Goal: Task Accomplishment & Management: Manage account settings

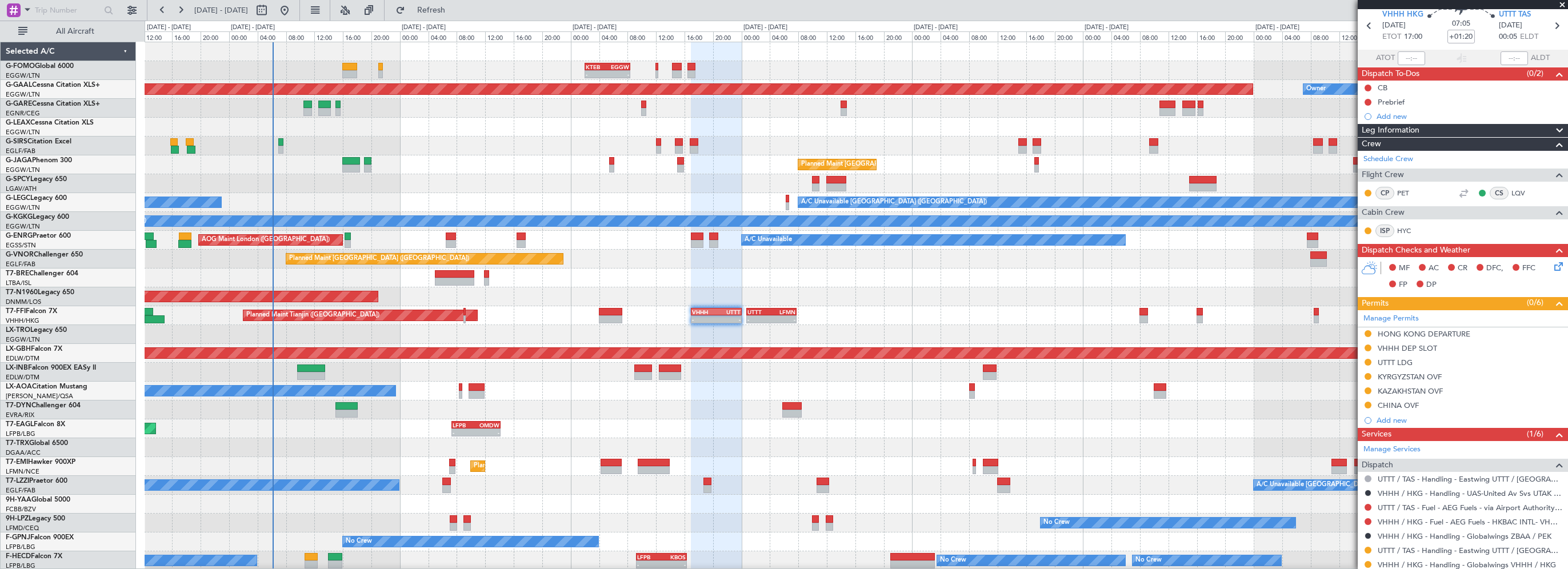
scroll to position [293, 0]
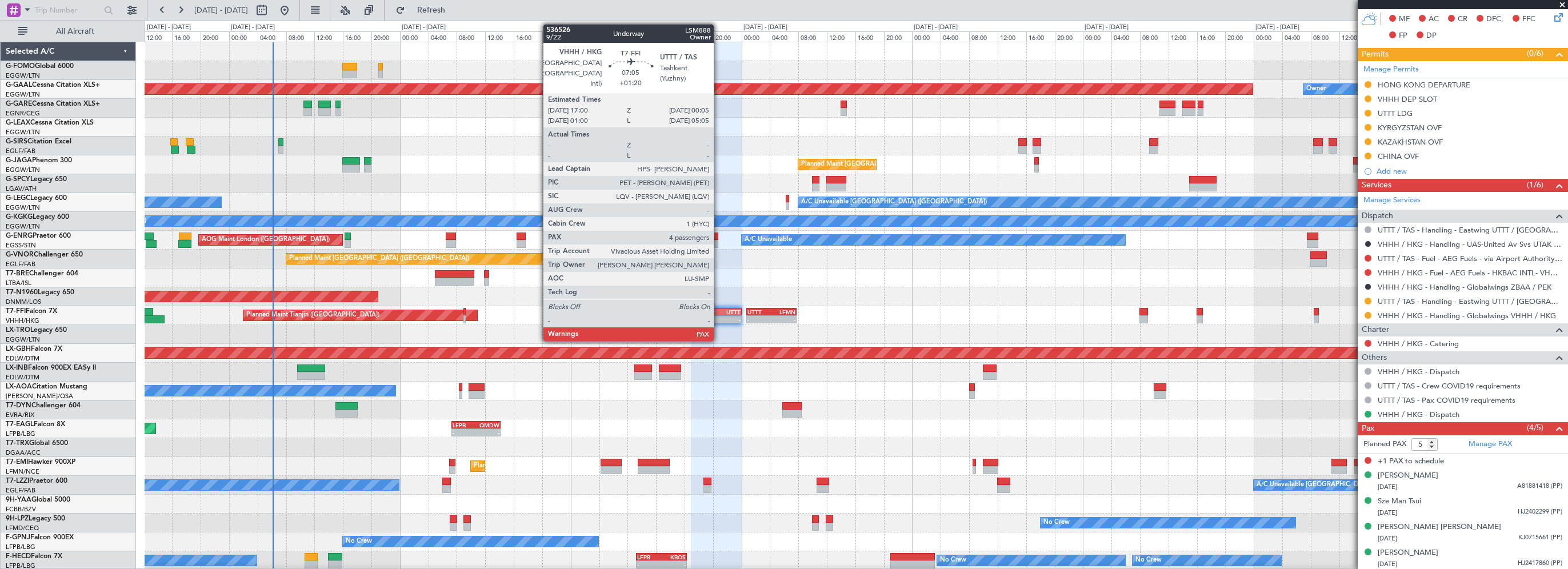
click at [719, 312] on div "UTTT" at bounding box center [729, 312] width 24 height 7
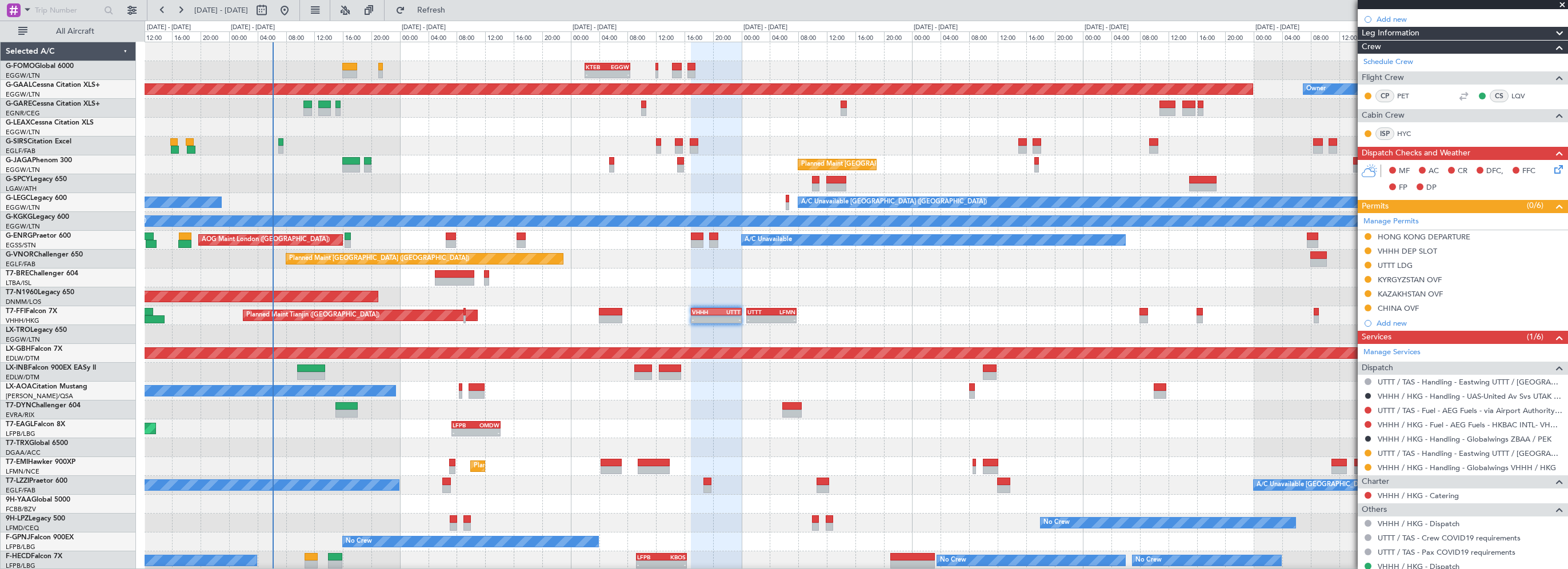
scroll to position [0, 0]
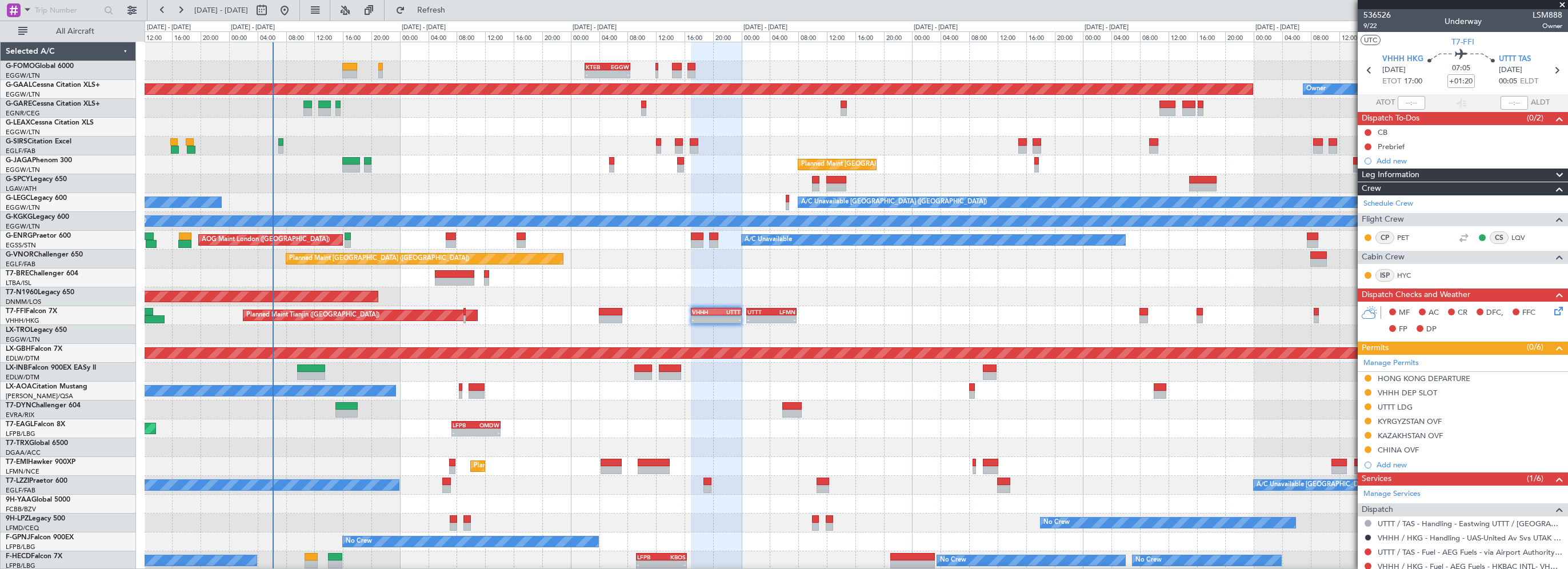
click at [1404, 176] on span "Leg Information" at bounding box center [1390, 175] width 58 height 13
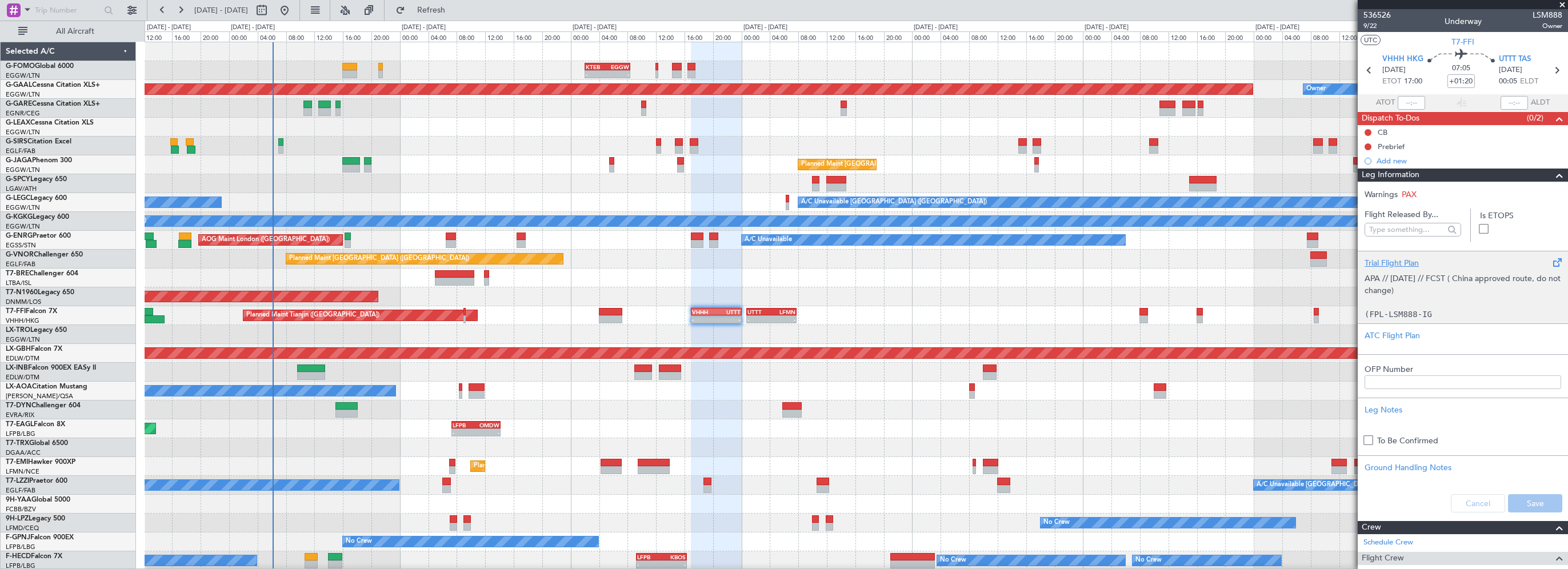
click at [1386, 260] on div "Trial Flight Plan" at bounding box center [1463, 262] width 197 height 12
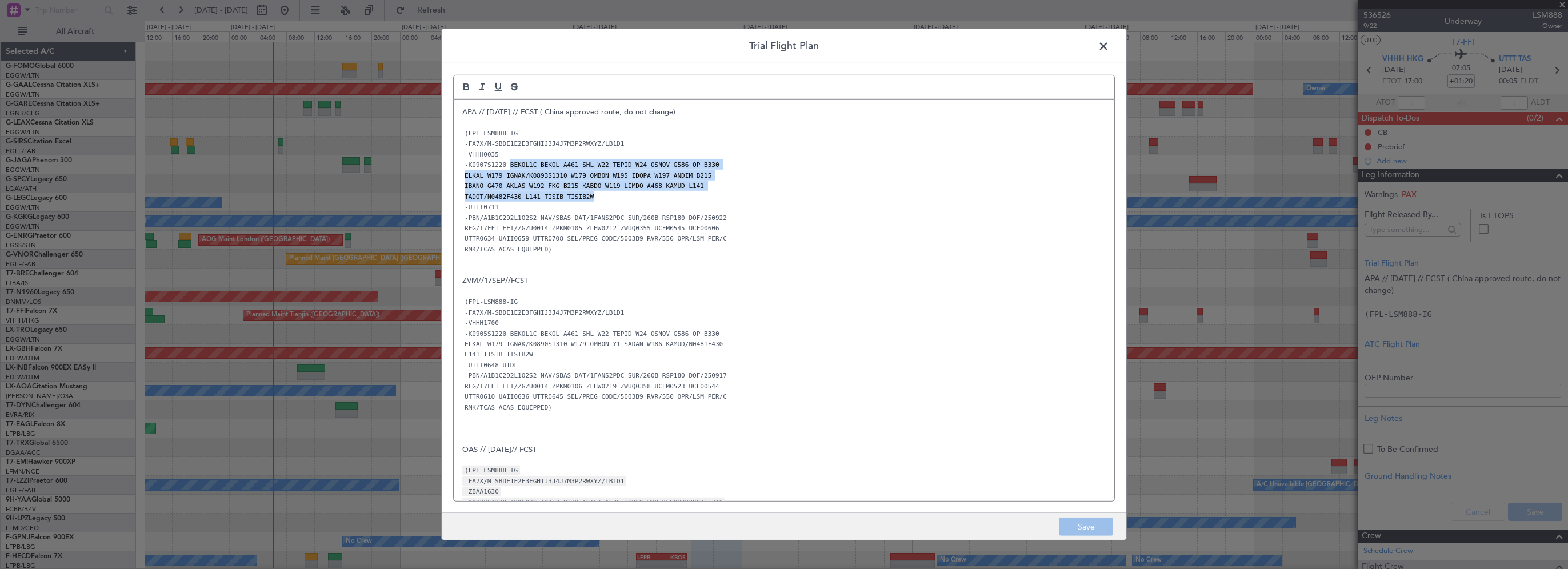
drag, startPoint x: 506, startPoint y: 162, endPoint x: 595, endPoint y: 199, distance: 96.4
click at [595, 199] on div "APA // 21SEP // FCST ( China approved route, do not change) (FPL-LSM888-IG -FA7…" at bounding box center [783, 300] width 660 height 401
copy div "BEKOL1C BEKOL A461 SHL W22 TEPID W24 OSNOV G586 QP B330 ELKAL W179 IGNAK/K0893S…"
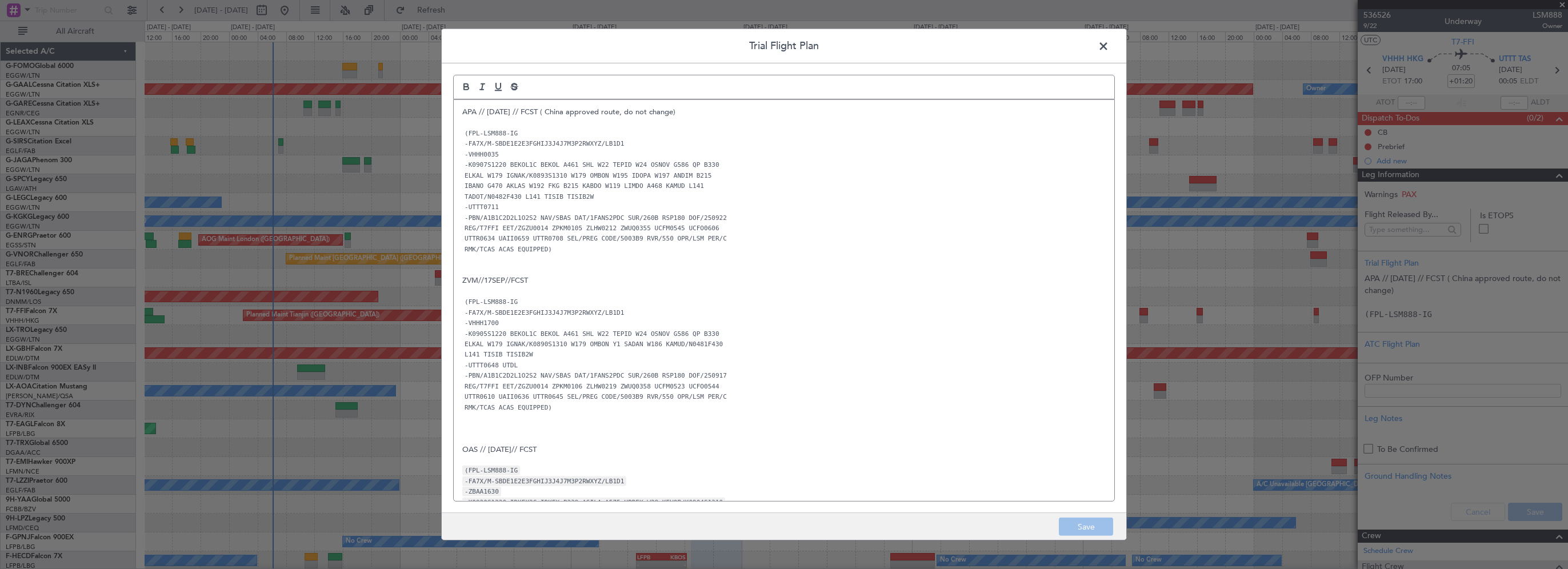
click at [460, 109] on div "APA // 21SEP // FCST ( China approved route, do not change) (FPL-LSM888-IG -FA7…" at bounding box center [783, 300] width 660 height 401
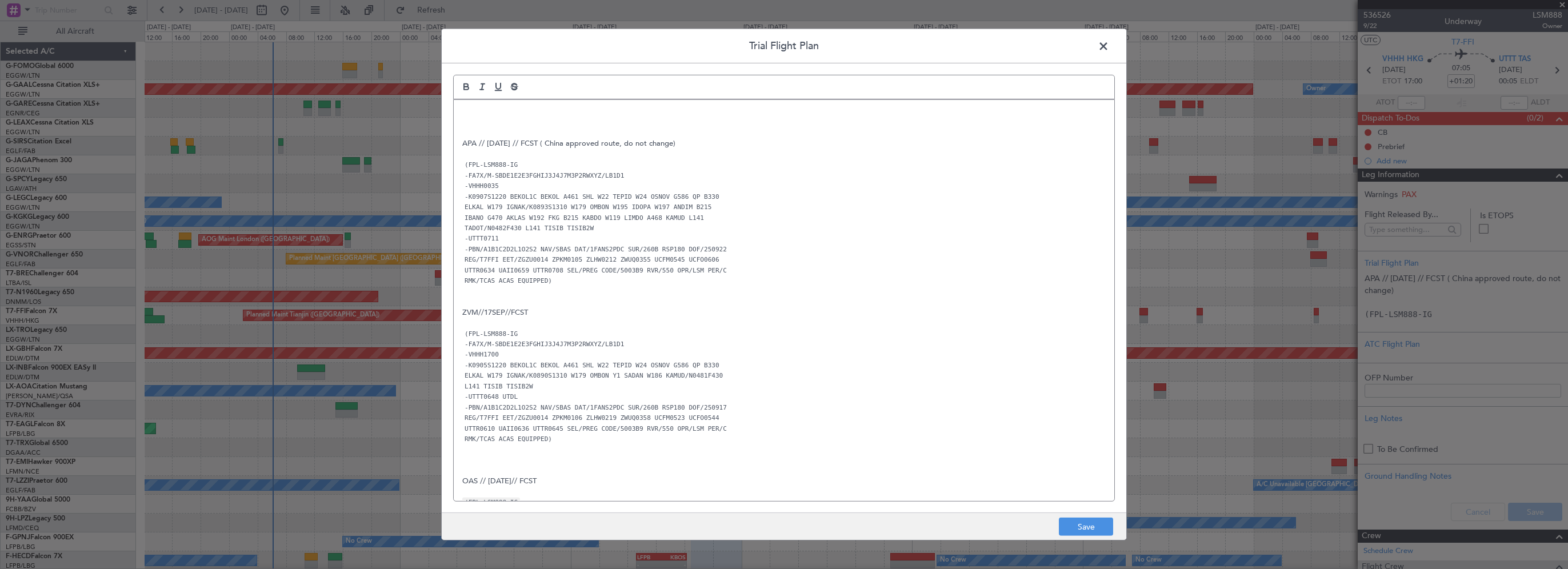
click at [534, 102] on div "APA // 21SEP // FCST ( China approved route, do not change) (FPL-LSM888-IG -FA7…" at bounding box center [783, 300] width 660 height 401
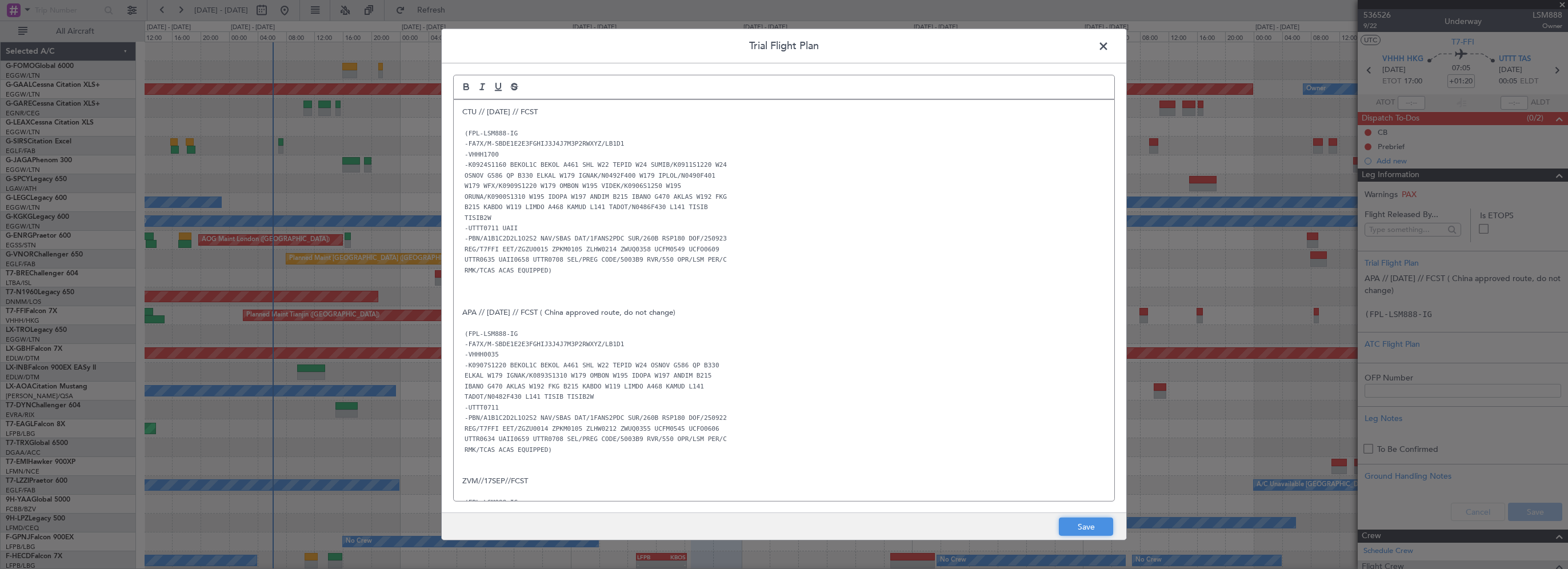
drag, startPoint x: 1072, startPoint y: 521, endPoint x: 1082, endPoint y: 521, distance: 10.0
click at [1073, 521] on button "Save" at bounding box center [1086, 527] width 54 height 18
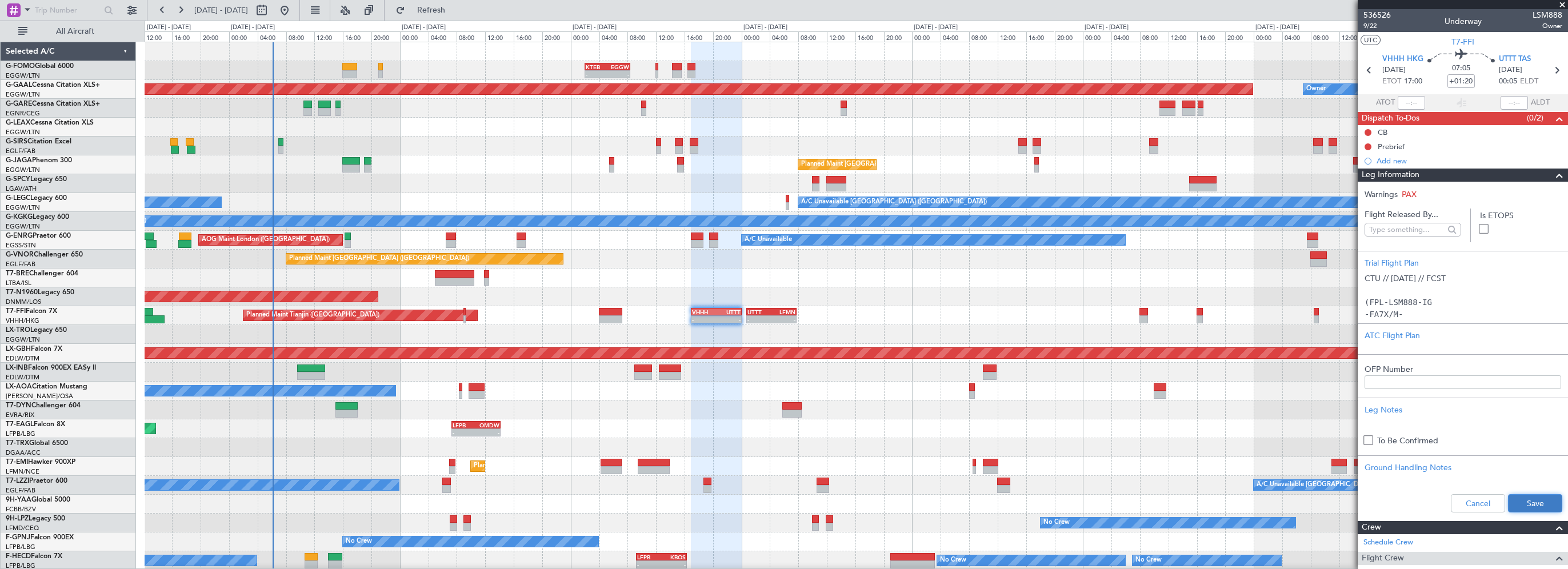
click at [1524, 497] on button "Save" at bounding box center [1535, 503] width 54 height 18
click at [1463, 79] on mat-tooltip-component "Flight Time" at bounding box center [1457, 89] width 53 height 30
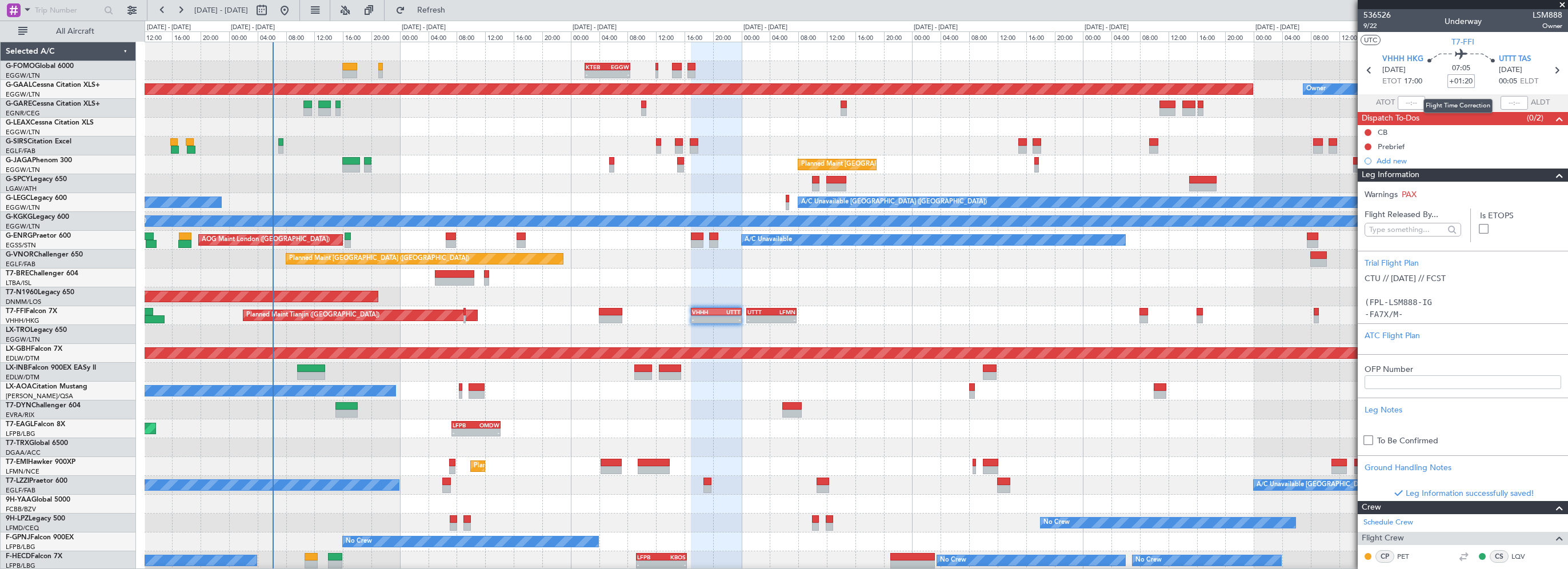
click at [1466, 80] on input "+01:20" at bounding box center [1461, 81] width 27 height 14
click at [1466, 79] on input "+01:20" at bounding box center [1461, 81] width 27 height 14
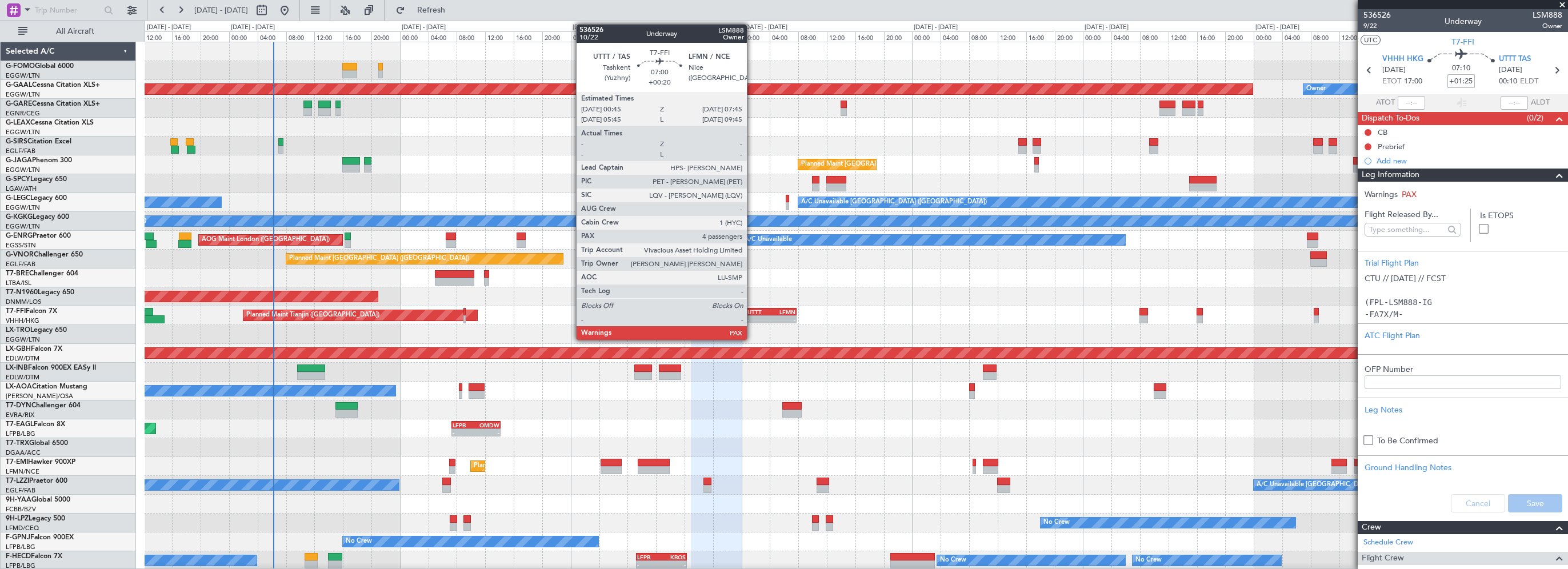
click at [754, 310] on div "UTTT" at bounding box center [759, 312] width 24 height 7
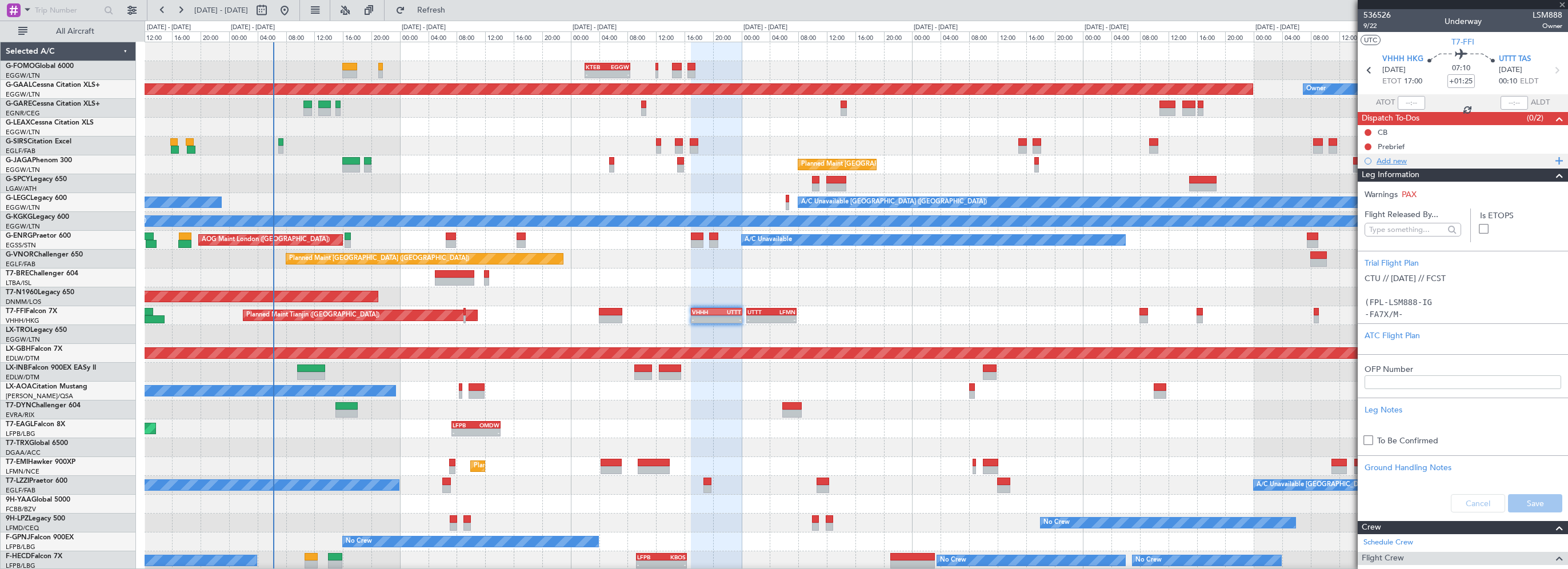
type input "+00:20"
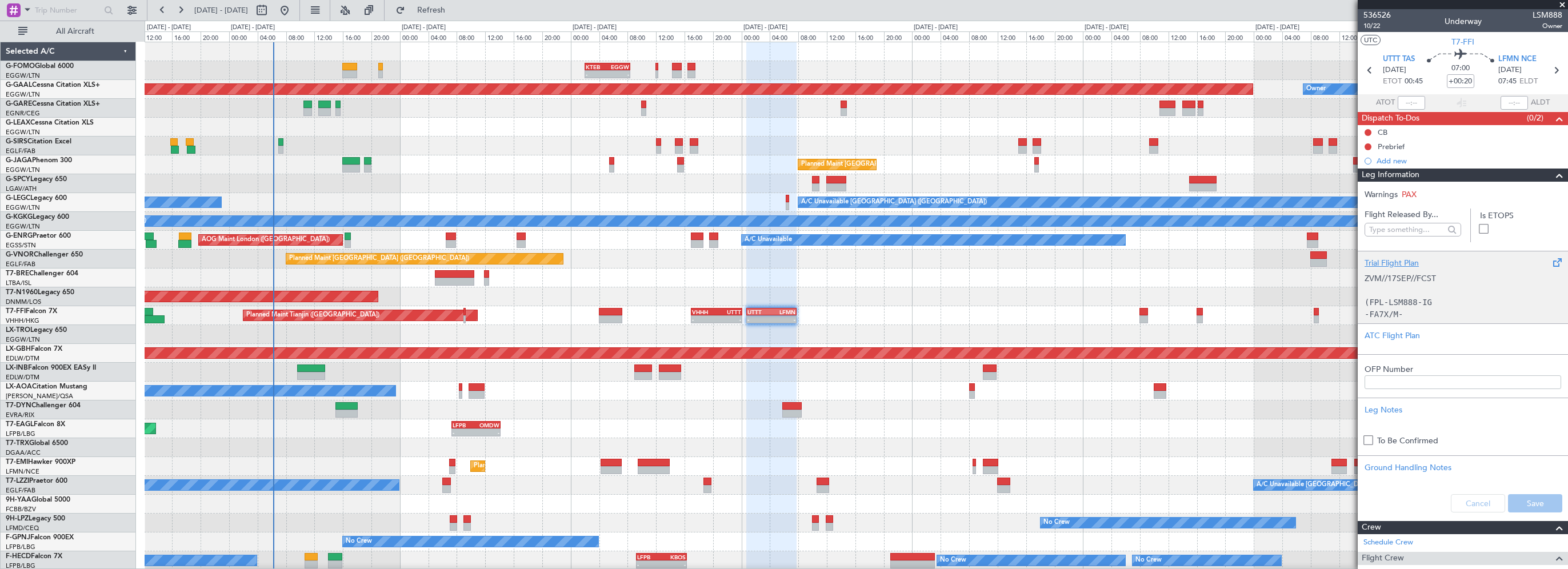
click at [1387, 255] on div "Trial Flight Plan ZVM//17SEP//FCST (FPL-LSM888-IG -FA7X/M-SBDE1E2E3FGHIJ3J4J7M3…" at bounding box center [1463, 286] width 211 height 72
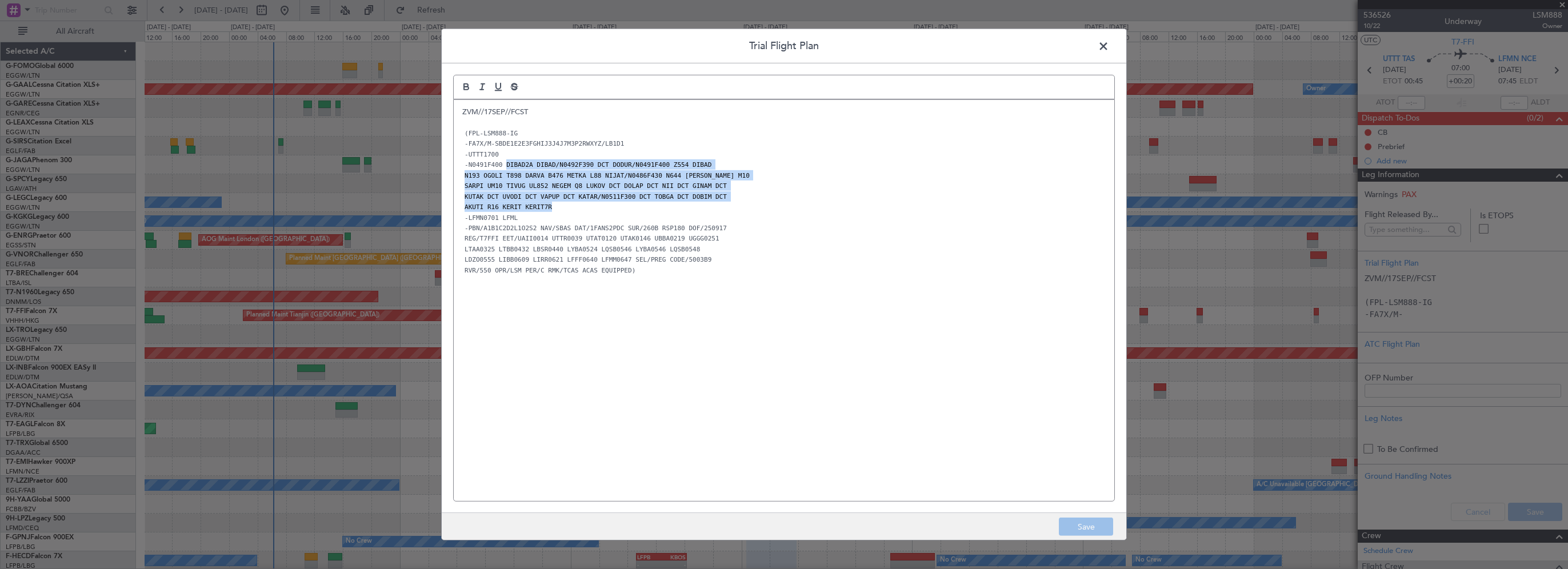
drag, startPoint x: 500, startPoint y: 164, endPoint x: 550, endPoint y: 203, distance: 63.4
click at [550, 203] on div "ZVM//17SEP//FCST (FPL-LSM888-IG -FA7X/M-SBDE1E2E3FGHIJ3J4J7M3P2RWXYZ/LB1D1 -UTT…" at bounding box center [783, 300] width 660 height 401
copy div "DIBAD2A DIBAD/N0492F390 DCT DODUR/N0491F400 Z554 DIBAD N193 OGOLI T898 DARVA B4…"
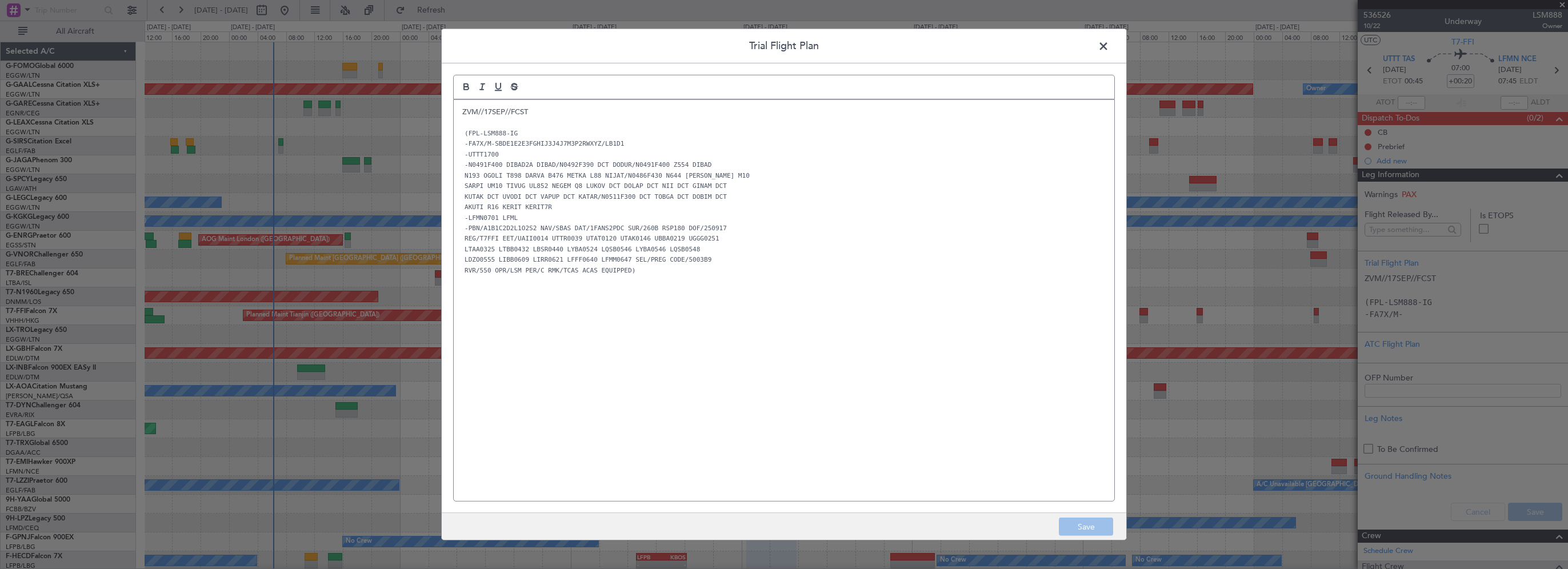
click at [1109, 47] on span at bounding box center [1109, 49] width 0 height 23
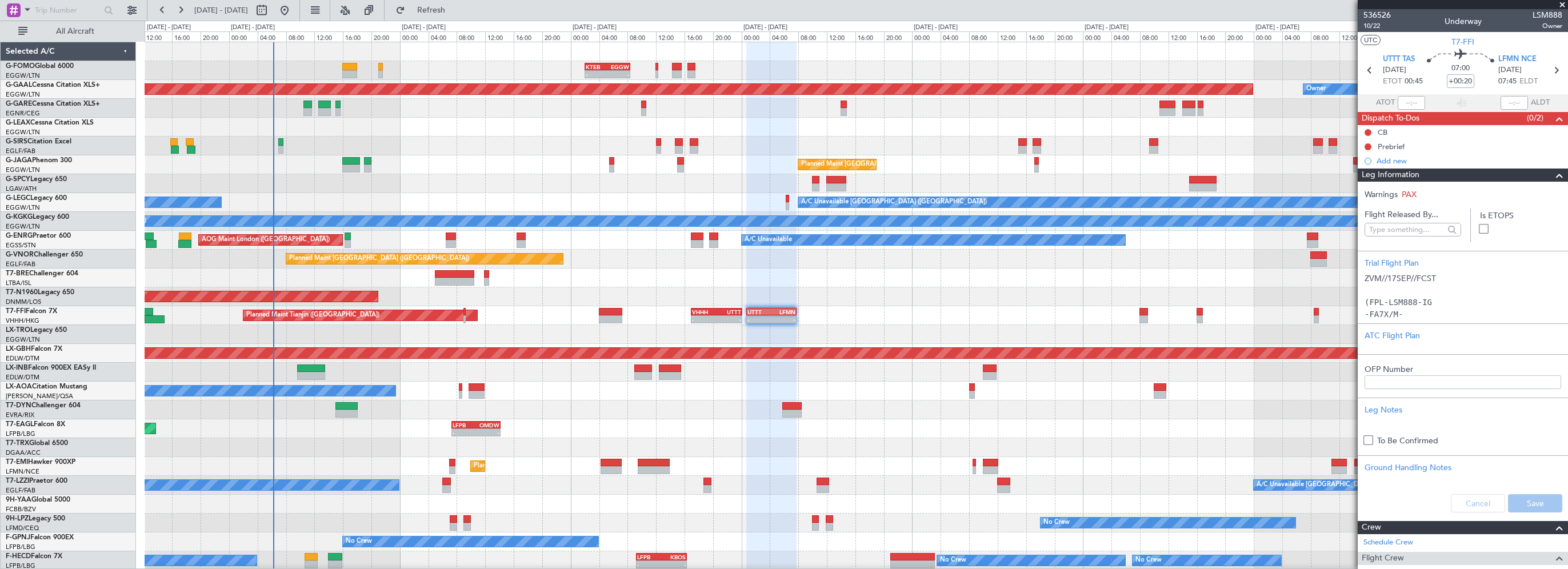
click at [1553, 176] on span at bounding box center [1560, 175] width 14 height 14
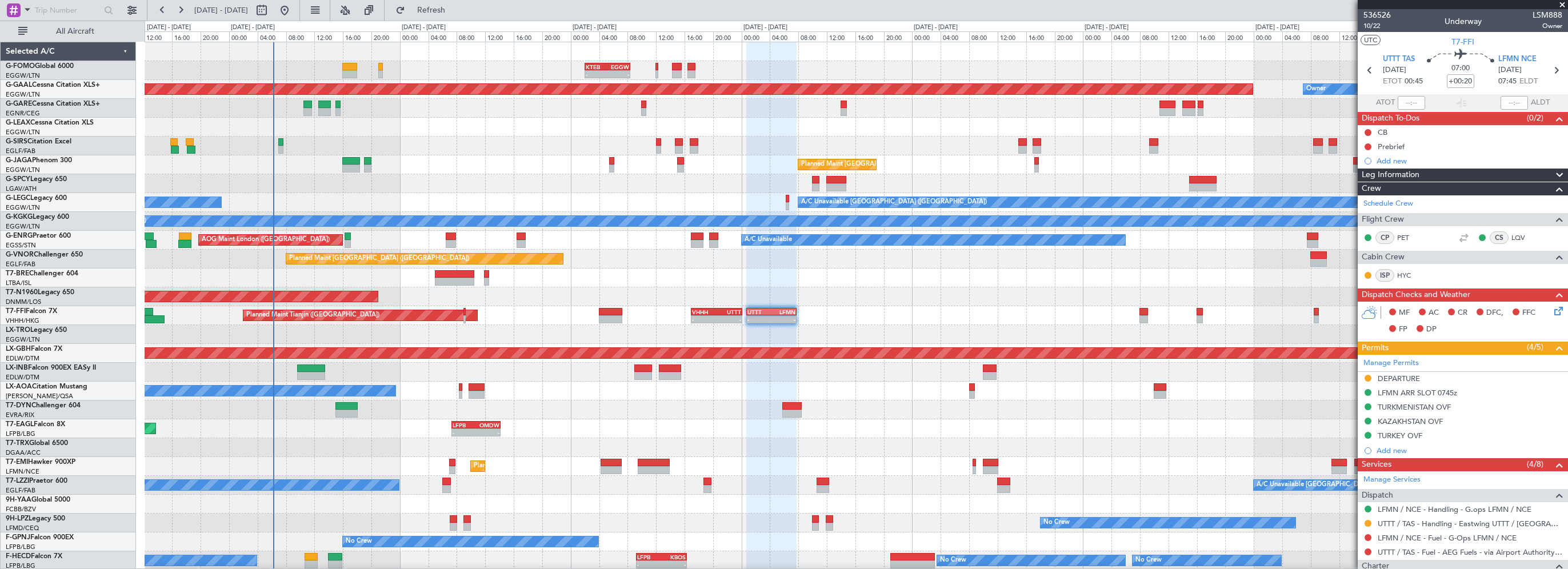
click at [1402, 176] on span "Leg Information" at bounding box center [1390, 175] width 58 height 13
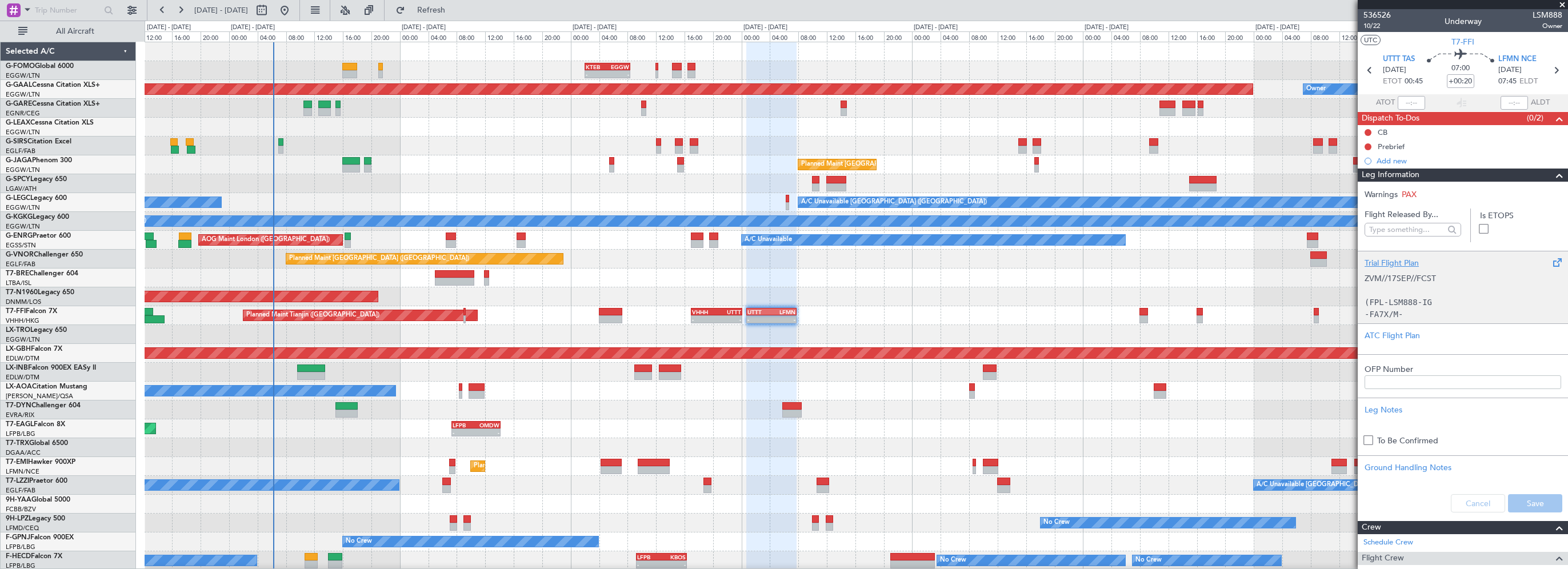
click at [1390, 263] on div "Trial Flight Plan" at bounding box center [1463, 262] width 197 height 12
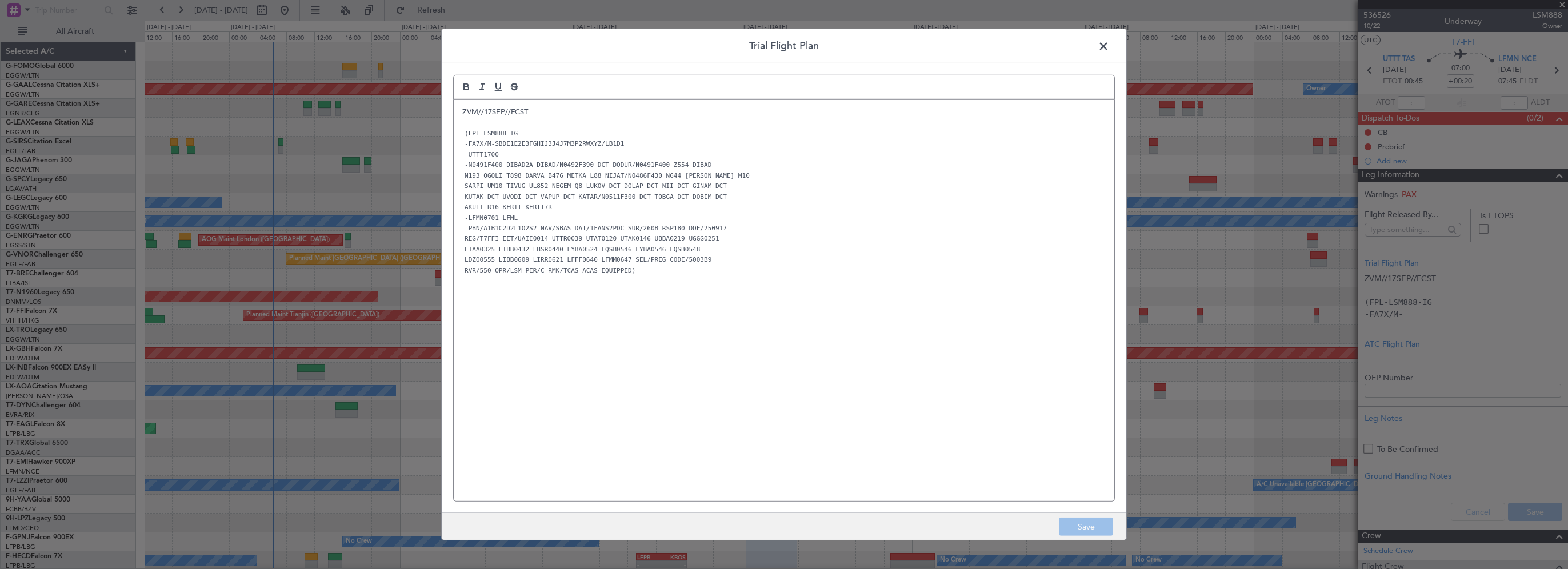
click at [460, 111] on div "ZVM//17SEP//FCST (FPL-LSM888-IG -FA7X/M-SBDE1E2E3FGHIJ3J4J7M3P2RWXYZ/LB1D1 -UTT…" at bounding box center [783, 300] width 660 height 401
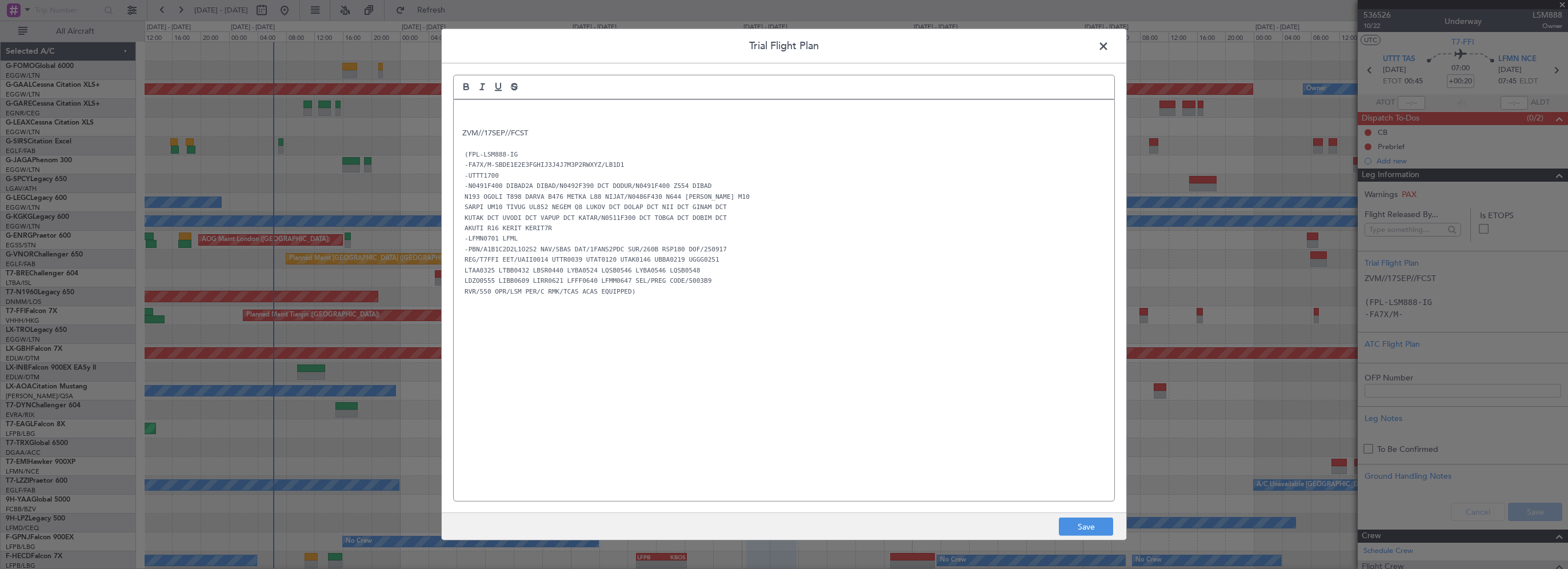
click at [493, 105] on div "ZVM//17SEP//FCST (FPL-LSM888-IG -FA7X/M-SBDE1E2E3FGHIJ3J4J7M3P2RWXYZ/LB1D1 -UTT…" at bounding box center [783, 300] width 660 height 401
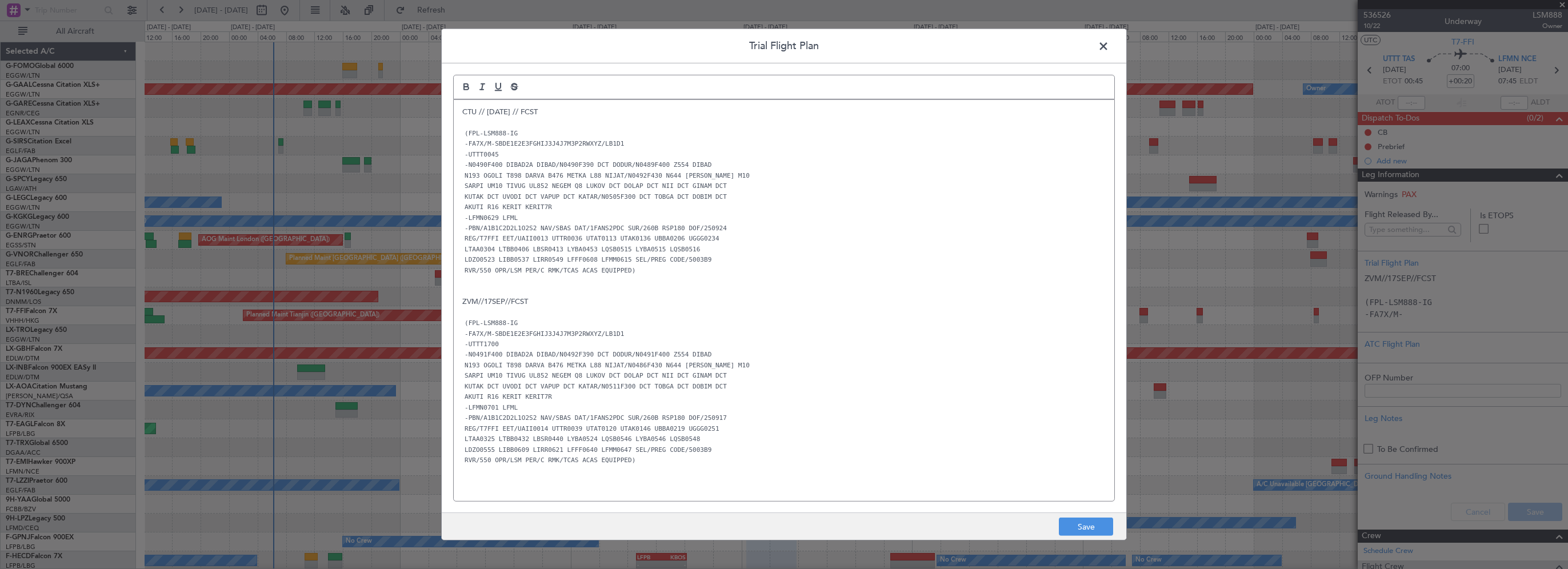
click at [478, 303] on p "ZVM//17SEP//FCST" at bounding box center [784, 302] width 644 height 11
drag, startPoint x: 487, startPoint y: 302, endPoint x: 500, endPoint y: 300, distance: 13.2
click at [487, 302] on p "ZVM //17SEP//FCST" at bounding box center [784, 302] width 644 height 11
click at [510, 302] on p "ZVM // 17SEP//FCST" at bounding box center [784, 302] width 644 height 11
drag, startPoint x: 517, startPoint y: 303, endPoint x: 532, endPoint y: 302, distance: 15.0
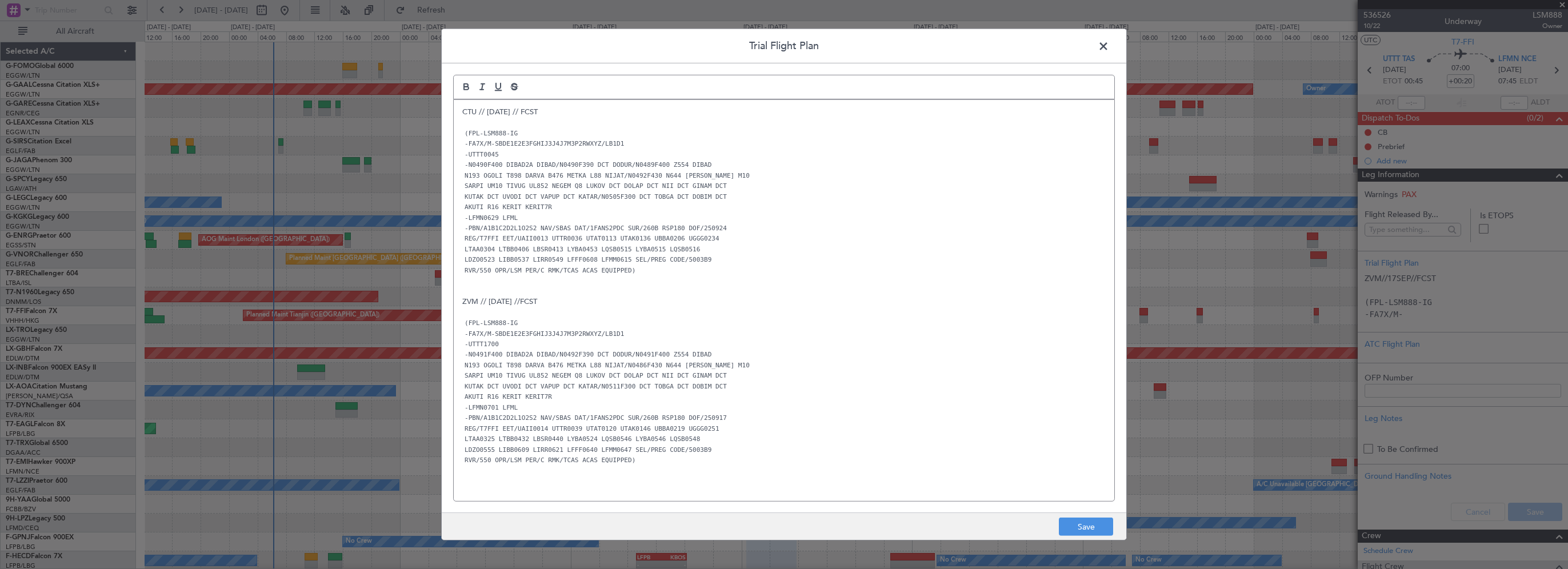
click at [518, 303] on p "ZVM // 17SEP //FCST" at bounding box center [784, 302] width 644 height 11
click at [674, 313] on p at bounding box center [784, 312] width 644 height 11
drag, startPoint x: 1075, startPoint y: 524, endPoint x: 1337, endPoint y: 521, distance: 262.0
click at [1075, 523] on button "Save" at bounding box center [1086, 527] width 54 height 18
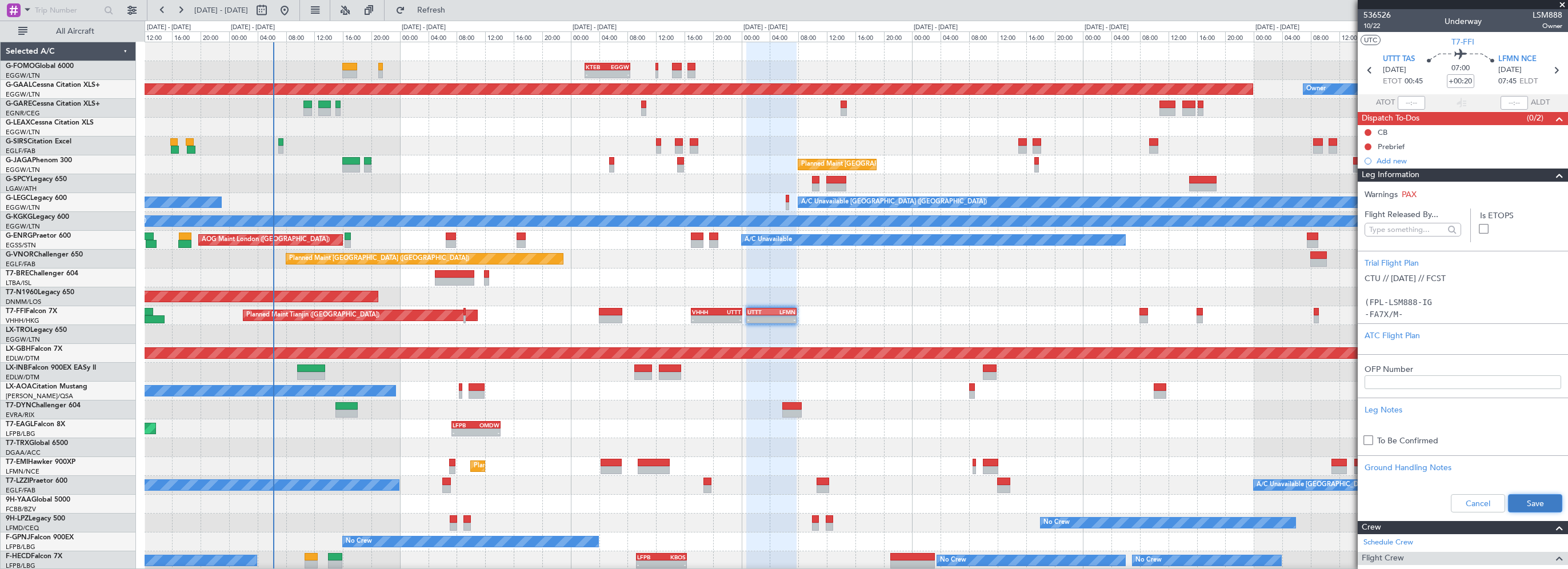
click at [1515, 498] on button "Save" at bounding box center [1535, 503] width 54 height 18
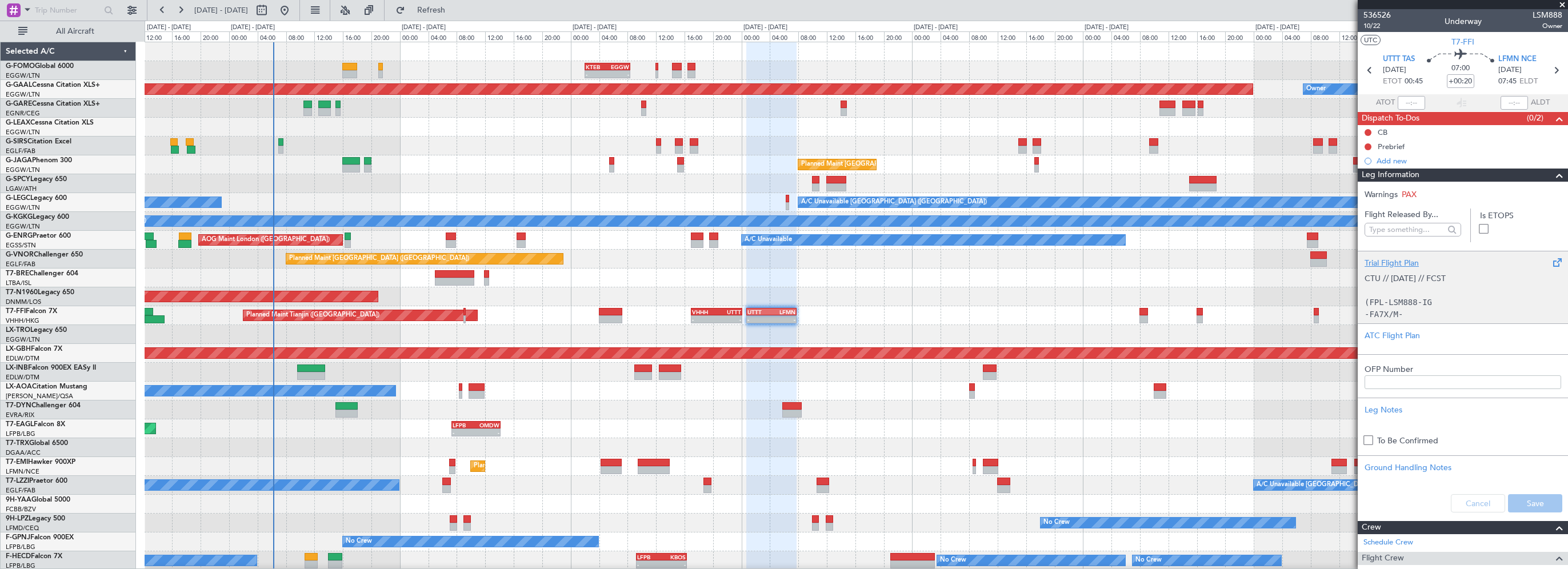
click at [1397, 264] on div "Trial Flight Plan" at bounding box center [1463, 262] width 197 height 12
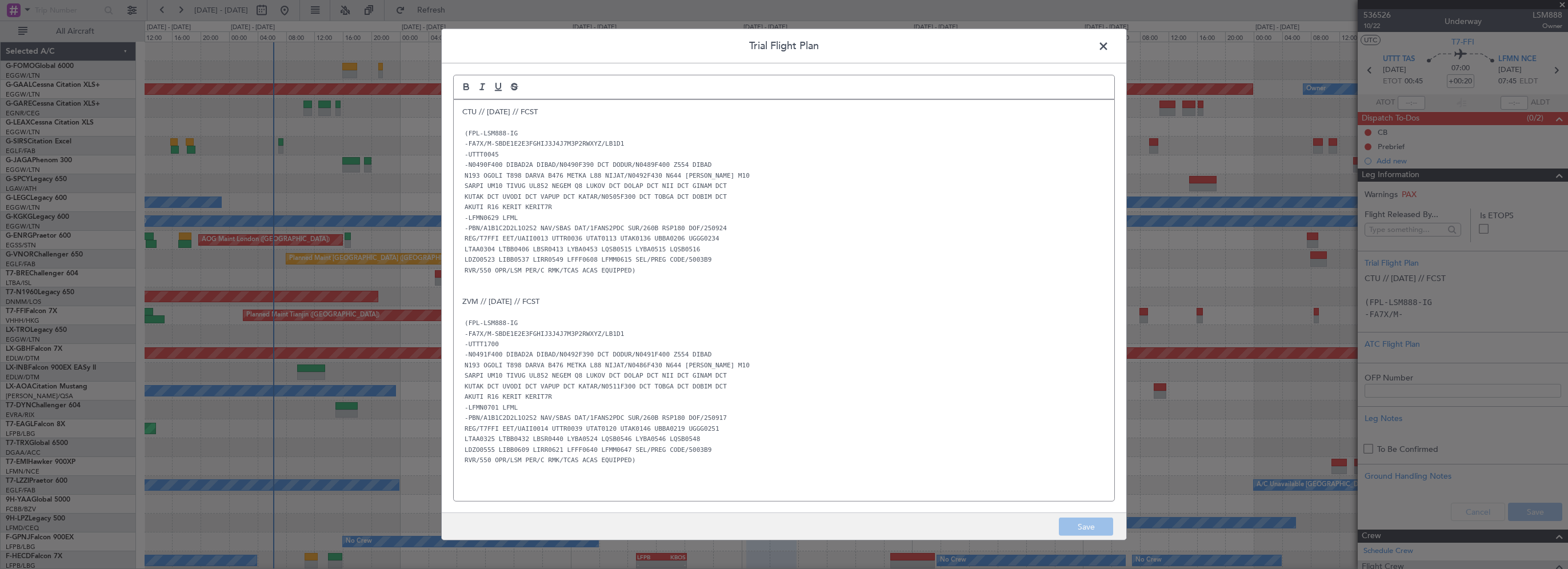
click at [1109, 45] on span at bounding box center [1109, 49] width 0 height 23
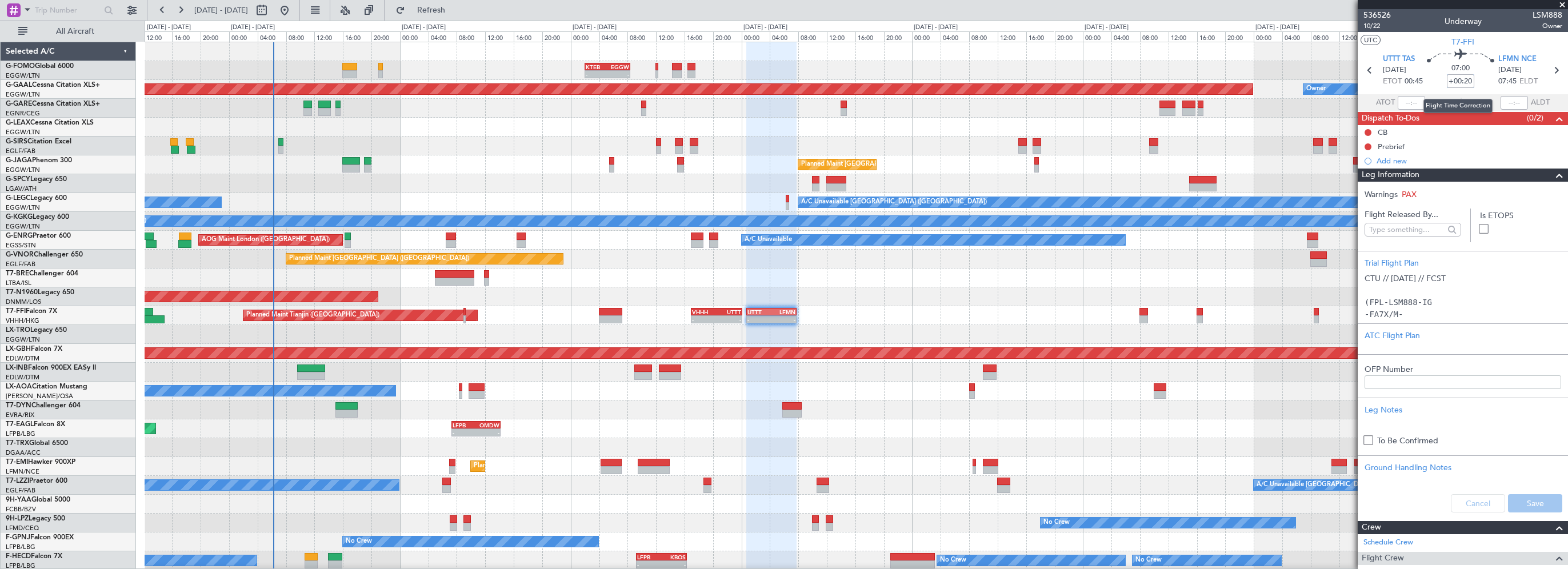
click at [1463, 80] on input "+00:20" at bounding box center [1460, 81] width 27 height 14
type input "+00:00"
click at [1459, 79] on mat-tooltip-component "Flight Time" at bounding box center [1457, 89] width 53 height 30
click at [1458, 84] on div "Flight Time" at bounding box center [1458, 89] width 36 height 14
click at [1461, 80] on input at bounding box center [1460, 81] width 27 height 14
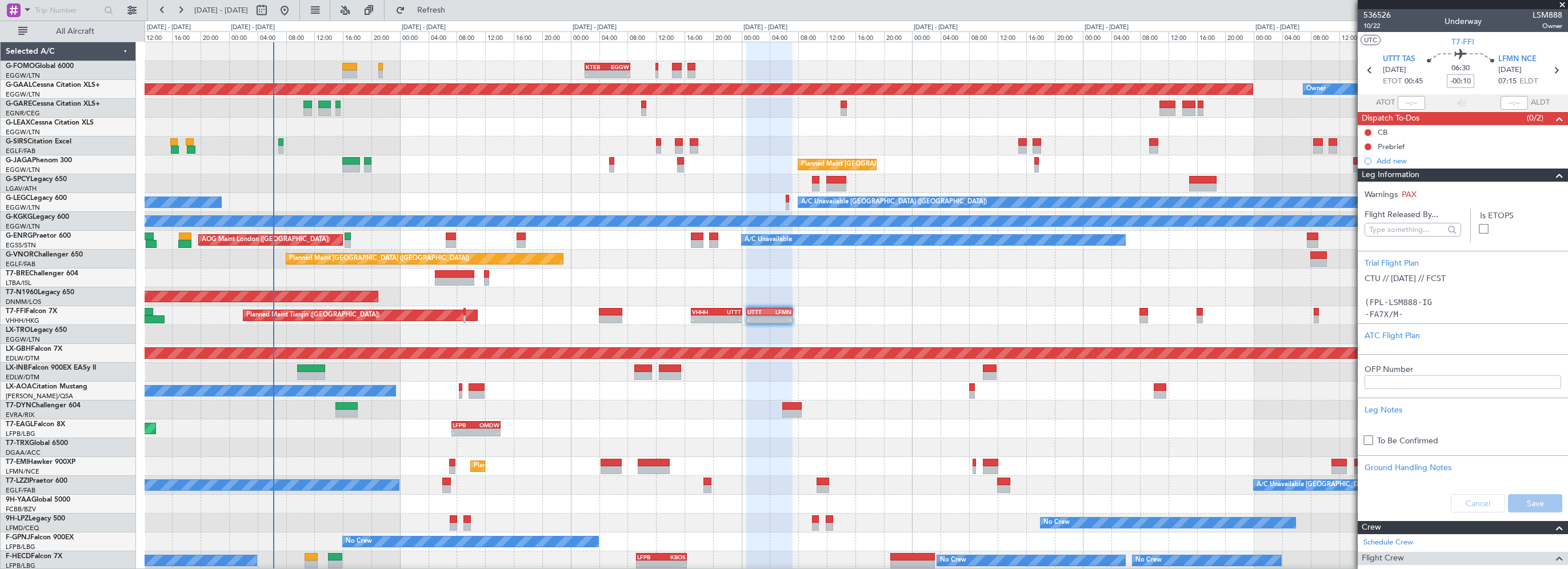
type input "-00:10"
click at [1563, 5] on span at bounding box center [1562, 5] width 11 height 11
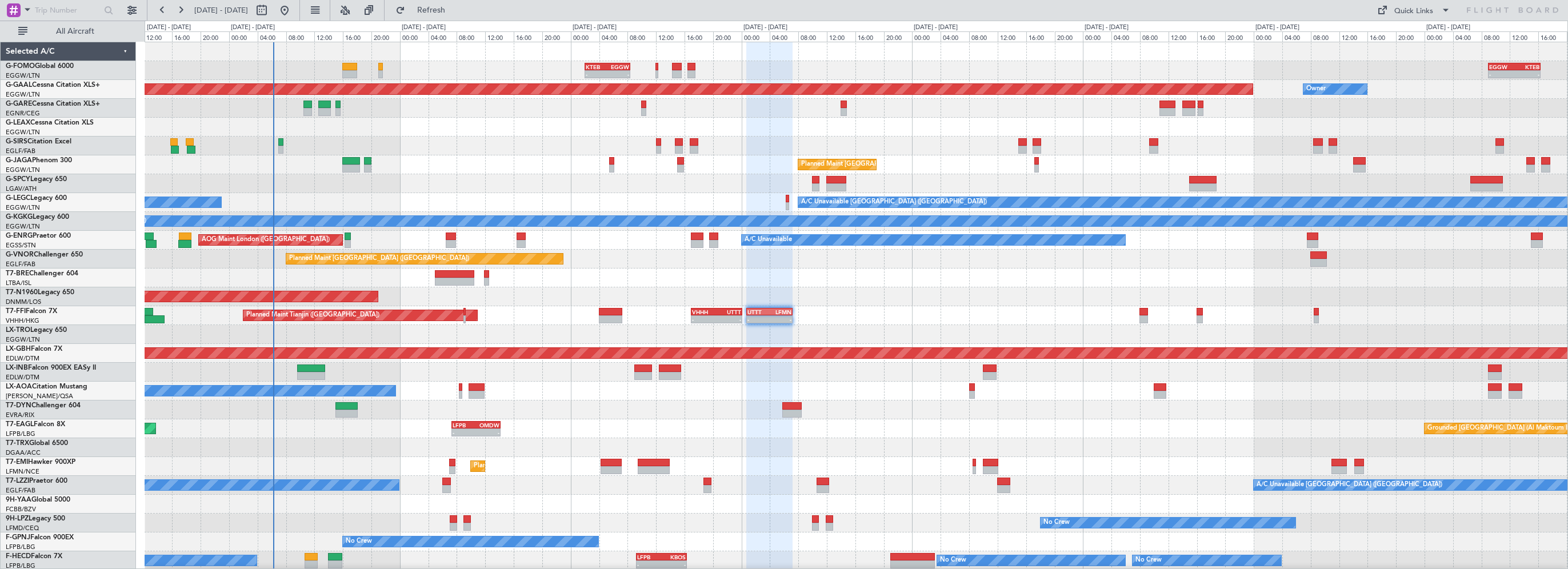
type input "0"
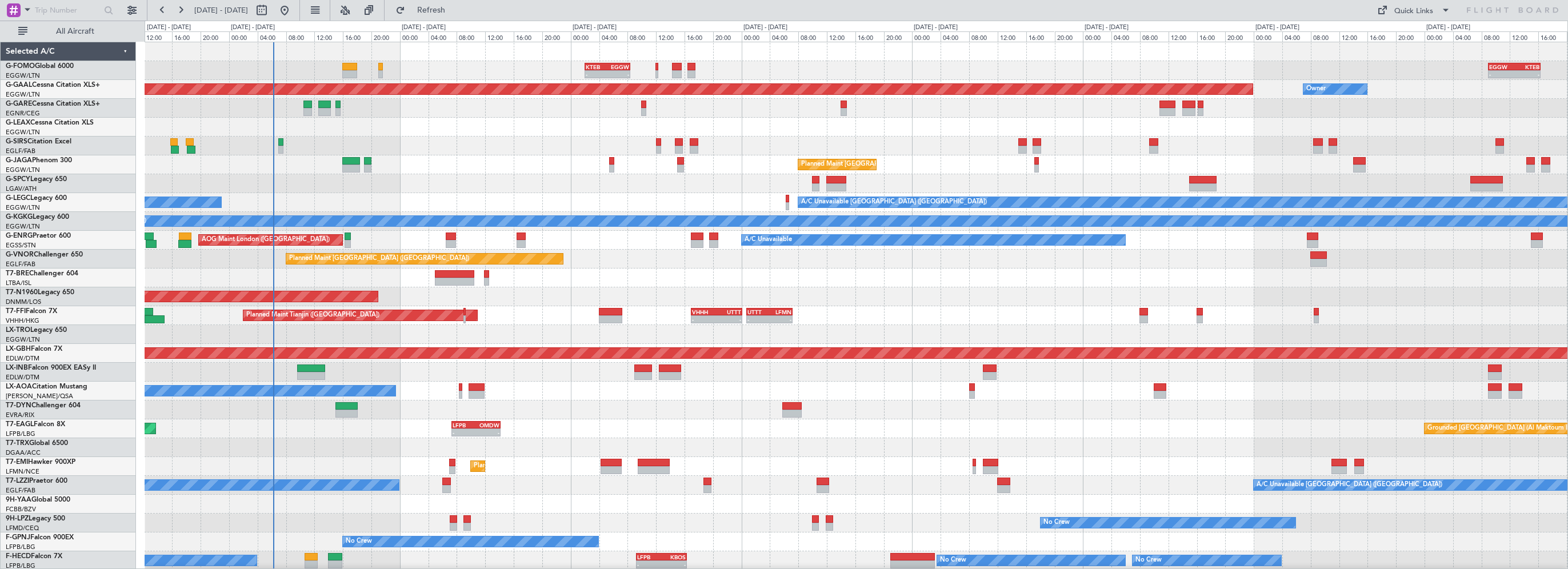
click at [901, 304] on div "AOG Maint London ([GEOGRAPHIC_DATA])" at bounding box center [856, 297] width 1423 height 19
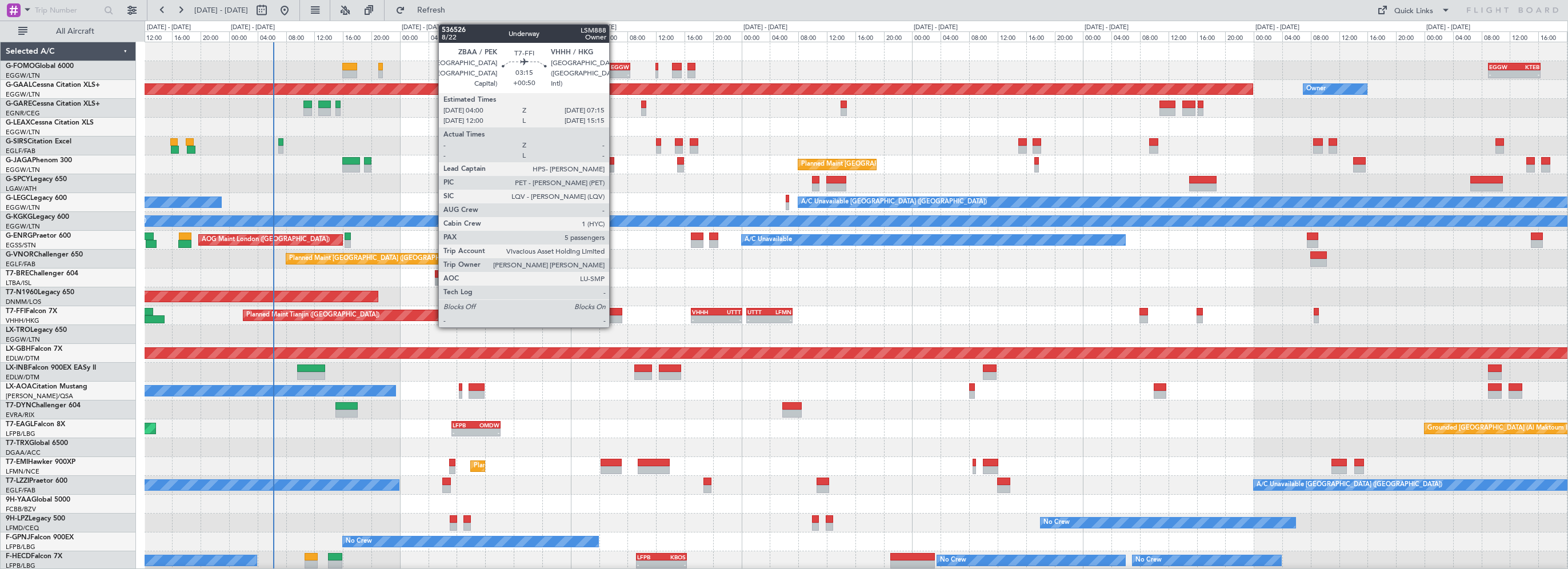
click at [614, 310] on div at bounding box center [610, 312] width 23 height 8
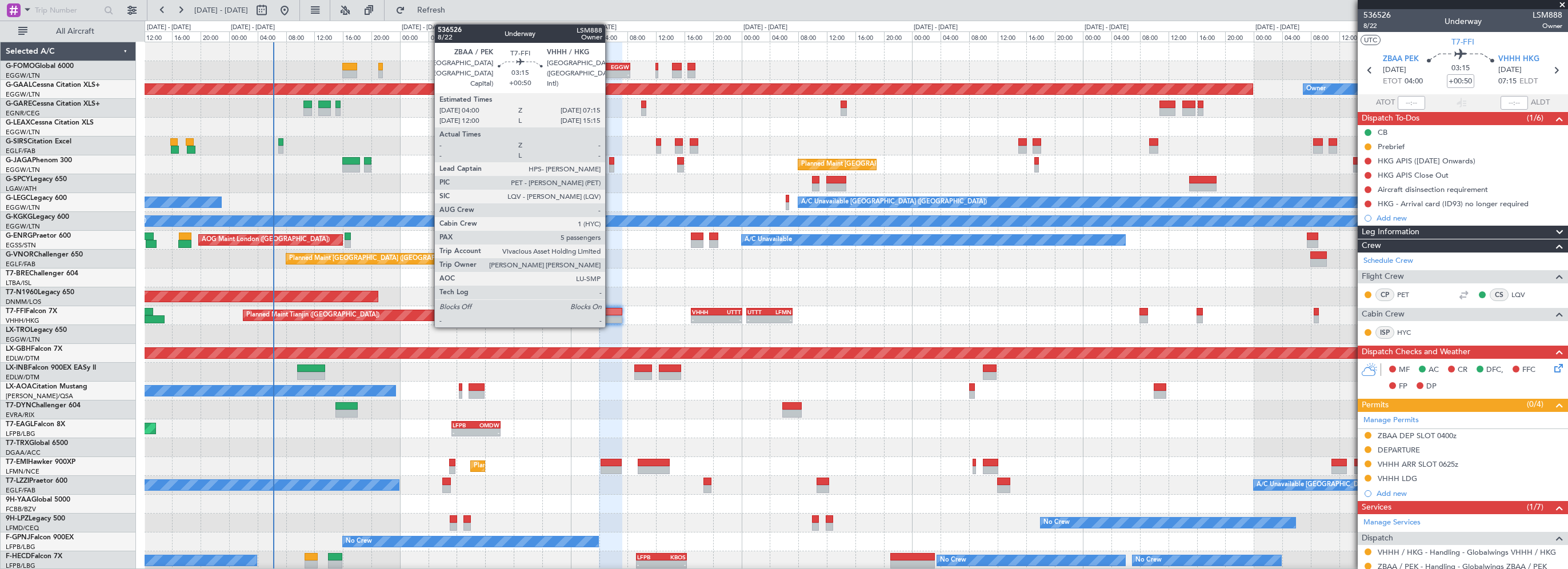
click at [611, 312] on div at bounding box center [610, 312] width 23 height 8
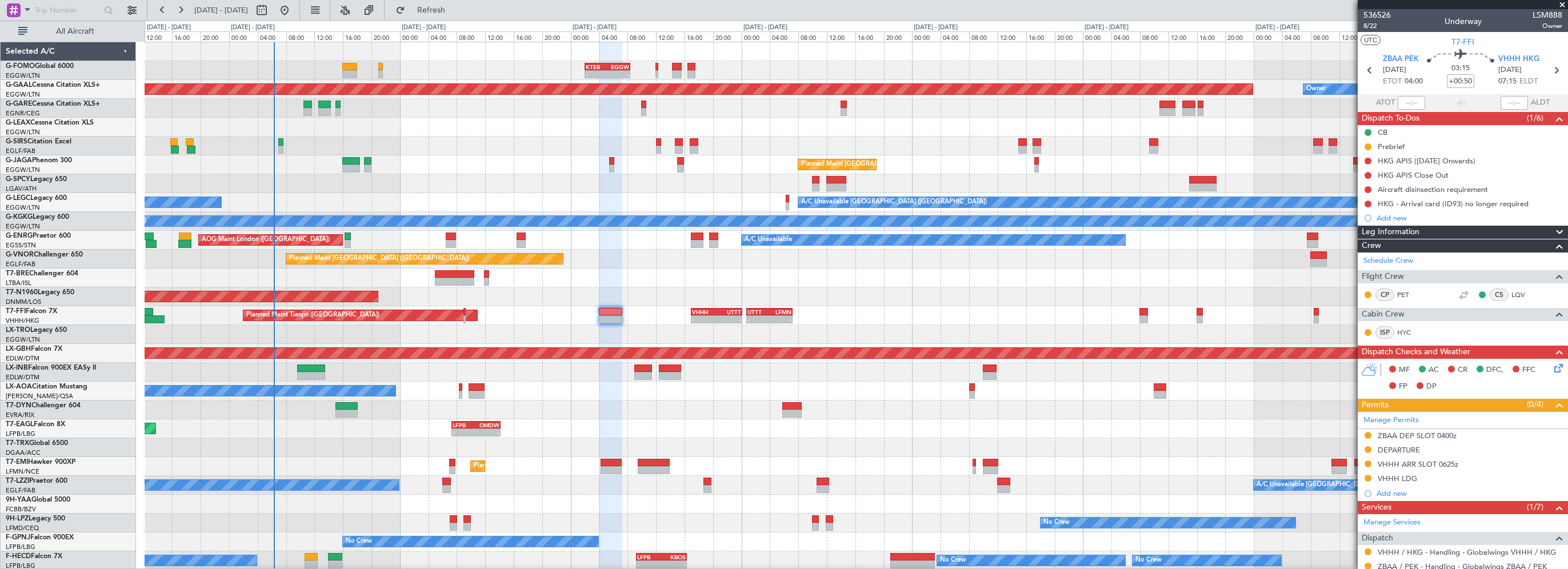
click at [1471, 232] on div "Leg Information" at bounding box center [1463, 232] width 211 height 13
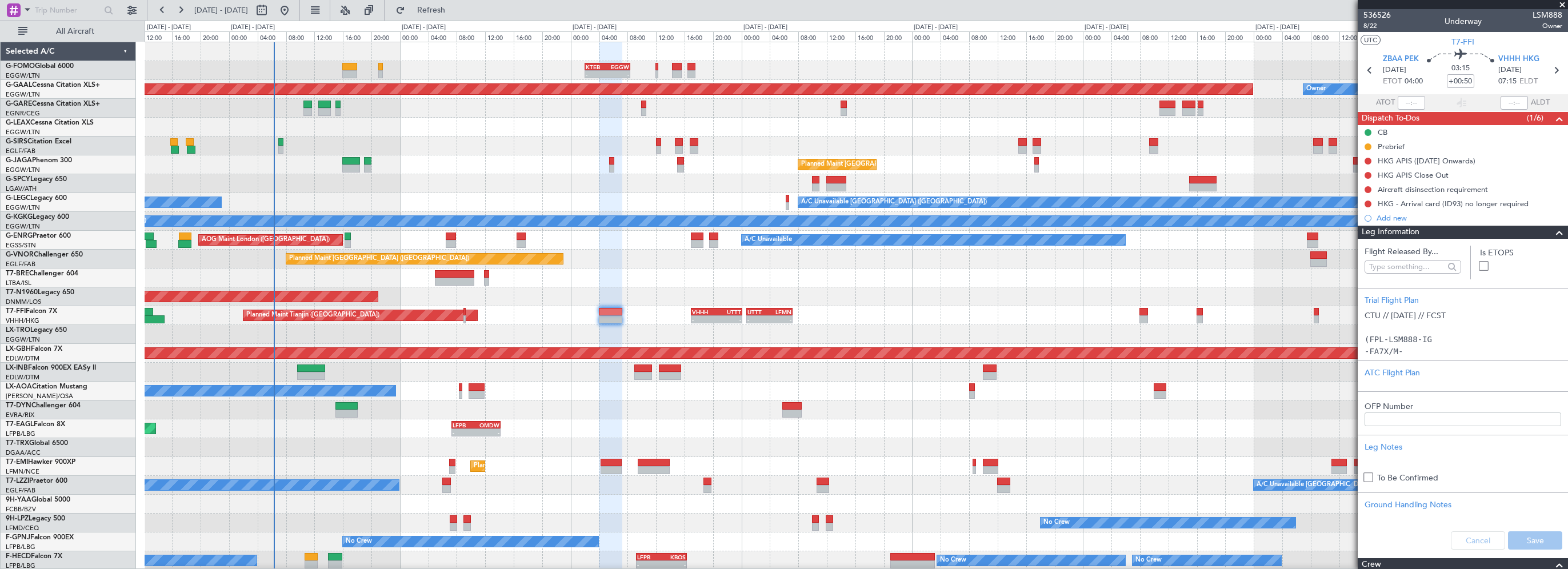
click at [1543, 232] on div at bounding box center [1555, 233] width 23 height 14
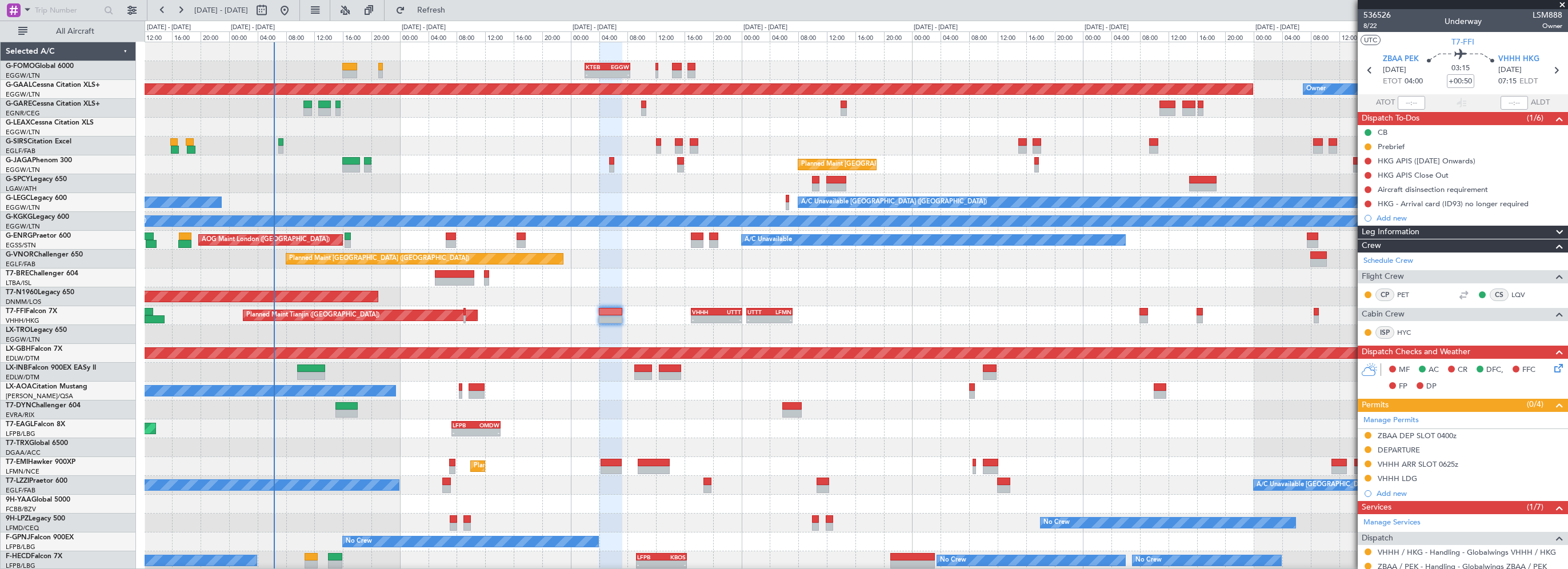
click at [1553, 368] on icon at bounding box center [1556, 366] width 9 height 9
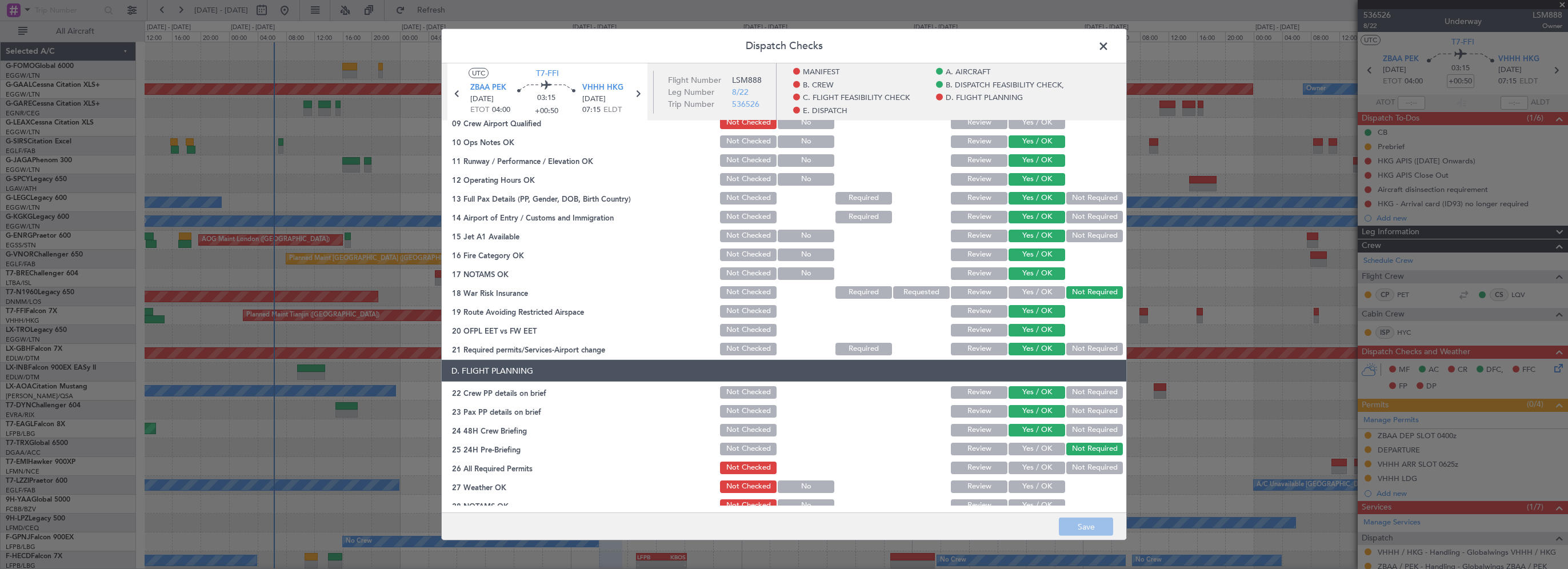
scroll to position [457, 0]
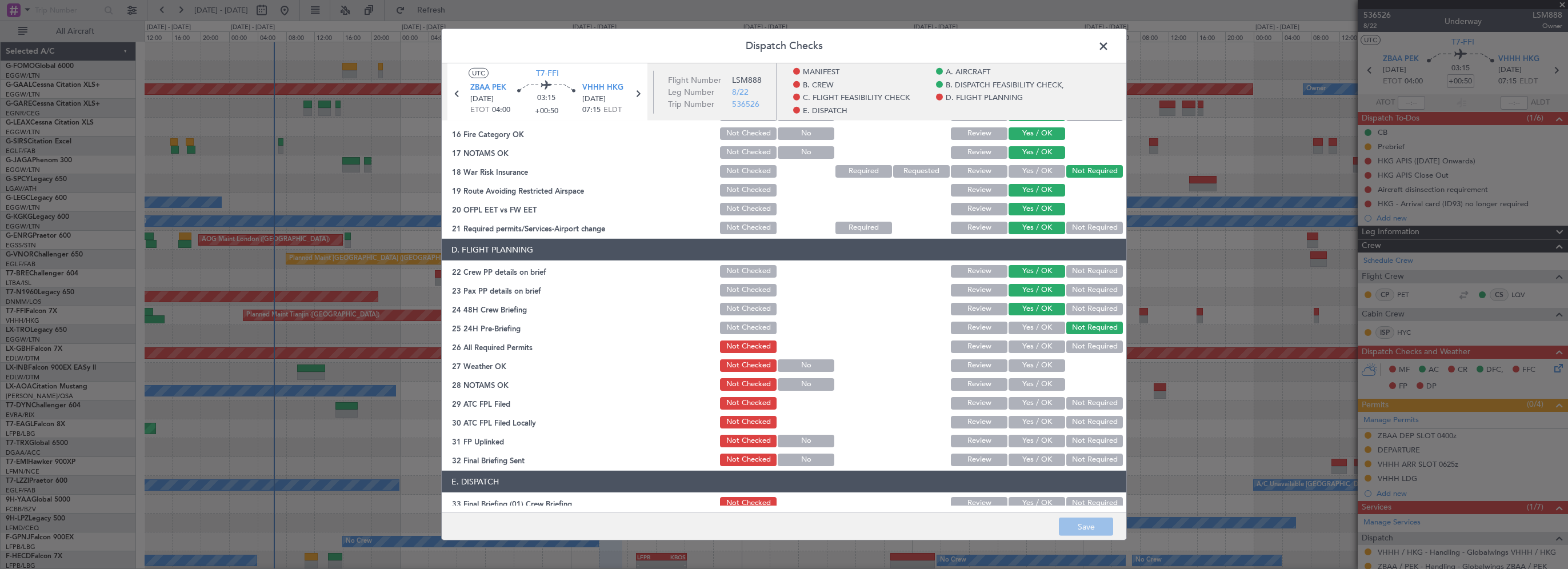
click at [1109, 48] on span at bounding box center [1109, 49] width 0 height 23
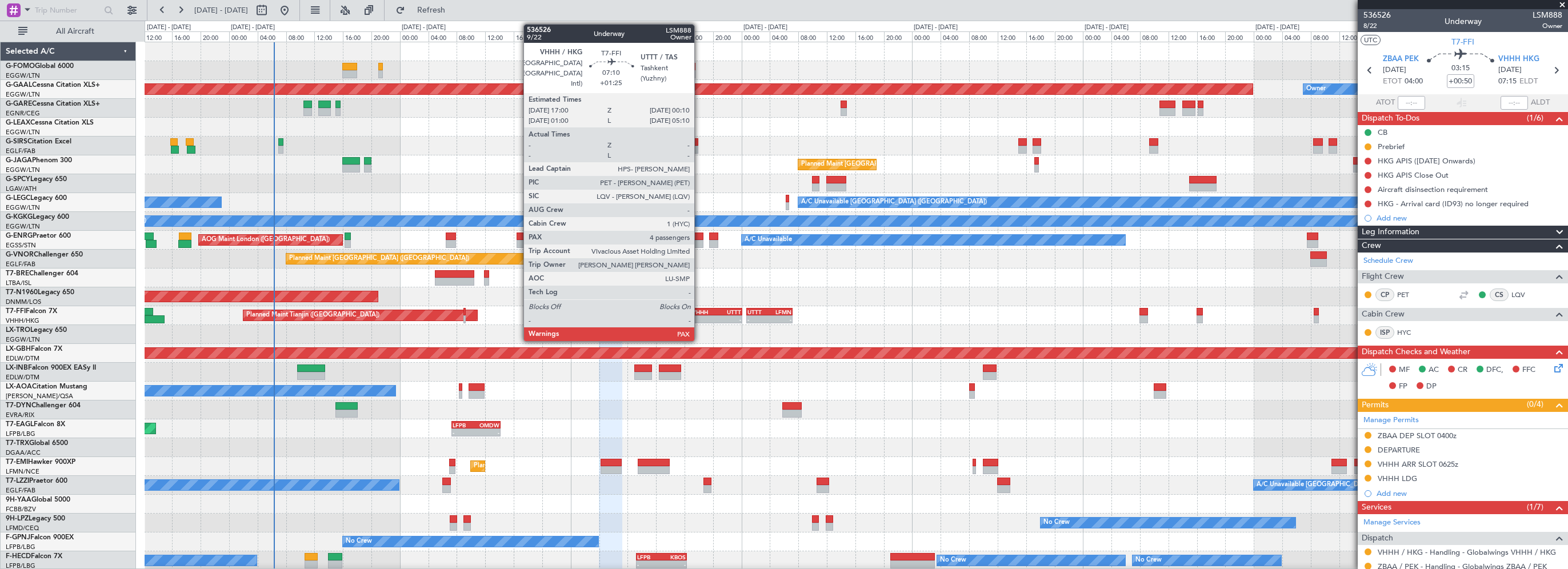
click at [705, 313] on div "VHHH" at bounding box center [704, 312] width 25 height 7
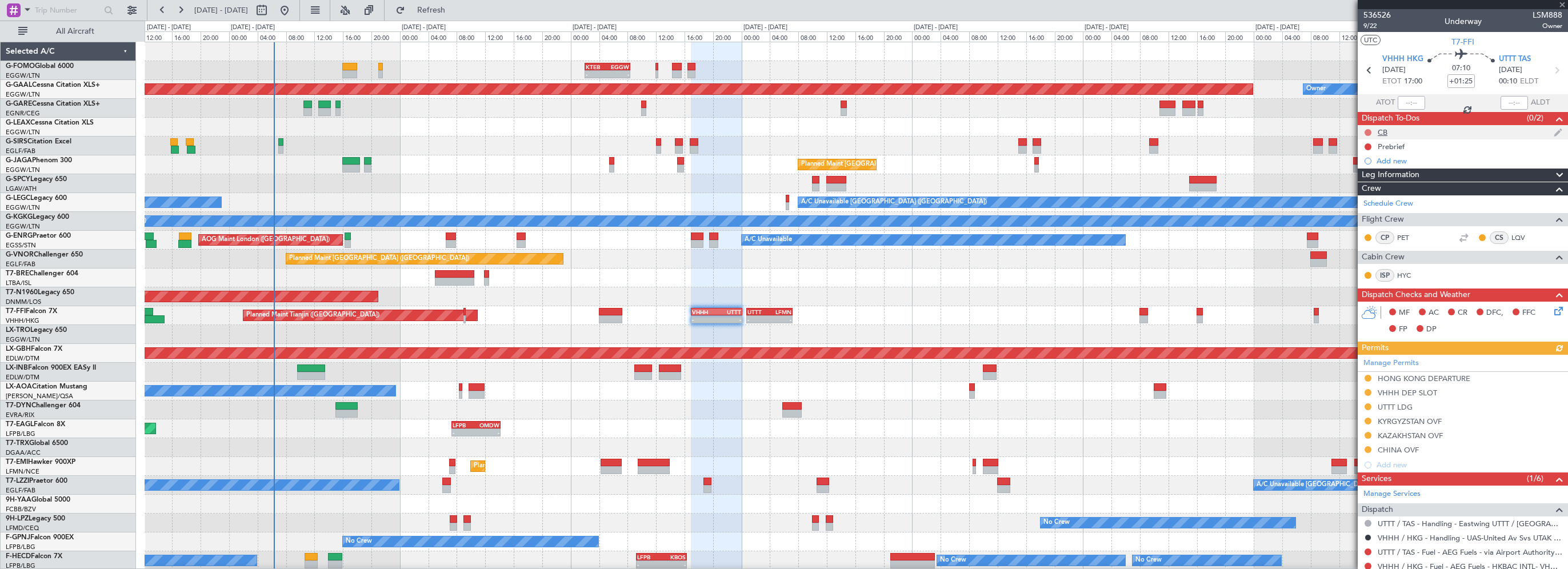
click at [1367, 132] on button at bounding box center [1368, 133] width 7 height 7
click at [1374, 183] on span "Completed" at bounding box center [1374, 182] width 38 height 11
click at [1364, 143] on button at bounding box center [1368, 147] width 7 height 7
click at [1372, 177] on span "In Progress" at bounding box center [1374, 180] width 39 height 11
click at [1543, 311] on div "MF AC CR DFC, FFC FP DP" at bounding box center [1468, 321] width 168 height 34
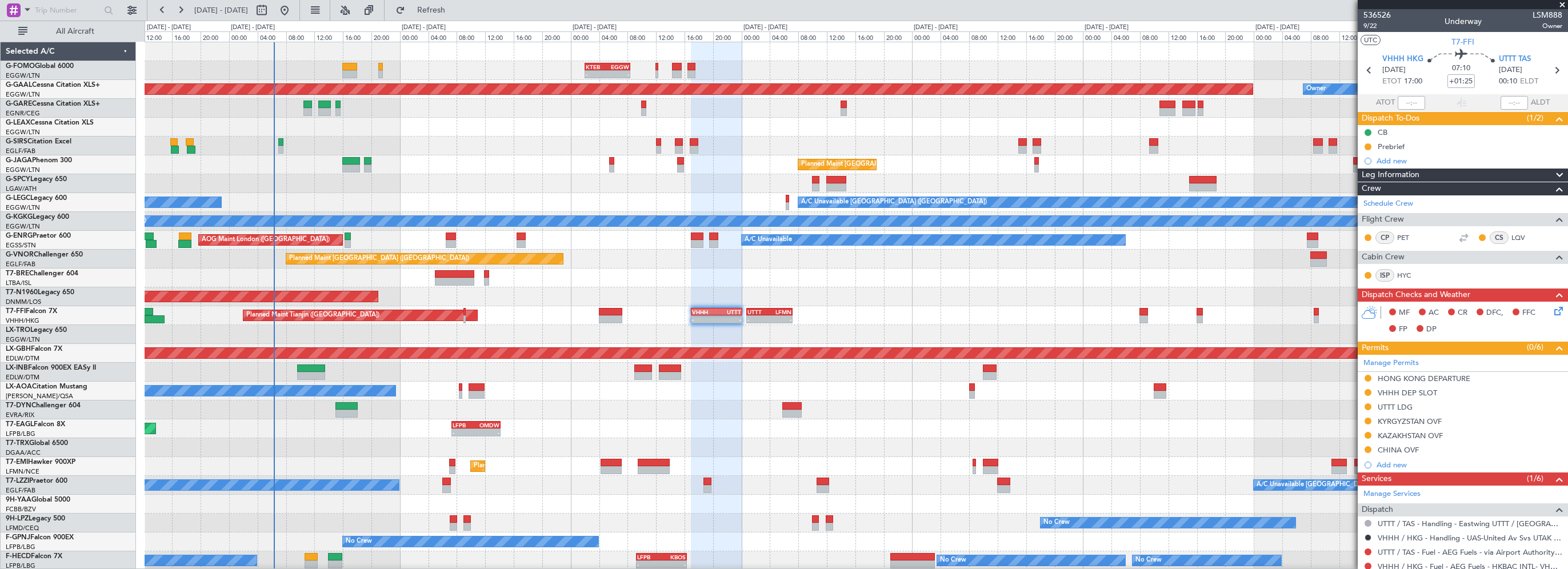
click at [1552, 312] on icon at bounding box center [1556, 309] width 9 height 9
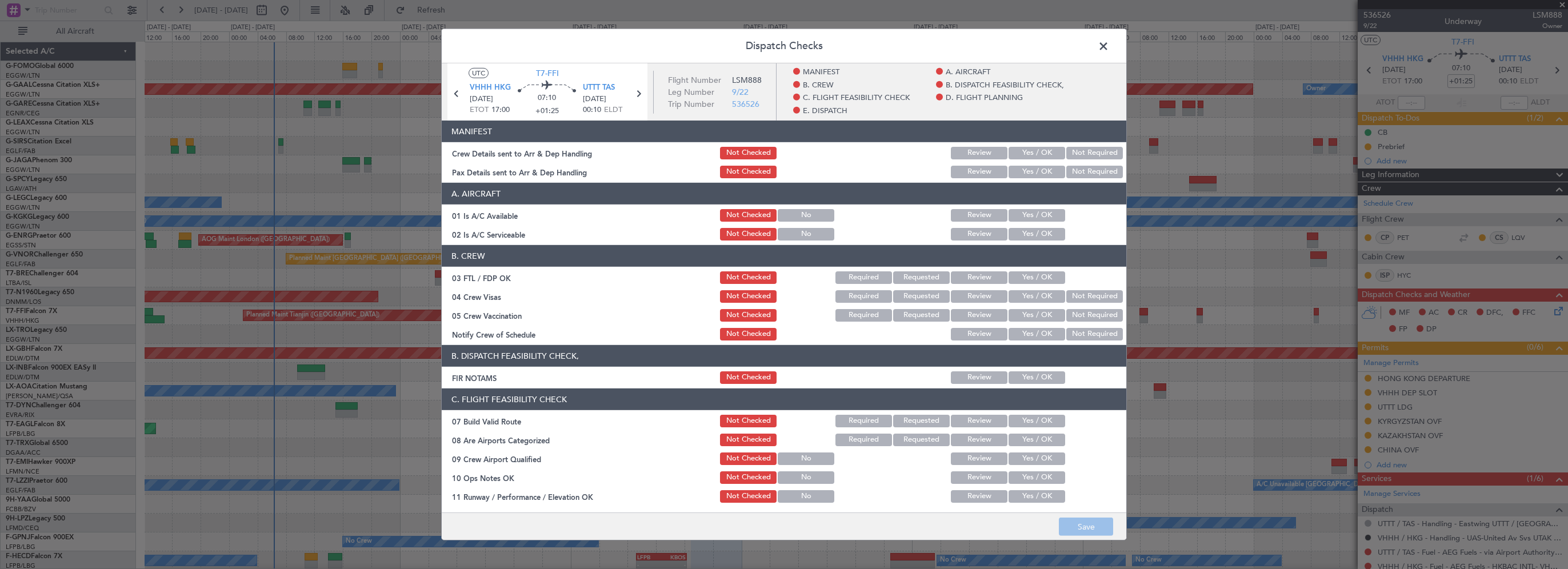
click at [1026, 217] on button "Yes / OK" at bounding box center [1037, 215] width 57 height 13
click at [1025, 233] on button "Yes / OK" at bounding box center [1037, 234] width 57 height 13
click at [1028, 370] on div "Yes / OK" at bounding box center [1036, 377] width 58 height 16
click at [1028, 380] on button "Yes / OK" at bounding box center [1037, 377] width 57 height 13
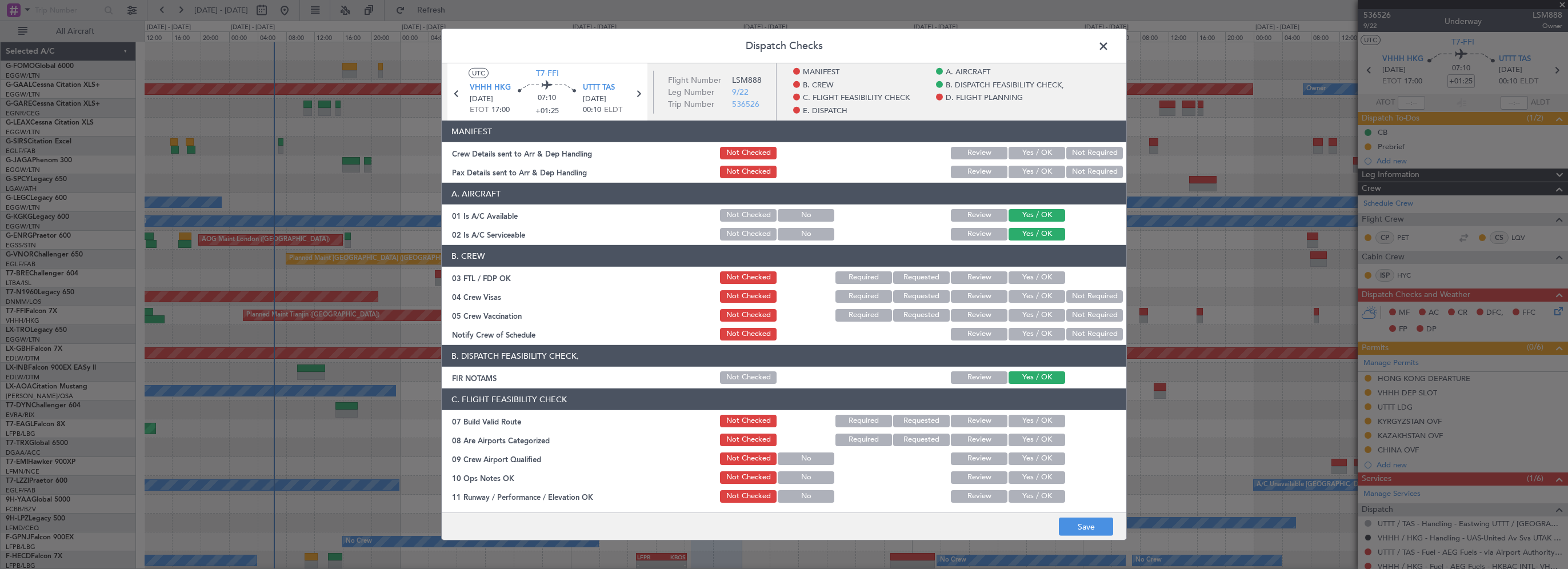
click at [1026, 420] on button "Yes / OK" at bounding box center [1037, 421] width 57 height 13
click at [1016, 479] on button "Yes / OK" at bounding box center [1037, 478] width 57 height 13
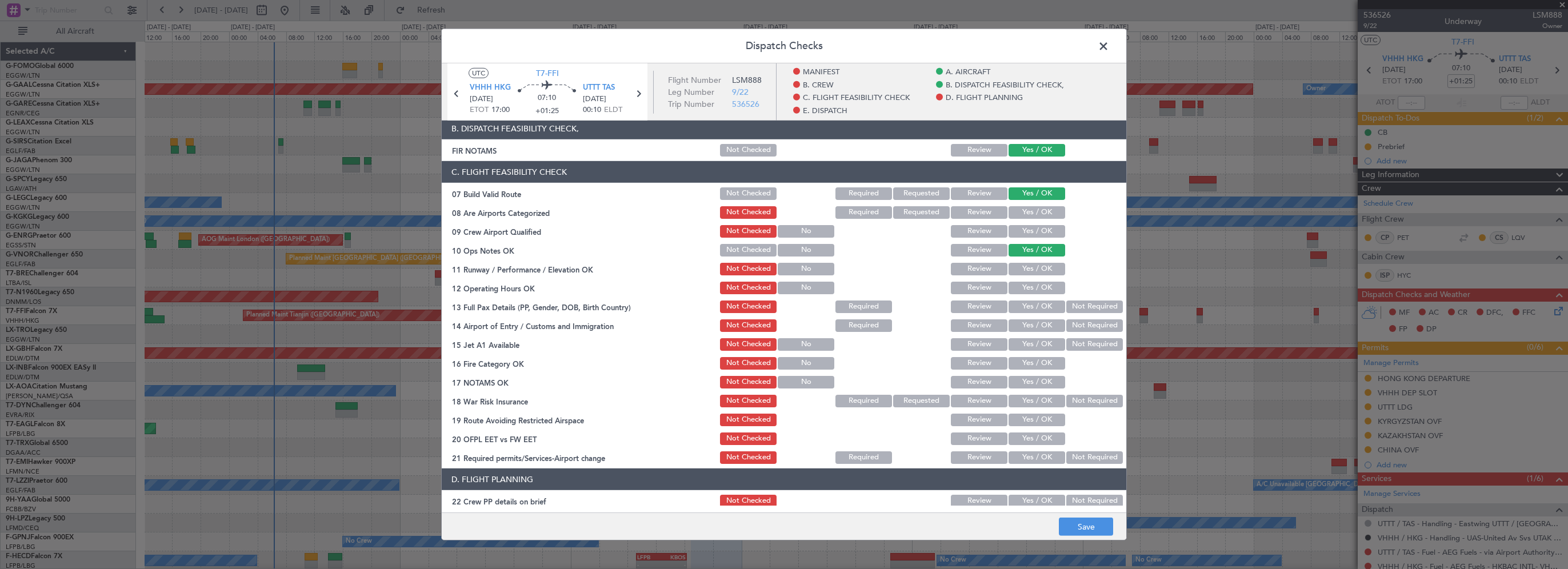
scroll to position [229, 0]
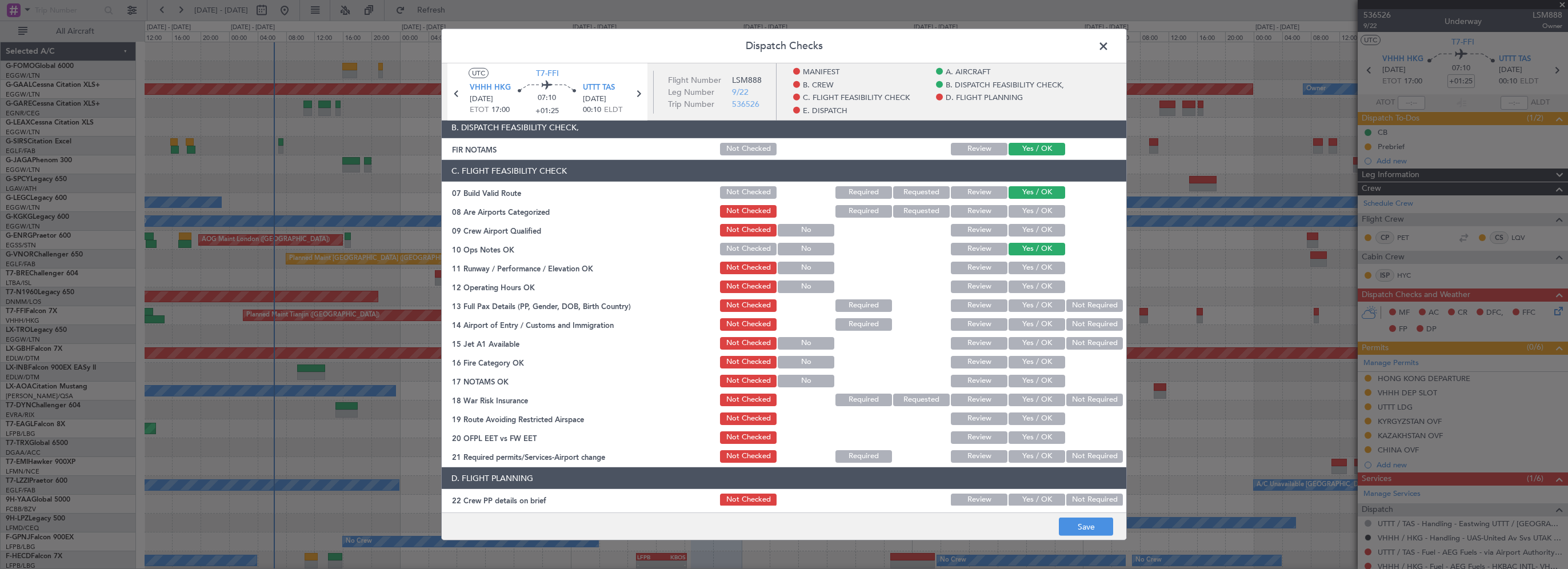
click at [1040, 268] on button "Yes / OK" at bounding box center [1037, 268] width 57 height 13
click at [1034, 293] on div "Yes / OK" at bounding box center [1036, 286] width 58 height 16
click at [1036, 283] on button "Yes / OK" at bounding box center [1037, 287] width 57 height 13
click at [1028, 305] on button "Yes / OK" at bounding box center [1037, 306] width 57 height 13
click at [1028, 328] on button "Yes / OK" at bounding box center [1037, 324] width 57 height 13
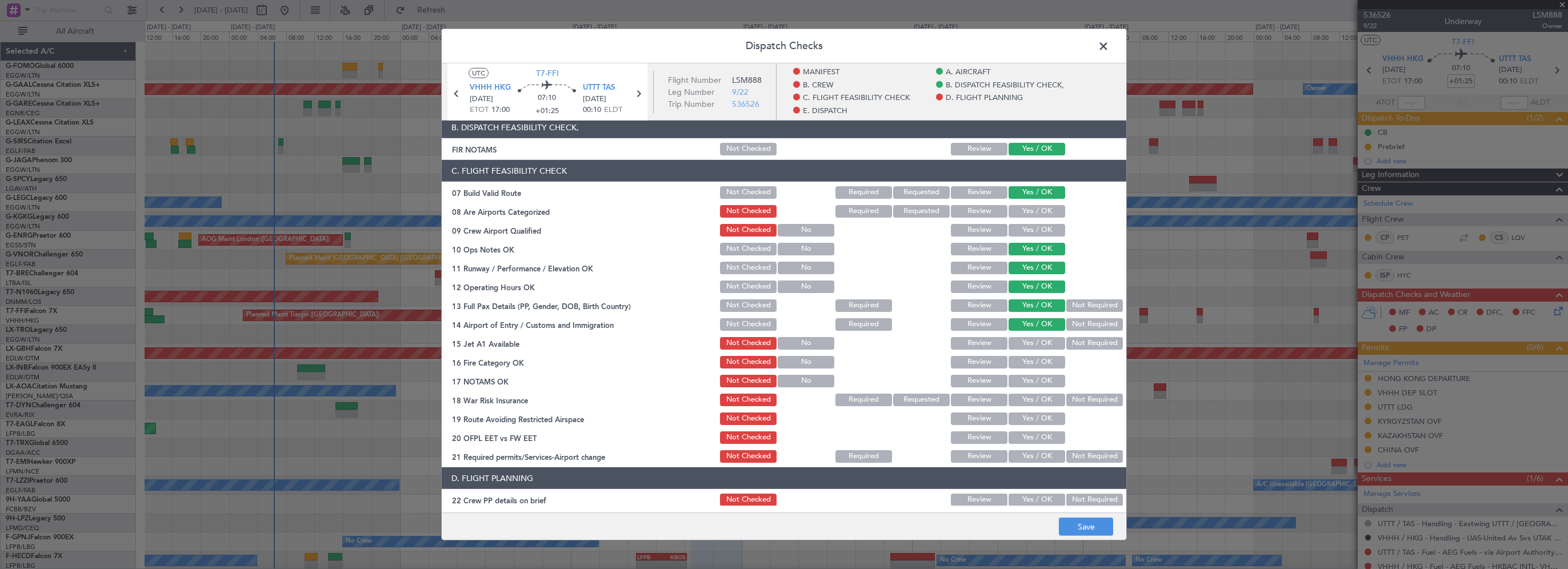
click at [1028, 348] on button "Yes / OK" at bounding box center [1037, 343] width 57 height 13
click at [1022, 364] on button "Yes / OK" at bounding box center [1037, 362] width 57 height 13
click at [1023, 377] on button "Yes / OK" at bounding box center [1037, 381] width 57 height 13
click at [1077, 399] on button "Not Required" at bounding box center [1094, 400] width 57 height 13
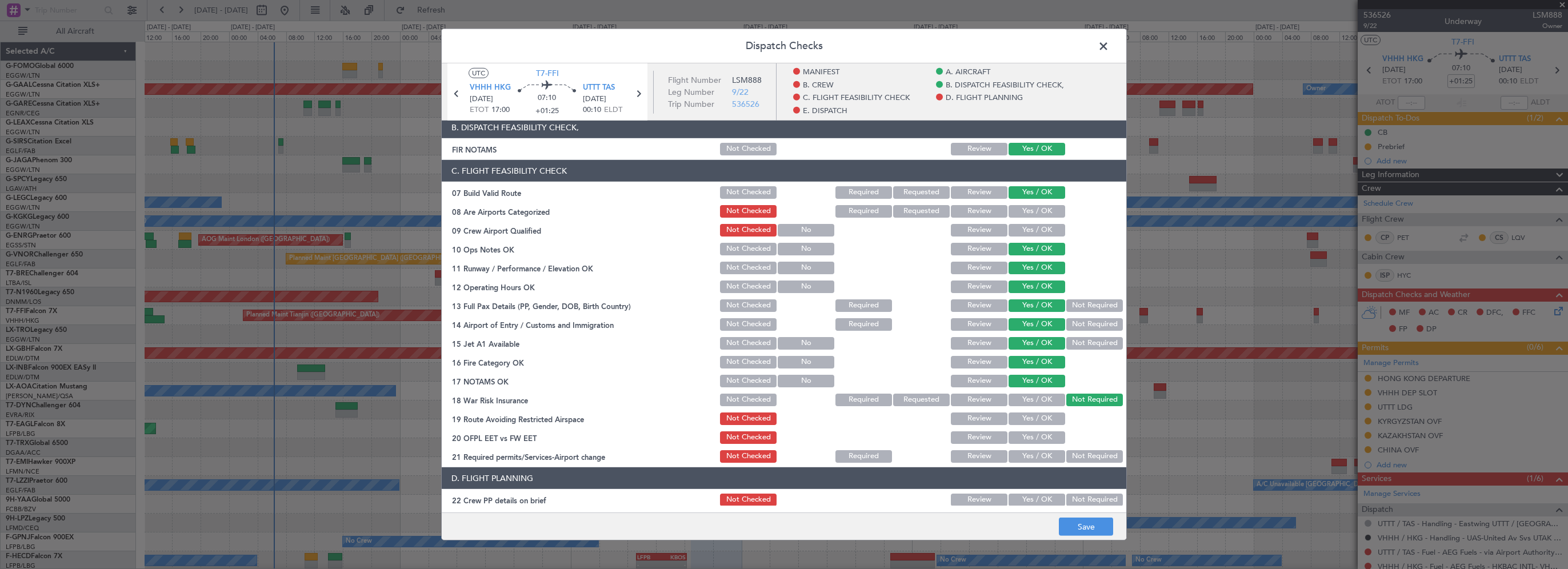
click at [1039, 420] on button "Yes / OK" at bounding box center [1037, 419] width 57 height 13
click at [1030, 436] on button "Yes / OK" at bounding box center [1037, 438] width 57 height 13
click at [1021, 455] on button "Yes / OK" at bounding box center [1037, 457] width 57 height 13
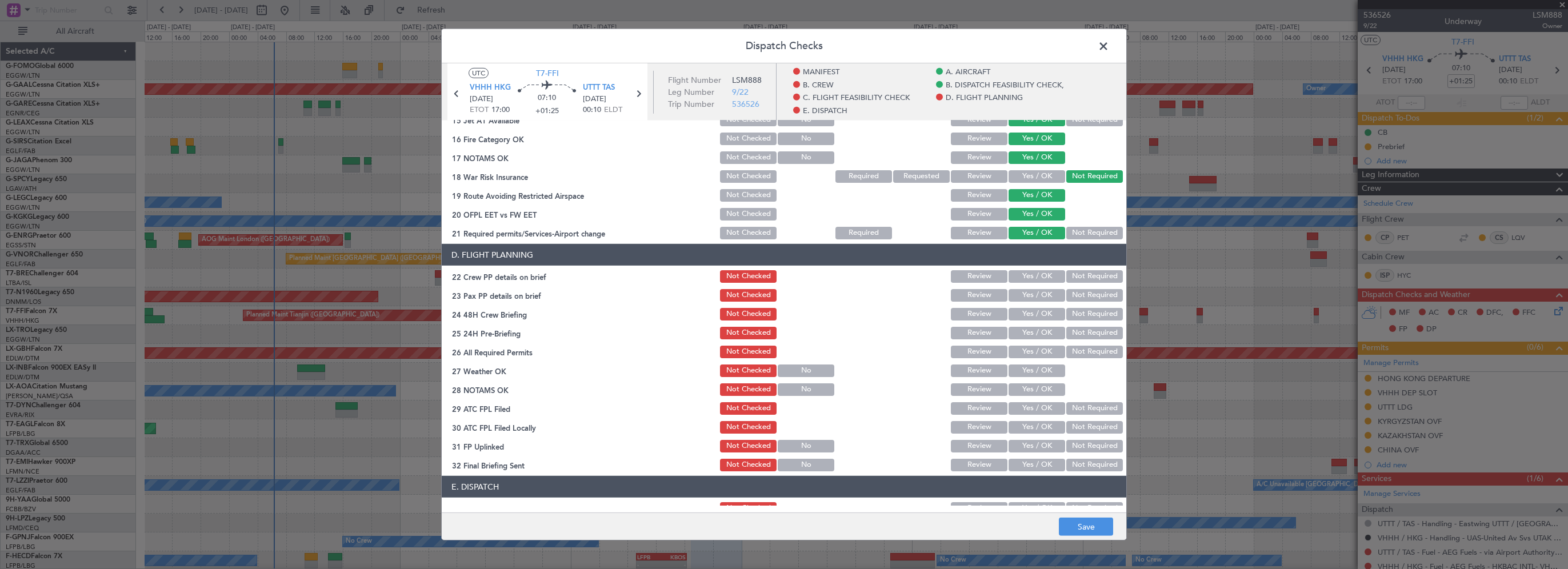
scroll to position [457, 0]
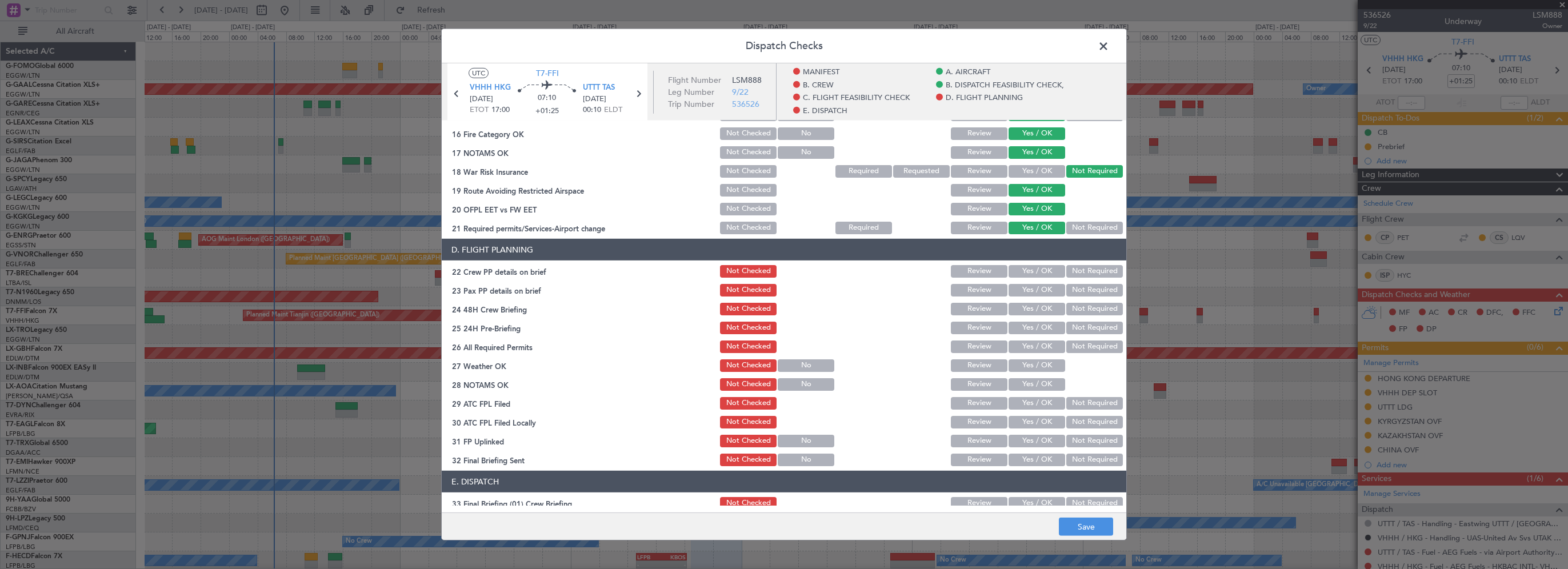
drag, startPoint x: 1037, startPoint y: 281, endPoint x: 1037, endPoint y: 274, distance: 7.0
click at [1037, 274] on section "D. FLIGHT PLANNING 22 Crew PP details on brief Not Checked Review Yes / OK Not …" at bounding box center [783, 353] width 684 height 229
click at [1037, 272] on button "Yes / OK" at bounding box center [1037, 272] width 57 height 13
click at [1027, 290] on button "Yes / OK" at bounding box center [1037, 290] width 57 height 13
click at [1026, 309] on button "Yes / OK" at bounding box center [1037, 309] width 57 height 13
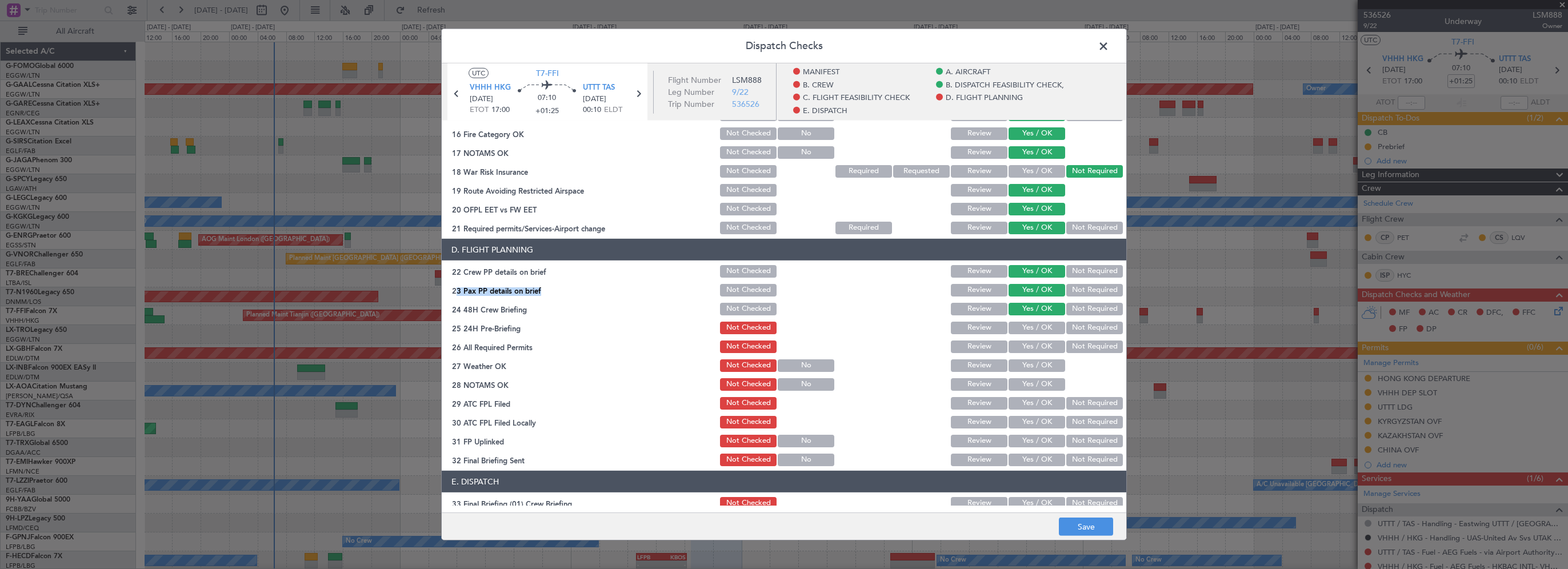
click at [1084, 333] on button "Not Required" at bounding box center [1094, 328] width 57 height 13
click at [1079, 530] on button "Save" at bounding box center [1086, 527] width 54 height 18
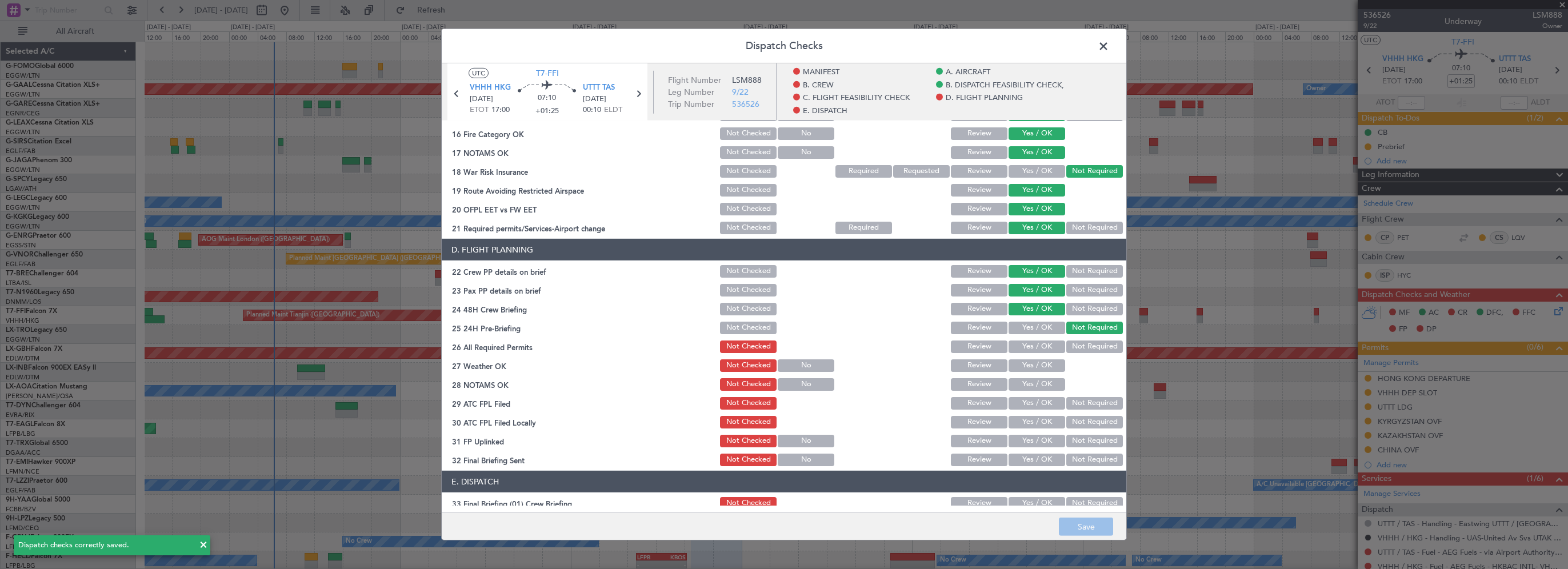
click at [1109, 45] on span at bounding box center [1109, 49] width 0 height 23
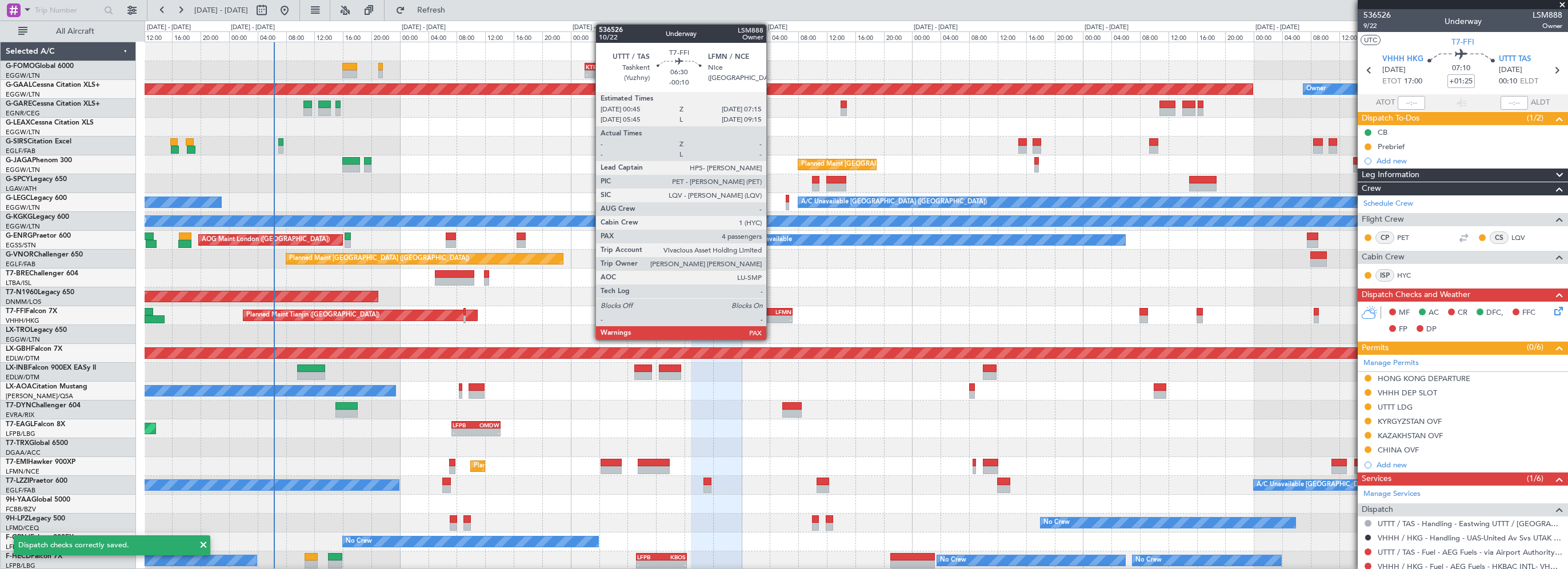
click at [772, 312] on div "LFMN" at bounding box center [781, 312] width 22 height 7
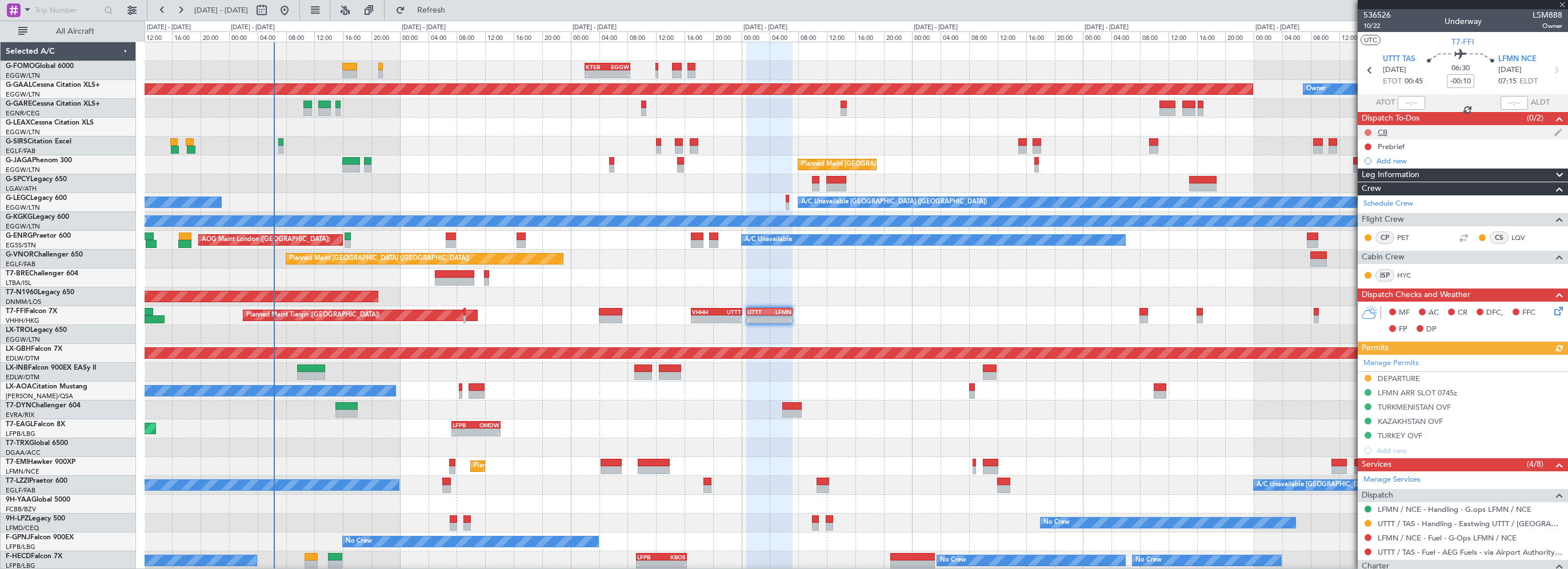
click at [1367, 130] on button at bounding box center [1368, 133] width 7 height 7
click at [1371, 177] on span "Completed" at bounding box center [1374, 182] width 38 height 11
click at [1368, 144] on button at bounding box center [1368, 147] width 7 height 7
click at [1364, 183] on span "In Progress" at bounding box center [1374, 180] width 39 height 11
click at [1552, 311] on icon at bounding box center [1556, 309] width 9 height 9
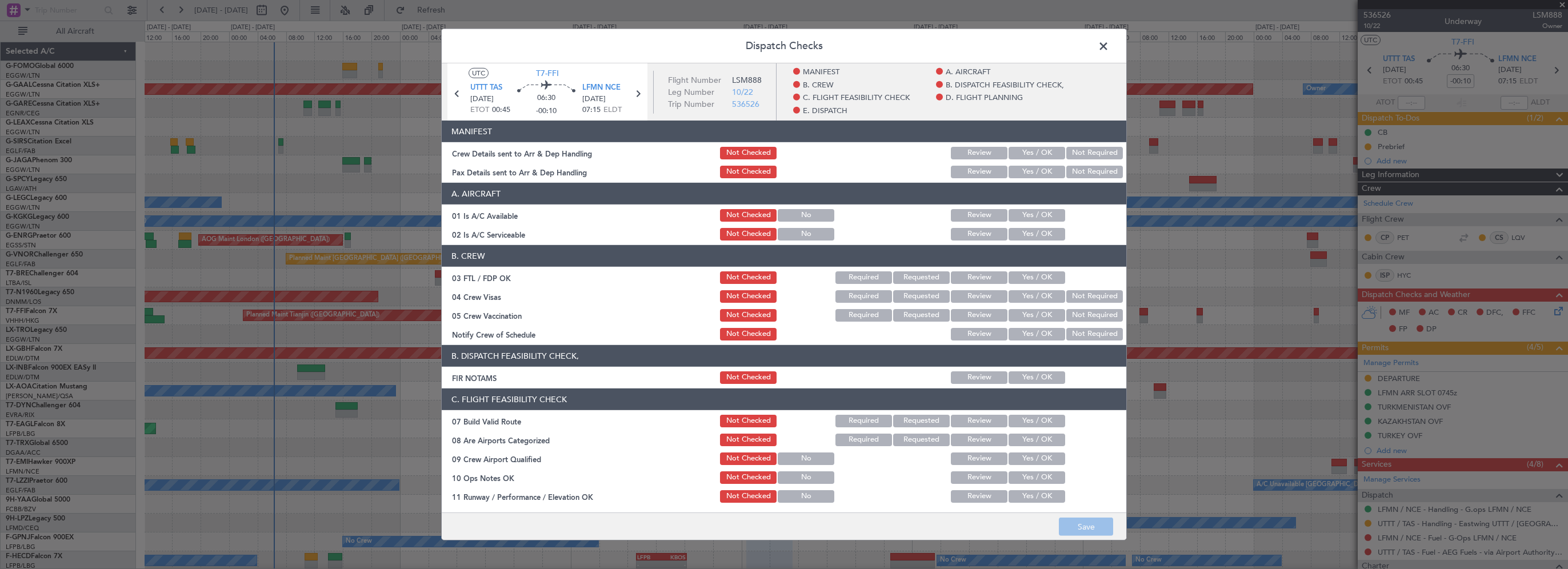
click at [1035, 218] on button "Yes / OK" at bounding box center [1037, 215] width 57 height 13
click at [1034, 232] on button "Yes / OK" at bounding box center [1037, 234] width 57 height 13
click at [1043, 381] on button "Yes / OK" at bounding box center [1037, 377] width 57 height 13
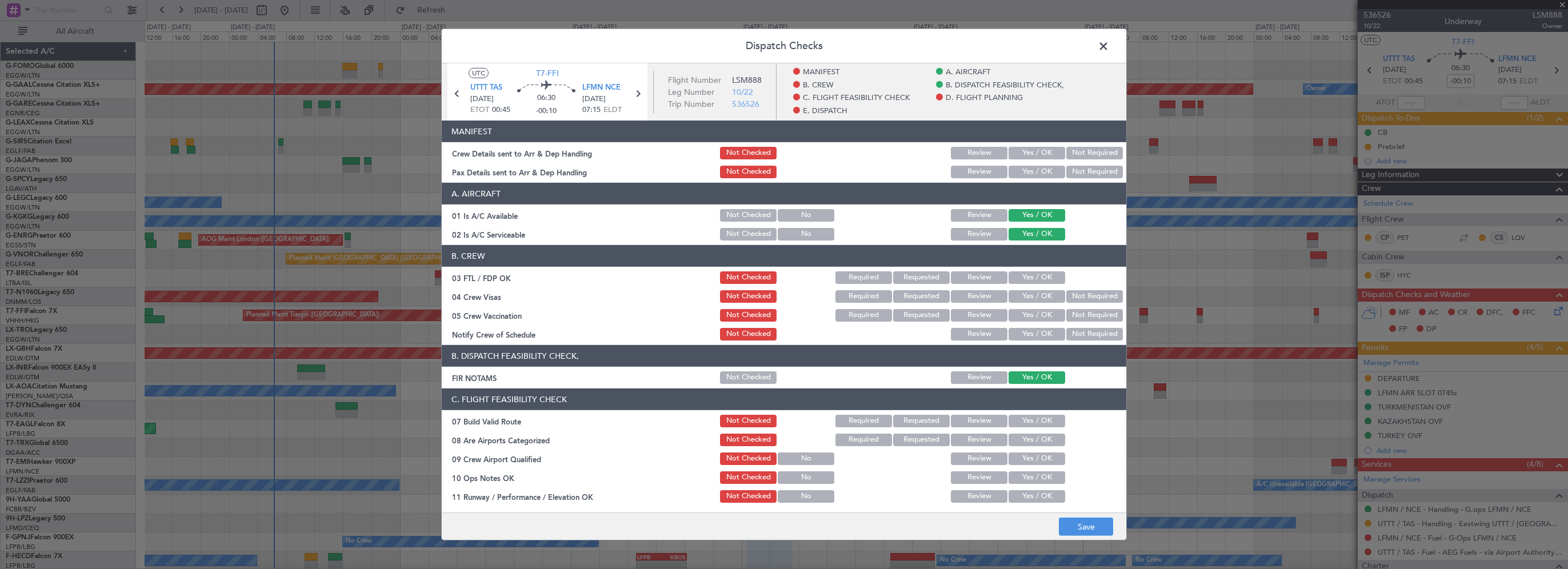
click at [1025, 418] on button "Yes / OK" at bounding box center [1037, 421] width 57 height 13
drag, startPoint x: 1017, startPoint y: 475, endPoint x: 1018, endPoint y: 493, distance: 18.0
click at [1018, 475] on button "Yes / OK" at bounding box center [1037, 478] width 57 height 13
click at [1016, 498] on button "Yes / OK" at bounding box center [1037, 497] width 57 height 13
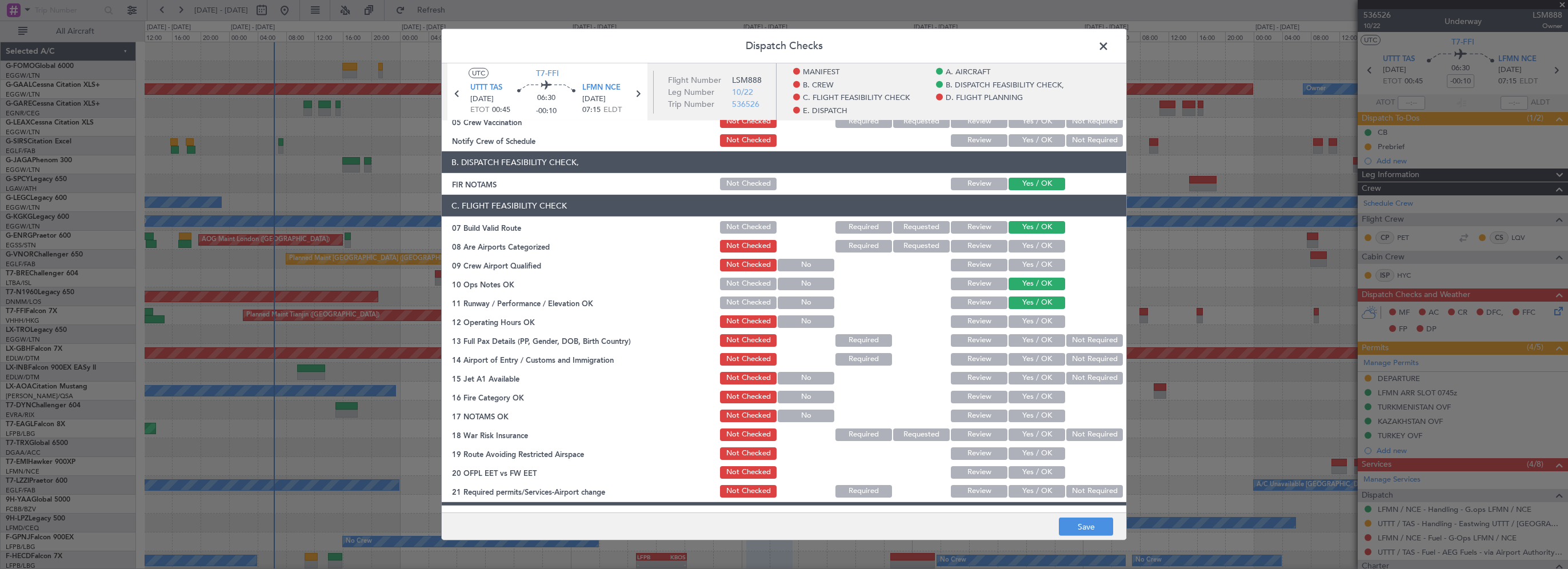
scroll to position [229, 0]
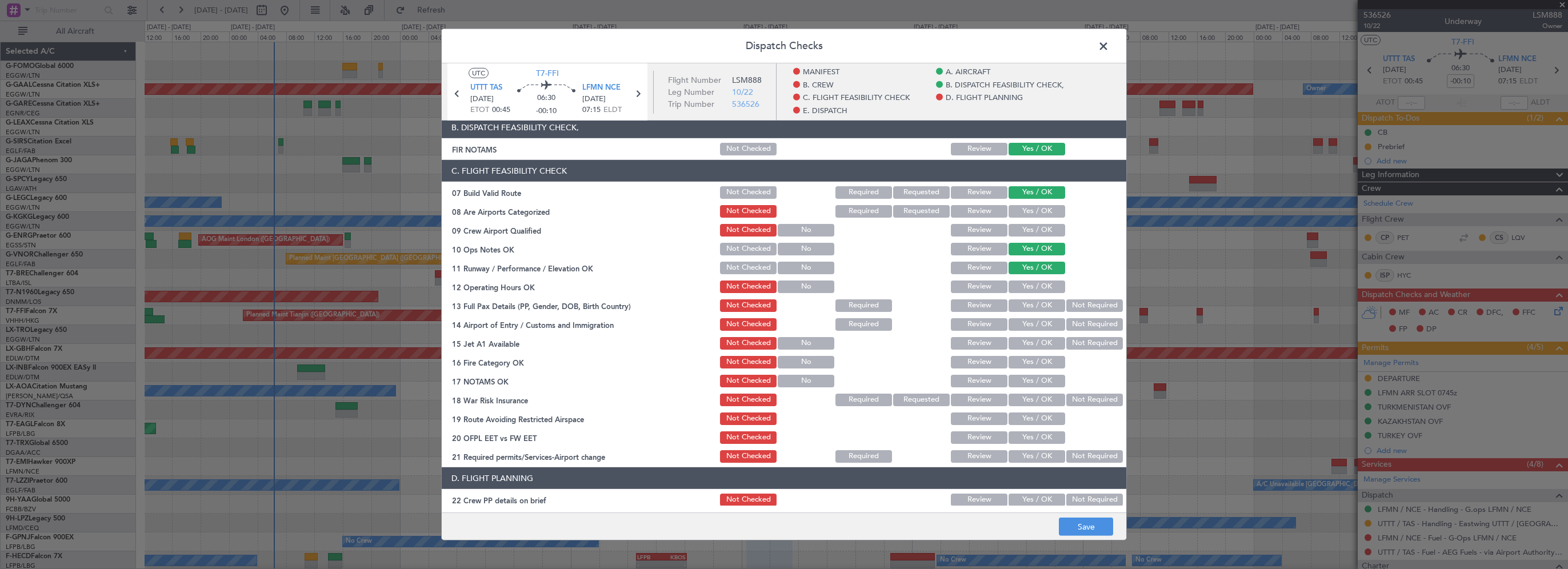
click at [1035, 285] on button "Yes / OK" at bounding box center [1037, 287] width 57 height 13
click at [1037, 312] on div "Yes / OK" at bounding box center [1036, 305] width 58 height 16
drag, startPoint x: 1033, startPoint y: 324, endPoint x: 1033, endPoint y: 318, distance: 6.0
click at [1032, 327] on button "Yes / OK" at bounding box center [1037, 324] width 57 height 13
click at [1037, 309] on button "Yes / OK" at bounding box center [1037, 306] width 57 height 13
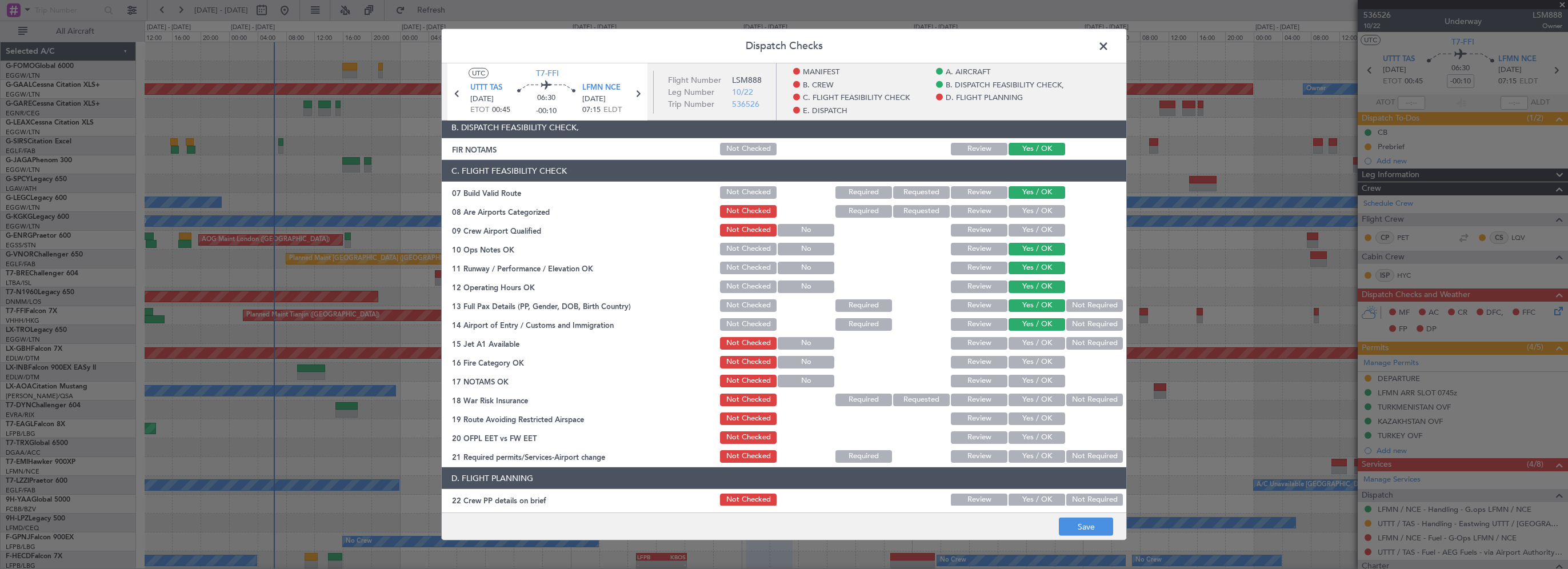
click at [1032, 344] on button "Yes / OK" at bounding box center [1037, 343] width 57 height 13
click at [1029, 363] on button "Yes / OK" at bounding box center [1037, 362] width 57 height 13
click at [1031, 375] on section "C. FLIGHT FEASIBILITY CHECK 07 Build Valid Route Not Checked Required Requested…" at bounding box center [783, 312] width 684 height 304
click at [1030, 380] on button "Yes / OK" at bounding box center [1037, 381] width 57 height 13
drag, startPoint x: 1070, startPoint y: 399, endPoint x: 1040, endPoint y: 415, distance: 34.0
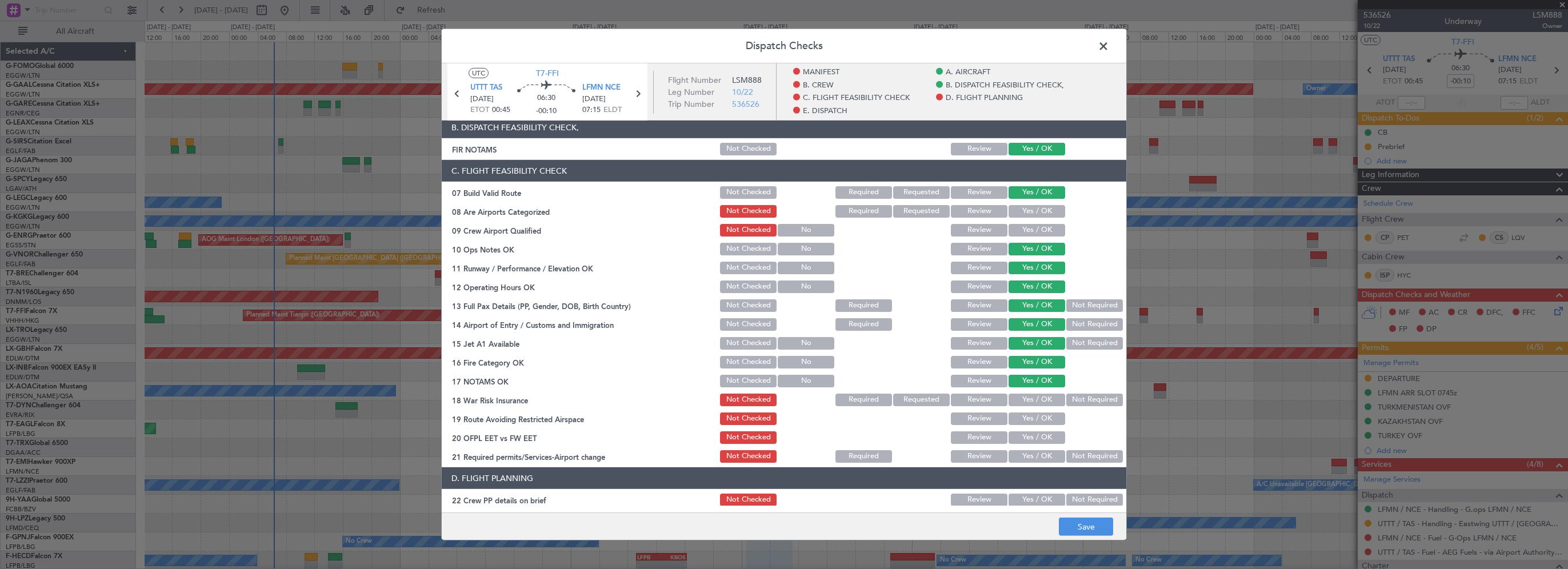
click at [1066, 404] on button "Not Required" at bounding box center [1094, 400] width 57 height 13
drag, startPoint x: 1035, startPoint y: 420, endPoint x: 1030, endPoint y: 436, distance: 16.8
click at [1035, 422] on button "Yes / OK" at bounding box center [1037, 419] width 57 height 13
click at [1030, 436] on button "Yes / OK" at bounding box center [1037, 438] width 57 height 13
click at [1023, 463] on div "Yes / OK" at bounding box center [1036, 456] width 58 height 16
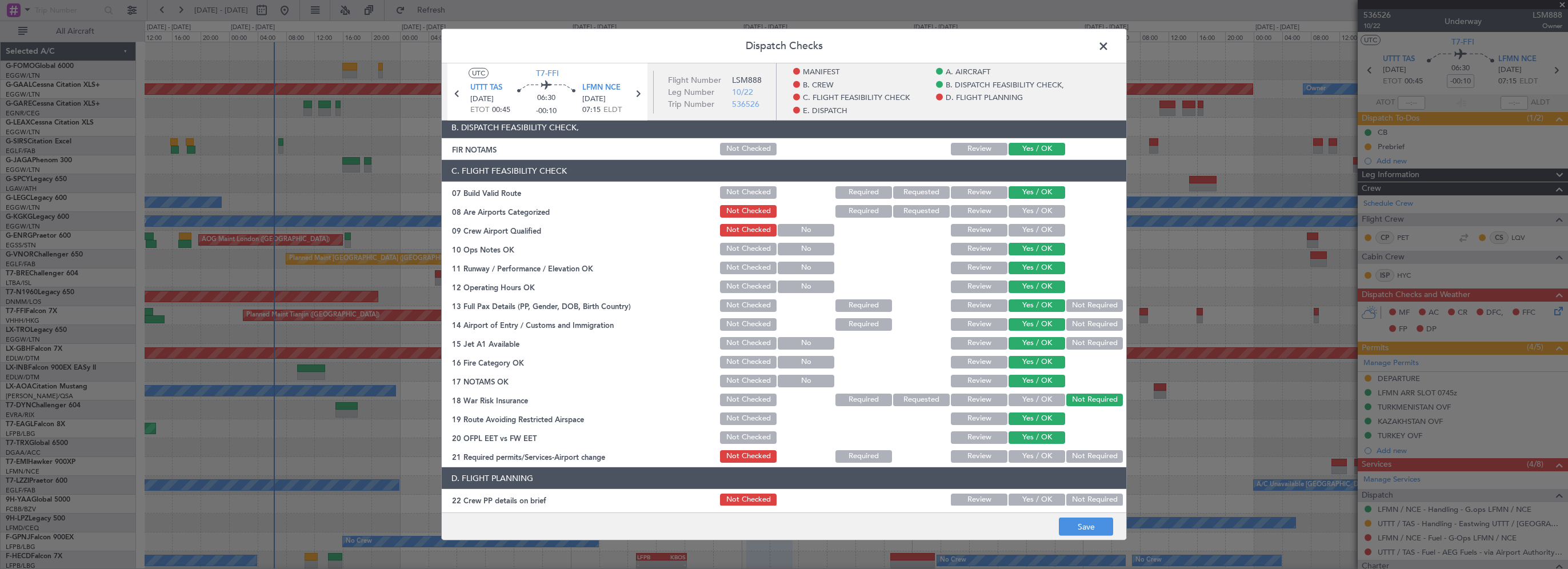
click at [1027, 458] on button "Yes / OK" at bounding box center [1037, 457] width 57 height 13
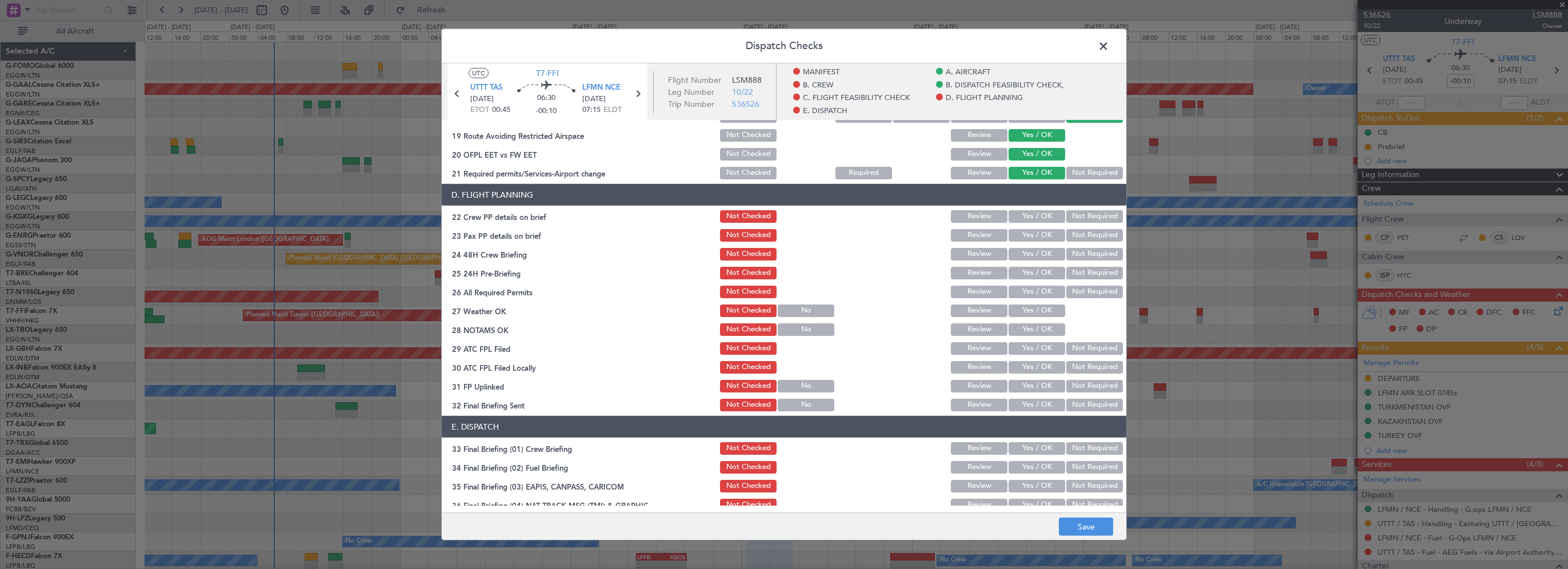
scroll to position [514, 0]
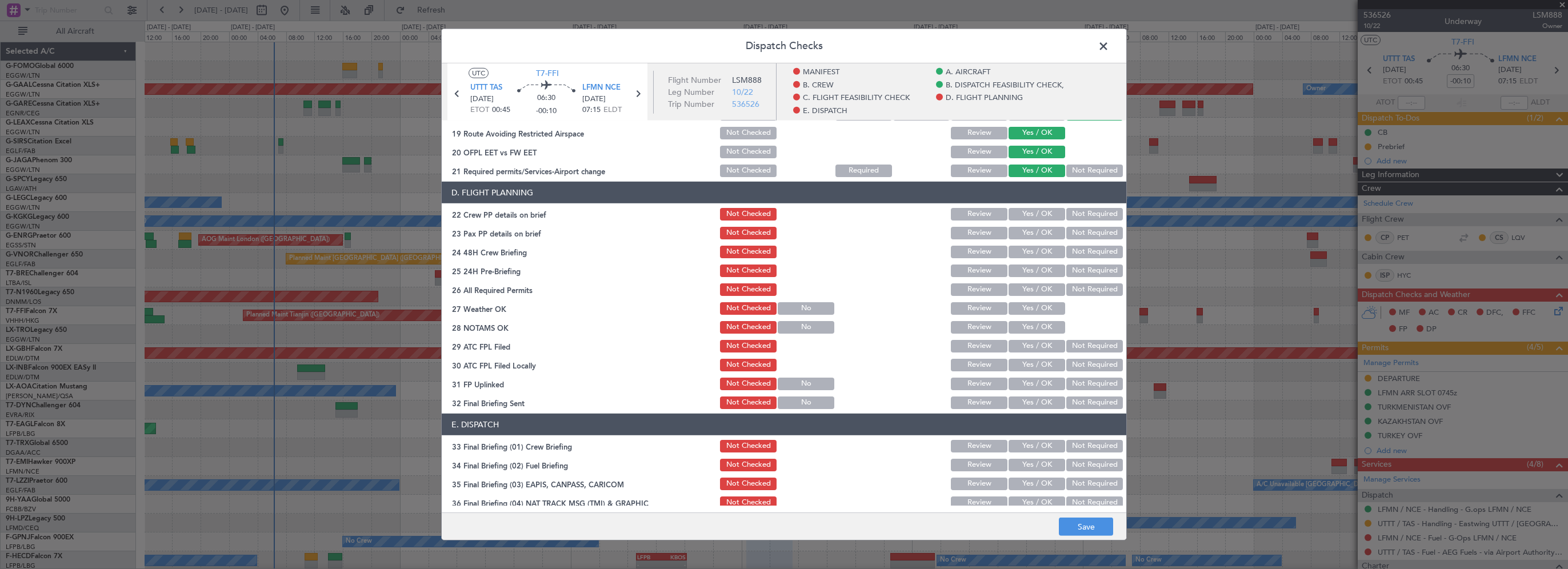
click at [1045, 216] on button "Yes / OK" at bounding box center [1037, 214] width 57 height 13
click at [1043, 231] on button "Yes / OK" at bounding box center [1037, 233] width 57 height 13
click at [1039, 248] on button "Yes / OK" at bounding box center [1037, 252] width 57 height 13
click at [1072, 274] on button "Not Required" at bounding box center [1094, 271] width 57 height 13
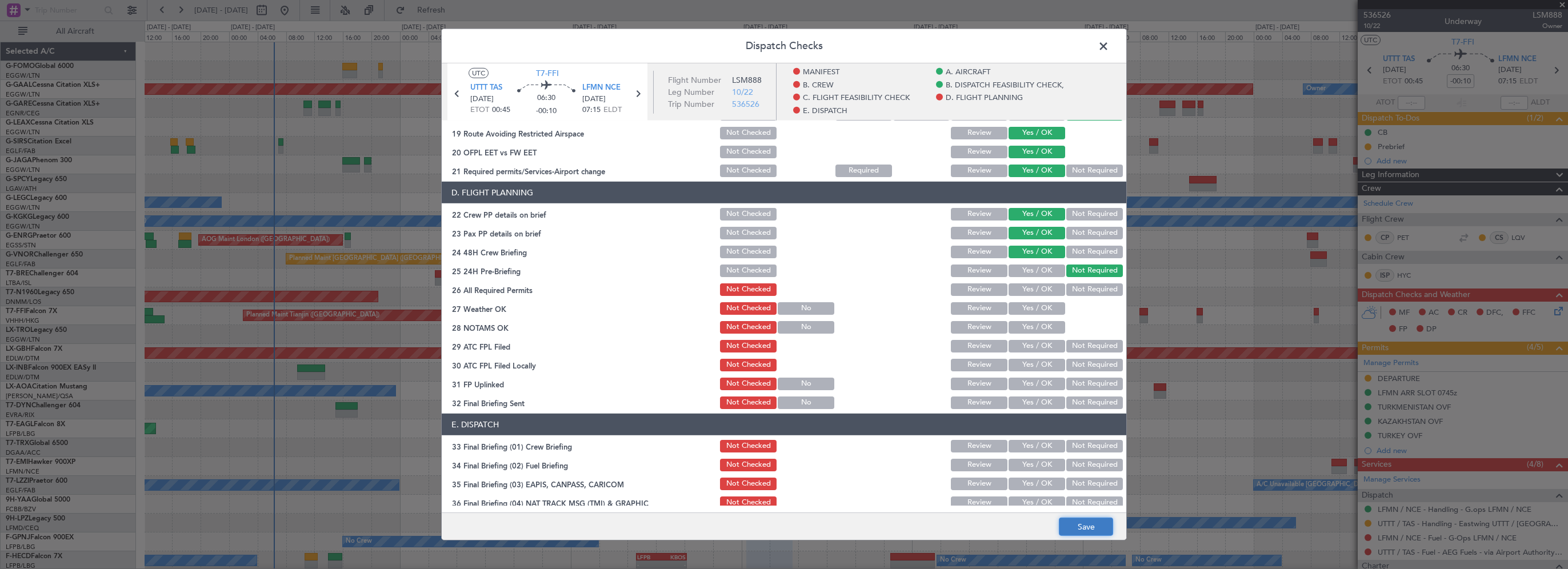
click at [1082, 528] on button "Save" at bounding box center [1086, 527] width 54 height 18
click at [1109, 46] on span at bounding box center [1109, 49] width 0 height 23
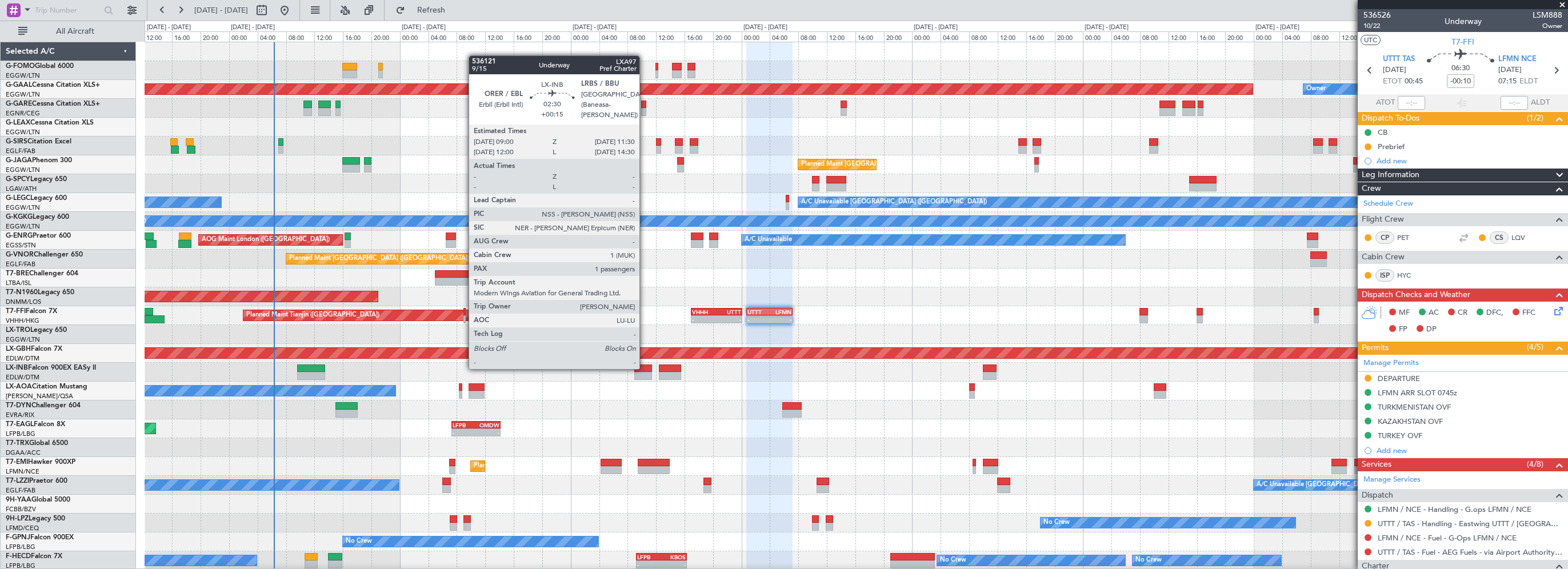
click at [644, 368] on div at bounding box center [644, 368] width 18 height 8
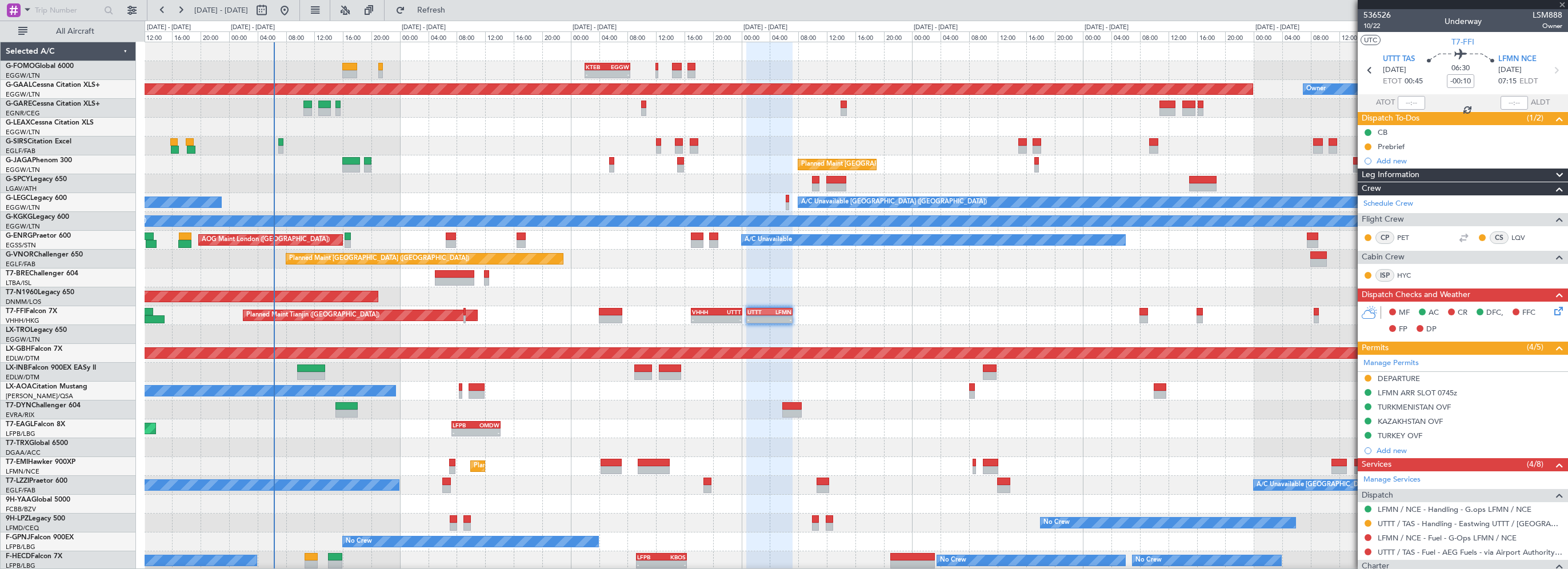
type input "+00:15"
type input "1"
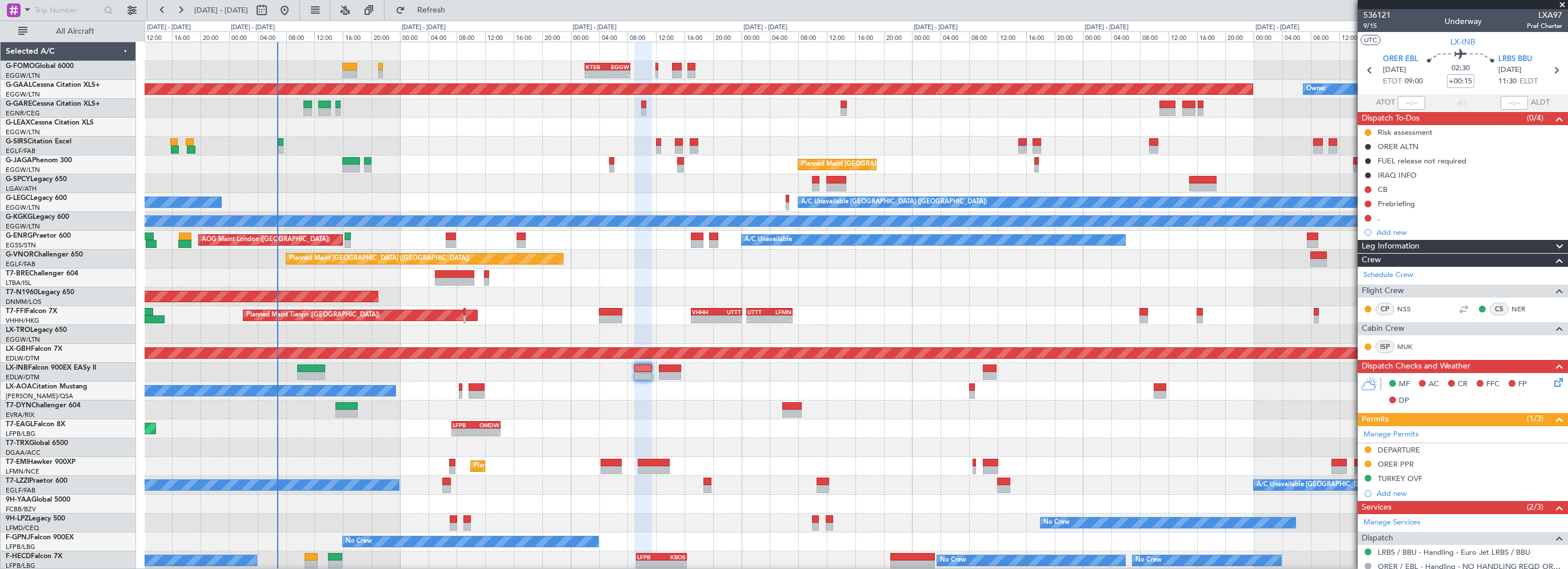
drag, startPoint x: 1410, startPoint y: 245, endPoint x: 1422, endPoint y: 254, distance: 15.0
click at [1410, 245] on span "Leg Information" at bounding box center [1390, 246] width 58 height 13
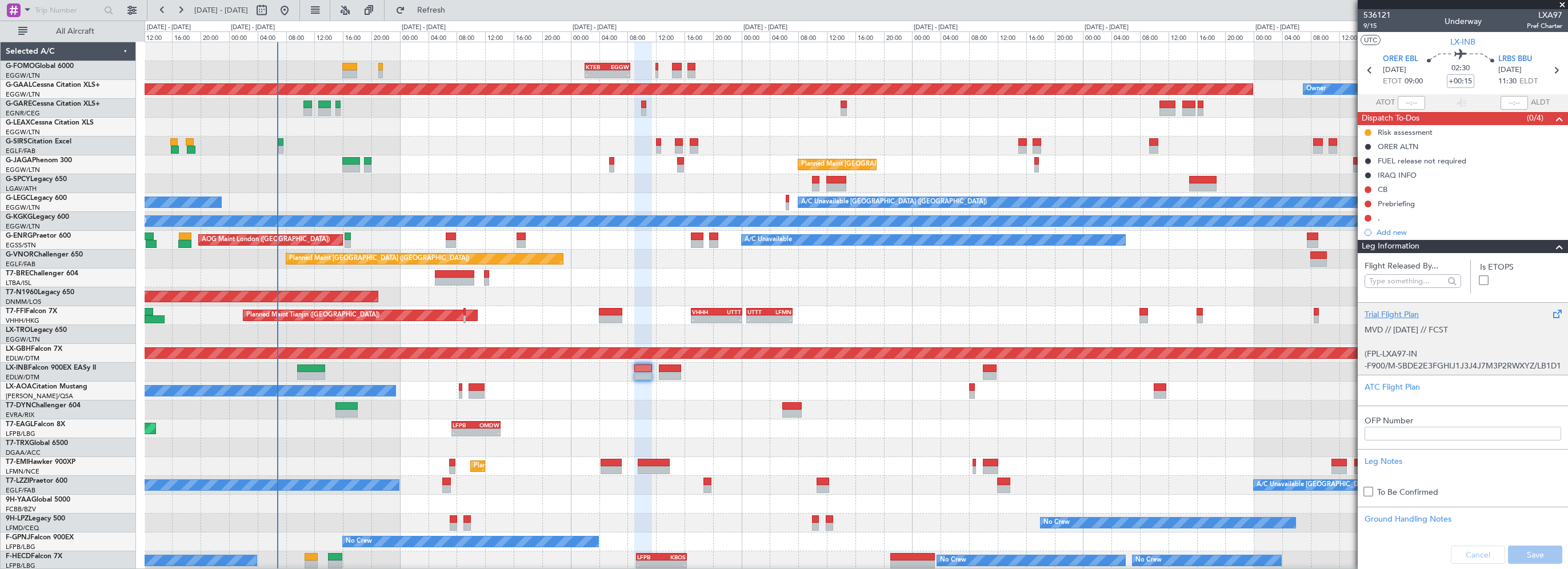
click at [1382, 315] on div "Trial Flight Plan" at bounding box center [1463, 314] width 197 height 12
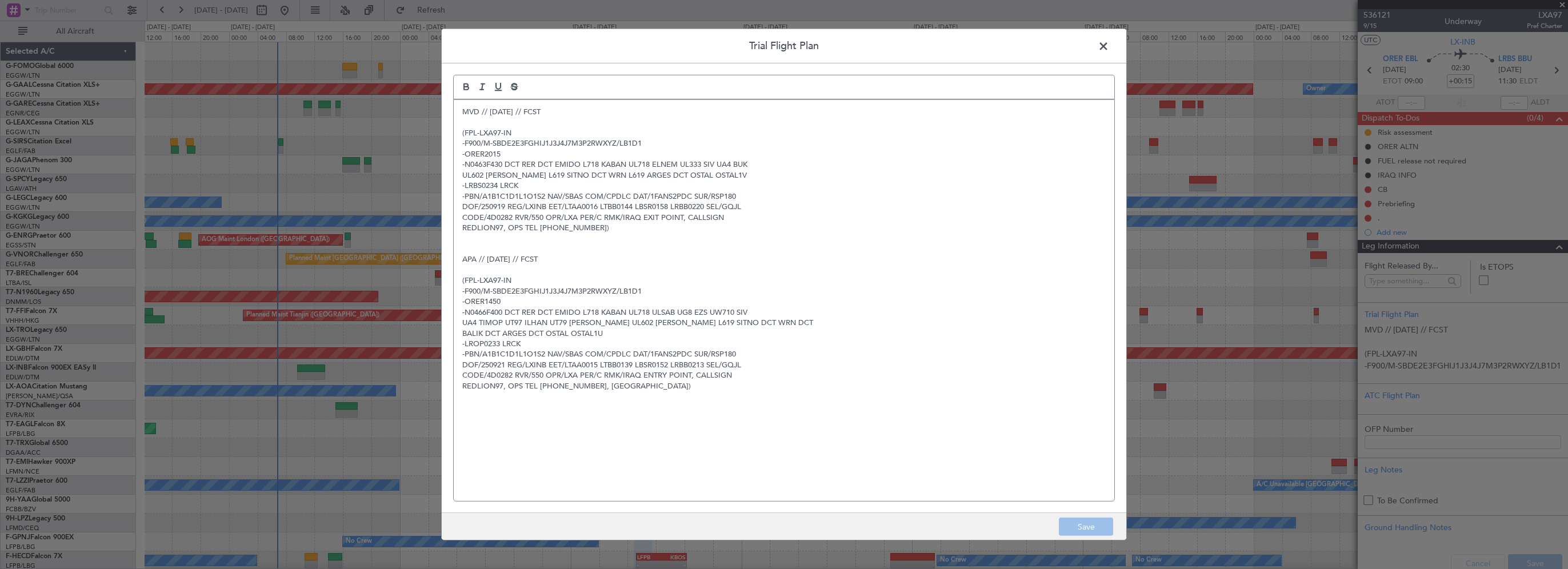
drag, startPoint x: 672, startPoint y: 256, endPoint x: 633, endPoint y: 233, distance: 45.3
click at [672, 255] on p "APA // [DATE] // FCST" at bounding box center [784, 259] width 644 height 11
drag, startPoint x: 506, startPoint y: 164, endPoint x: 667, endPoint y: 173, distance: 161.3
click at [740, 173] on div "MVD // [DATE] // FCST (FPL-LXA97-IN -F900/M-SBDE2E3FGHIJ1J3J4J7M3P2RWXYZ/LB1D1 …" at bounding box center [783, 300] width 660 height 401
copy div "DCT RER DCT EMIDO L718 KABAN UL718 ELNEM UL333 SIV UA4 BUK UL602 [PERSON_NAME] …"
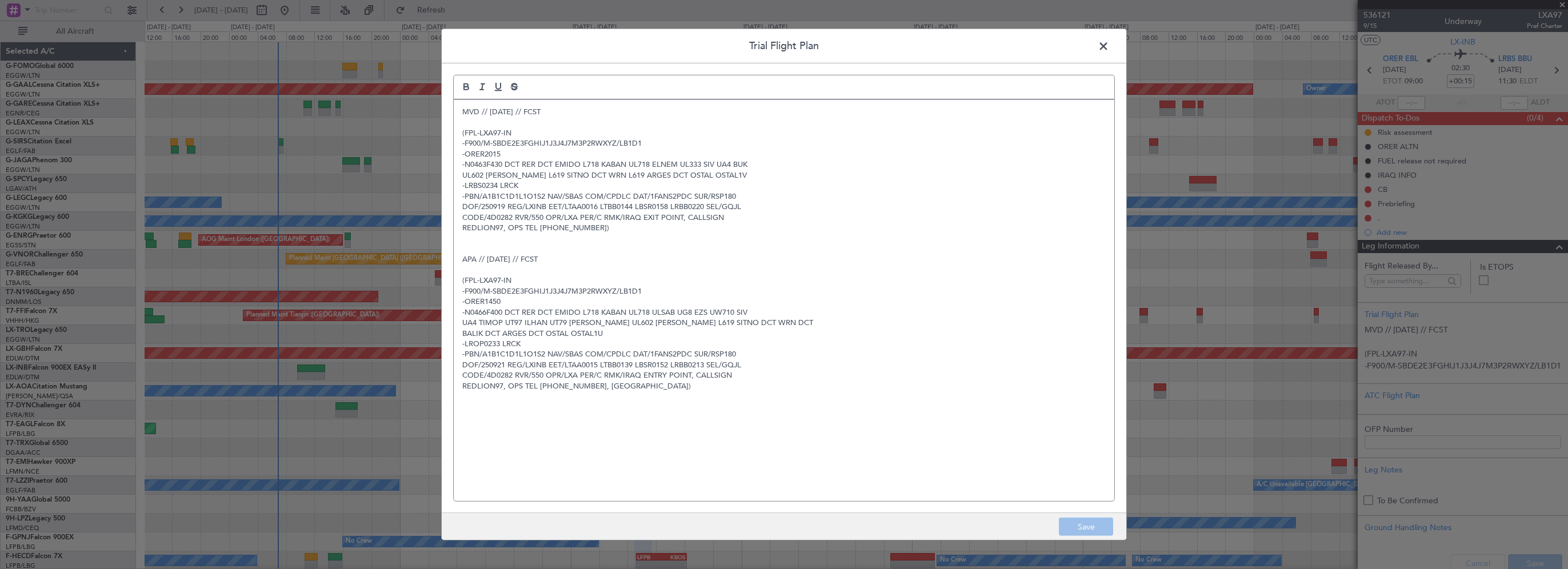
click at [780, 293] on p "-F900/M-SBDE2E3FGHIJ1J3J4J7M3P2RWXYZ/LB1D1" at bounding box center [784, 291] width 644 height 11
drag, startPoint x: 1102, startPoint y: 41, endPoint x: 1087, endPoint y: 43, distance: 15.1
click at [1109, 41] on span at bounding box center [1109, 49] width 0 height 23
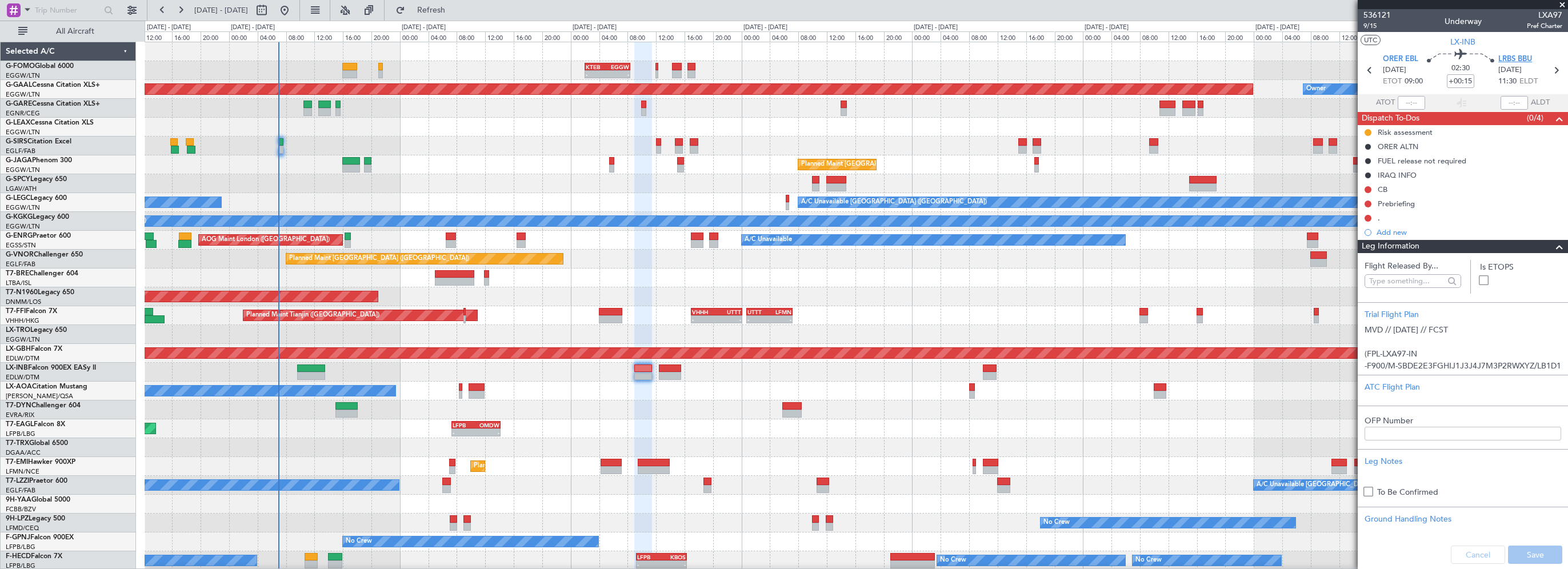
click at [1522, 54] on span "LRBS BBU" at bounding box center [1515, 60] width 34 height 11
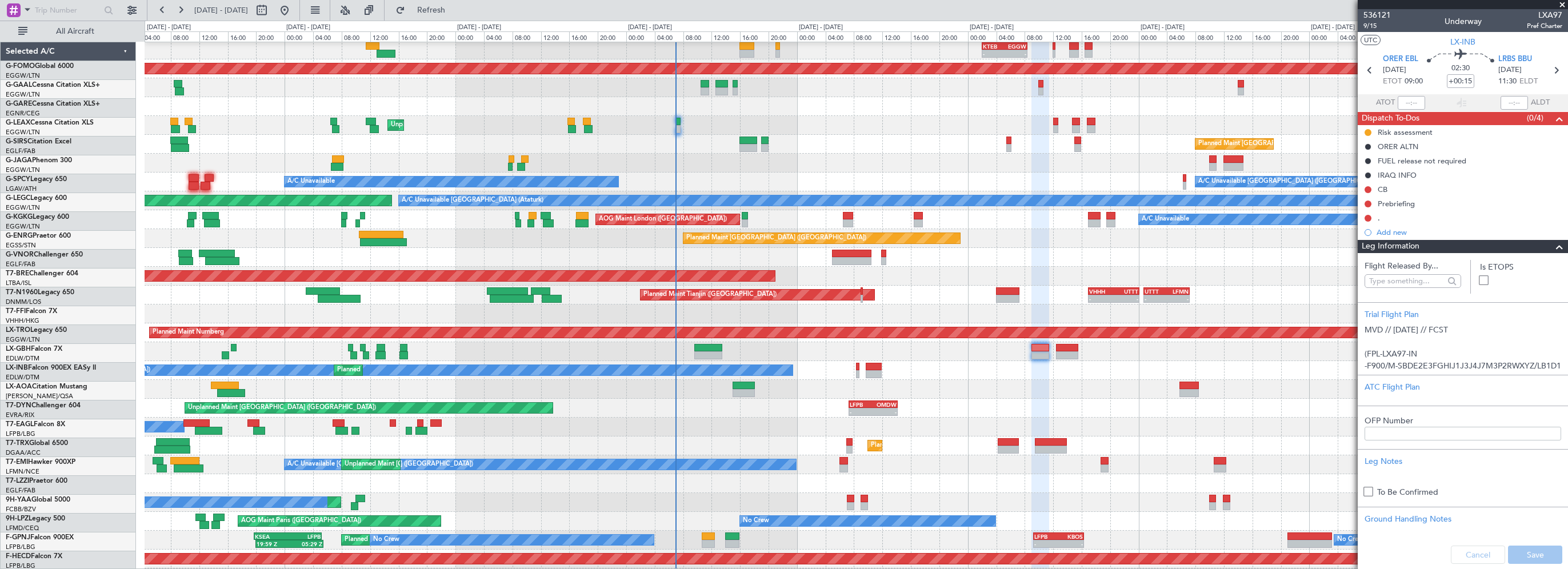
click at [861, 121] on div "Unplanned Maint [GEOGRAPHIC_DATA] ([GEOGRAPHIC_DATA])" at bounding box center [856, 125] width 1423 height 19
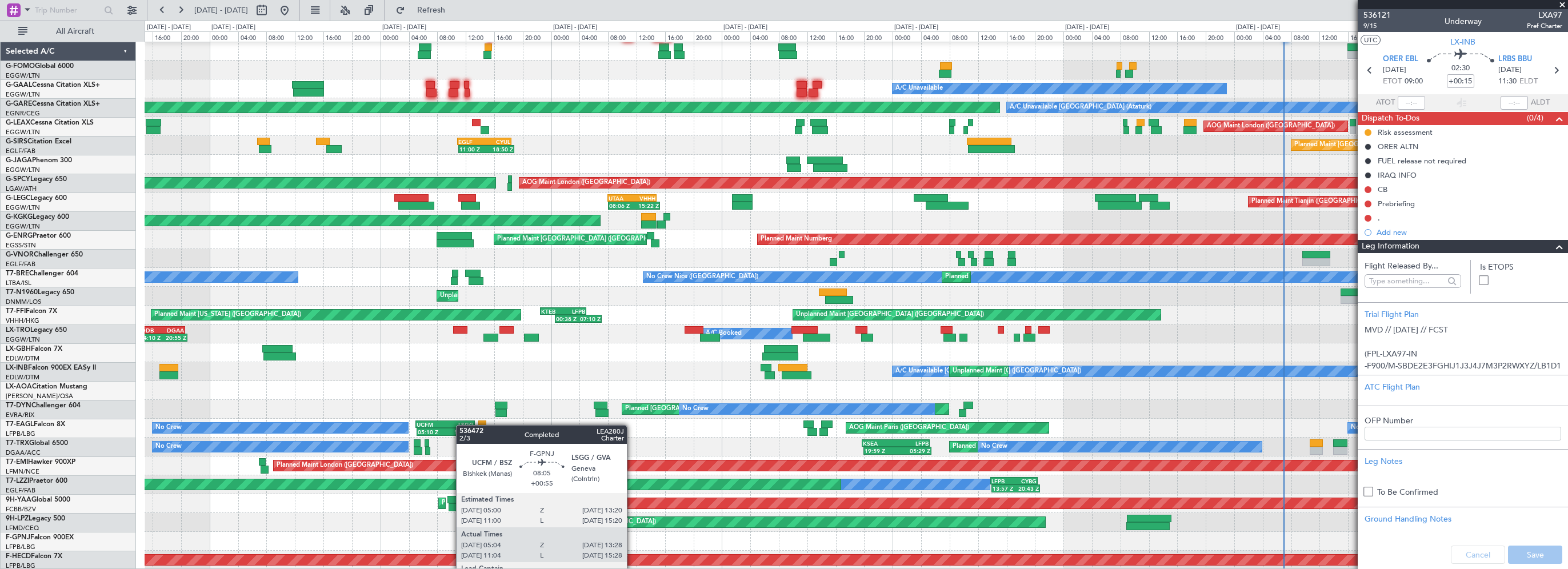
scroll to position [114, 0]
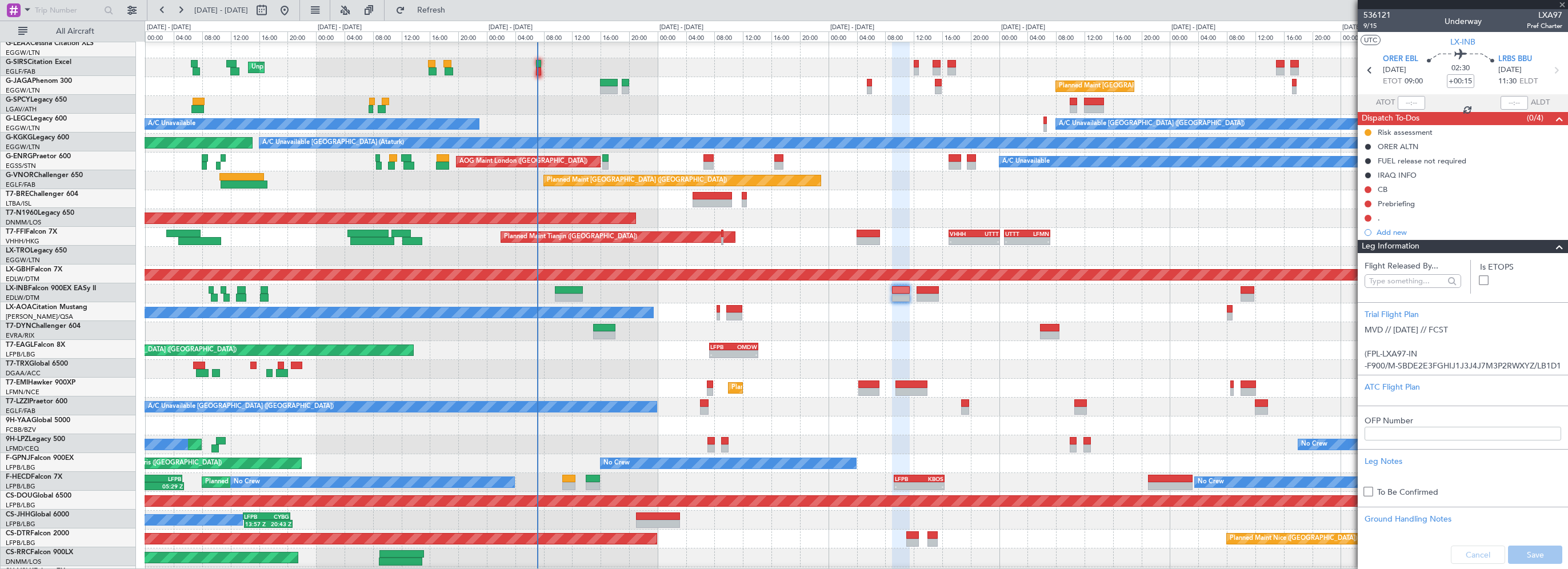
click at [346, 184] on div "Planned Maint [GEOGRAPHIC_DATA] ([GEOGRAPHIC_DATA])" at bounding box center [856, 180] width 1423 height 19
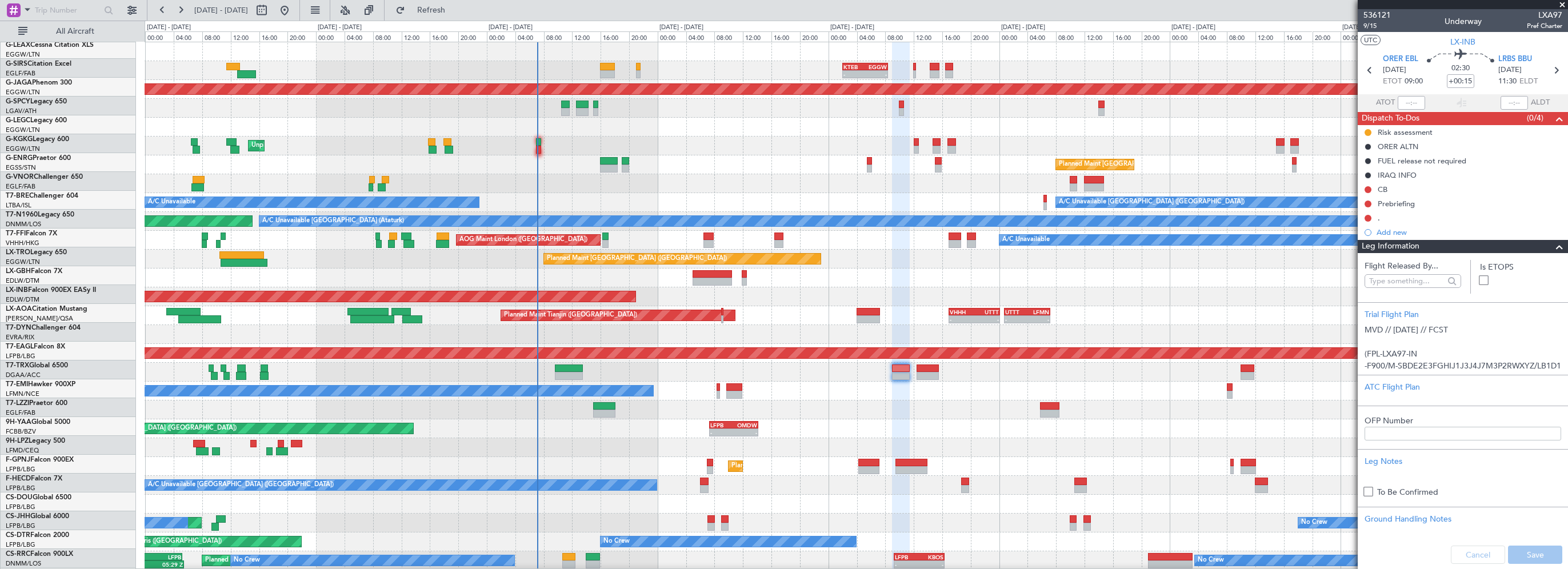
scroll to position [0, 0]
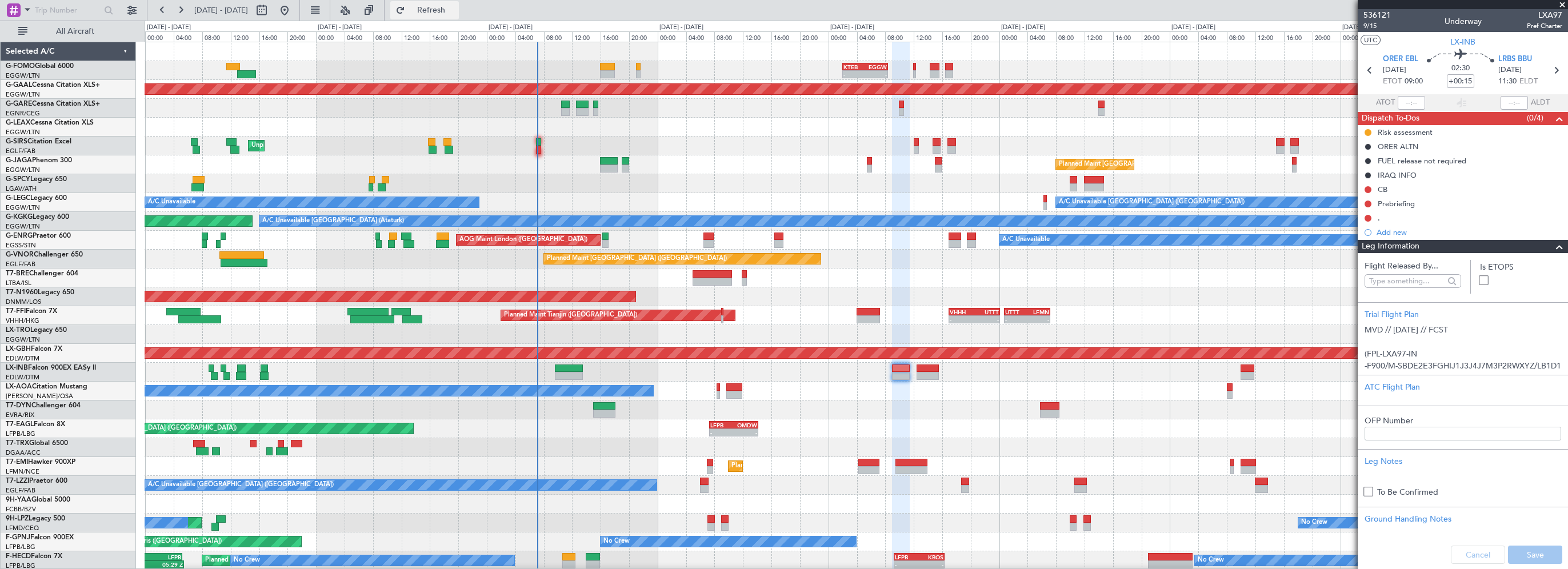
click at [456, 14] on span "Refresh" at bounding box center [431, 10] width 48 height 8
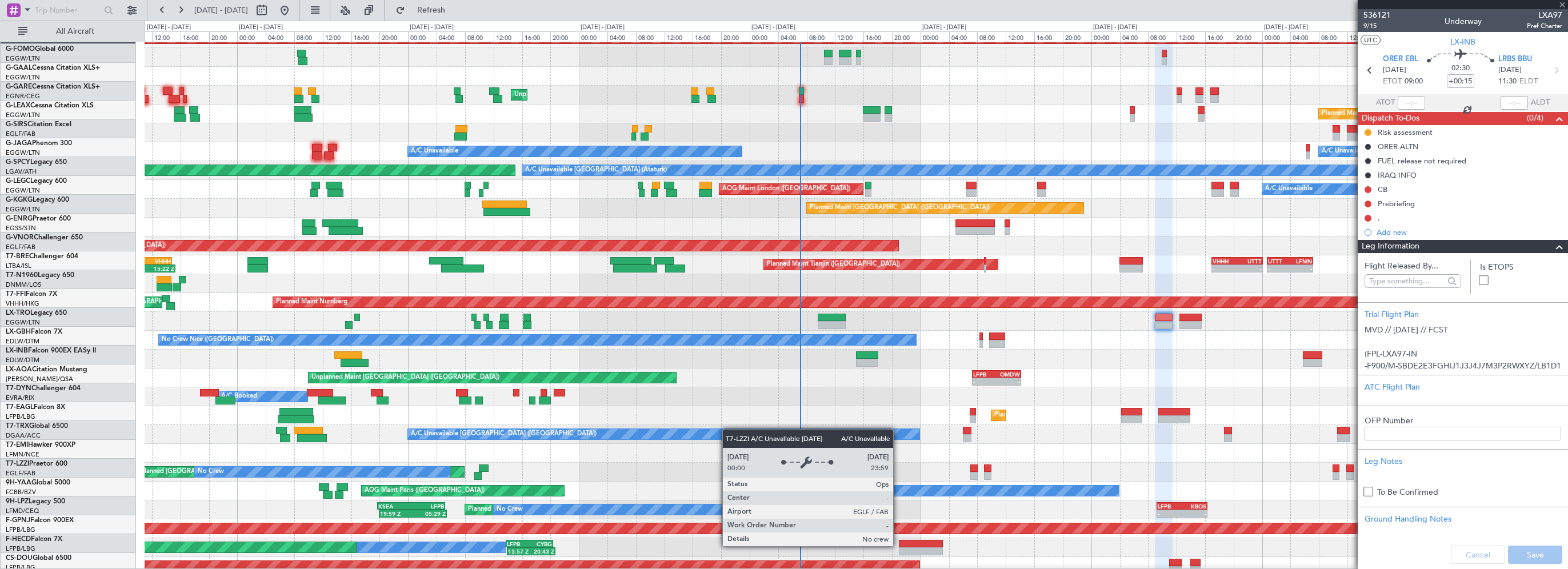
click at [728, 429] on div "A/C Unavailable [GEOGRAPHIC_DATA] ([GEOGRAPHIC_DATA])" at bounding box center [663, 434] width 512 height 11
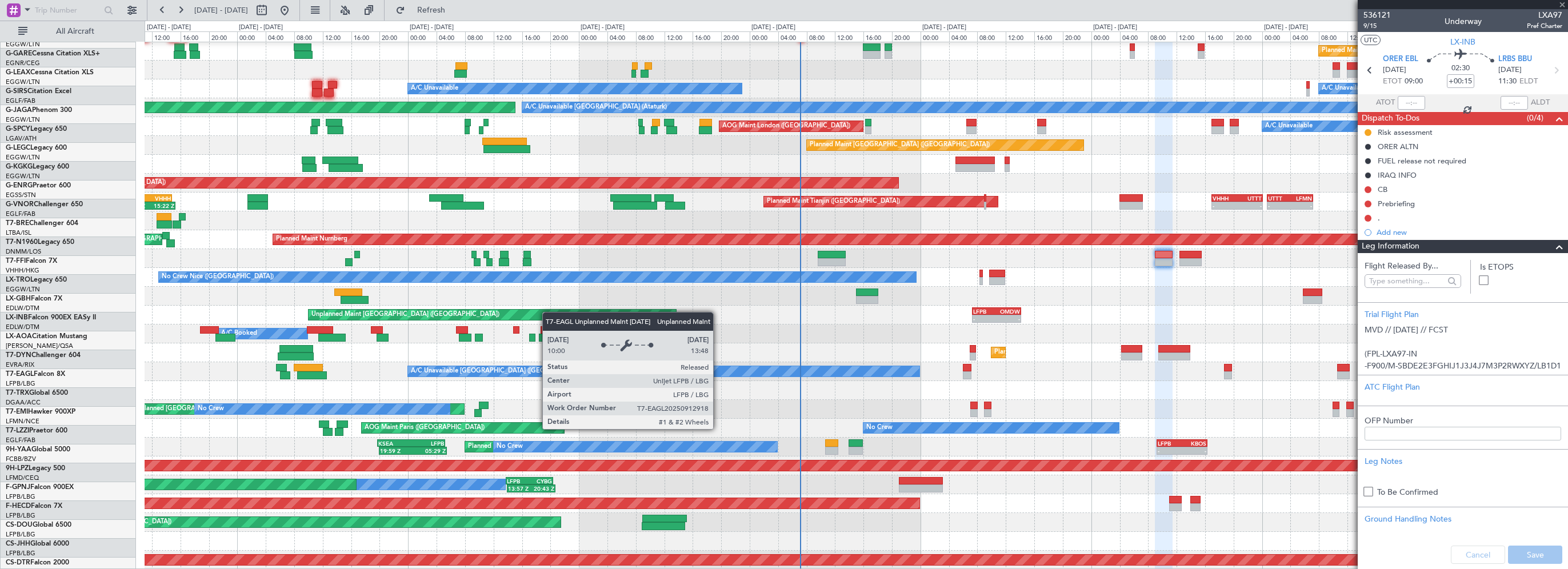
scroll to position [114, 0]
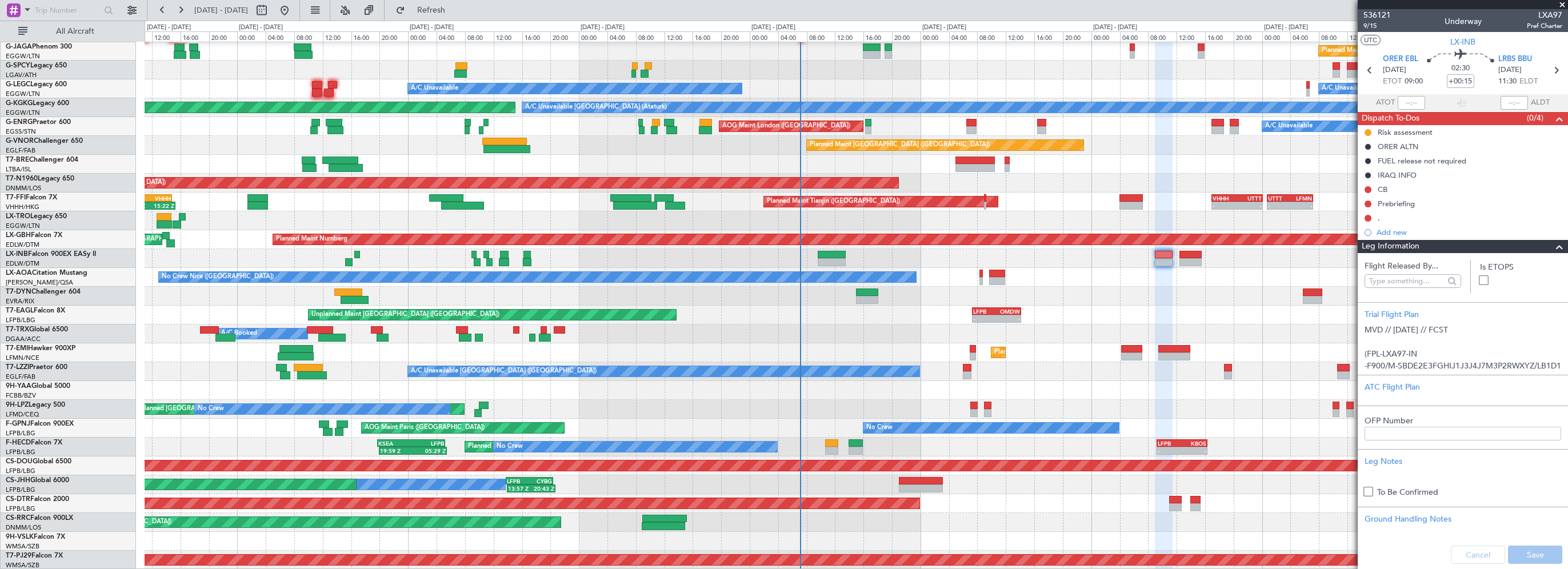
click at [317, 545] on div at bounding box center [856, 541] width 1423 height 19
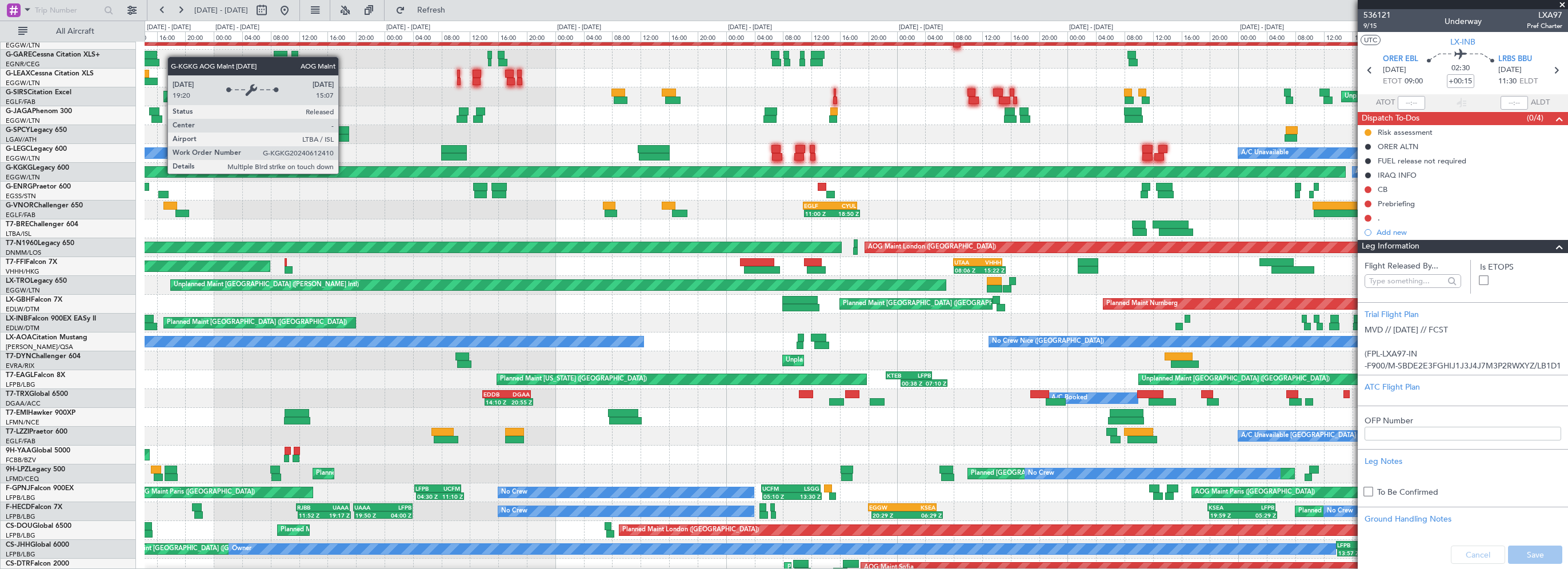
click at [945, 177] on div "AOG Maint Istanbul (Ataturk)" at bounding box center [34, 172] width 2623 height 11
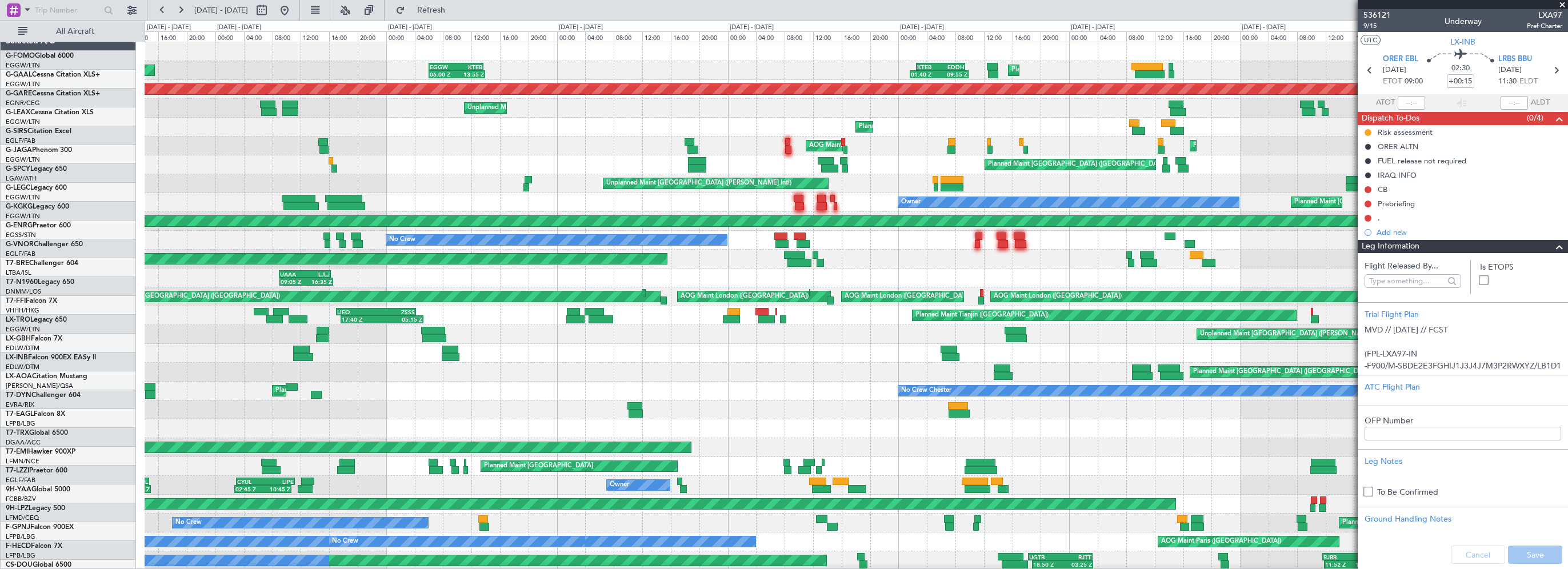
scroll to position [0, 0]
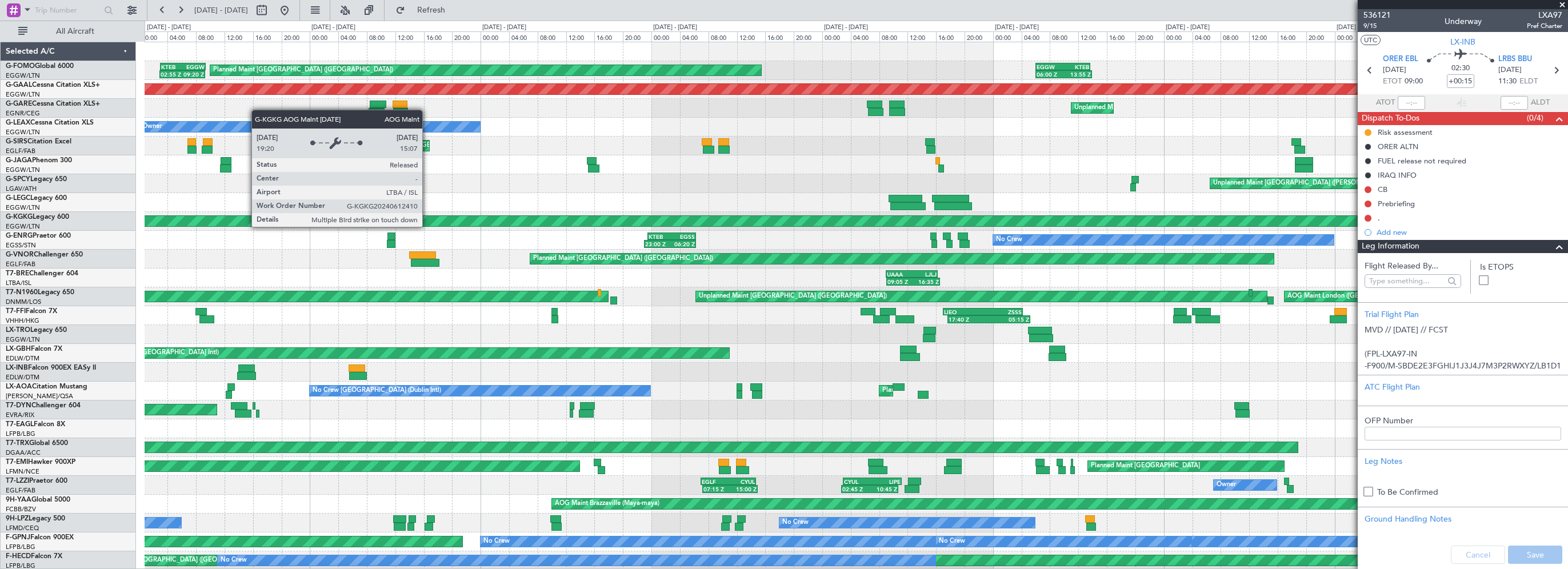
click at [1075, 249] on div "KTEB 02:30 Z EDDH 09:25 Z 01:40 Z 09:55 Z EGGW 06:00 Z KTEB 13:40 Z 06:00 Z 13:…" at bounding box center [856, 362] width 1423 height 641
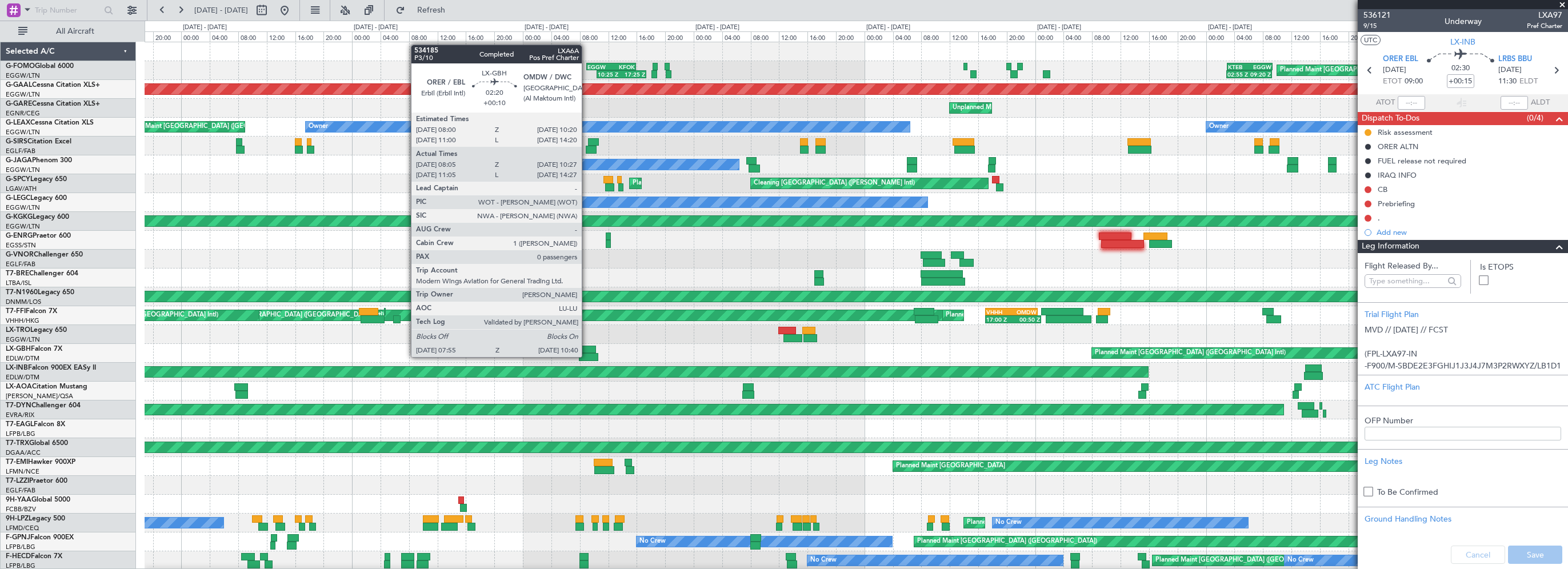
click at [587, 356] on div at bounding box center [589, 356] width 20 height 8
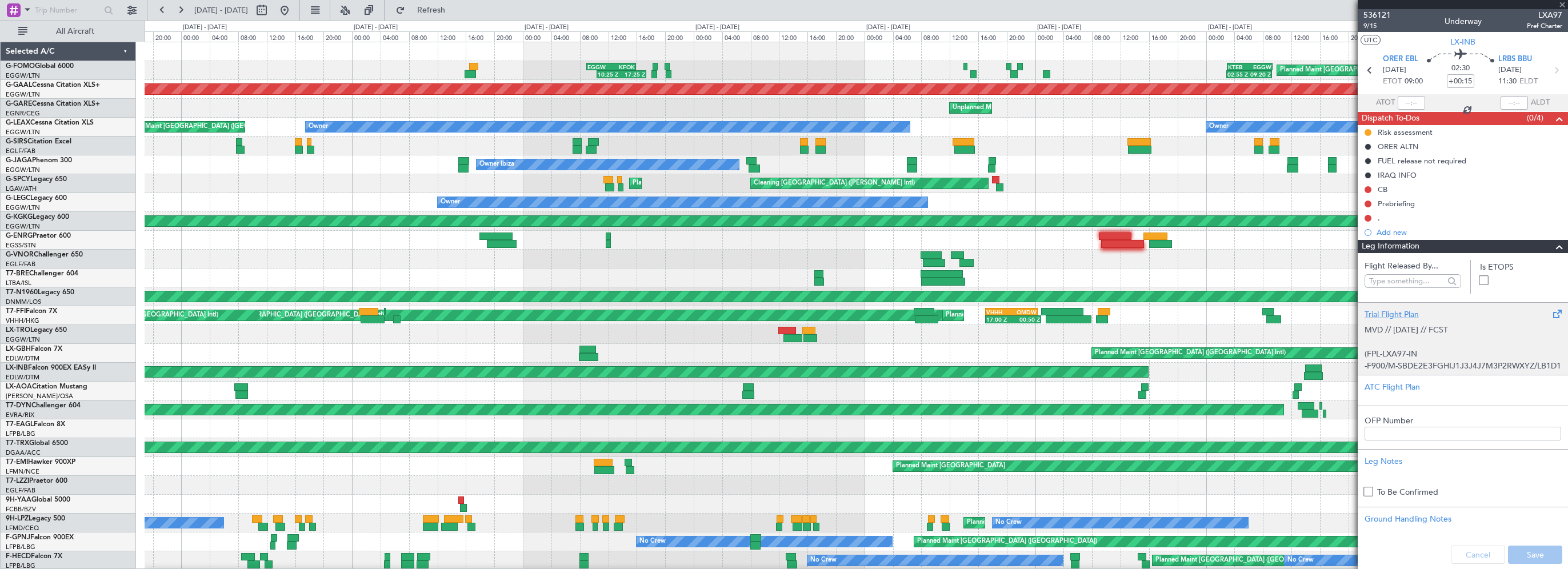
type input "+00:10"
type input "08:05"
type input "10:27"
type input "0"
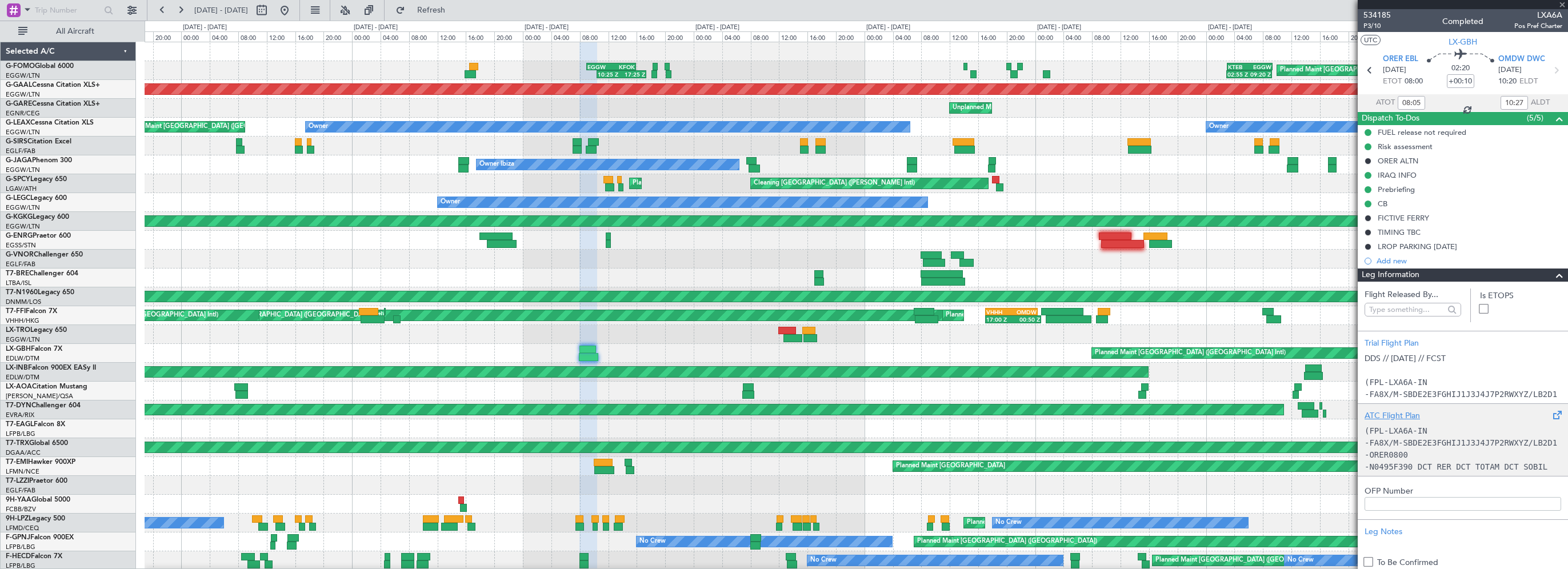
click at [1399, 411] on div "ATC Flight Plan" at bounding box center [1463, 415] width 197 height 12
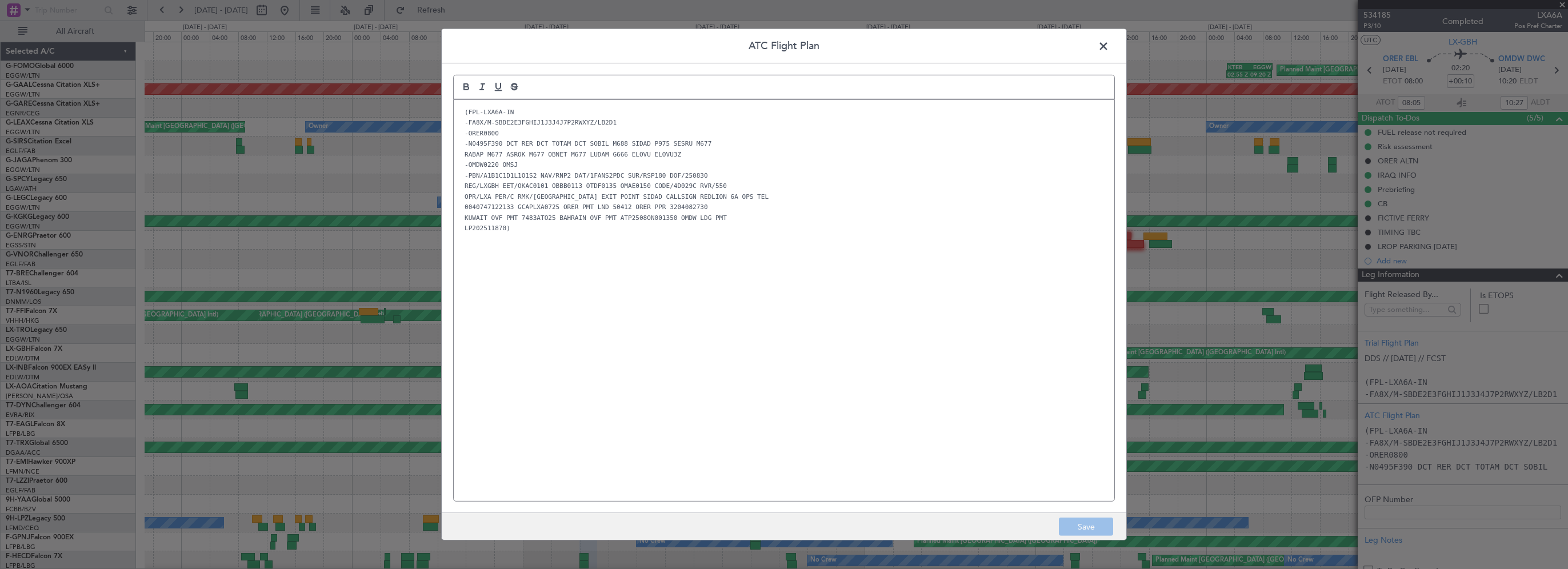
click at [505, 280] on div "(FPL-LXA6A-IN -FA8X/M-SBDE2E3FGHIJ1J3J4J7P2RWXYZ/LB2D1 -ORER0800 -N0495F390 DCT…" at bounding box center [783, 300] width 660 height 401
drag, startPoint x: 697, startPoint y: 156, endPoint x: 462, endPoint y: 142, distance: 235.4
click at [462, 142] on div "(FPL-LXA6A-IN -FA8X/M-SBDE2E3FGHIJ1J3J4J7P2RWXYZ/LB2D1 -ORER0800 -N0495F390 DCT…" at bounding box center [783, 300] width 660 height 401
copy div "-N0495F390 DCT RER DCT TOTAM DCT SOBIL M688 SIDAD P975 SESRU M677 RABAP M677 AS…"
drag, startPoint x: 604, startPoint y: 365, endPoint x: 680, endPoint y: 211, distance: 171.7
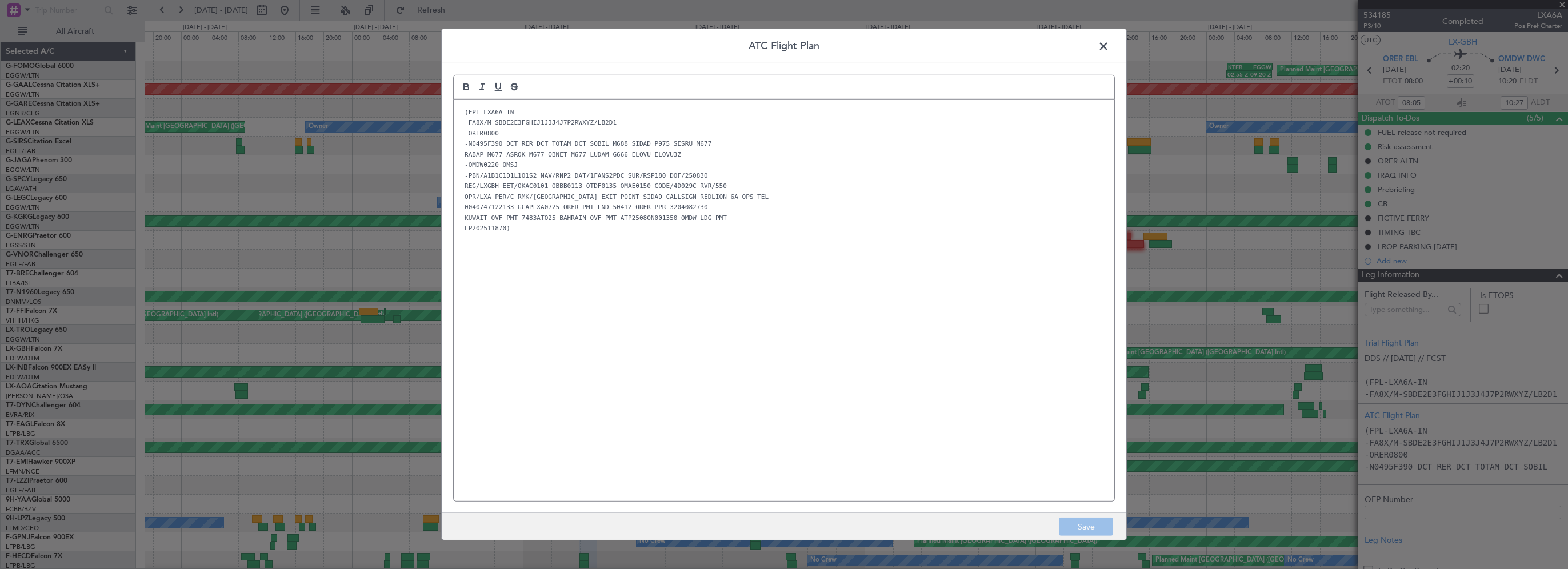
click at [604, 365] on div "(FPL-LXA6A-IN -FA8X/M-SBDE2E3FGHIJ1J3J4J7P2RWXYZ/LB2D1 -ORER0800 -N0495F390 DCT…" at bounding box center [783, 300] width 660 height 401
drag, startPoint x: 1108, startPoint y: 41, endPoint x: 1134, endPoint y: 36, distance: 26.5
click at [1109, 43] on span at bounding box center [1109, 49] width 0 height 23
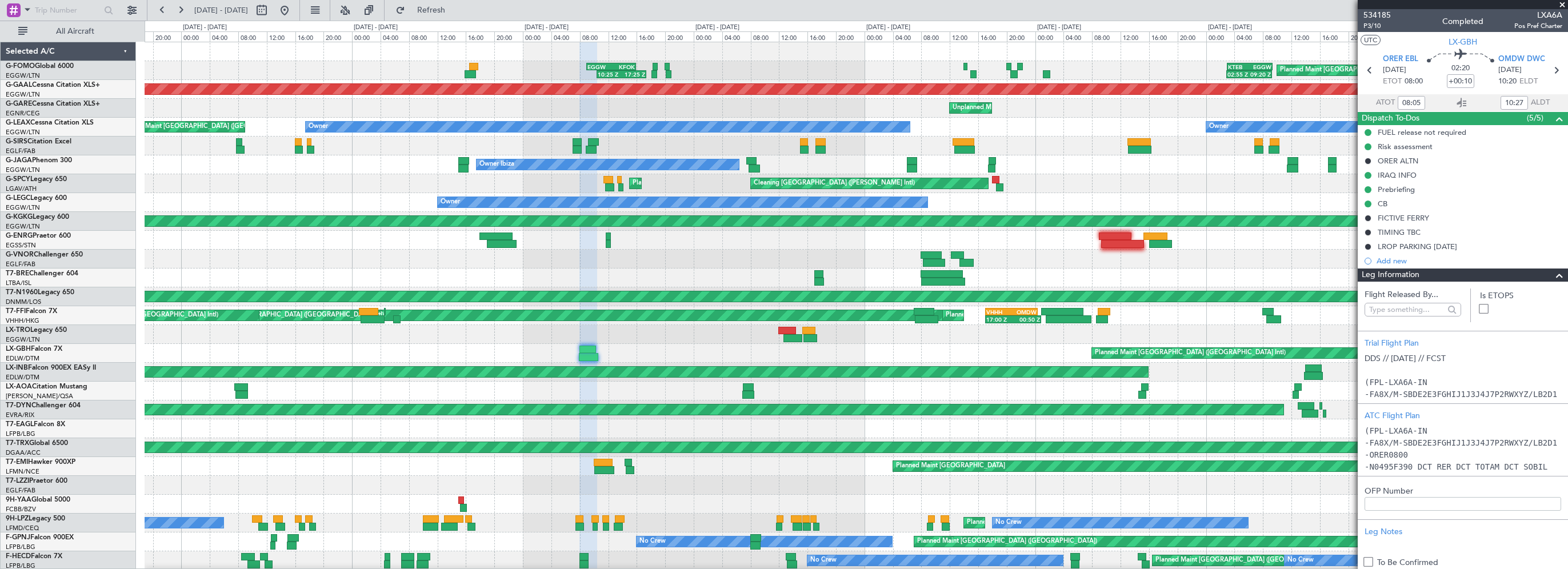
drag, startPoint x: 1560, startPoint y: 1, endPoint x: 1435, endPoint y: 0, distance: 125.0
click at [1559, 1] on span at bounding box center [1562, 5] width 11 height 11
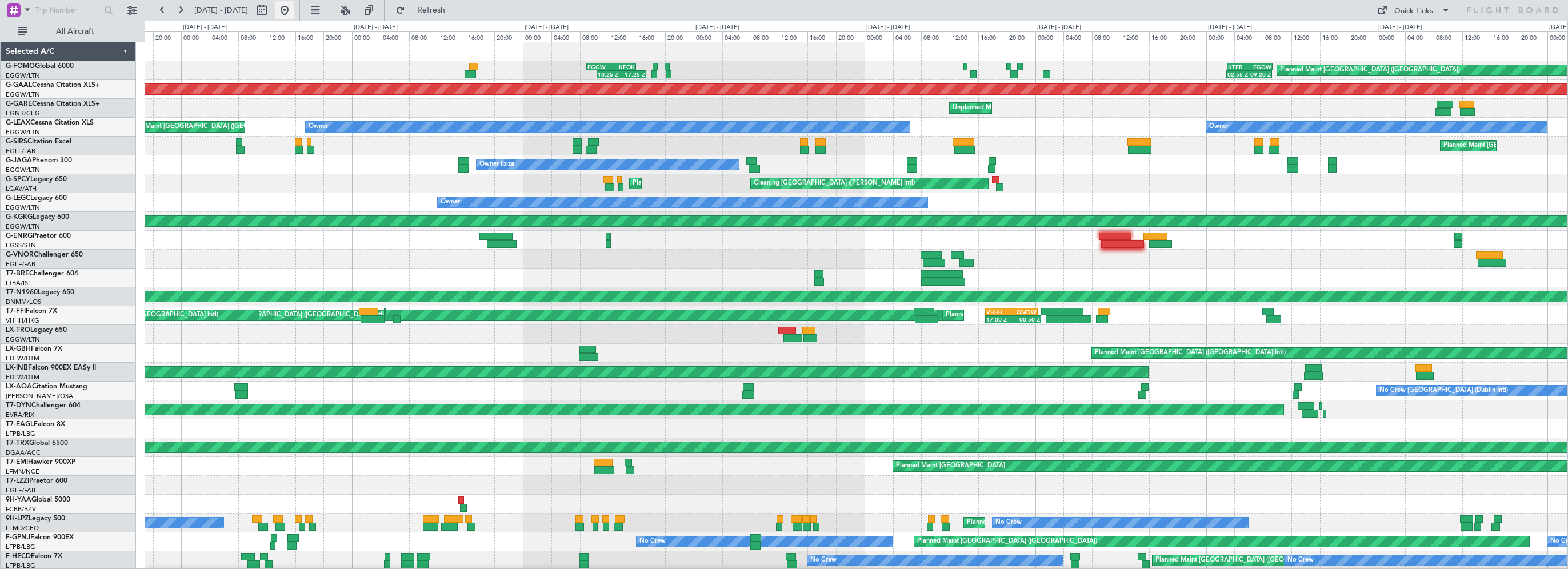
click at [293, 12] on button at bounding box center [284, 11] width 18 height 18
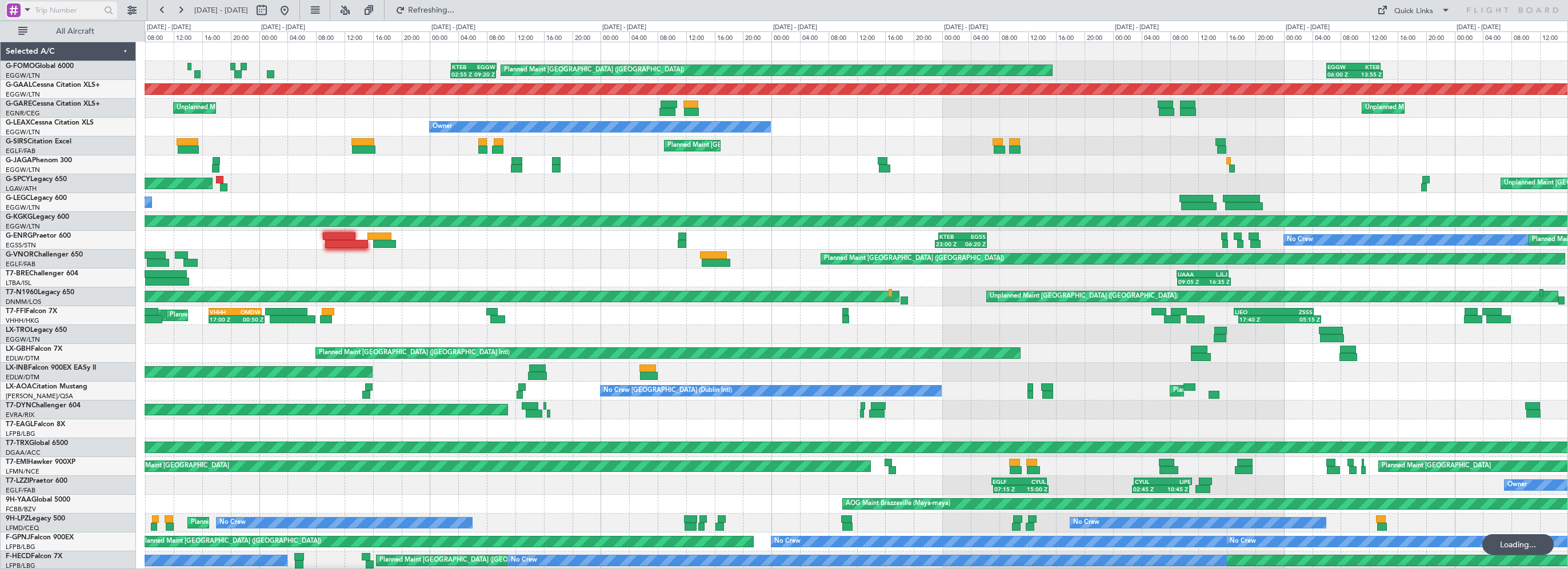
click at [93, 23] on button "All Aircraft" at bounding box center [68, 32] width 112 height 18
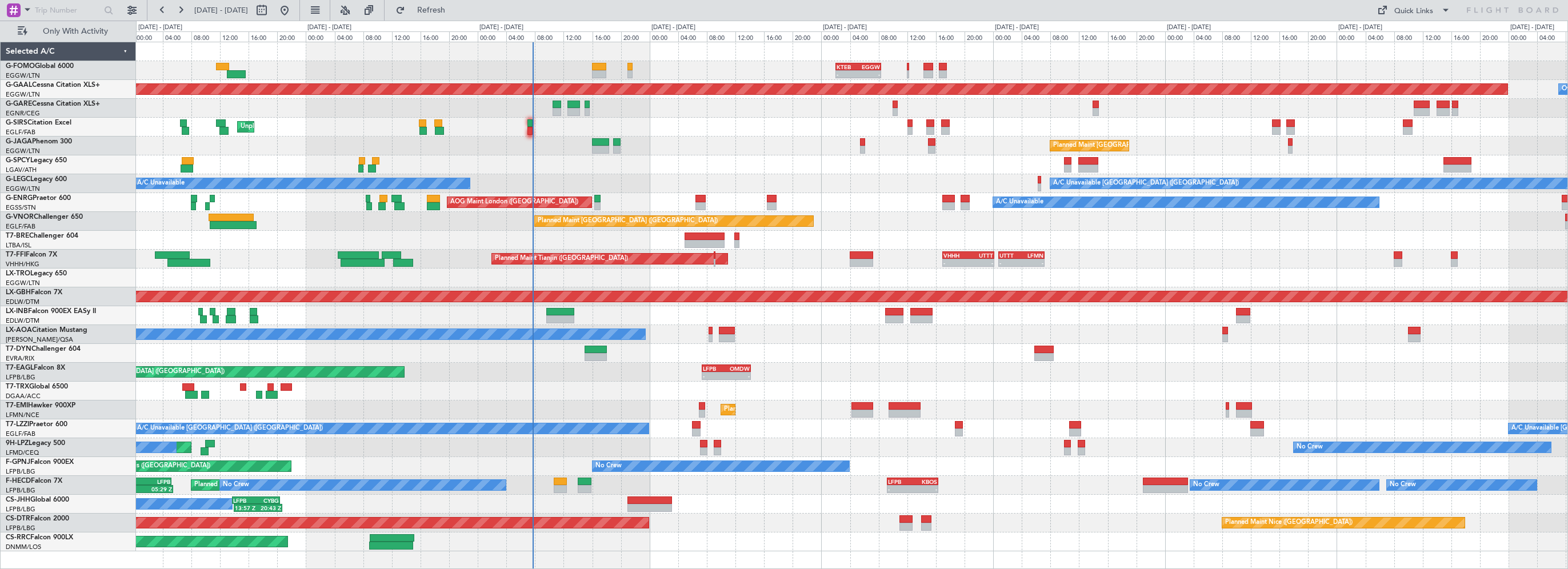
click at [736, 213] on div "- - KTEB 02:00 Z EGGW 08:25 Z - - EGGW 09:00 Z KTEB 16:20 Z Planned [GEOGRAPHIC…" at bounding box center [851, 296] width 1431 height 509
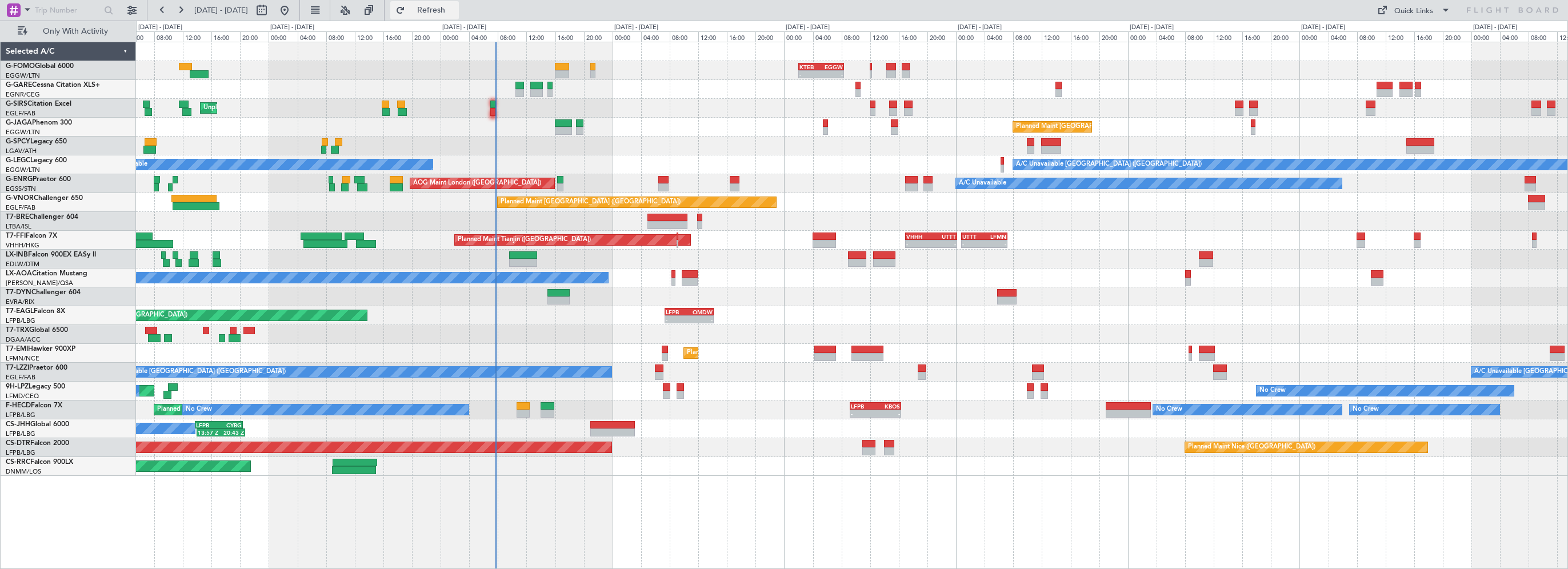
click at [455, 13] on span "Refresh" at bounding box center [431, 10] width 48 height 8
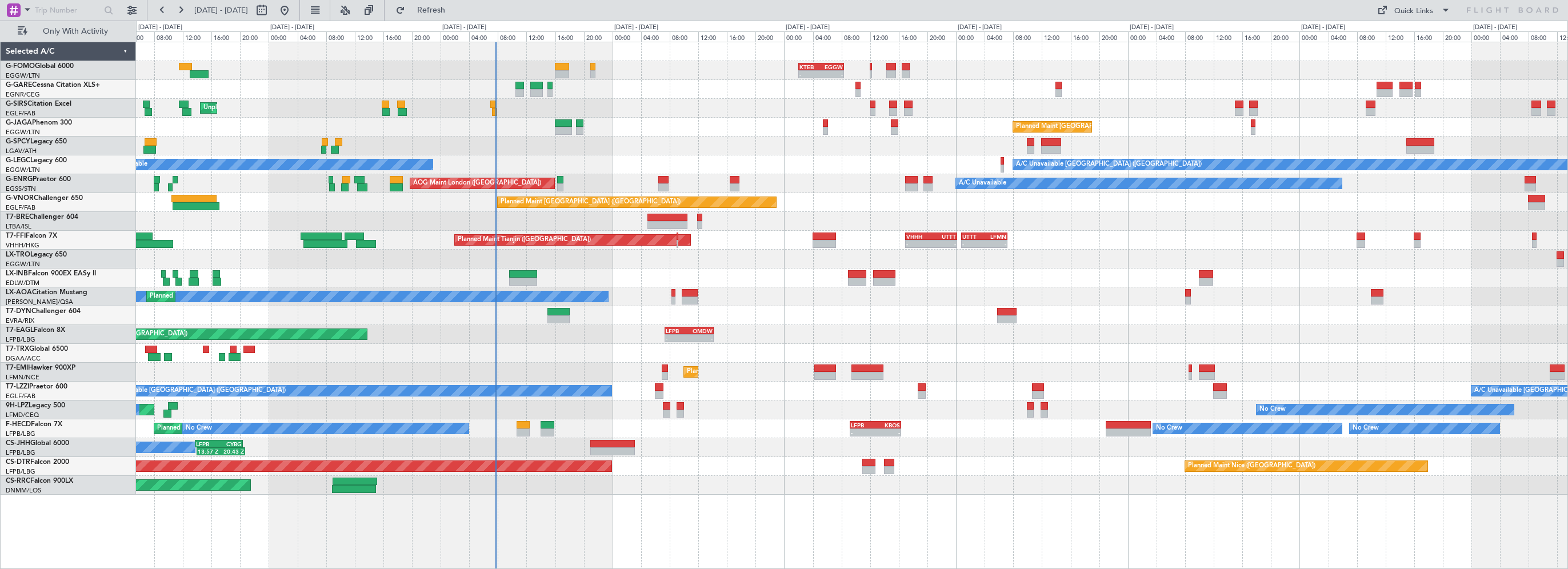
click at [653, 153] on div at bounding box center [851, 146] width 1431 height 19
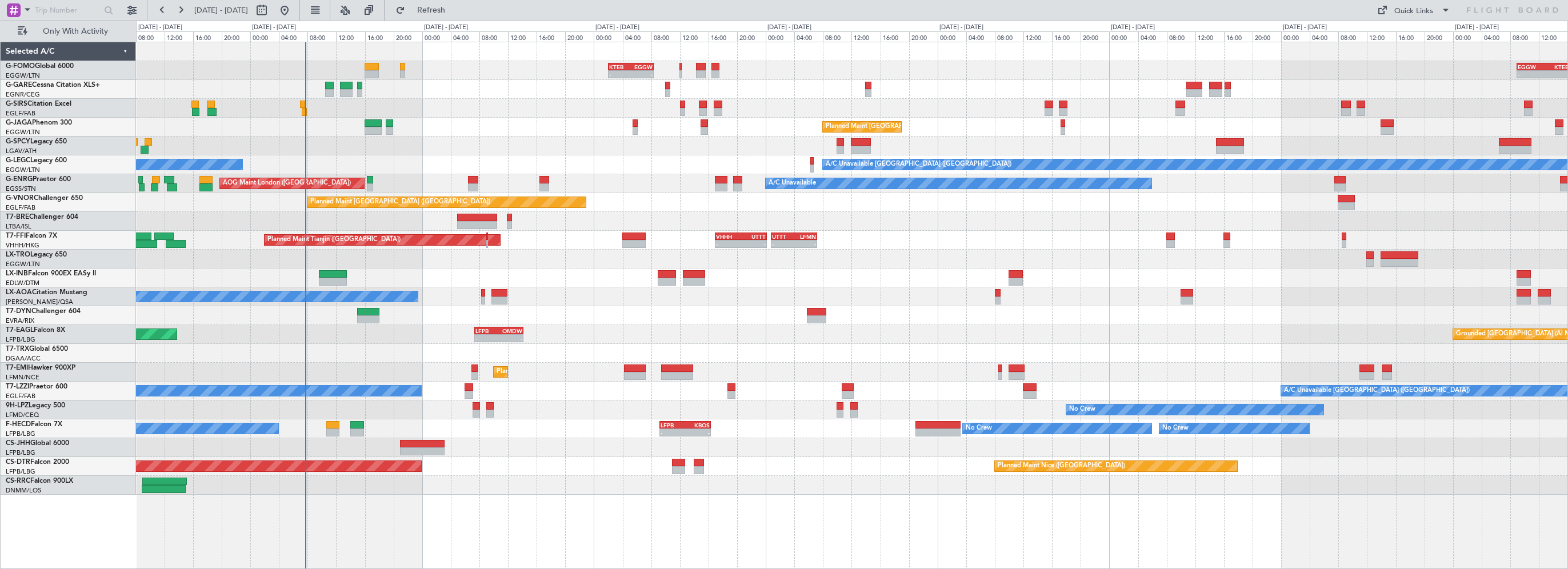
click at [464, 140] on div "- - KTEB 02:00 Z EGGW 08:25 Z - - EGGW 09:00 Z KTEB 16:20 Z Unplanned Maint [GE…" at bounding box center [851, 268] width 1431 height 453
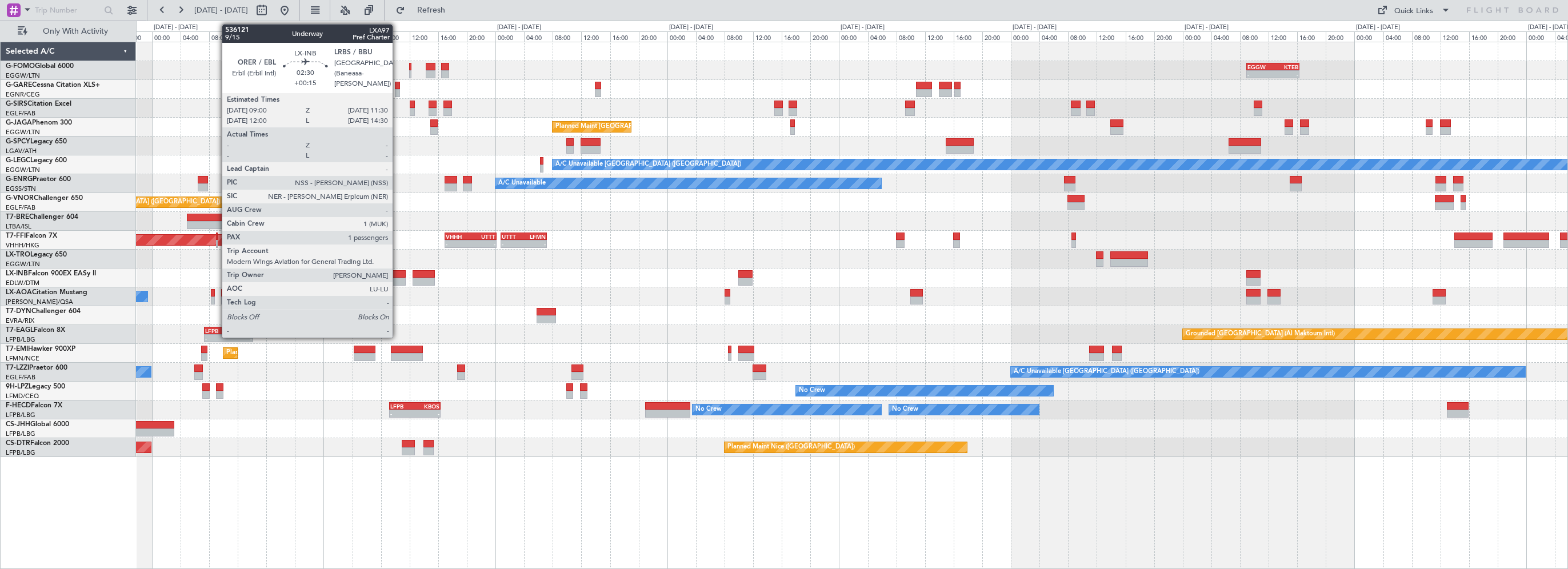
click at [398, 272] on div at bounding box center [397, 274] width 18 height 8
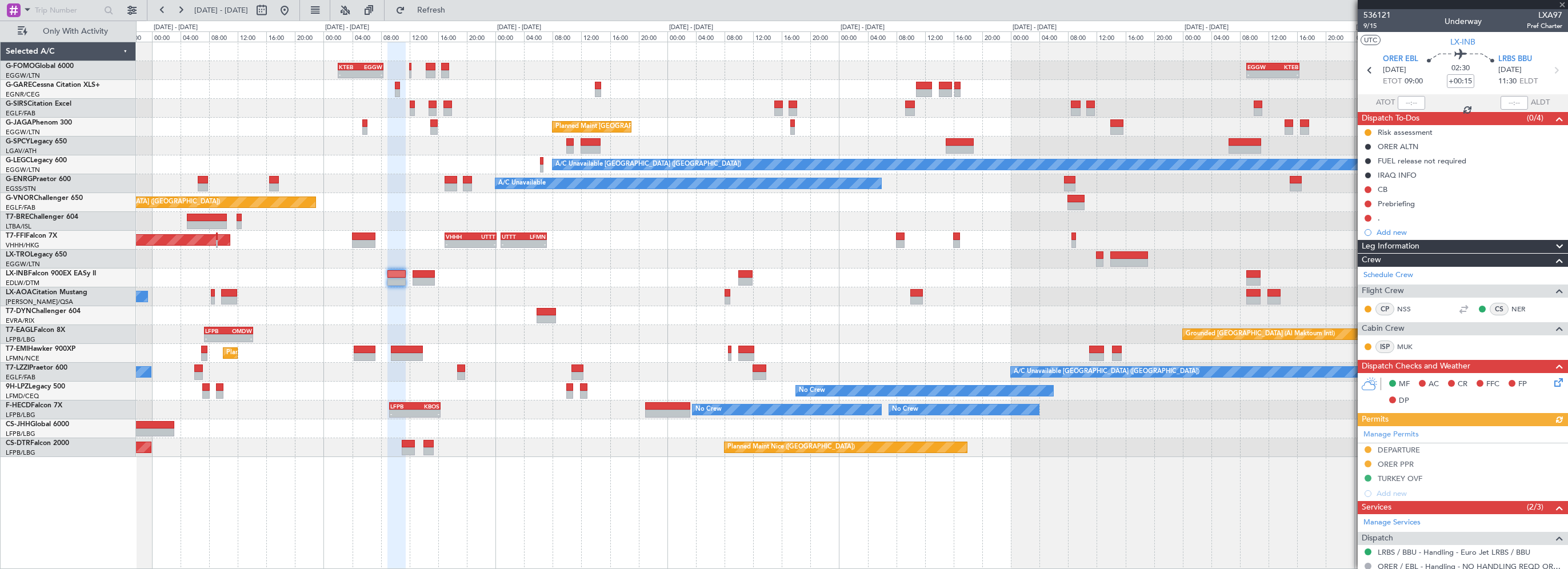
click at [1426, 247] on div "Leg Information" at bounding box center [1463, 246] width 211 height 13
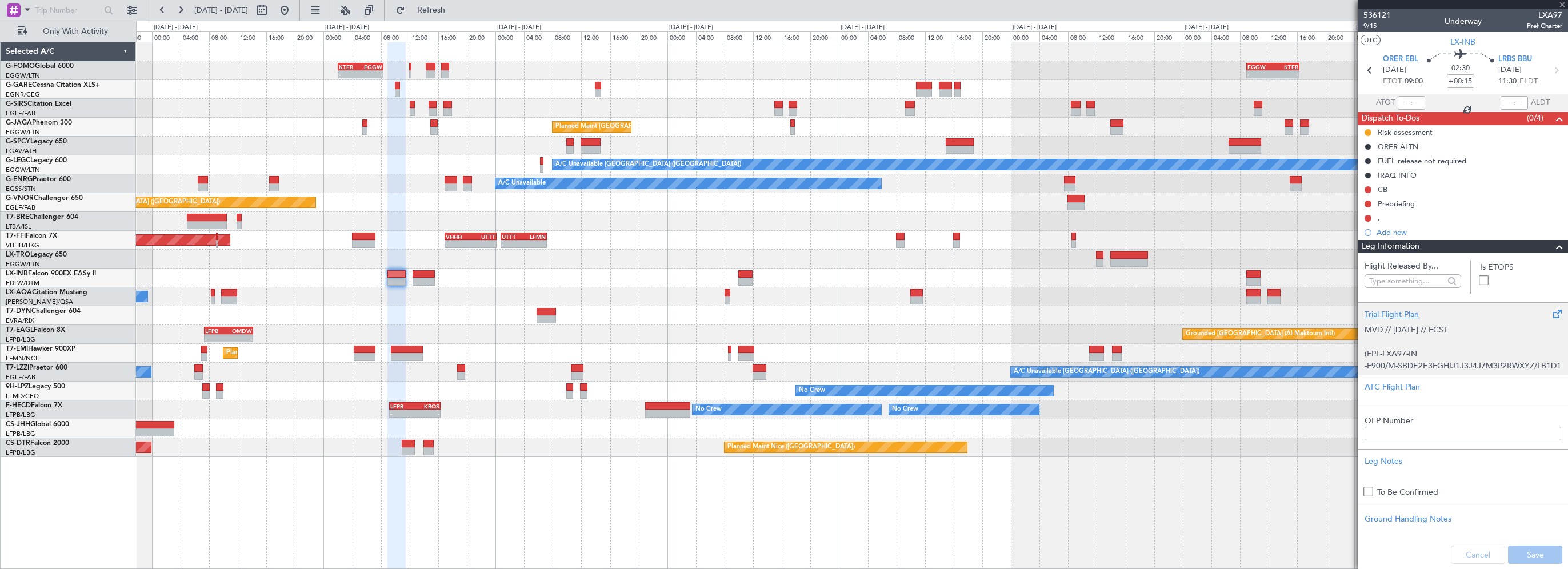
click at [1388, 310] on div "Trial Flight Plan" at bounding box center [1463, 314] width 197 height 12
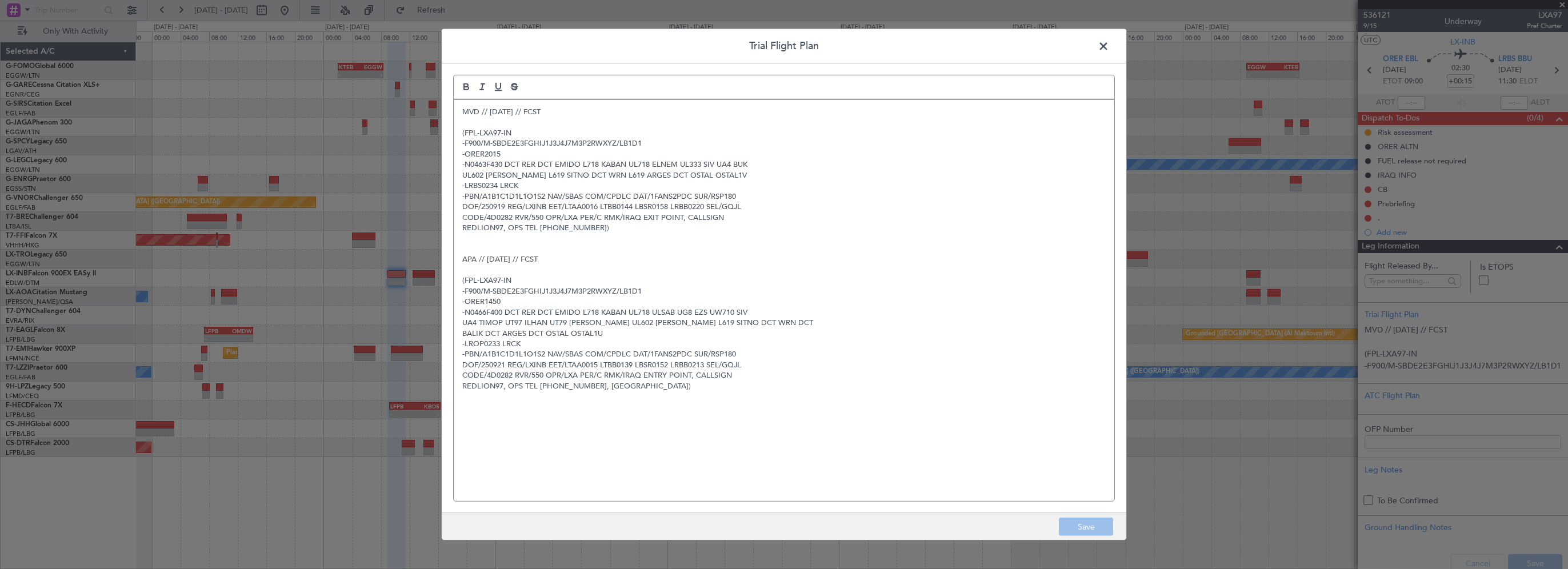
click at [890, 257] on p "APA // [DATE] // FCST" at bounding box center [784, 259] width 644 height 11
drag, startPoint x: 505, startPoint y: 164, endPoint x: 642, endPoint y: 163, distance: 137.0
click at [752, 175] on div "MVD // [DATE] // FCST (FPL-LXA97-IN -F900/M-SBDE2E3FGHIJ1J3J4J7M3P2RWXYZ/LB1D1 …" at bounding box center [783, 300] width 660 height 401
copy div "DCT RER DCT EMIDO L718 KABAN UL718 ELNEM UL333 SIV UA4 BUK UL602 [PERSON_NAME] …"
drag, startPoint x: 1110, startPoint y: 45, endPoint x: 1104, endPoint y: 45, distance: 6.0
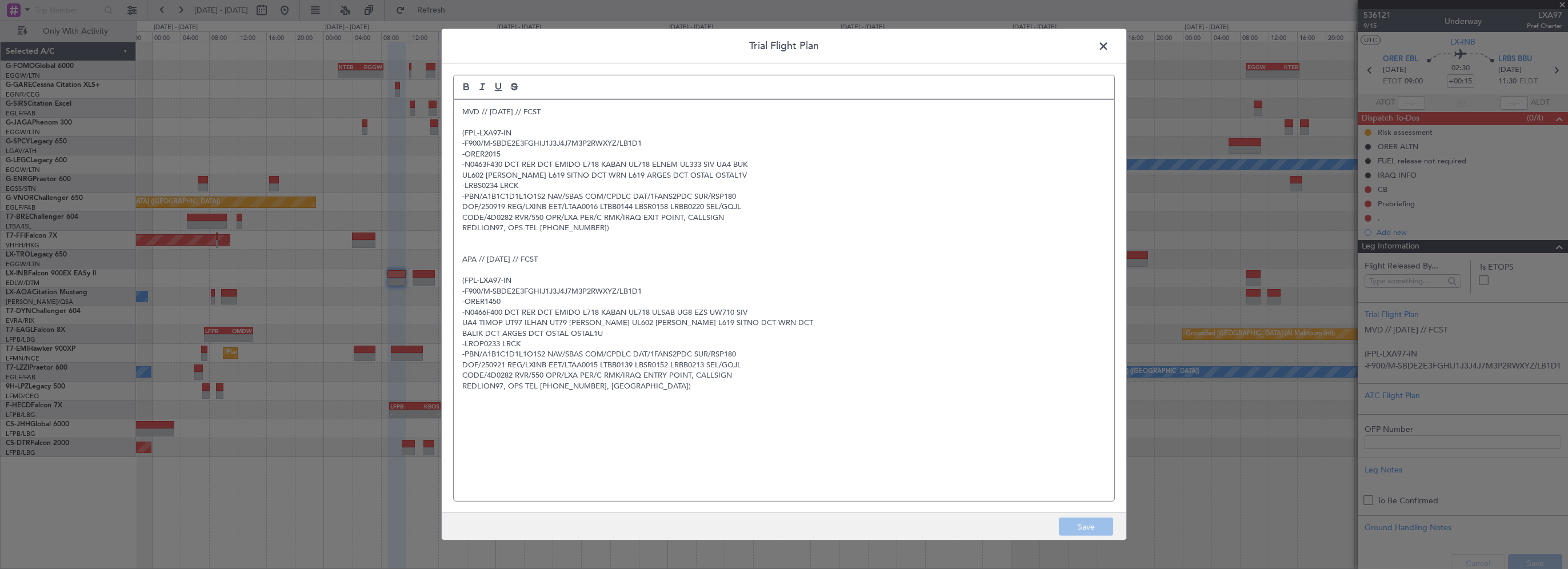
click at [1109, 45] on span at bounding box center [1109, 49] width 0 height 23
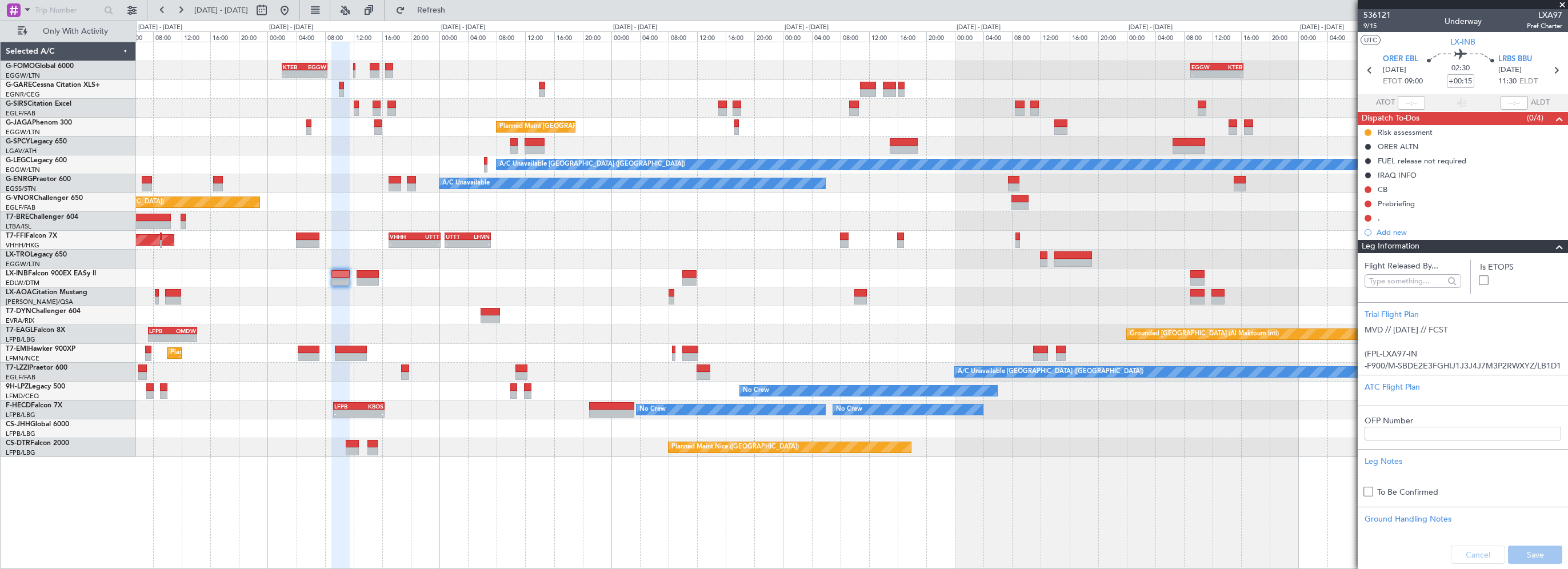
click at [567, 279] on div "- - KTEB 02:00 Z EGGW 08:25 Z - - EGGW 09:00 Z KTEB 16:20 Z Planned Maint [GEOG…" at bounding box center [851, 249] width 1431 height 415
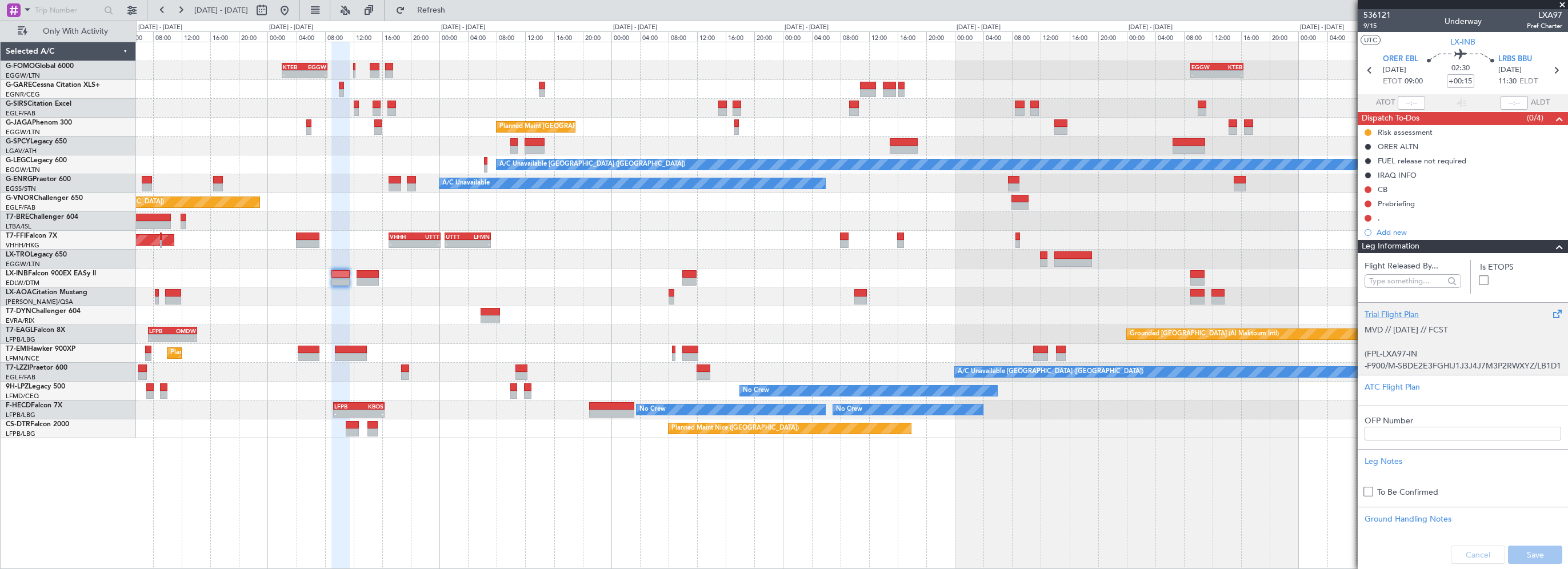
click at [1383, 315] on div "Trial Flight Plan" at bounding box center [1463, 314] width 197 height 12
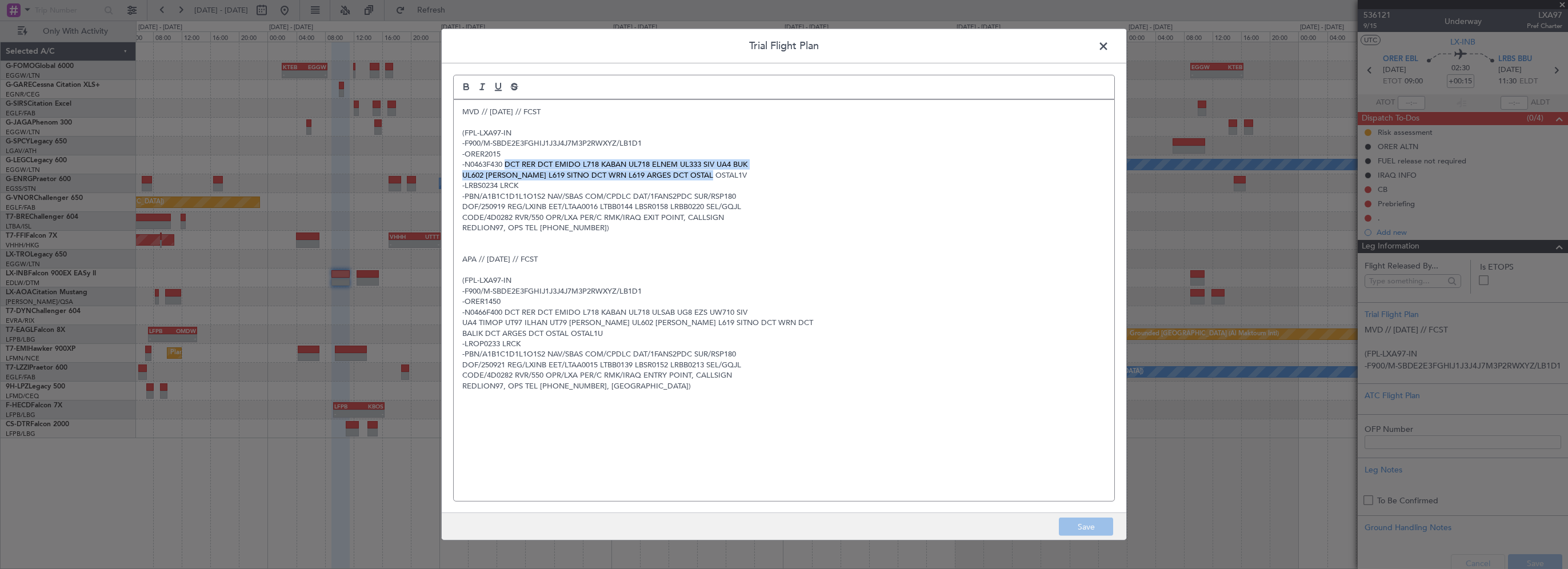
drag, startPoint x: 505, startPoint y: 165, endPoint x: 704, endPoint y: 173, distance: 199.2
click at [721, 173] on div "MVD // [DATE] // FCST (FPL-LXA97-IN -F900/M-SBDE2E3FGHIJ1J3J4J7M3P2RWXYZ/LB1D1 …" at bounding box center [783, 300] width 660 height 401
copy div "DCT RER DCT EMIDO L718 KABAN UL718 ELNEM UL333 SIV UA4 BUK UL602 [PERSON_NAME] …"
click at [716, 402] on div "MVD // [DATE] // FCST (FPL-LXA97-IN -F900/M-SBDE2E3FGHIJ1J3J4J7M3P2RWXYZ/LB1D1 …" at bounding box center [783, 300] width 660 height 401
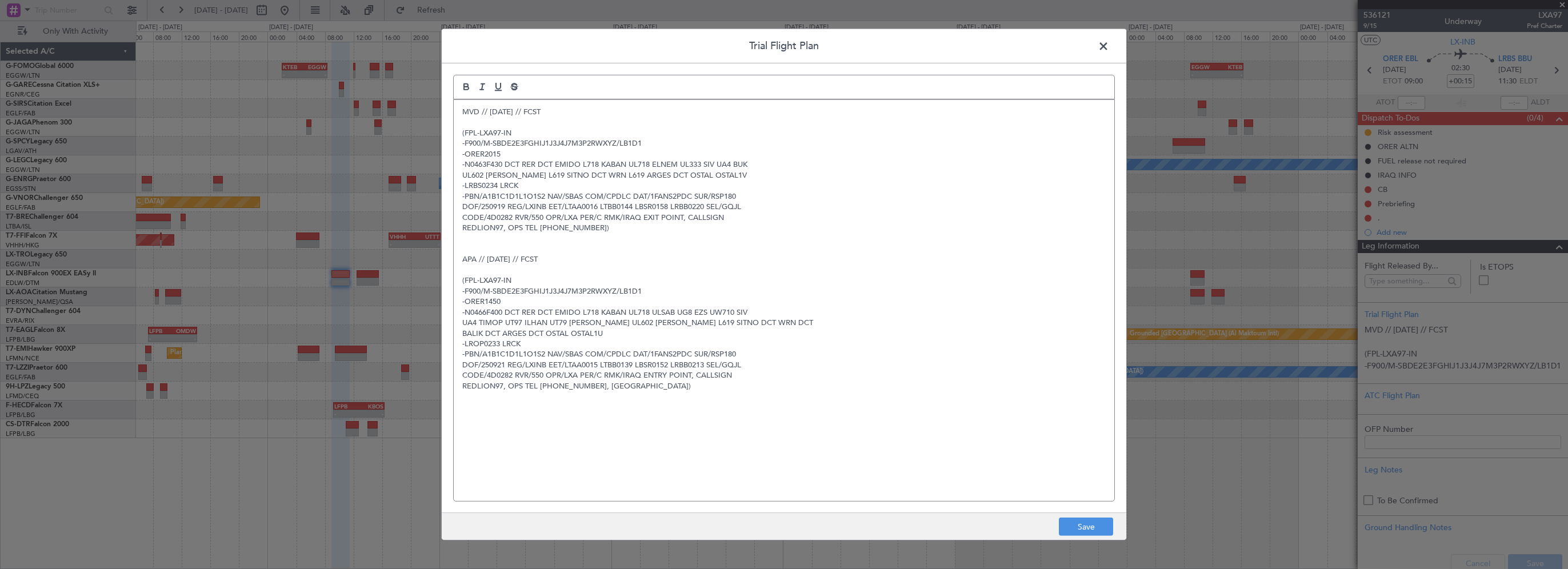
paste div
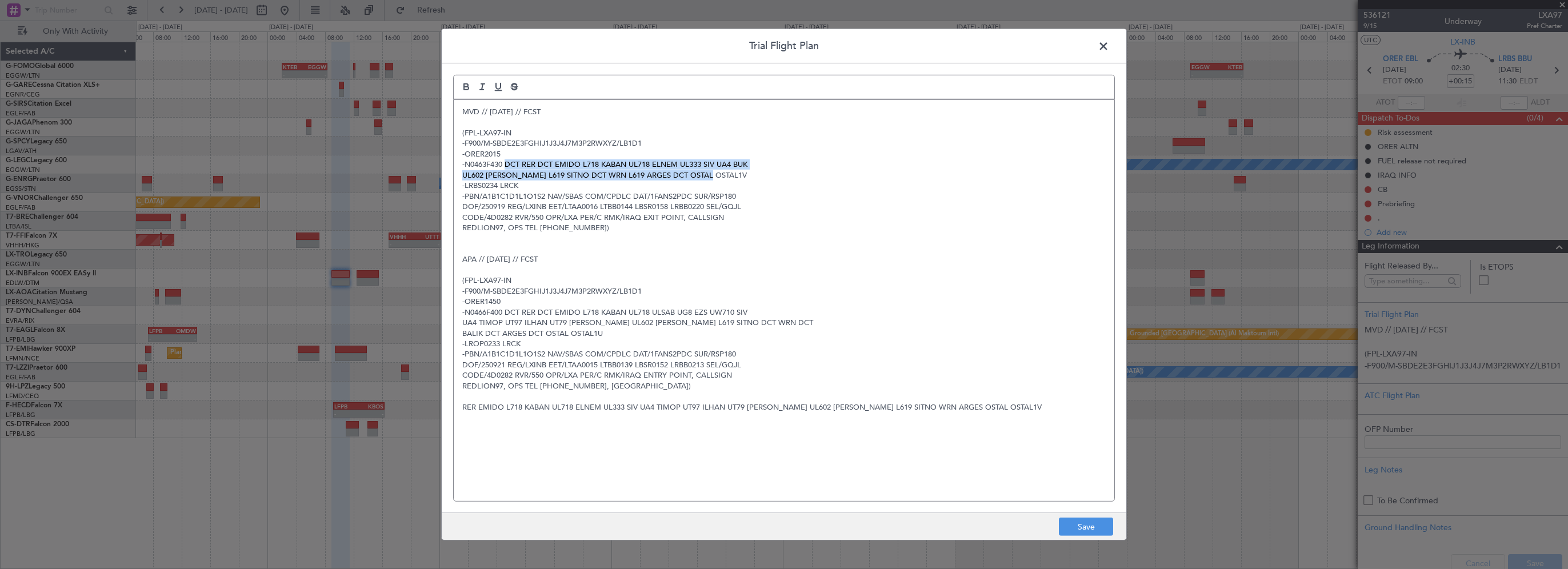
drag, startPoint x: 718, startPoint y: 176, endPoint x: 506, endPoint y: 164, distance: 212.3
click at [506, 164] on div "MVD // [DATE] // FCST (FPL-LXA97-IN -F900/M-SBDE2E3FGHIJ1J3J4J7M3P2RWXYZ/LB1D1 …" at bounding box center [783, 300] width 660 height 401
copy div "DCT RER DCT EMIDO L718 KABAN UL718 ELNEM UL333 SIV UA4 BUK UL602 [PERSON_NAME] …"
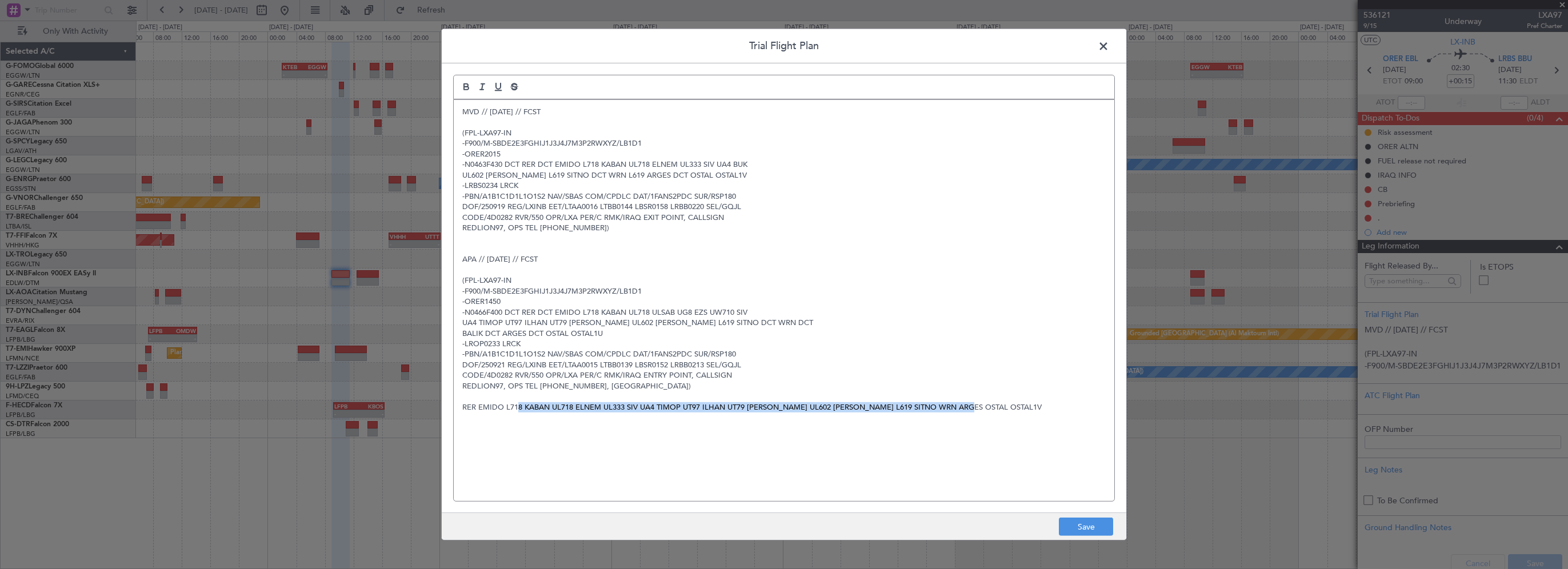
drag, startPoint x: 1010, startPoint y: 409, endPoint x: 515, endPoint y: 403, distance: 495.0
click at [515, 403] on p "RER EMIDO L718 KABAN UL718 ELNEM UL333 SIV UA4 TIMOP UT97 ILHAN UT79 [PERSON_NA…" at bounding box center [784, 406] width 644 height 11
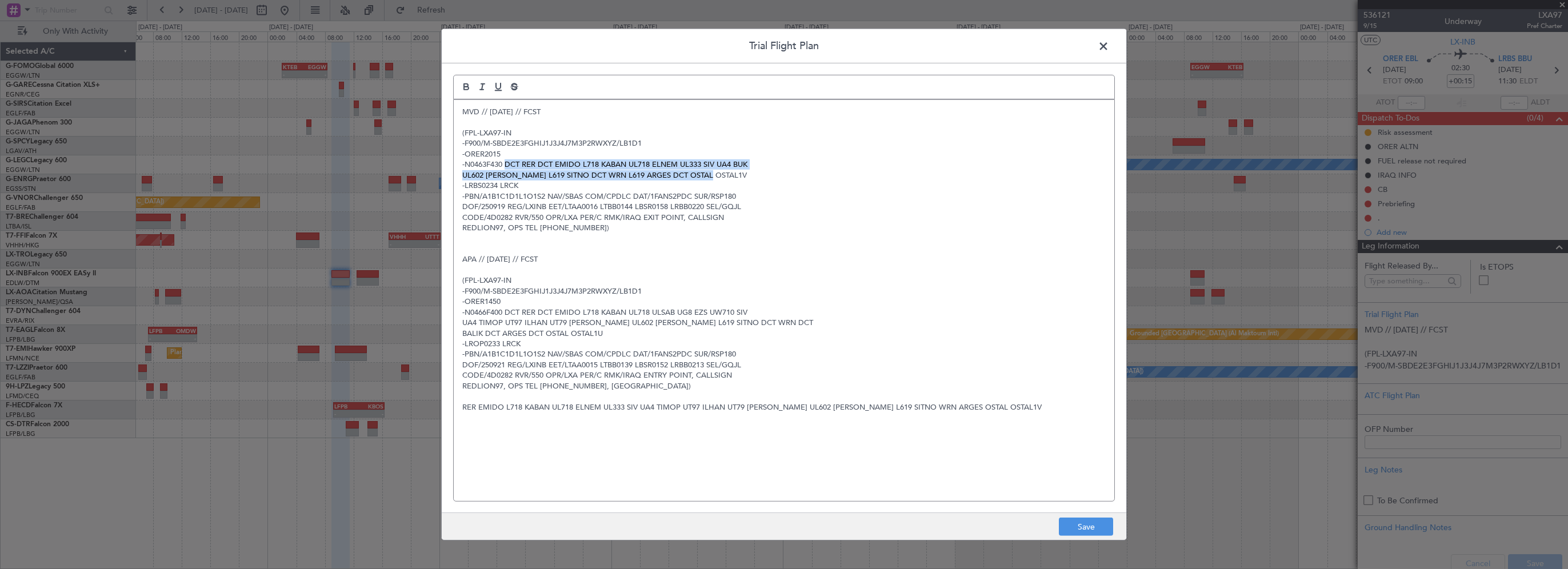
drag, startPoint x: 736, startPoint y: 175, endPoint x: 507, endPoint y: 163, distance: 229.3
click at [507, 163] on div "MVD // [DATE] // FCST (FPL-LXA97-IN -F900/M-SBDE2E3FGHIJ1J3J4J7M3P2RWXYZ/LB1D1 …" at bounding box center [783, 300] width 660 height 401
copy div "DCT RER DCT EMIDO L718 KABAN UL718 ELNEM UL333 SIV UA4 BUK UL602 [PERSON_NAME] …"
click at [768, 395] on p at bounding box center [784, 396] width 644 height 11
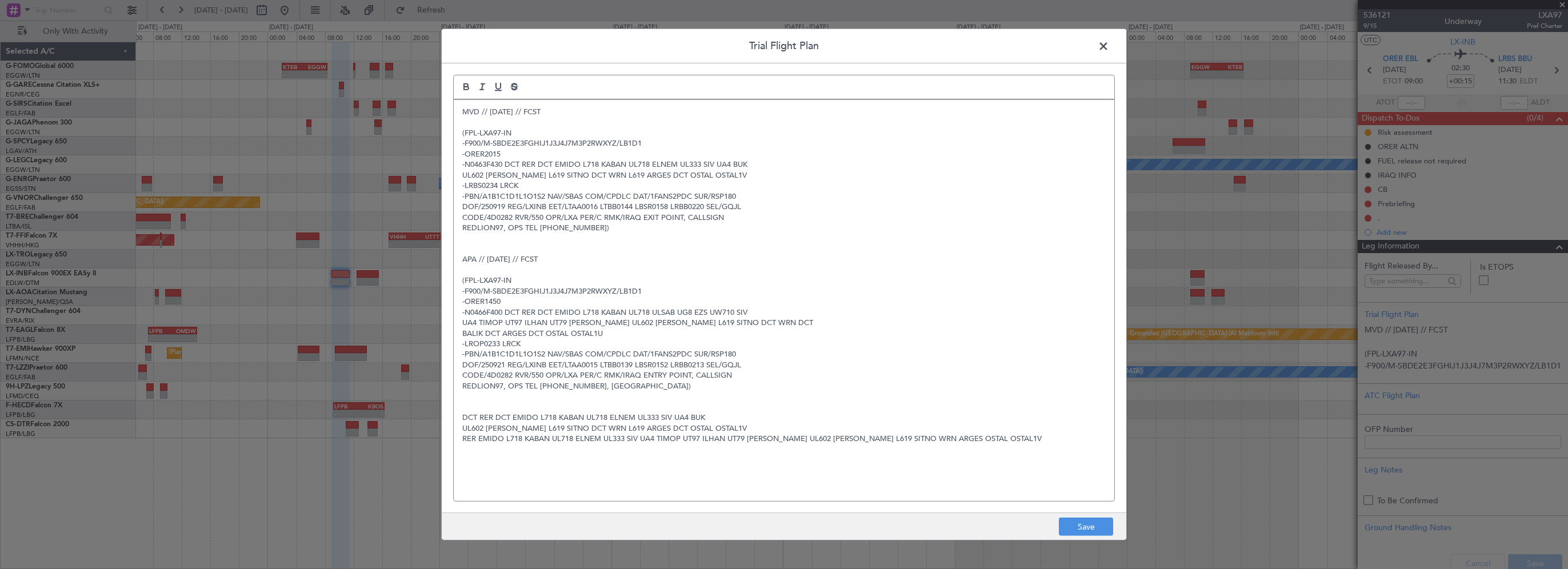
click at [460, 427] on div "MVD // [DATE] // FCST (FPL-LXA97-IN -F900/M-SBDE2E3FGHIJ1J3J4J7M3P2RWXYZ/LB1D1 …" at bounding box center [783, 300] width 660 height 401
click at [573, 454] on div "MVD // [DATE] // FCST (FPL-LXA97-IN -F900/M-SBDE2E3FGHIJ1J3J4J7M3P2RWXYZ/LB1D1 …" at bounding box center [783, 300] width 660 height 401
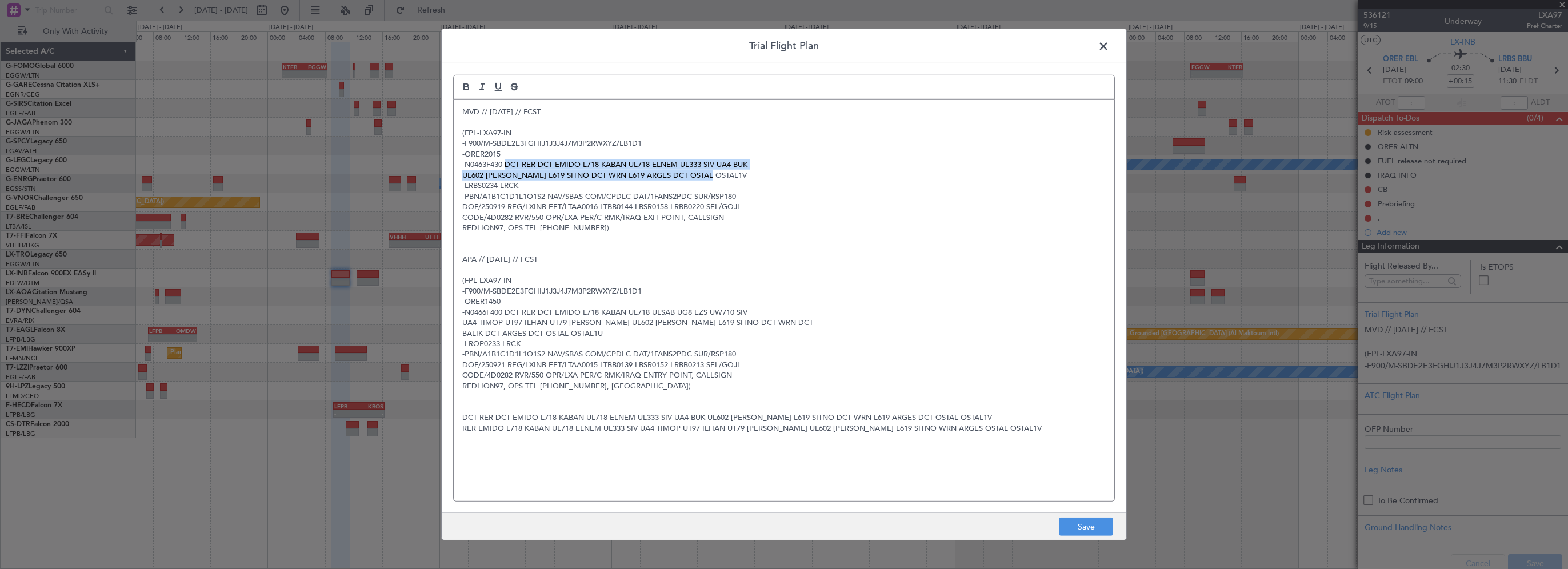
drag, startPoint x: 505, startPoint y: 164, endPoint x: 795, endPoint y: 176, distance: 290.2
click at [795, 176] on div "MVD // [DATE] // FCST (FPL-LXA97-IN -F900/M-SBDE2E3FGHIJ1J3J4J7M3P2RWXYZ/LB1D1 …" at bounding box center [783, 300] width 660 height 401
copy div "DCT RER DCT EMIDO L718 KABAN UL718 ELNEM UL333 SIV UA4 BUK UL602 [PERSON_NAME] …"
click at [1109, 46] on span at bounding box center [1109, 49] width 0 height 23
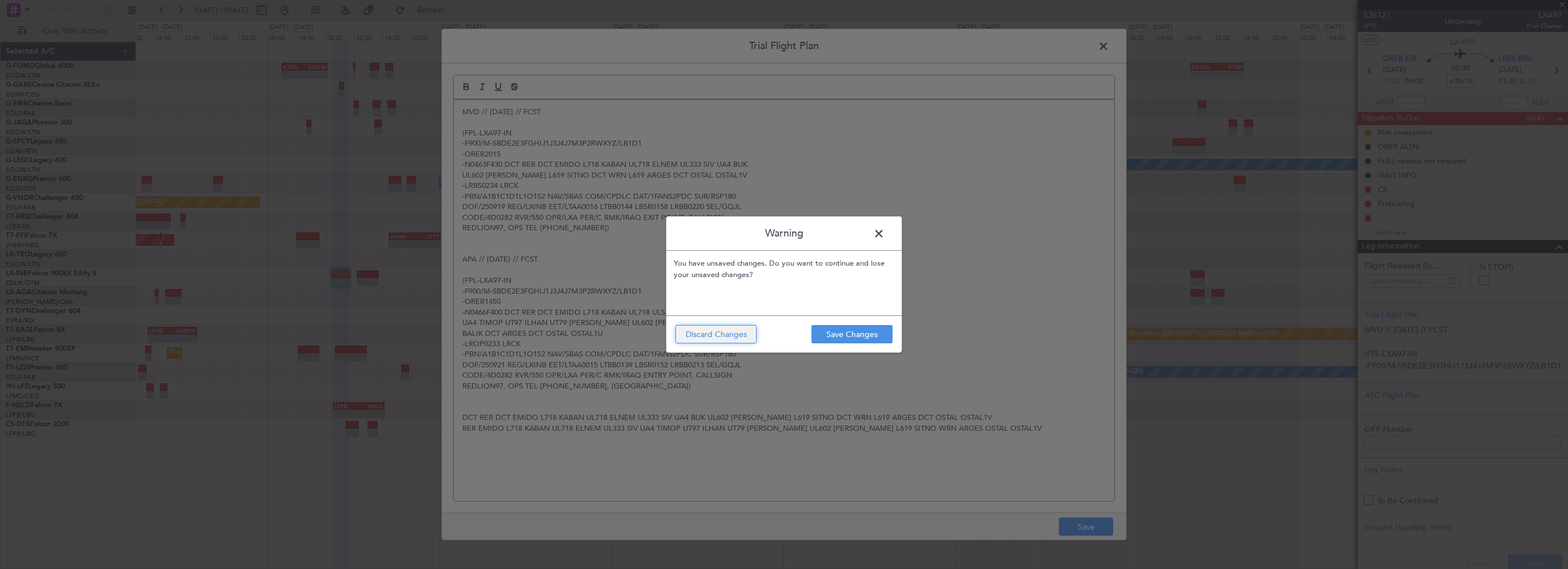
click at [730, 333] on button "Discard Changes" at bounding box center [716, 334] width 81 height 18
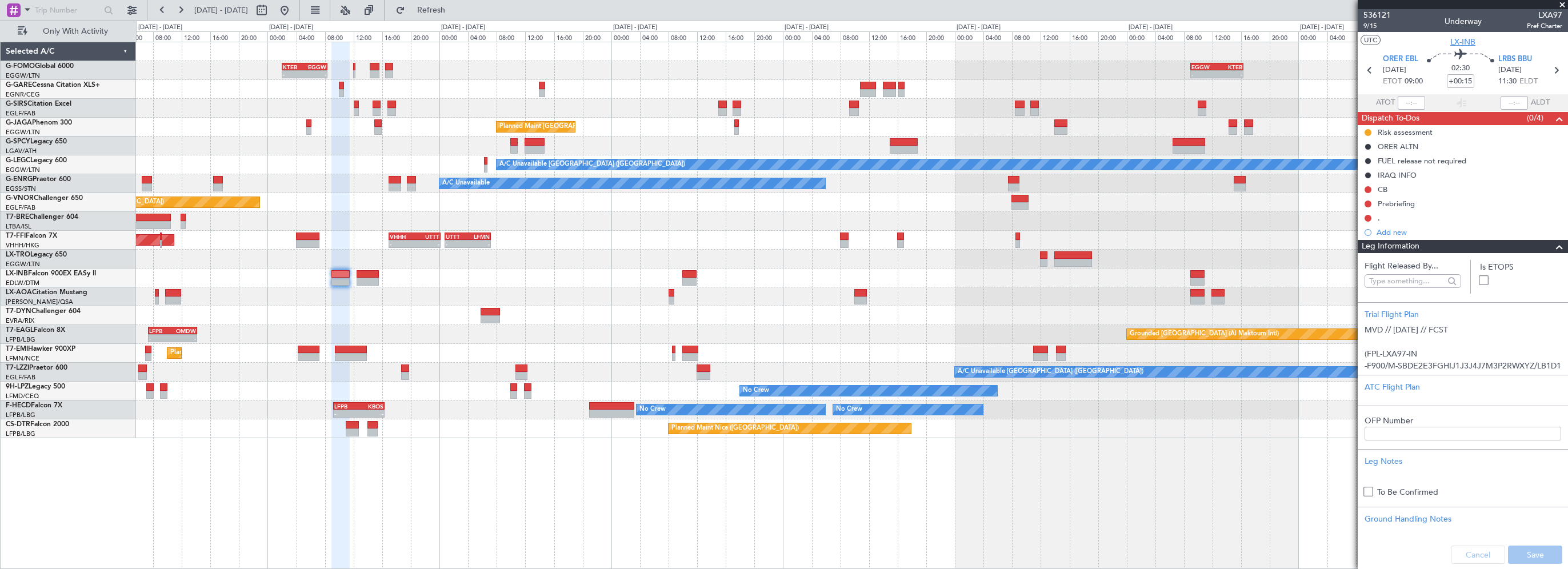
click at [1467, 39] on span "LX-INB" at bounding box center [1463, 41] width 25 height 12
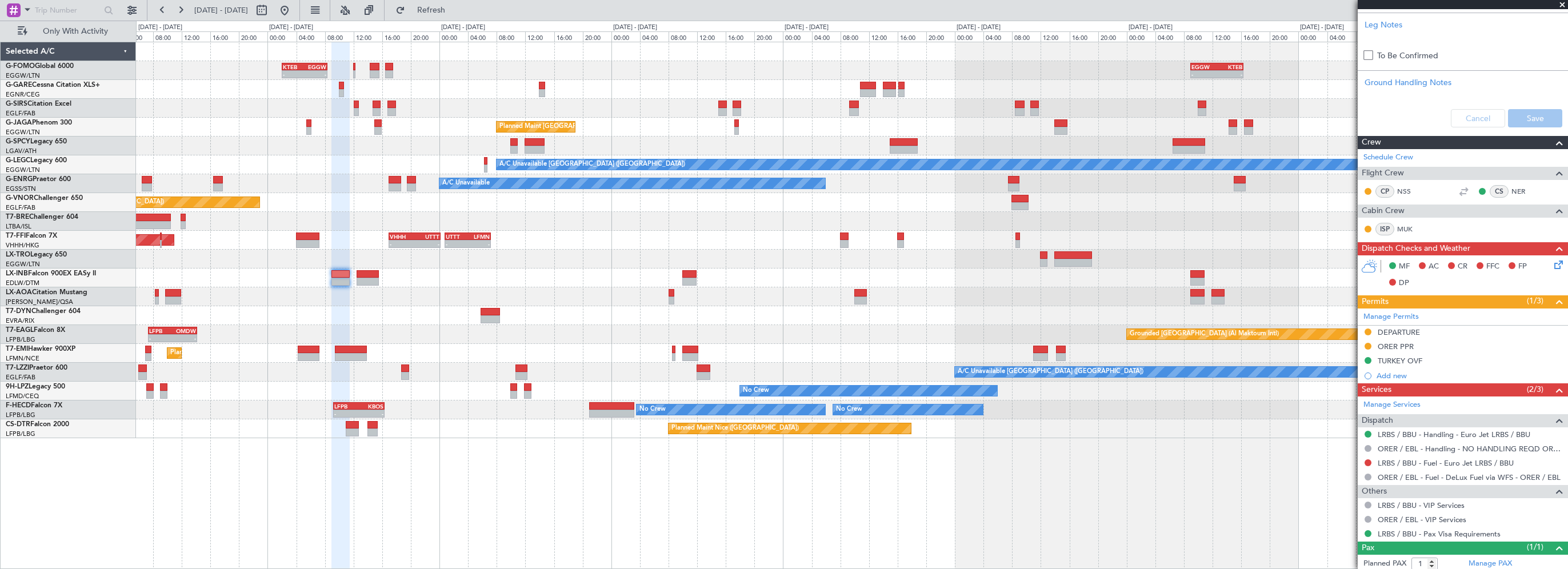
scroll to position [464, 0]
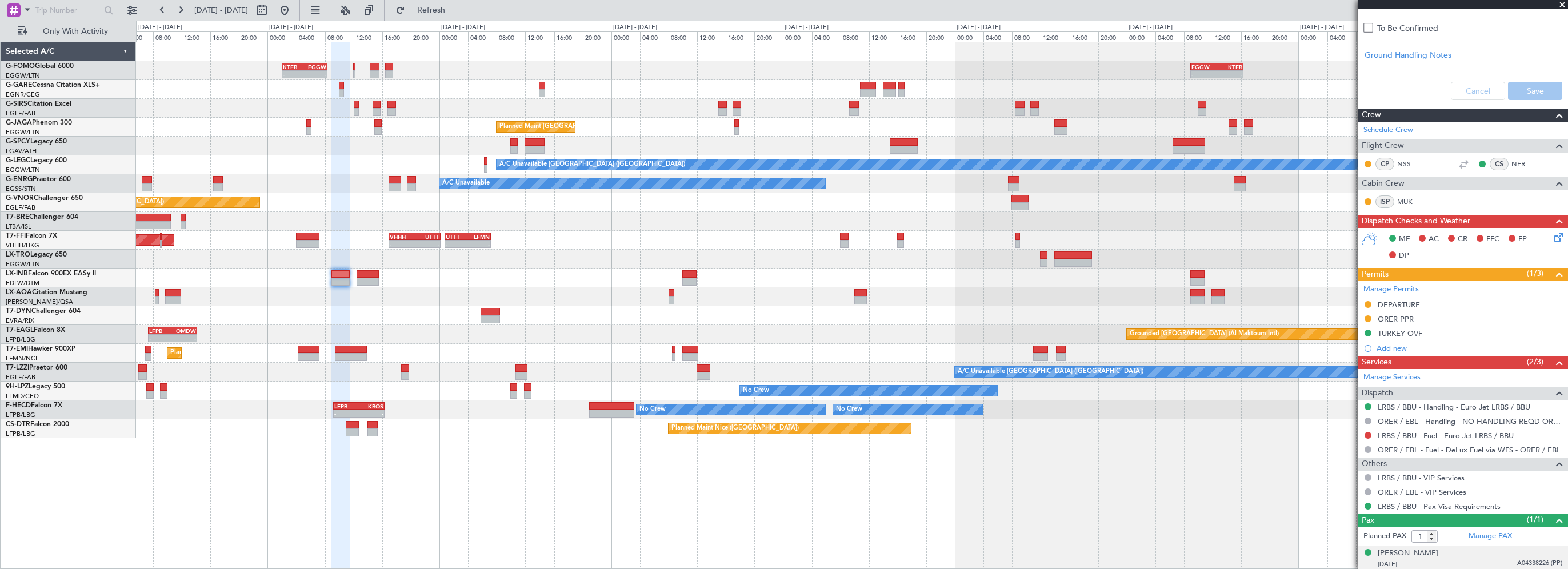
click at [1438, 548] on div "[PERSON_NAME]" at bounding box center [1408, 554] width 60 height 11
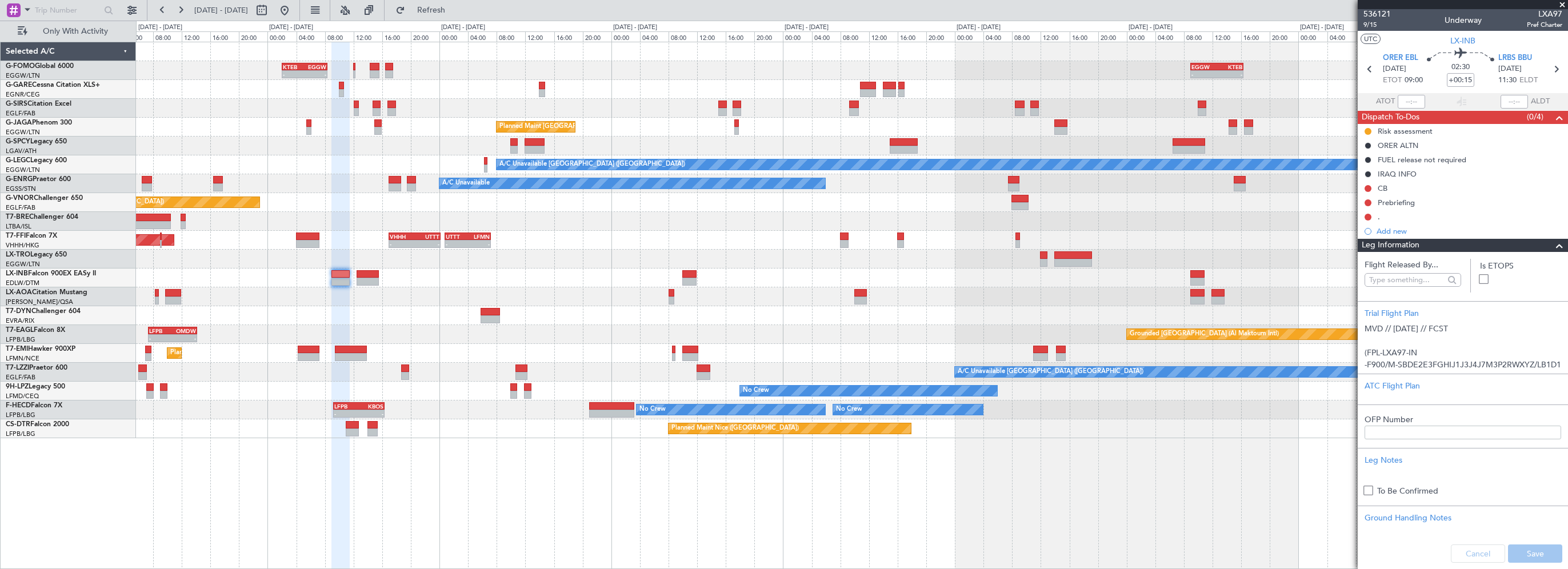
scroll to position [0, 0]
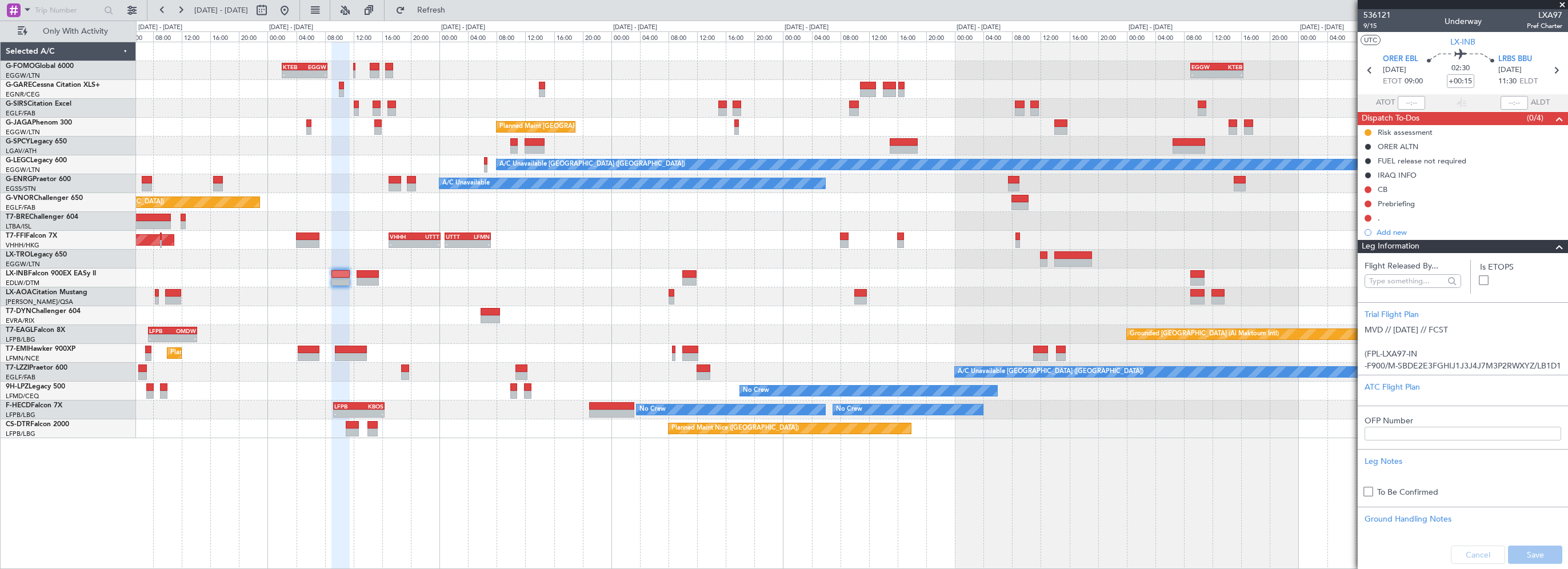
drag, startPoint x: 1551, startPoint y: 250, endPoint x: 1540, endPoint y: 243, distance: 13.0
click at [1553, 250] on span at bounding box center [1560, 247] width 14 height 14
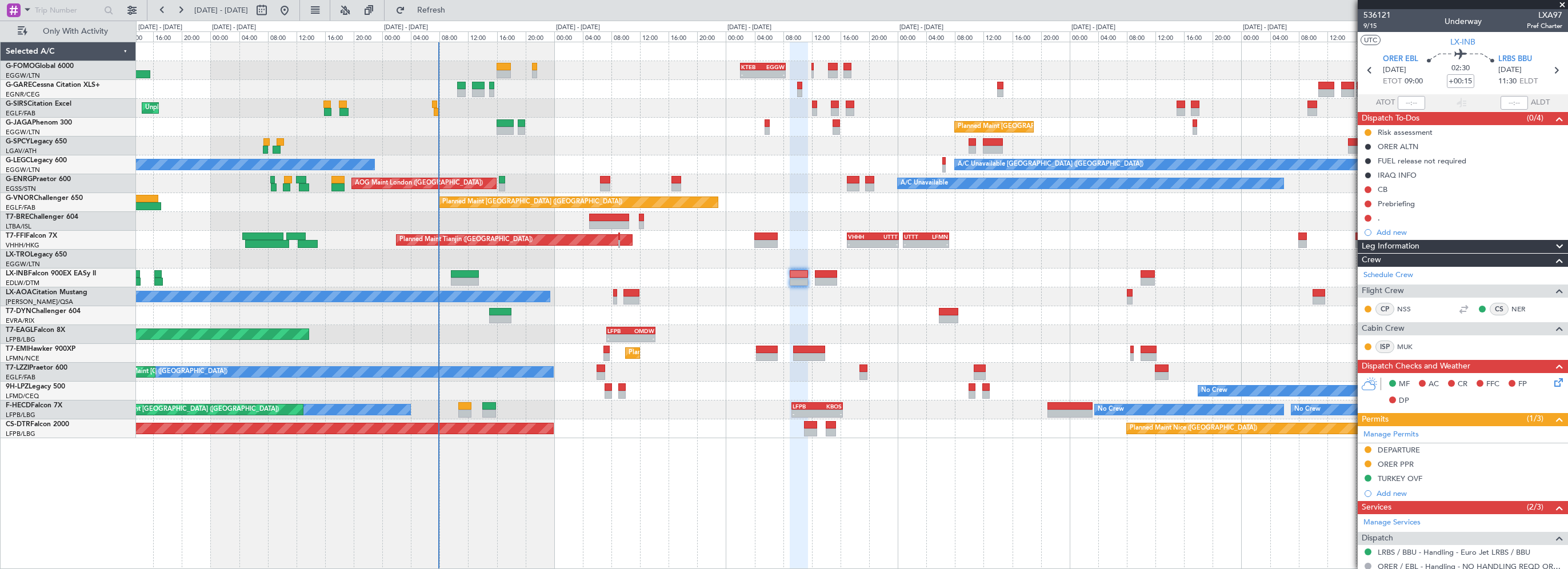
click at [868, 330] on div "- - KTEB 02:00 Z EGGW 08:25 Z - - EGGW 09:00 Z KTEB 16:20 Z Unplanned Maint [GE…" at bounding box center [851, 240] width 1431 height 396
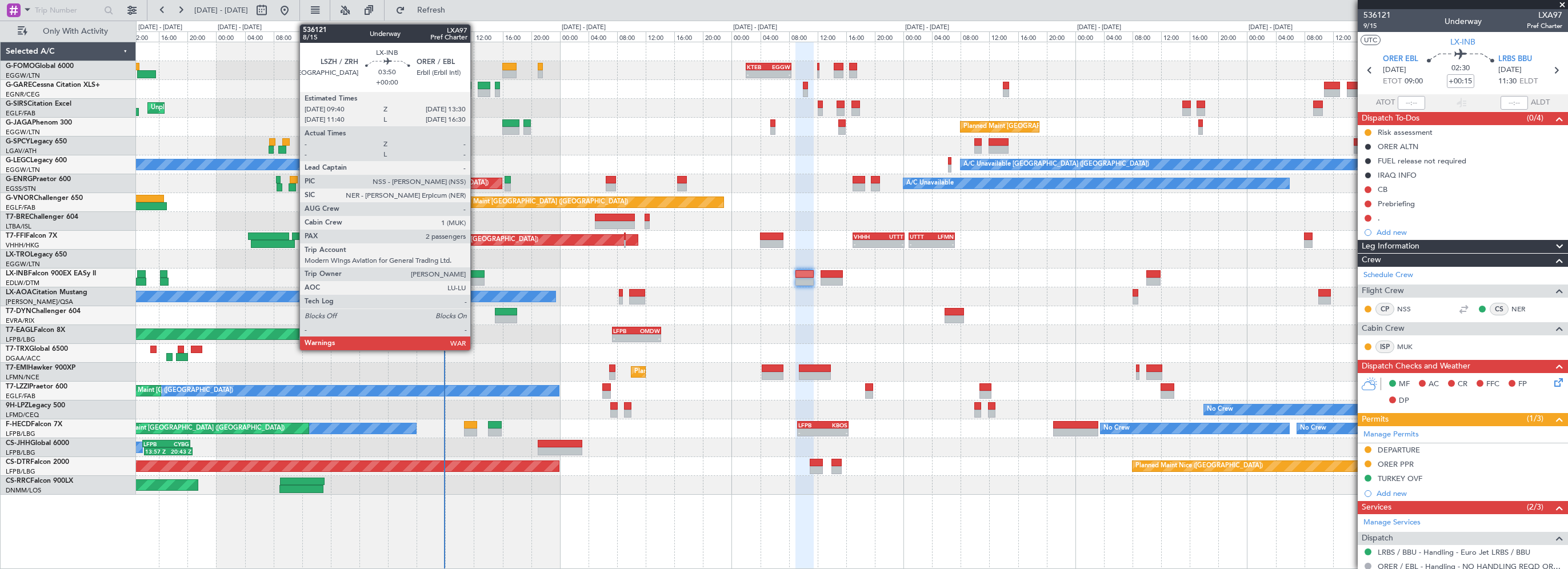
click at [475, 275] on div at bounding box center [470, 274] width 28 height 8
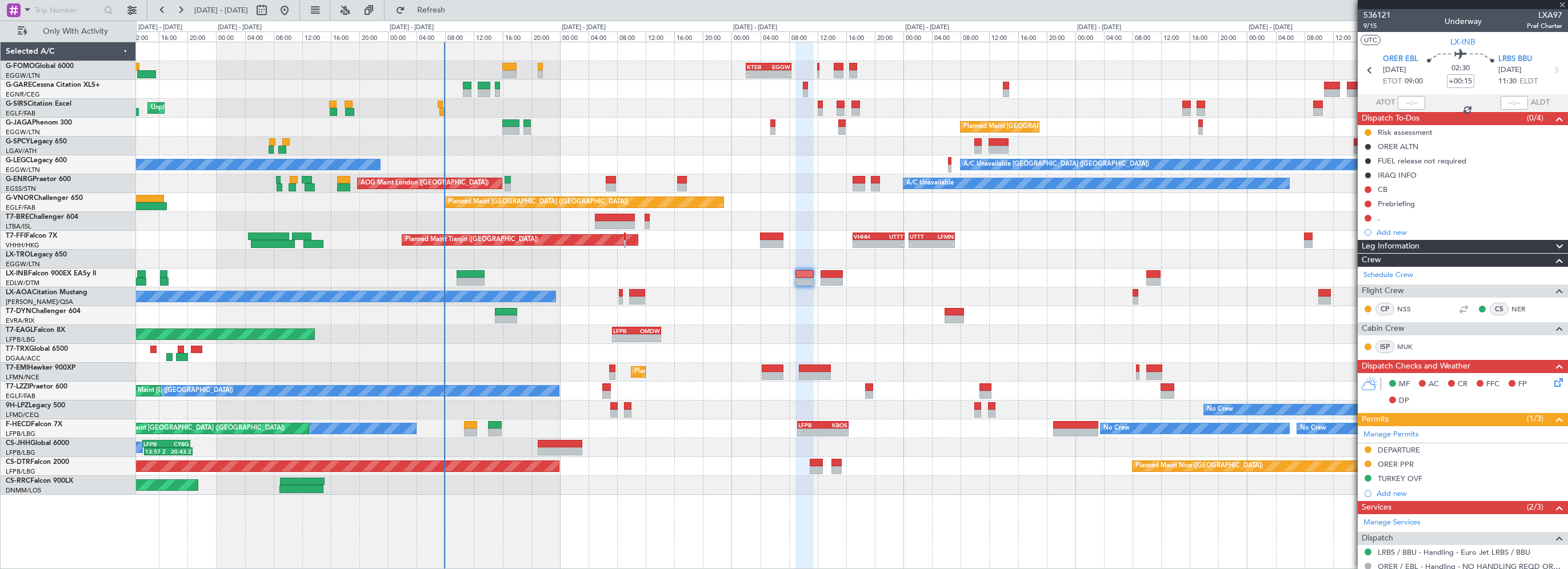
type input "2"
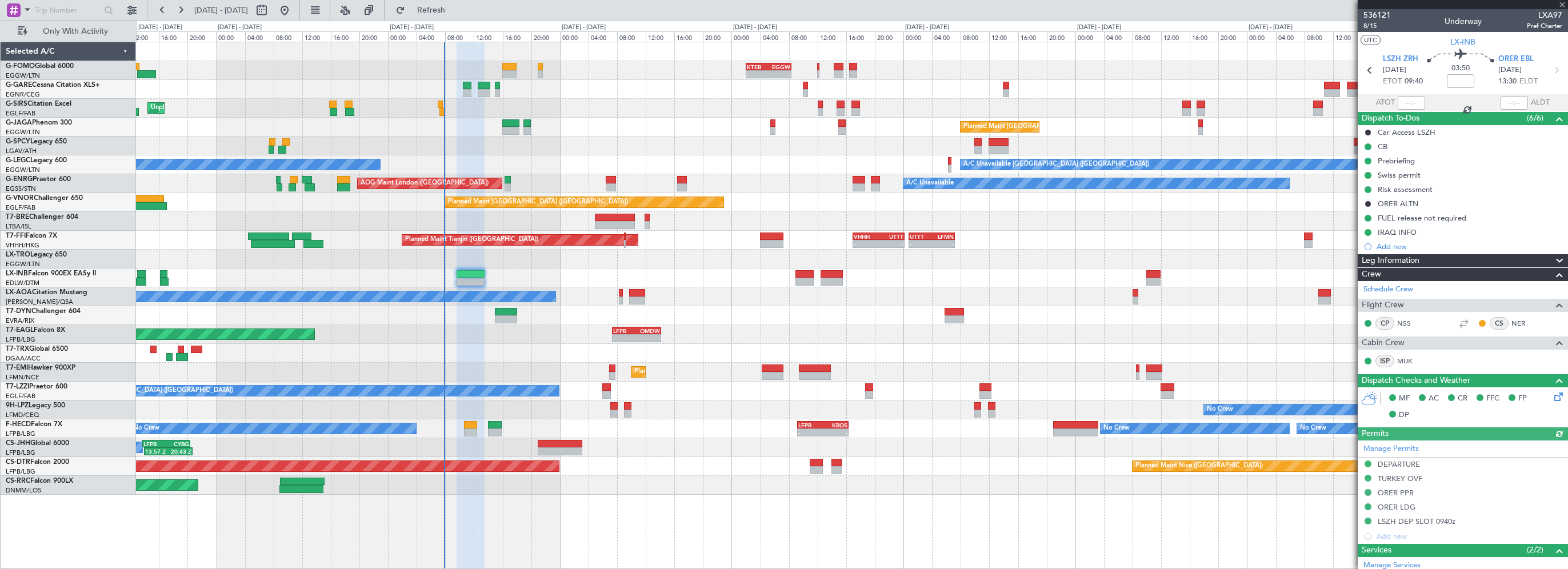
click at [1410, 260] on span "Leg Information" at bounding box center [1390, 260] width 58 height 13
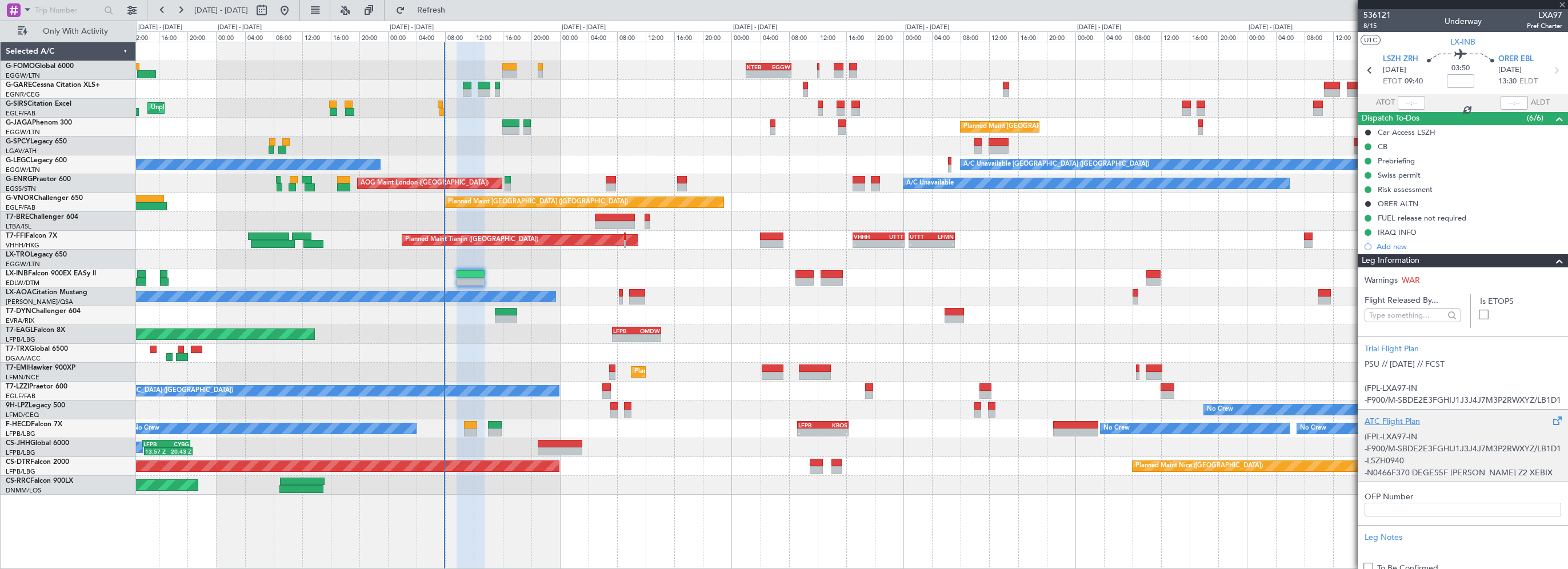
click at [1393, 421] on div "ATC Flight Plan" at bounding box center [1463, 421] width 197 height 12
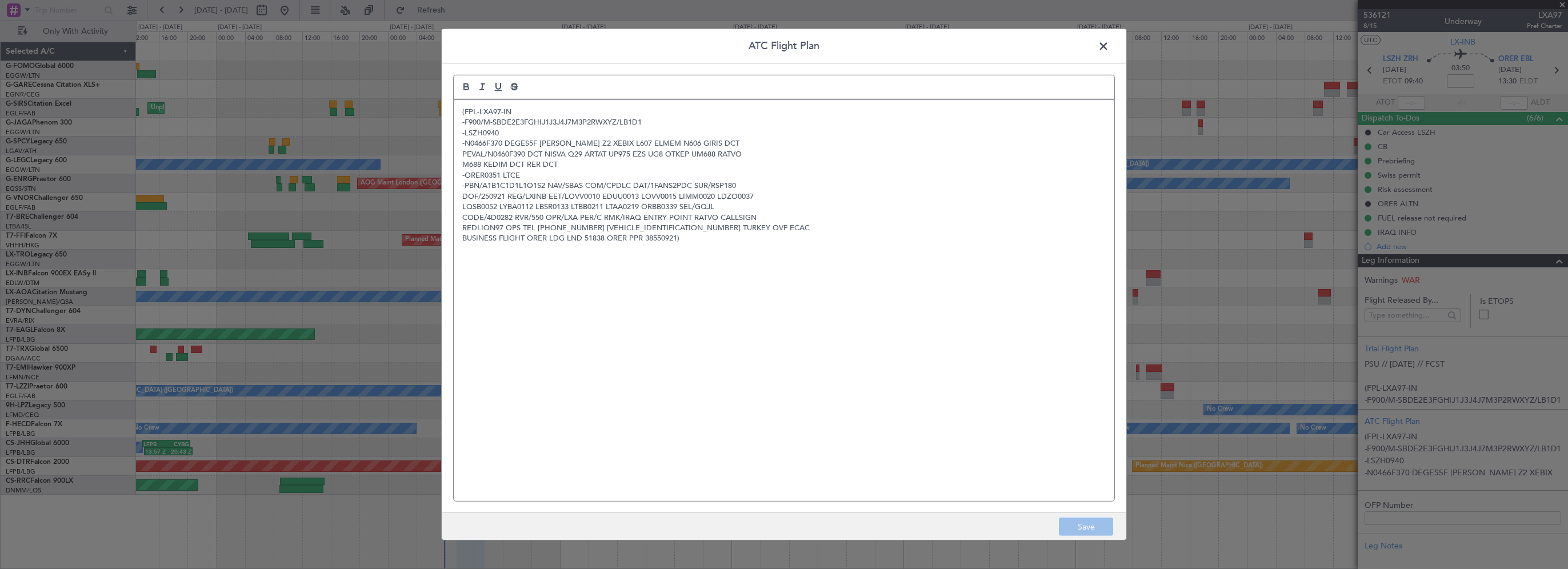
click at [1109, 43] on span at bounding box center [1109, 49] width 0 height 23
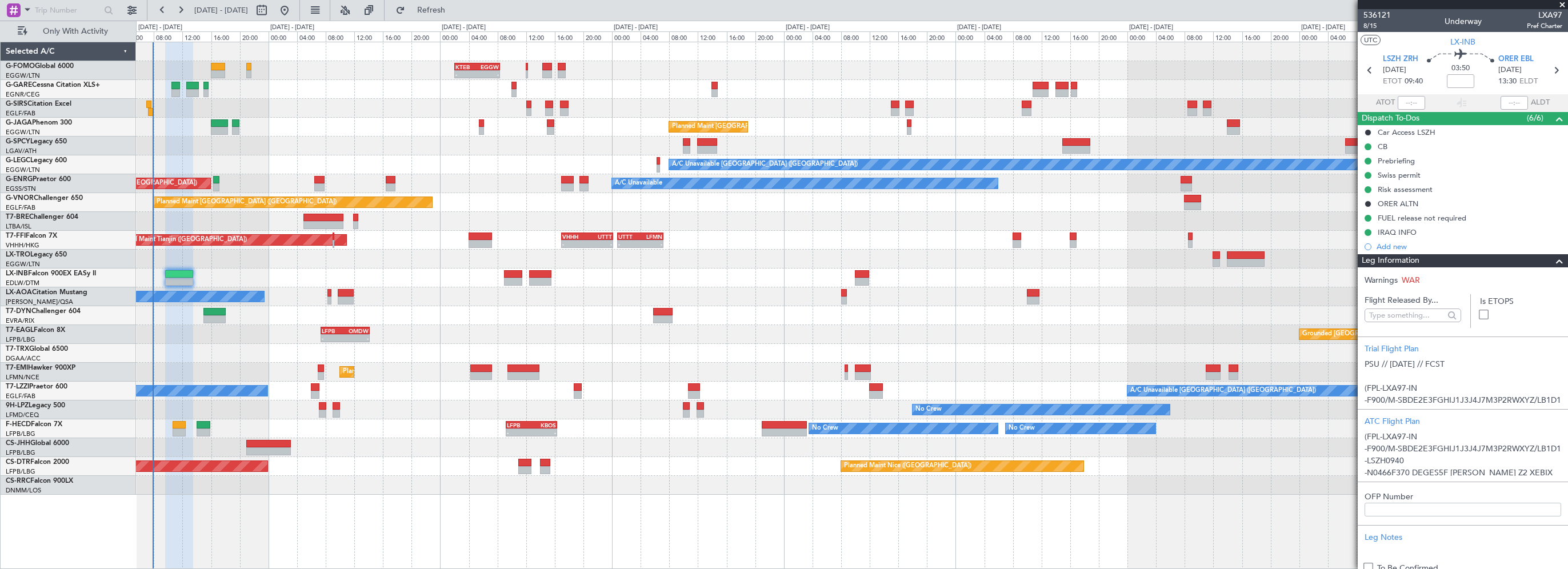
click at [649, 313] on div "- - KTEB 02:00 Z EGGW 08:25 Z - - EGGW 09:00 Z KTEB 16:20 Z Unplanned Maint Lon…" at bounding box center [851, 268] width 1431 height 453
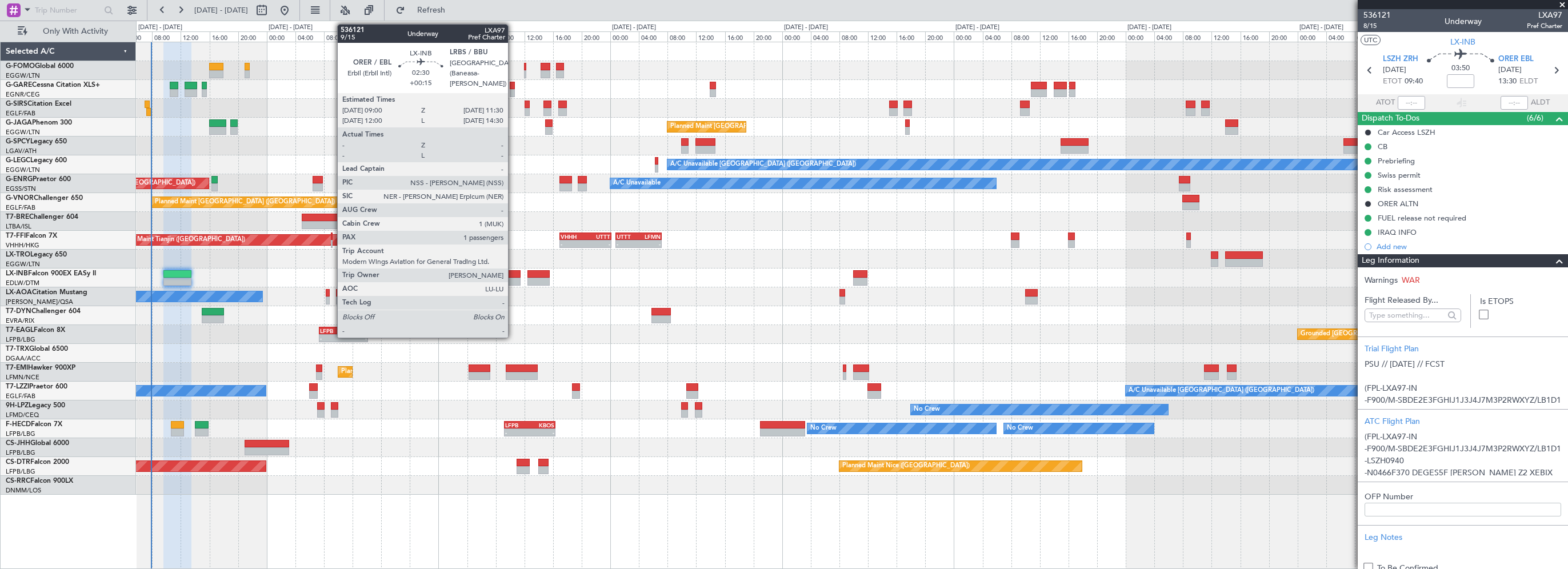
click at [513, 274] on div at bounding box center [512, 274] width 18 height 8
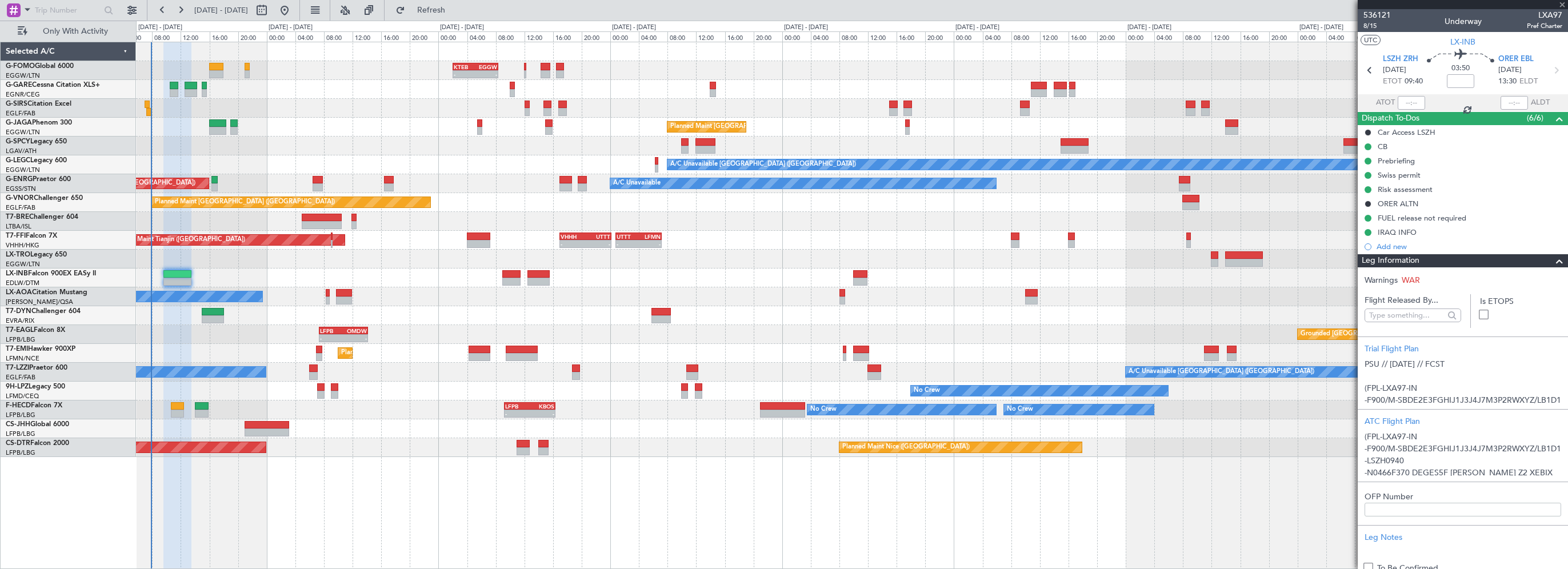
click at [513, 274] on div at bounding box center [512, 274] width 18 height 8
type input "+00:15"
type input "1"
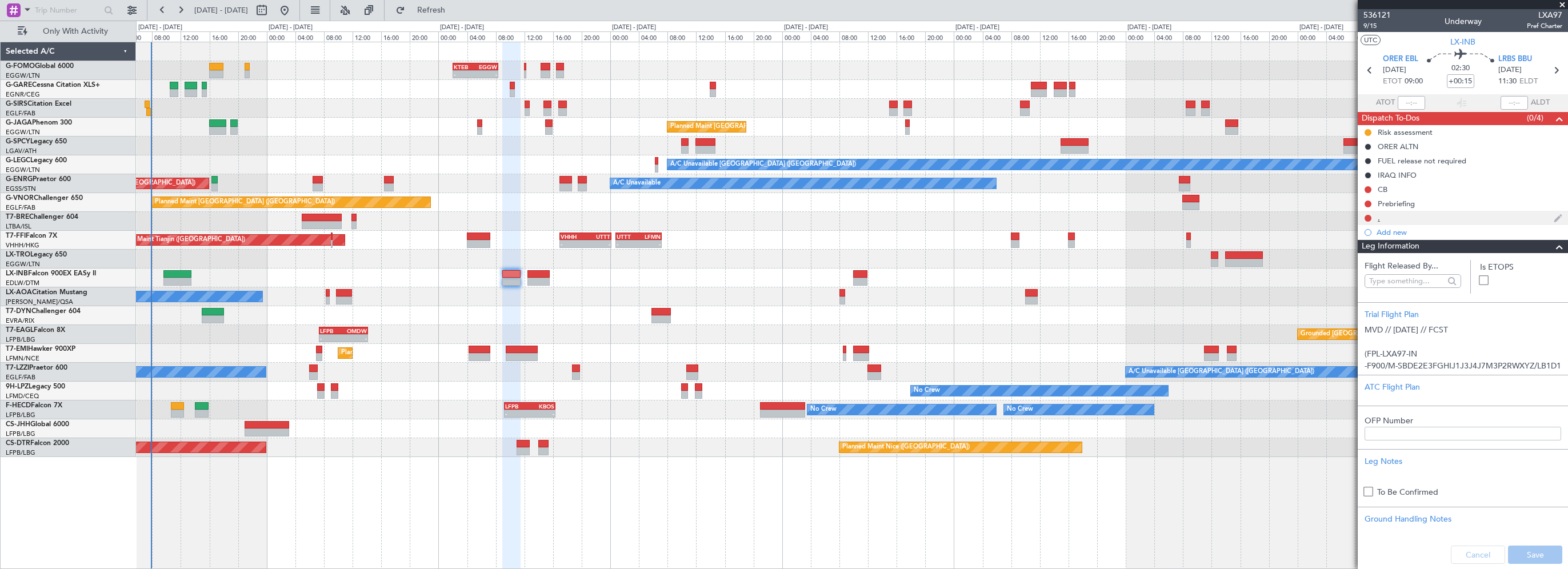
click at [1381, 220] on div "." at bounding box center [1463, 217] width 211 height 14
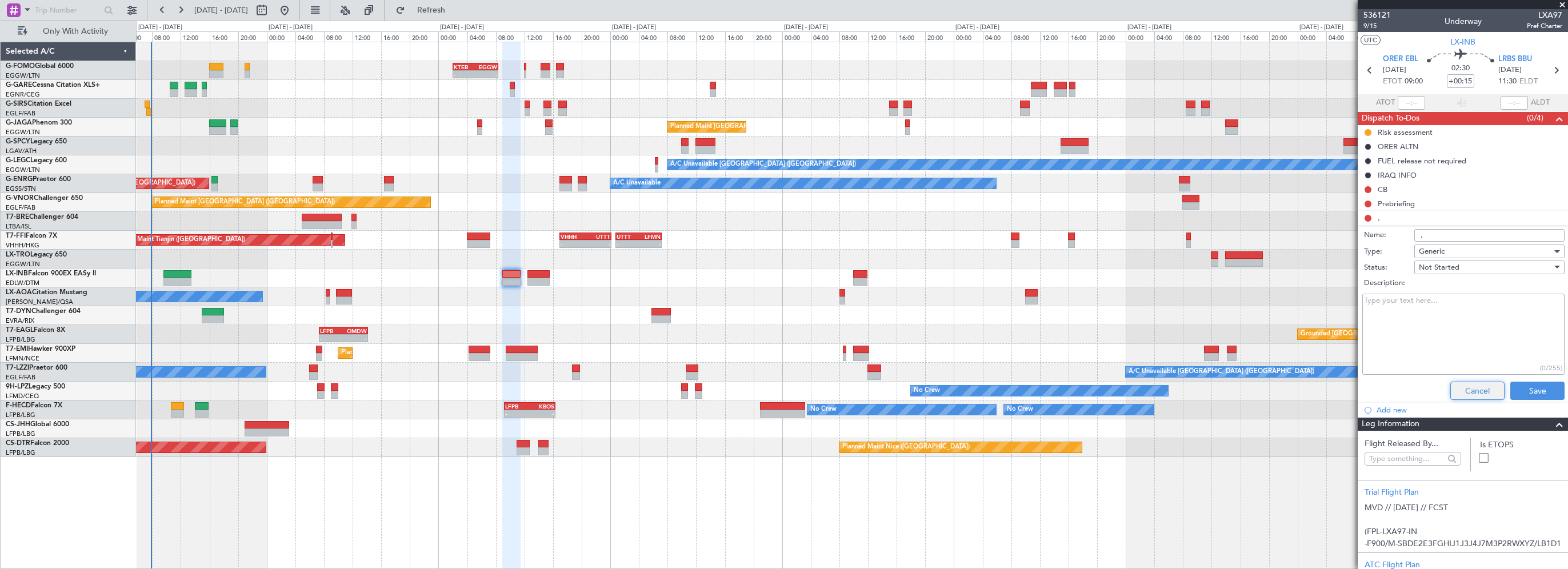
click at [1465, 390] on button "Cancel" at bounding box center [1477, 391] width 54 height 18
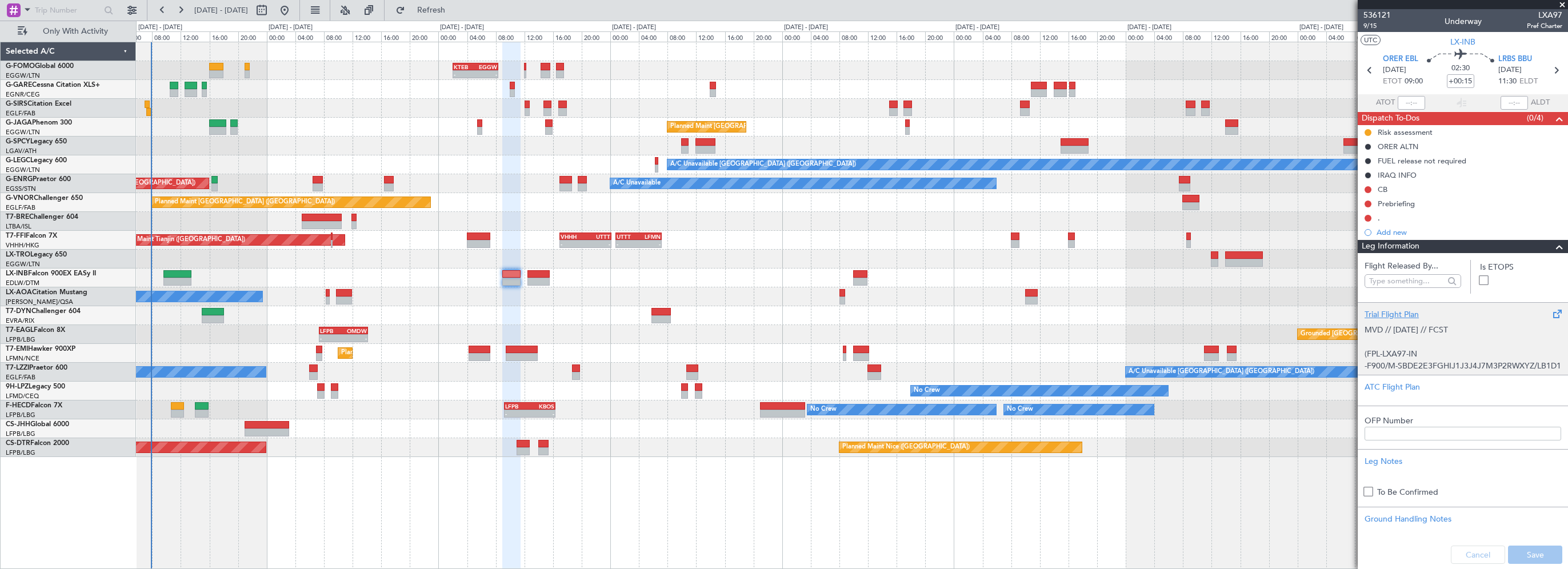
click at [1397, 309] on div "Trial Flight Plan" at bounding box center [1463, 314] width 197 height 12
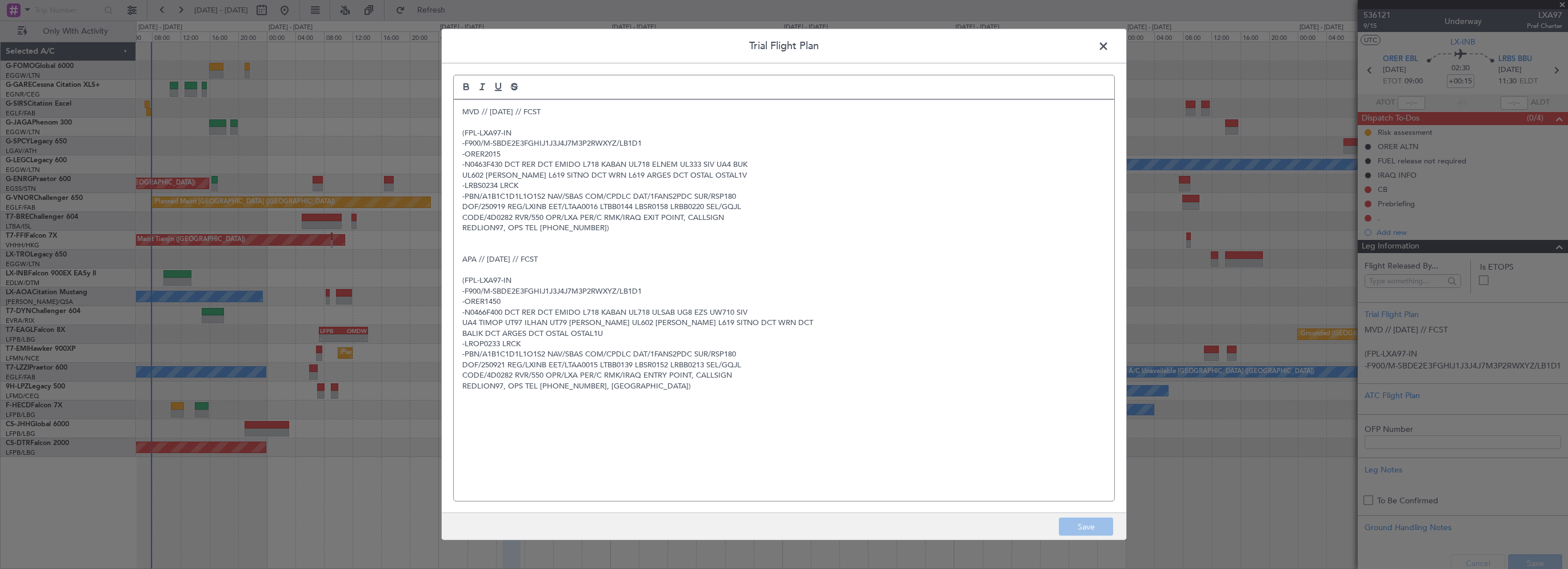
click at [458, 113] on div "MVD // 19SEP // FCST (FPL-LXA97-IN -F900/M-SBDE2E3FGHIJ1J3J4J7M3P2RWXYZ/LB1D1 -…" at bounding box center [783, 300] width 660 height 401
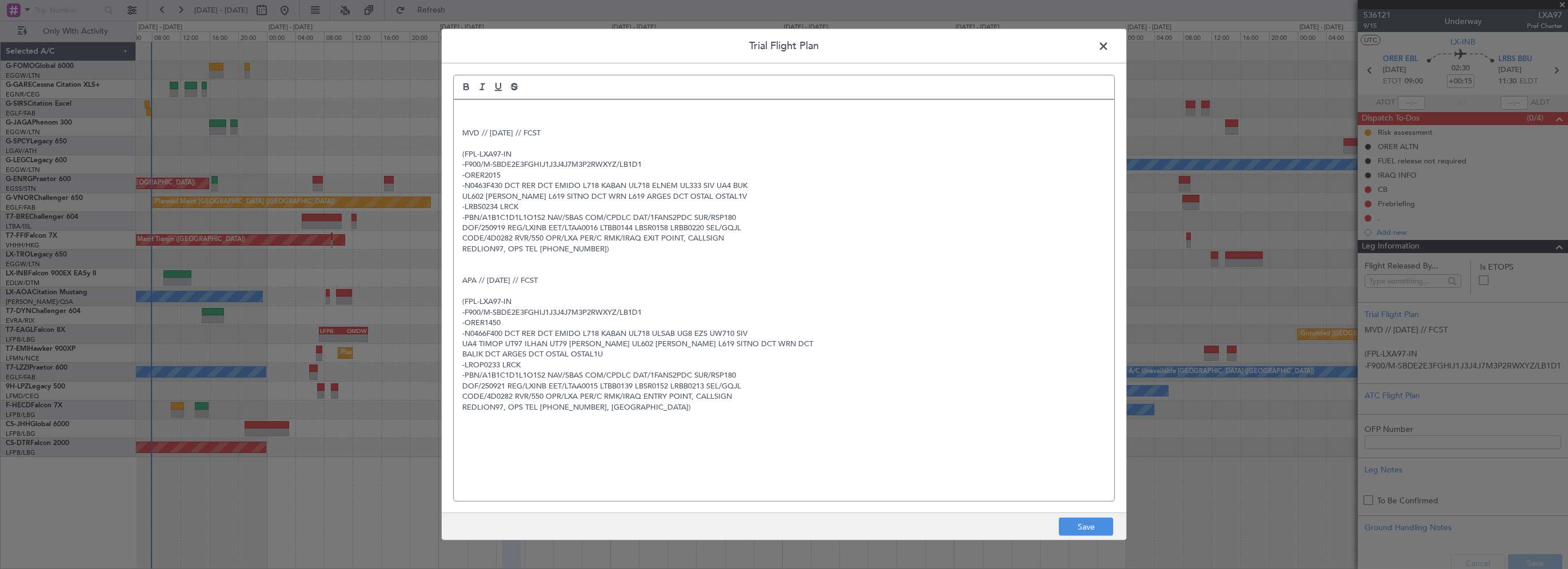
click at [515, 102] on div "MVD // 19SEP // FCST (FPL-LXA97-IN -F900/M-SBDE2E3FGHIJ1J3J4J7M3P2RWXYZ/LB1D1 -…" at bounding box center [783, 300] width 660 height 401
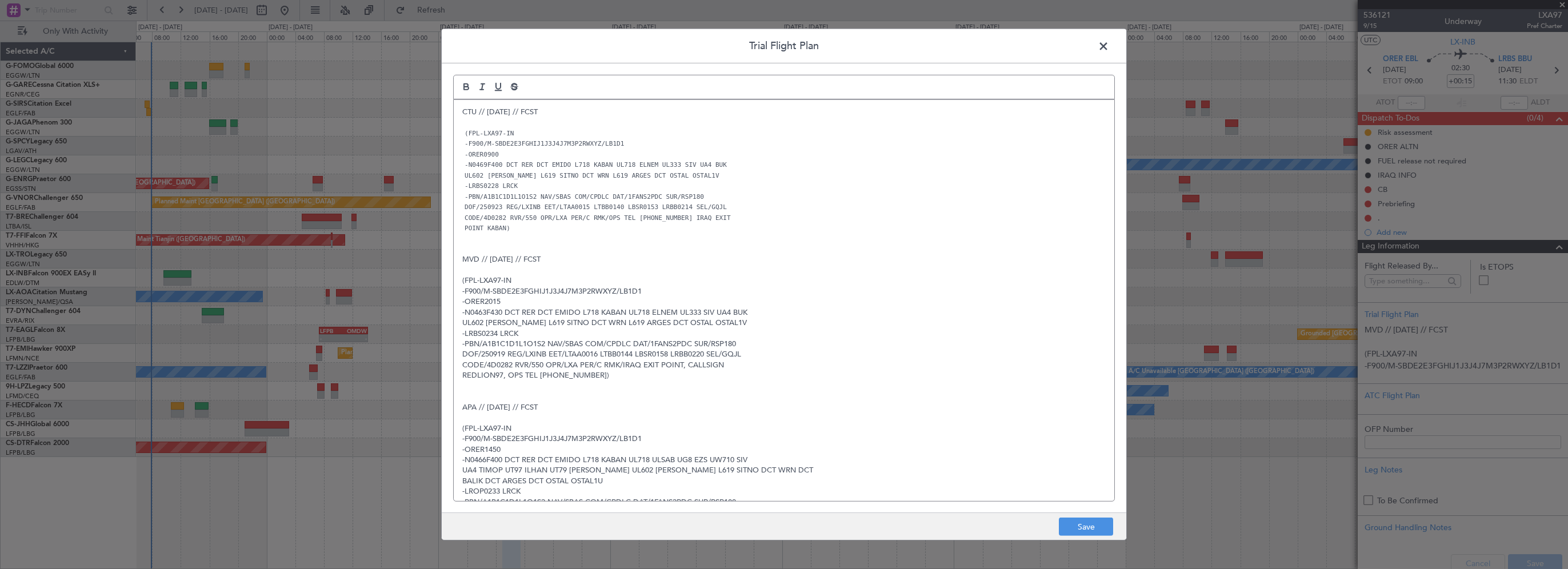
click at [853, 212] on p "CODE/4D0282 RVR/550 OPR/LXA PER/C RMK/OPS TEL 0040747122133 IRAQ EXIT" at bounding box center [784, 217] width 644 height 11
click at [1096, 535] on button "Save" at bounding box center [1086, 527] width 54 height 18
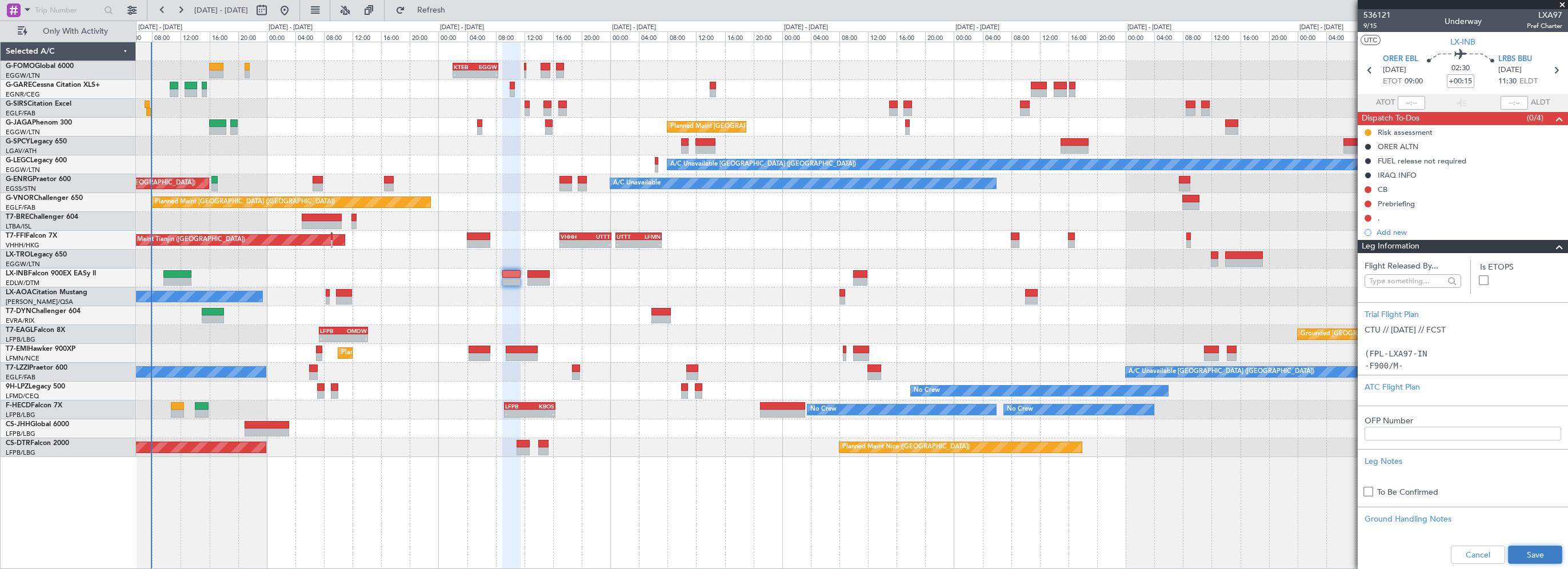
click at [1520, 553] on button "Save" at bounding box center [1535, 555] width 54 height 18
click at [1369, 203] on button at bounding box center [1368, 204] width 7 height 7
click at [1367, 238] on span "In Progress" at bounding box center [1374, 237] width 39 height 11
click at [1369, 218] on button at bounding box center [1368, 218] width 7 height 7
click at [1289, 475] on div "- - KTEB 02:00 Z EGGW 08:25 Z - - EGGW 09:00 Z KTEB 16:20 Z Unplanned Maint [GE…" at bounding box center [852, 304] width 1432 height 527
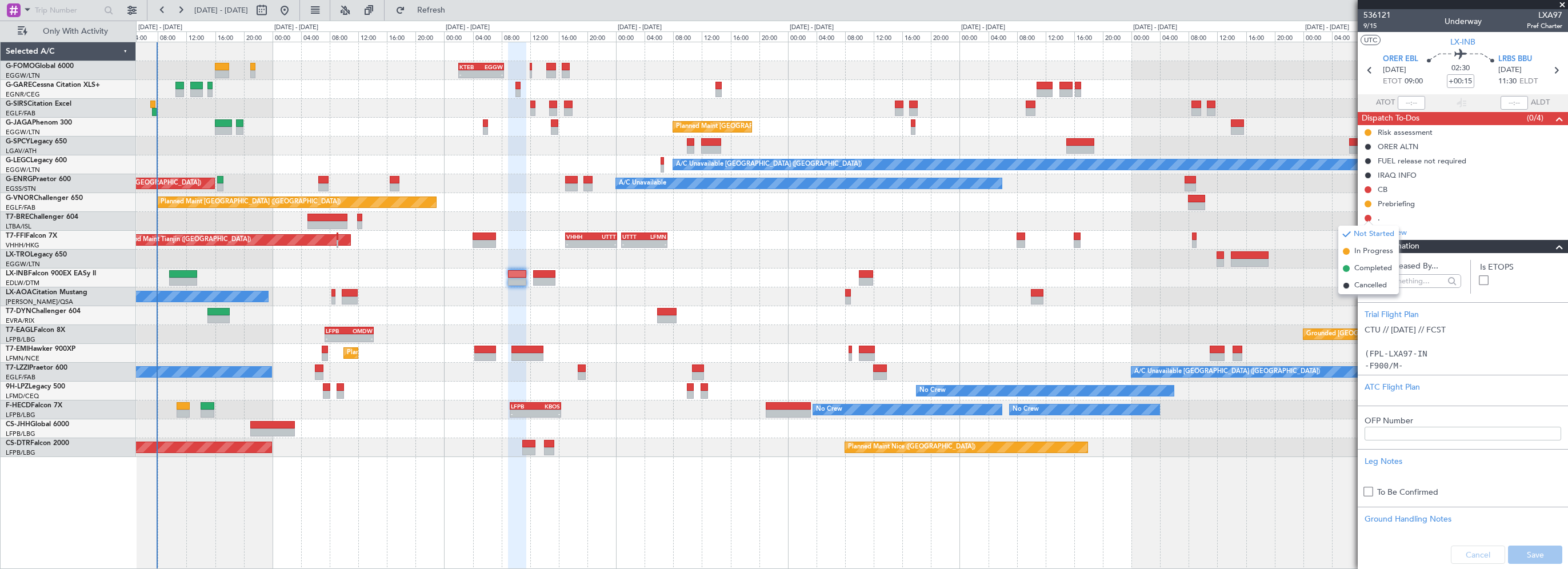
click at [1553, 245] on span at bounding box center [1560, 247] width 14 height 14
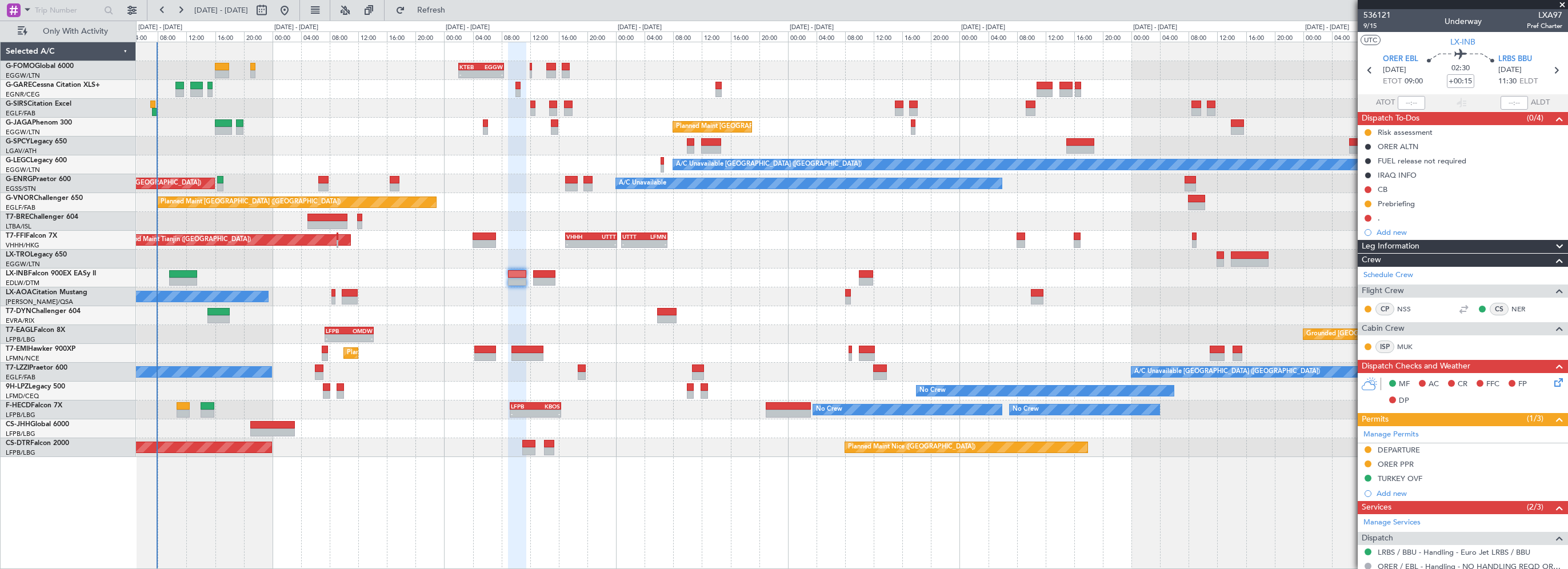
click at [1552, 384] on icon at bounding box center [1556, 380] width 9 height 9
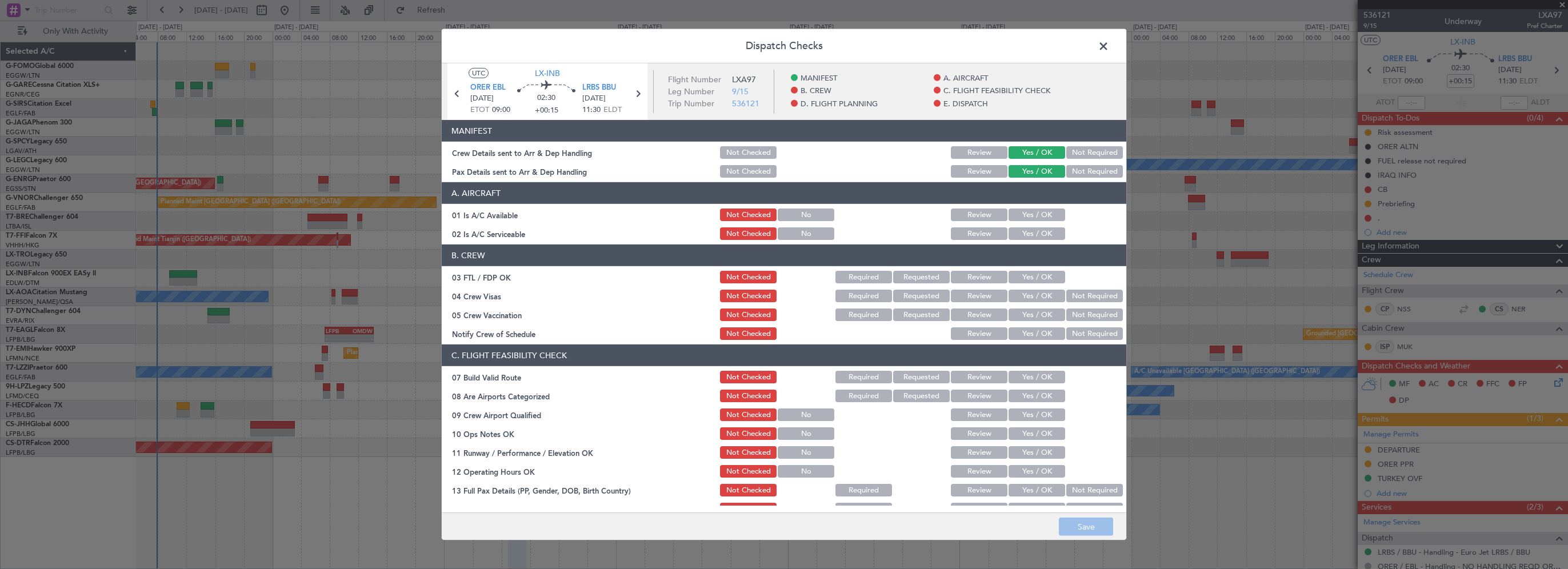
drag, startPoint x: 1046, startPoint y: 210, endPoint x: 1038, endPoint y: 222, distance: 14.4
click at [1045, 210] on button "Yes / OK" at bounding box center [1037, 215] width 57 height 13
click at [1037, 228] on button "Yes / OK" at bounding box center [1037, 234] width 57 height 13
click at [1015, 368] on section "C. FLIGHT FEASIBILITY CHECK 07 Build Valid Route Not Checked Required Requested…" at bounding box center [783, 497] width 684 height 304
drag, startPoint x: 1015, startPoint y: 372, endPoint x: 1014, endPoint y: 393, distance: 21.0
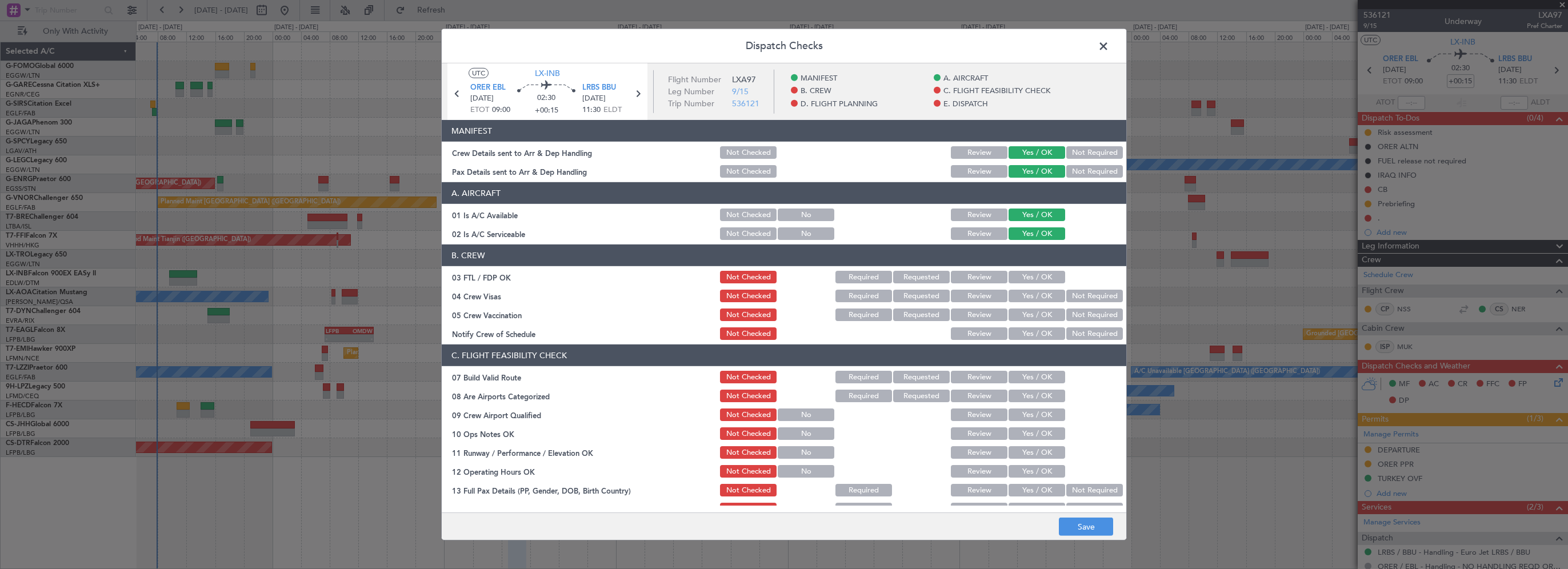
click at [1015, 373] on button "Yes / OK" at bounding box center [1037, 377] width 57 height 13
click at [1014, 434] on button "Yes / OK" at bounding box center [1037, 434] width 57 height 13
drag, startPoint x: 1020, startPoint y: 450, endPoint x: 1021, endPoint y: 460, distance: 10.0
click at [1020, 453] on button "Yes / OK" at bounding box center [1037, 453] width 57 height 13
click at [1022, 471] on button "Yes / OK" at bounding box center [1037, 471] width 57 height 13
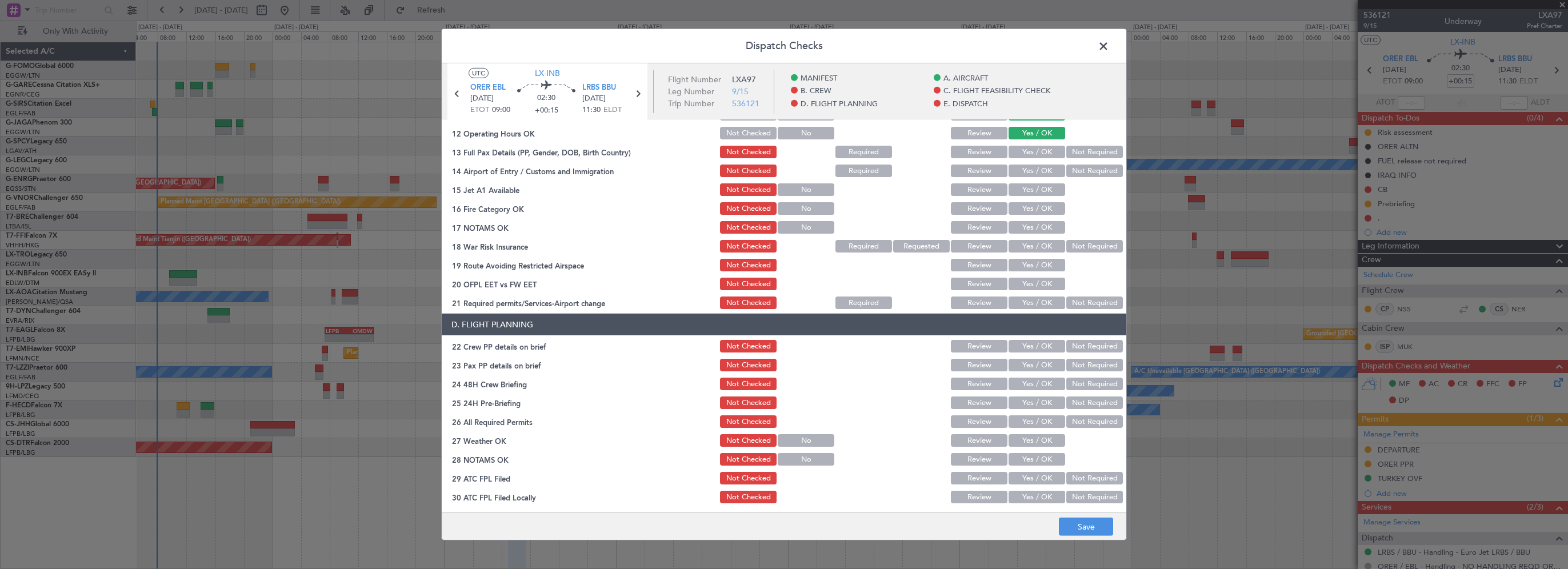
scroll to position [342, 0]
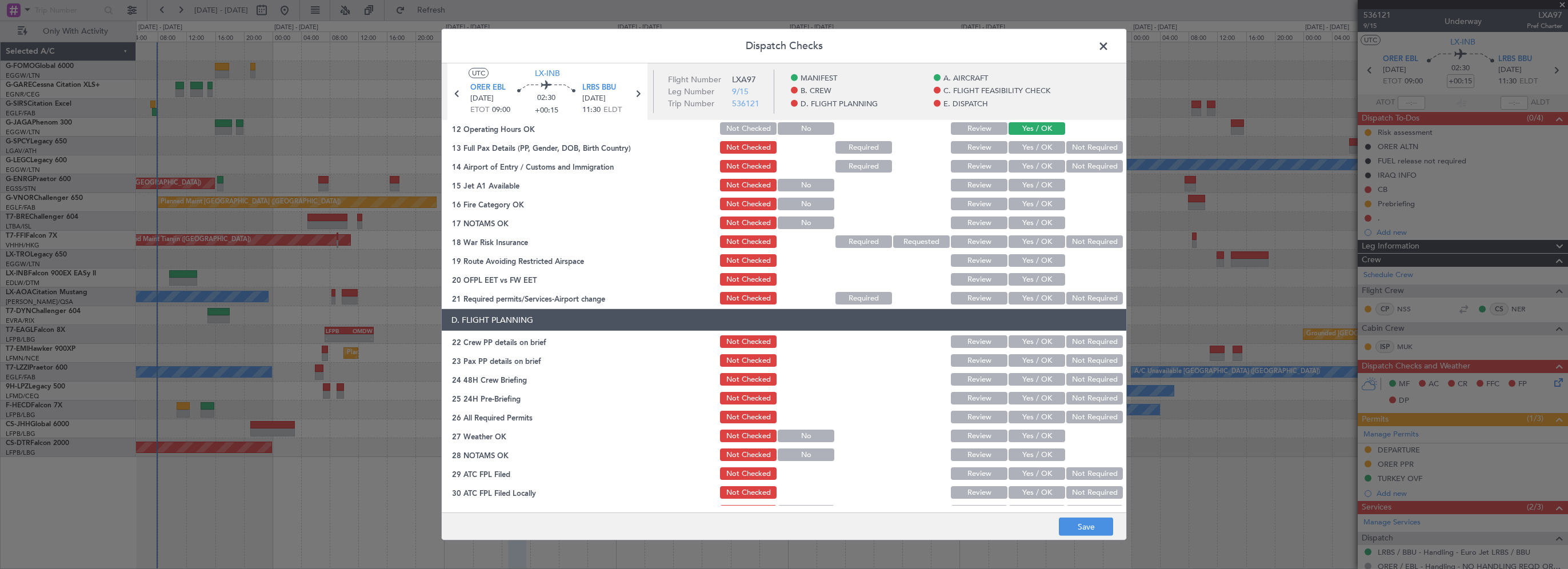
click at [1042, 140] on div "Yes / OK" at bounding box center [1036, 147] width 58 height 16
click at [1038, 150] on button "Yes / OK" at bounding box center [1037, 147] width 57 height 13
click at [1036, 167] on button "Yes / OK" at bounding box center [1037, 166] width 57 height 13
click at [1030, 189] on button "Yes / OK" at bounding box center [1037, 185] width 57 height 13
click at [1024, 204] on button "Yes / OK" at bounding box center [1037, 204] width 57 height 13
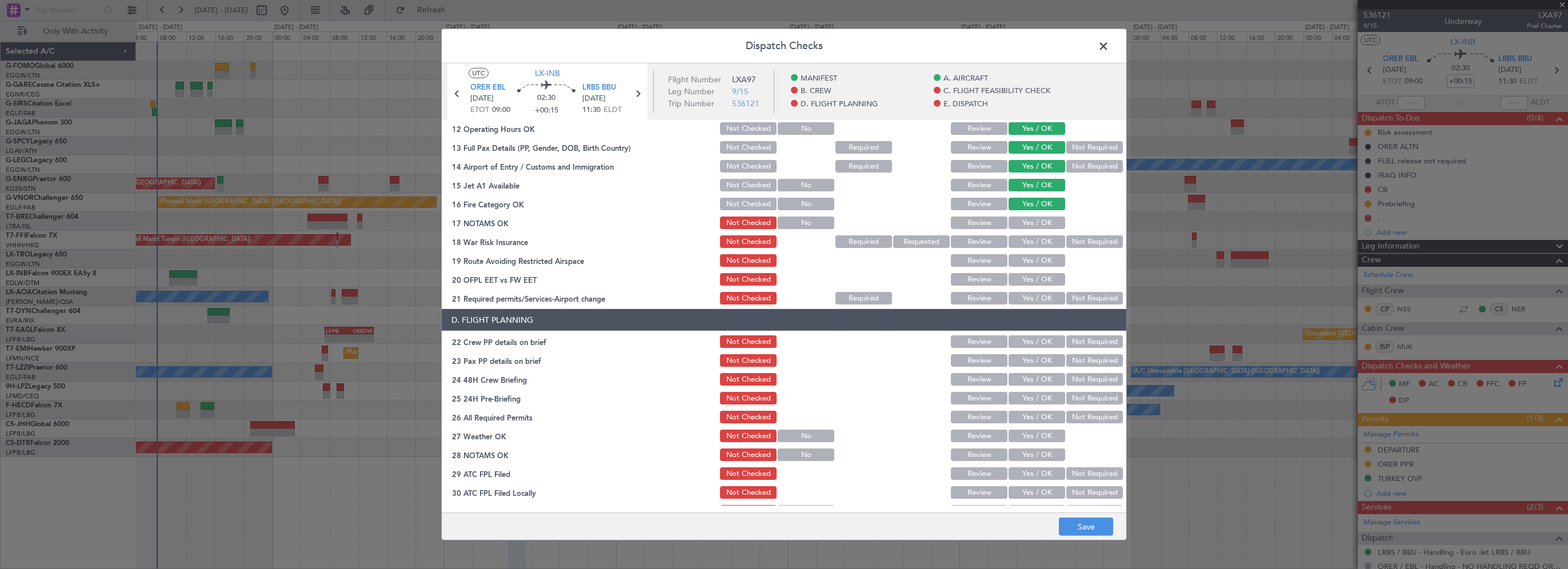
click at [1019, 224] on button "Yes / OK" at bounding box center [1037, 223] width 57 height 13
drag, startPoint x: 1067, startPoint y: 238, endPoint x: 1042, endPoint y: 249, distance: 27.3
click at [1066, 239] on button "Not Required" at bounding box center [1094, 241] width 57 height 13
drag, startPoint x: 1021, startPoint y: 258, endPoint x: 1019, endPoint y: 278, distance: 20.1
click at [1021, 260] on button "Yes / OK" at bounding box center [1037, 260] width 57 height 13
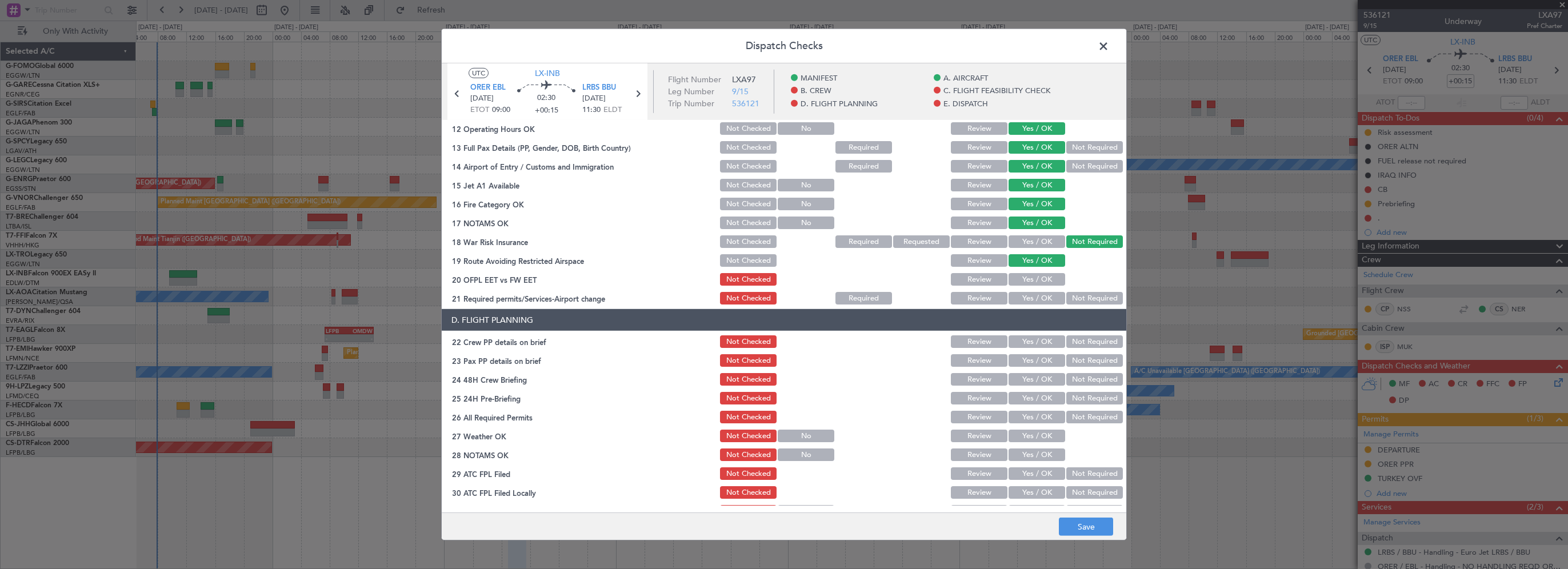
click at [1019, 283] on button "Yes / OK" at bounding box center [1037, 279] width 57 height 13
click at [1017, 304] on button "Yes / OK" at bounding box center [1037, 298] width 57 height 13
click at [1032, 341] on button "Yes / OK" at bounding box center [1037, 342] width 57 height 13
click at [1032, 363] on button "Yes / OK" at bounding box center [1037, 361] width 57 height 13
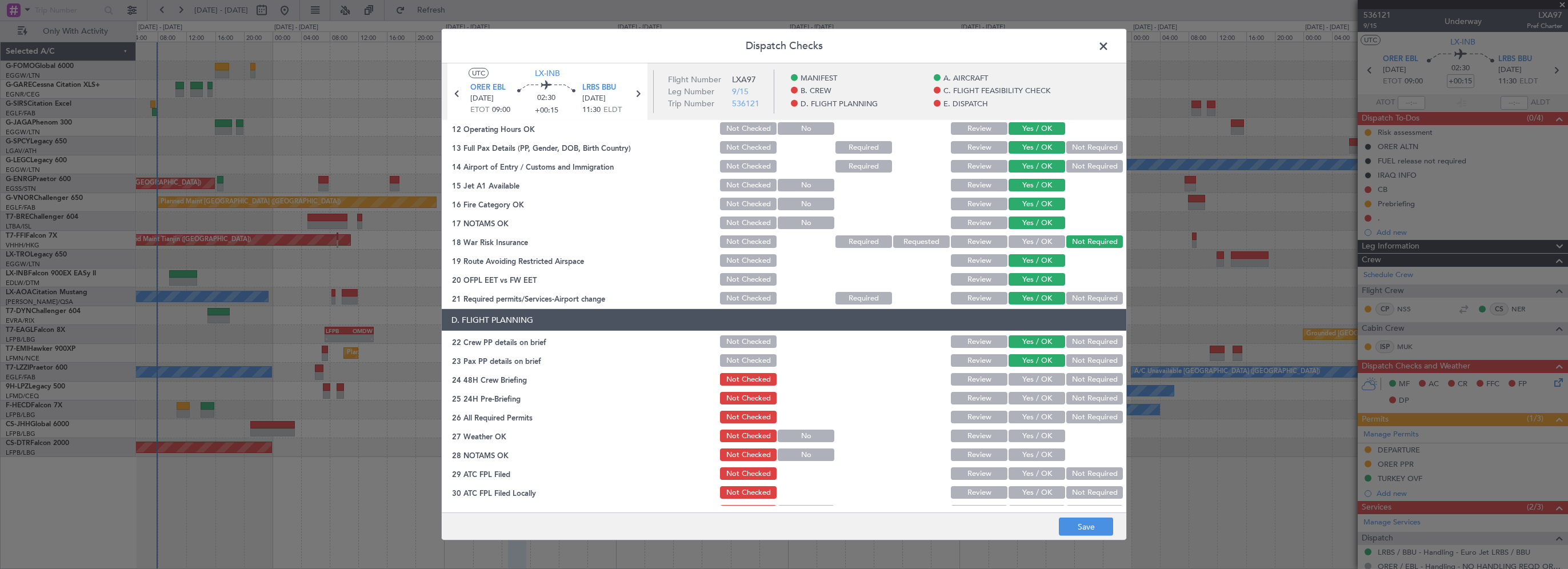
drag, startPoint x: 1032, startPoint y: 380, endPoint x: 1058, endPoint y: 394, distance: 29.5
click at [1032, 380] on button "Yes / OK" at bounding box center [1037, 380] width 57 height 13
click at [1069, 401] on button "Not Required" at bounding box center [1094, 399] width 57 height 13
click at [1077, 532] on button "Save" at bounding box center [1086, 527] width 54 height 18
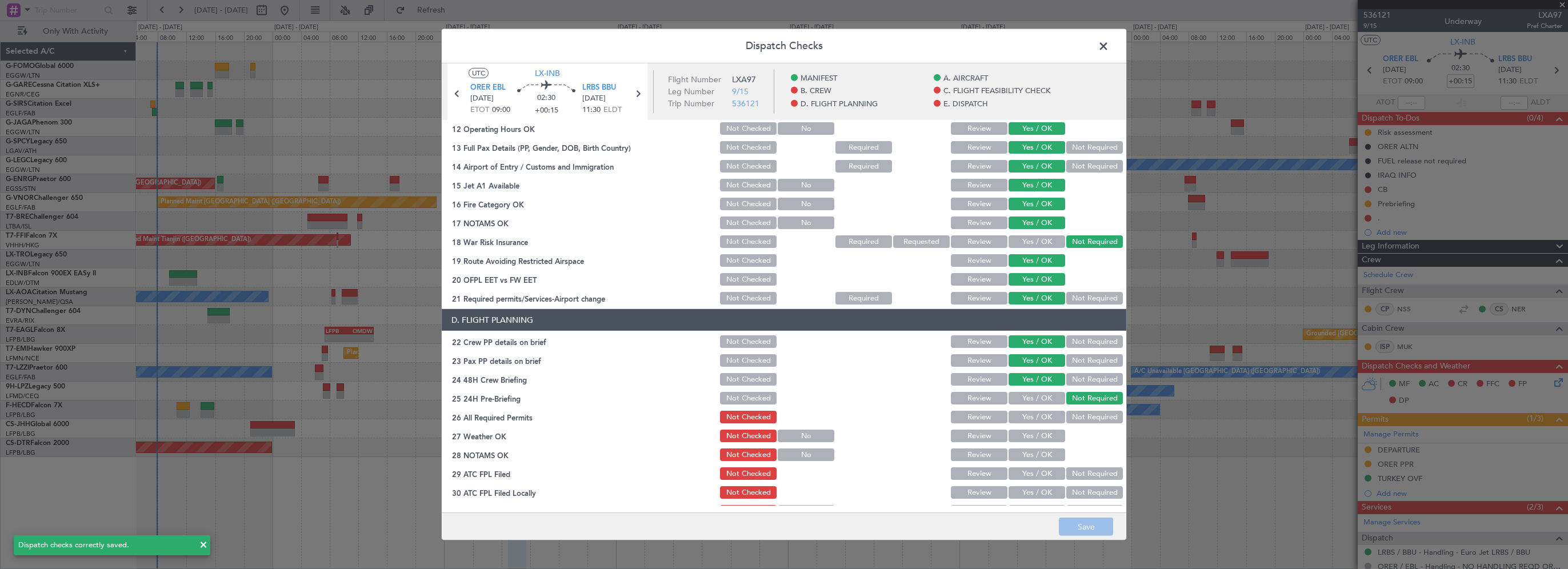
click at [1109, 46] on span at bounding box center [1109, 49] width 0 height 23
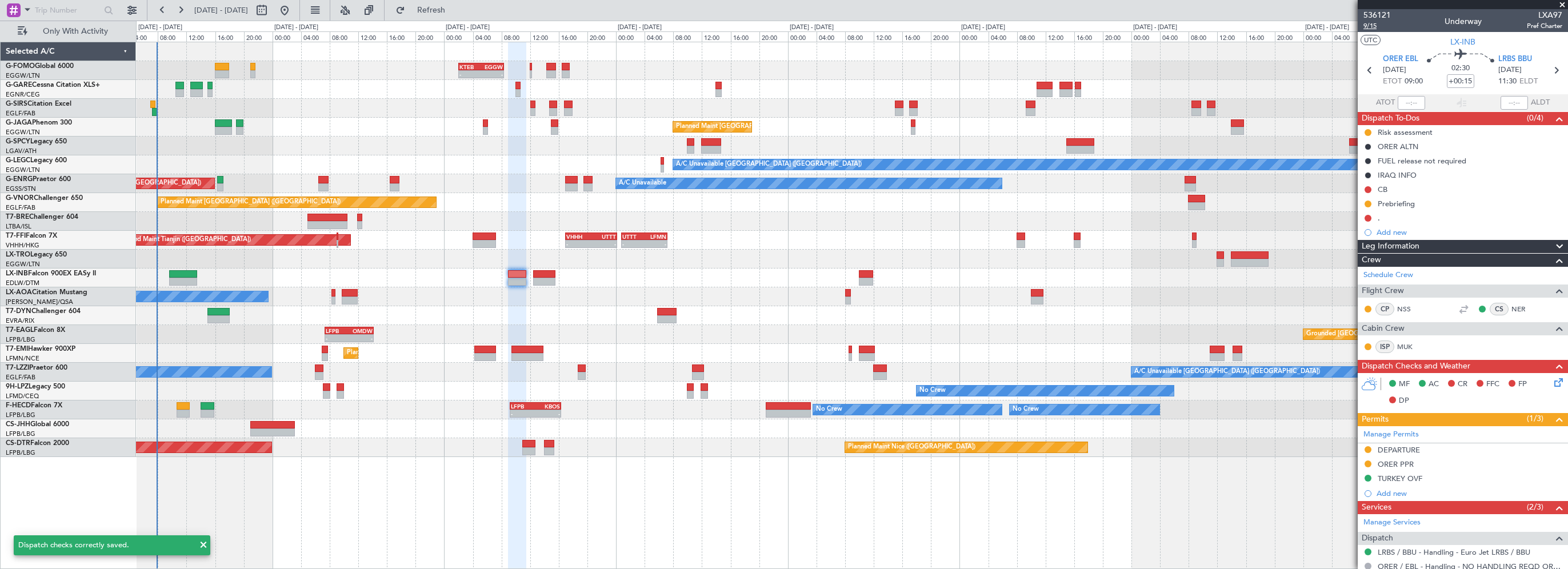
click at [1373, 24] on span "9/15" at bounding box center [1377, 26] width 27 height 10
click at [750, 226] on div at bounding box center [851, 221] width 1431 height 19
click at [456, 7] on span "Refresh" at bounding box center [431, 10] width 48 height 8
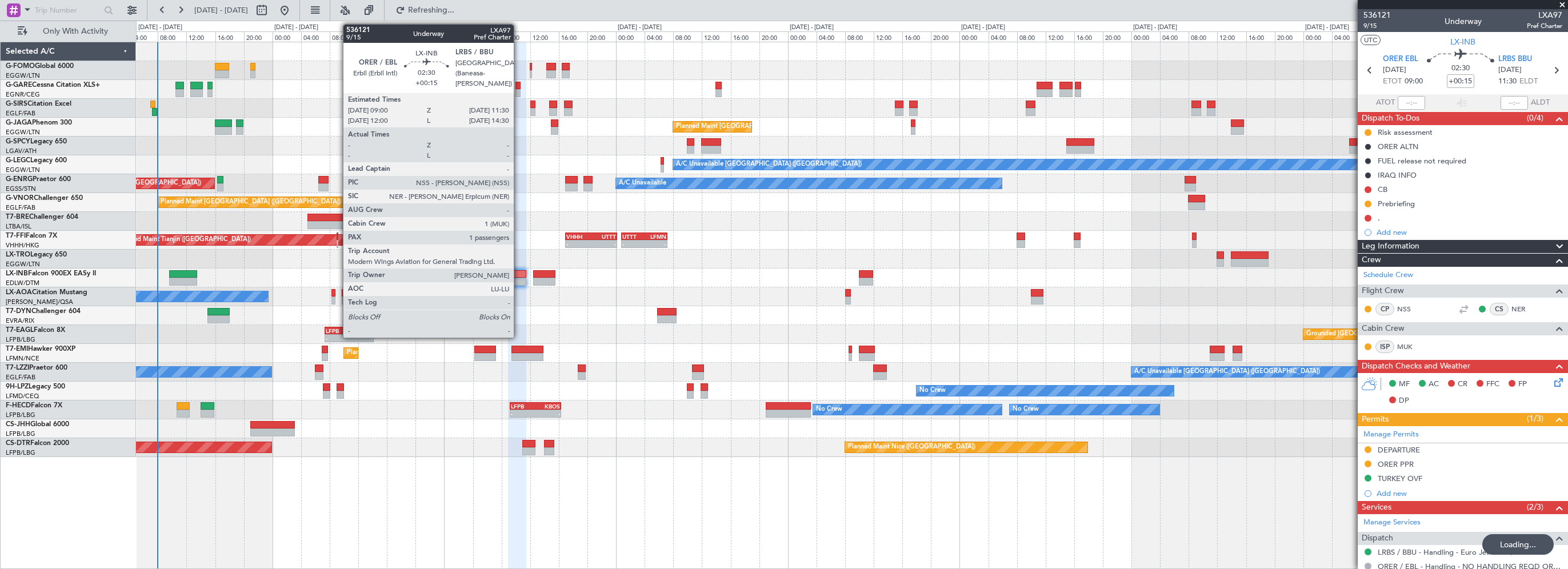
click at [518, 274] on div at bounding box center [517, 274] width 18 height 8
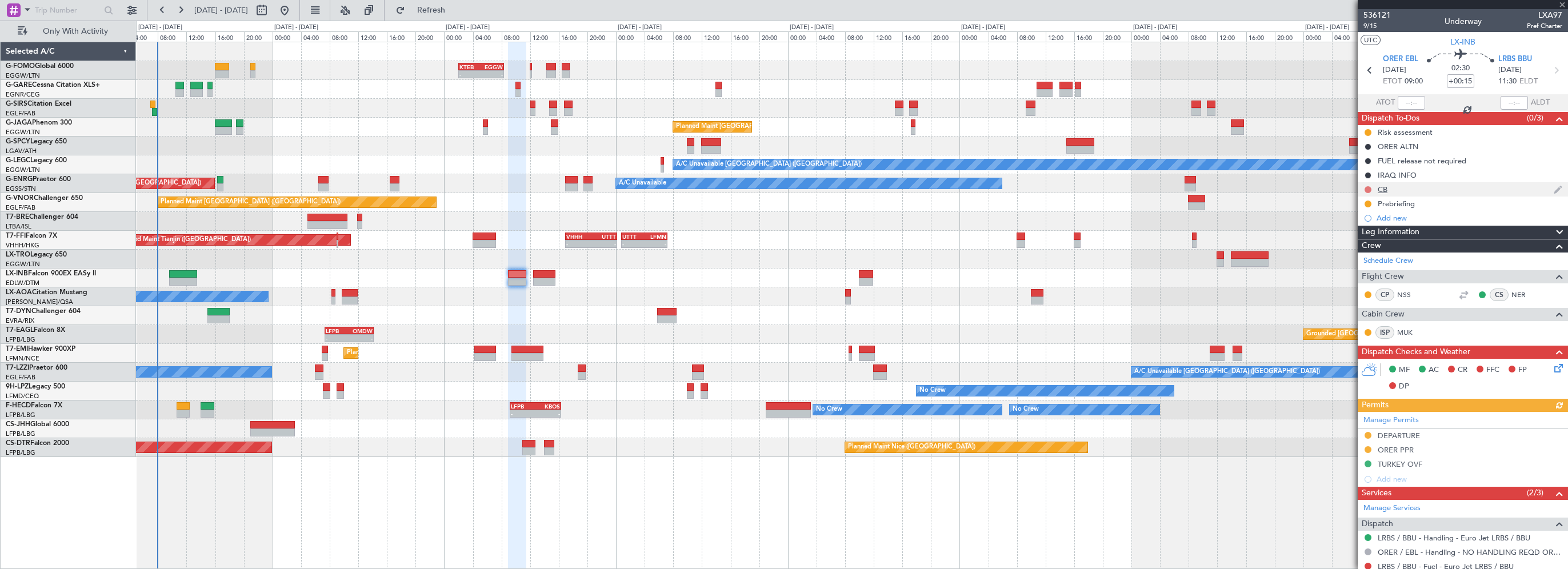
click at [1368, 188] on button at bounding box center [1368, 189] width 7 height 7
click at [1376, 240] on span "Completed" at bounding box center [1374, 240] width 38 height 11
click at [1081, 289] on div "No Crew Nice (Côte d'Azur Airport) Planned Maint Nice (Côte d'Azur Airport)" at bounding box center [851, 297] width 1431 height 19
click at [1545, 367] on div "MF AC CR FFC FP DP" at bounding box center [1463, 378] width 211 height 39
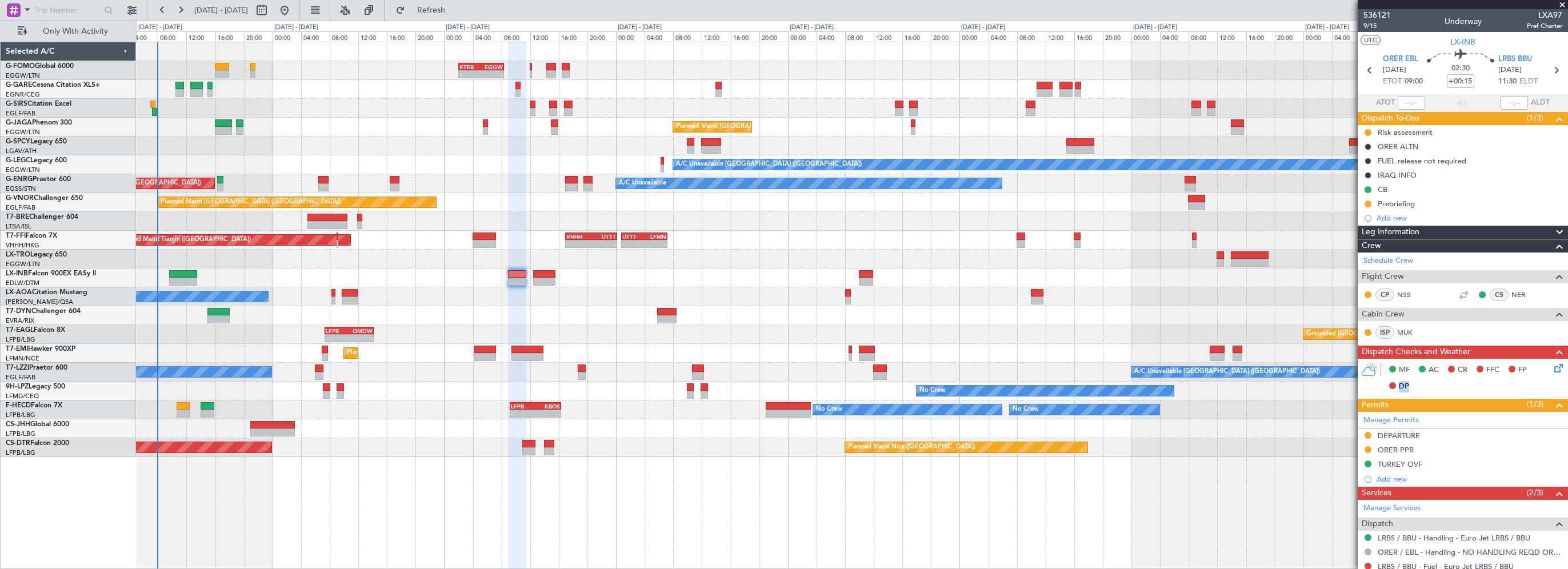
click at [1552, 368] on icon at bounding box center [1556, 366] width 9 height 9
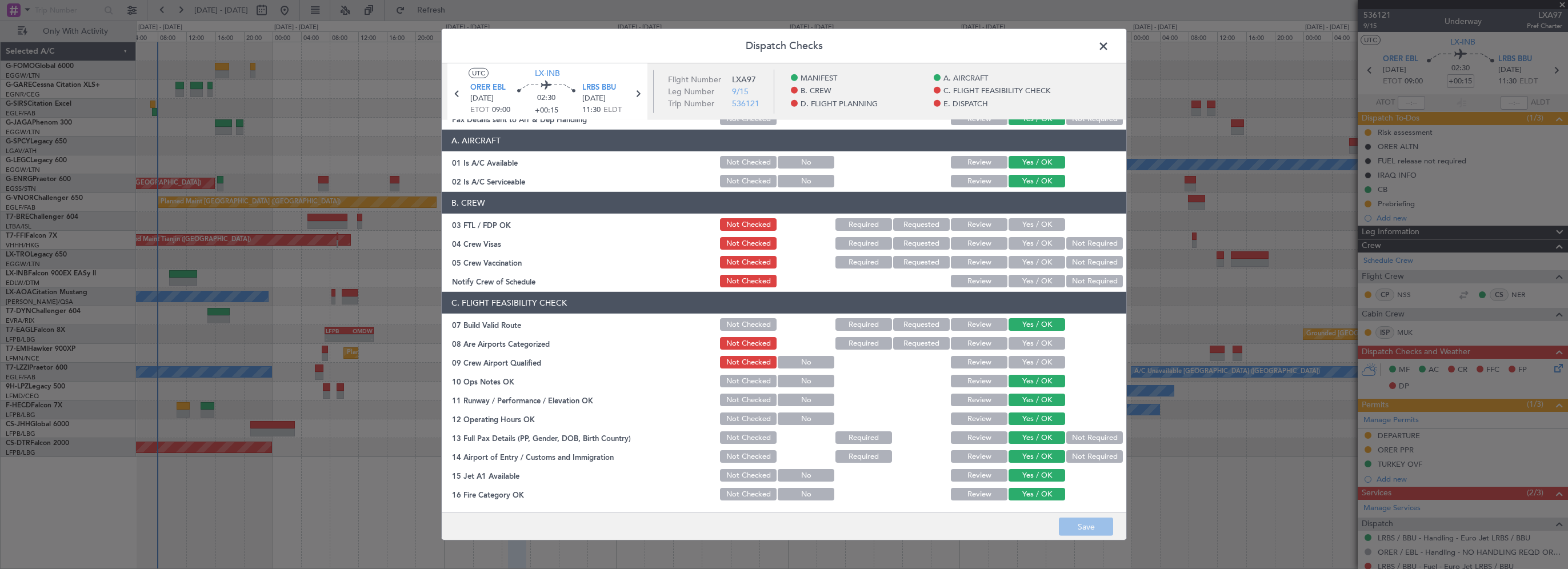
scroll to position [0, 0]
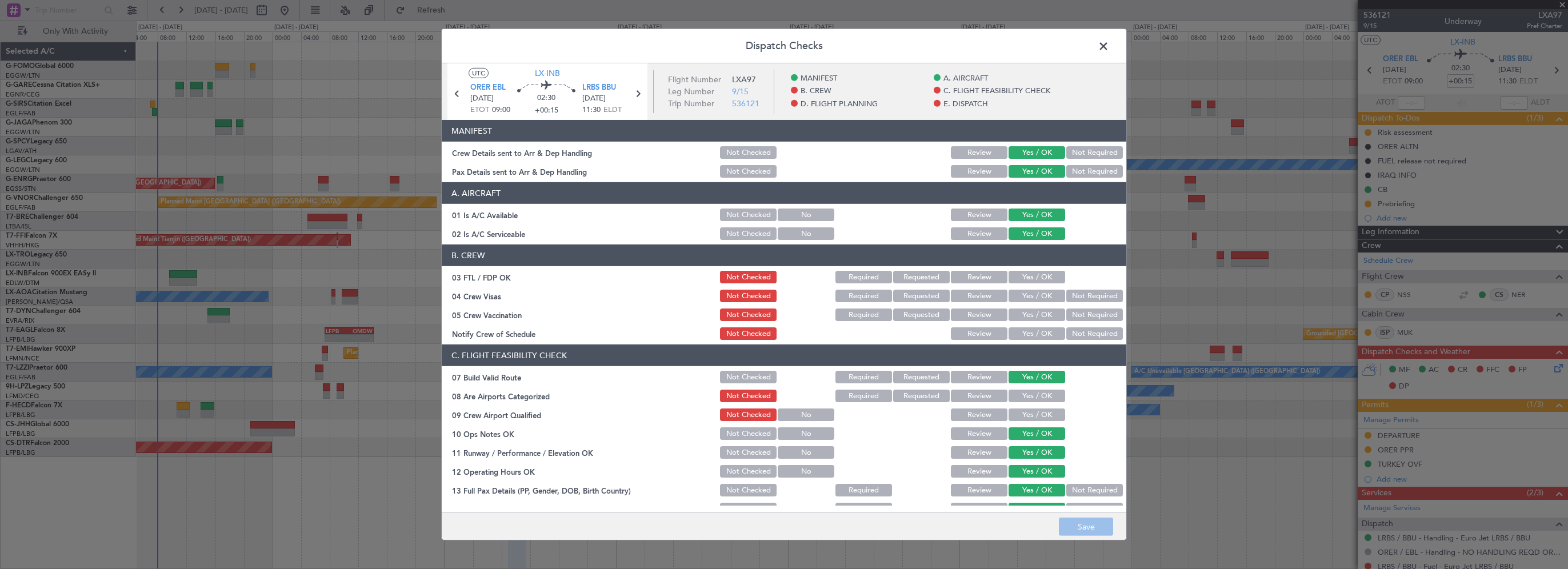
drag, startPoint x: 1104, startPoint y: 43, endPoint x: 1129, endPoint y: 65, distance: 33.3
click at [1109, 43] on span at bounding box center [1109, 49] width 0 height 23
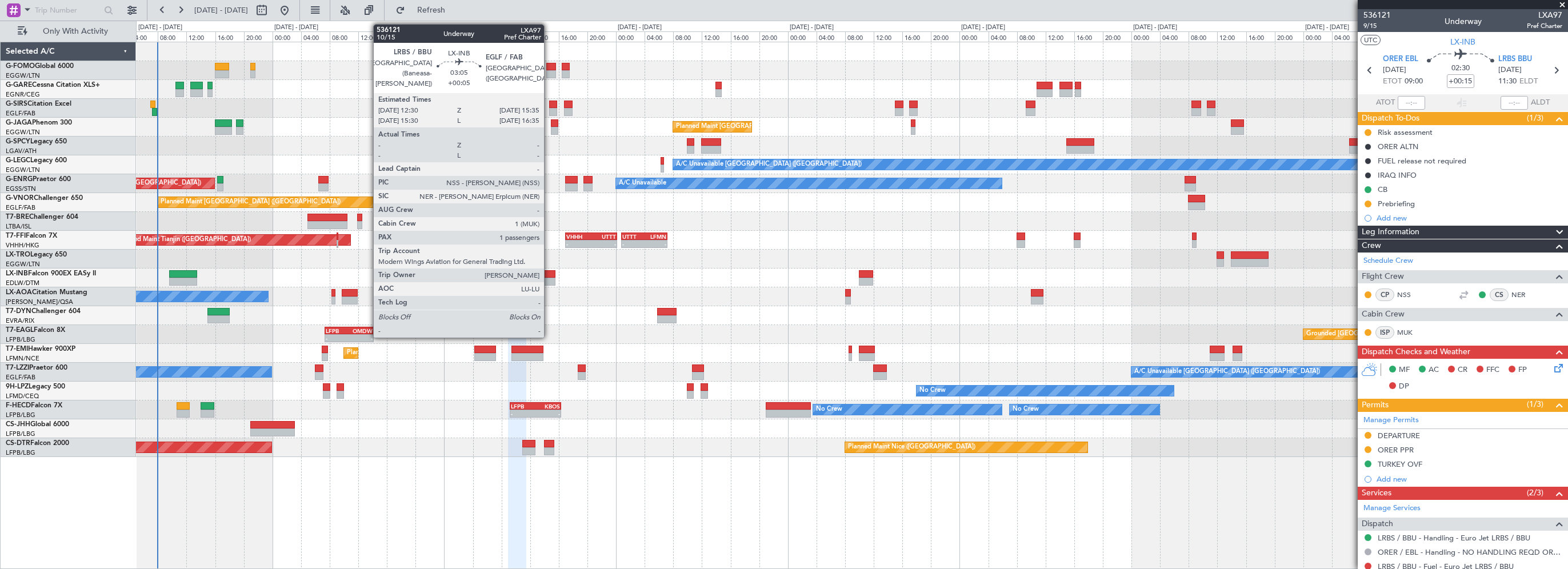
click at [550, 275] on div at bounding box center [545, 274] width 22 height 8
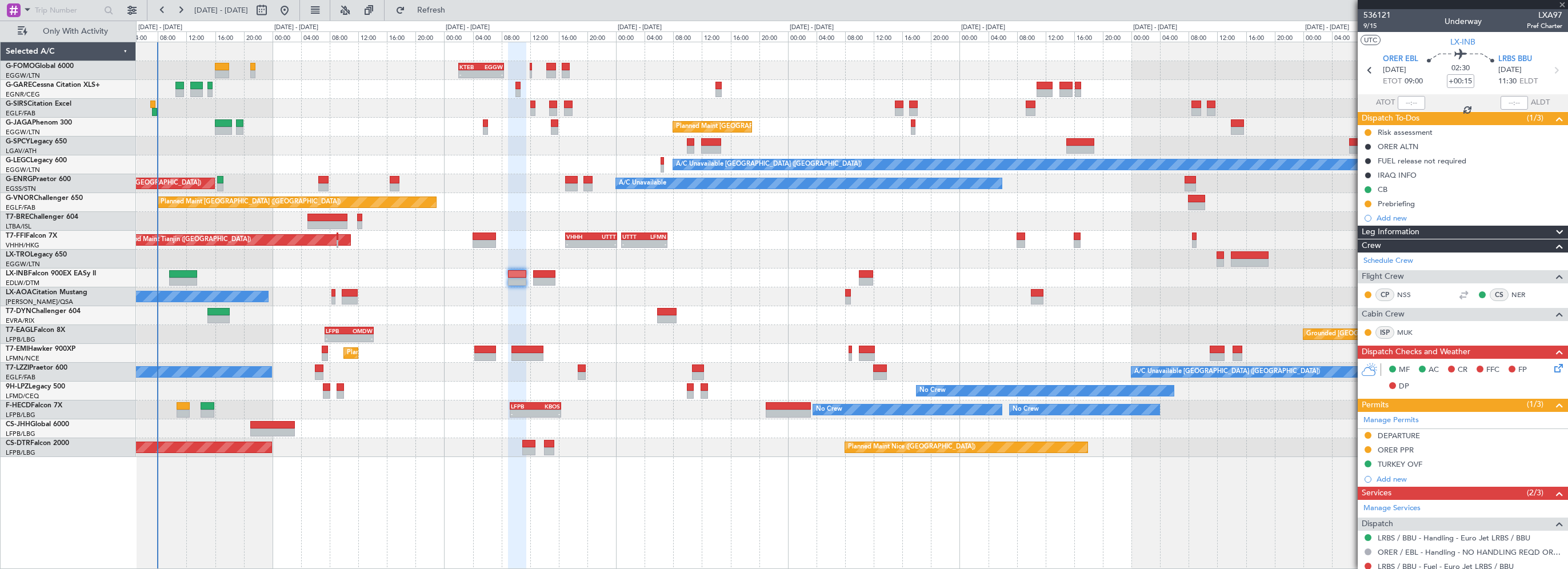
type input "+00:05"
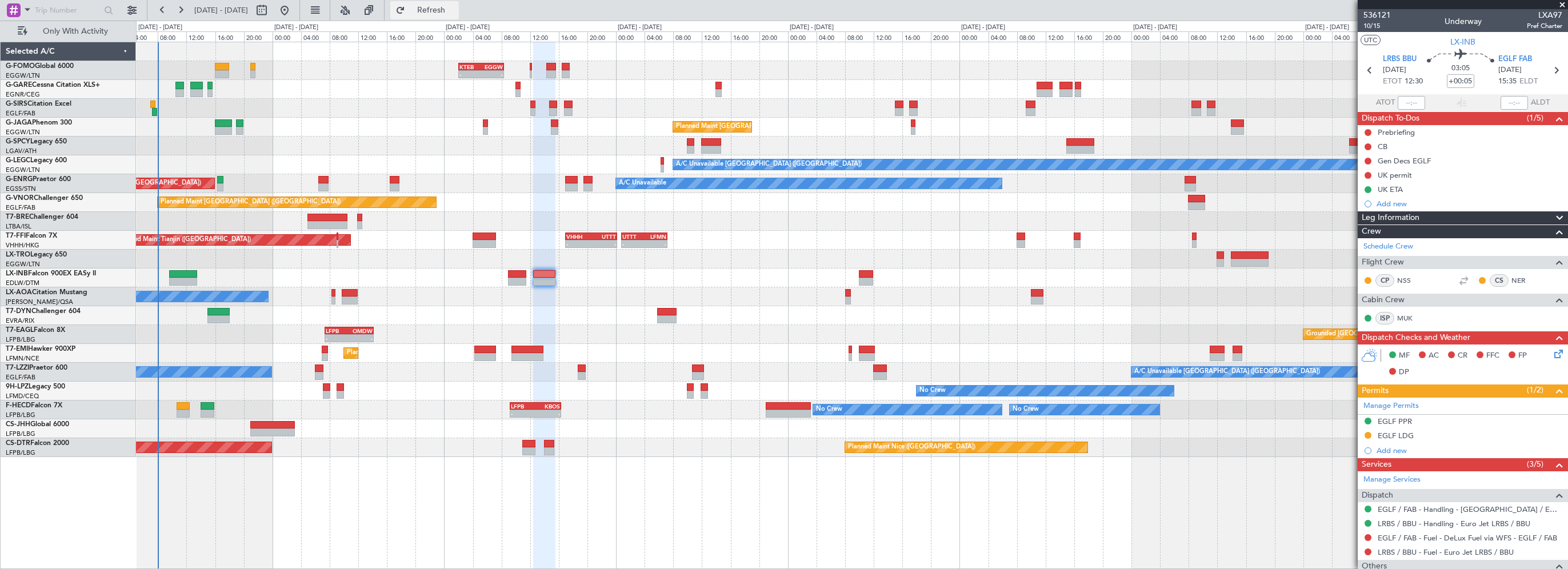
click at [456, 11] on span "Refresh" at bounding box center [431, 10] width 48 height 8
click at [1415, 212] on span "Leg Information" at bounding box center [1390, 217] width 58 height 13
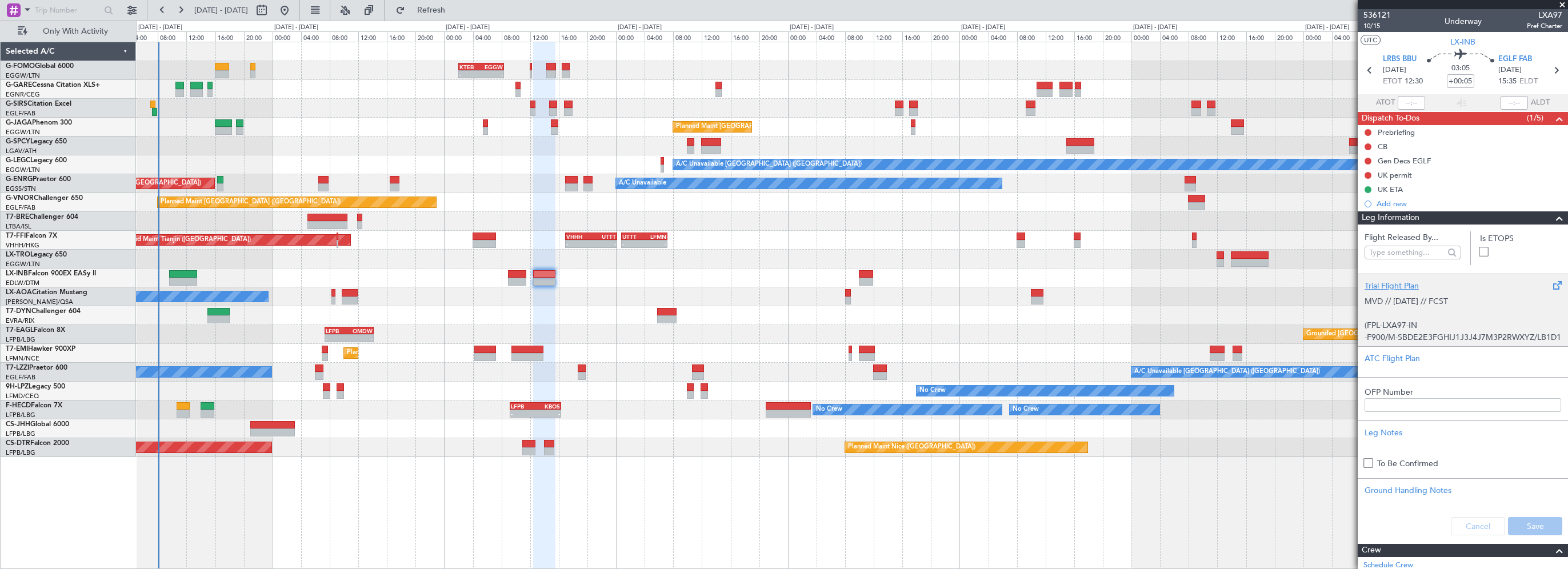
click at [1405, 284] on div "Trial Flight Plan" at bounding box center [1463, 286] width 197 height 12
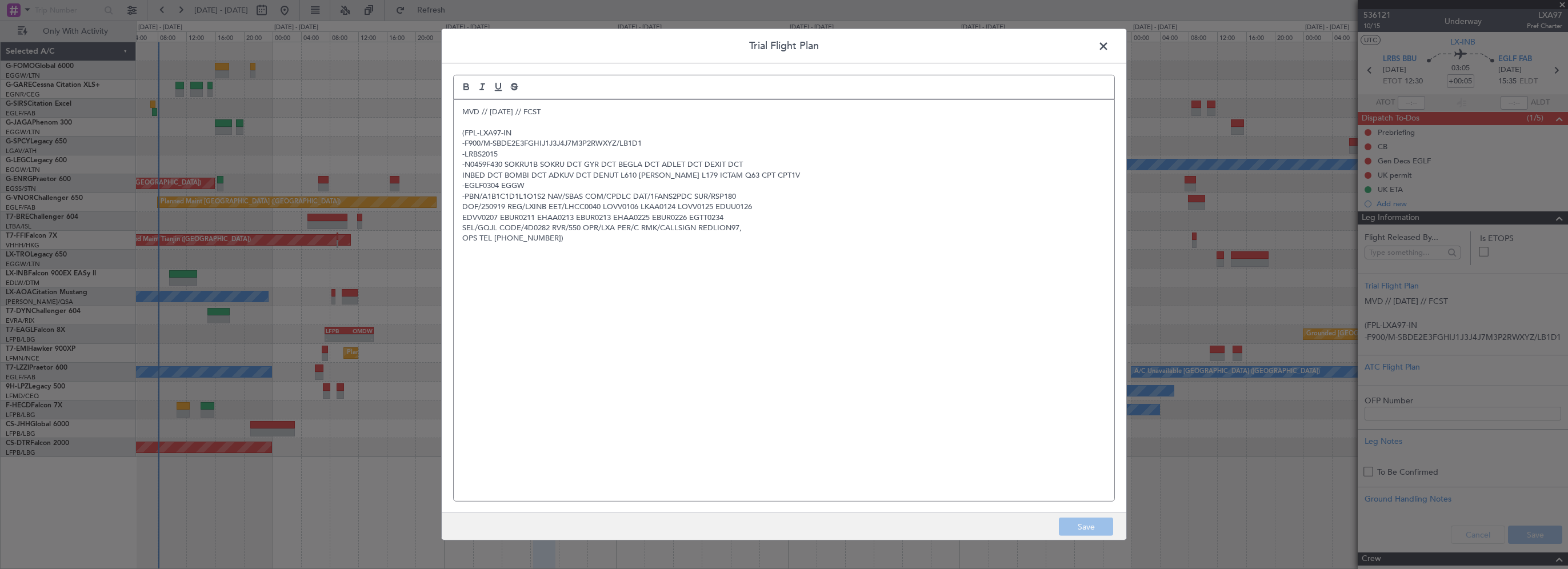
drag, startPoint x: 462, startPoint y: 116, endPoint x: 472, endPoint y: 112, distance: 10.8
click at [463, 116] on p "MVD // 19SEP // FCST" at bounding box center [784, 112] width 644 height 11
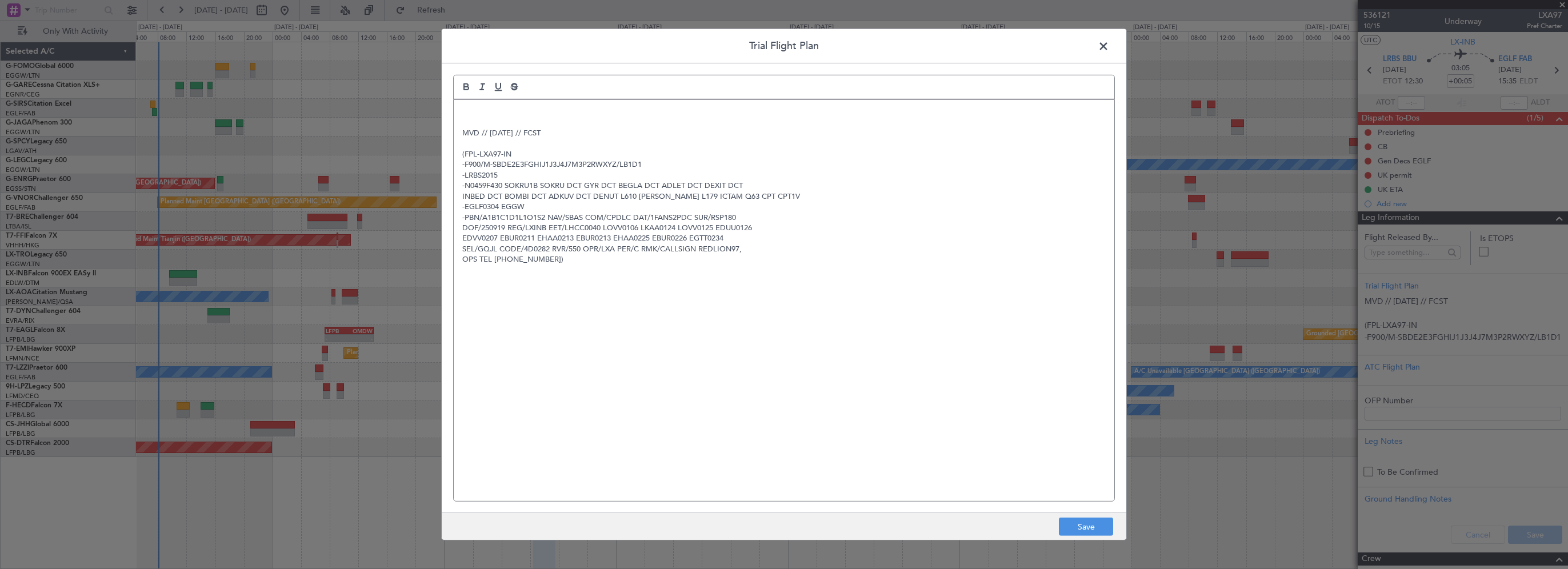
click at [514, 112] on p at bounding box center [784, 112] width 644 height 11
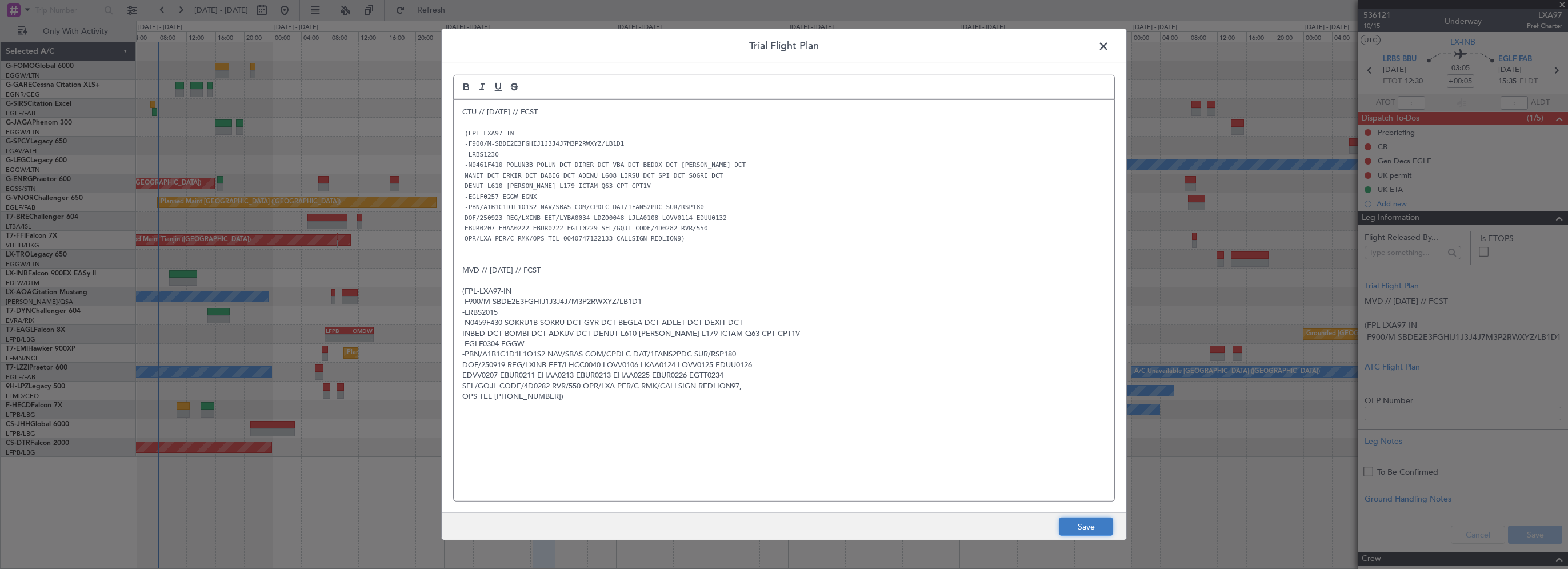
click at [1077, 522] on button "Save" at bounding box center [1086, 527] width 54 height 18
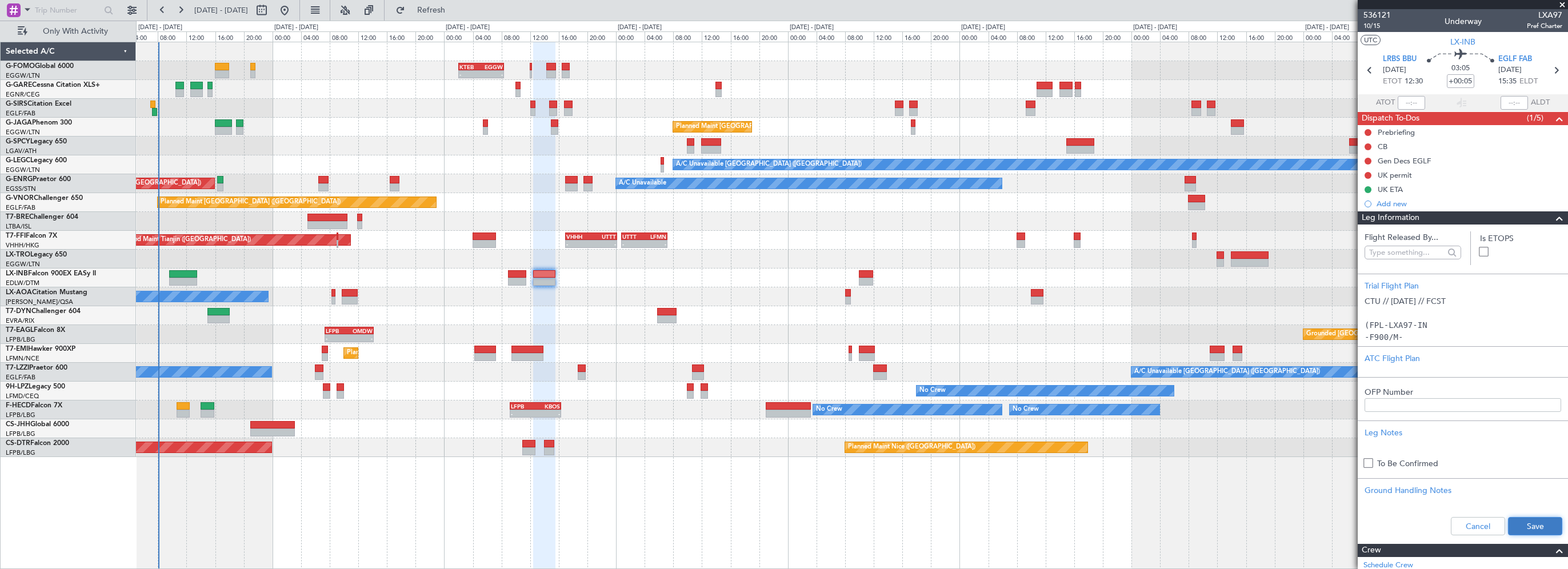
click at [1522, 521] on button "Save" at bounding box center [1535, 526] width 54 height 18
click at [1466, 80] on input "+00:05" at bounding box center [1460, 81] width 27 height 14
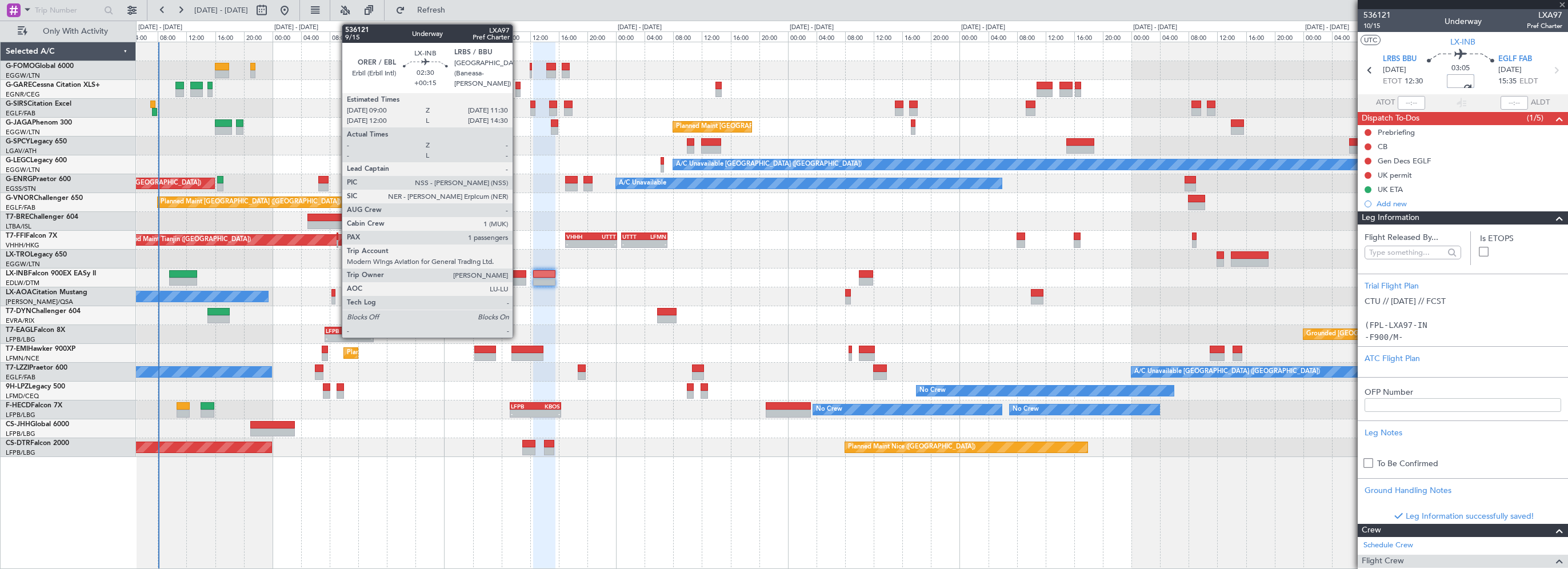
click at [518, 274] on div at bounding box center [517, 274] width 18 height 8
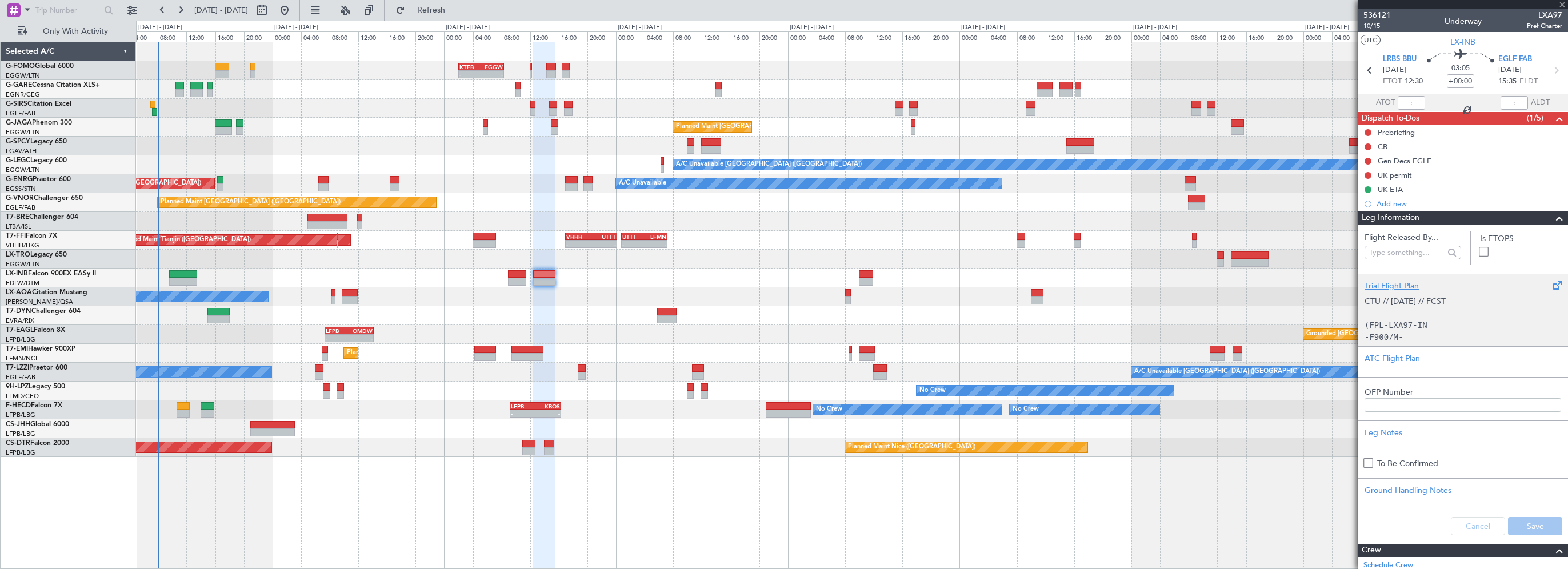
type input "+00:15"
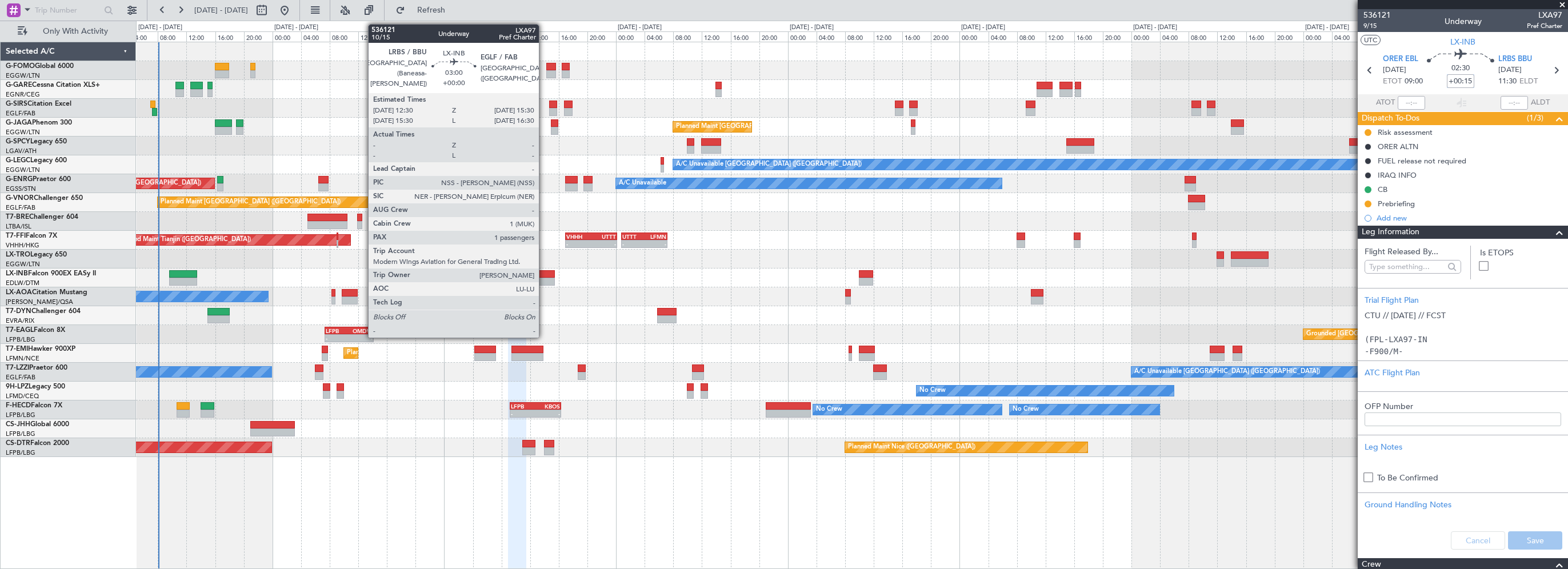
click at [544, 273] on div at bounding box center [544, 274] width 22 height 8
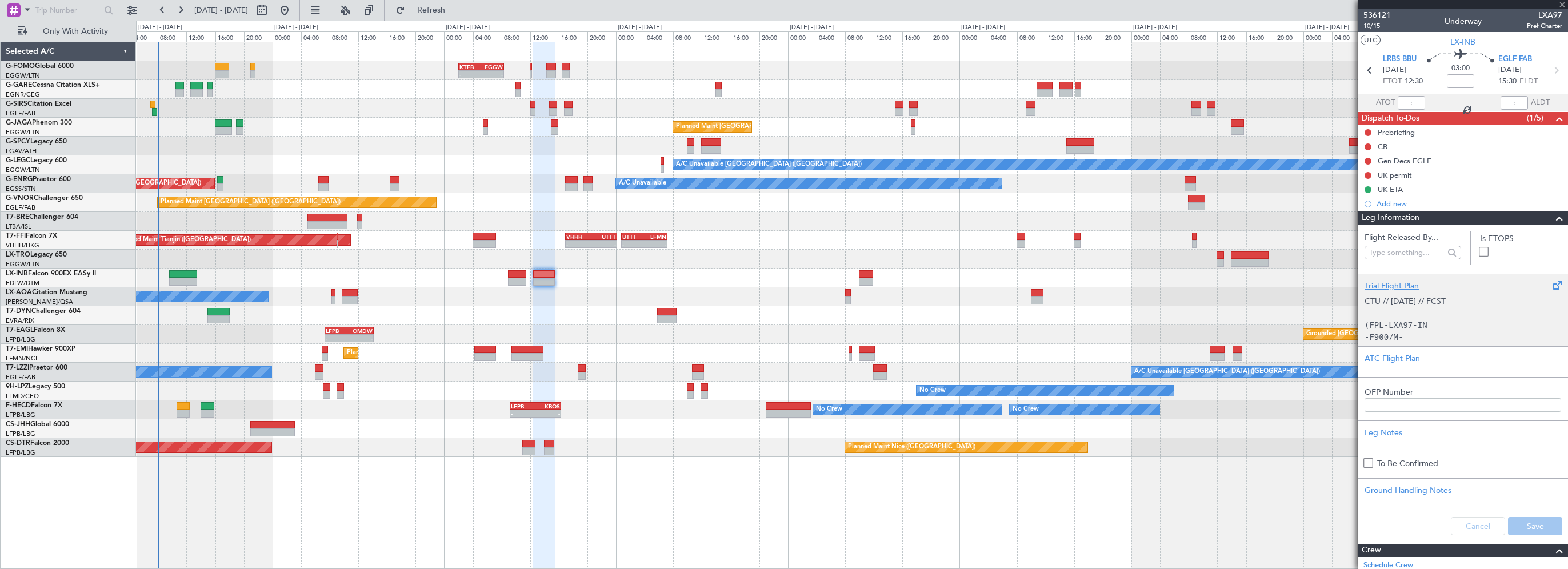
click at [1407, 289] on div "Trial Flight Plan" at bounding box center [1463, 286] width 197 height 12
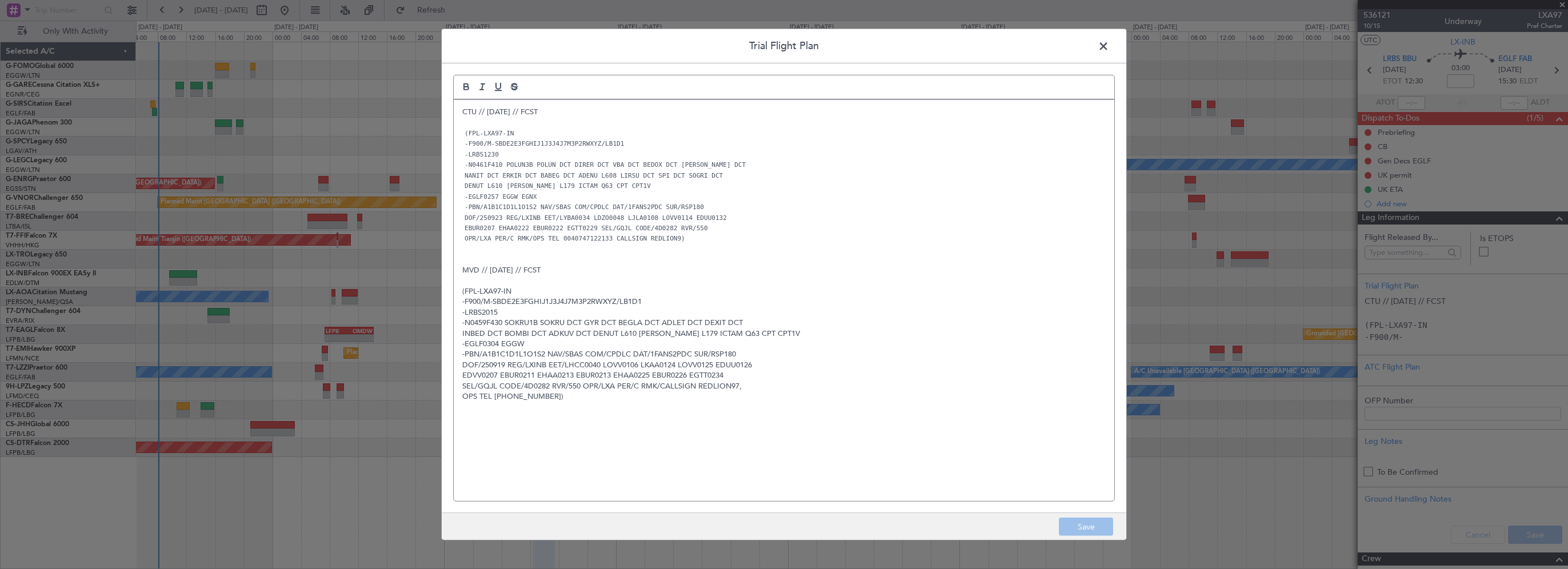
click at [1109, 46] on span at bounding box center [1109, 49] width 0 height 23
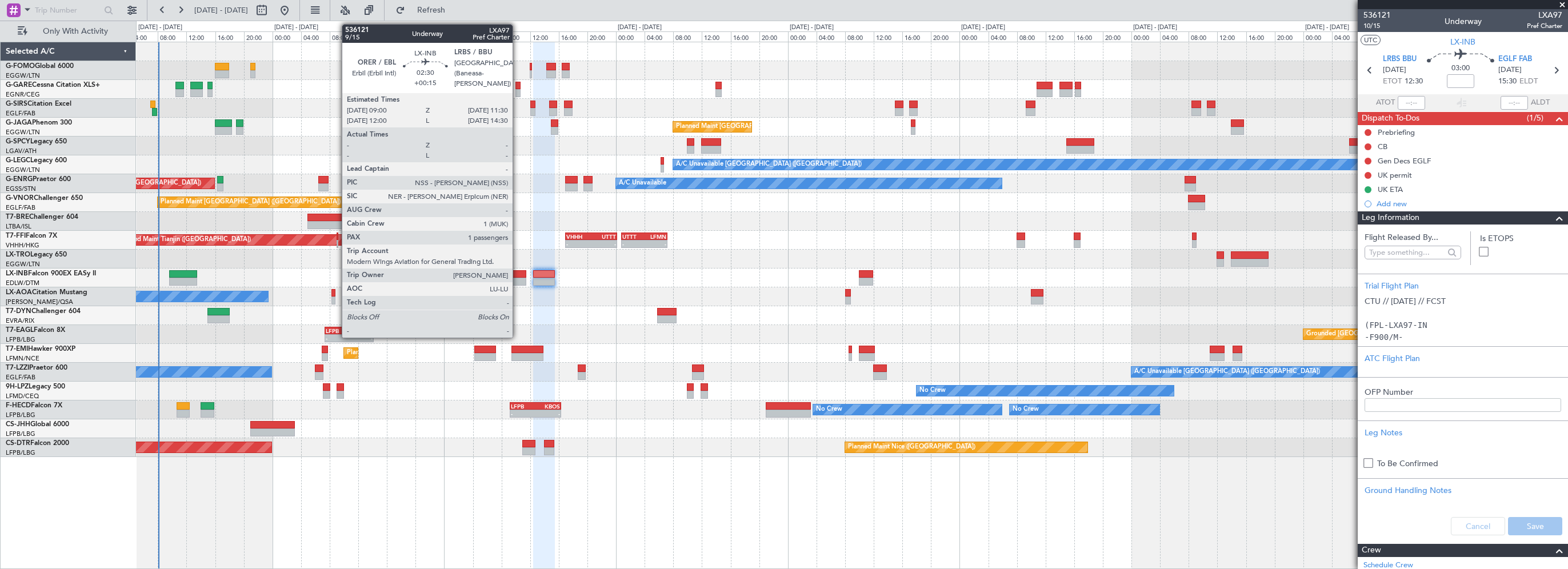
click at [518, 270] on div at bounding box center [517, 274] width 18 height 8
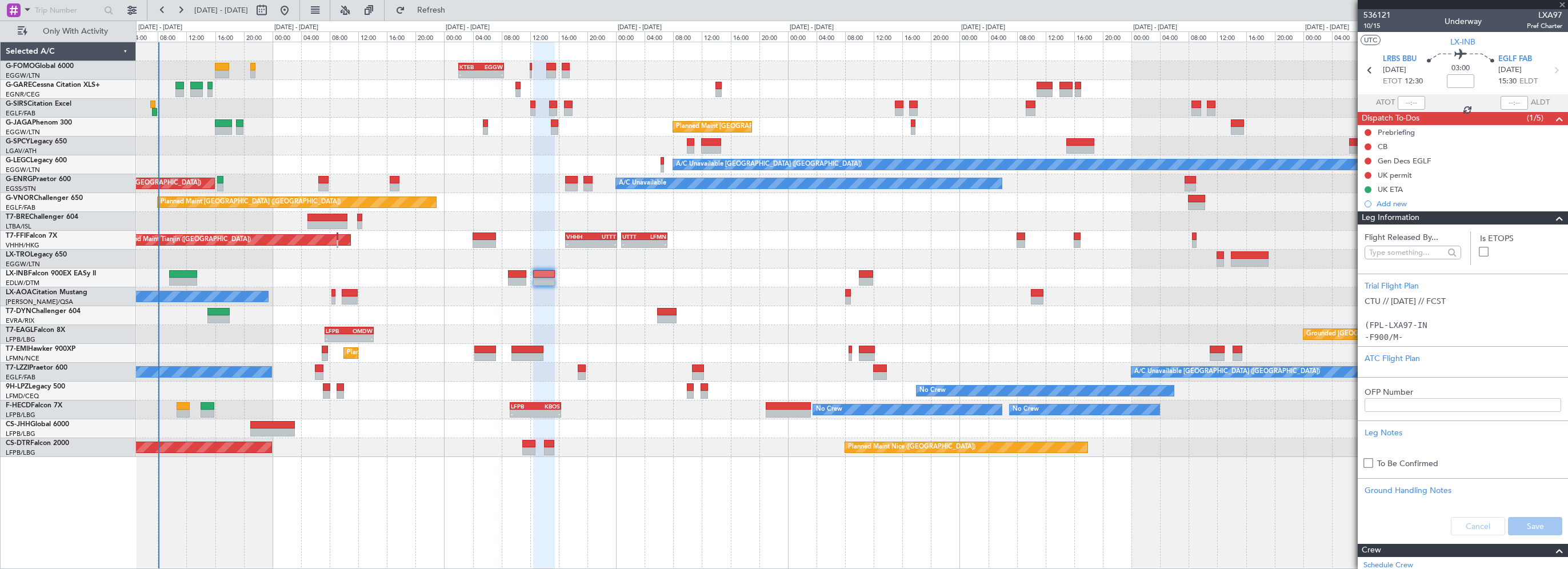
type input "+00:15"
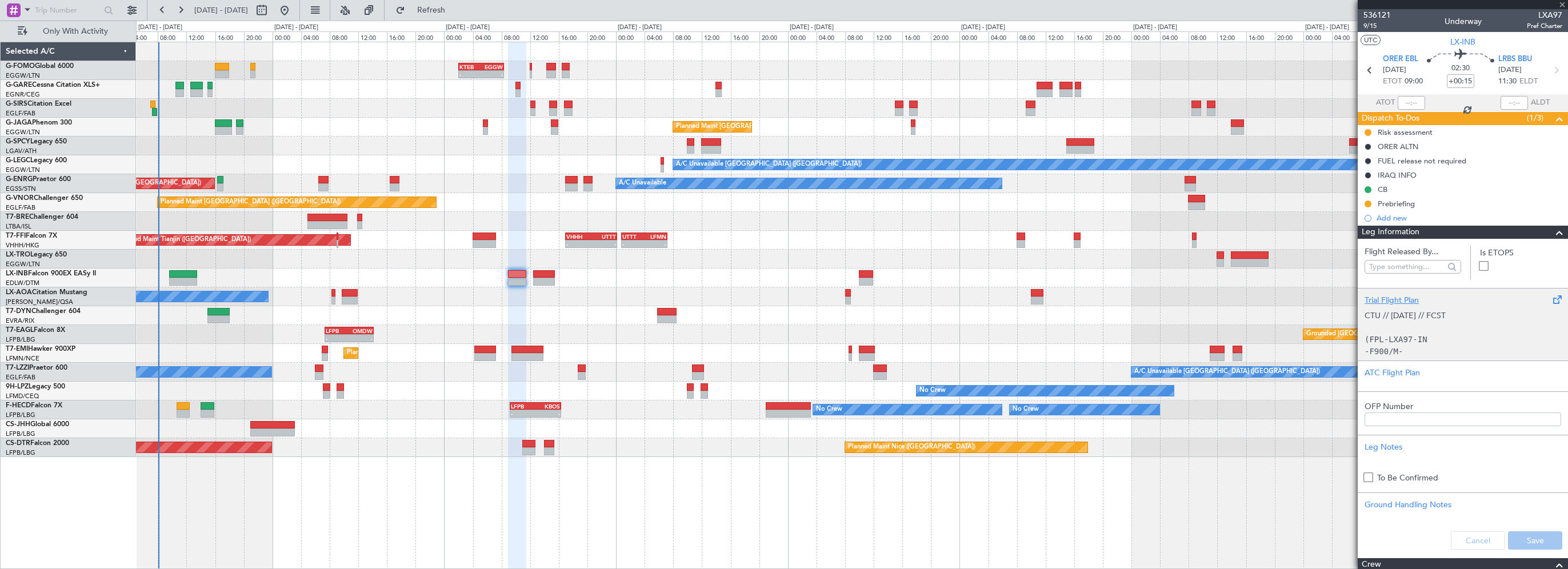
click at [1395, 300] on div "Trial Flight Plan" at bounding box center [1463, 300] width 197 height 12
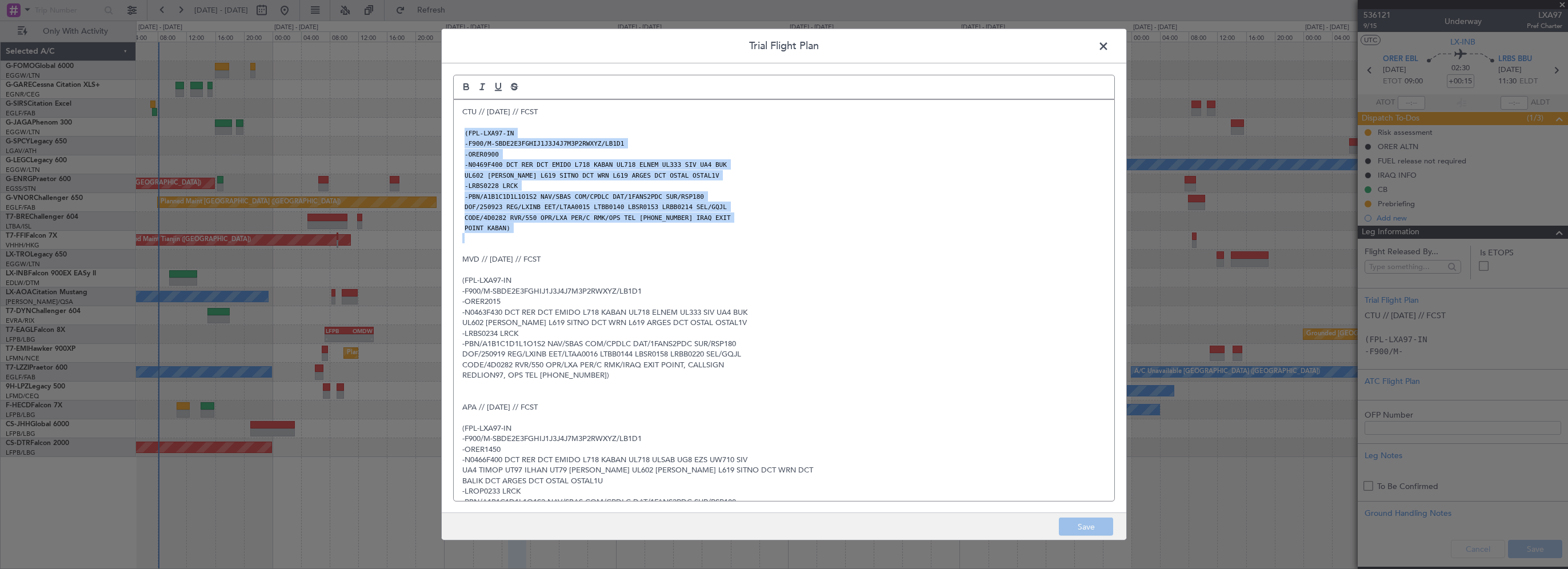
drag, startPoint x: 521, startPoint y: 234, endPoint x: 455, endPoint y: 133, distance: 120.7
click at [455, 133] on div "CTU // 21SEP // FCST (FPL-LXA97-IN -F900/M-SBDE2E3FGHIJ1J3J4J7M3P2RWXYZ/LB1D1 -…" at bounding box center [783, 300] width 660 height 401
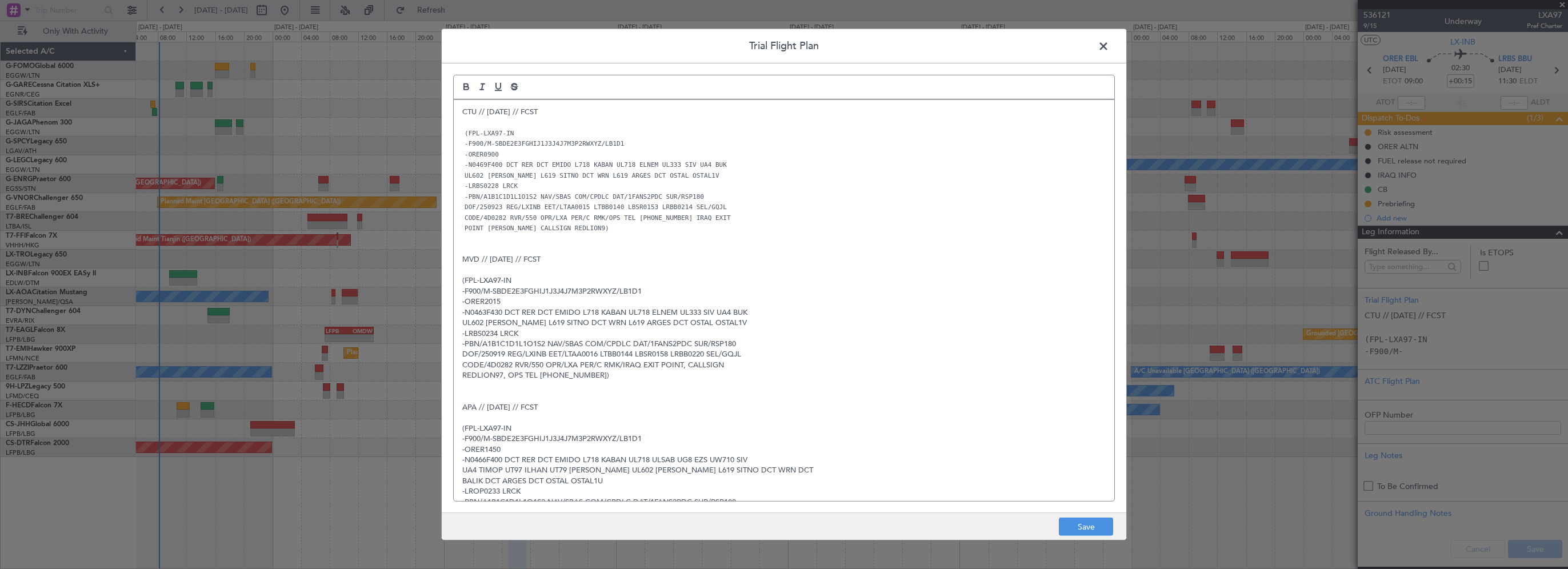
drag, startPoint x: 455, startPoint y: 137, endPoint x: 864, endPoint y: 229, distance: 419.2
click at [864, 229] on p "POINT KABAN CALLSIGN REDLION9)" at bounding box center [784, 228] width 644 height 11
click at [1093, 523] on button "Save" at bounding box center [1086, 527] width 54 height 18
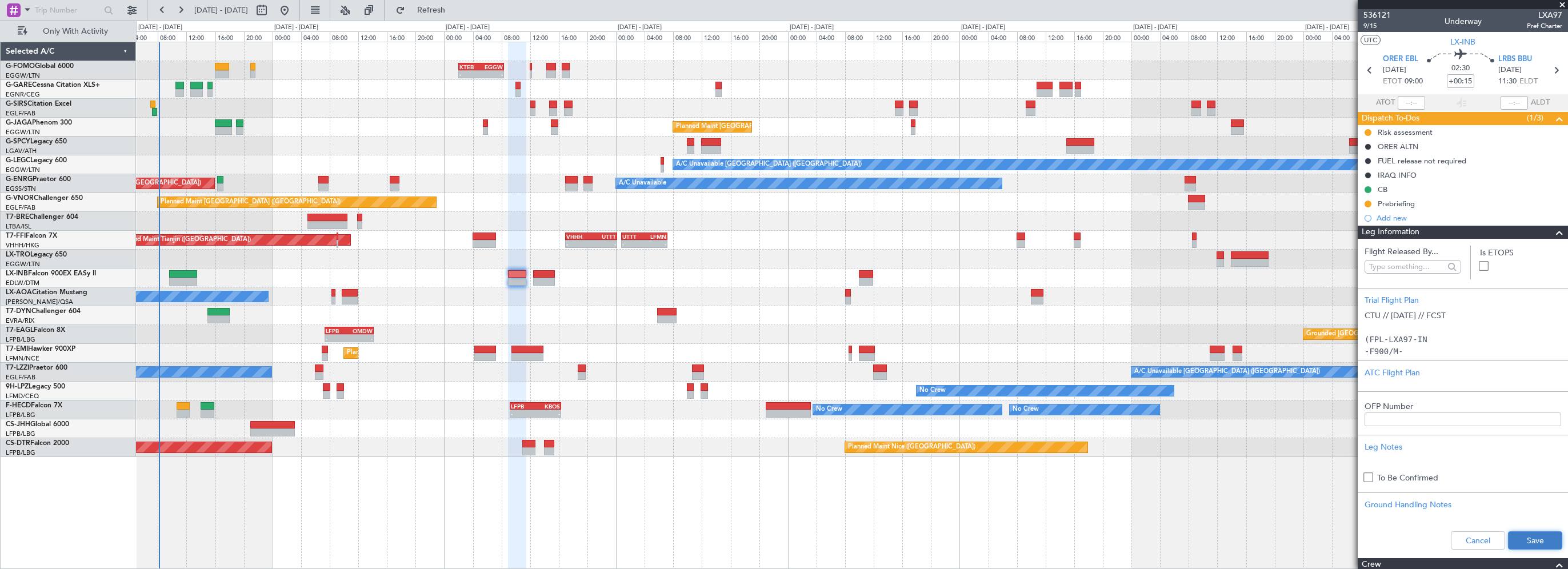
click at [1529, 540] on button "Save" at bounding box center [1535, 540] width 54 height 18
click at [766, 250] on div at bounding box center [851, 259] width 1431 height 19
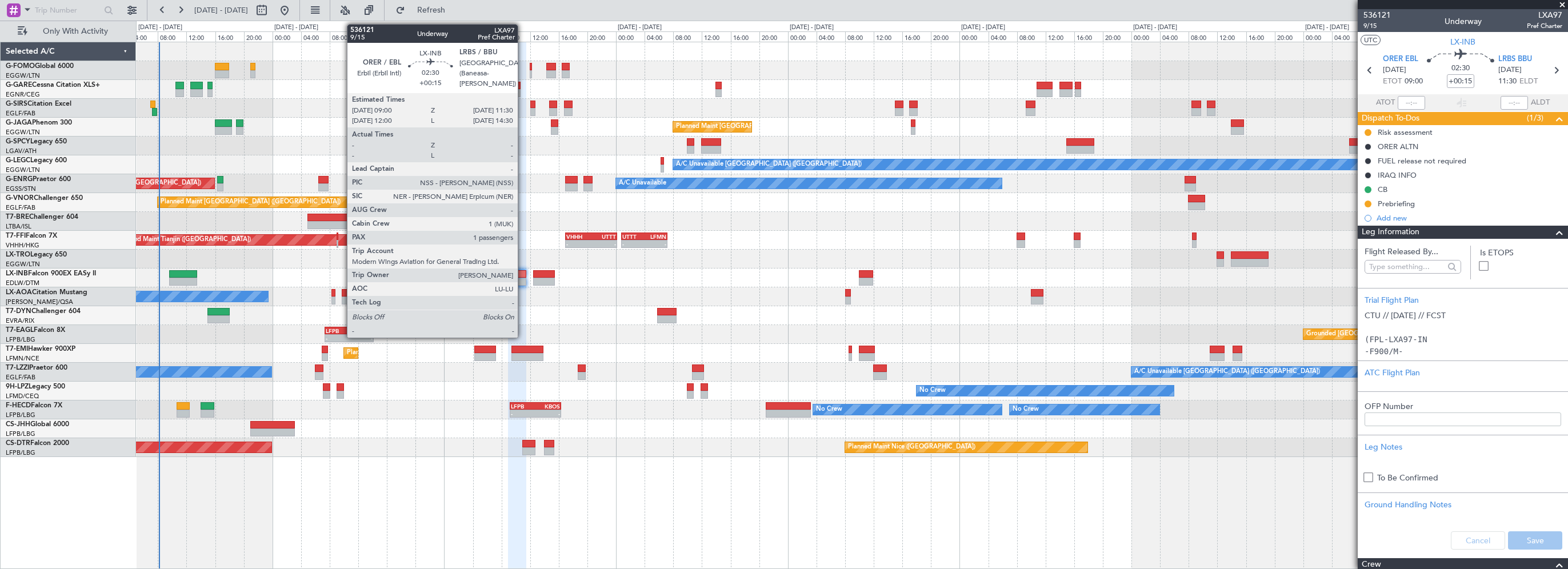
click at [523, 276] on div at bounding box center [517, 274] width 18 height 8
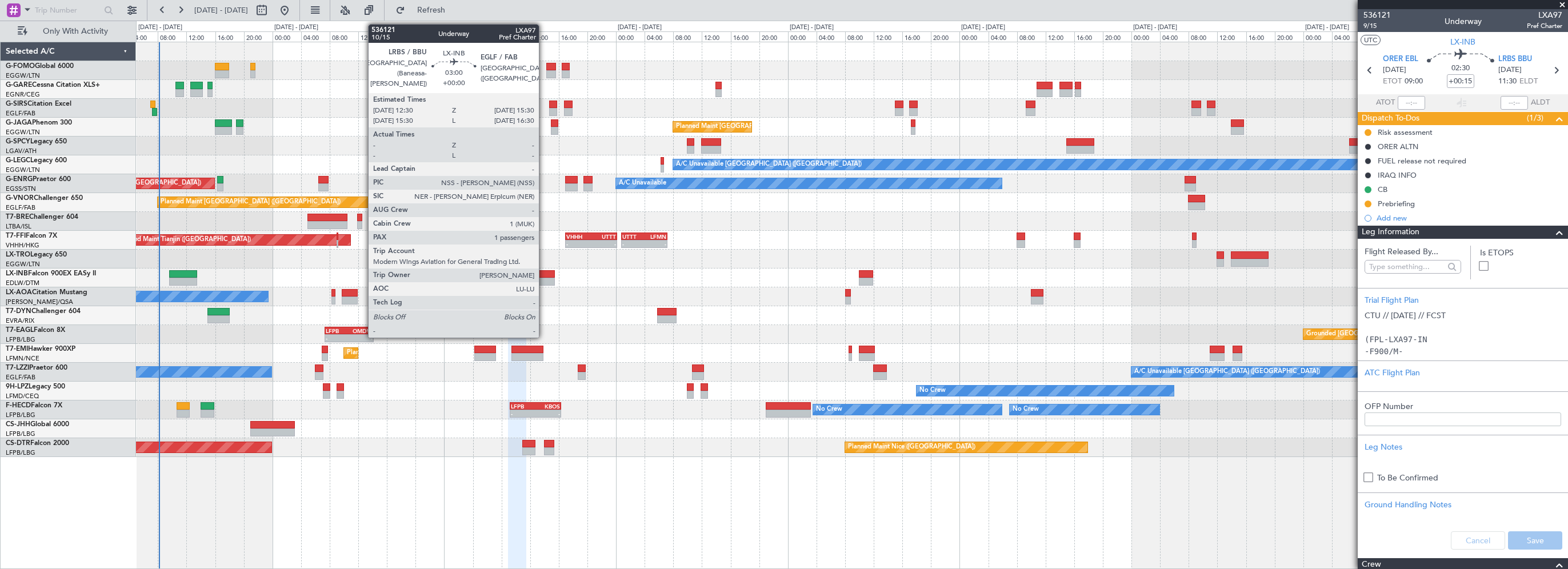
click at [545, 276] on div at bounding box center [544, 274] width 22 height 8
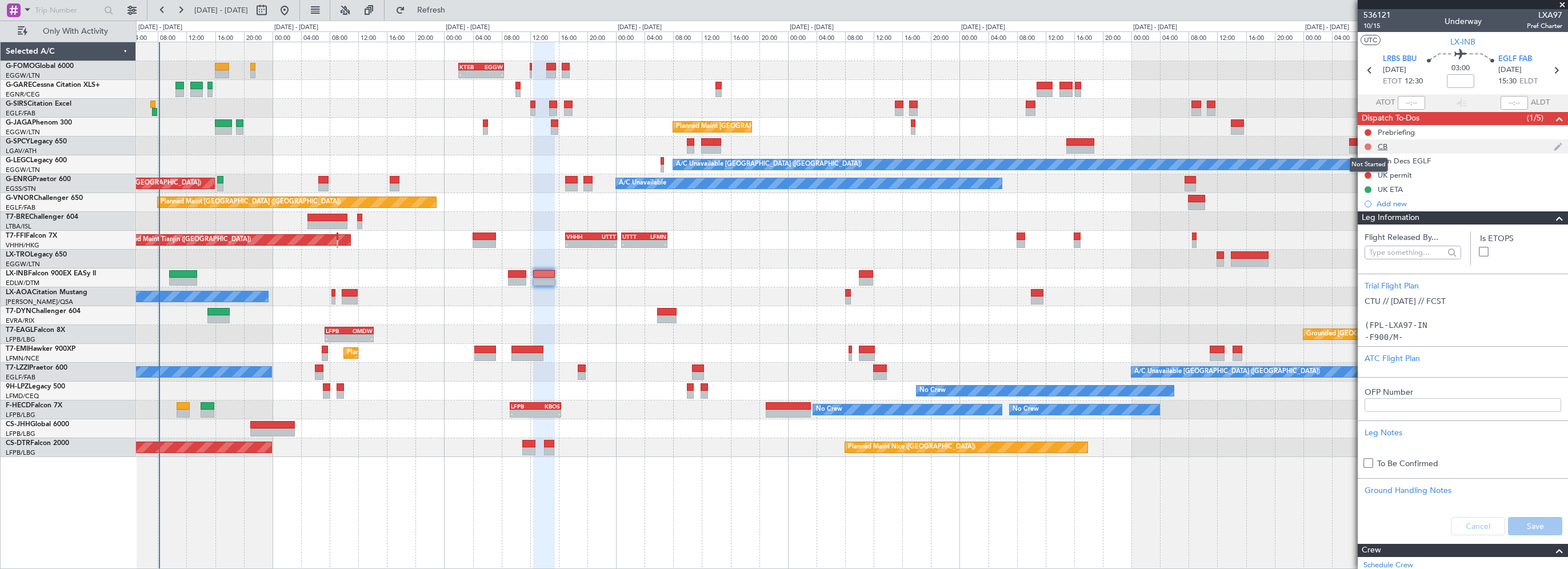
click at [1367, 146] on button at bounding box center [1368, 147] width 7 height 7
click at [1367, 196] on span "Completed" at bounding box center [1374, 197] width 38 height 11
click at [1368, 133] on button at bounding box center [1368, 133] width 7 height 7
click at [1374, 166] on span "In Progress" at bounding box center [1374, 166] width 39 height 11
click at [1553, 217] on span at bounding box center [1560, 218] width 14 height 14
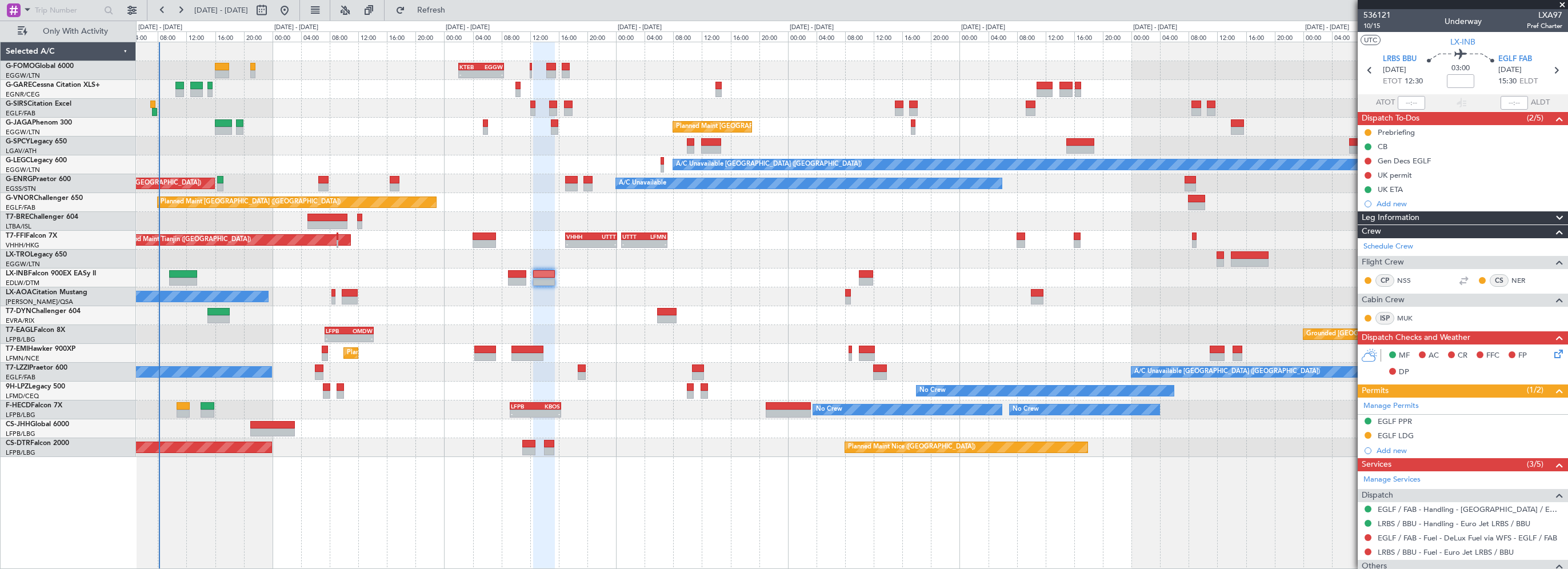
click at [1552, 354] on icon at bounding box center [1556, 352] width 9 height 9
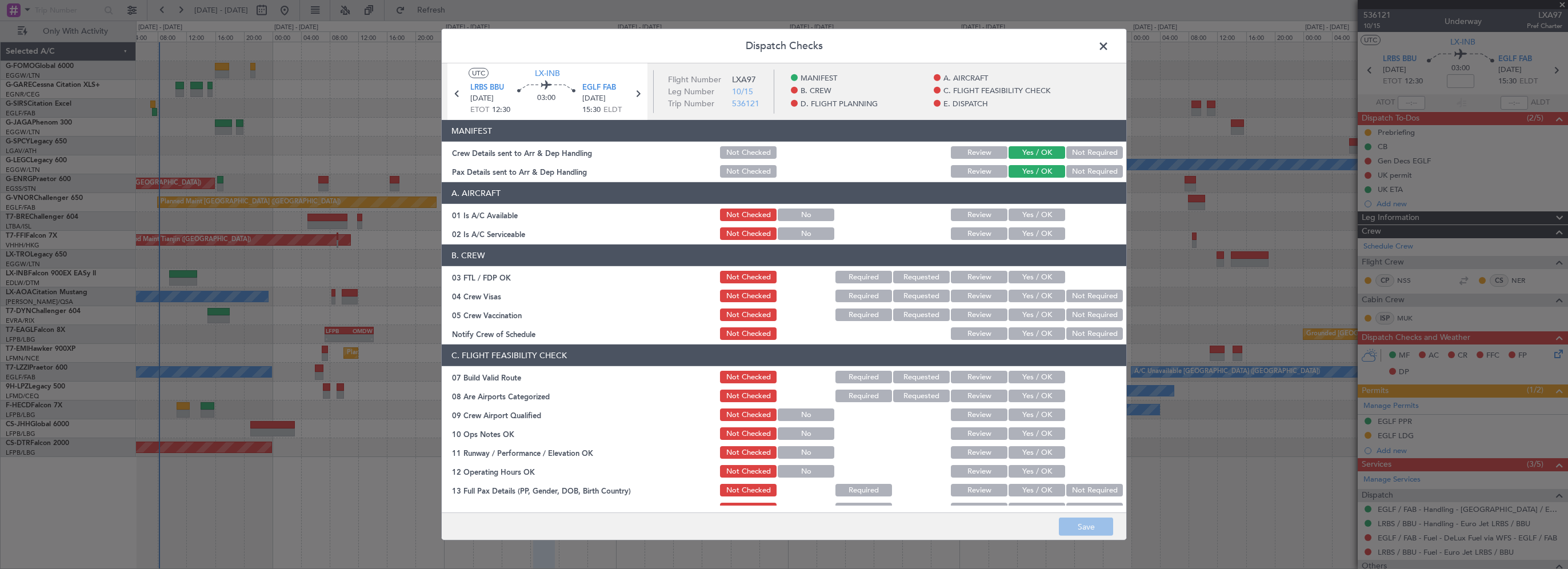
click at [1029, 217] on button "Yes / OK" at bounding box center [1037, 215] width 57 height 13
click at [1027, 234] on button "Yes / OK" at bounding box center [1037, 234] width 57 height 13
click at [1035, 370] on div "Yes / OK" at bounding box center [1036, 377] width 58 height 16
click at [1034, 376] on button "Yes / OK" at bounding box center [1037, 377] width 57 height 13
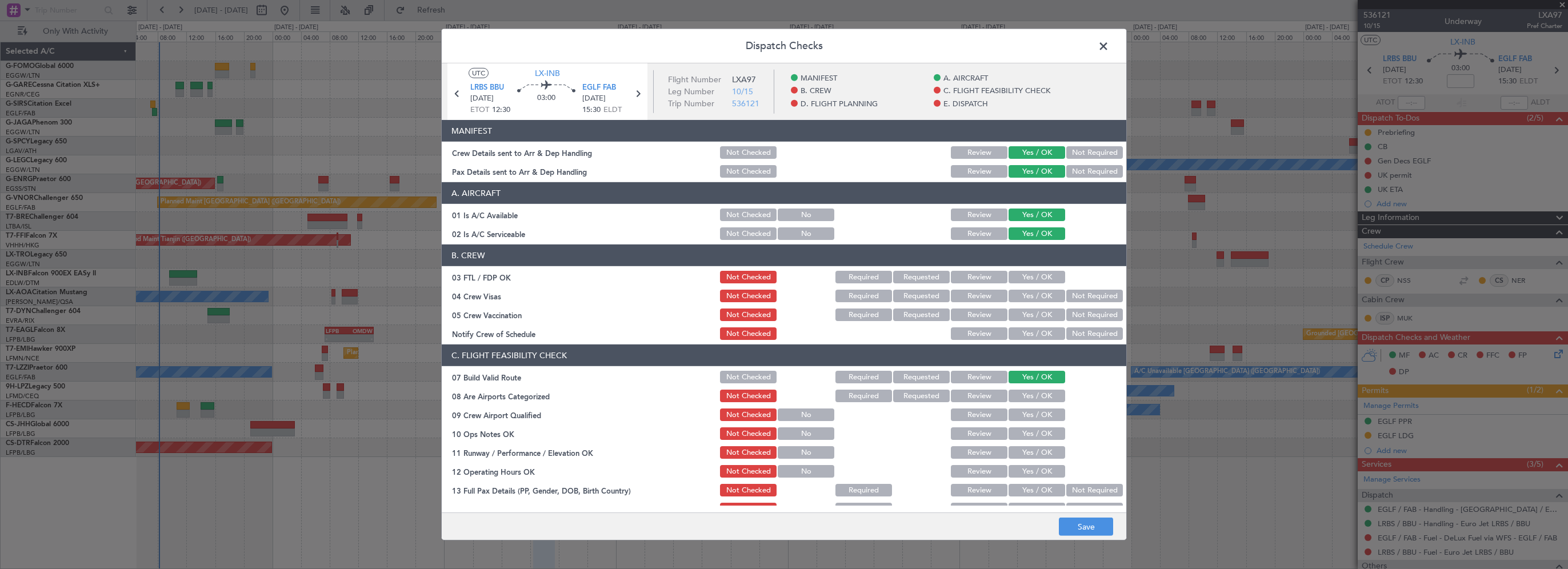
click at [1027, 431] on button "Yes / OK" at bounding box center [1037, 434] width 57 height 13
click at [1028, 453] on button "Yes / OK" at bounding box center [1037, 453] width 57 height 13
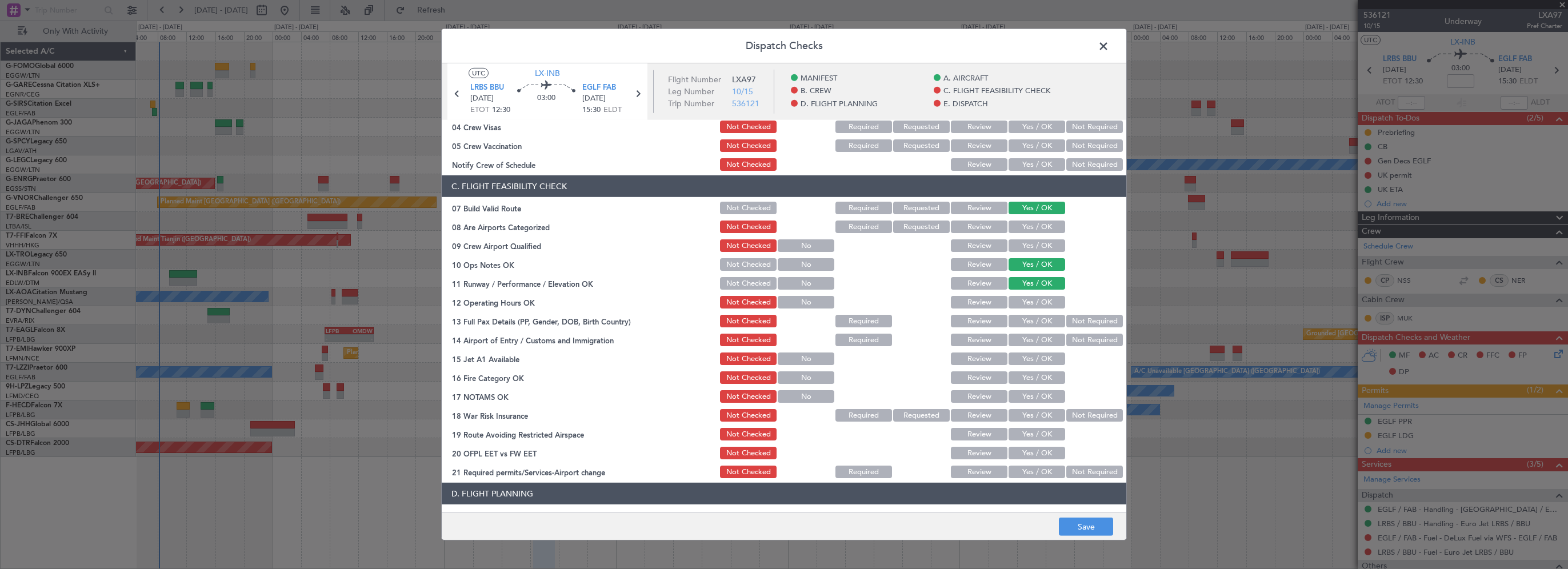
scroll to position [171, 0]
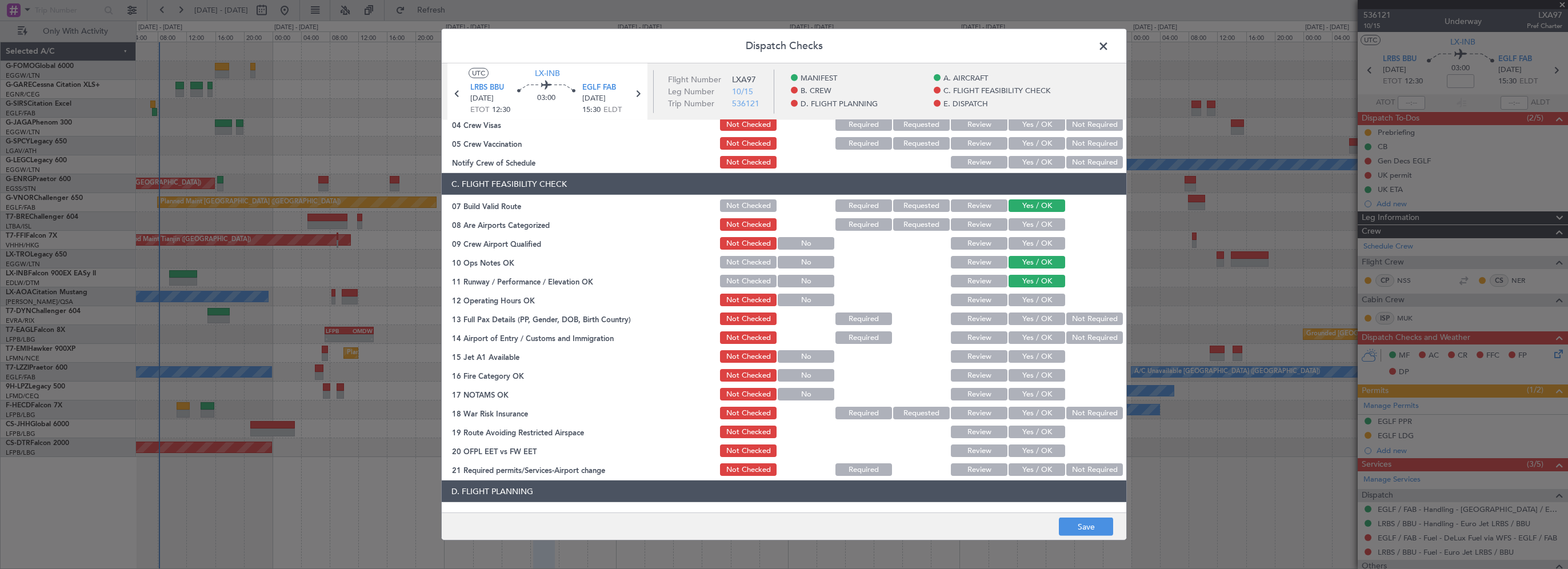
click at [1042, 295] on button "Yes / OK" at bounding box center [1037, 300] width 57 height 13
click at [1035, 321] on button "Yes / OK" at bounding box center [1037, 319] width 57 height 13
click at [1035, 345] on section "C. FLIGHT FEASIBILITY CHECK 07 Build Valid Route Not Checked Required Requested…" at bounding box center [783, 326] width 684 height 304
click at [1035, 340] on button "Yes / OK" at bounding box center [1037, 337] width 57 height 13
click at [1024, 358] on button "Yes / OK" at bounding box center [1037, 356] width 57 height 13
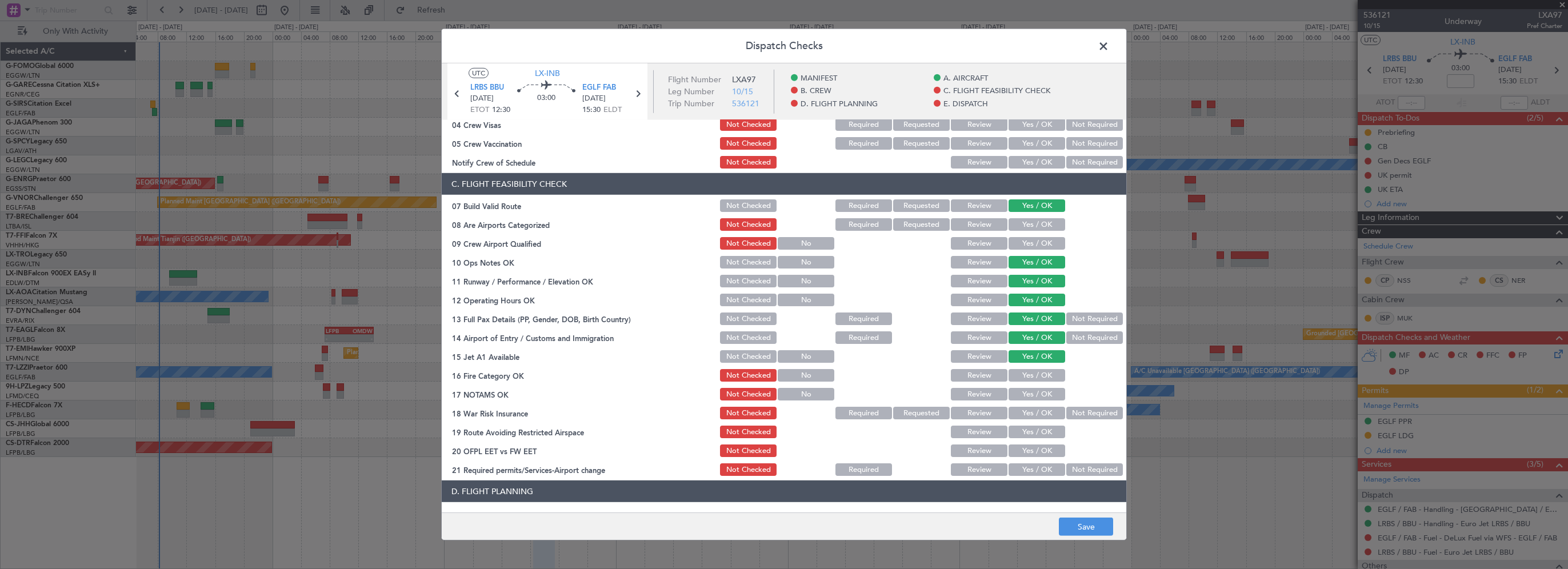
click at [1025, 380] on button "Yes / OK" at bounding box center [1037, 375] width 57 height 13
drag, startPoint x: 1031, startPoint y: 389, endPoint x: 1044, endPoint y: 399, distance: 16.4
click at [1031, 390] on button "Yes / OK" at bounding box center [1037, 394] width 57 height 13
drag, startPoint x: 1065, startPoint y: 411, endPoint x: 1033, endPoint y: 429, distance: 36.7
click at [1066, 413] on button "Not Required" at bounding box center [1094, 413] width 57 height 13
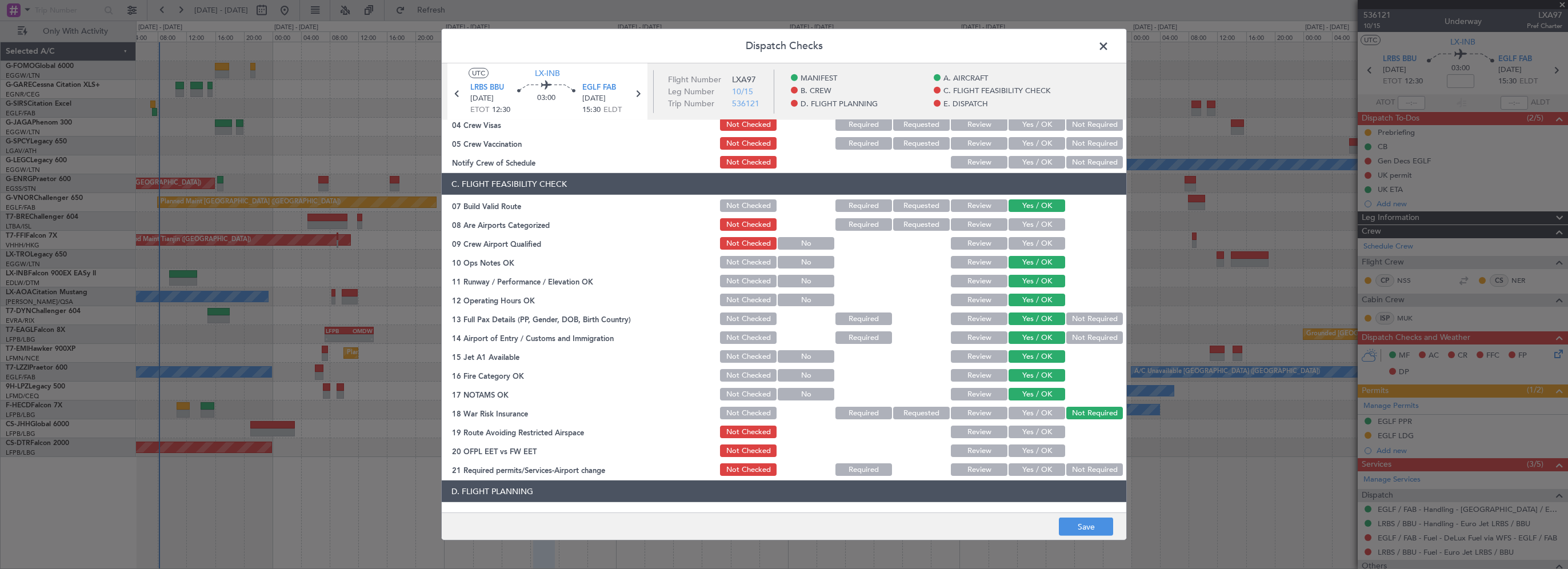
drag, startPoint x: 1033, startPoint y: 429, endPoint x: 1031, endPoint y: 441, distance: 12.2
click at [1033, 431] on button "Yes / OK" at bounding box center [1037, 432] width 57 height 13
click at [1032, 448] on div "Yes / OK" at bounding box center [1036, 450] width 58 height 16
click at [1032, 453] on button "Yes / OK" at bounding box center [1037, 450] width 57 height 13
click at [1032, 466] on button "Yes / OK" at bounding box center [1037, 469] width 57 height 13
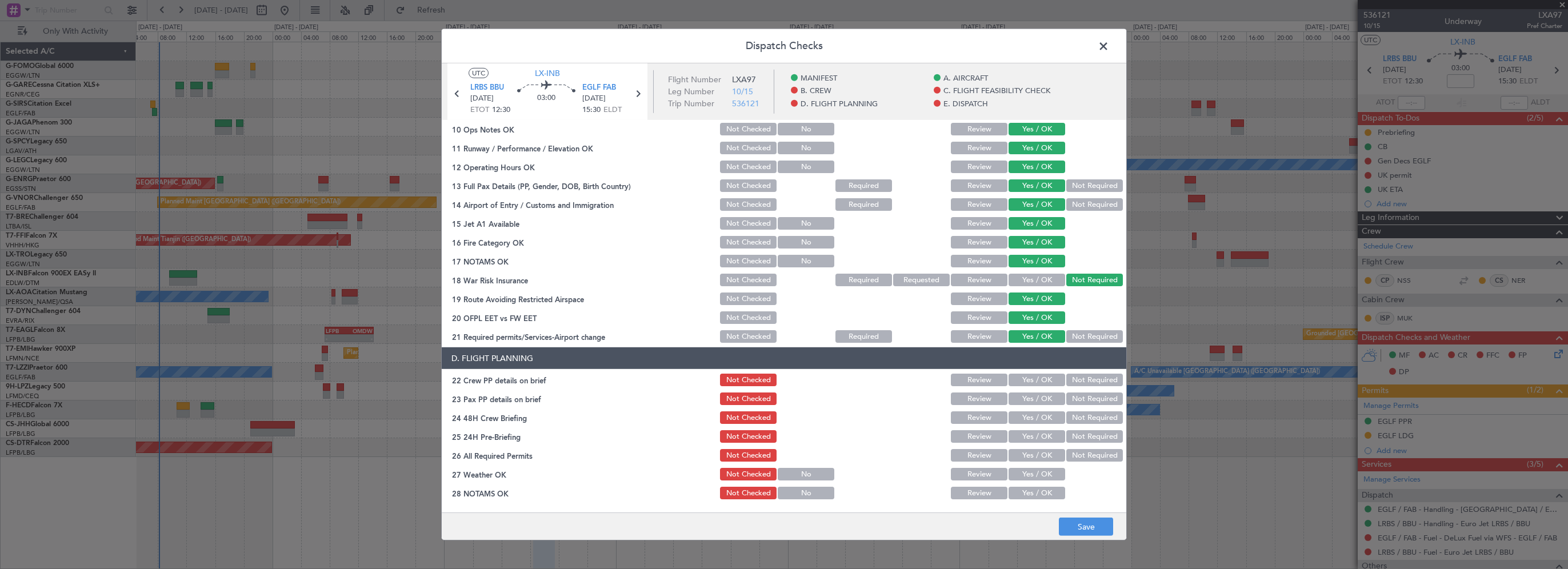
scroll to position [400, 0]
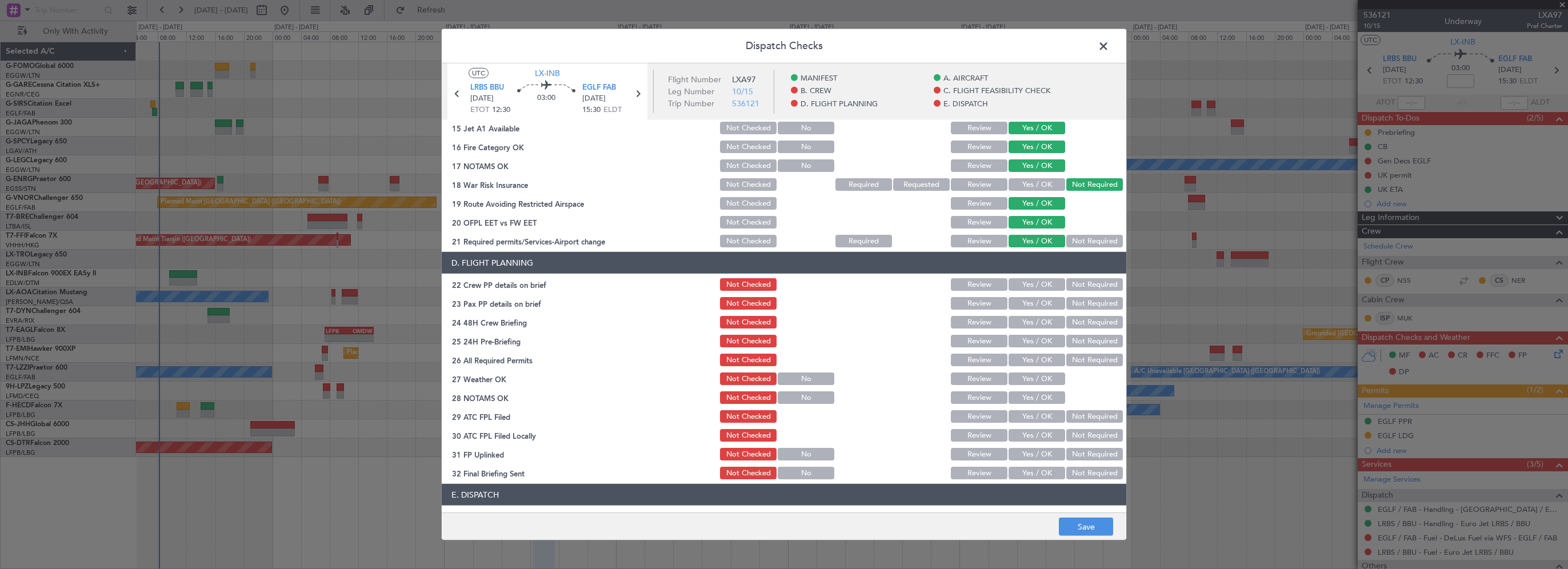
click at [1018, 286] on button "Yes / OK" at bounding box center [1037, 284] width 57 height 13
click at [1019, 307] on button "Yes / OK" at bounding box center [1037, 303] width 57 height 13
click at [1020, 325] on button "Yes / OK" at bounding box center [1037, 322] width 57 height 13
click at [1068, 340] on button "Not Required" at bounding box center [1094, 341] width 57 height 13
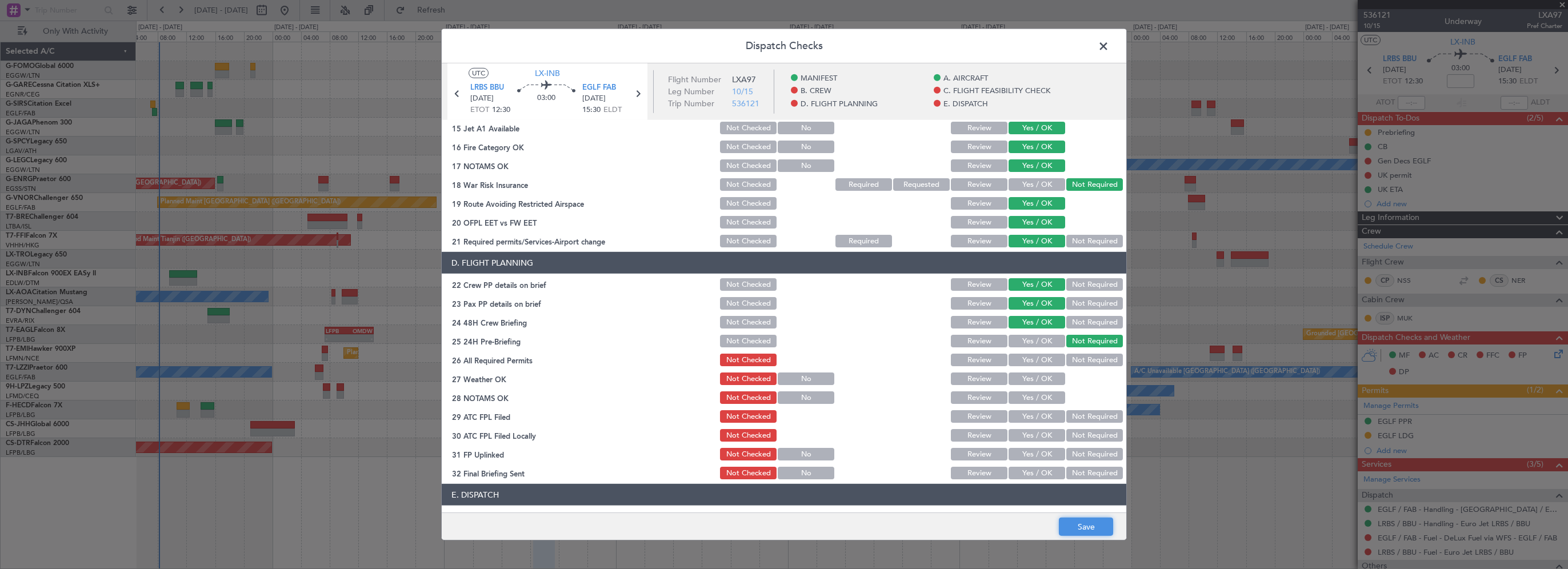
click at [1093, 527] on button "Save" at bounding box center [1086, 527] width 54 height 18
click at [1109, 45] on span at bounding box center [1109, 49] width 0 height 23
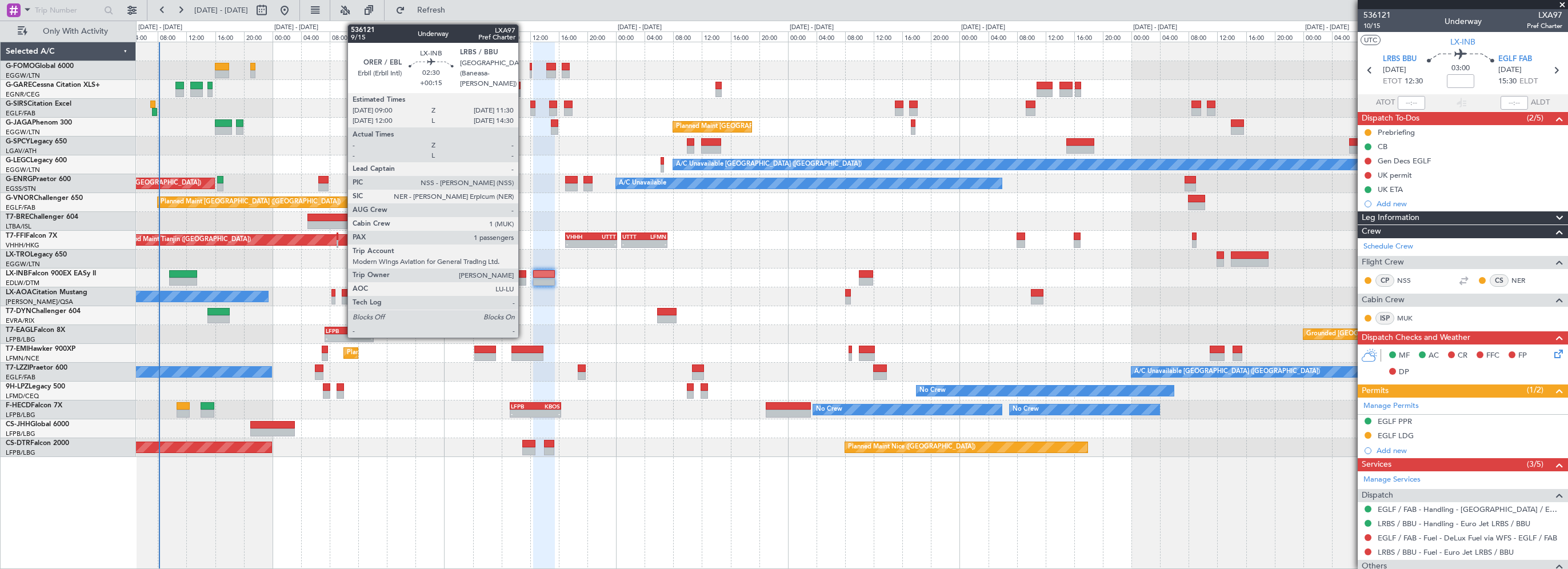
click at [521, 274] on div at bounding box center [517, 274] width 18 height 8
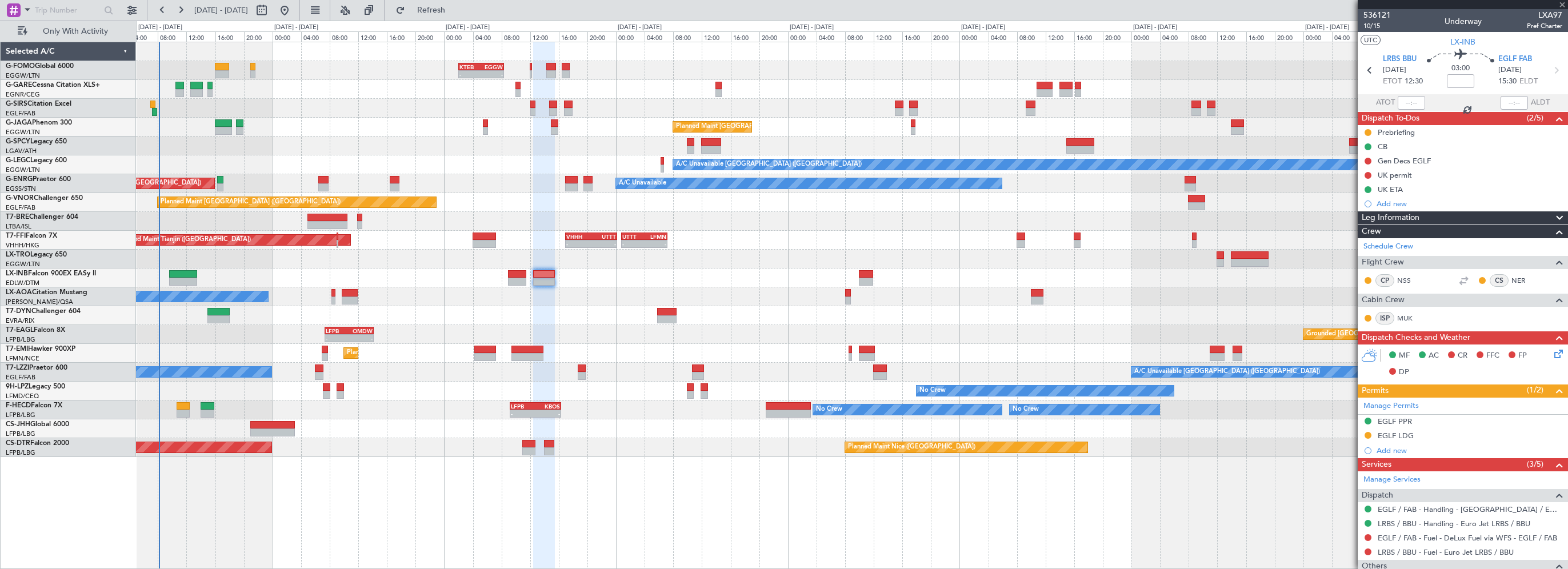
type input "+00:15"
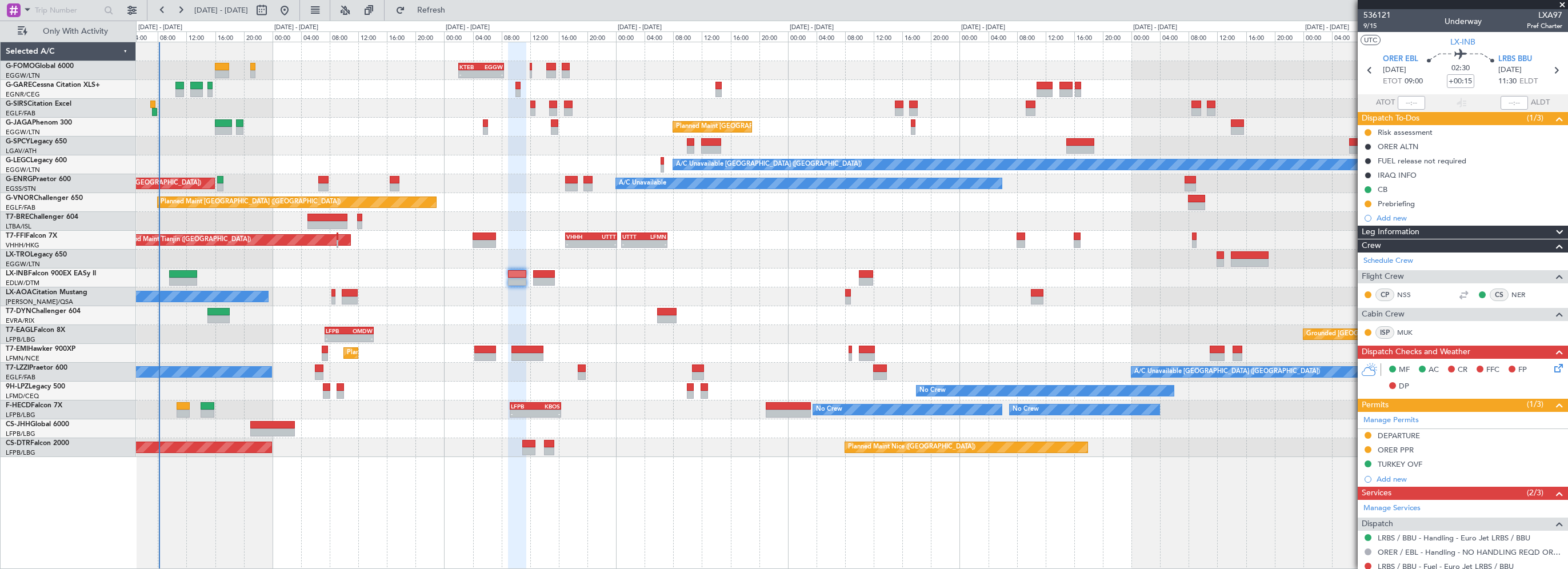
click at [1552, 370] on icon at bounding box center [1556, 366] width 9 height 9
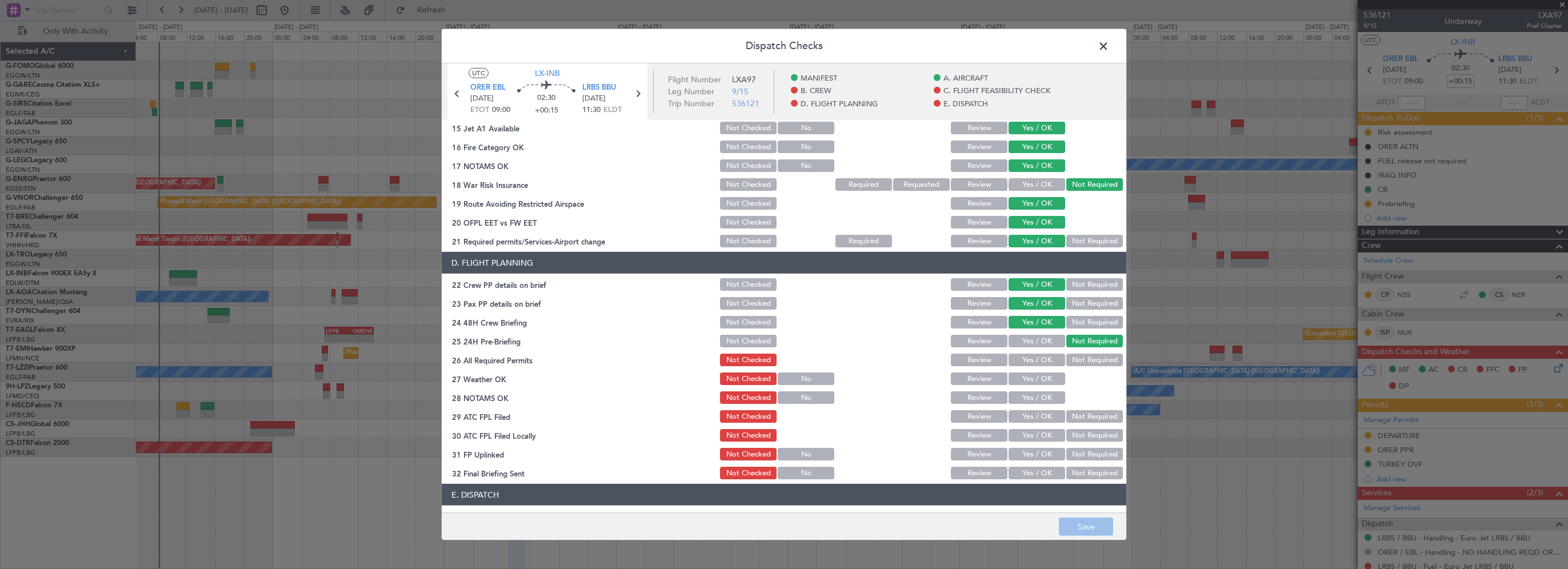
click at [1109, 43] on span at bounding box center [1109, 49] width 0 height 23
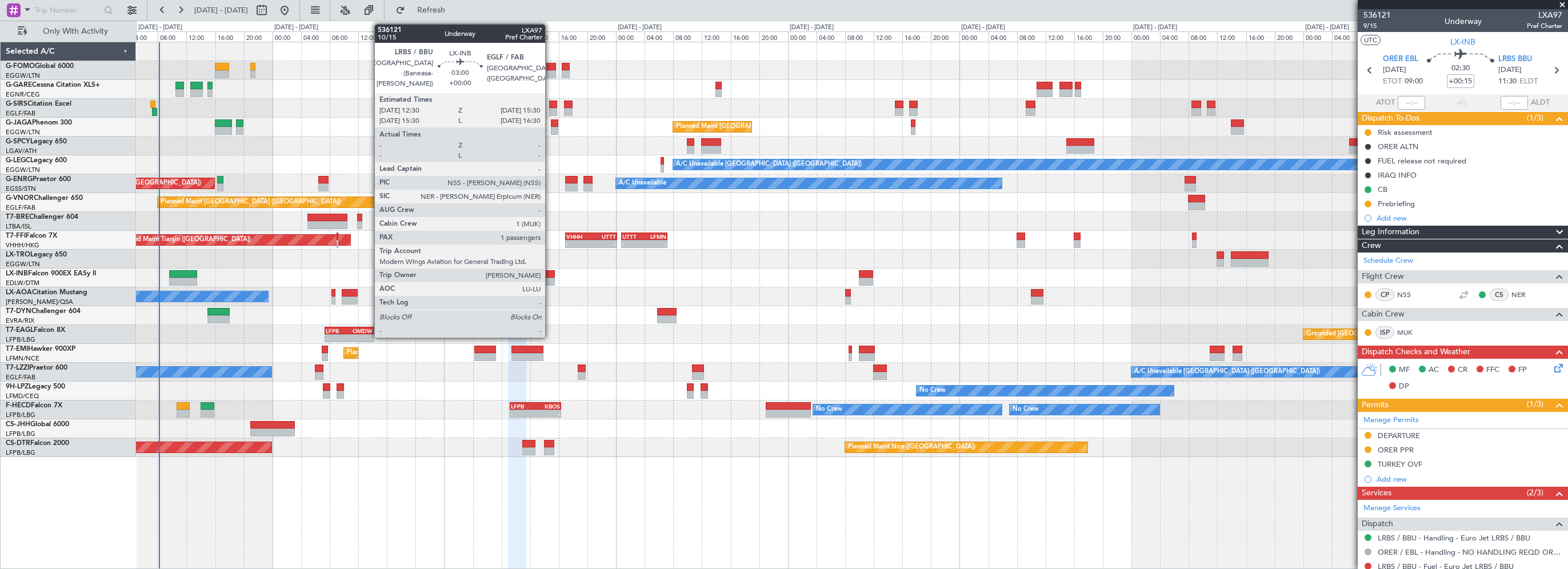
click at [550, 276] on div at bounding box center [544, 274] width 22 height 8
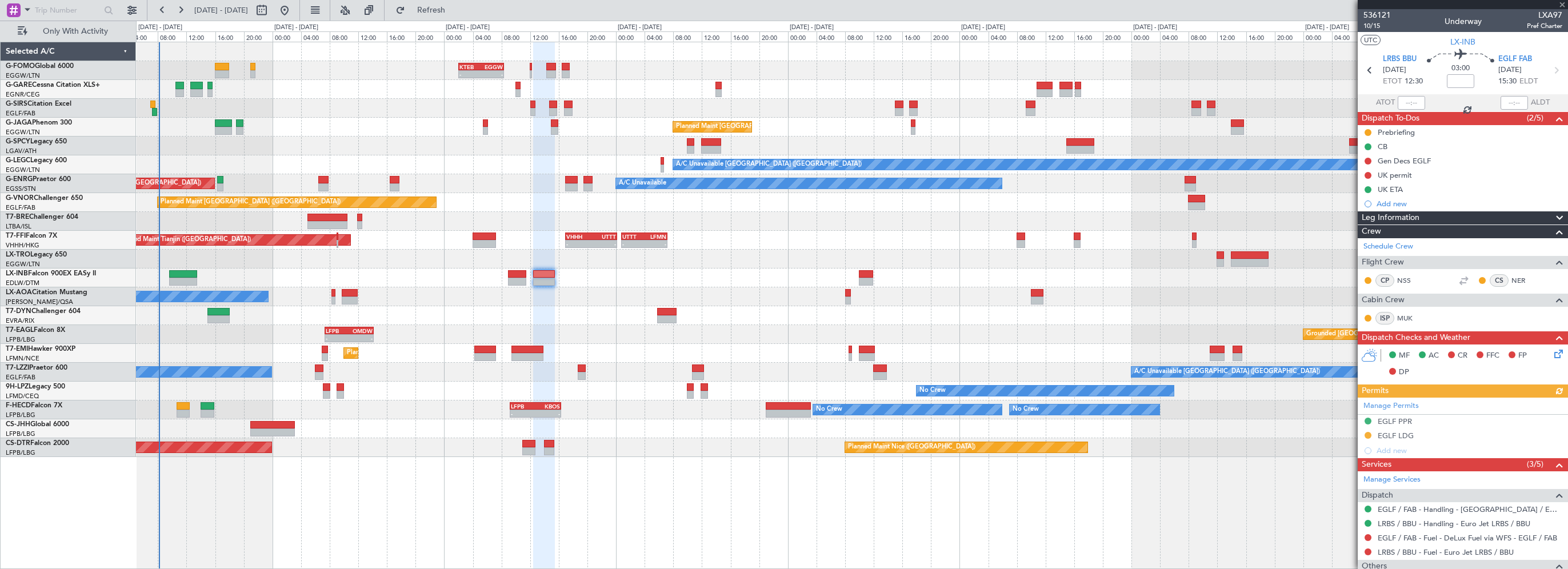
click at [1552, 352] on icon at bounding box center [1556, 352] width 9 height 9
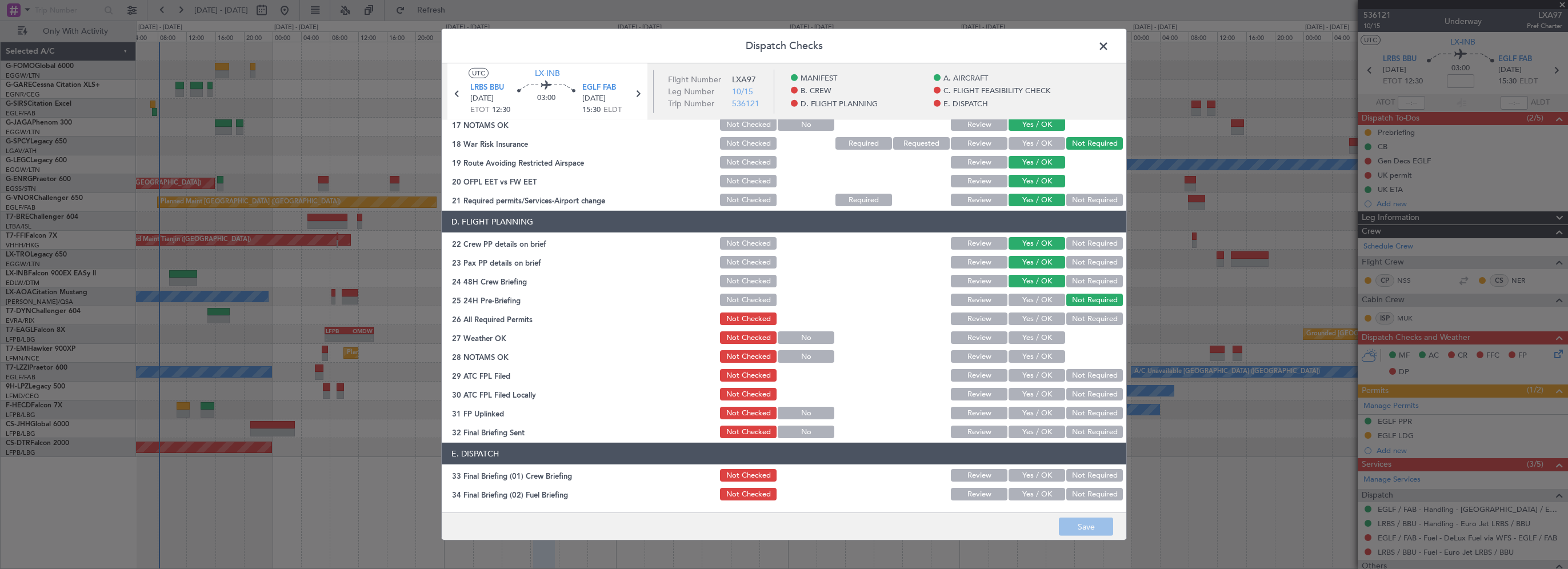
scroll to position [457, 0]
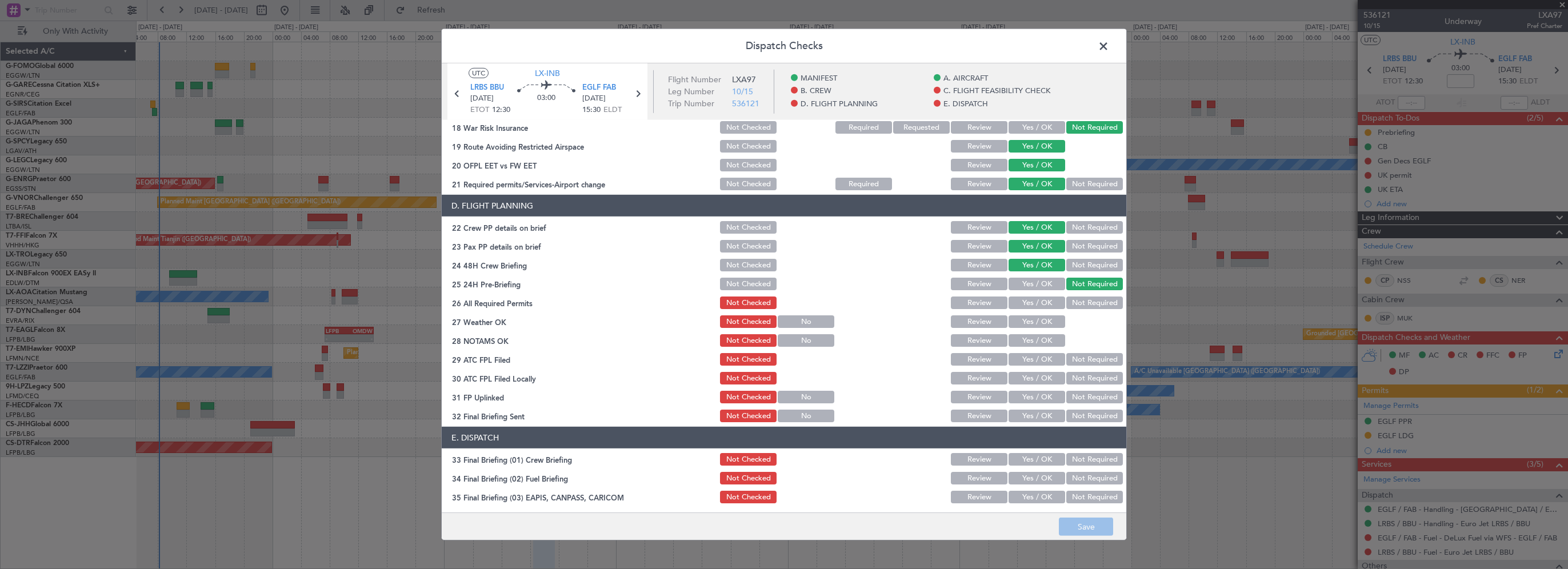
click at [1109, 48] on span at bounding box center [1109, 49] width 0 height 23
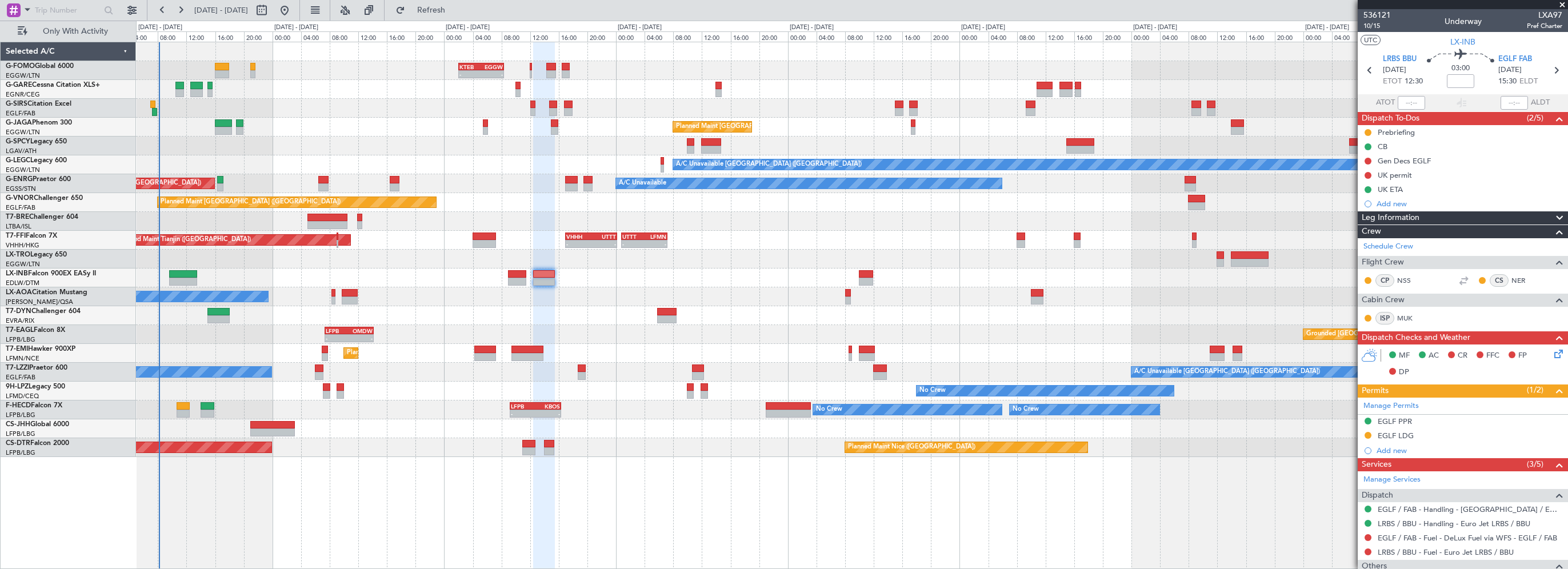
click at [700, 262] on div at bounding box center [851, 259] width 1431 height 19
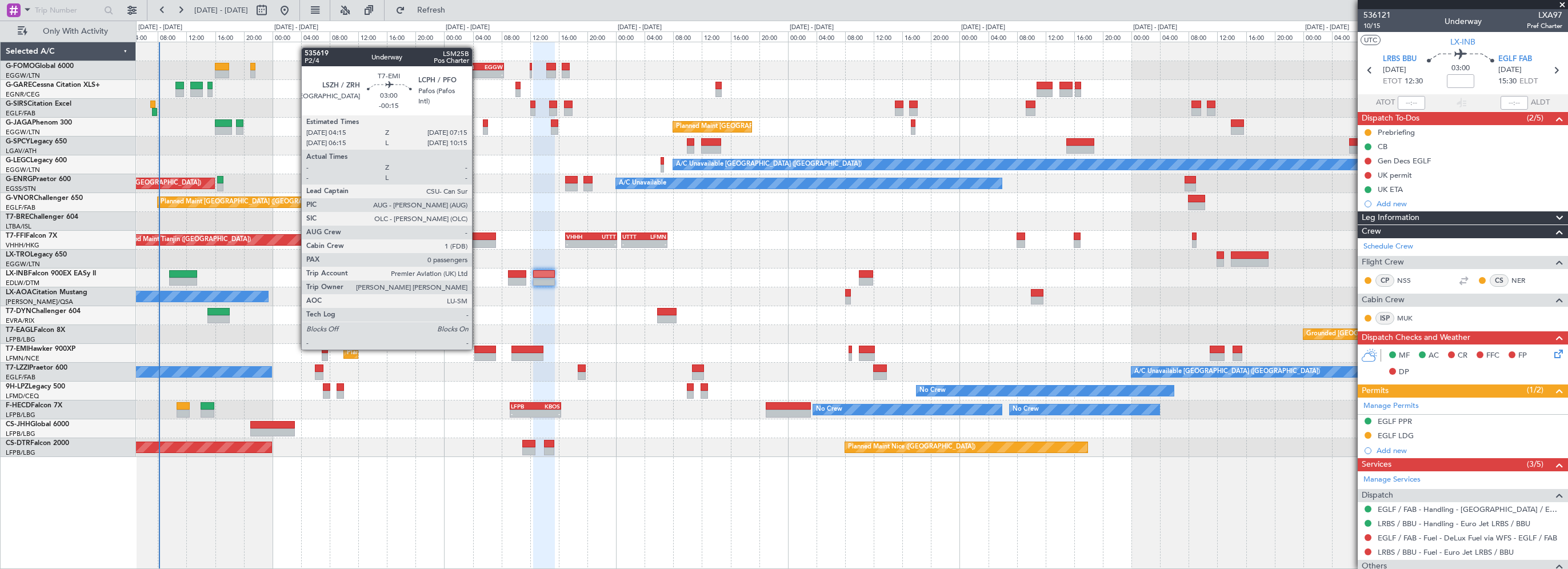
click at [477, 349] on div at bounding box center [485, 349] width 22 height 8
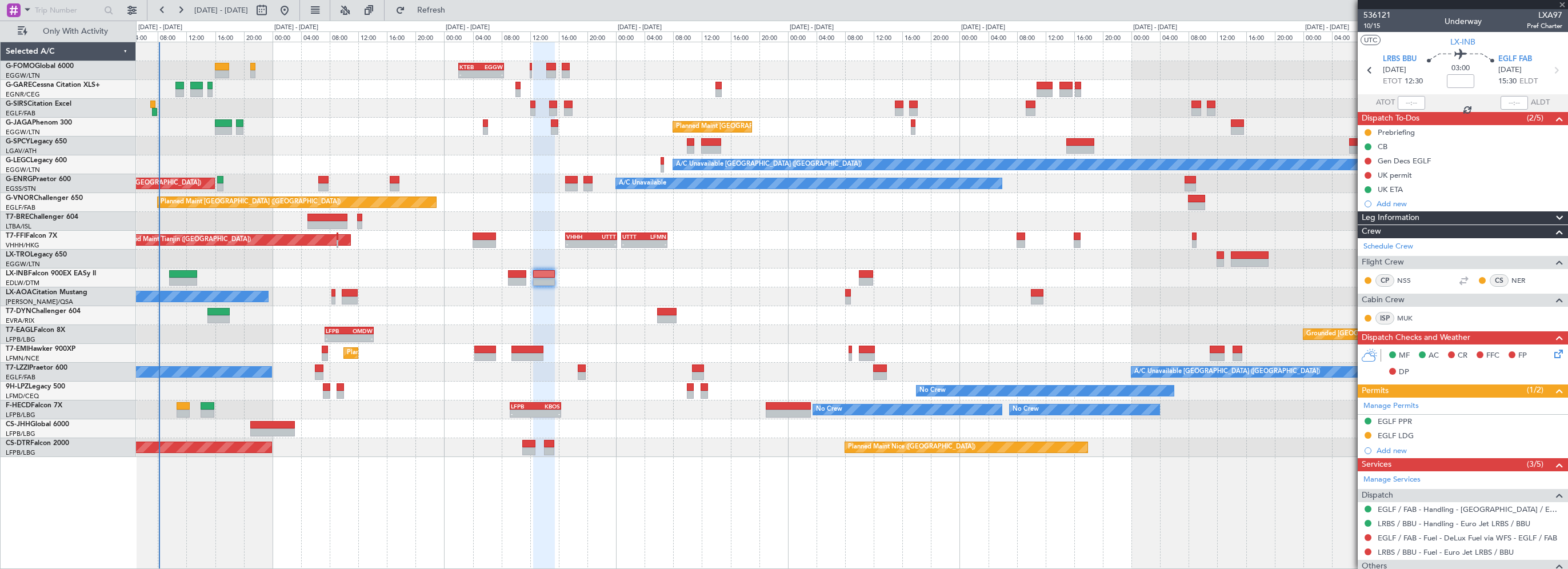
type input "-00:15"
type input "0"
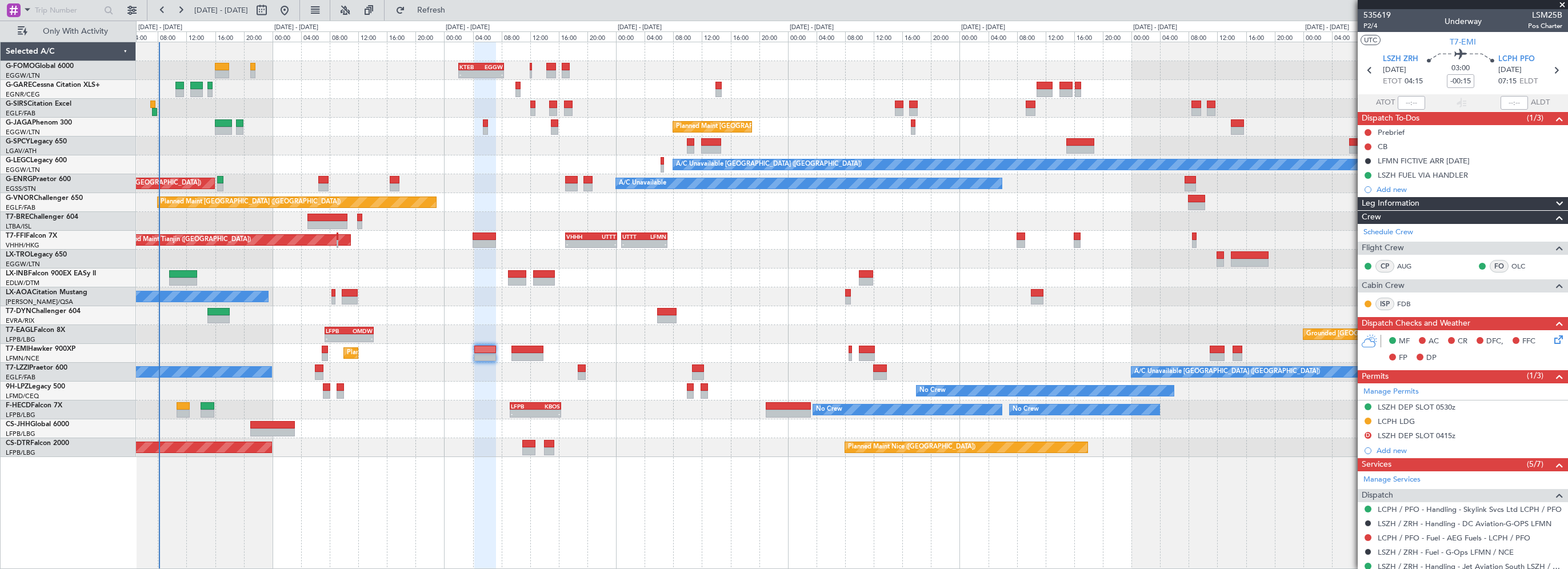
click at [1417, 199] on span "Leg Information" at bounding box center [1390, 203] width 58 height 13
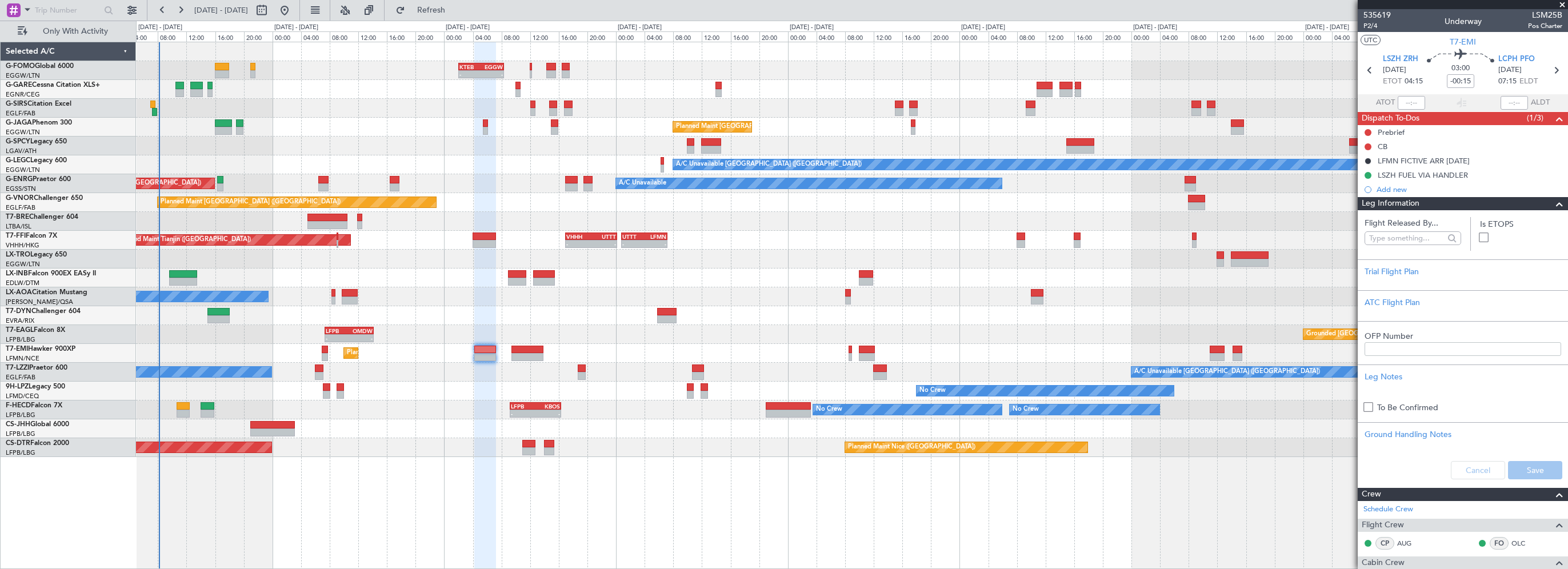
click at [1417, 199] on span "Leg Information" at bounding box center [1390, 203] width 58 height 13
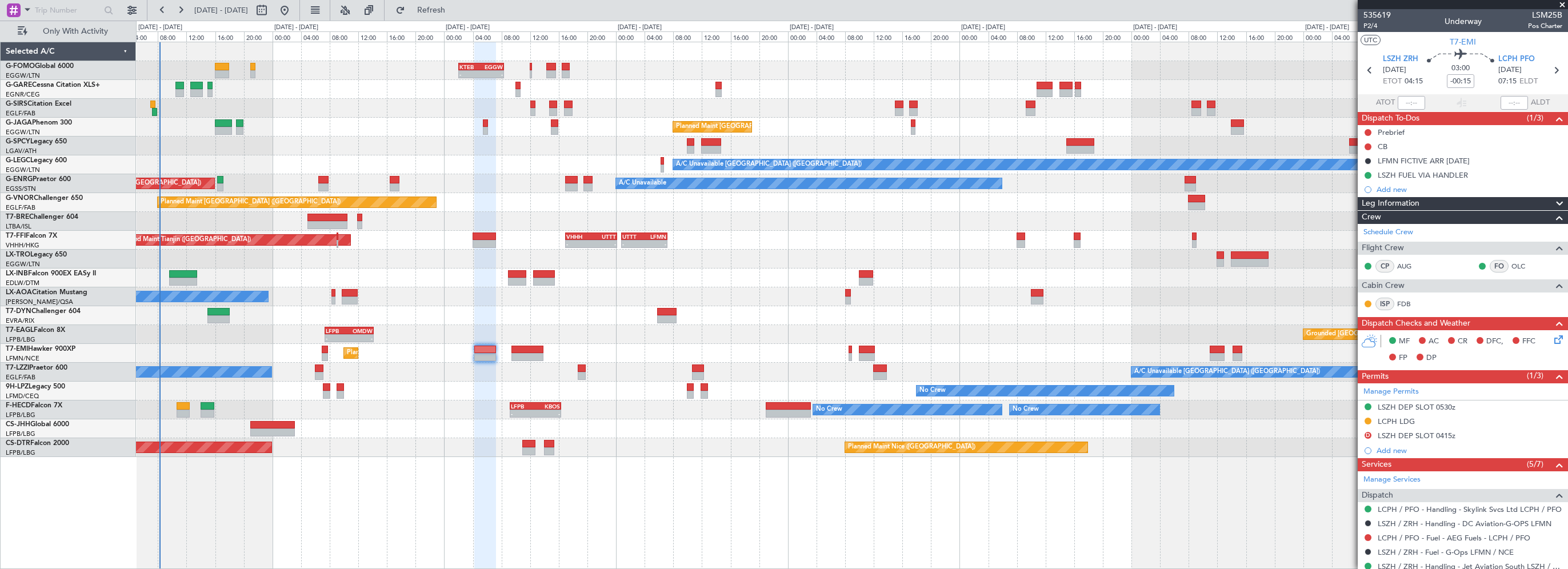
click at [1424, 204] on div "Leg Information" at bounding box center [1463, 203] width 211 height 13
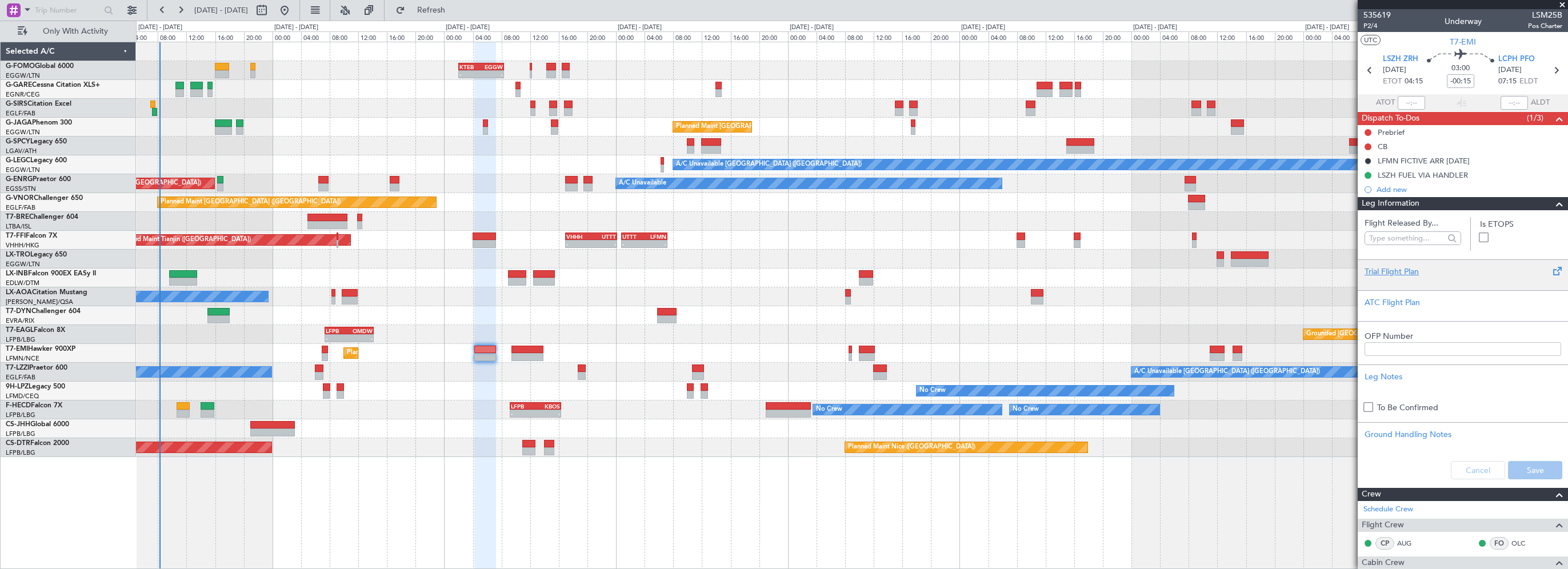
click at [1369, 274] on div "Trial Flight Plan" at bounding box center [1463, 272] width 197 height 12
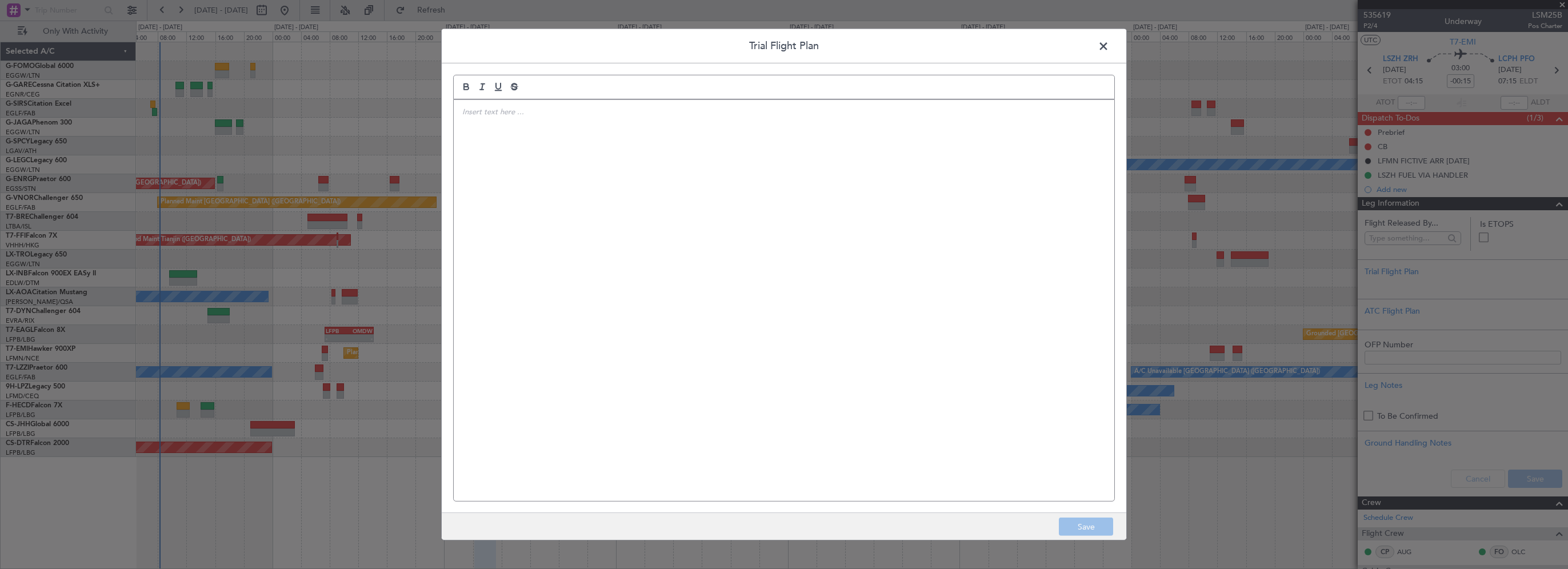
click at [815, 193] on div at bounding box center [783, 300] width 660 height 401
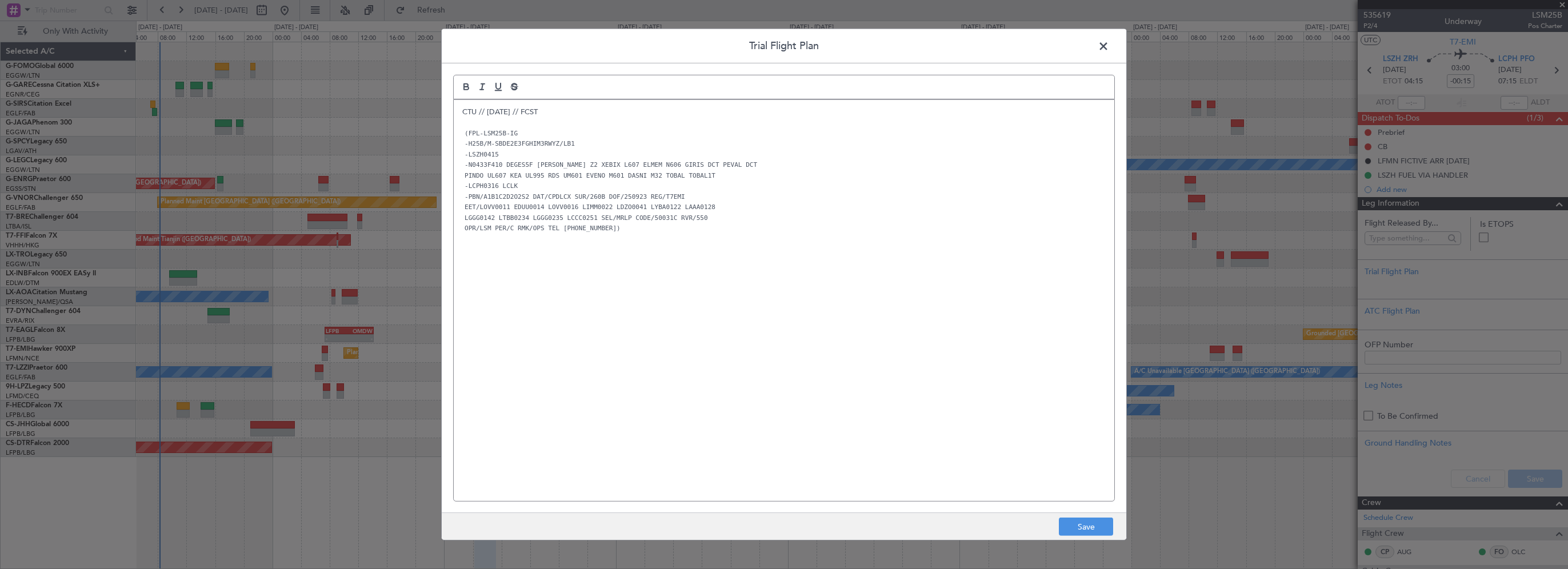
drag, startPoint x: 704, startPoint y: 195, endPoint x: 616, endPoint y: 322, distance: 154.5
click at [616, 322] on div "CTU // 23SEP // FCST (FPL-LSM25B-IG -H25B/M-SBDE2E3FGHIM3RWYZ/LB1 -LSZH0415 -N0…" at bounding box center [783, 300] width 660 height 401
click at [1095, 530] on button "Save" at bounding box center [1086, 527] width 54 height 18
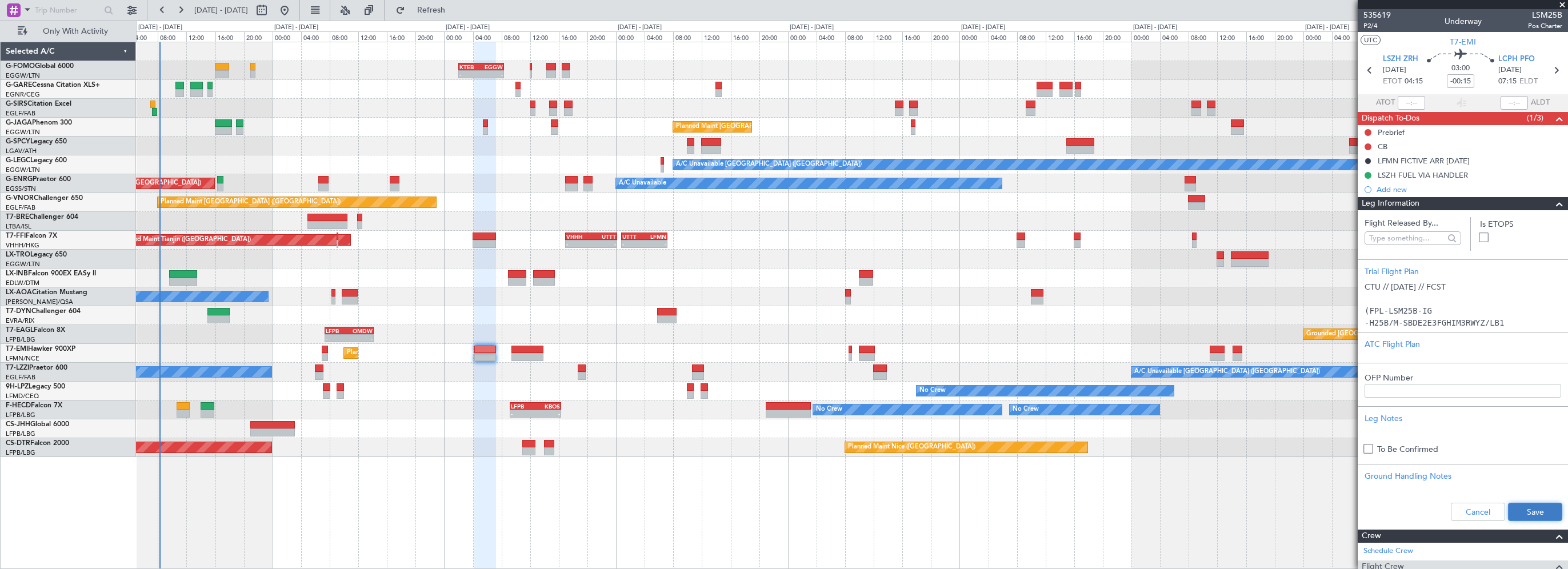
click at [1518, 507] on button "Save" at bounding box center [1535, 511] width 54 height 18
click at [1462, 82] on input "-00:15" at bounding box center [1460, 81] width 27 height 14
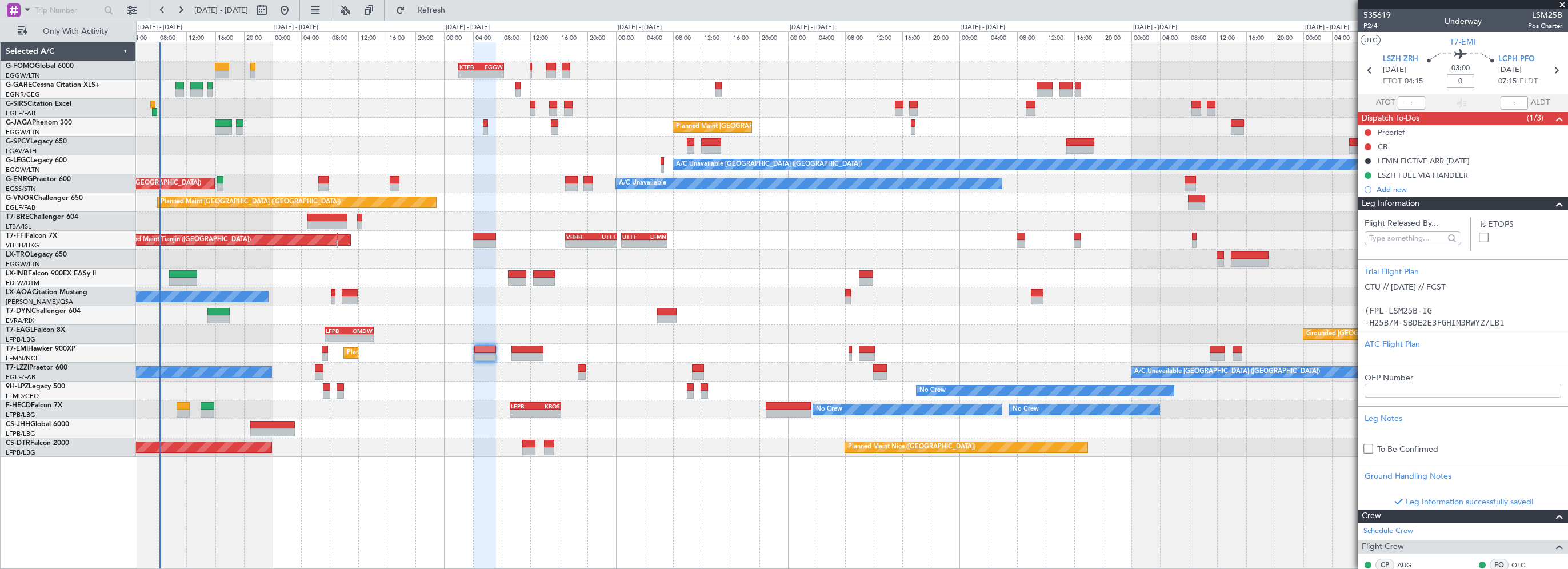
type input "+00:00"
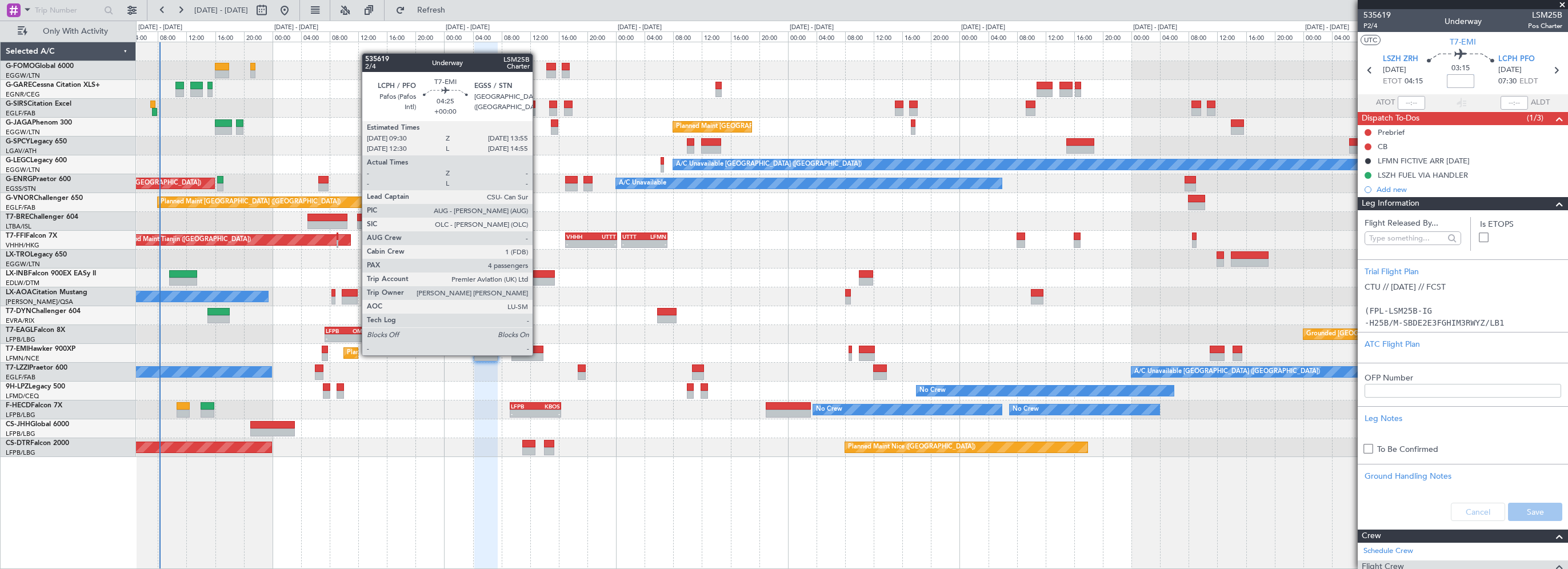
click at [531, 349] on div at bounding box center [528, 349] width 32 height 8
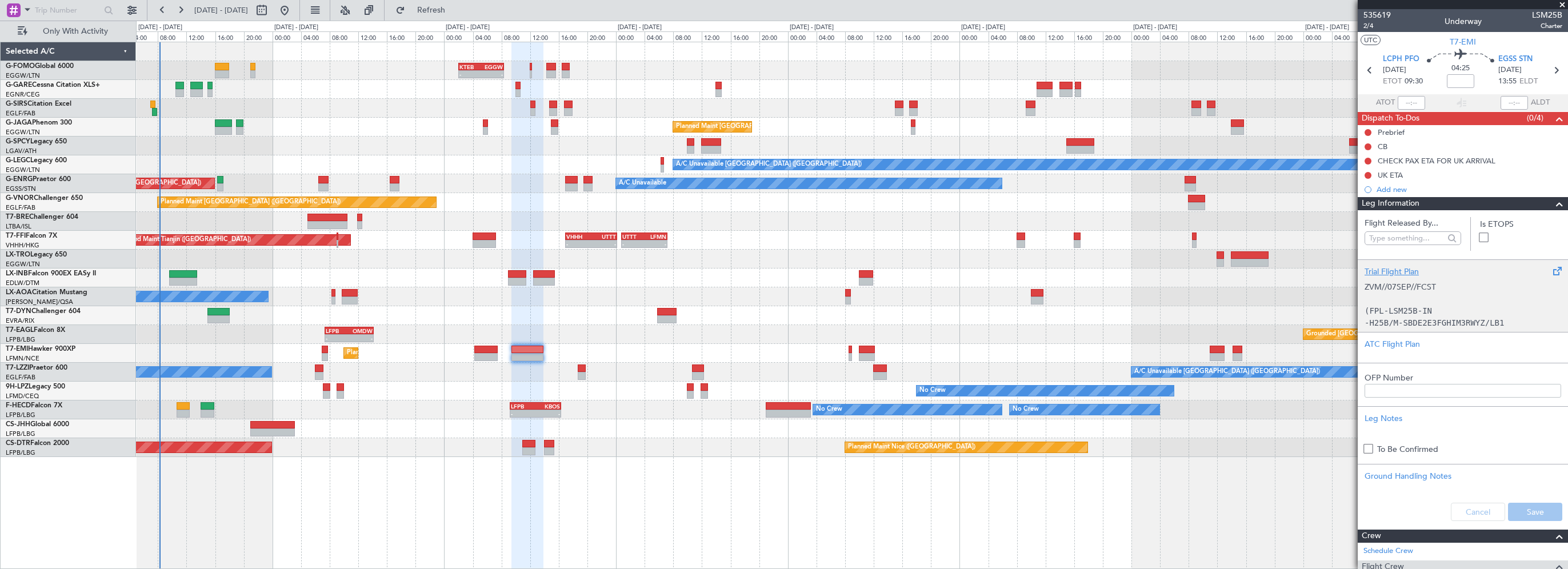
click at [1391, 268] on div "Trial Flight Plan" at bounding box center [1463, 272] width 197 height 12
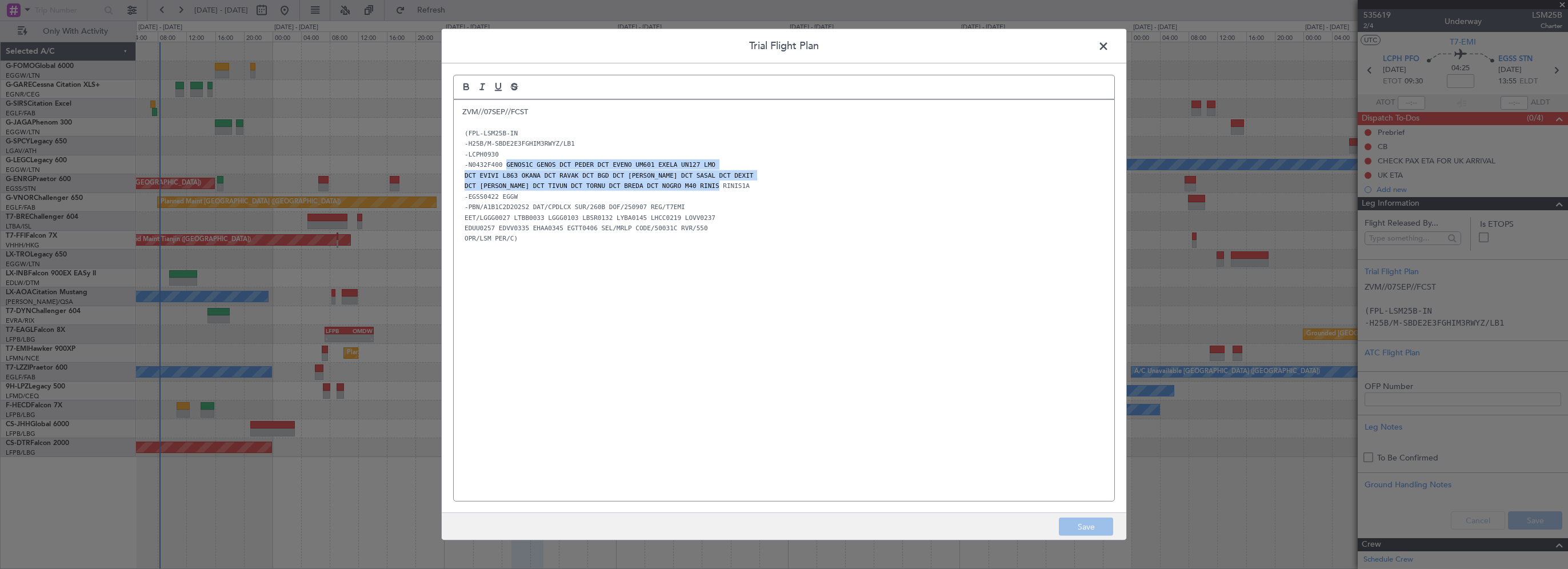
drag, startPoint x: 502, startPoint y: 165, endPoint x: 724, endPoint y: 185, distance: 222.9
click at [724, 185] on div "ZVM//07SEP//FCST (FPL-LSM25B-IN -H25B/M-SBDE2E3FGHIM3RWYZ/LB1 -LCPH0930 -N0432F…" at bounding box center [783, 300] width 660 height 401
copy div "GENOS1C GENOS DCT PEDER DCT EVENO UM601 EXELA UN127 LMO DCT EVIVI L863 OKANA DC…"
click at [1109, 48] on span at bounding box center [1109, 49] width 0 height 23
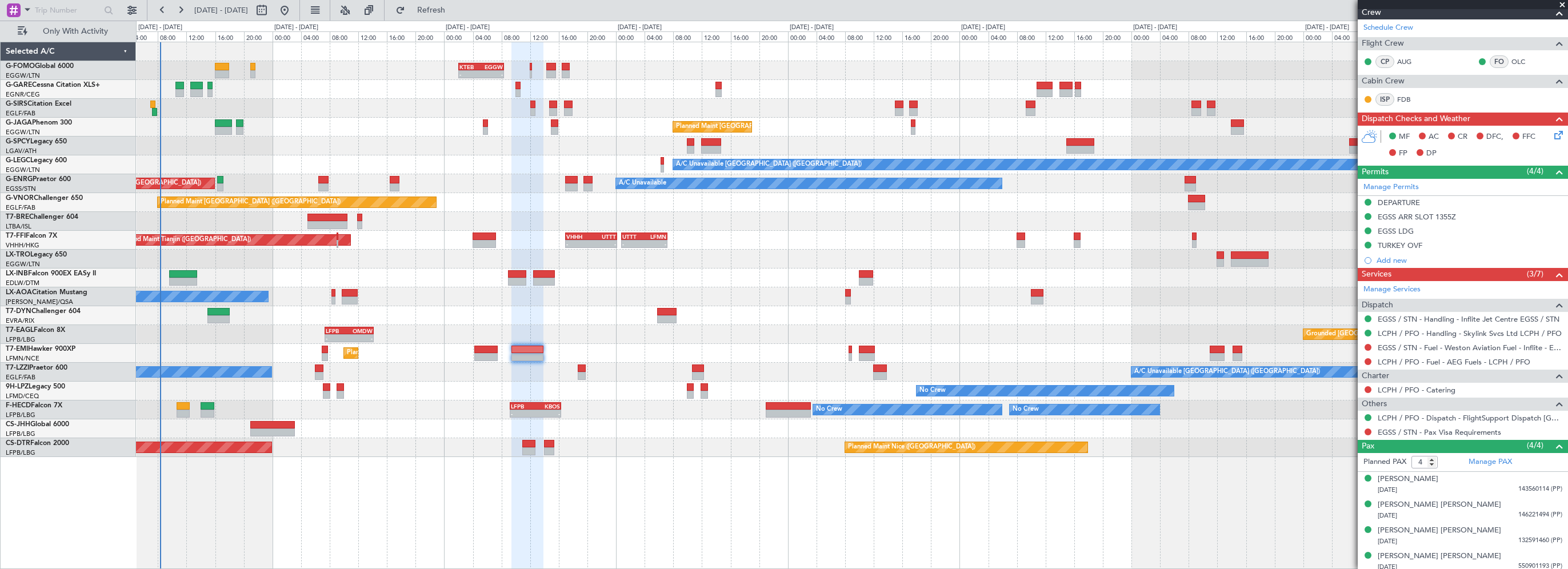
scroll to position [526, 0]
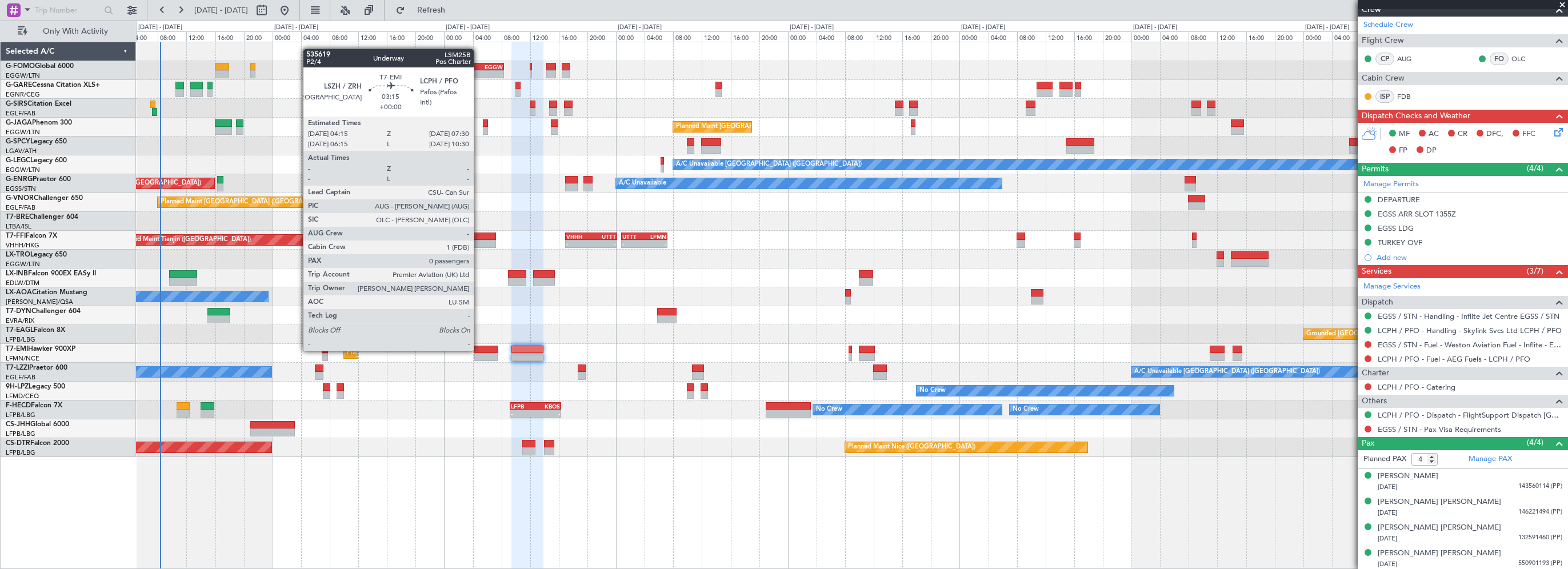
click at [481, 349] on div at bounding box center [486, 349] width 23 height 8
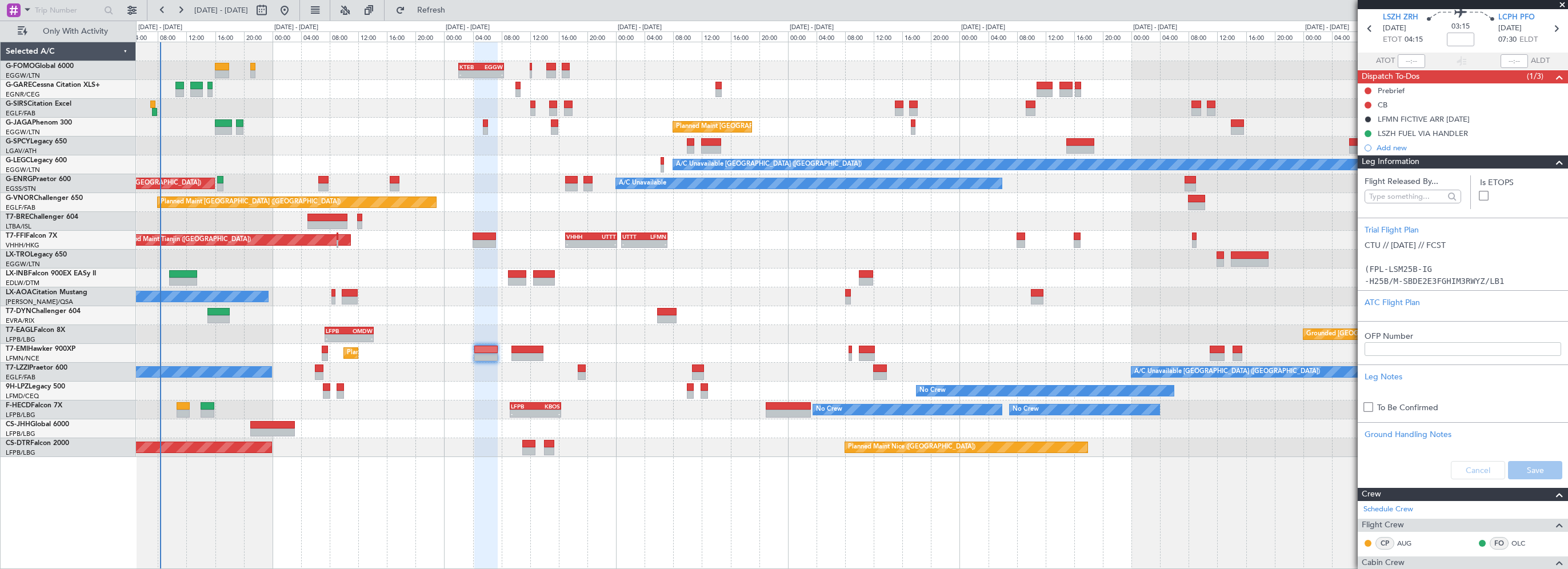
scroll to position [0, 0]
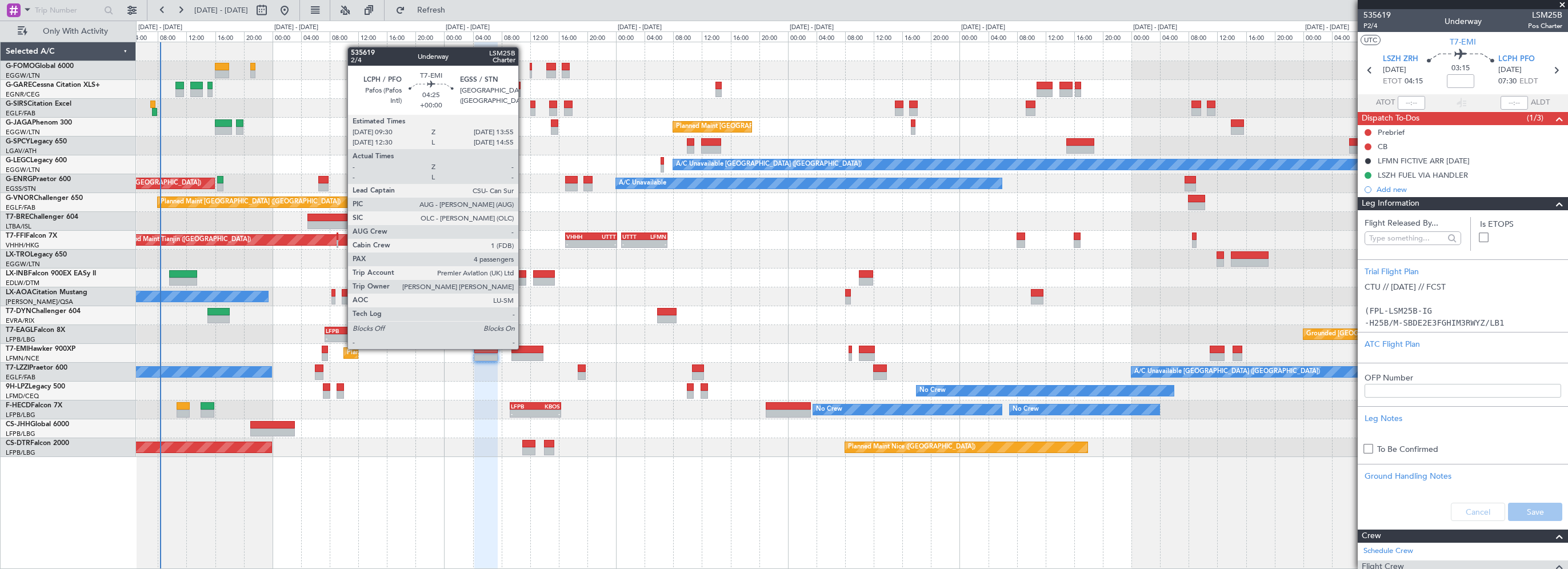
click at [524, 348] on div at bounding box center [528, 349] width 32 height 8
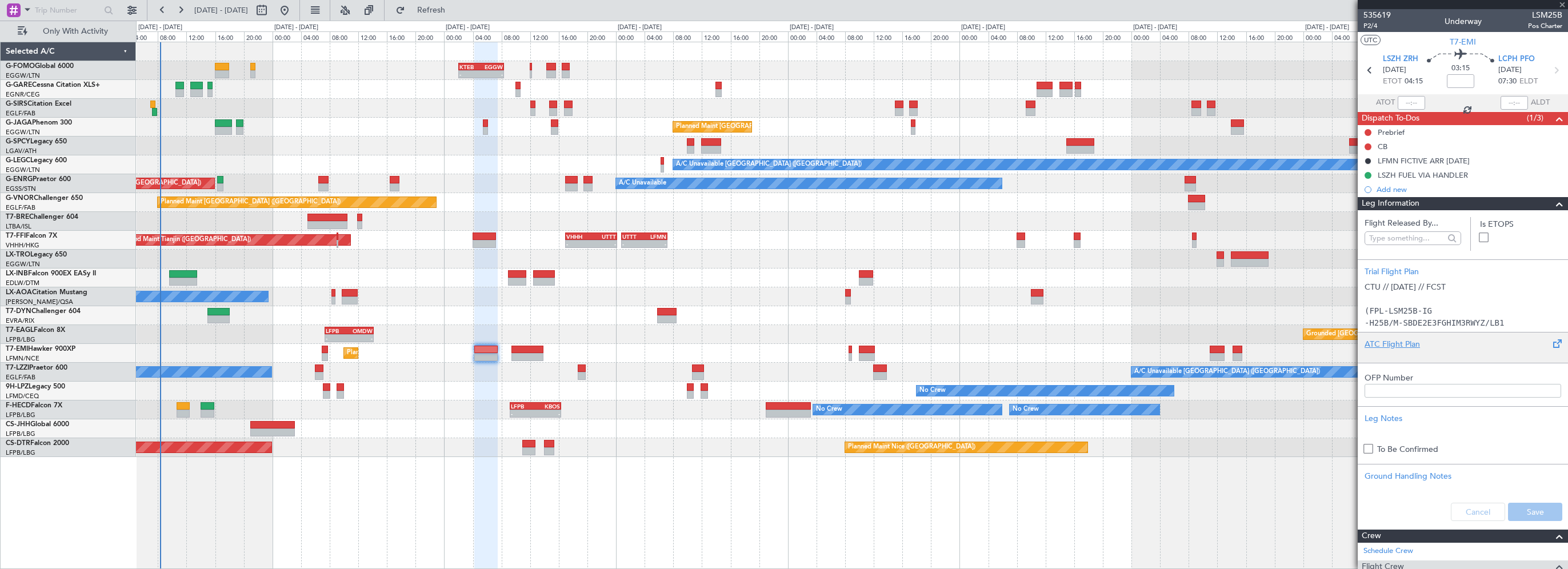
type input "4"
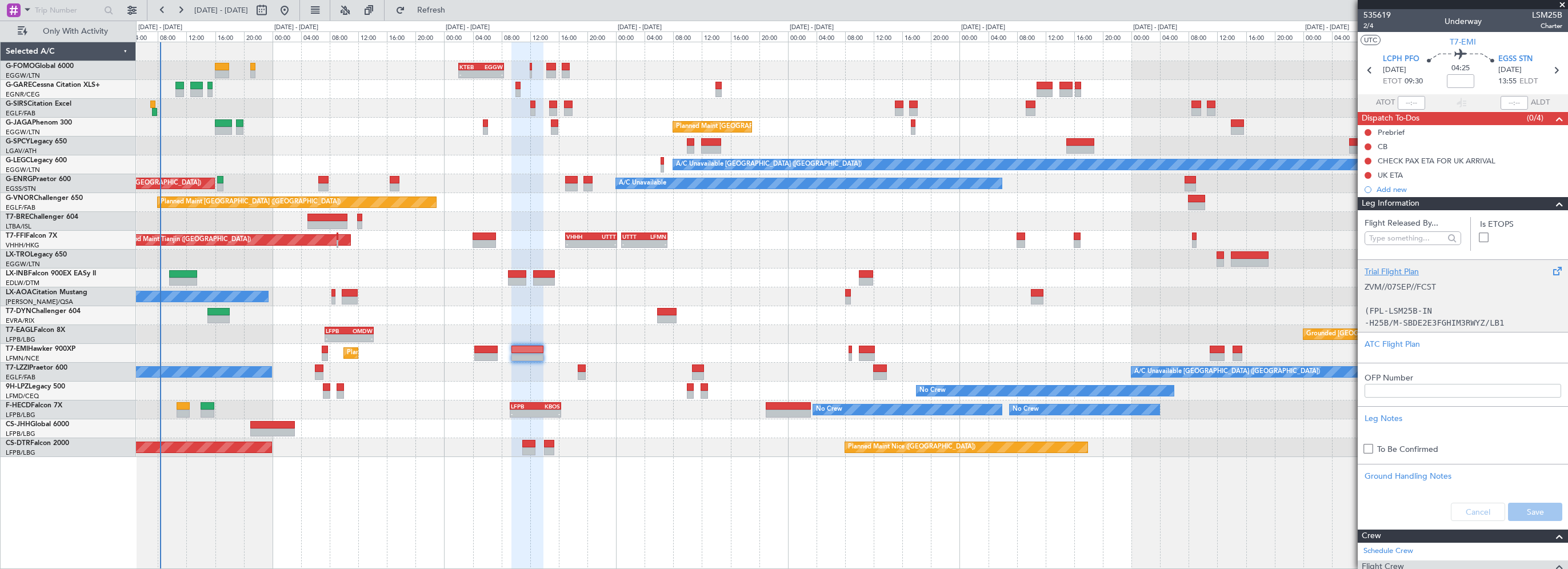
click at [1386, 272] on div "Trial Flight Plan" at bounding box center [1463, 272] width 197 height 12
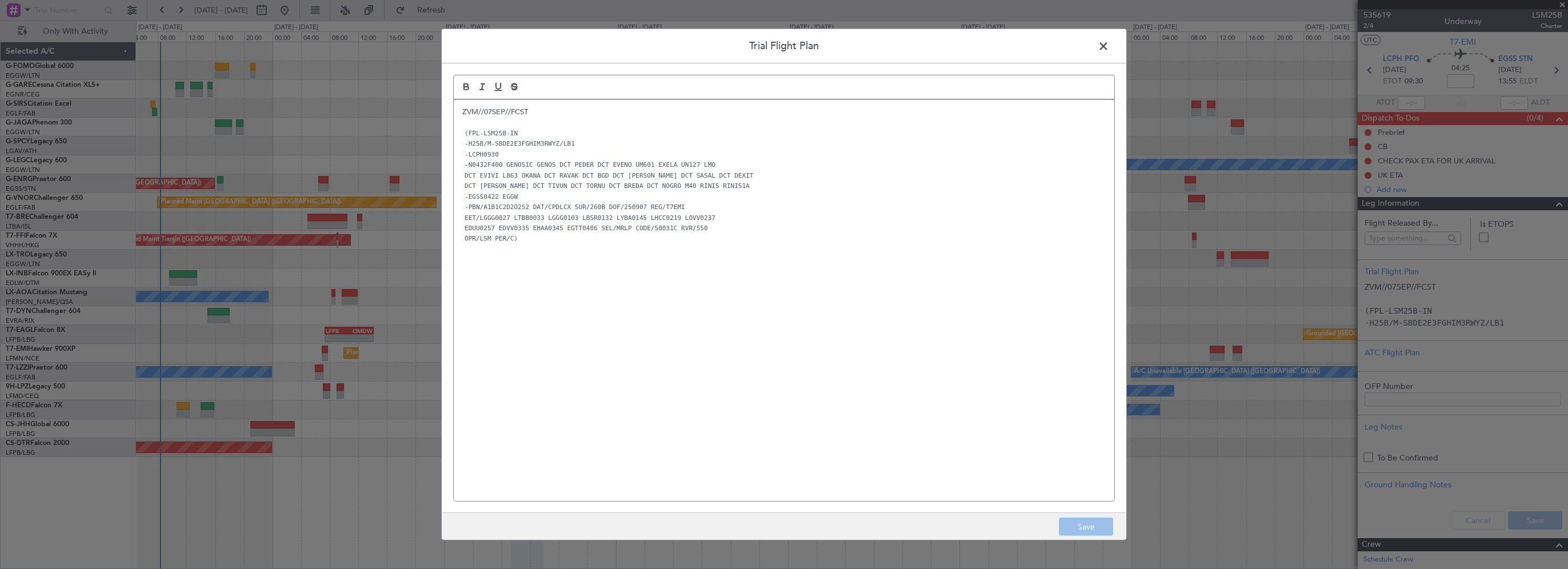
click at [458, 114] on div "ZVM//07SEP//FCST (FPL-LSM25B-IN -H25B/M-SBDE2E3FGHIM3RWYZ/LB1 -LCPH0930 -N0432F…" at bounding box center [783, 300] width 660 height 401
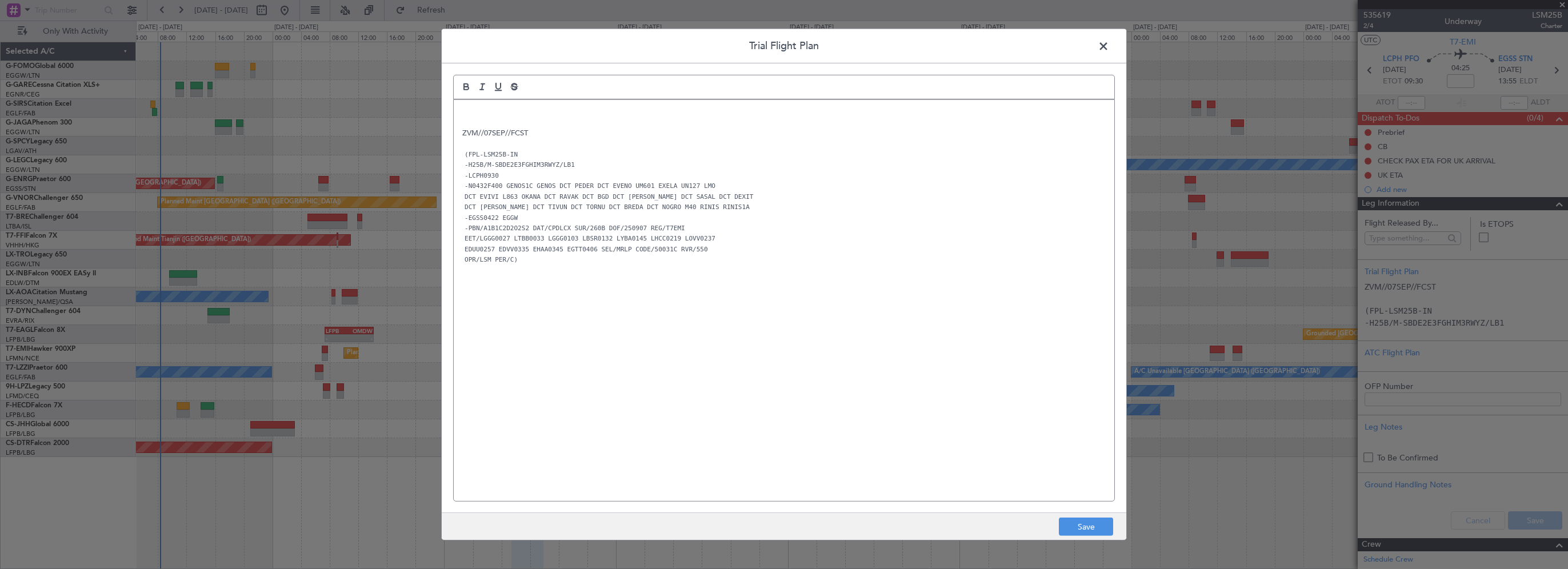
click at [475, 105] on div "ZVM//07SEP//FCST (FPL-LSM25B-IN -H25B/M-SBDE2E3FGHIM3RWYZ/LB1 -LCPH0930 -N0432F…" at bounding box center [783, 300] width 660 height 401
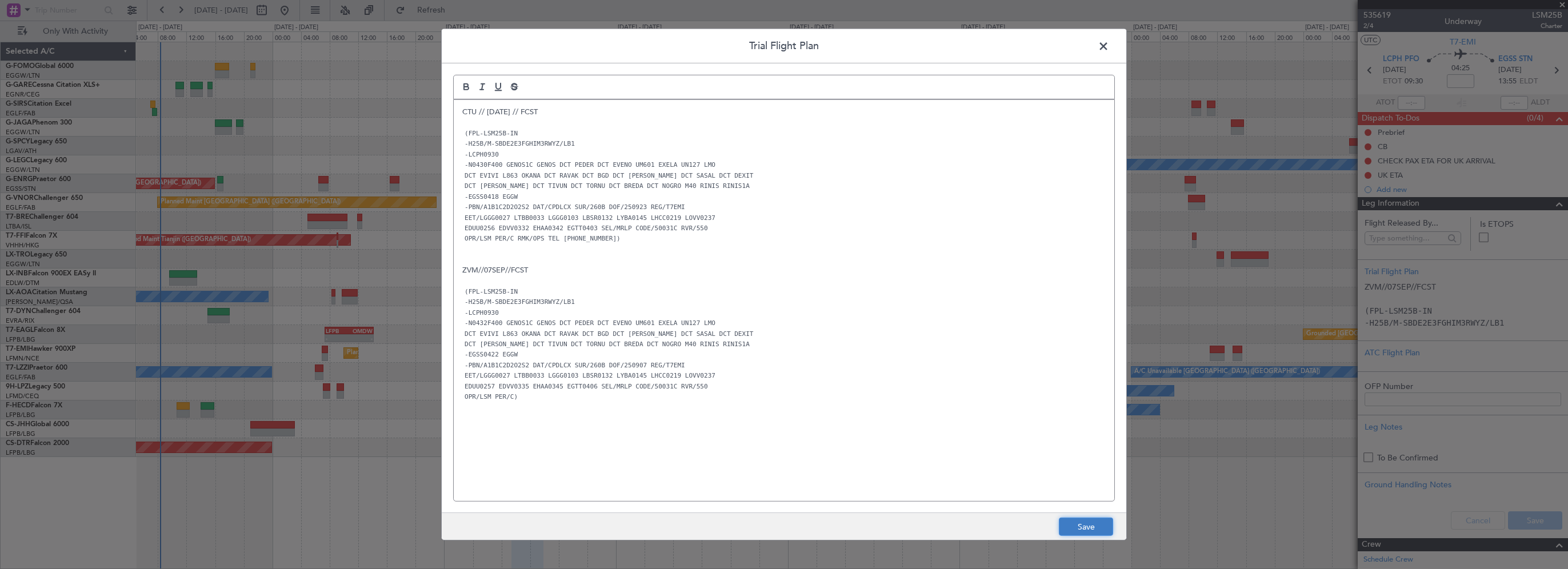
drag, startPoint x: 1072, startPoint y: 523, endPoint x: 1550, endPoint y: 449, distance: 483.7
click at [1075, 523] on button "Save" at bounding box center [1086, 527] width 54 height 18
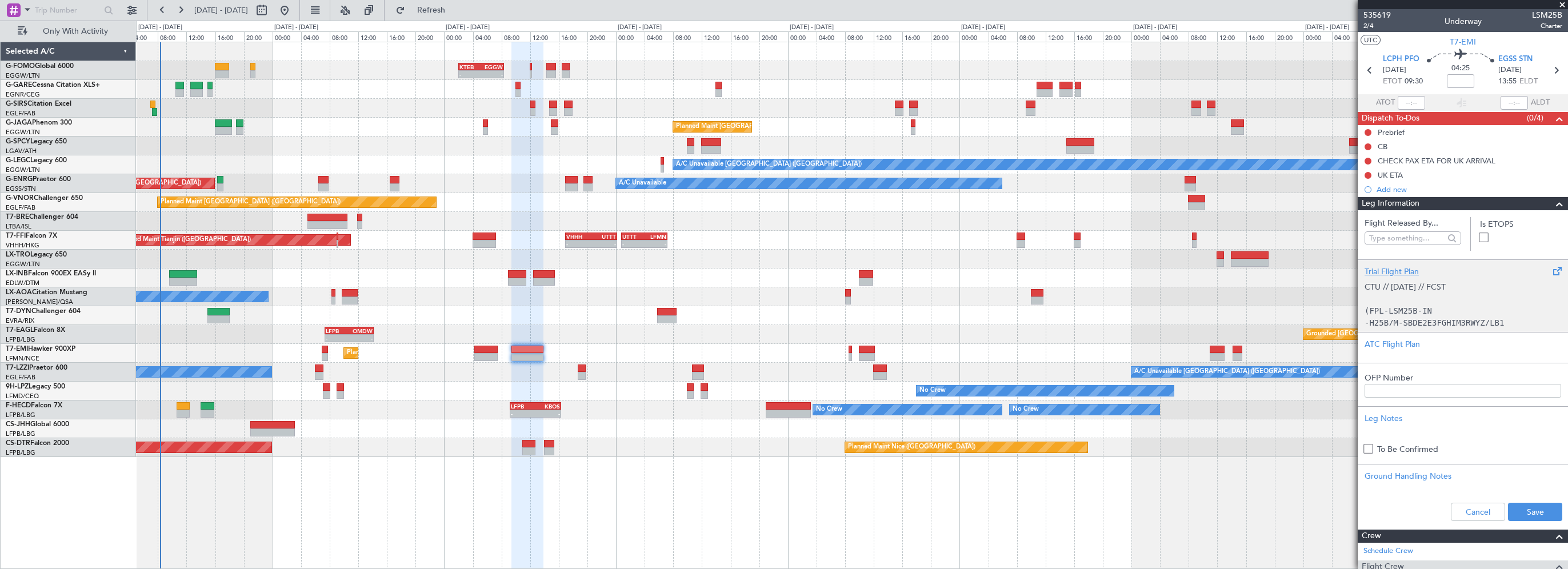
click at [1400, 274] on div "Trial Flight Plan" at bounding box center [1463, 272] width 197 height 12
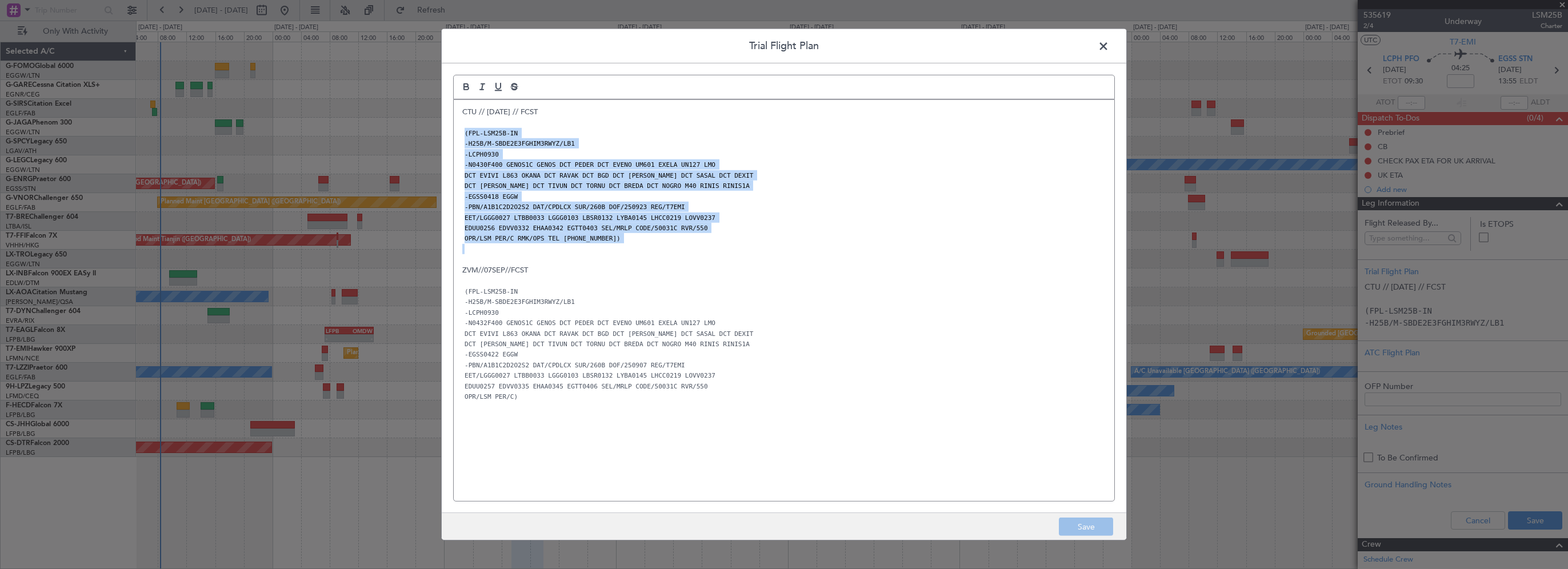
drag, startPoint x: 660, startPoint y: 244, endPoint x: 458, endPoint y: 132, distance: 231.0
click at [458, 132] on div "CTU // 21SEP // FCST (FPL-LSM25B-IN -H25B/M-SBDE2E3FGHIM3RWYZ/LB1 -LCPH0930 -N0…" at bounding box center [783, 300] width 660 height 401
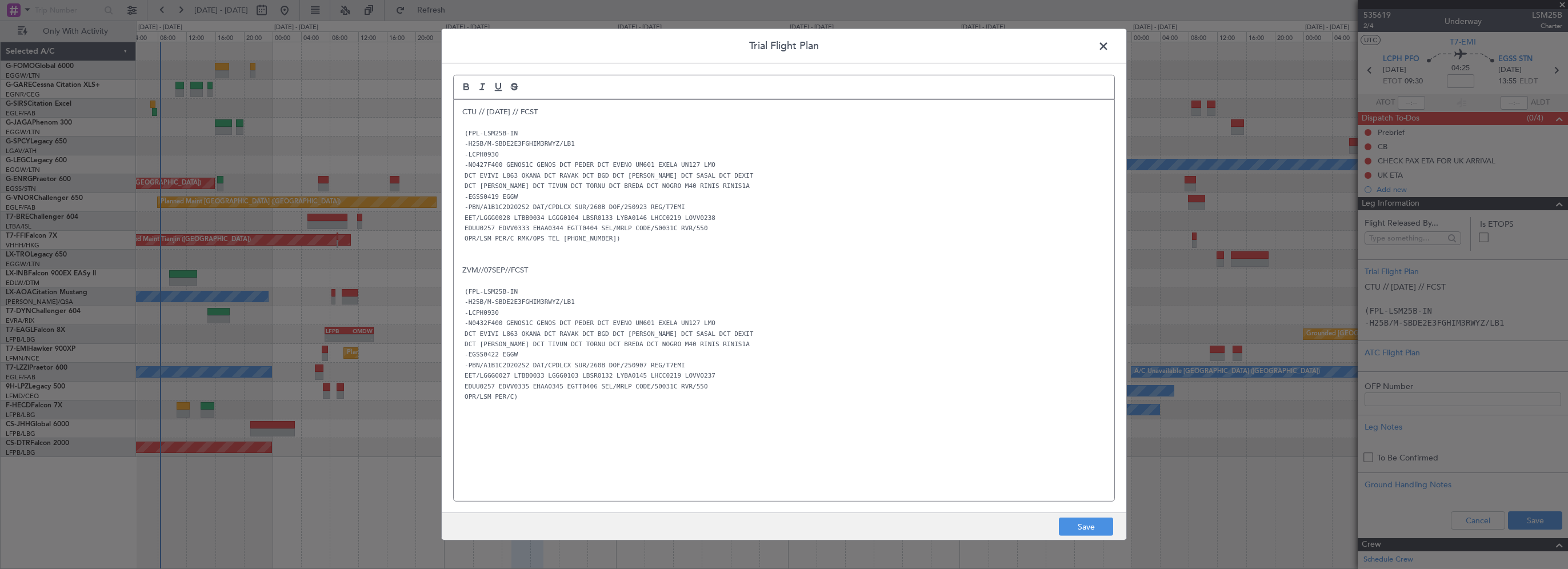
click at [837, 249] on p at bounding box center [784, 249] width 644 height 11
click at [1096, 523] on button "Save" at bounding box center [1086, 527] width 54 height 18
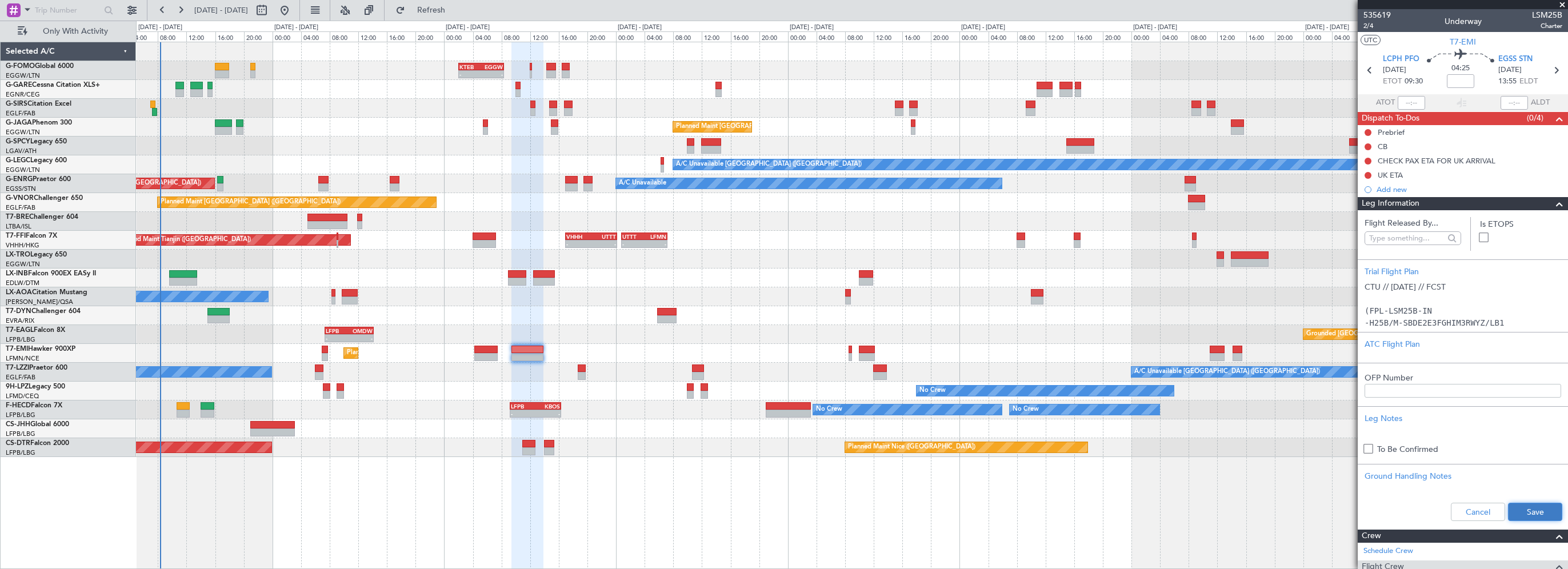
click at [1533, 503] on button "Save" at bounding box center [1535, 511] width 54 height 18
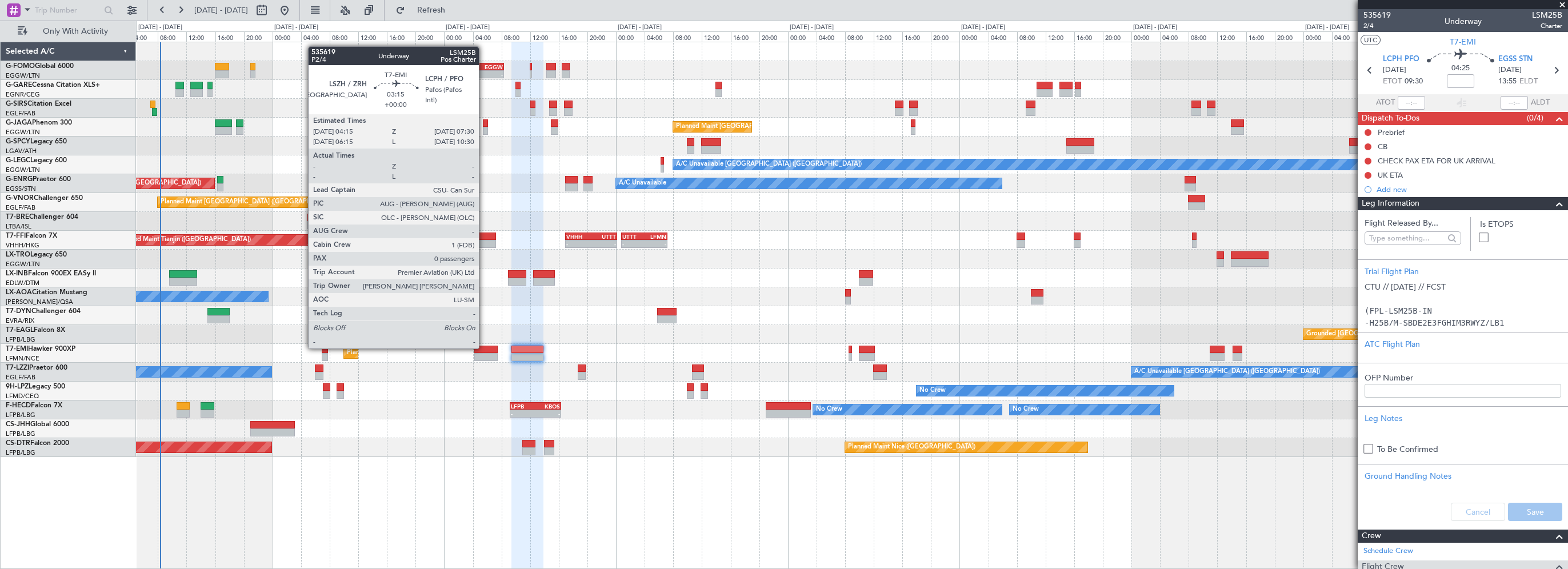
click at [484, 347] on div at bounding box center [486, 349] width 23 height 8
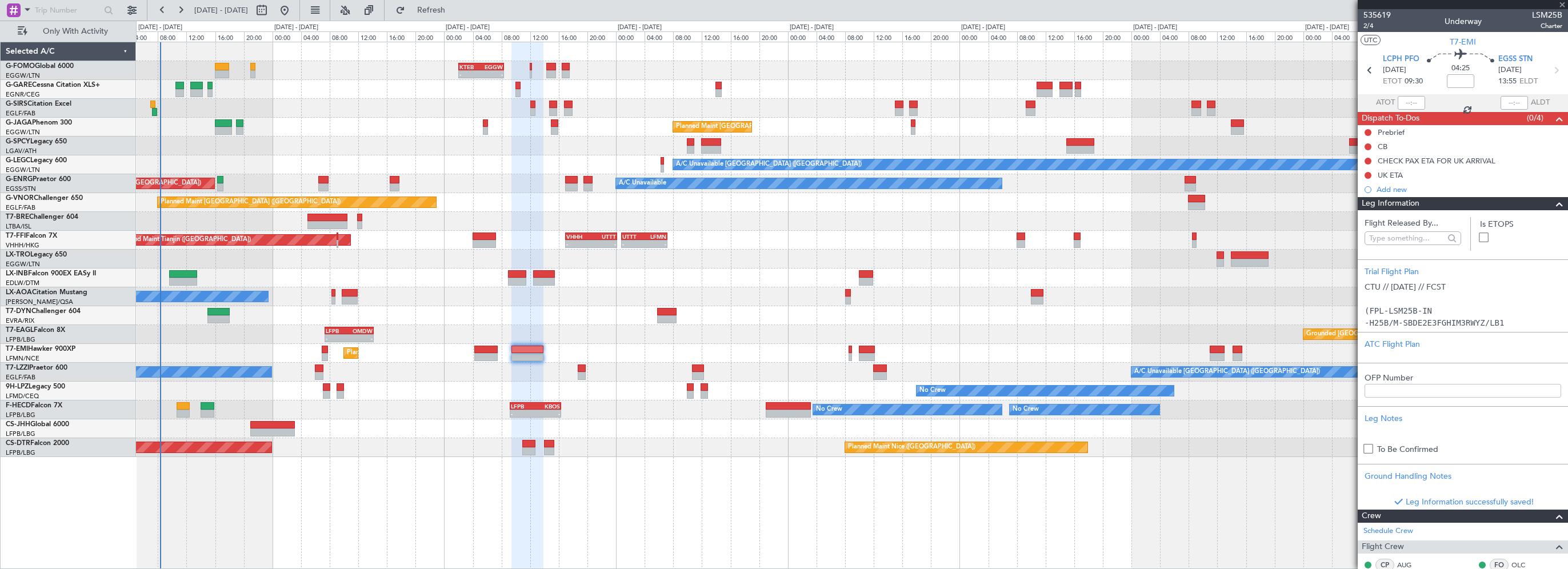
type input "0"
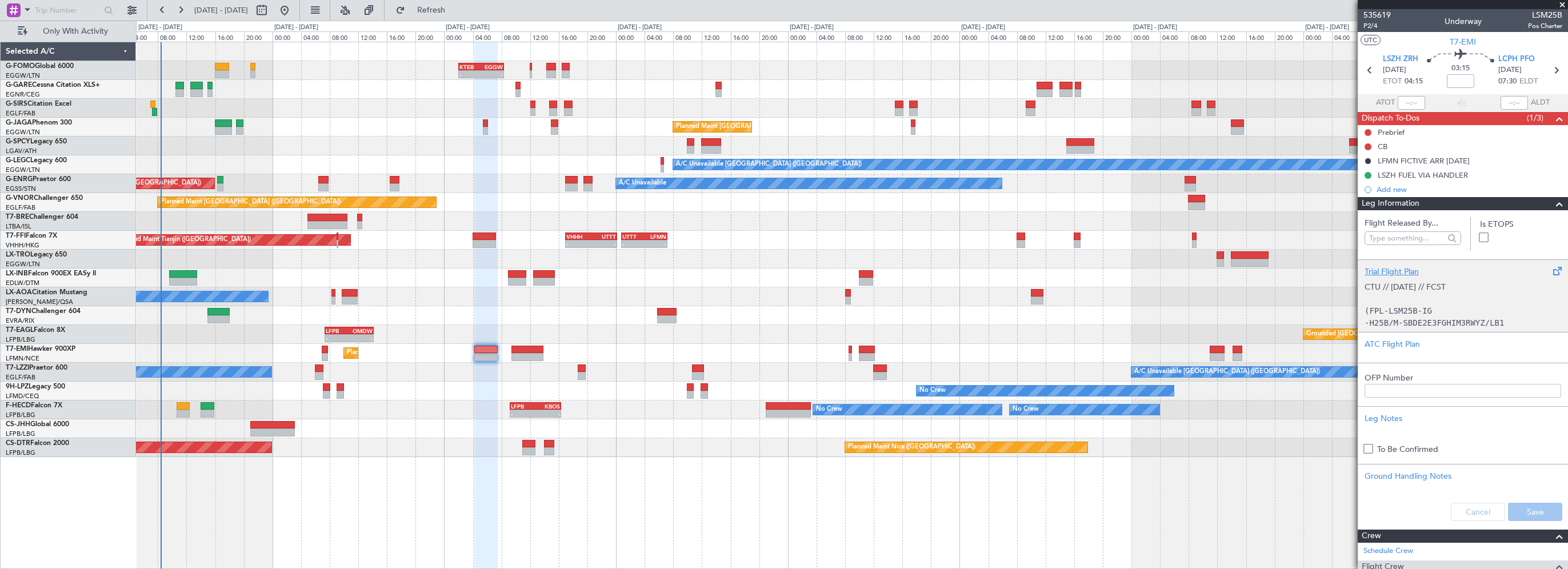
click at [1378, 272] on div "Trial Flight Plan" at bounding box center [1463, 272] width 197 height 12
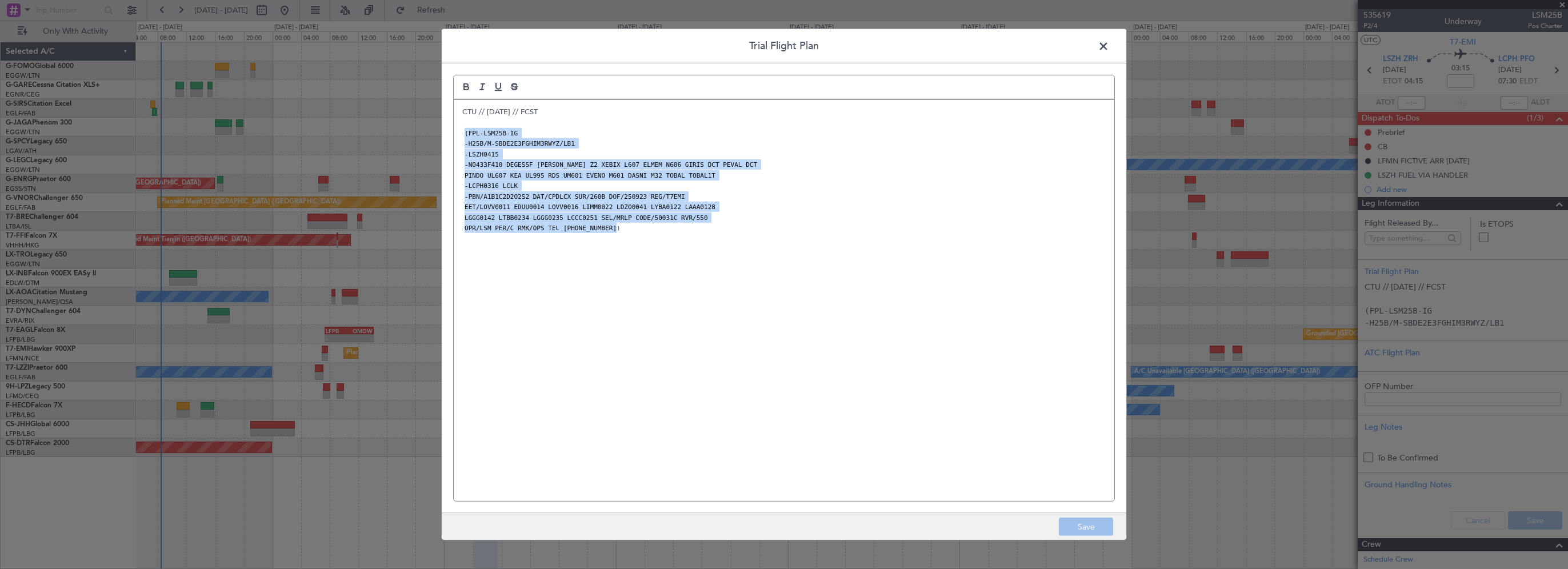
drag, startPoint x: 635, startPoint y: 234, endPoint x: 460, endPoint y: 136, distance: 200.6
click at [460, 136] on div "CTU // 23SEP // FCST (FPL-LSM25B-IG -H25B/M-SBDE2E3FGHIM3RWYZ/LB1 -LSZH0415 -N0…" at bounding box center [783, 300] width 660 height 401
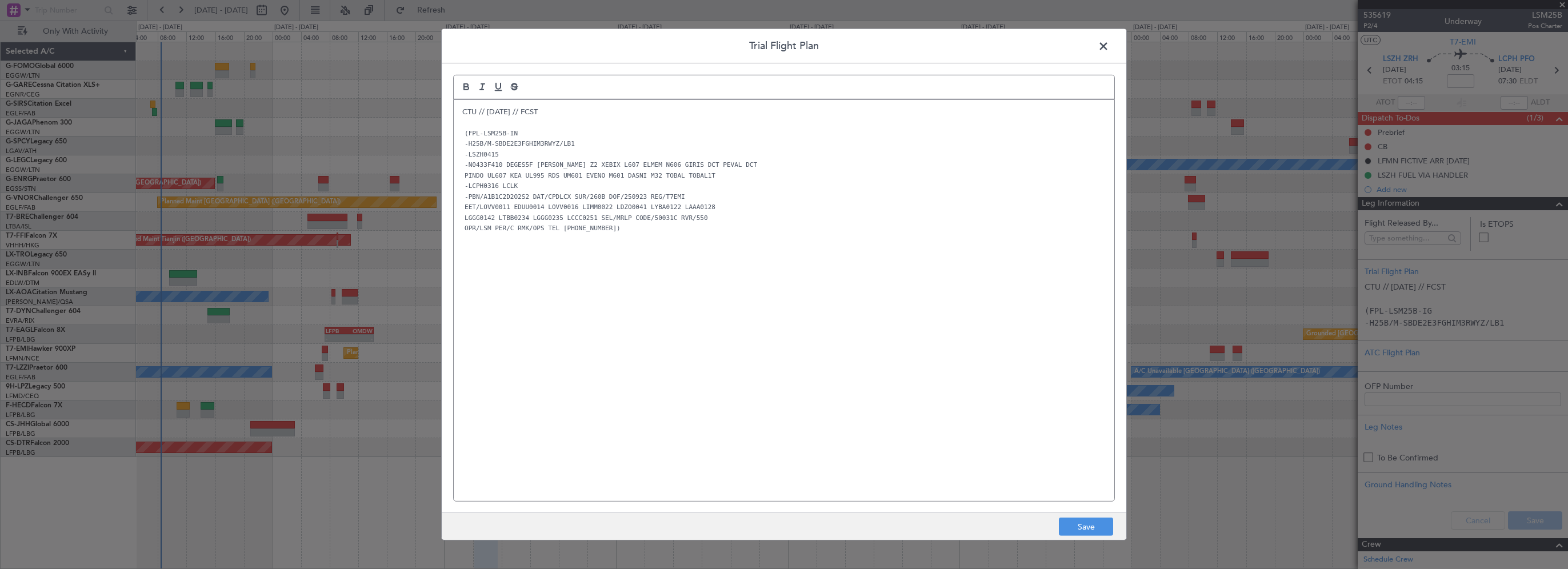
click at [663, 272] on div "CTU // 23SEP // FCST (FPL-LSM25B-IN -H25B/M-SBDE2E3FGHIM3RWYZ/LB1 -LSZH0415 -N0…" at bounding box center [783, 300] width 660 height 401
click at [1087, 523] on button "Save" at bounding box center [1086, 527] width 54 height 18
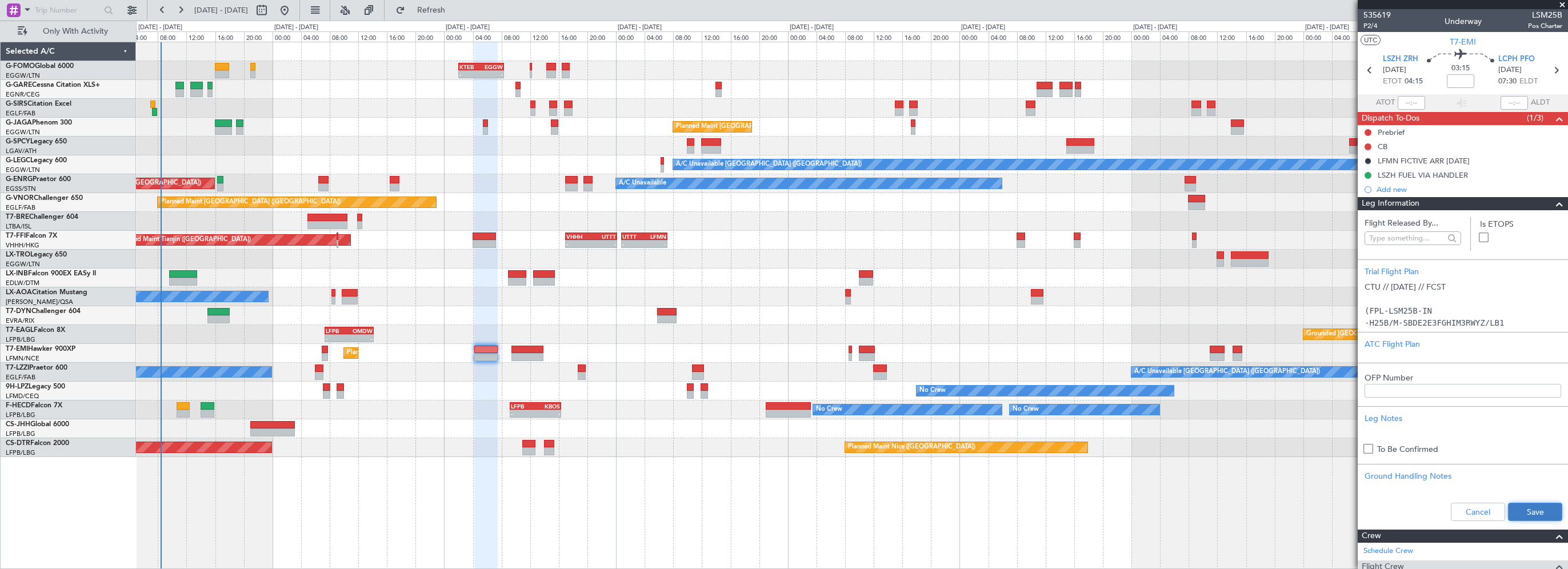
click at [1536, 509] on button "Save" at bounding box center [1535, 511] width 54 height 18
click at [1167, 518] on div "- - KTEB 02:00 Z EGGW 08:25 Z - - EGGW 09:00 Z KTEB 16:20 Z Unplanned Maint [GE…" at bounding box center [852, 304] width 1432 height 527
click at [1463, 84] on input at bounding box center [1460, 81] width 27 height 14
click at [1461, 81] on mat-tooltip-component "Flight Time" at bounding box center [1457, 89] width 53 height 30
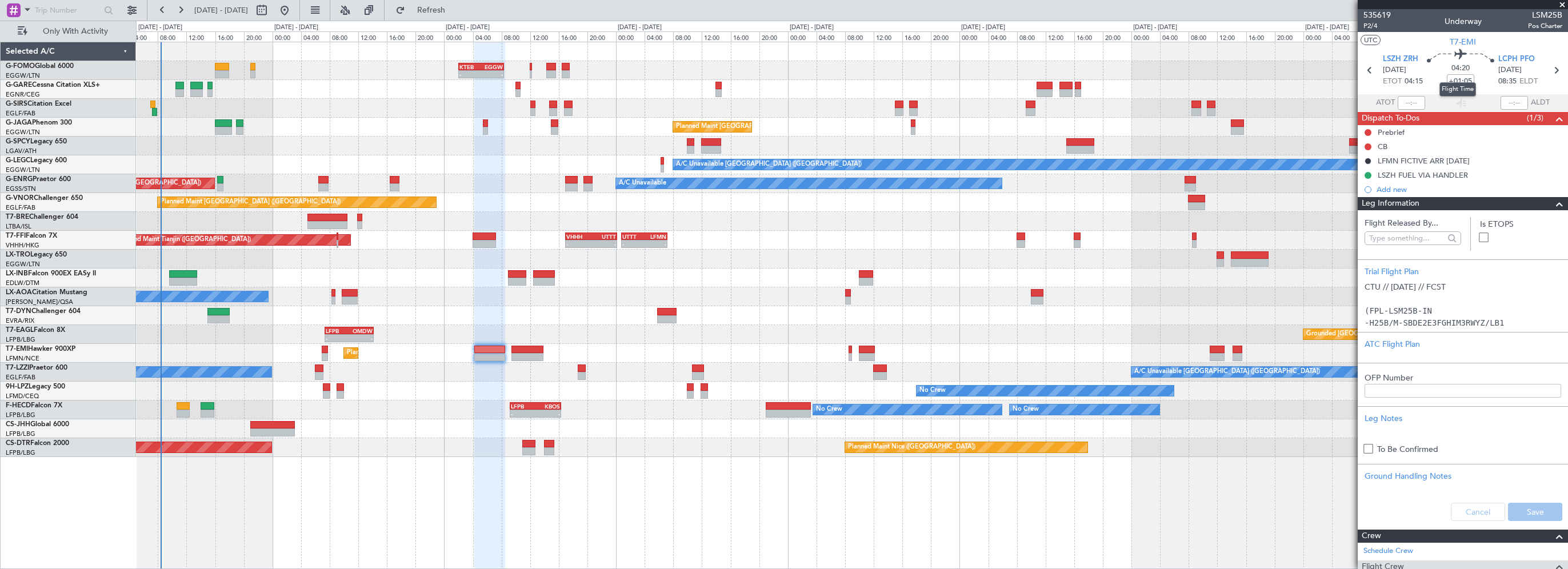
click at [1456, 78] on mat-tooltip-component "Flight Time" at bounding box center [1457, 89] width 53 height 30
click at [1451, 81] on input "+01:05" at bounding box center [1460, 81] width 27 height 14
type input "+00:00"
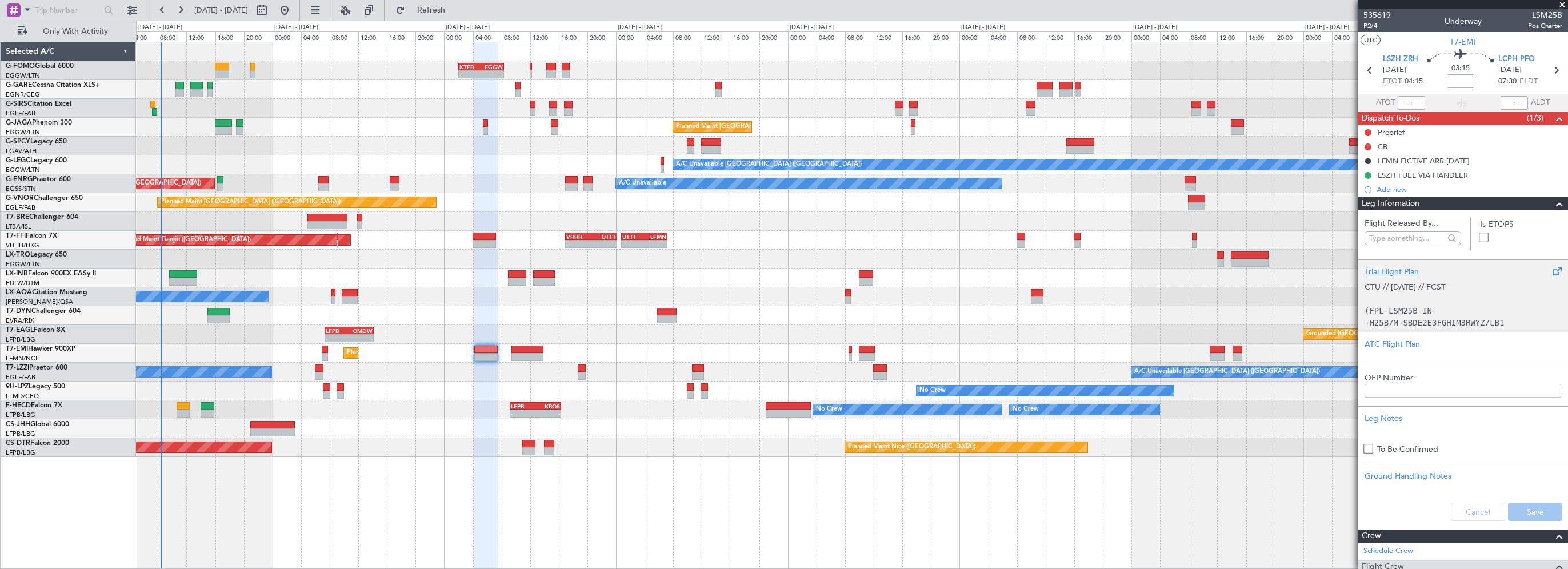
click at [1409, 274] on div "Trial Flight Plan" at bounding box center [1463, 272] width 197 height 12
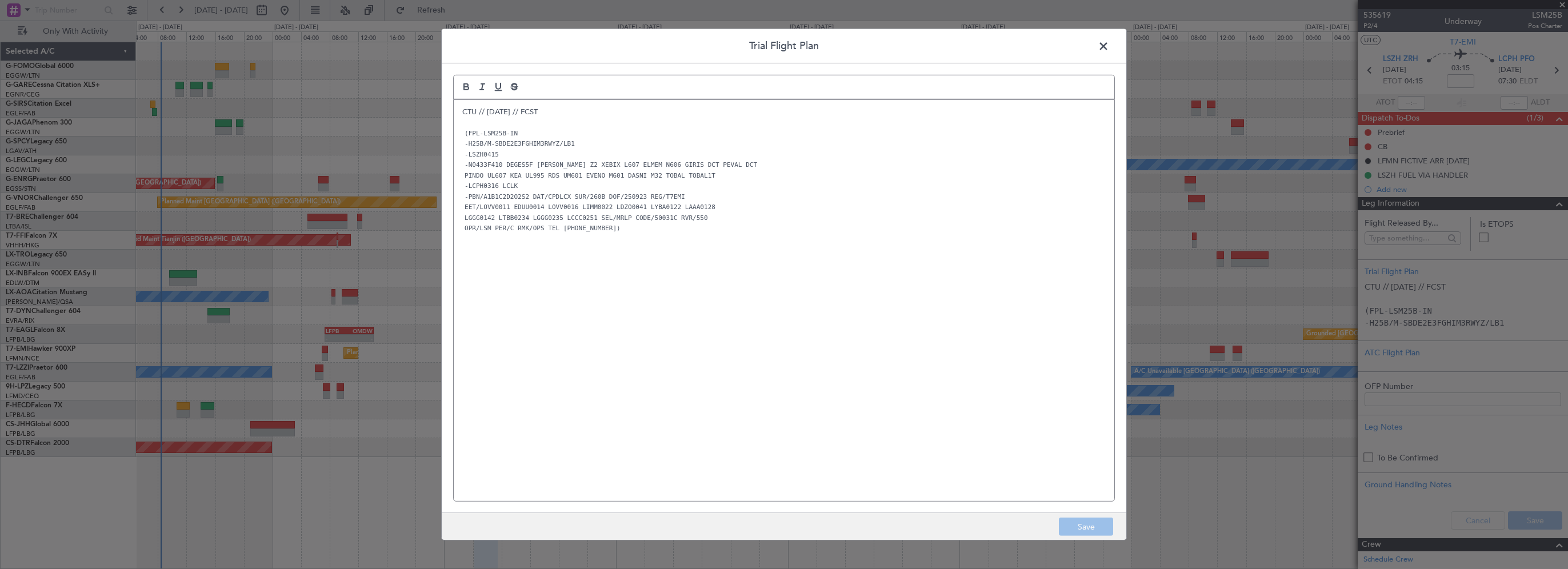
click at [1109, 43] on span at bounding box center [1109, 49] width 0 height 23
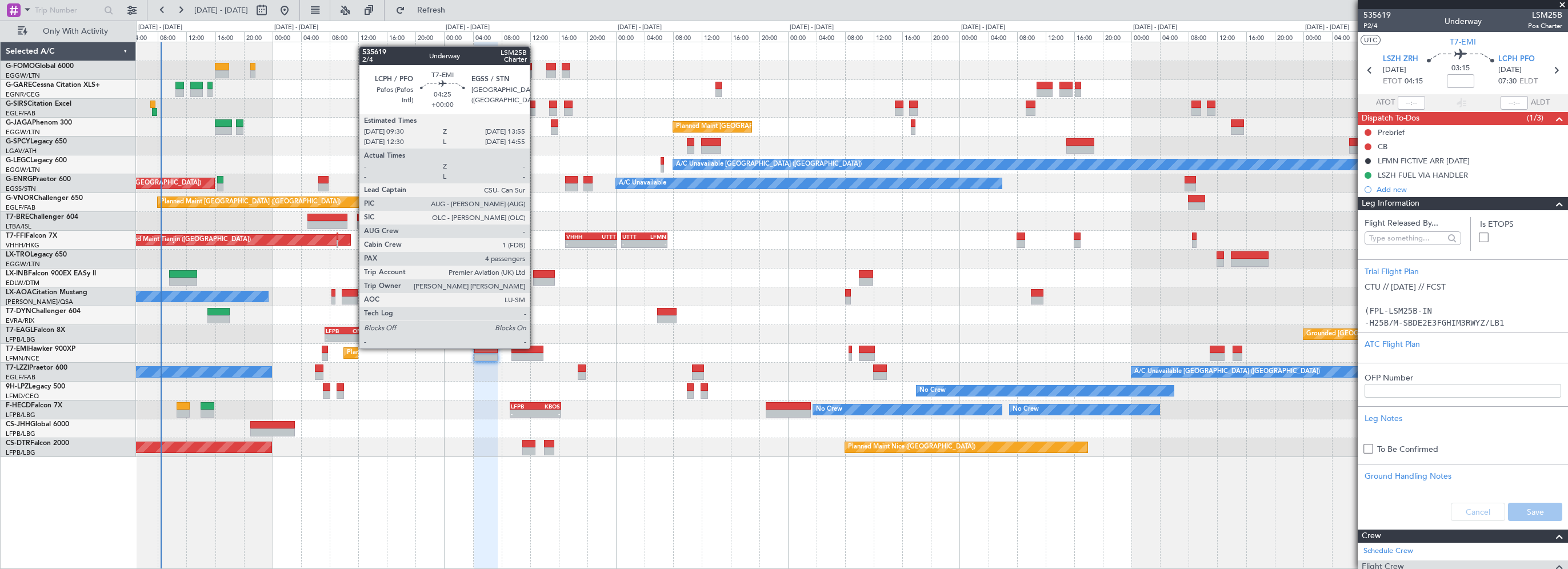
click at [535, 347] on div at bounding box center [528, 349] width 32 height 8
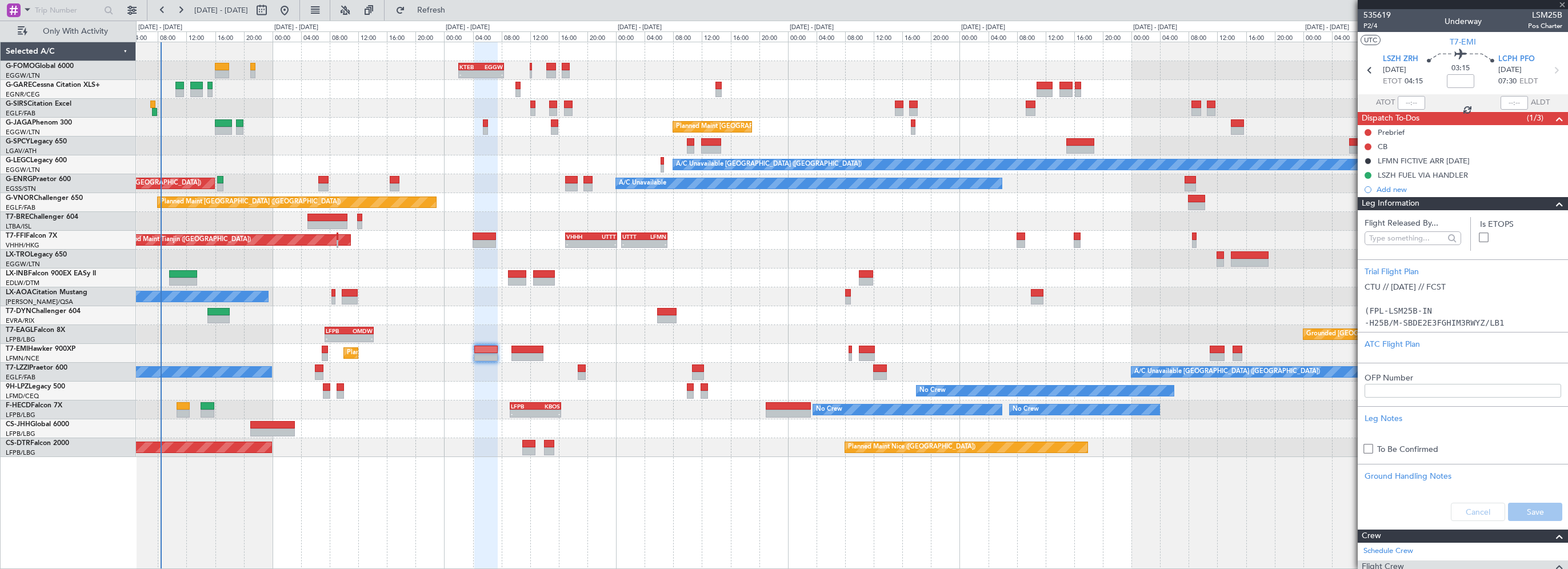
type input "4"
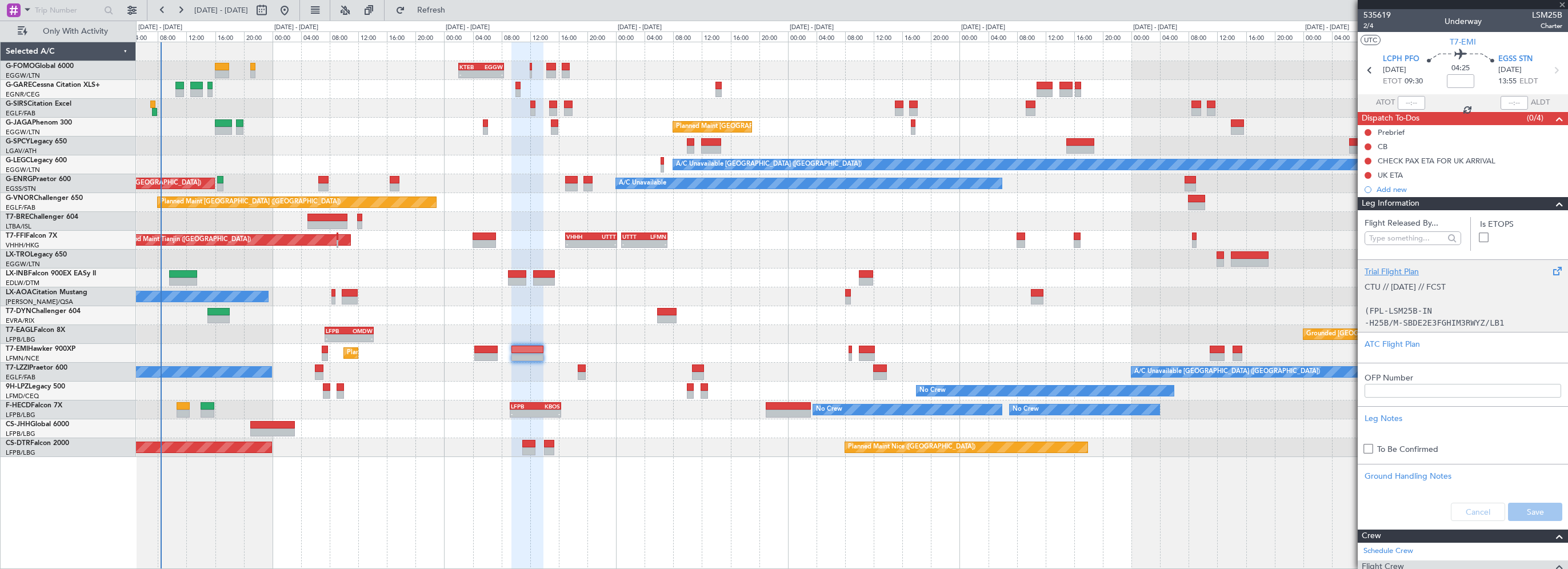
click at [1402, 279] on div "CTU // 21SEP // FCST (FPL-LSM25B-IN -H25B/M-SBDE2E3FGHIM3RWYZ/LB1 -LCPH0930 -N0…" at bounding box center [1463, 302] width 197 height 48
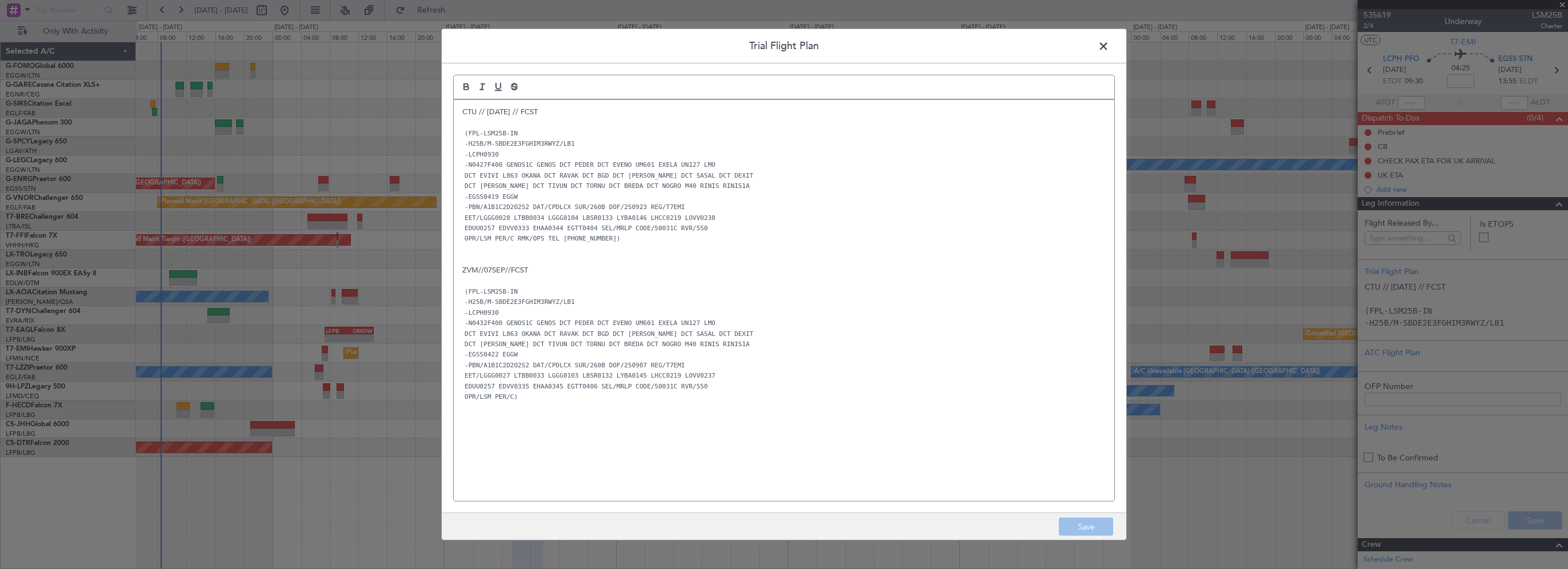
click at [1109, 48] on span at bounding box center [1109, 49] width 0 height 23
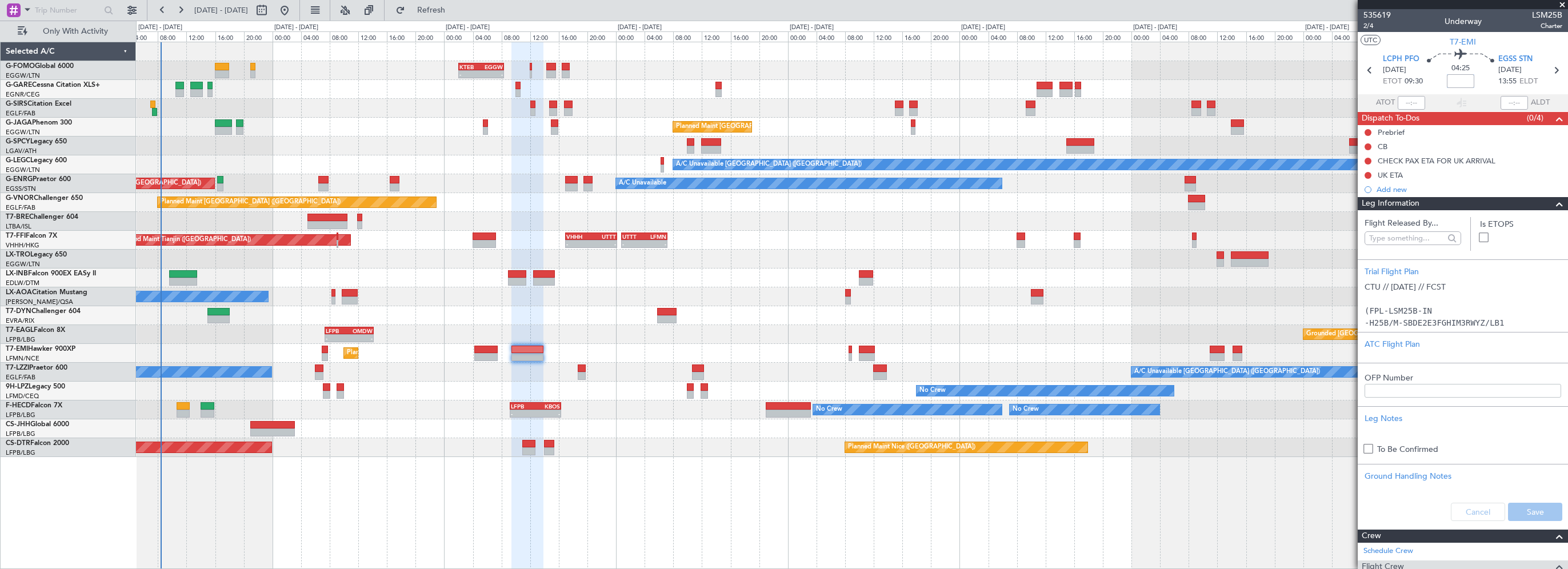
drag, startPoint x: 1456, startPoint y: 82, endPoint x: 1527, endPoint y: 76, distance: 71.3
click at [1459, 82] on input at bounding box center [1460, 81] width 27 height 14
type input "-00:05"
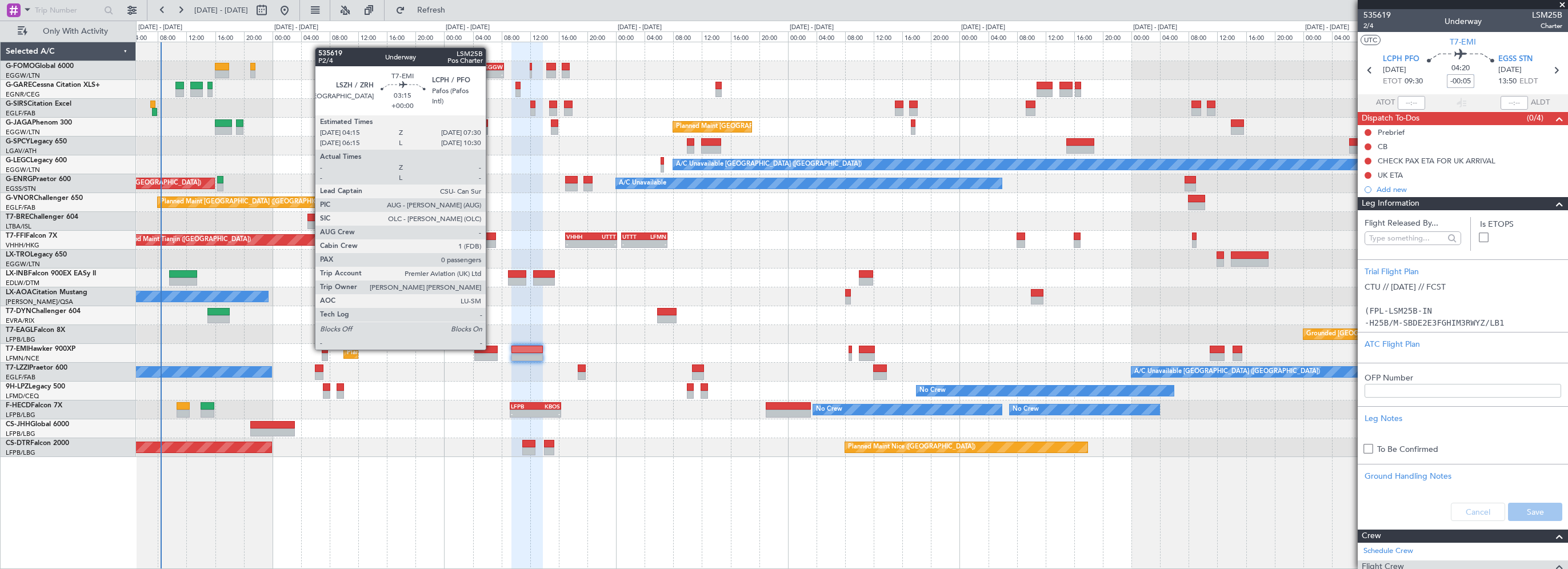
click at [491, 349] on div at bounding box center [486, 349] width 23 height 8
click at [491, 349] on div at bounding box center [486, 349] width 23 height 8
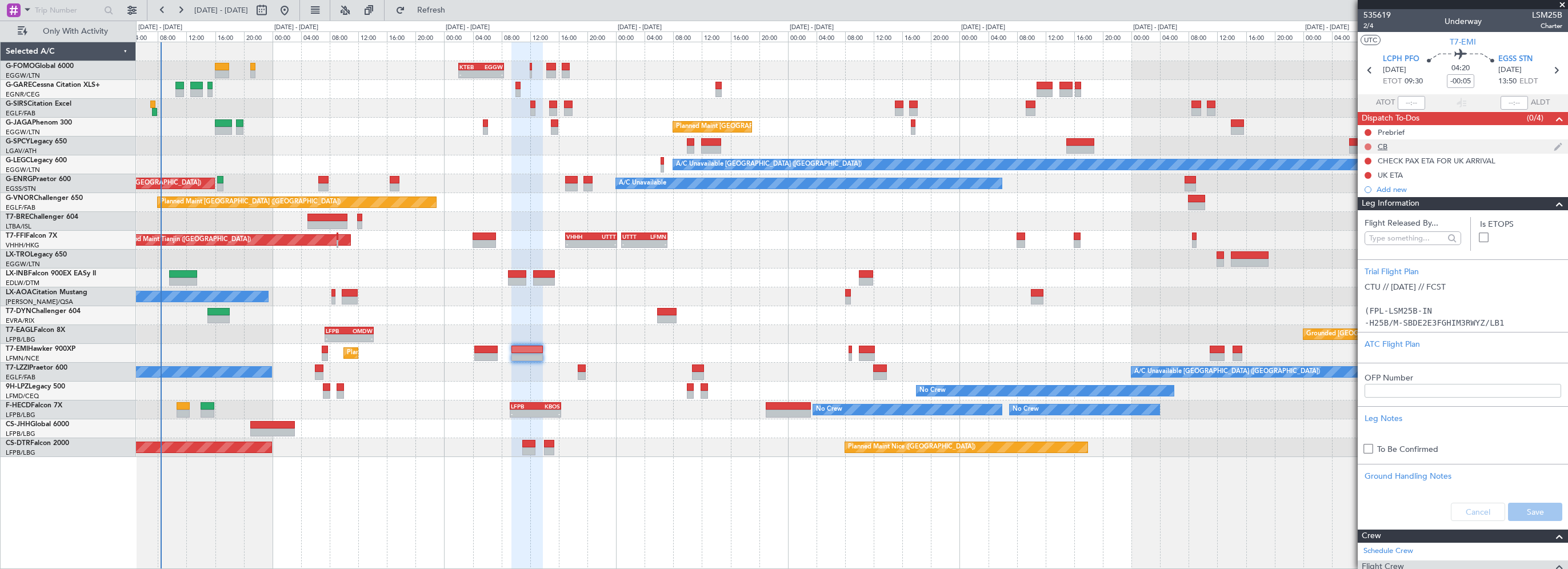
click at [1369, 145] on button at bounding box center [1368, 147] width 7 height 7
click at [1362, 195] on span "Completed" at bounding box center [1374, 197] width 38 height 11
click at [1369, 131] on button at bounding box center [1368, 133] width 7 height 7
click at [1372, 165] on span "In Progress" at bounding box center [1374, 166] width 39 height 11
click at [1553, 199] on span at bounding box center [1560, 204] width 14 height 14
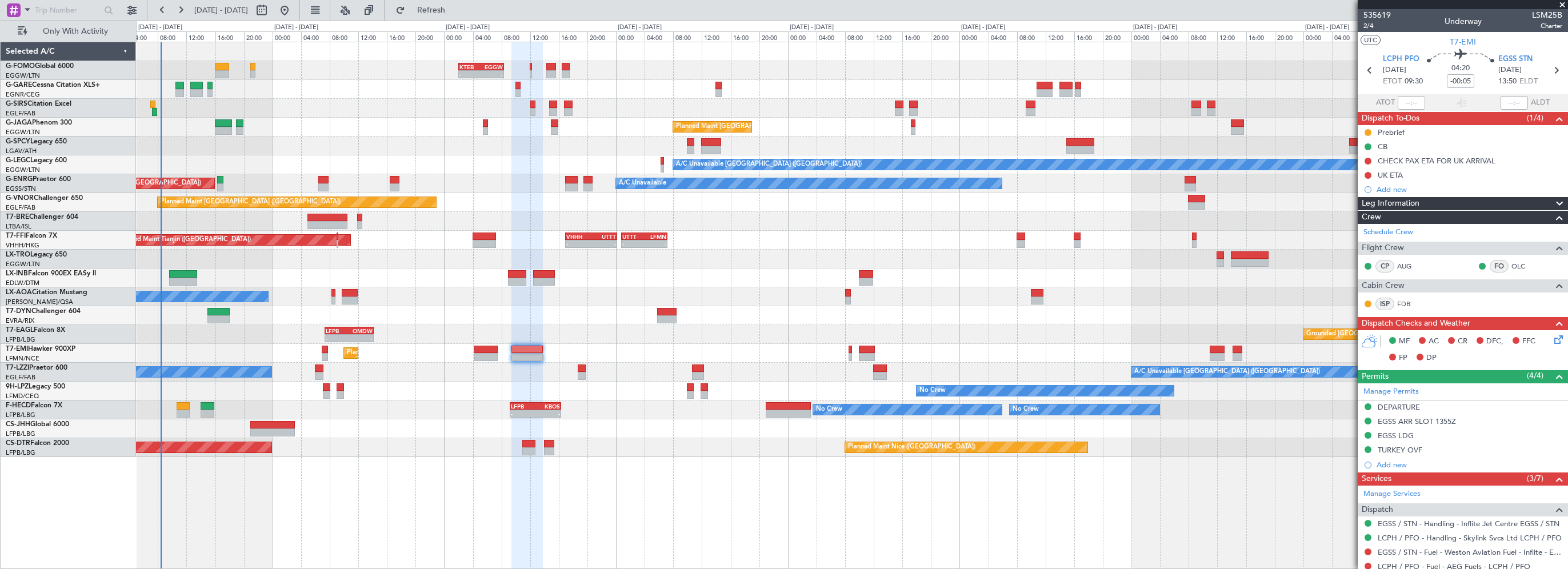
click at [1554, 340] on icon at bounding box center [1556, 337] width 9 height 9
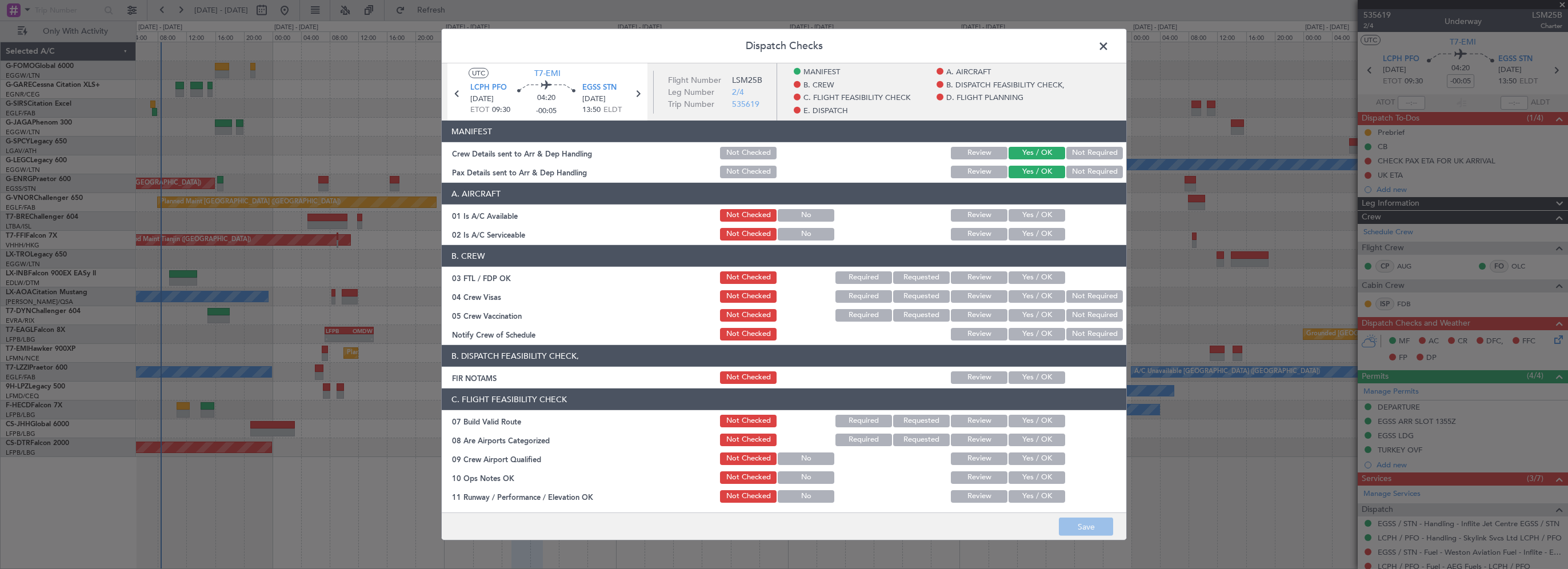
drag, startPoint x: 1022, startPoint y: 210, endPoint x: 1022, endPoint y: 217, distance: 7.0
click at [1022, 210] on button "Yes / OK" at bounding box center [1037, 215] width 57 height 13
drag, startPoint x: 1021, startPoint y: 227, endPoint x: 1016, endPoint y: 247, distance: 20.6
click at [1020, 231] on button "Yes / OK" at bounding box center [1037, 234] width 57 height 13
click at [1024, 377] on button "Yes / OK" at bounding box center [1037, 377] width 57 height 13
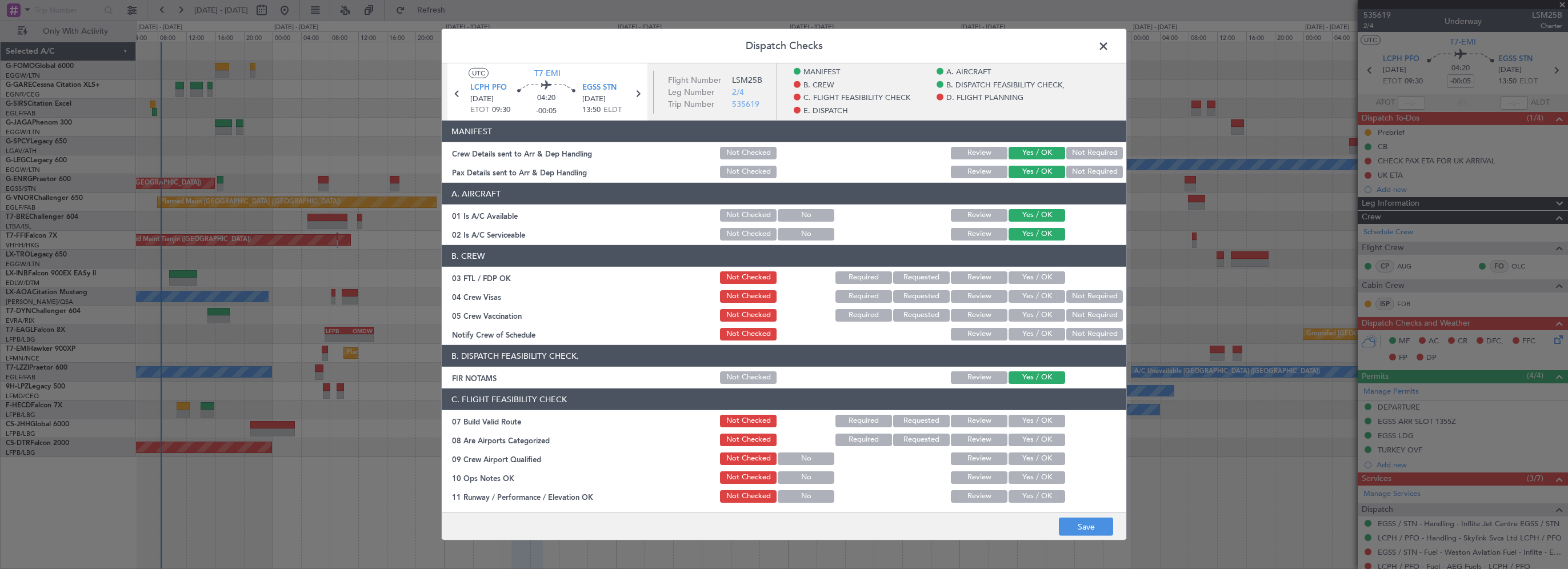
click at [1019, 429] on section "C. FLIGHT FEASIBILITY CHECK 07 Build Valid Route Not Checked Required Requested…" at bounding box center [783, 541] width 684 height 304
drag, startPoint x: 1021, startPoint y: 450, endPoint x: 1019, endPoint y: 458, distance: 8.2
click at [1021, 451] on div "Yes / OK" at bounding box center [1036, 458] width 58 height 16
click at [1019, 460] on button "Yes / OK" at bounding box center [1037, 459] width 57 height 13
click at [1033, 422] on button "Yes / OK" at bounding box center [1037, 421] width 57 height 13
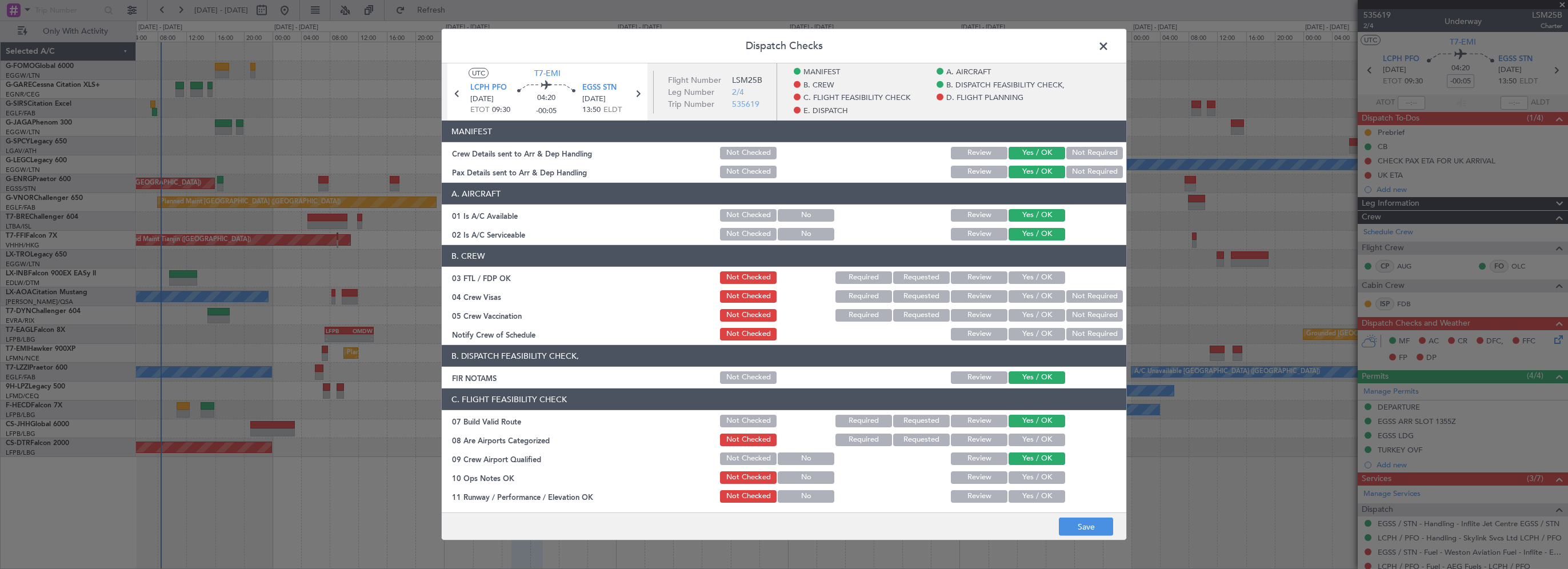
drag, startPoint x: 1023, startPoint y: 474, endPoint x: 997, endPoint y: 470, distance: 26.3
click at [1022, 475] on button "Yes / OK" at bounding box center [1037, 478] width 57 height 13
click at [727, 462] on button "Not Checked" at bounding box center [748, 459] width 57 height 13
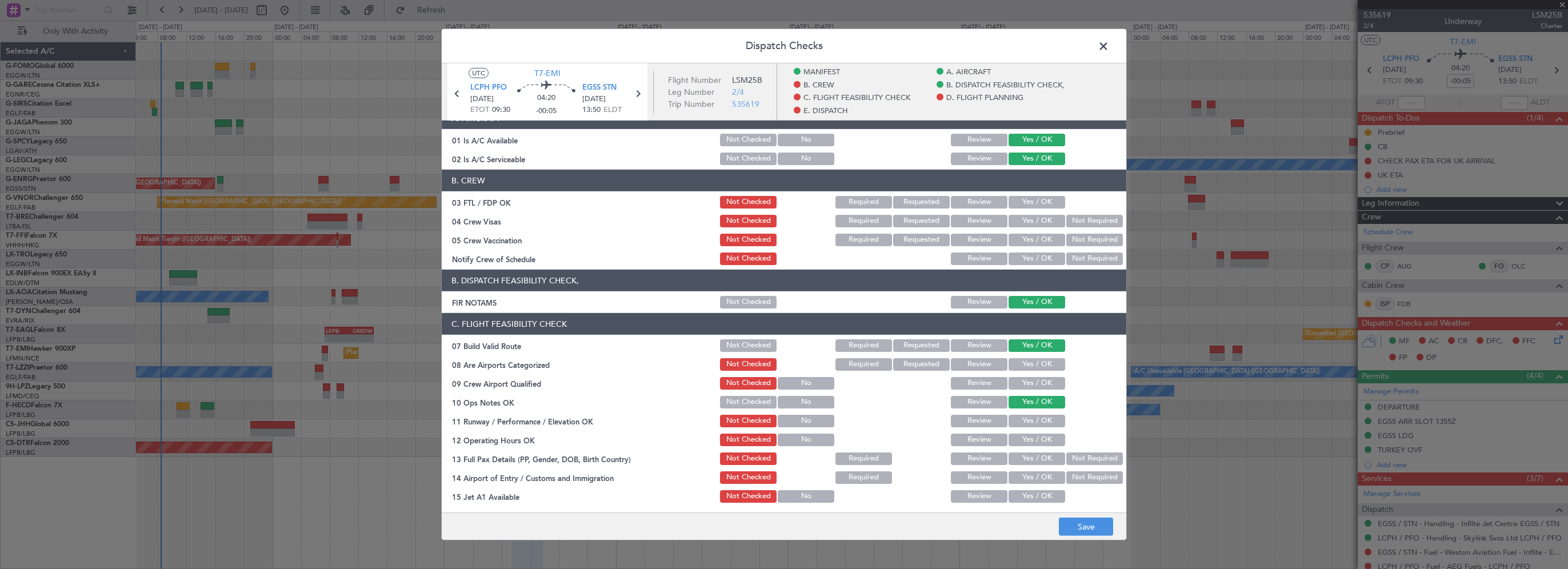
scroll to position [342, 0]
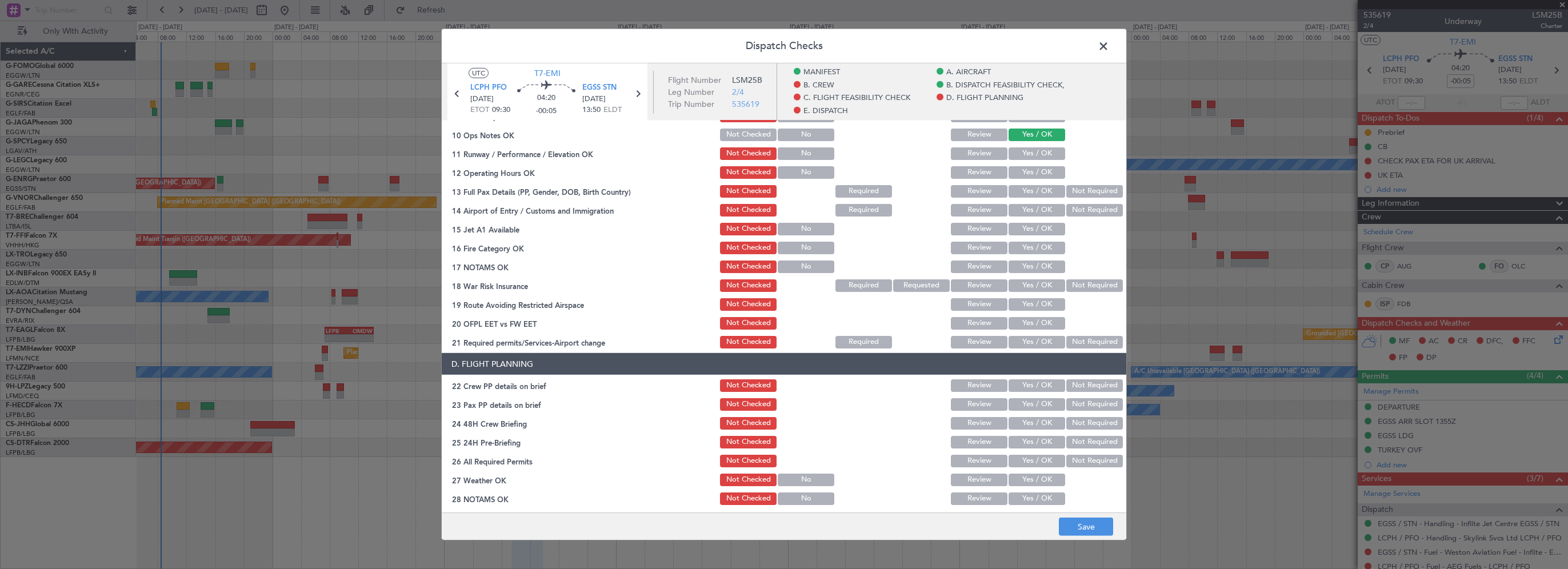
click at [1028, 157] on button "Yes / OK" at bounding box center [1037, 154] width 57 height 13
click at [1032, 176] on button "Yes / OK" at bounding box center [1037, 173] width 57 height 13
click at [1028, 199] on div "Yes / OK" at bounding box center [1036, 191] width 58 height 16
drag, startPoint x: 1030, startPoint y: 192, endPoint x: 1026, endPoint y: 209, distance: 17.5
click at [1030, 192] on button "Yes / OK" at bounding box center [1037, 192] width 57 height 13
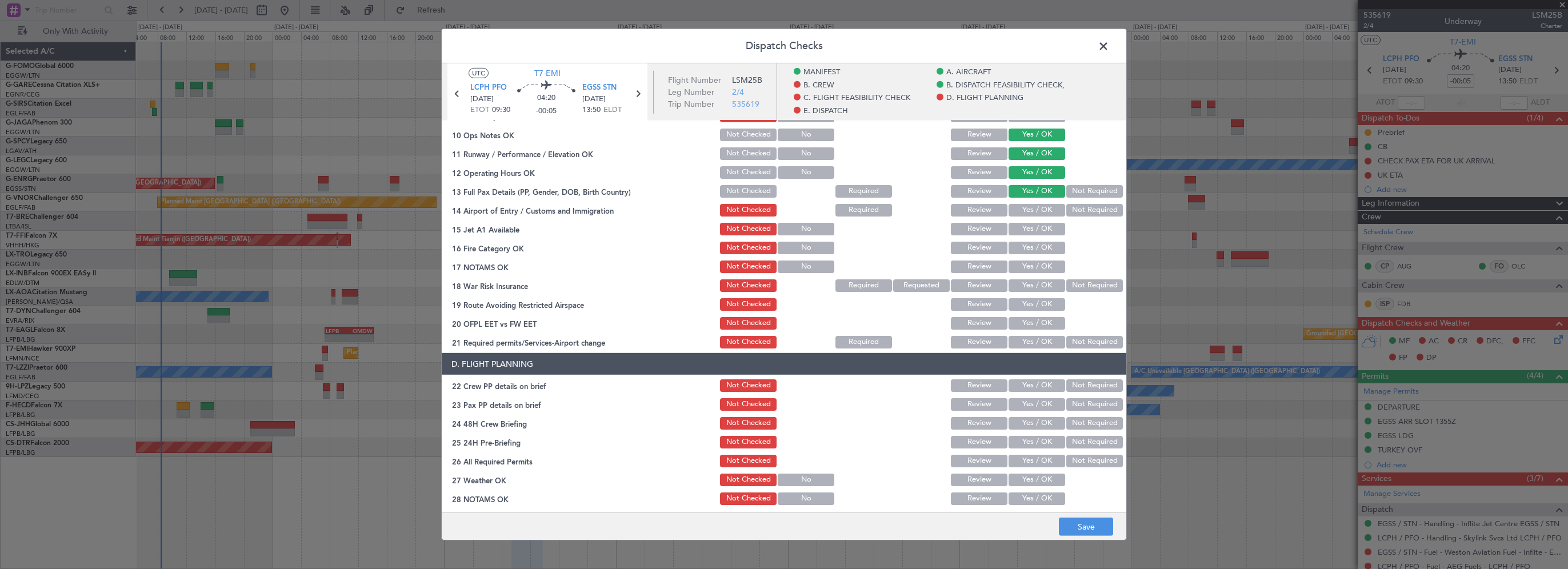
drag, startPoint x: 1026, startPoint y: 209, endPoint x: 1025, endPoint y: 217, distance: 8.1
click at [1026, 209] on button "Yes / OK" at bounding box center [1037, 210] width 57 height 13
click at [1025, 231] on button "Yes / OK" at bounding box center [1037, 229] width 57 height 13
click at [1024, 247] on button "Yes / OK" at bounding box center [1037, 248] width 57 height 13
drag, startPoint x: 1024, startPoint y: 268, endPoint x: 1042, endPoint y: 285, distance: 24.8
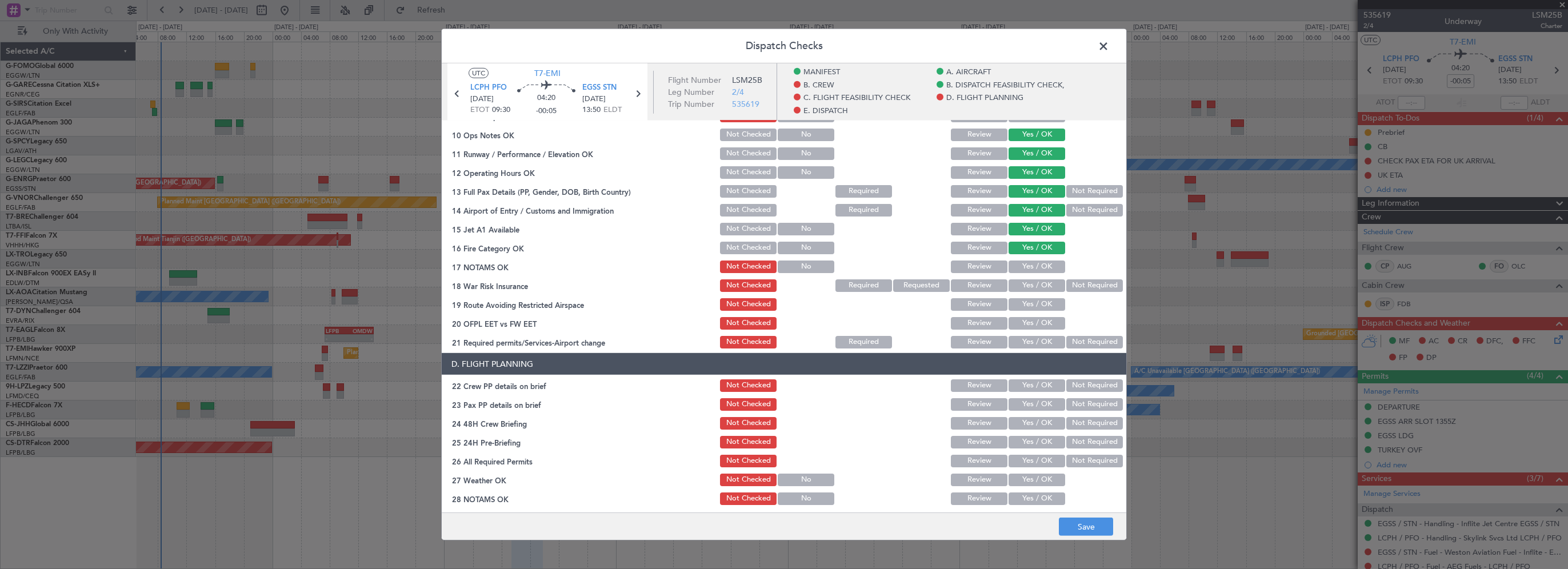
click at [1024, 268] on button "Yes / OK" at bounding box center [1037, 267] width 57 height 13
click at [1070, 290] on button "Not Required" at bounding box center [1094, 286] width 57 height 13
drag, startPoint x: 1032, startPoint y: 307, endPoint x: 1026, endPoint y: 321, distance: 15.2
click at [1032, 309] on button "Yes / OK" at bounding box center [1037, 304] width 57 height 13
drag, startPoint x: 1025, startPoint y: 327, endPoint x: 1022, endPoint y: 338, distance: 11.4
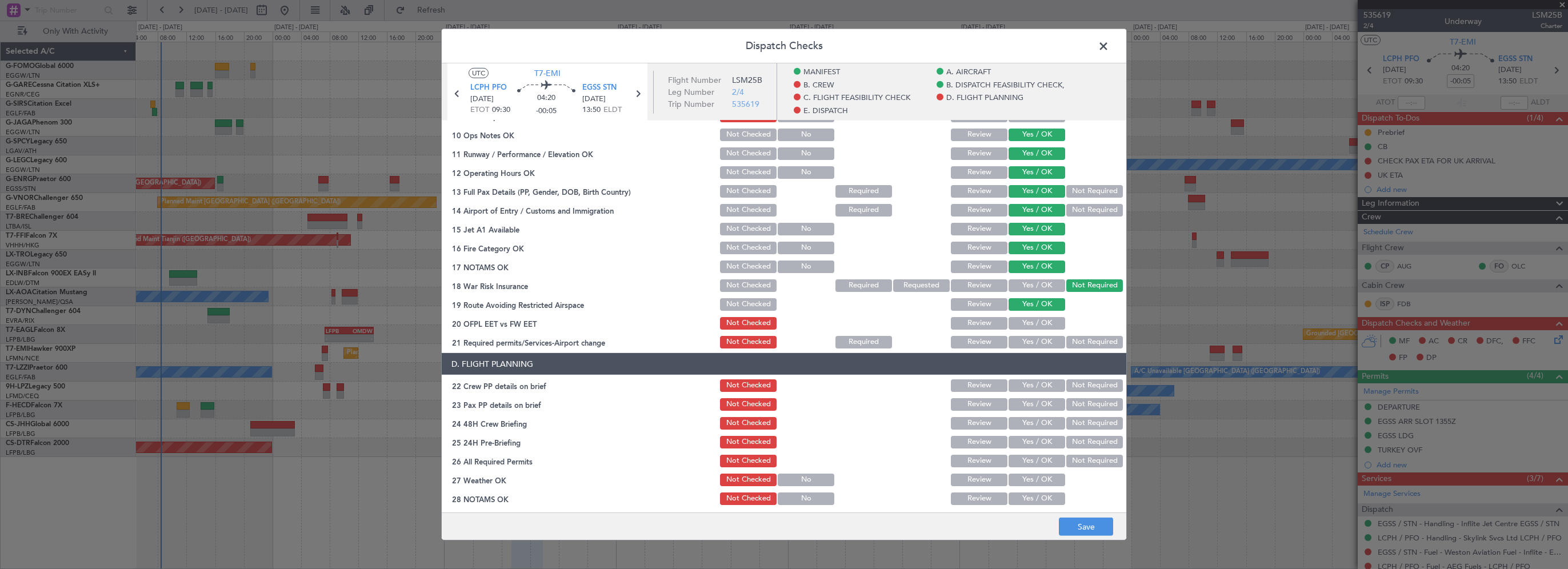
click at [1025, 328] on button "Yes / OK" at bounding box center [1037, 323] width 57 height 13
click at [1022, 340] on button "Yes / OK" at bounding box center [1037, 342] width 57 height 13
drag, startPoint x: 1017, startPoint y: 389, endPoint x: 1016, endPoint y: 400, distance: 11.0
click at [1018, 389] on button "Yes / OK" at bounding box center [1037, 386] width 57 height 13
drag, startPoint x: 1018, startPoint y: 404, endPoint x: 1016, endPoint y: 415, distance: 11.2
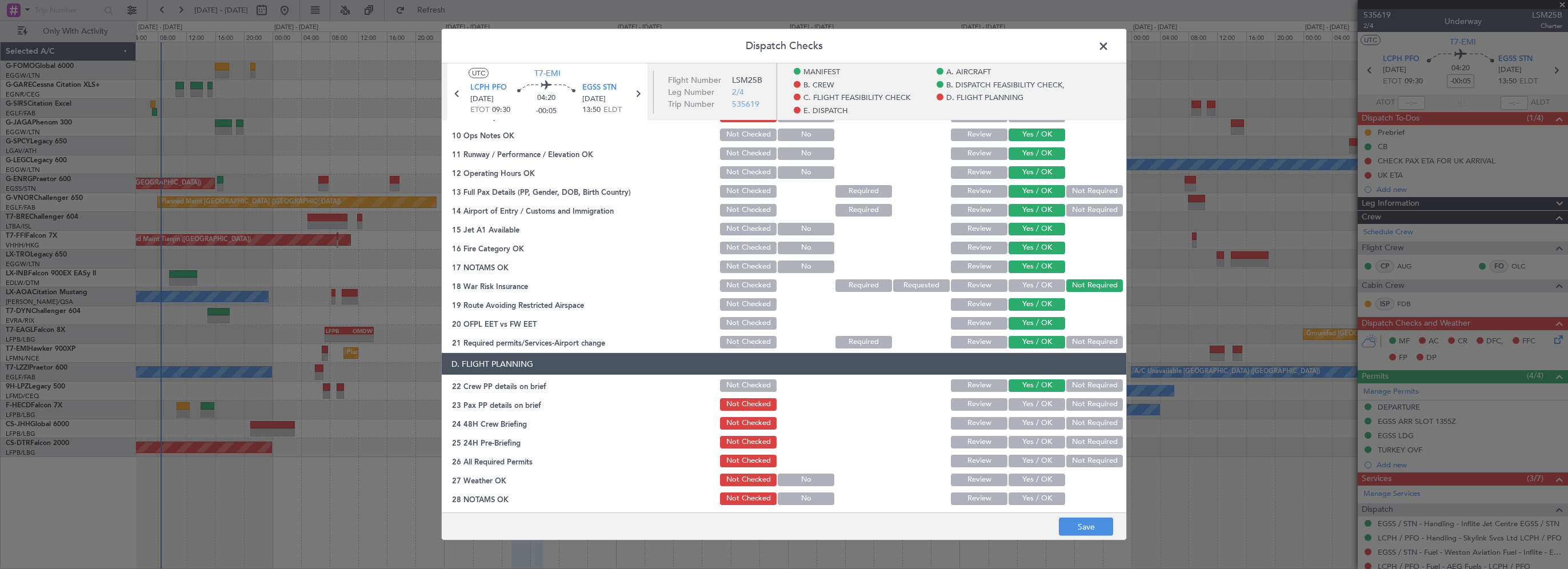
click at [1018, 406] on button "Yes / OK" at bounding box center [1037, 404] width 57 height 13
click at [1018, 427] on button "Yes / OK" at bounding box center [1037, 423] width 57 height 13
click at [1075, 448] on section "D. FLIGHT PLANNING 22 Crew PP details on brief Not Checked Review Yes / OK Not …" at bounding box center [783, 467] width 684 height 229
click at [1073, 444] on button "Not Required" at bounding box center [1094, 442] width 57 height 13
click at [1068, 529] on button "Save" at bounding box center [1086, 527] width 54 height 18
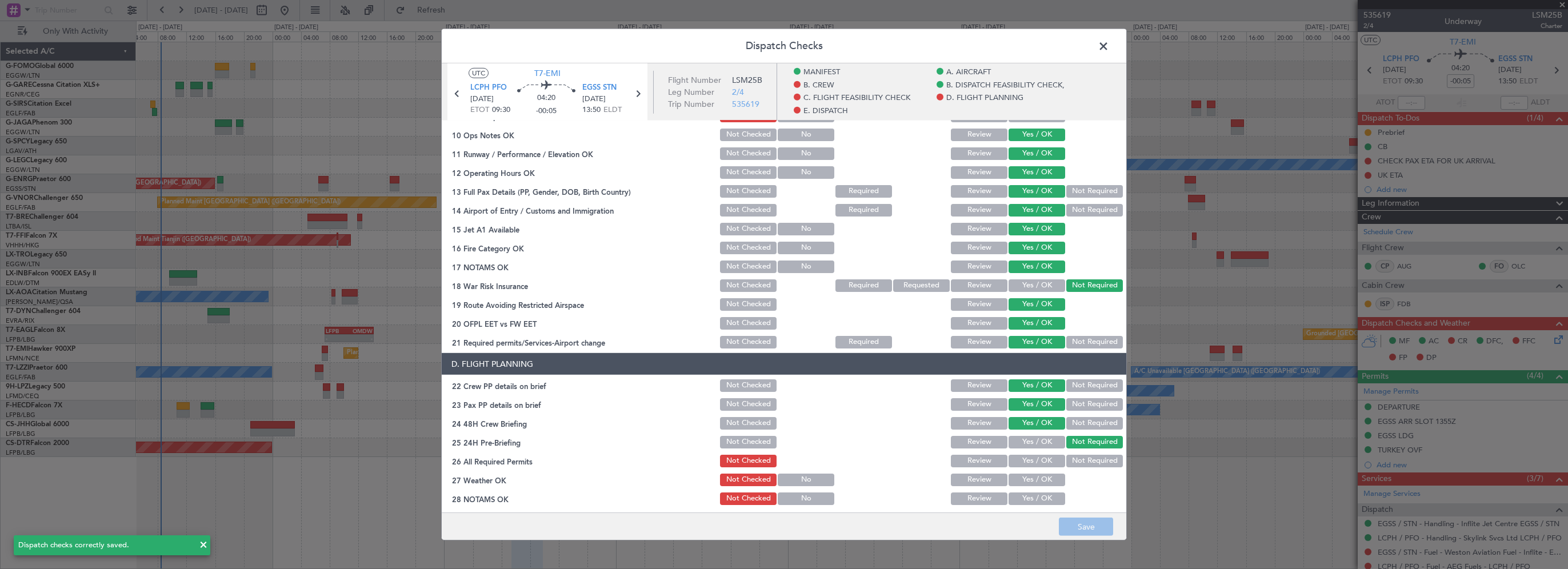
click at [1109, 44] on span at bounding box center [1109, 49] width 0 height 23
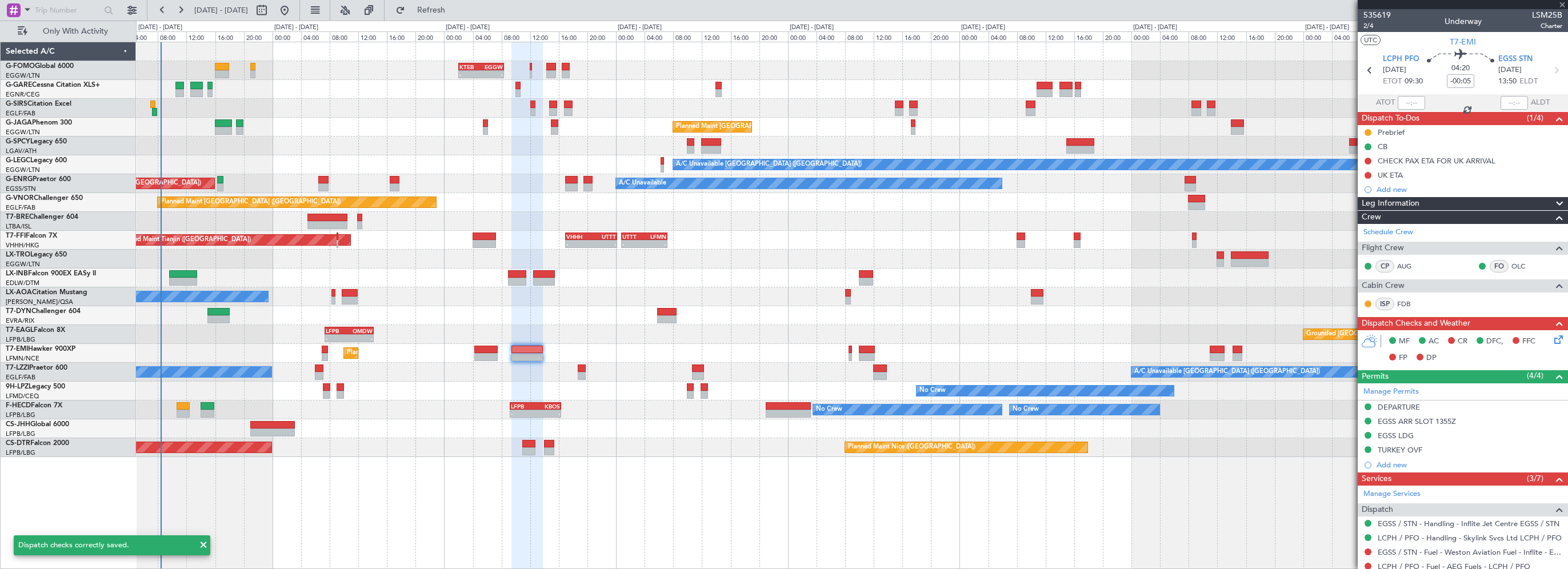
type input "0"
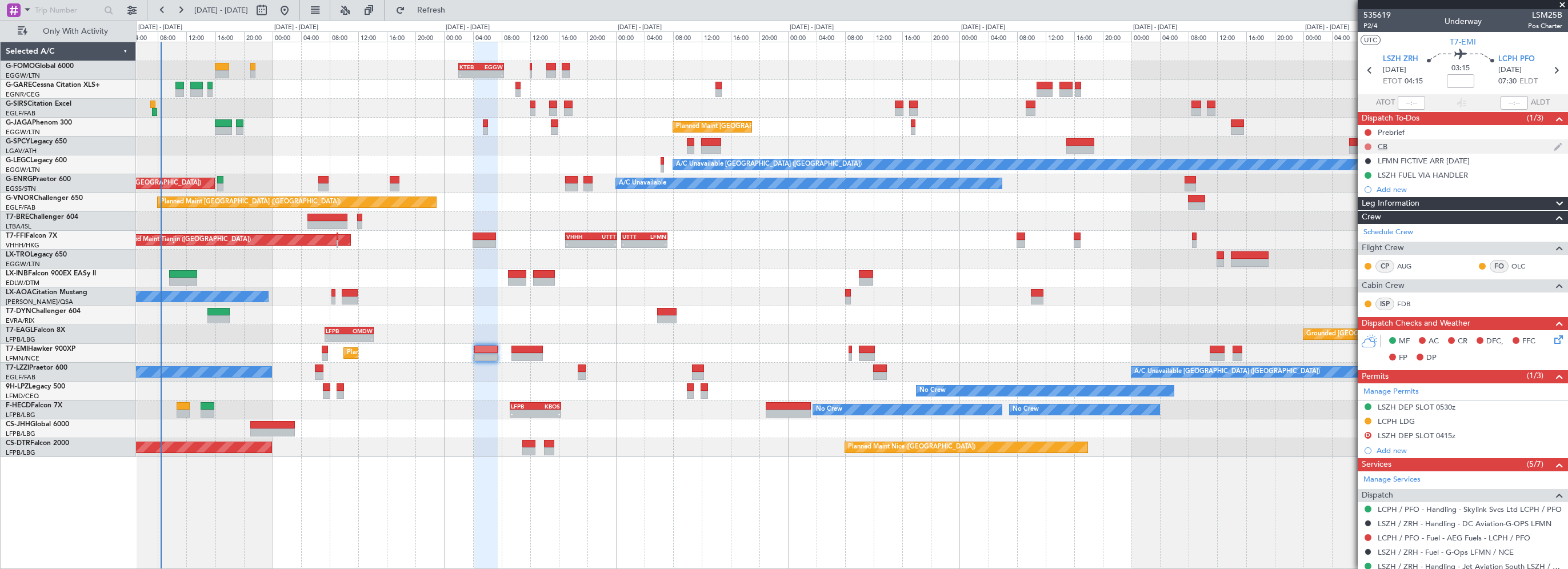
click at [1367, 146] on button at bounding box center [1368, 147] width 7 height 7
drag, startPoint x: 1375, startPoint y: 196, endPoint x: 1374, endPoint y: 177, distance: 19.0
click at [1375, 196] on span "Completed" at bounding box center [1374, 197] width 38 height 11
click at [1369, 130] on button at bounding box center [1368, 133] width 7 height 7
click at [1364, 167] on span "In Progress" at bounding box center [1374, 166] width 39 height 11
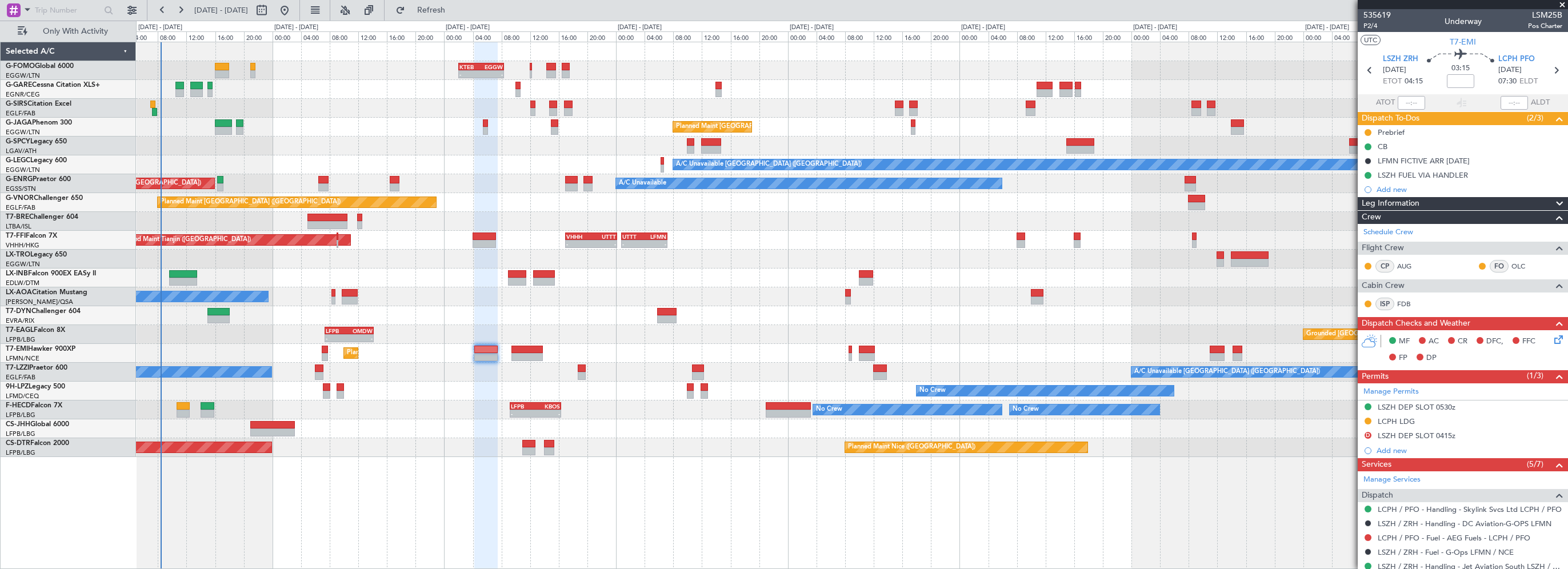
click at [1552, 342] on icon at bounding box center [1556, 337] width 9 height 9
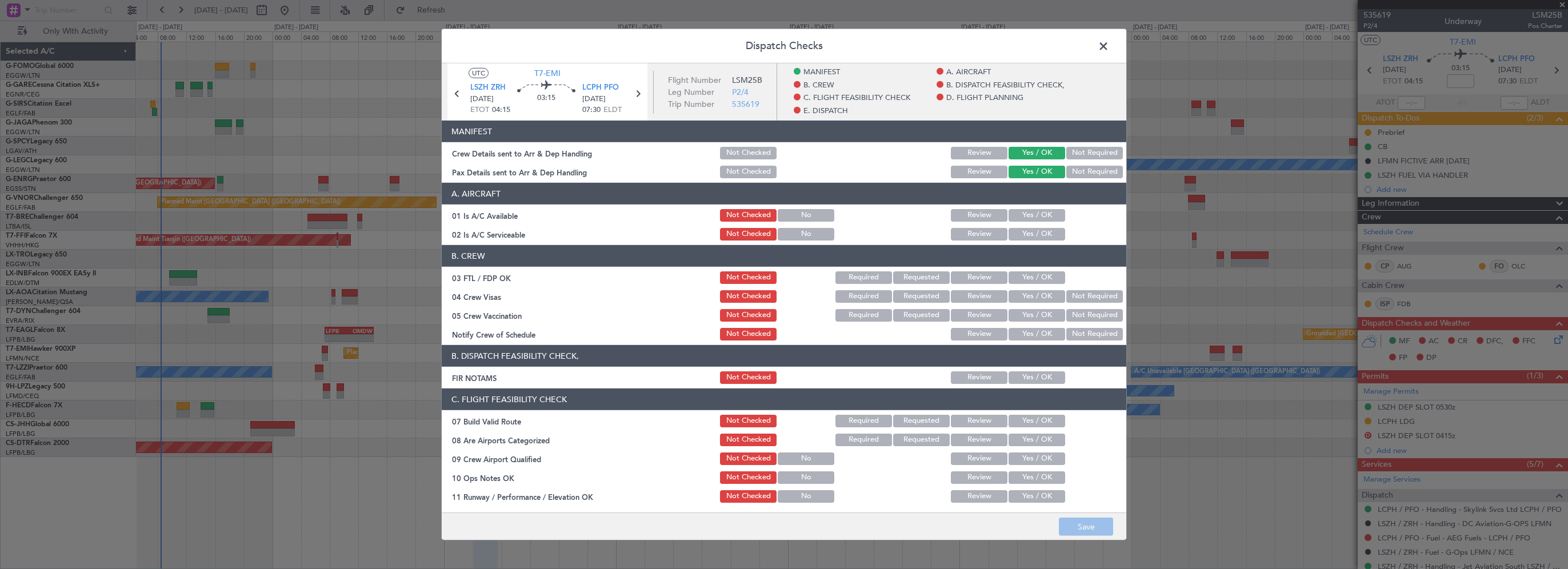
drag, startPoint x: 1035, startPoint y: 217, endPoint x: 1032, endPoint y: 232, distance: 15.3
click at [1035, 217] on button "Yes / OK" at bounding box center [1037, 215] width 57 height 13
click at [1031, 239] on button "Yes / OK" at bounding box center [1037, 234] width 57 height 13
click at [1017, 382] on button "Yes / OK" at bounding box center [1037, 377] width 57 height 13
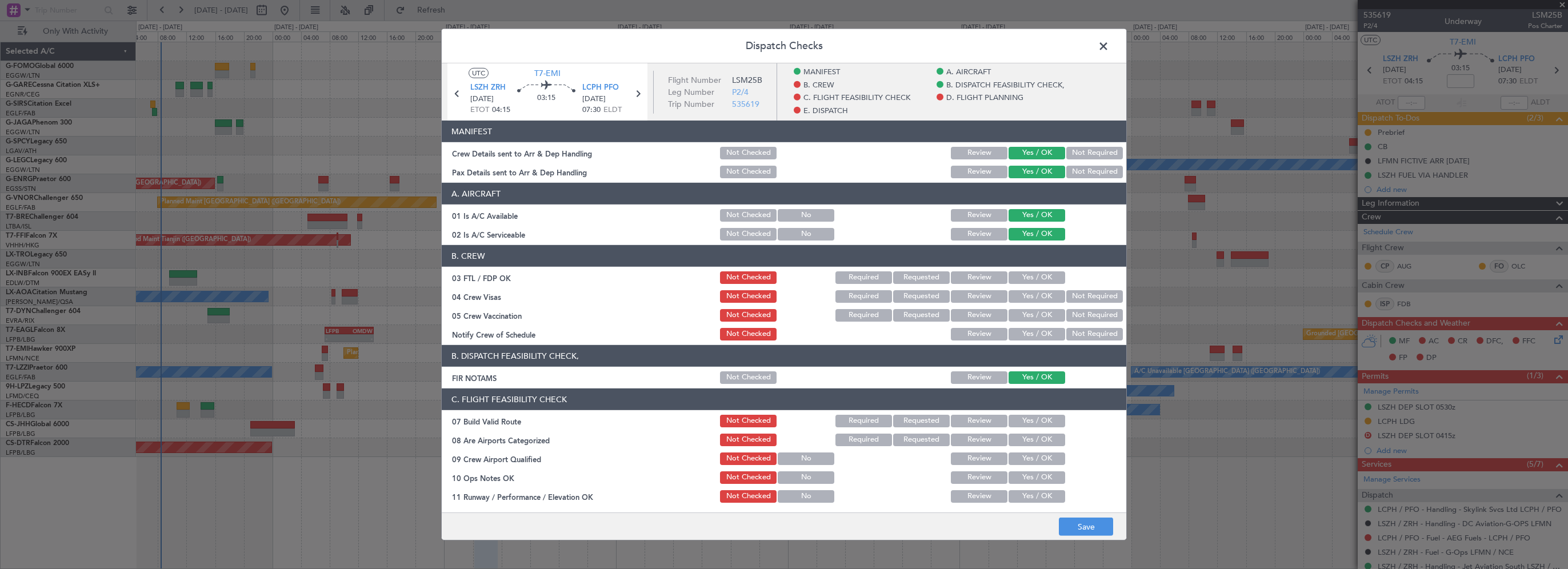
click at [1025, 420] on button "Yes / OK" at bounding box center [1037, 421] width 57 height 13
click at [1028, 477] on button "Yes / OK" at bounding box center [1037, 478] width 57 height 13
click at [1021, 497] on button "Yes / OK" at bounding box center [1037, 497] width 57 height 13
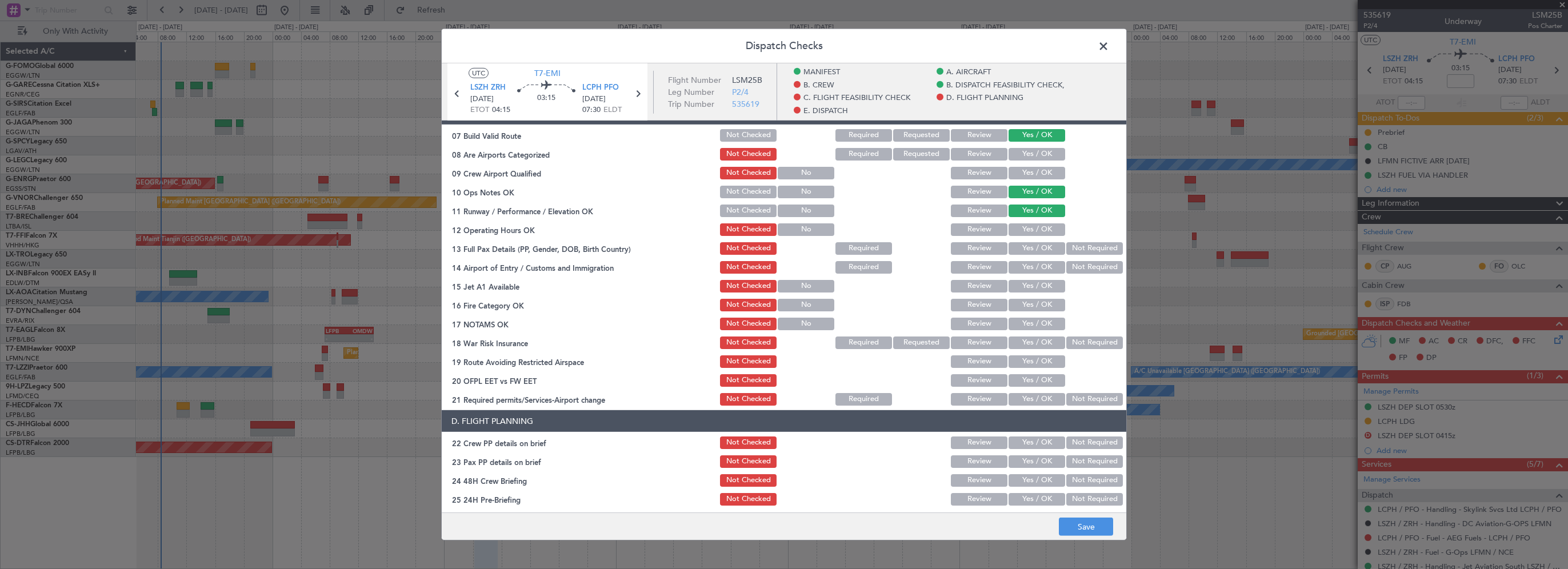
drag, startPoint x: 1032, startPoint y: 229, endPoint x: 1033, endPoint y: 244, distance: 15.0
click at [1032, 229] on button "Yes / OK" at bounding box center [1037, 229] width 57 height 13
click at [1035, 249] on button "Yes / OK" at bounding box center [1037, 248] width 57 height 13
click at [1033, 268] on button "Yes / OK" at bounding box center [1037, 267] width 57 height 13
click at [1027, 291] on button "Yes / OK" at bounding box center [1037, 286] width 57 height 13
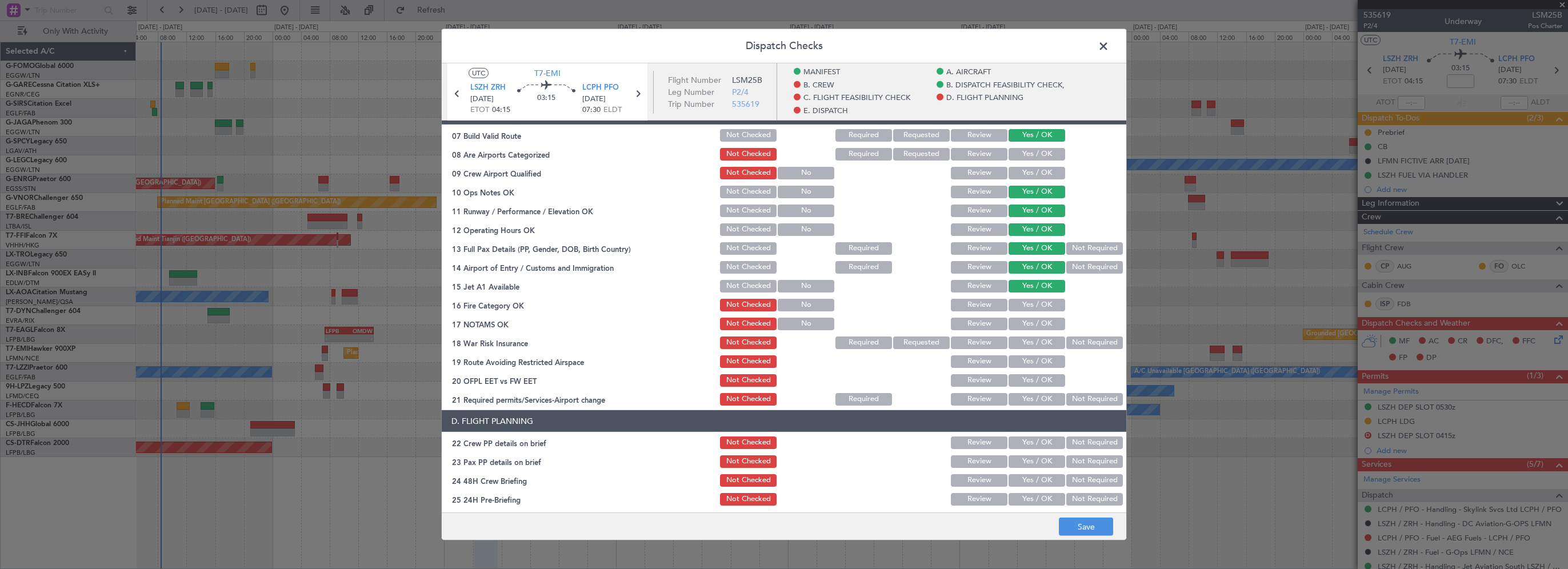
click at [1027, 304] on button "Yes / OK" at bounding box center [1037, 305] width 57 height 13
click at [1027, 326] on button "Yes / OK" at bounding box center [1037, 324] width 57 height 13
click at [1070, 338] on button "Not Required" at bounding box center [1094, 343] width 57 height 13
click at [1041, 358] on button "Yes / OK" at bounding box center [1037, 361] width 57 height 13
click at [1035, 381] on button "Yes / OK" at bounding box center [1037, 380] width 57 height 13
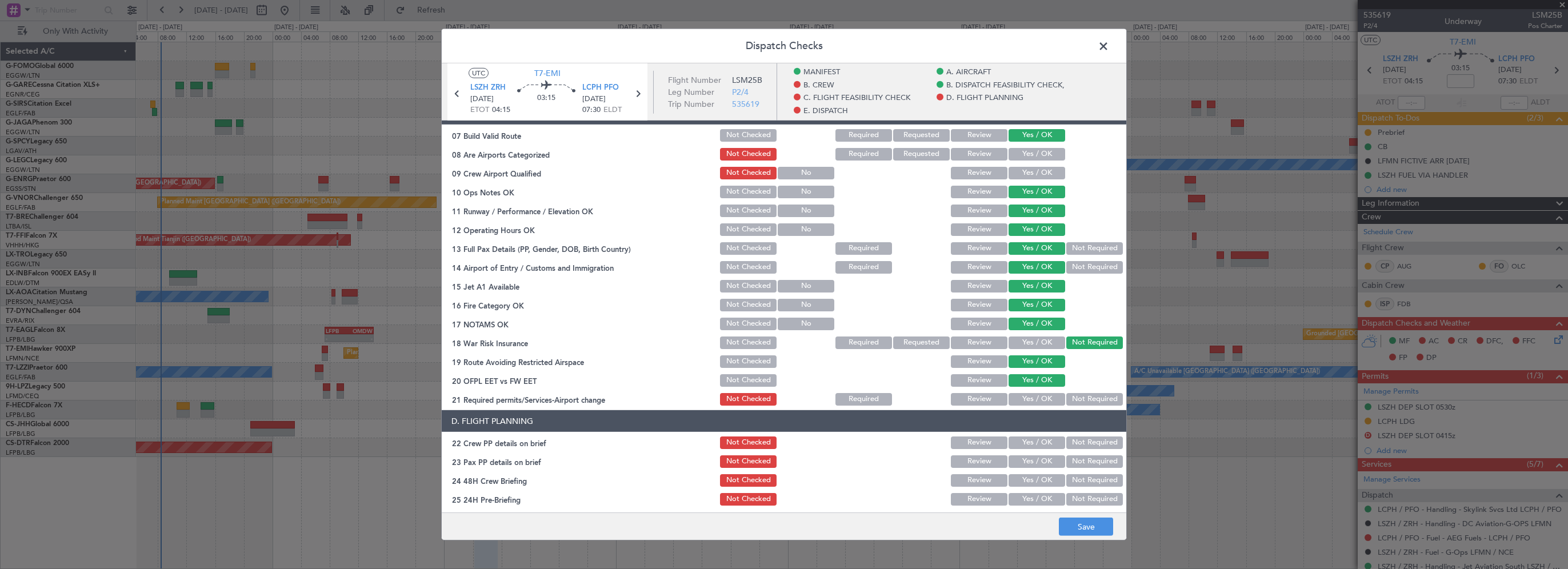
click at [1030, 394] on button "Yes / OK" at bounding box center [1037, 399] width 57 height 13
click at [1025, 443] on button "Yes / OK" at bounding box center [1037, 443] width 57 height 13
click at [1024, 464] on button "Yes / OK" at bounding box center [1037, 462] width 57 height 13
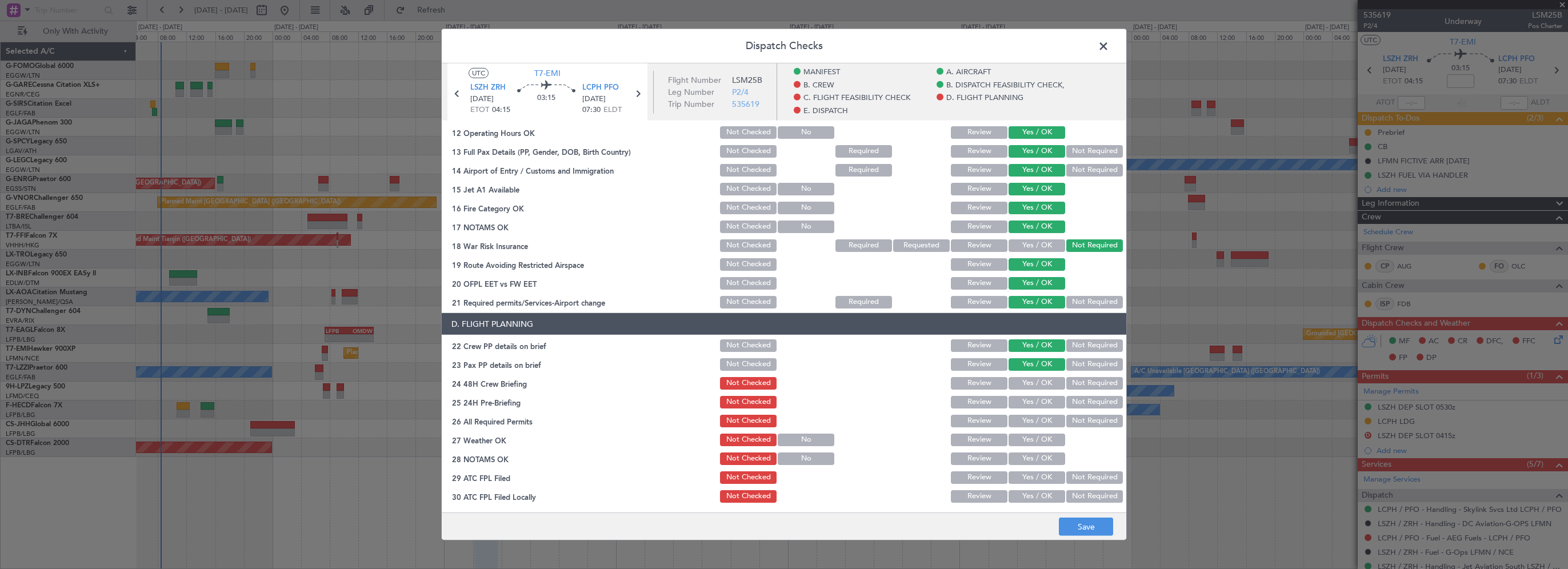
scroll to position [400, 0]
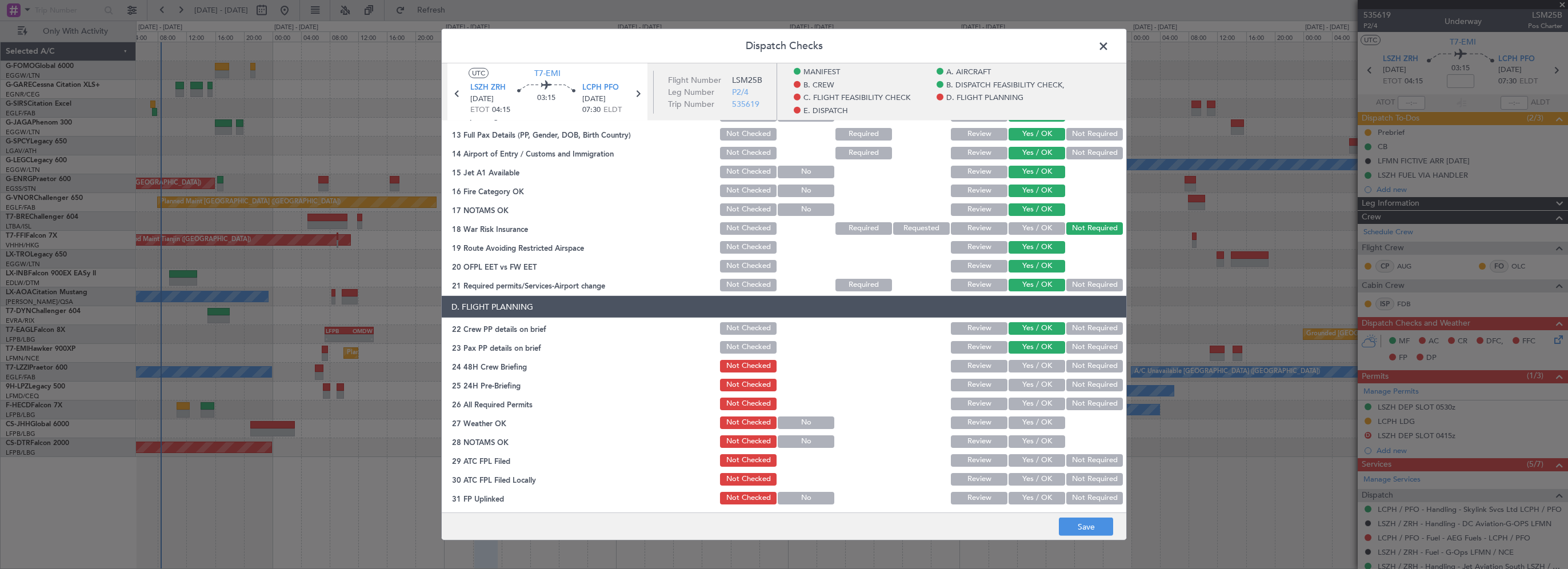
drag, startPoint x: 1032, startPoint y: 366, endPoint x: 1072, endPoint y: 380, distance: 42.4
click at [1032, 366] on button "Yes / OK" at bounding box center [1037, 366] width 57 height 13
drag, startPoint x: 1078, startPoint y: 386, endPoint x: 1077, endPoint y: 407, distance: 21.0
click at [1078, 386] on button "Not Required" at bounding box center [1094, 385] width 57 height 13
click at [1077, 525] on button "Save" at bounding box center [1086, 527] width 54 height 18
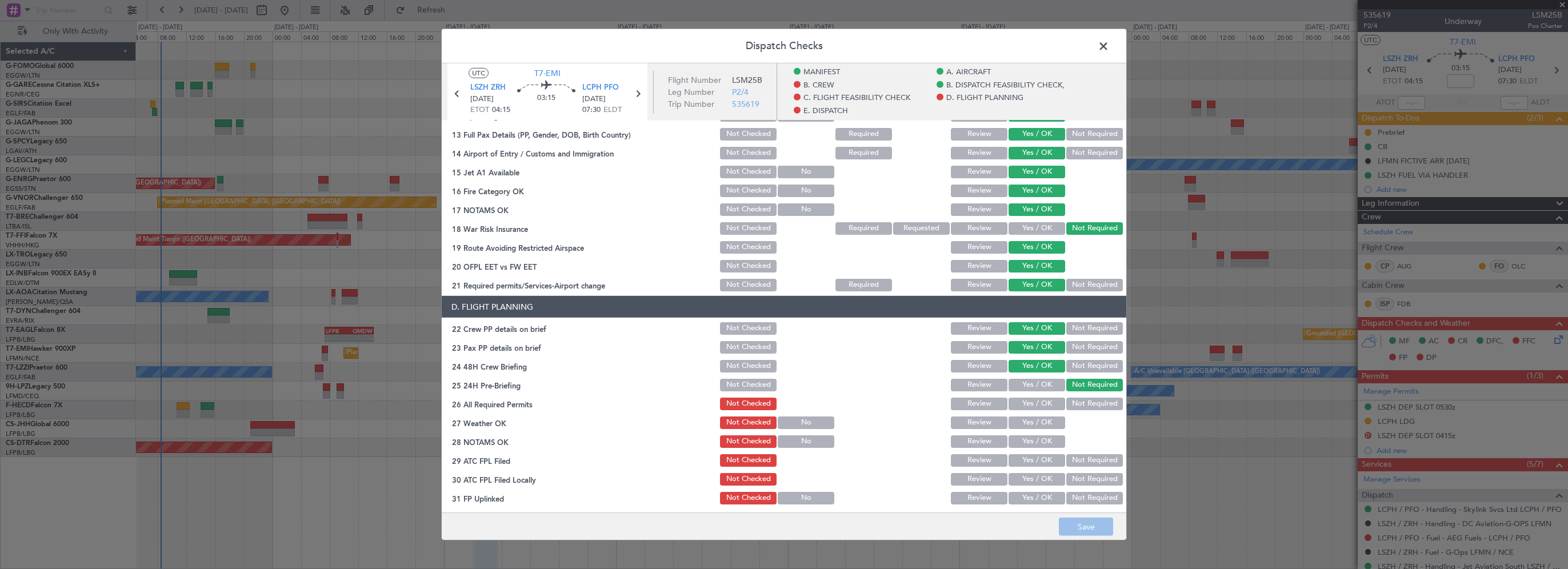
click at [1109, 46] on span at bounding box center [1109, 49] width 0 height 23
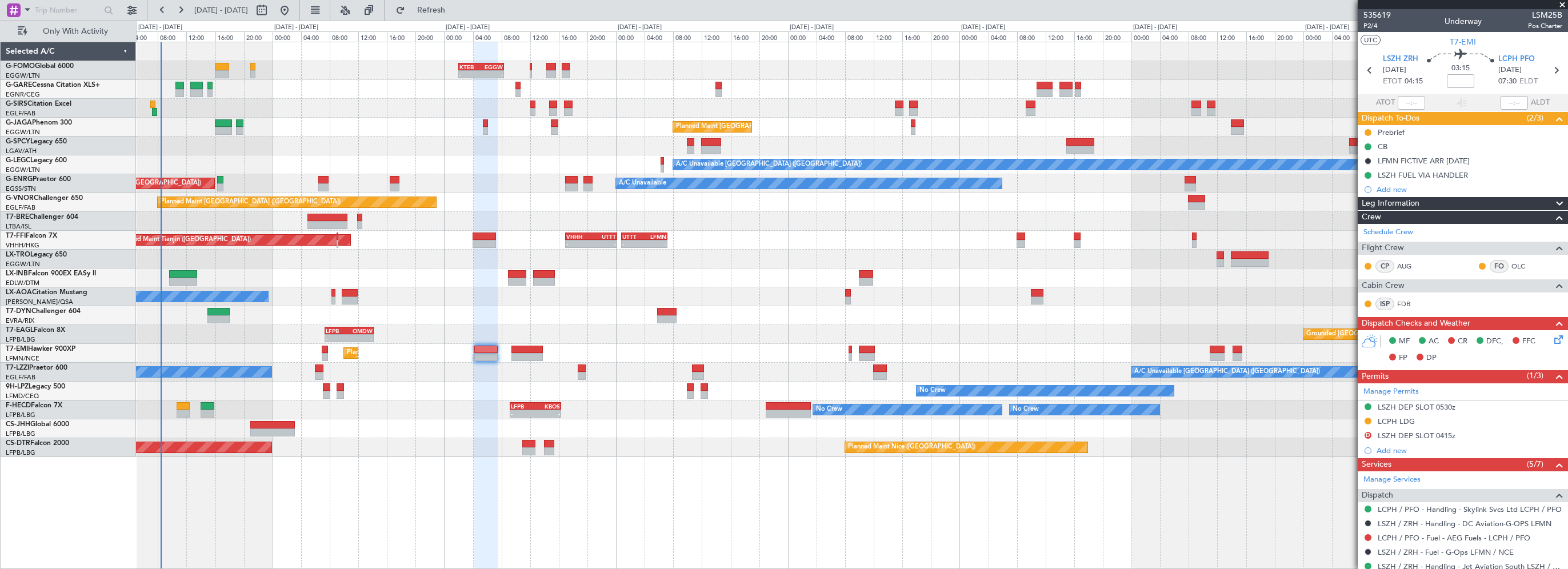
click at [483, 455] on div "- - KTEB 02:00 Z EGGW 08:25 Z - - EGGW 09:00 Z KTEB 16:20 Z Unplanned Maint [GE…" at bounding box center [851, 249] width 1431 height 415
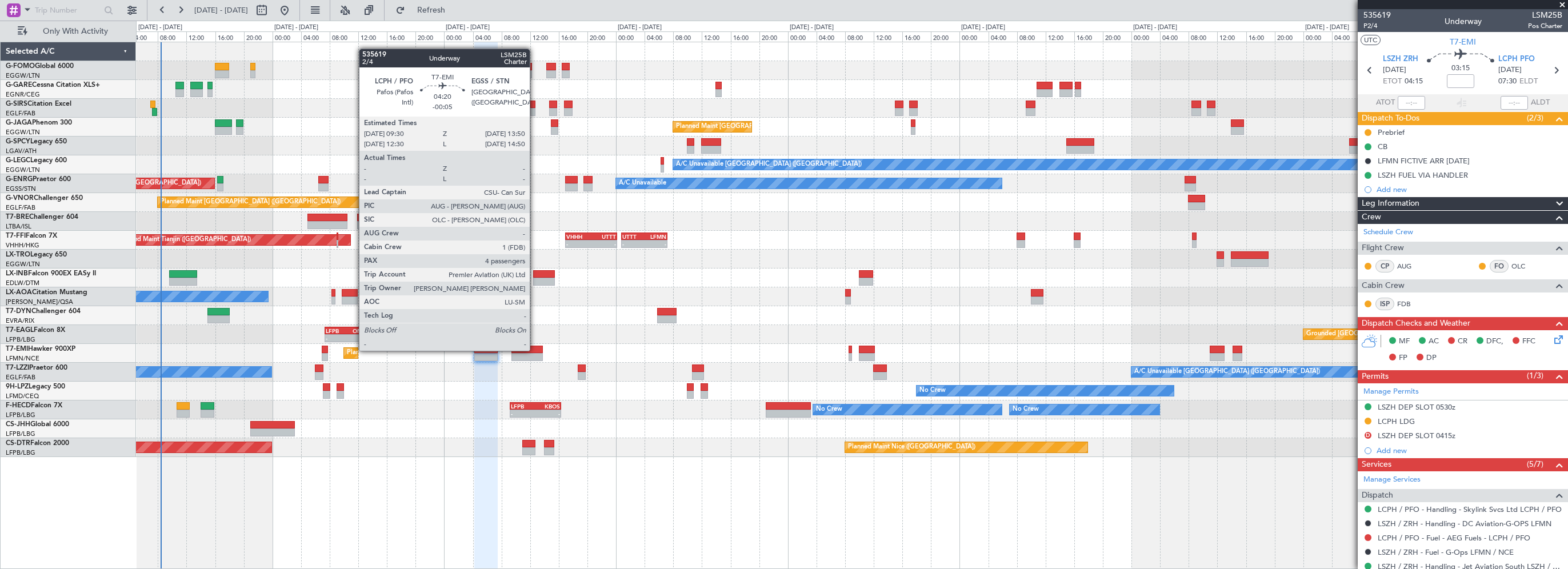
click at [535, 349] on div at bounding box center [527, 349] width 32 height 8
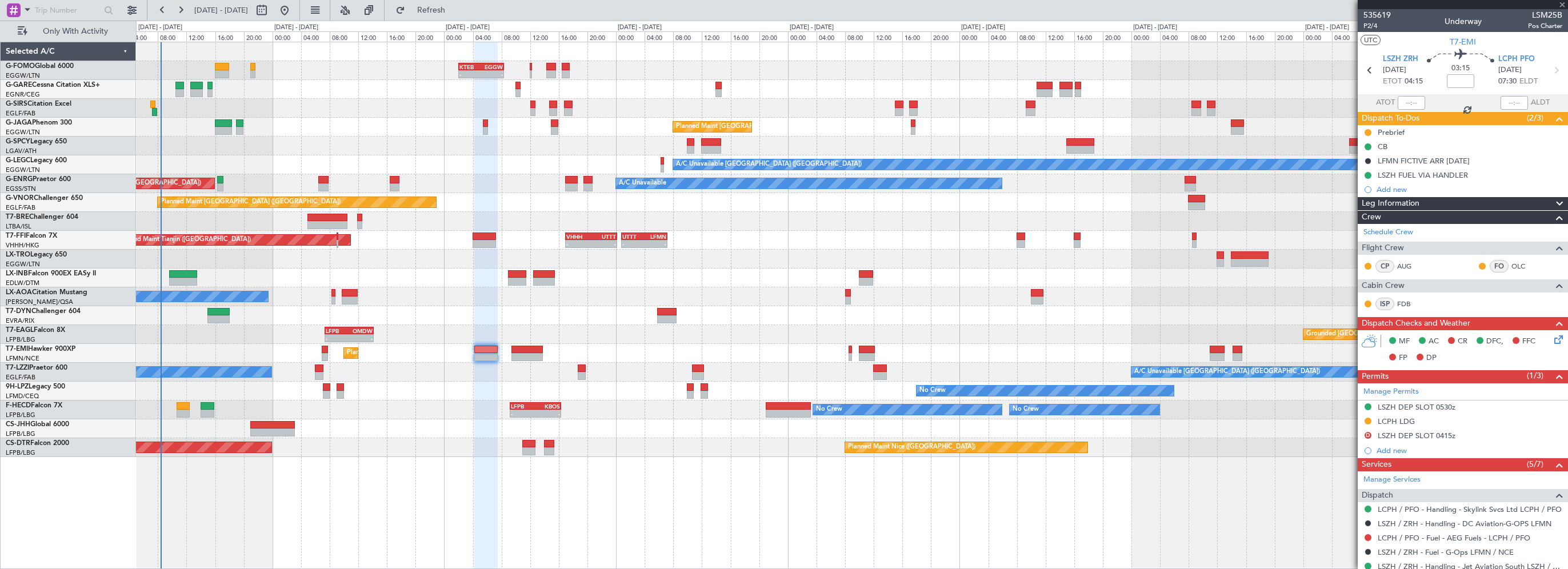
type input "-00:05"
type input "4"
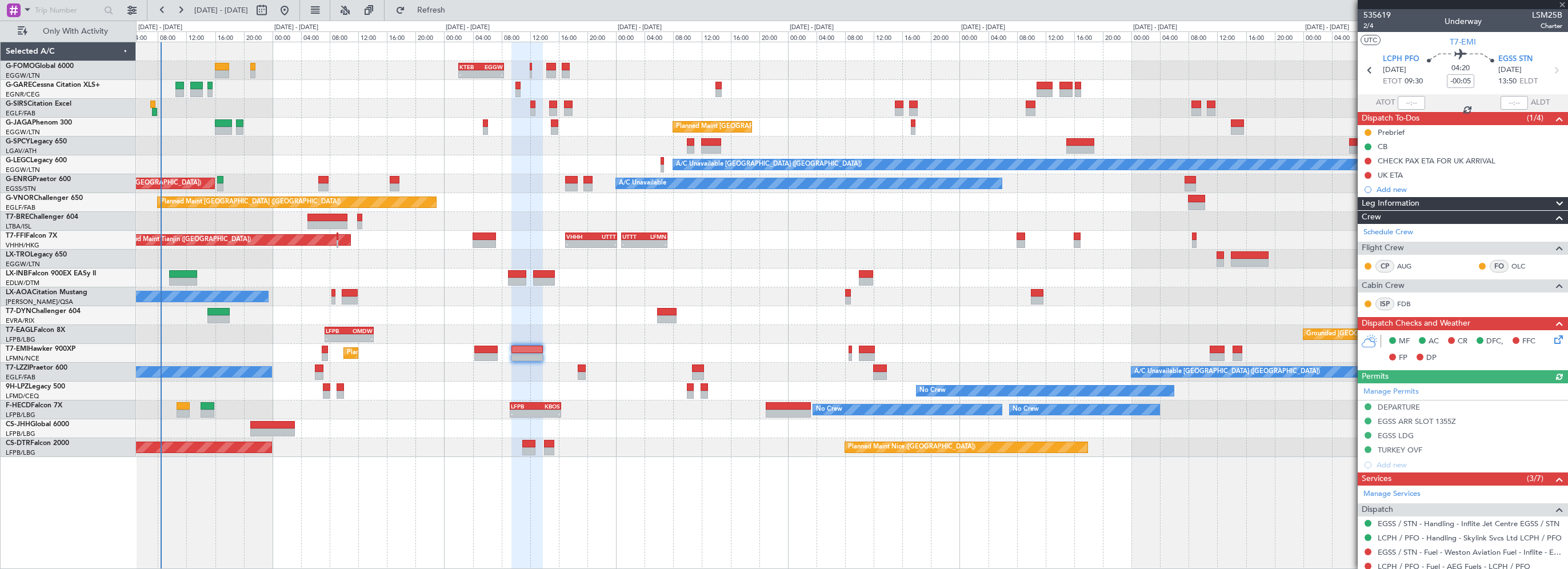
click at [421, 430] on div "13:57 Z 20:43 Z LFPB 13:45 Z CYBG 20:25 Z Owner" at bounding box center [851, 429] width 1431 height 19
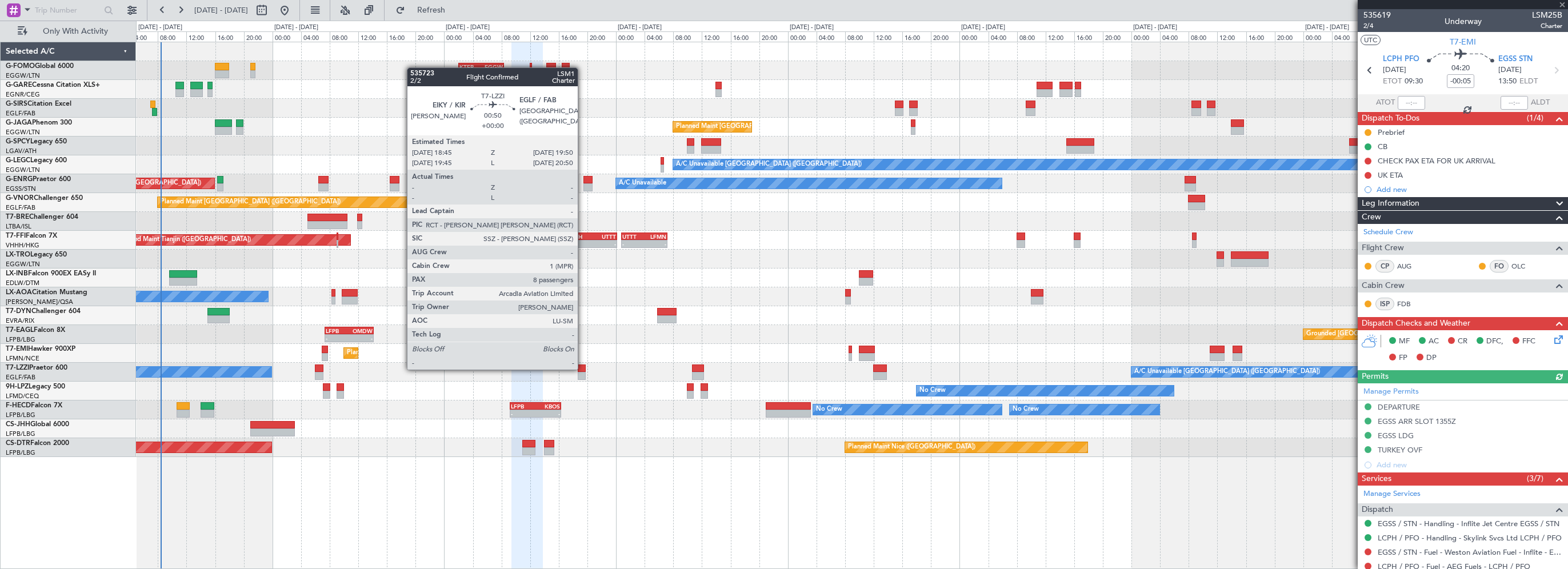
click at [583, 368] on div at bounding box center [581, 368] width 8 height 8
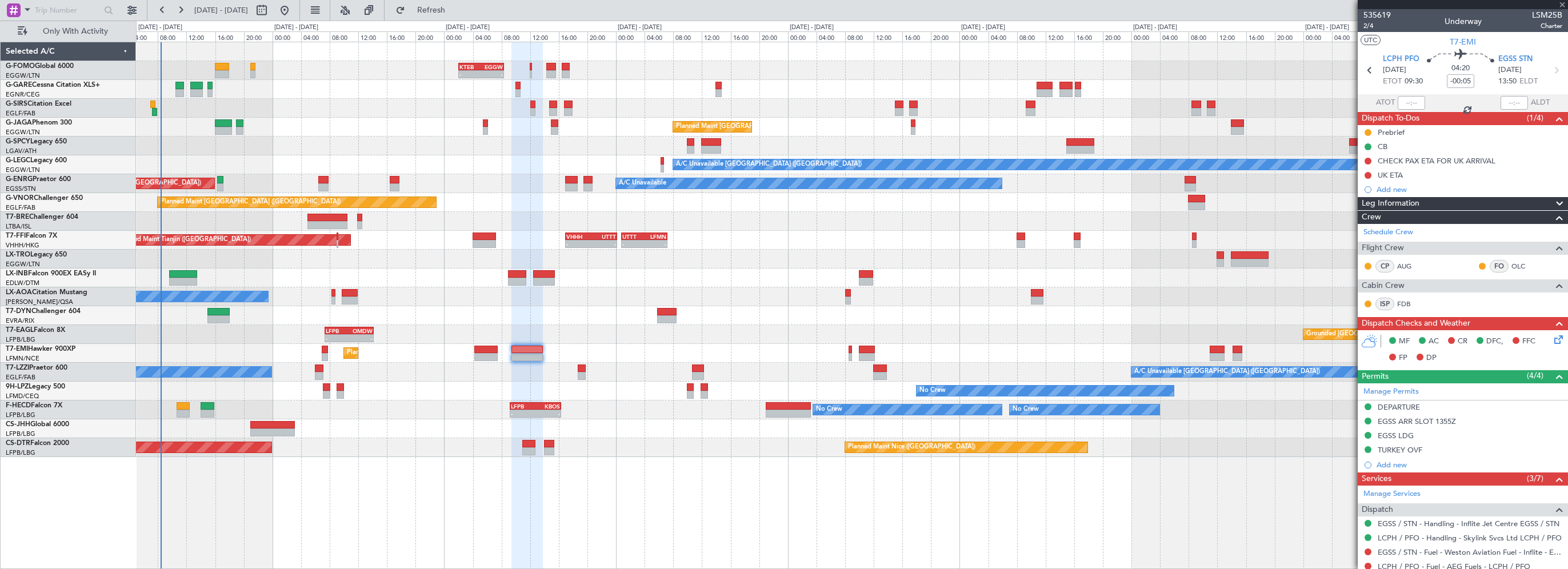
type input "8"
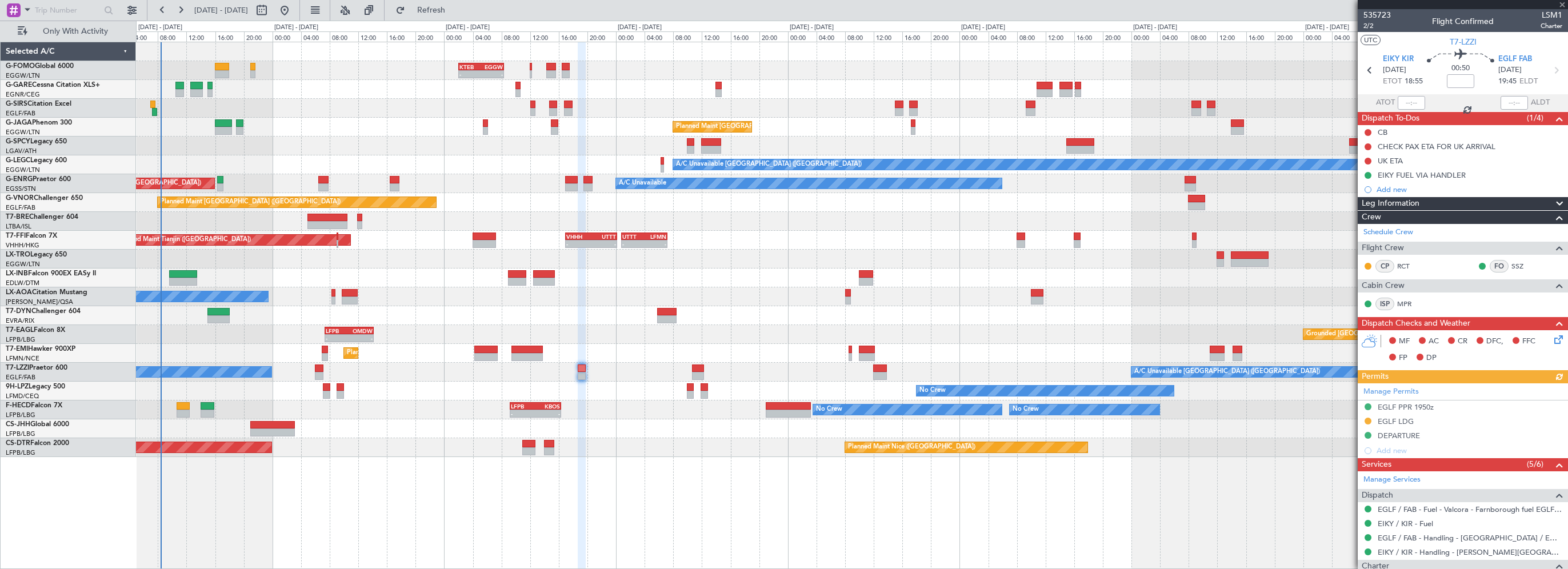
click at [1251, 509] on div "- - KTEB 02:00 Z EGGW 08:25 Z - - EGGW 09:00 Z KTEB 16:20 Z Unplanned Maint [GE…" at bounding box center [852, 304] width 1432 height 527
click at [1238, 480] on div "- - KTEB 02:00 Z EGGW 08:25 Z - - EGGW 09:00 Z KTEB 16:20 Z Unplanned Maint [GE…" at bounding box center [852, 304] width 1432 height 527
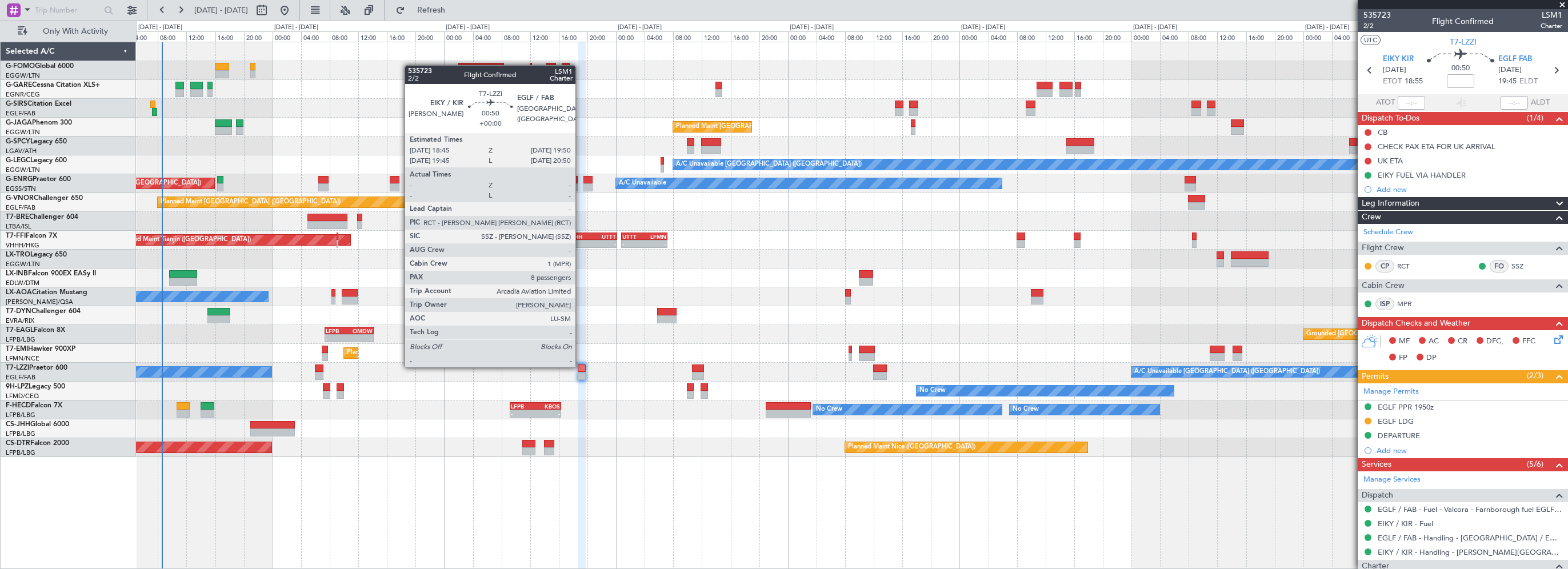
click at [580, 366] on div at bounding box center [581, 368] width 8 height 8
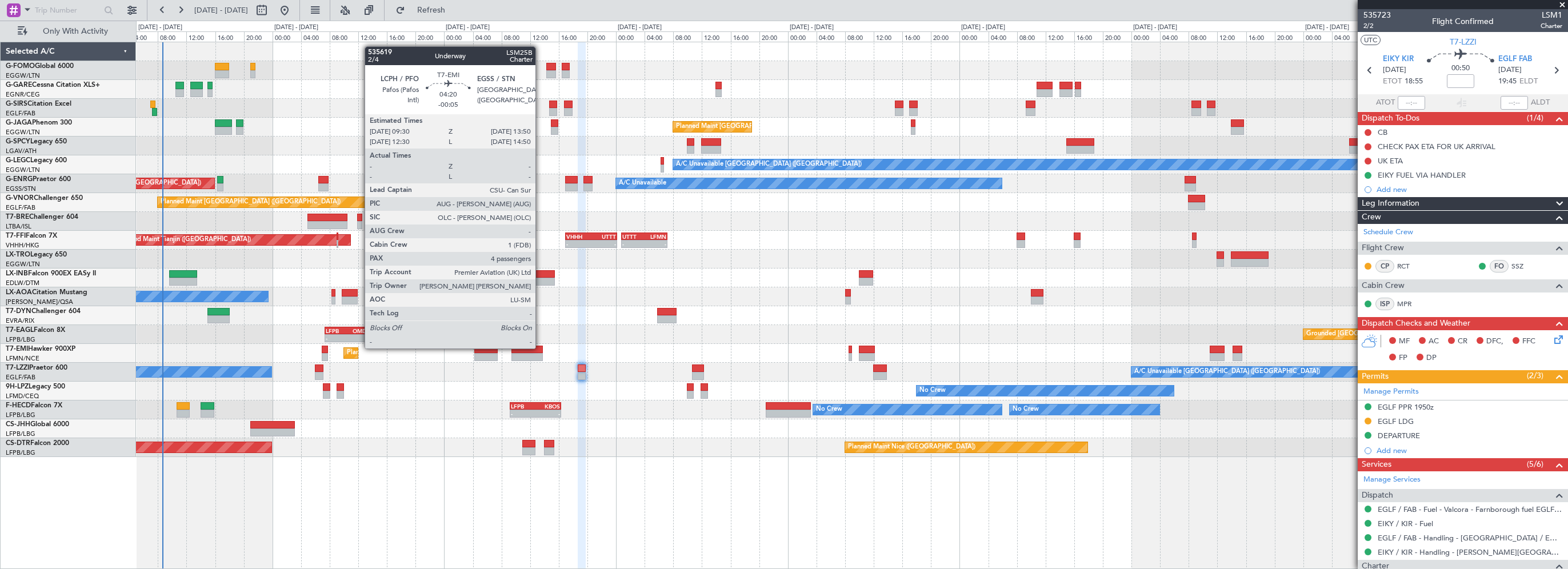
click at [540, 347] on div at bounding box center [527, 349] width 32 height 8
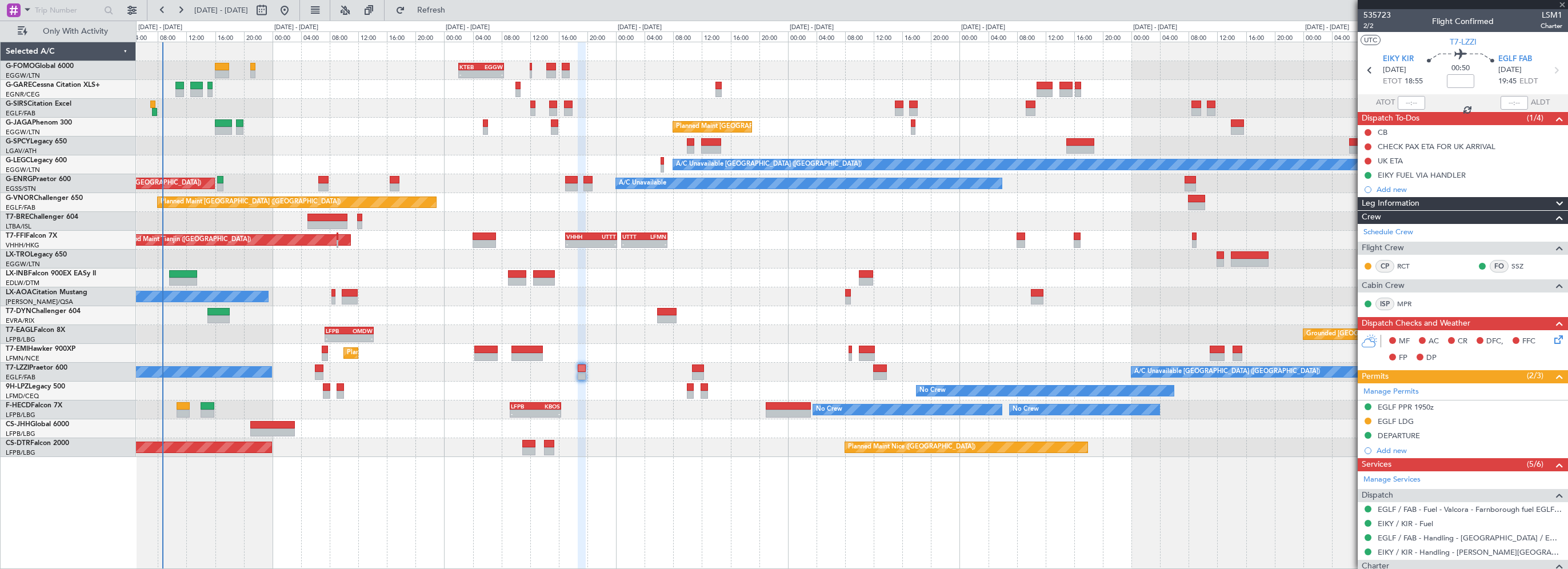
type input "-00:05"
type input "4"
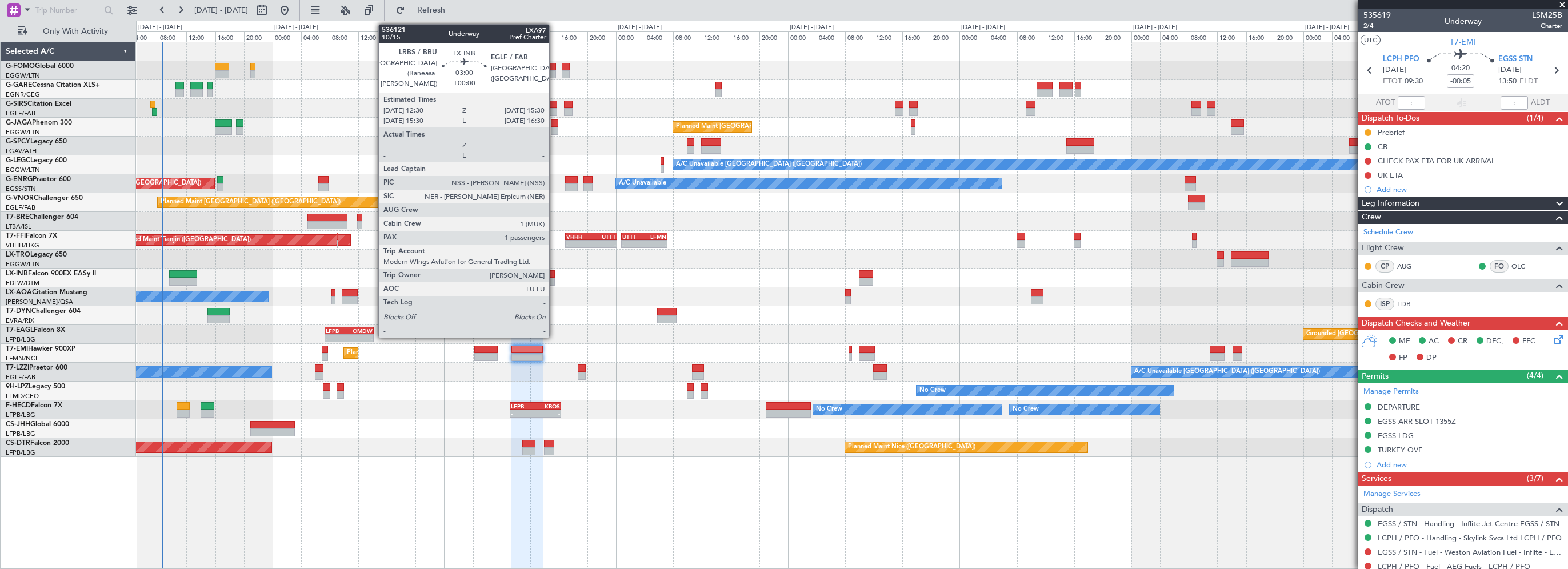
click at [553, 275] on div at bounding box center [544, 274] width 22 height 8
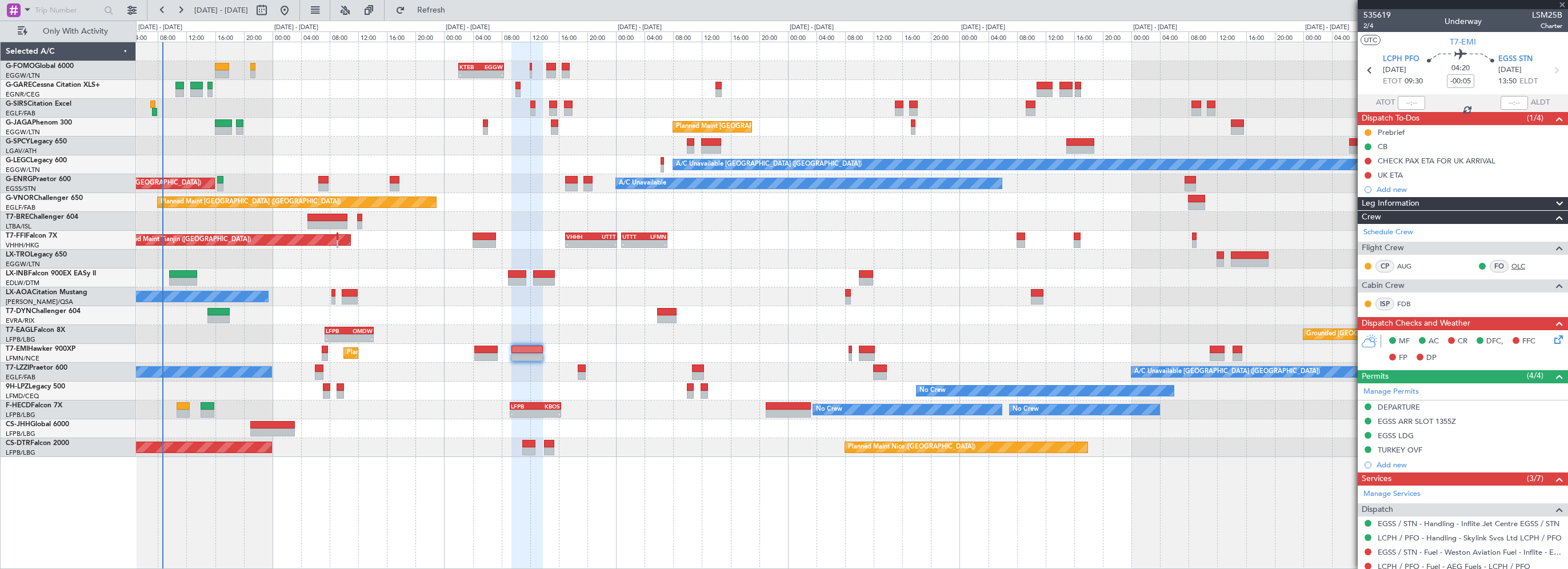
type input "1"
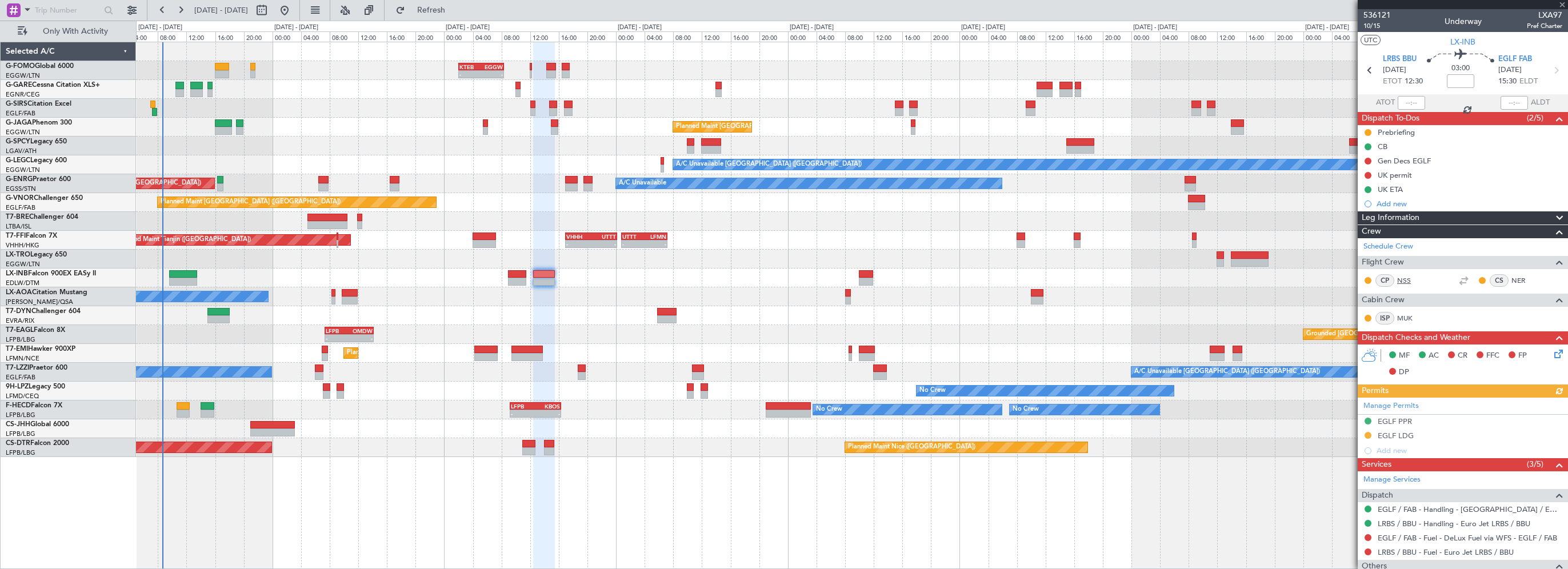
click at [1404, 281] on link "NSS" at bounding box center [1410, 280] width 26 height 11
click at [172, 410] on div "Planned Maint Paris (Le Bourget) No Crew No Crew - - LFPB 09:15 Z KBOS 16:20 Z …" at bounding box center [851, 410] width 1431 height 19
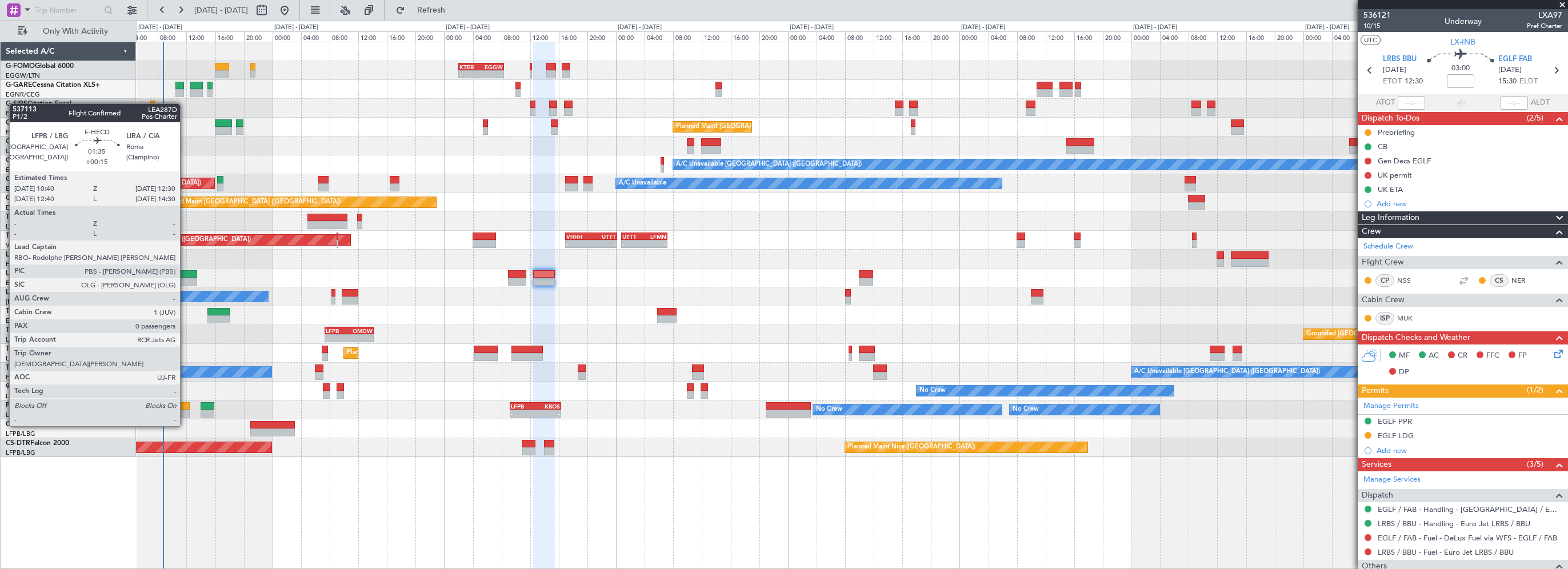
click at [185, 404] on div at bounding box center [183, 406] width 13 height 8
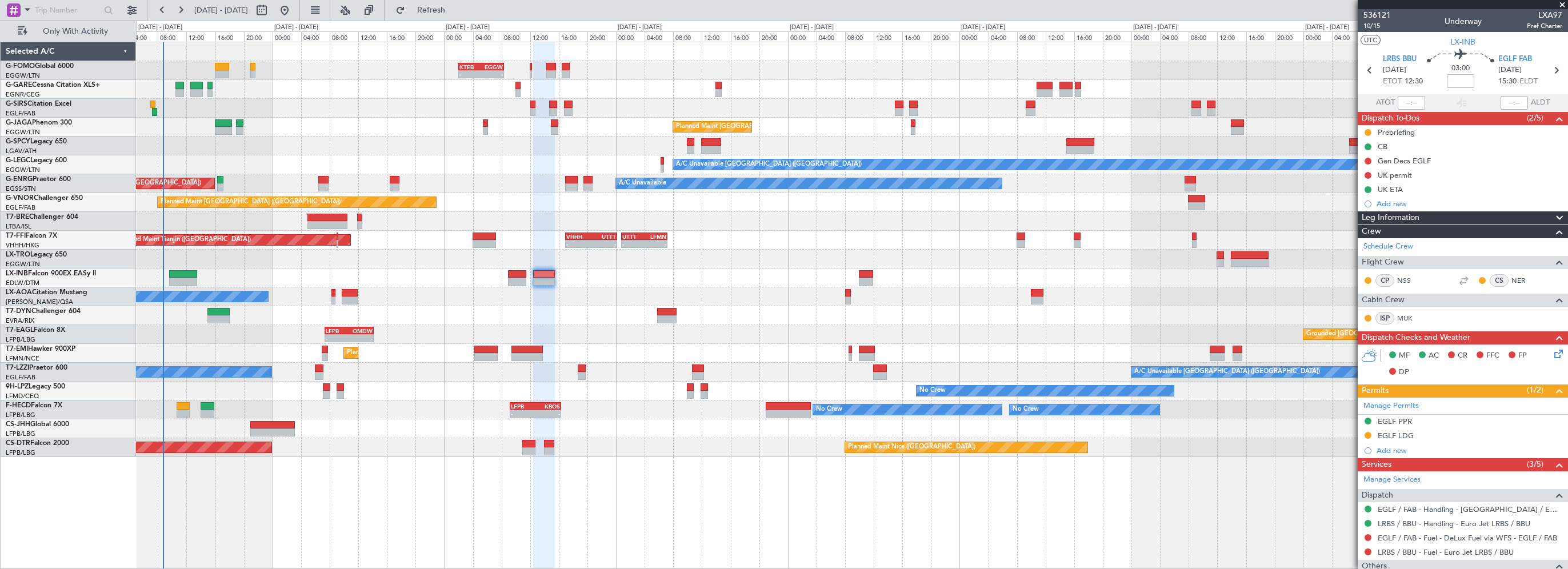
click at [491, 475] on div "- - KTEB 02:00 Z EGGW 08:25 Z - - EGGW 09:00 Z KTEB 16:20 Z Unplanned Maint [GE…" at bounding box center [852, 304] width 1432 height 527
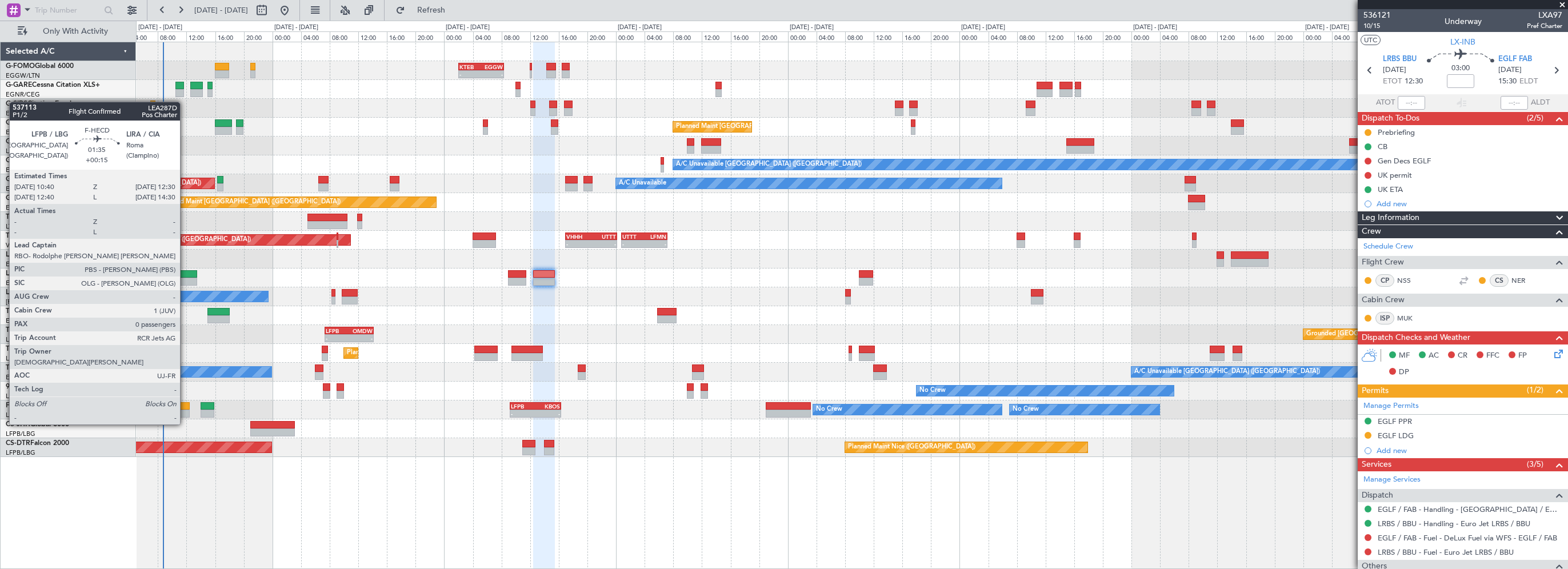
click at [184, 403] on div at bounding box center [183, 406] width 13 height 8
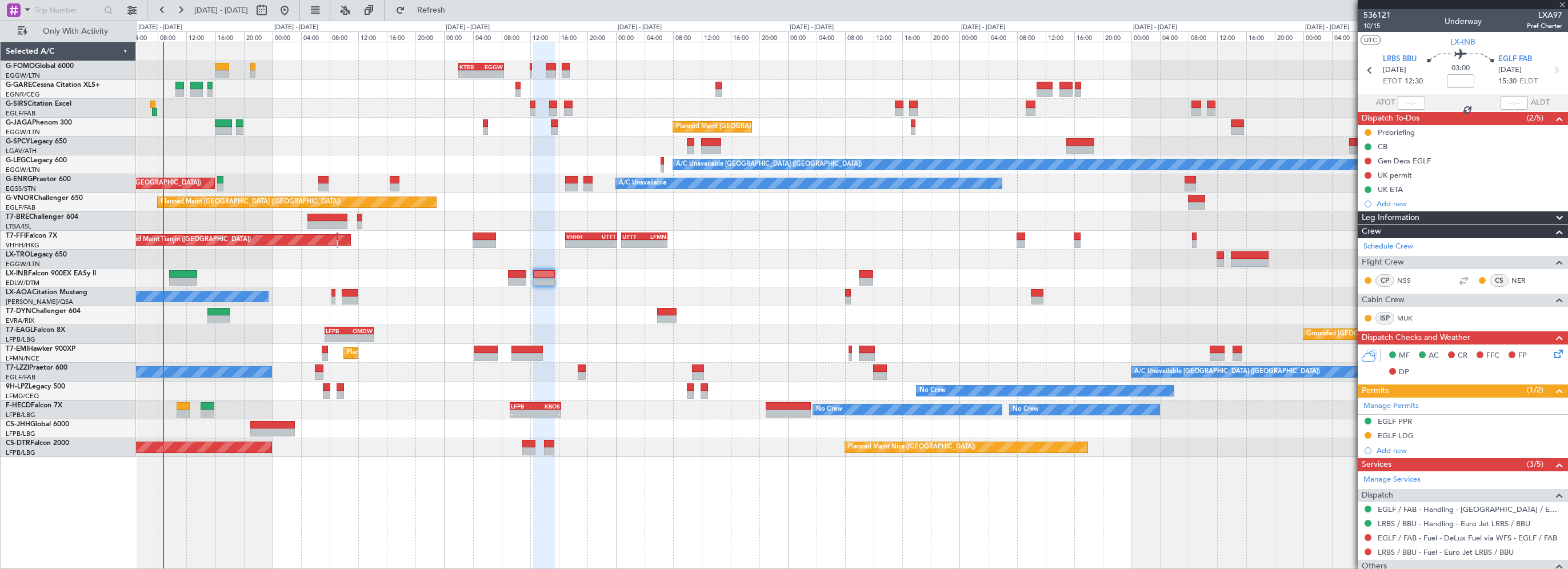
type input "+00:15"
type input "0"
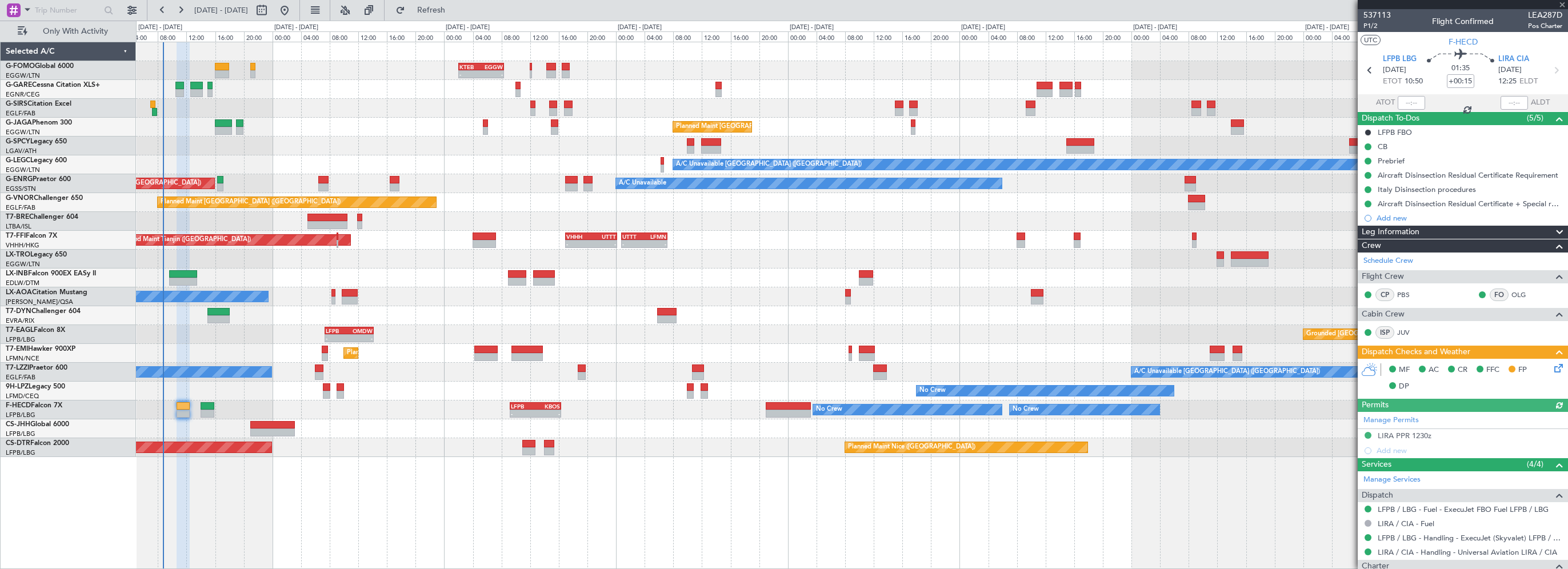
click at [1555, 364] on icon at bounding box center [1556, 366] width 9 height 9
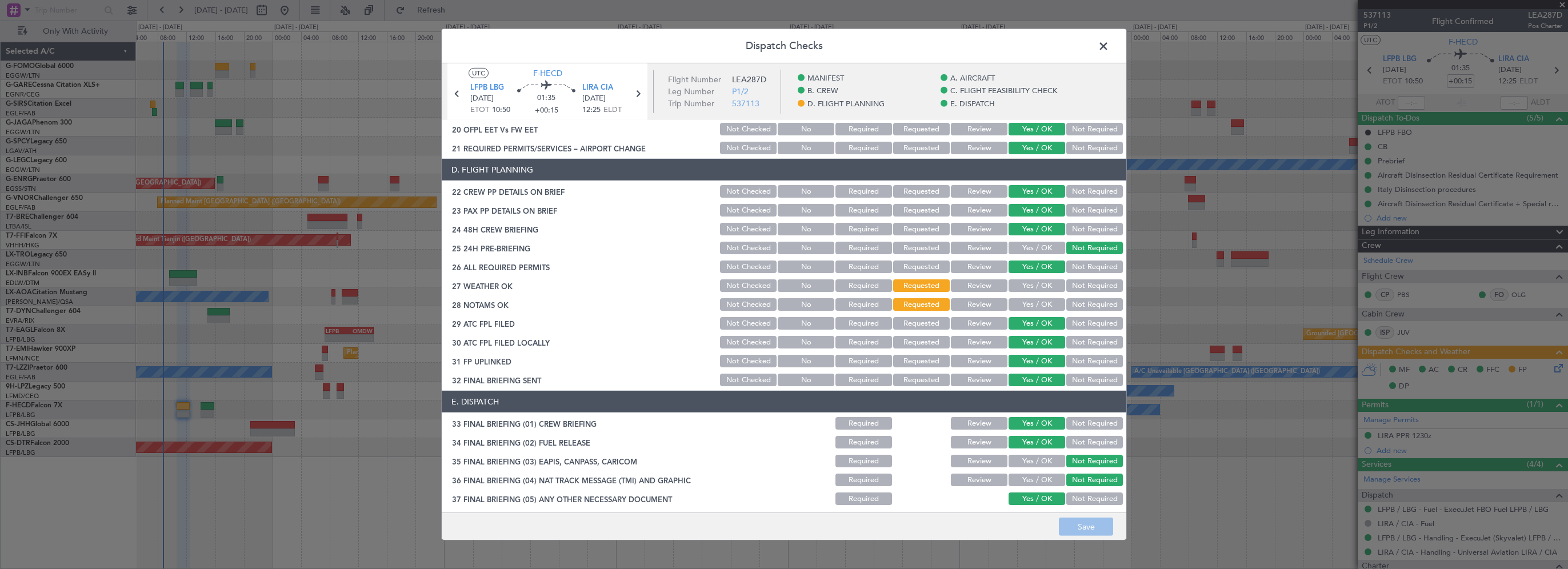
scroll to position [514, 0]
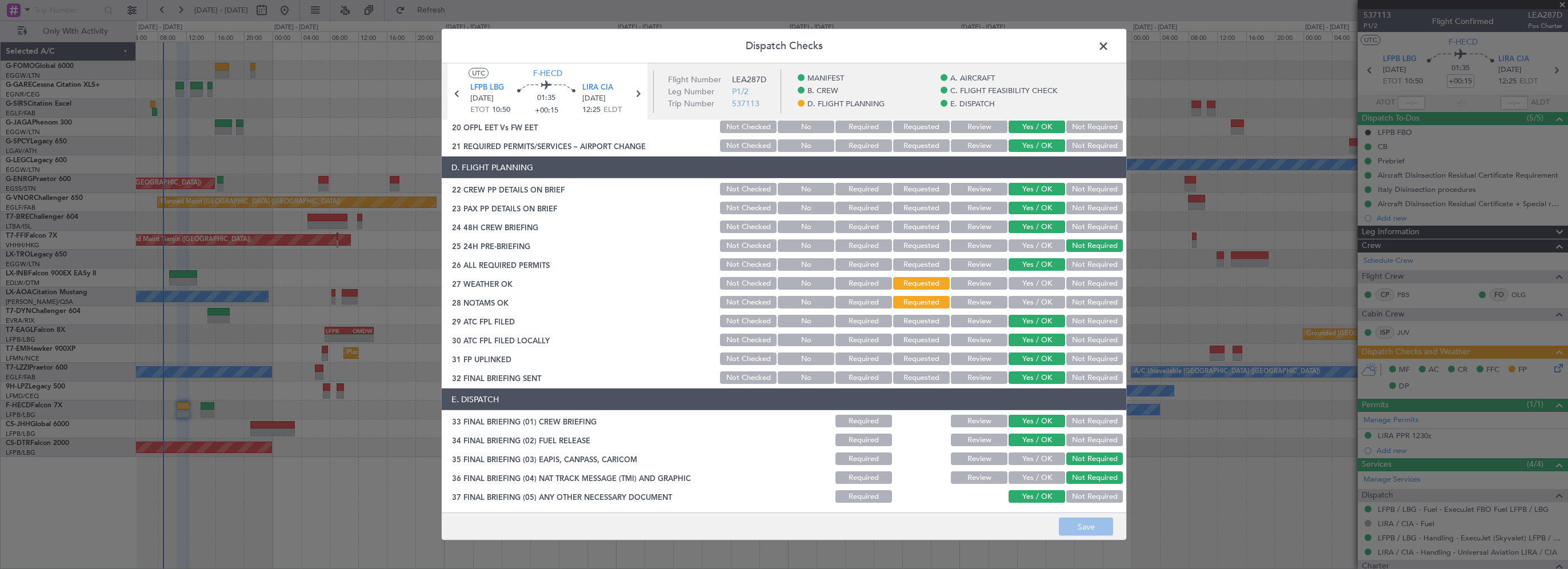
drag, startPoint x: 1025, startPoint y: 283, endPoint x: 1021, endPoint y: 302, distance: 19.4
click at [1025, 283] on button "Yes / OK" at bounding box center [1037, 283] width 57 height 13
drag, startPoint x: 1021, startPoint y: 302, endPoint x: 1025, endPoint y: 308, distance: 7.2
click at [1021, 302] on button "Yes / OK" at bounding box center [1037, 302] width 57 height 13
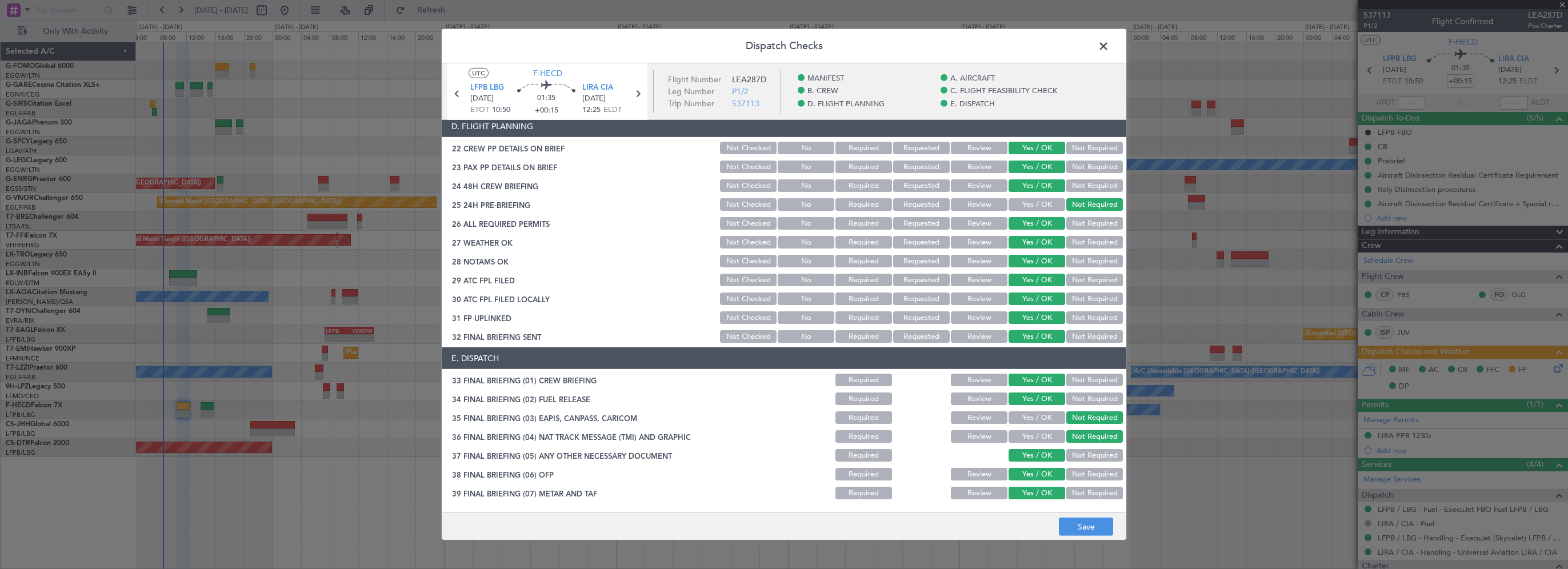
scroll to position [647, 0]
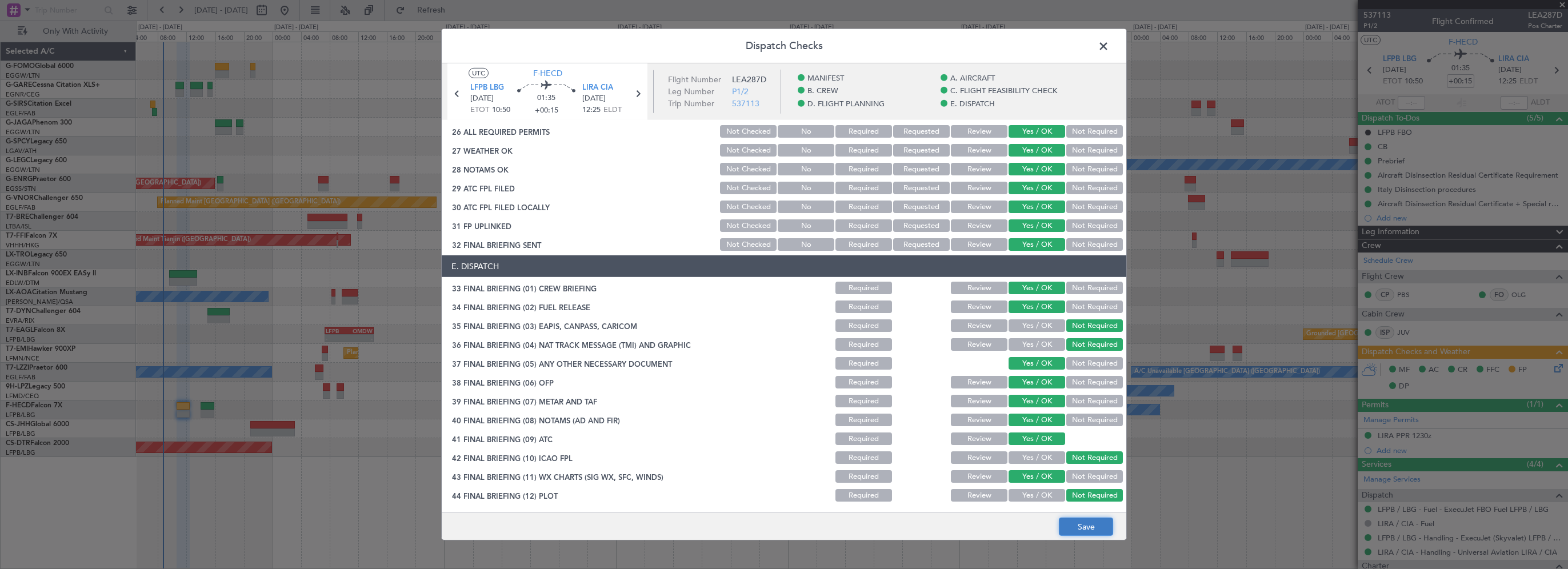
click at [1082, 526] on button "Save" at bounding box center [1086, 527] width 54 height 18
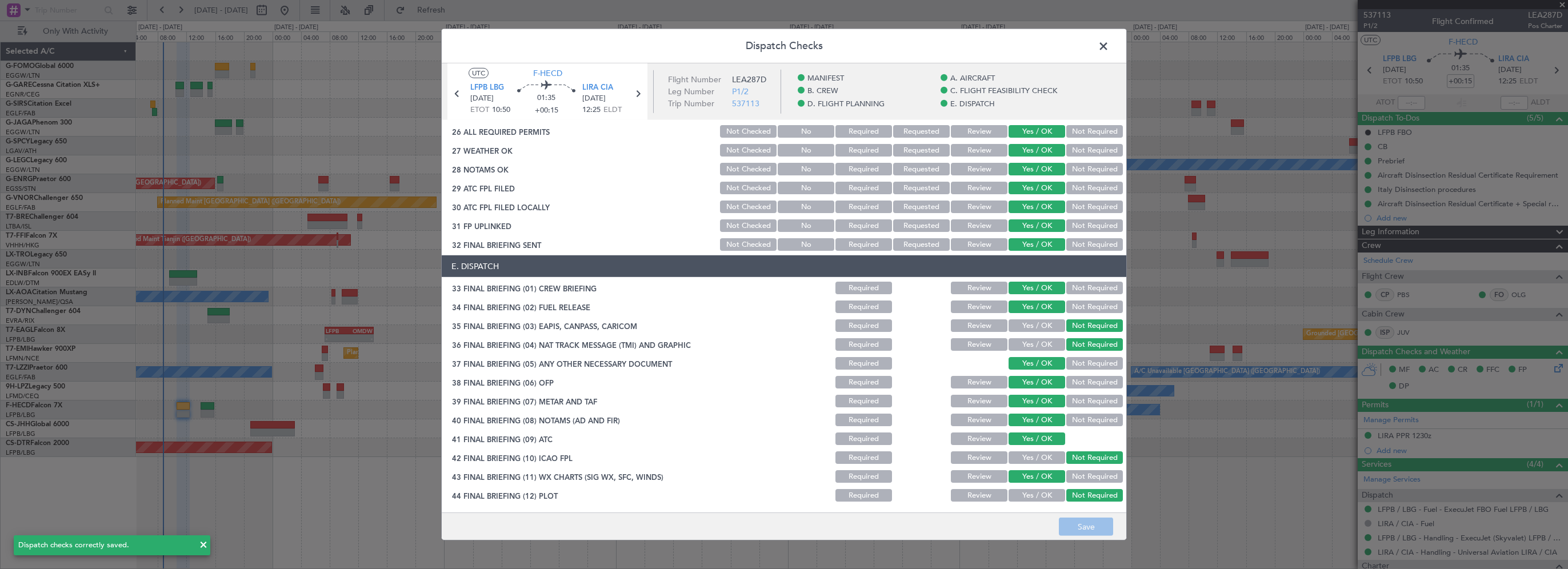
click at [1109, 47] on span at bounding box center [1109, 49] width 0 height 23
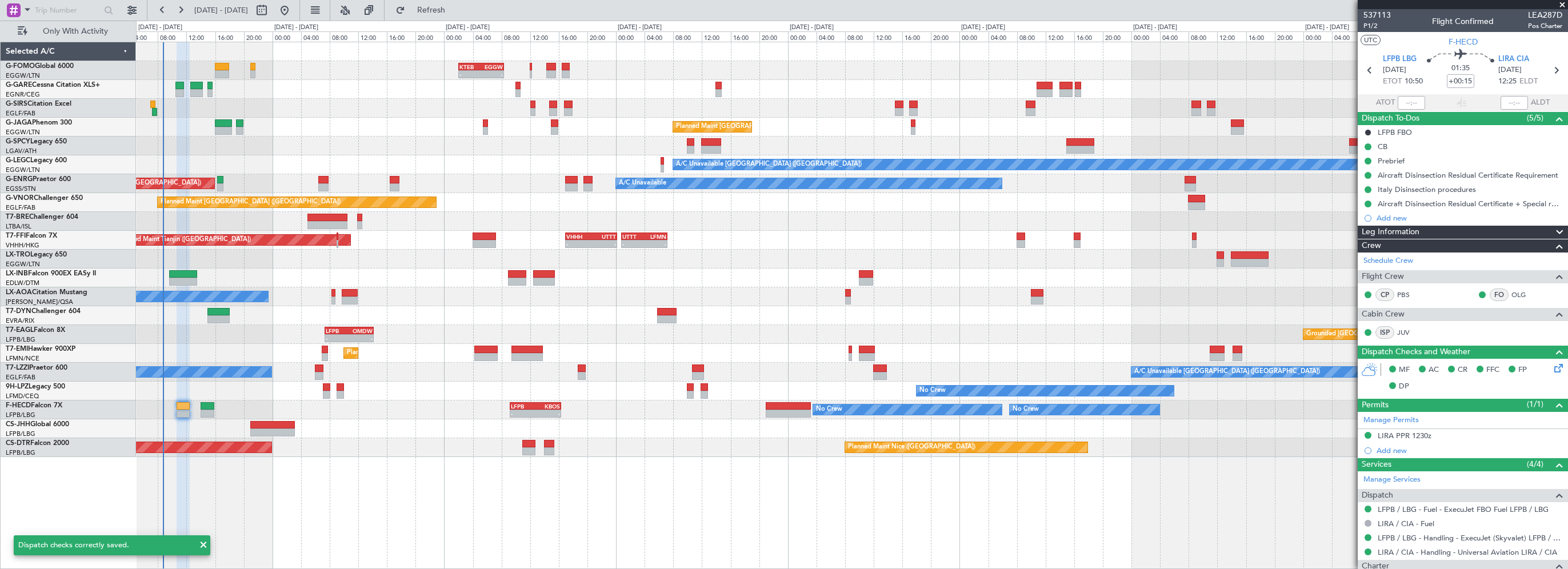
click at [458, 471] on div "- - KTEB 02:00 Z EGGW 08:25 Z - - EGGW 09:00 Z KTEB 16:20 Z Unplanned Maint [GE…" at bounding box center [852, 304] width 1432 height 527
click at [453, 7] on span "Refresh" at bounding box center [431, 10] width 48 height 8
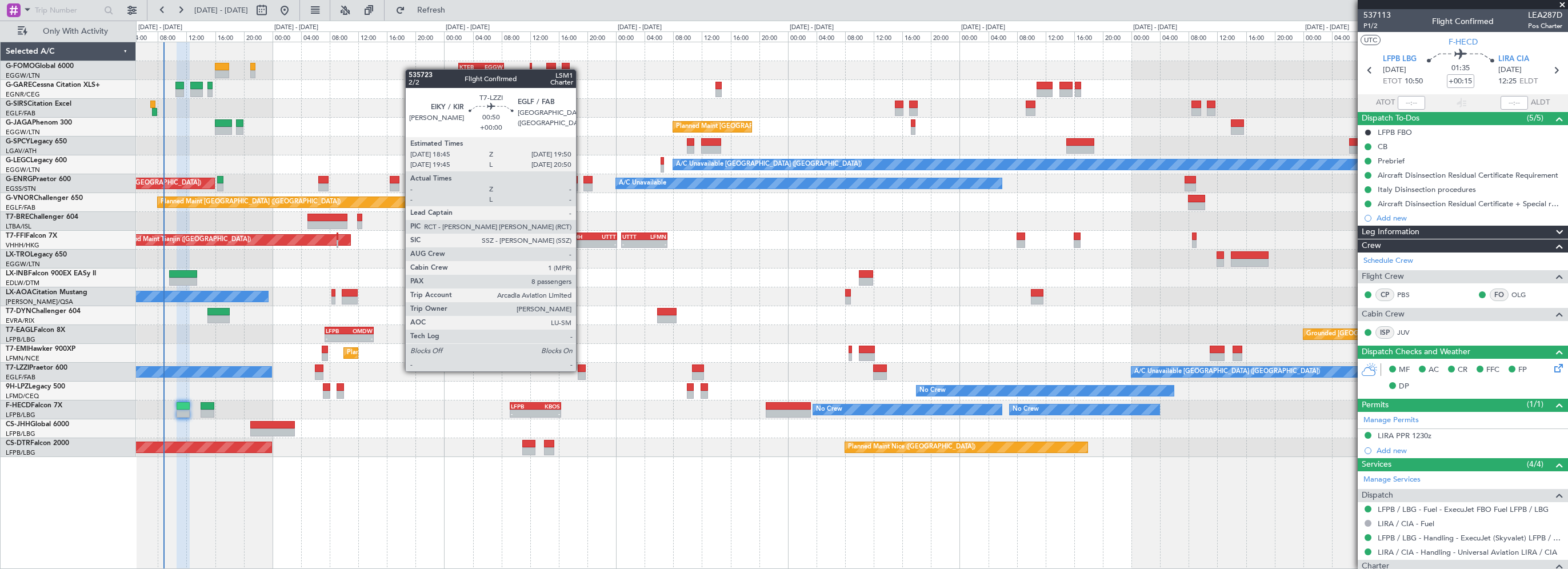
click at [581, 370] on div at bounding box center [581, 368] width 8 height 8
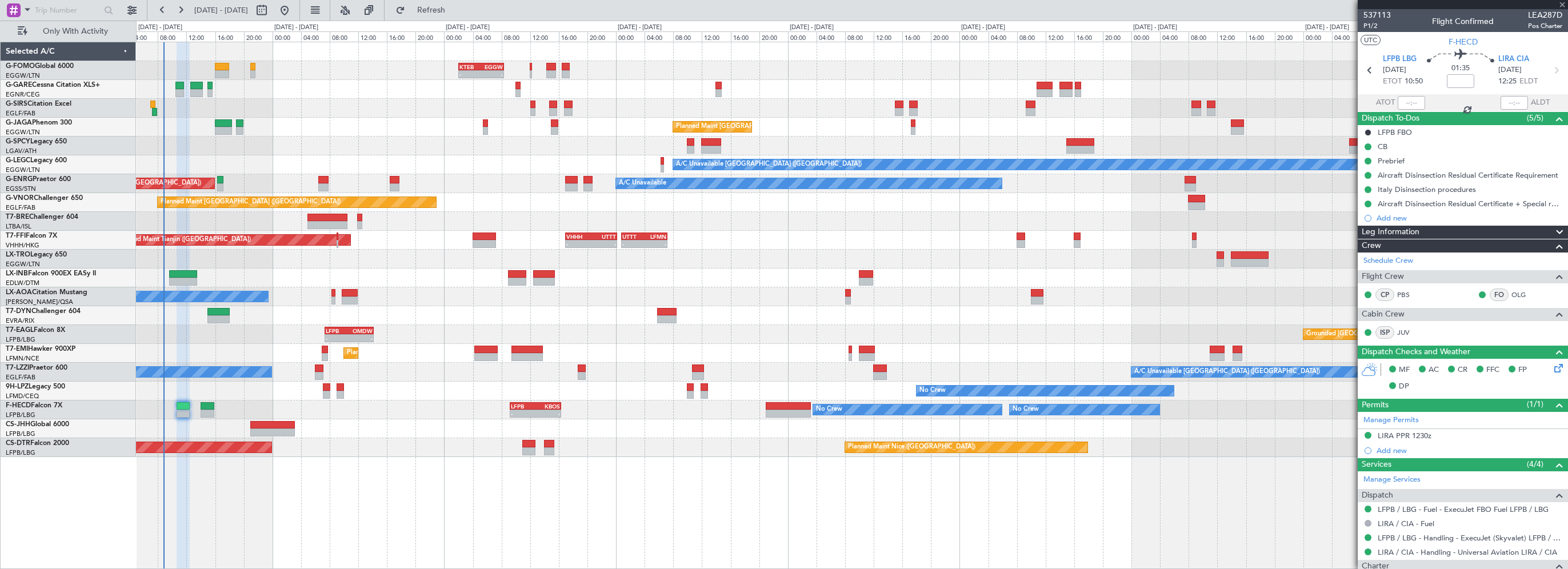
type input "8"
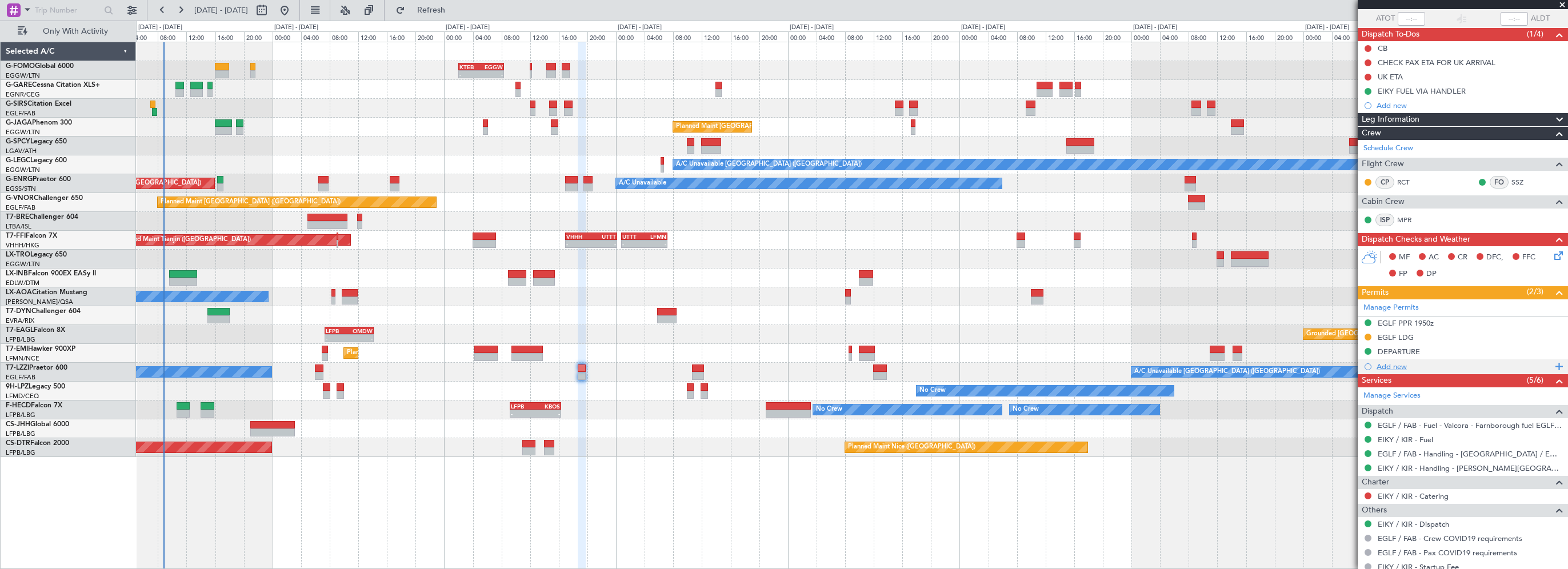
scroll to position [0, 0]
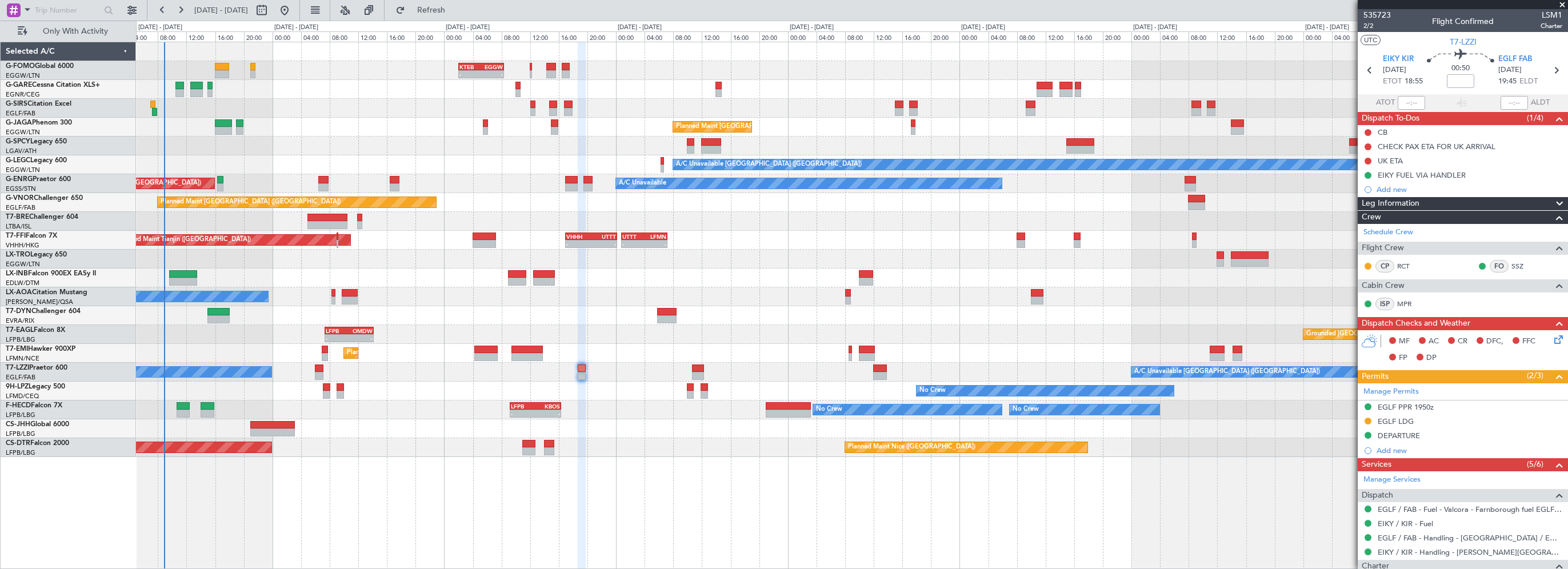
click at [1415, 204] on span "Leg Information" at bounding box center [1390, 203] width 58 height 13
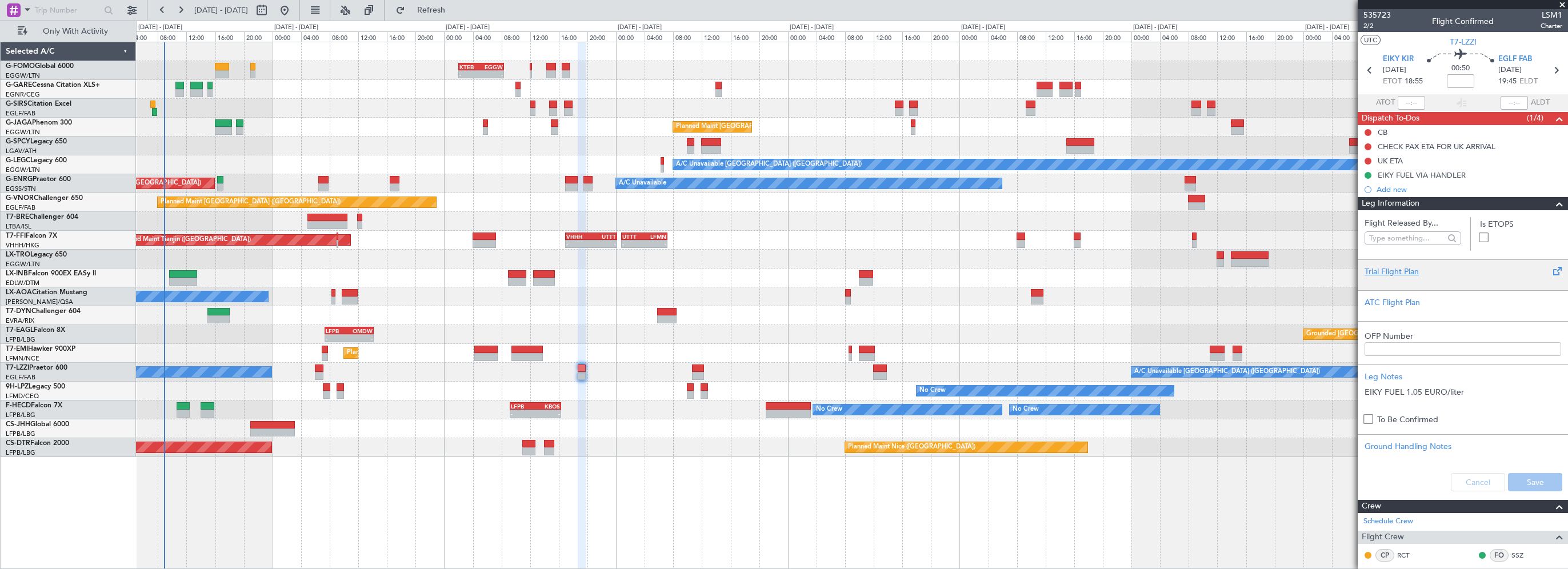
click at [1389, 274] on div "Trial Flight Plan" at bounding box center [1463, 272] width 197 height 12
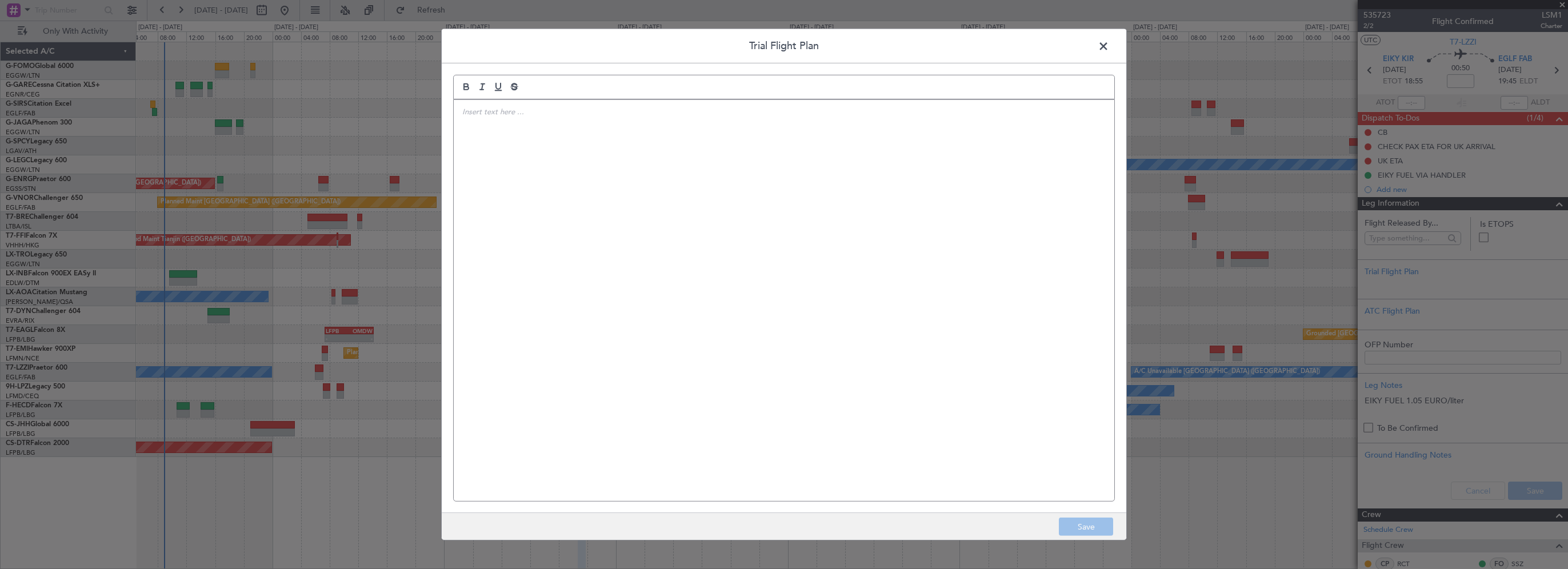
click at [795, 223] on div at bounding box center [783, 300] width 660 height 401
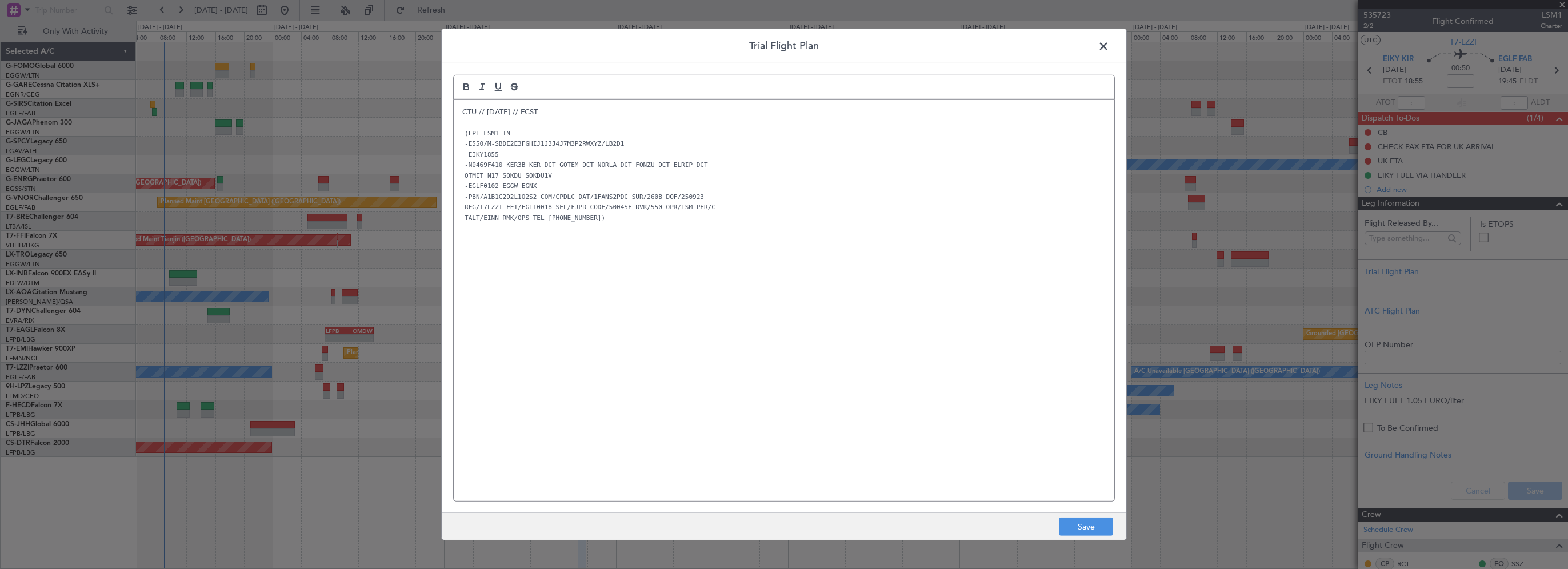
click at [609, 295] on div "CTU // 21SEP // FCST (FPL-LSM1-IN -E550/M-SBDE2E3FGHIJ1J3J4J7M3P2RWXYZ/LB2D1 -E…" at bounding box center [783, 300] width 660 height 401
click at [1093, 531] on button "Save" at bounding box center [1086, 527] width 54 height 18
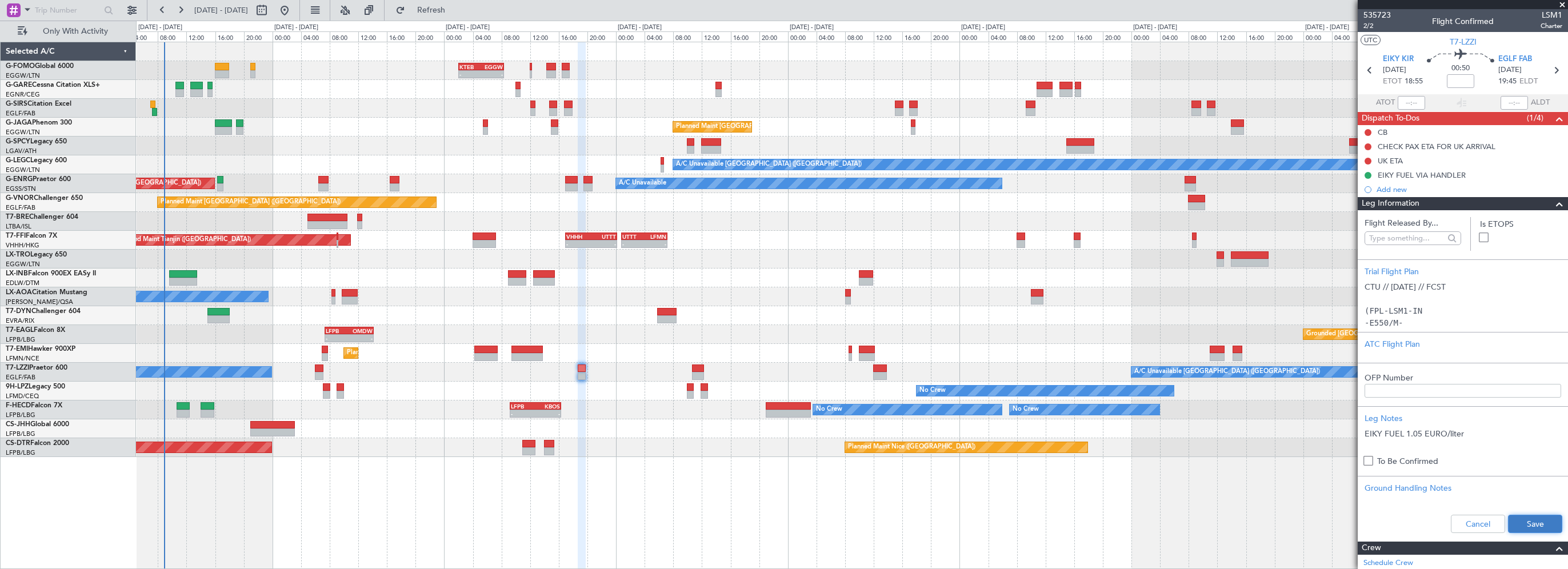
click at [1524, 523] on button "Save" at bounding box center [1535, 524] width 54 height 18
click at [1450, 80] on input at bounding box center [1460, 81] width 27 height 14
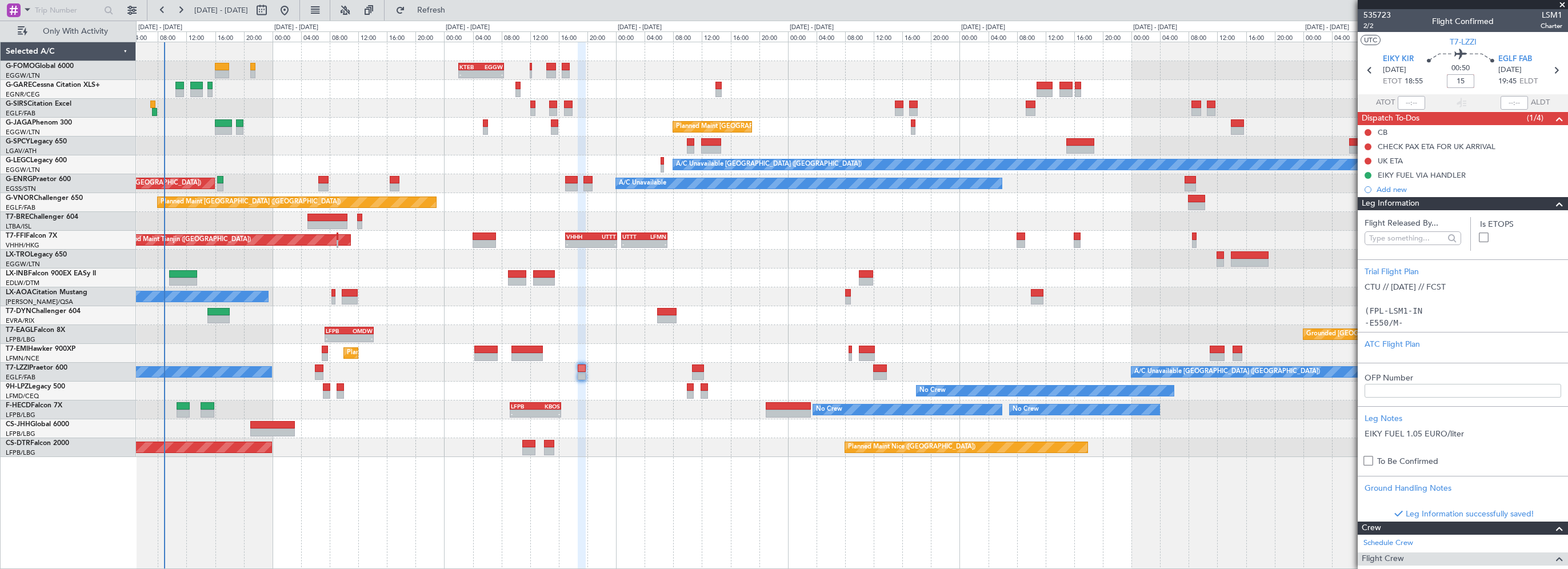
type input "+00:15"
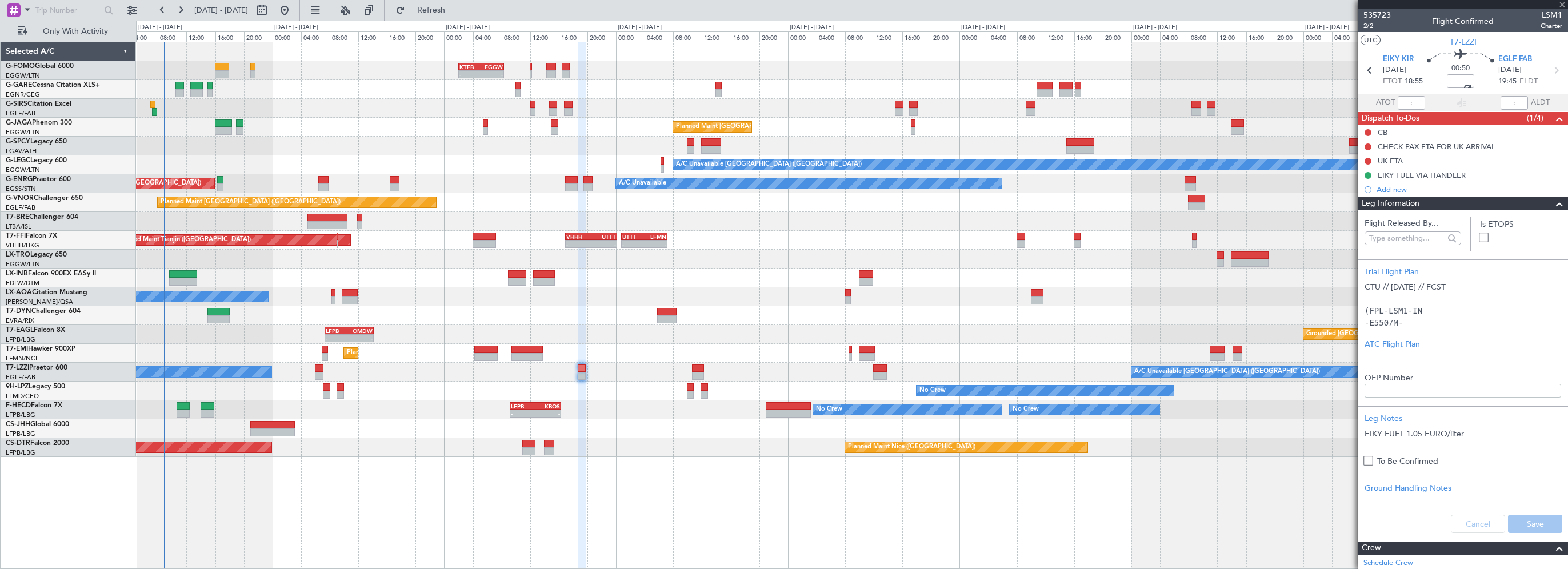
click at [1553, 201] on span at bounding box center [1560, 204] width 14 height 14
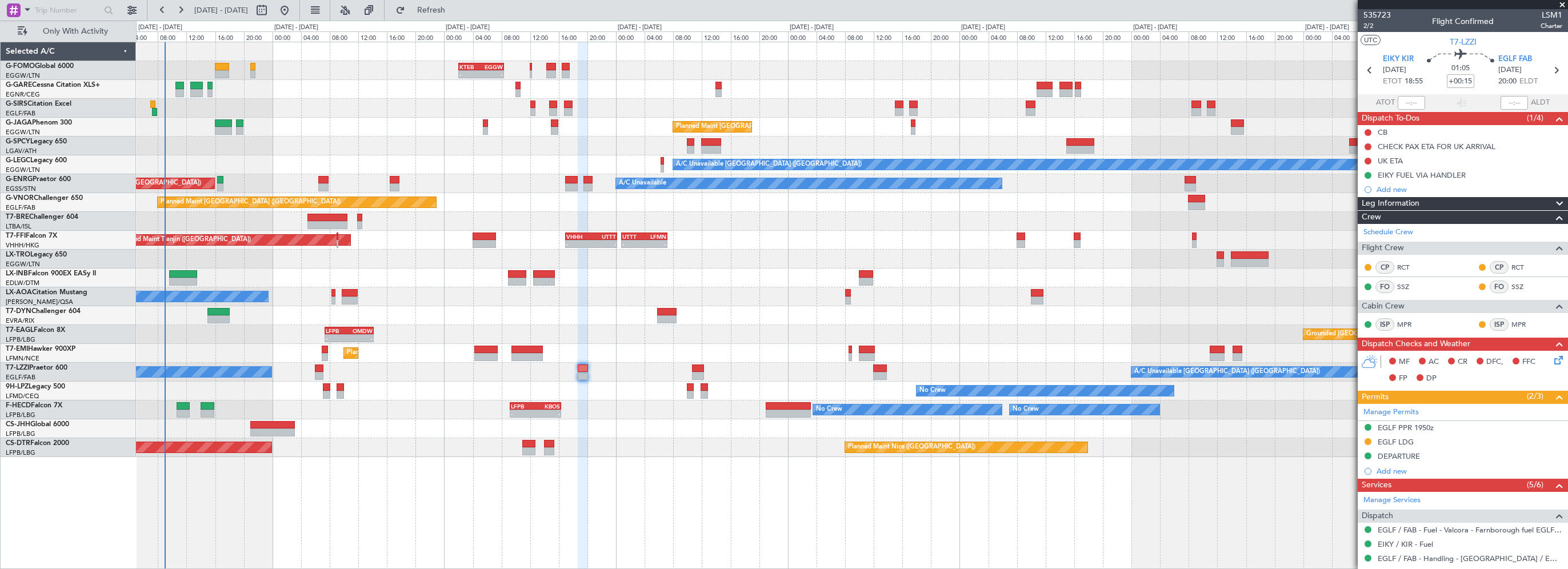
click at [704, 479] on div "- - KTEB 02:00 Z EGGW 08:25 Z - - EGGW 09:00 Z KTEB 16:20 Z Unplanned Maint [GE…" at bounding box center [852, 304] width 1432 height 527
click at [1451, 206] on div "Leg Information" at bounding box center [1463, 203] width 211 height 13
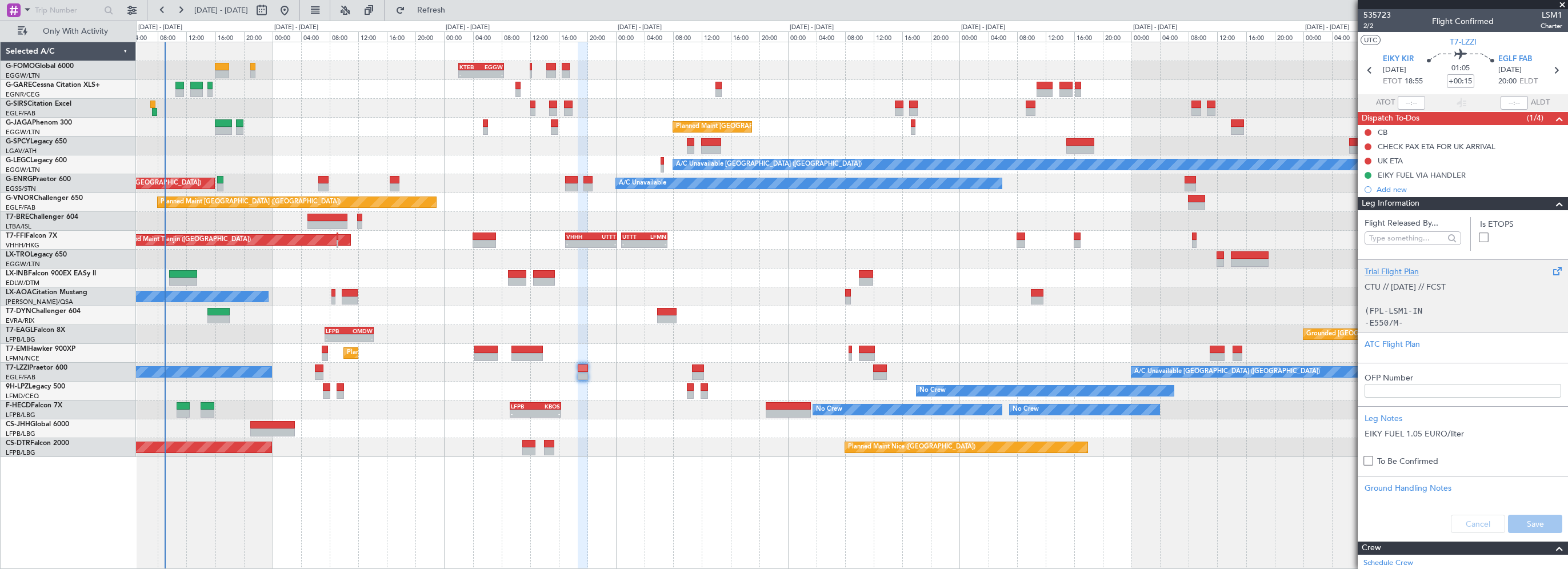
click at [1395, 274] on div "Trial Flight Plan" at bounding box center [1463, 272] width 197 height 12
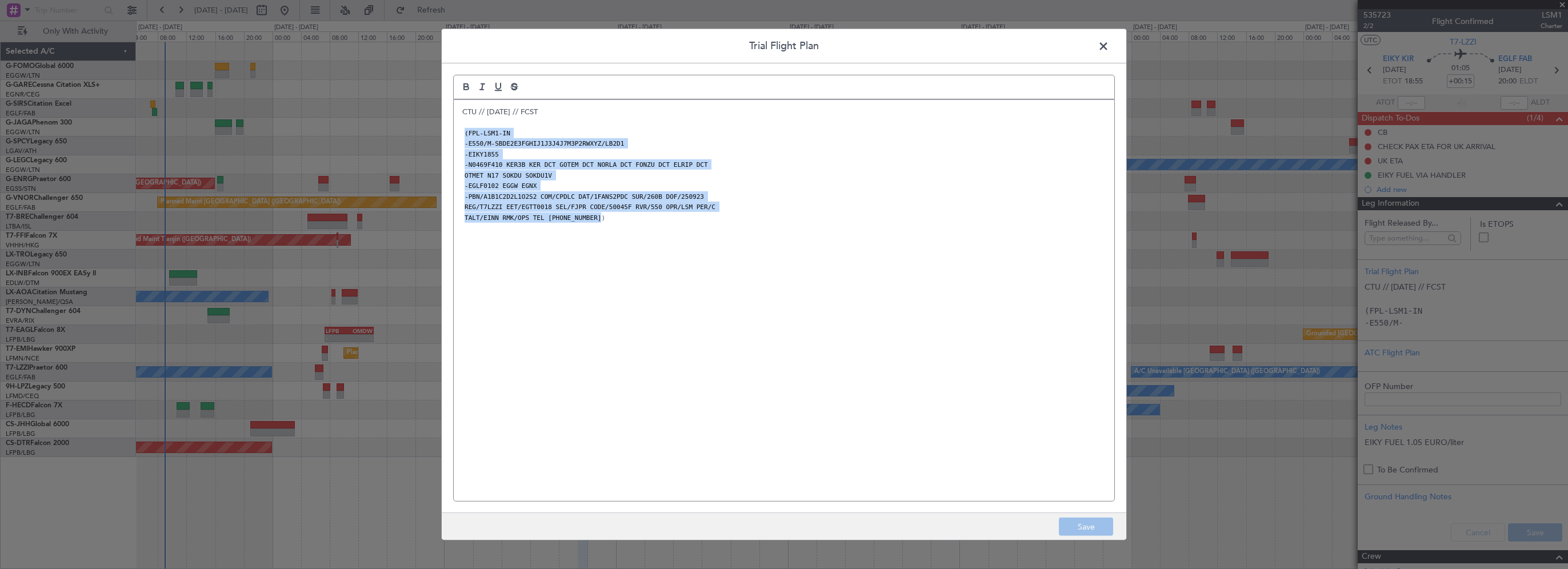
drag, startPoint x: 660, startPoint y: 222, endPoint x: 508, endPoint y: 139, distance: 173.2
click at [451, 135] on div "Trial Flight Plan CTU // 21SEP // FCST (FPL-LSM1-IN -E550/M-SBDE2E3FGHIJ1J3J4J7…" at bounding box center [784, 284] width 686 height 511
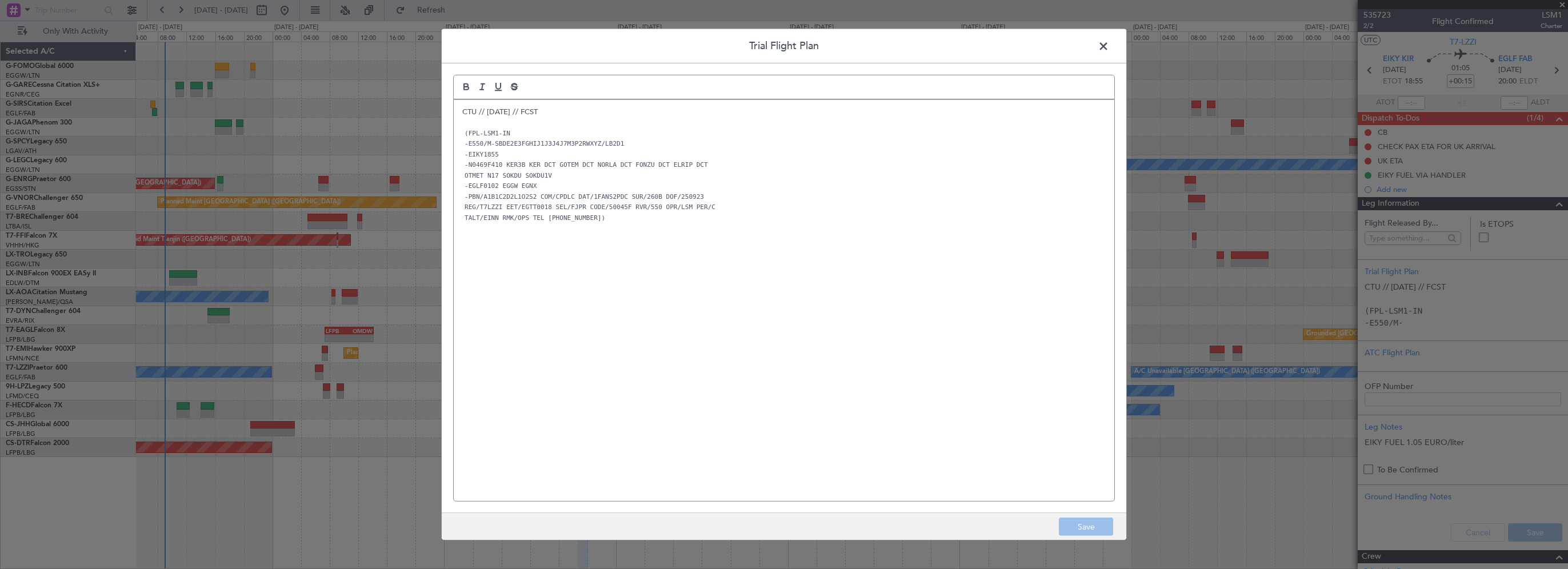
drag, startPoint x: 769, startPoint y: 249, endPoint x: 783, endPoint y: 246, distance: 14.3
click at [771, 248] on div "CTU // 21SEP // FCST (FPL-LSM1-IN -E550/M-SBDE2E3FGHIJ1J3J4J7M3P2RWXYZ/LB2D1 -E…" at bounding box center [783, 300] width 660 height 401
drag, startPoint x: 1105, startPoint y: 48, endPoint x: 1532, endPoint y: 253, distance: 473.7
click at [1109, 48] on span at bounding box center [1109, 49] width 0 height 23
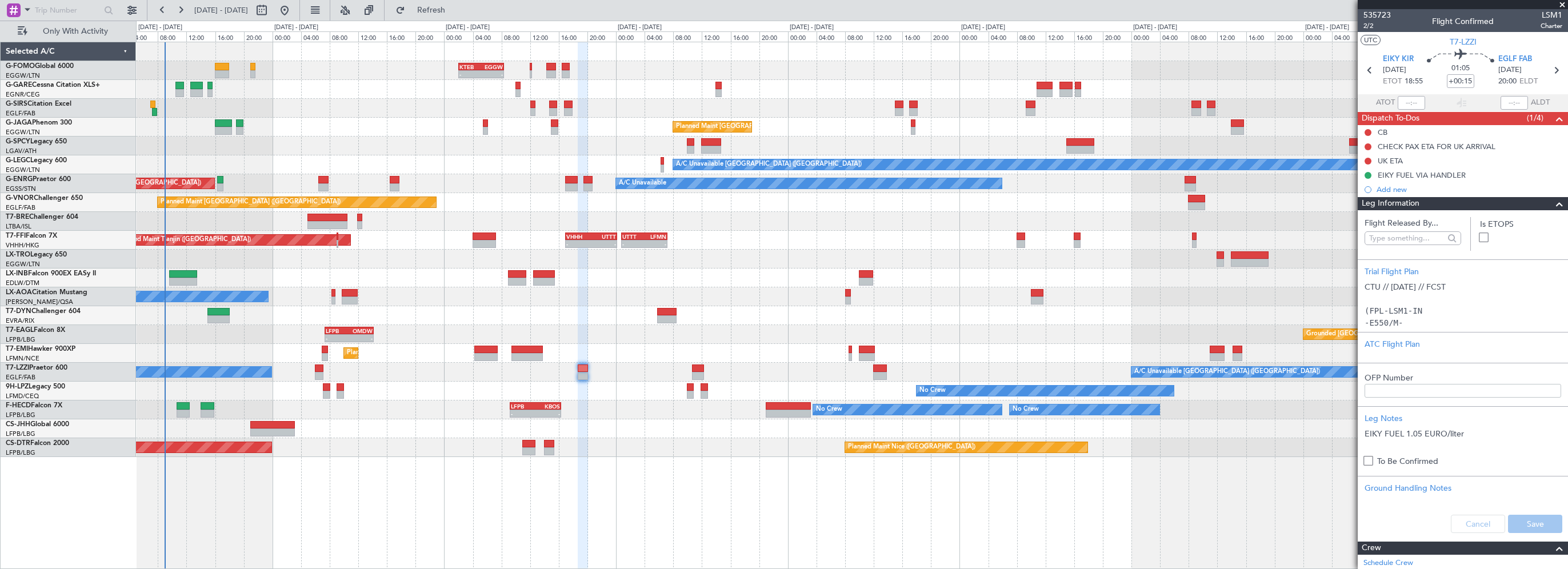
click at [1553, 197] on span at bounding box center [1560, 204] width 14 height 14
click at [928, 471] on div "- - KTEB 02:00 Z EGGW 08:25 Z - - EGGW 09:00 Z KTEB 16:20 Z Unplanned Maint [GE…" at bounding box center [852, 304] width 1432 height 527
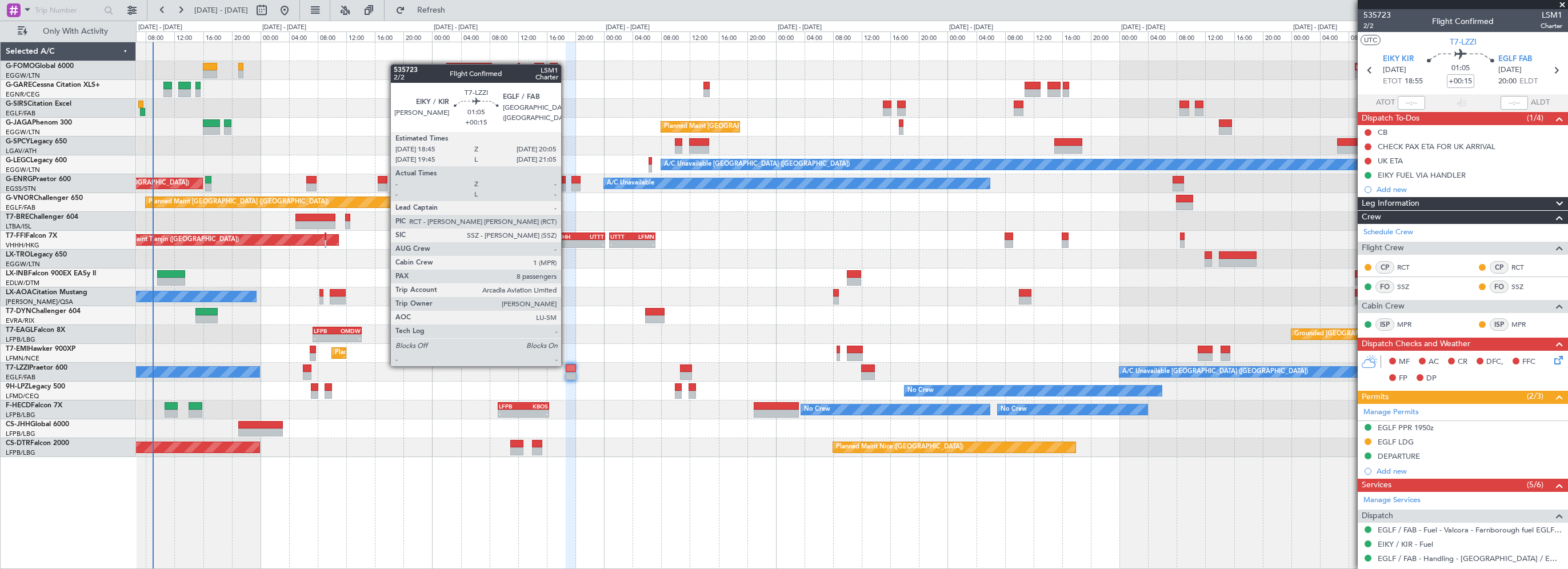
click at [566, 365] on div at bounding box center [571, 368] width 10 height 8
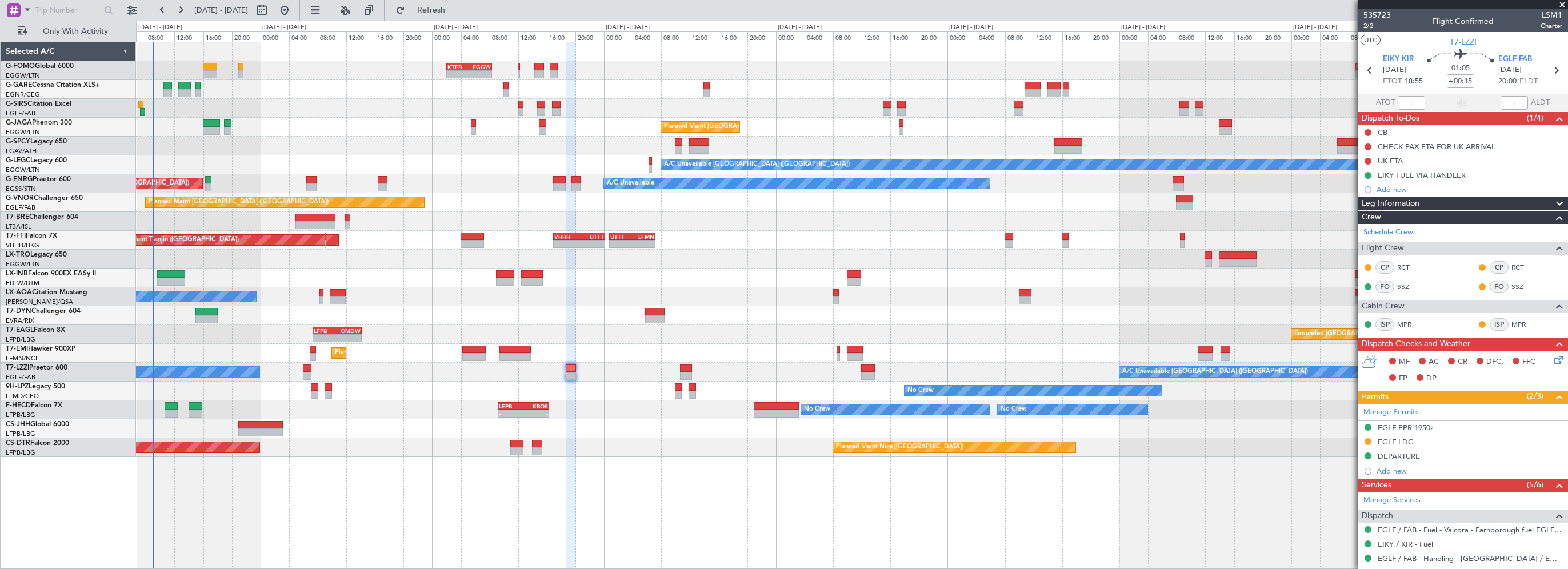
click at [604, 457] on div "- - KTEB 02:00 Z EGGW 08:25 Z - - EGGW 09:00 Z KTEB 16:20 Z Unplanned Maint [GE…" at bounding box center [852, 304] width 1432 height 527
click at [456, 8] on span "Refresh" at bounding box center [431, 10] width 48 height 8
click at [678, 523] on div "- - KTEB 02:00 Z EGGW 08:25 Z - - EGGW 09:00 Z KTEB 16:20 Z Unplanned Maint [GE…" at bounding box center [852, 304] width 1432 height 527
click at [1552, 359] on icon at bounding box center [1556, 358] width 9 height 9
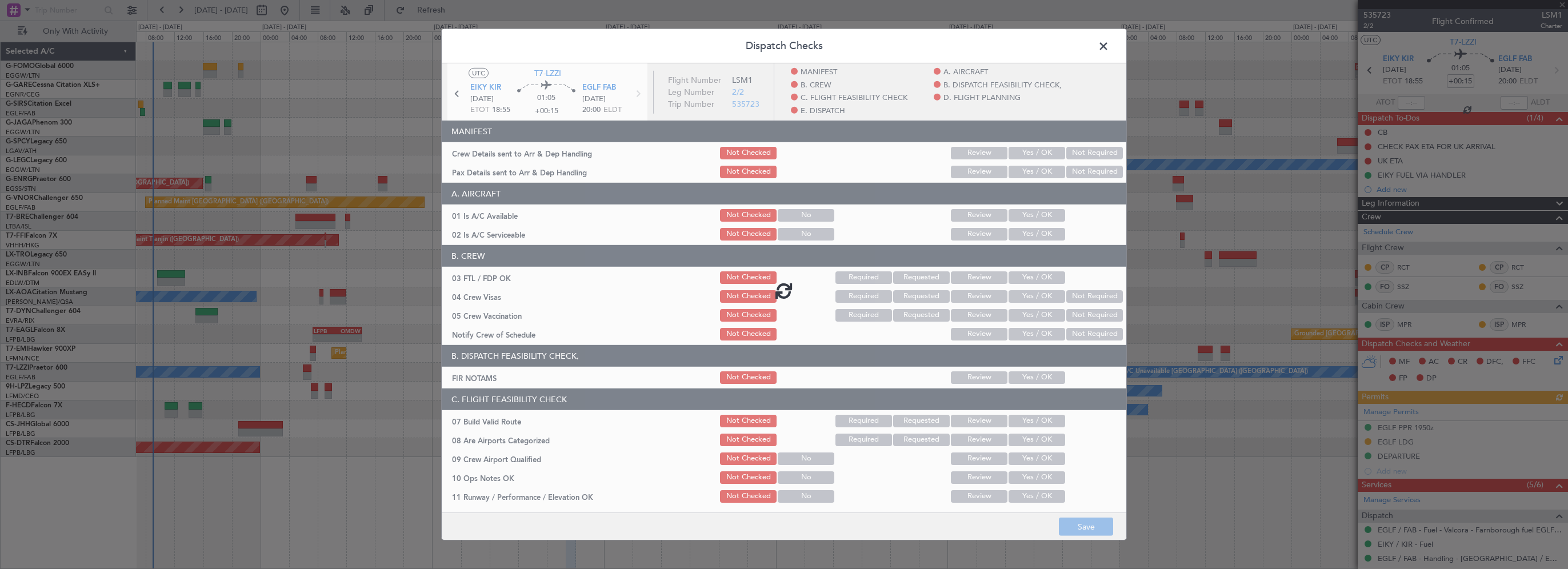
click at [1019, 199] on div at bounding box center [783, 290] width 684 height 453
click at [1018, 215] on div at bounding box center [783, 290] width 684 height 453
click at [1021, 232] on div at bounding box center [783, 290] width 684 height 453
click at [1025, 211] on div at bounding box center [783, 290] width 684 height 453
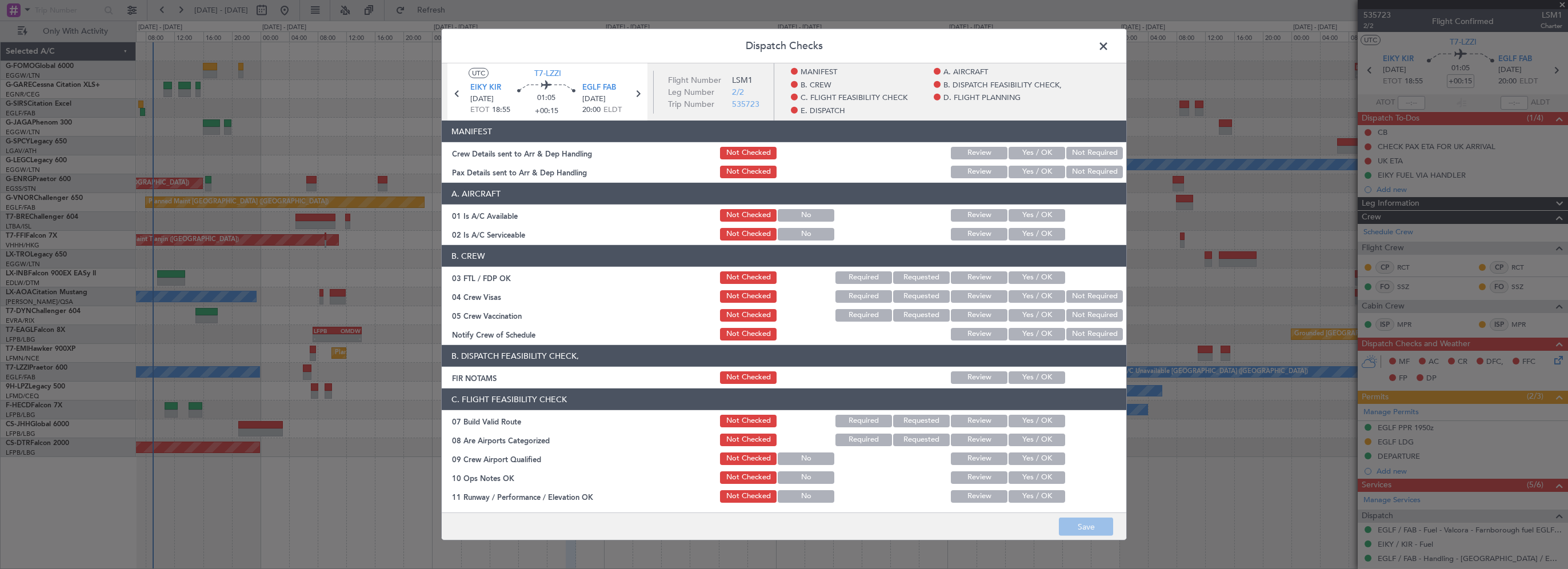
click at [1016, 235] on button "Yes / OK" at bounding box center [1037, 234] width 57 height 13
click at [1028, 210] on button "Yes / OK" at bounding box center [1037, 215] width 57 height 13
click at [1026, 375] on button "Yes / OK" at bounding box center [1037, 377] width 57 height 13
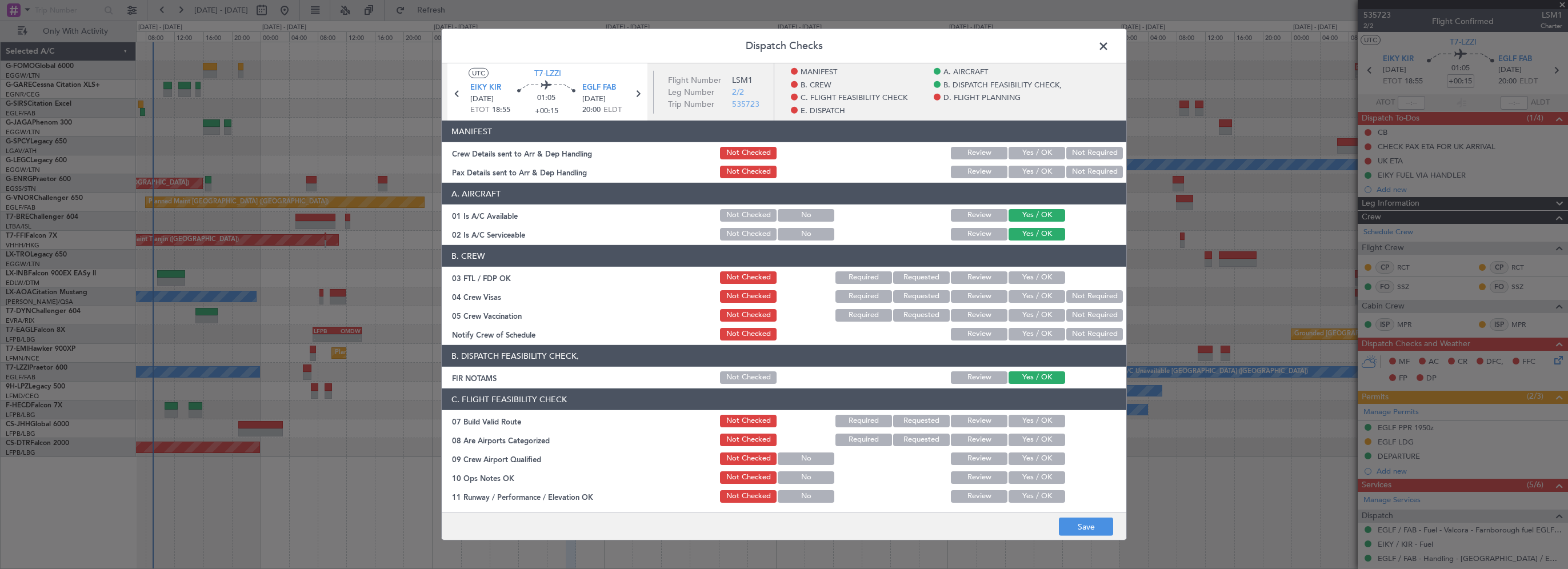
drag, startPoint x: 1026, startPoint y: 417, endPoint x: 1027, endPoint y: 435, distance: 18.0
click at [1027, 417] on button "Yes / OK" at bounding box center [1037, 421] width 57 height 13
click at [1024, 445] on button "Yes / OK" at bounding box center [1037, 440] width 57 height 13
click at [736, 438] on button "Not Checked" at bounding box center [748, 440] width 57 height 13
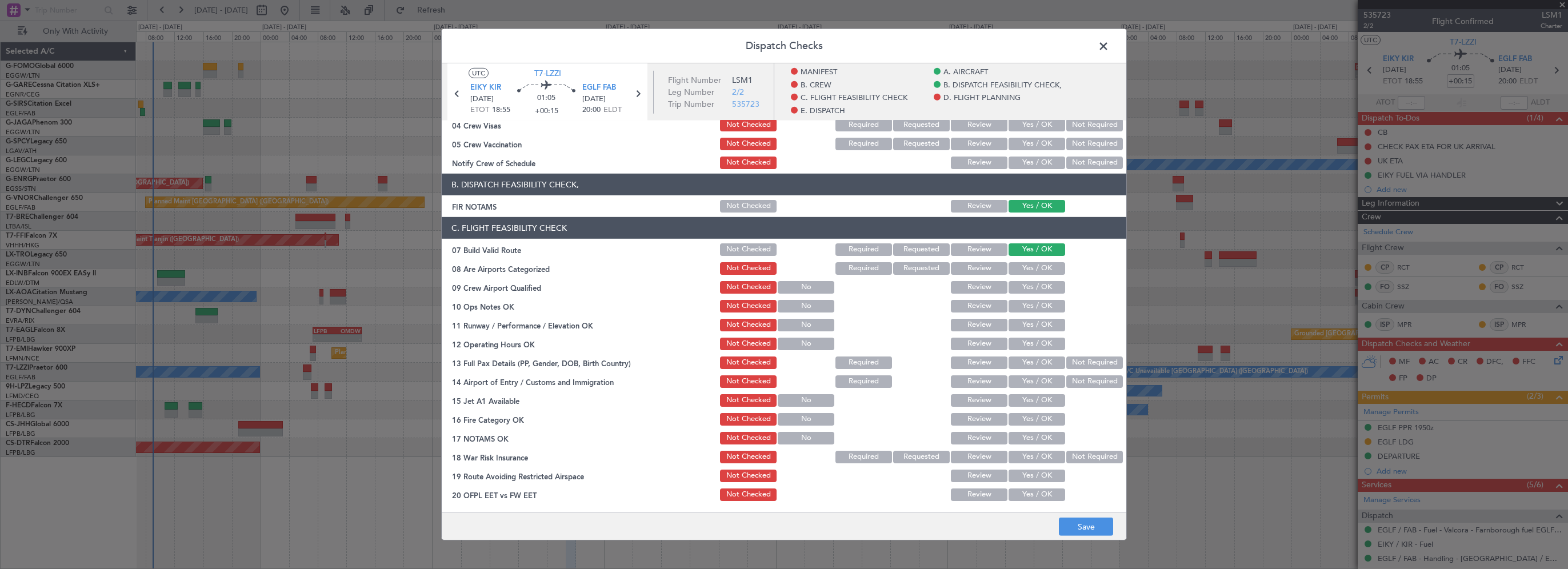
click at [1022, 303] on button "Yes / OK" at bounding box center [1037, 306] width 57 height 13
click at [1020, 327] on button "Yes / OK" at bounding box center [1037, 325] width 57 height 13
click at [1018, 351] on div "Yes / OK" at bounding box center [1036, 344] width 58 height 16
click at [1018, 365] on button "Yes / OK" at bounding box center [1037, 363] width 57 height 13
click at [1025, 347] on button "Yes / OK" at bounding box center [1037, 344] width 57 height 13
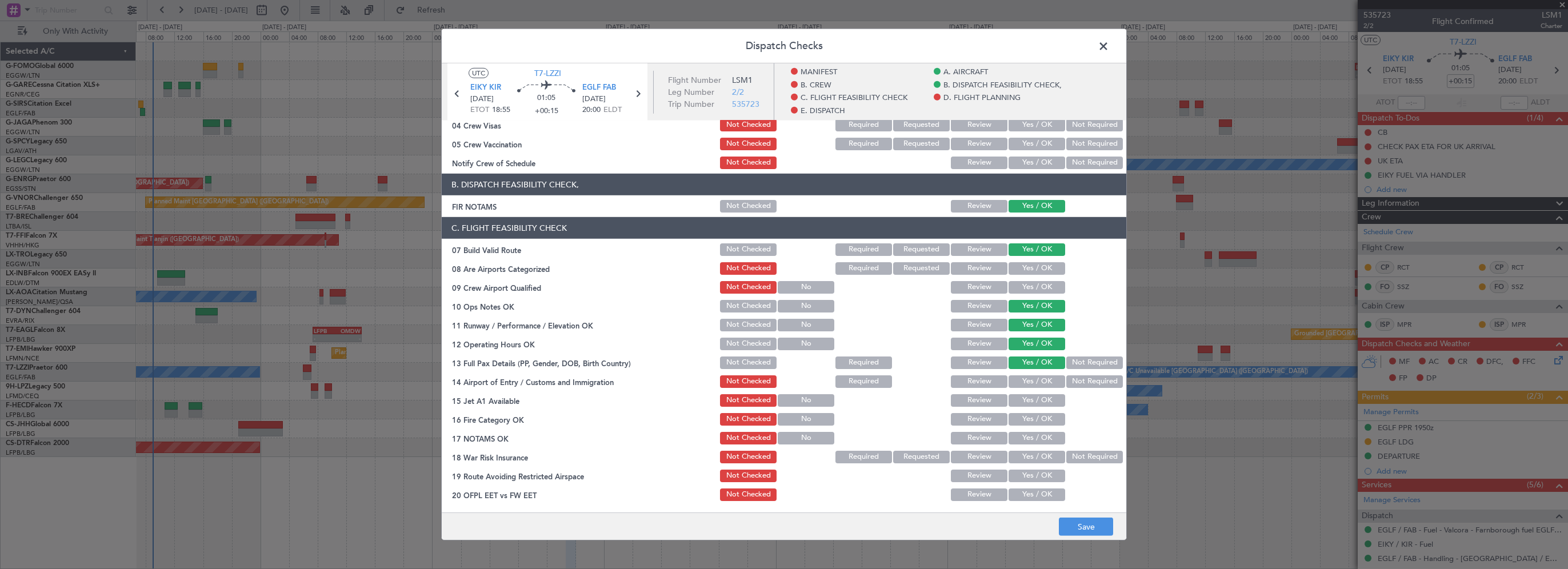
click at [1031, 389] on div "Yes / OK" at bounding box center [1036, 381] width 58 height 16
drag, startPoint x: 1022, startPoint y: 397, endPoint x: 1025, endPoint y: 382, distance: 15.3
click at [1022, 397] on button "Yes / OK" at bounding box center [1037, 401] width 57 height 13
click at [1025, 382] on button "Yes / OK" at bounding box center [1037, 382] width 57 height 13
click at [1029, 416] on button "Yes / OK" at bounding box center [1037, 420] width 57 height 13
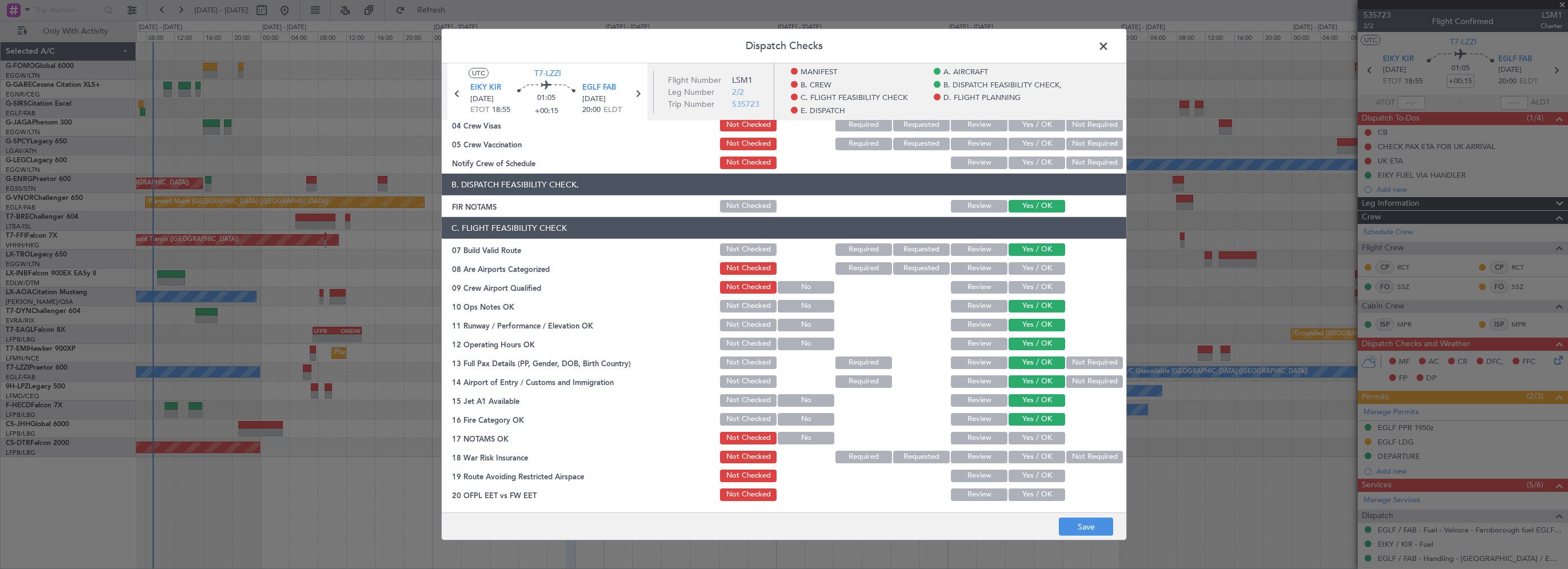
click at [1032, 443] on button "Yes / OK" at bounding box center [1037, 438] width 57 height 13
drag, startPoint x: 1084, startPoint y: 455, endPoint x: 1044, endPoint y: 467, distance: 41.8
click at [1084, 455] on button "Not Required" at bounding box center [1094, 457] width 57 height 13
click at [1035, 469] on div "Yes / OK" at bounding box center [1036, 476] width 58 height 16
click at [1032, 491] on button "Yes / OK" at bounding box center [1037, 495] width 57 height 13
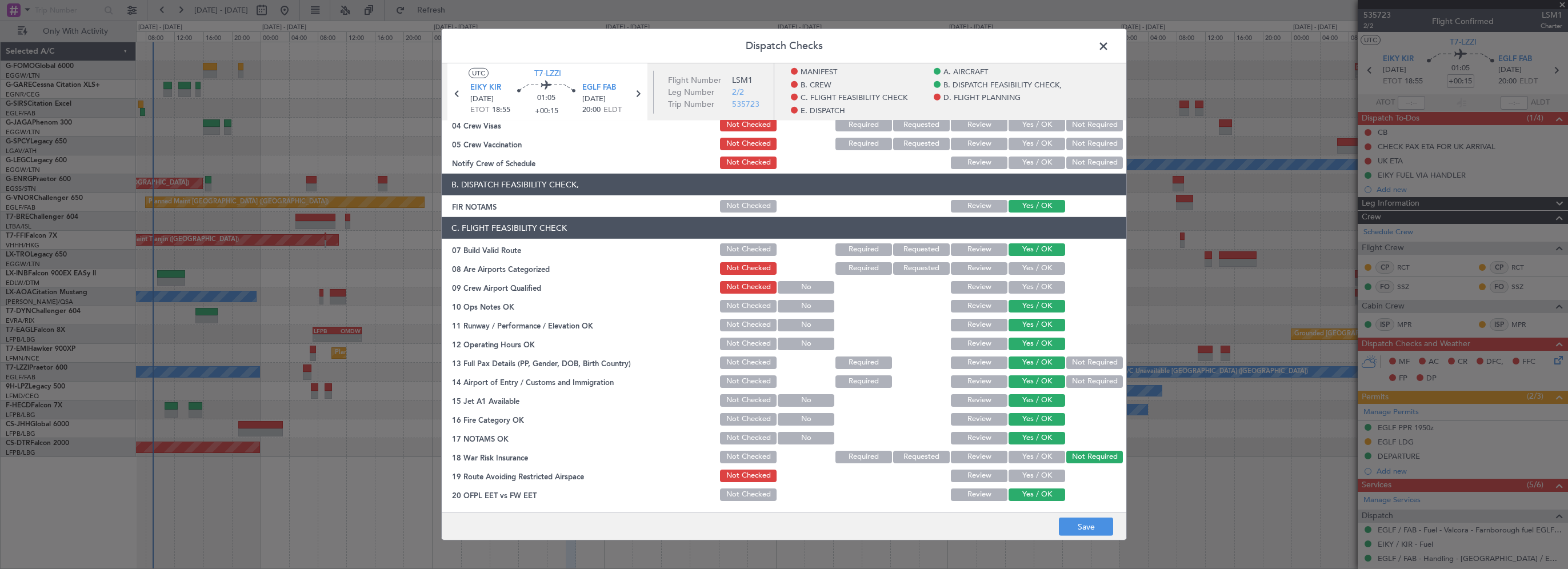
click at [1039, 473] on button "Yes / OK" at bounding box center [1037, 476] width 57 height 13
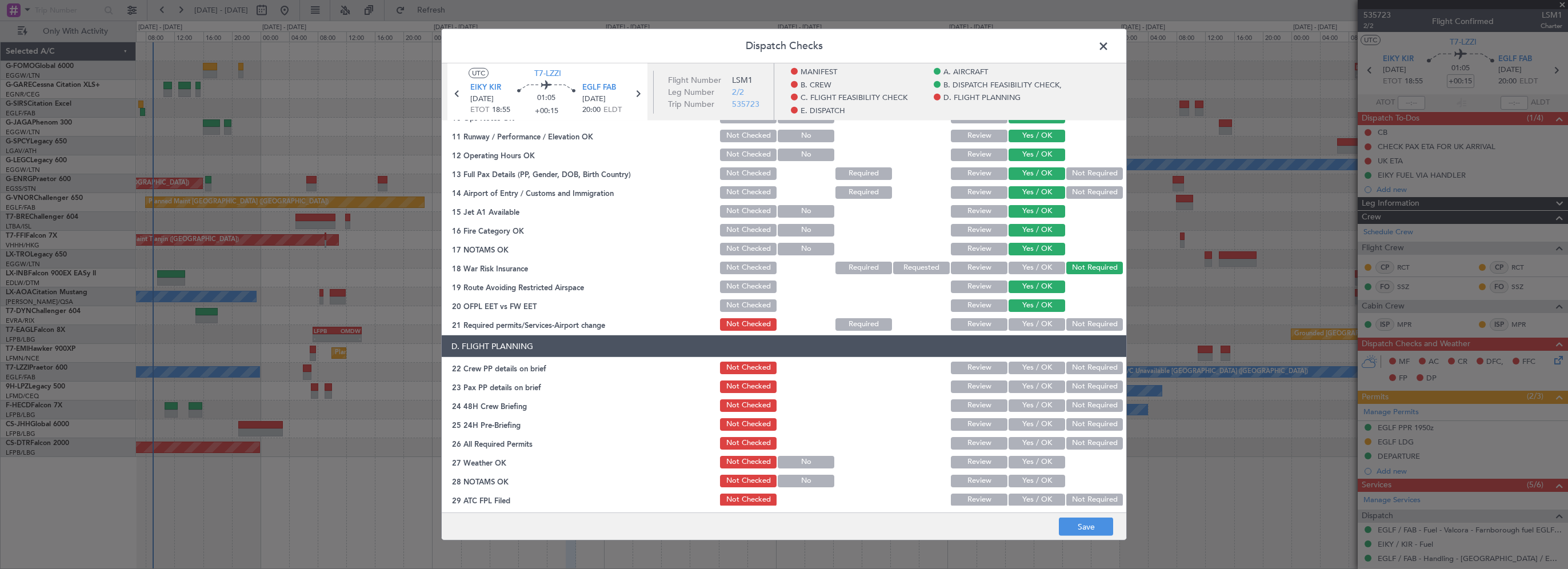
scroll to position [400, 0]
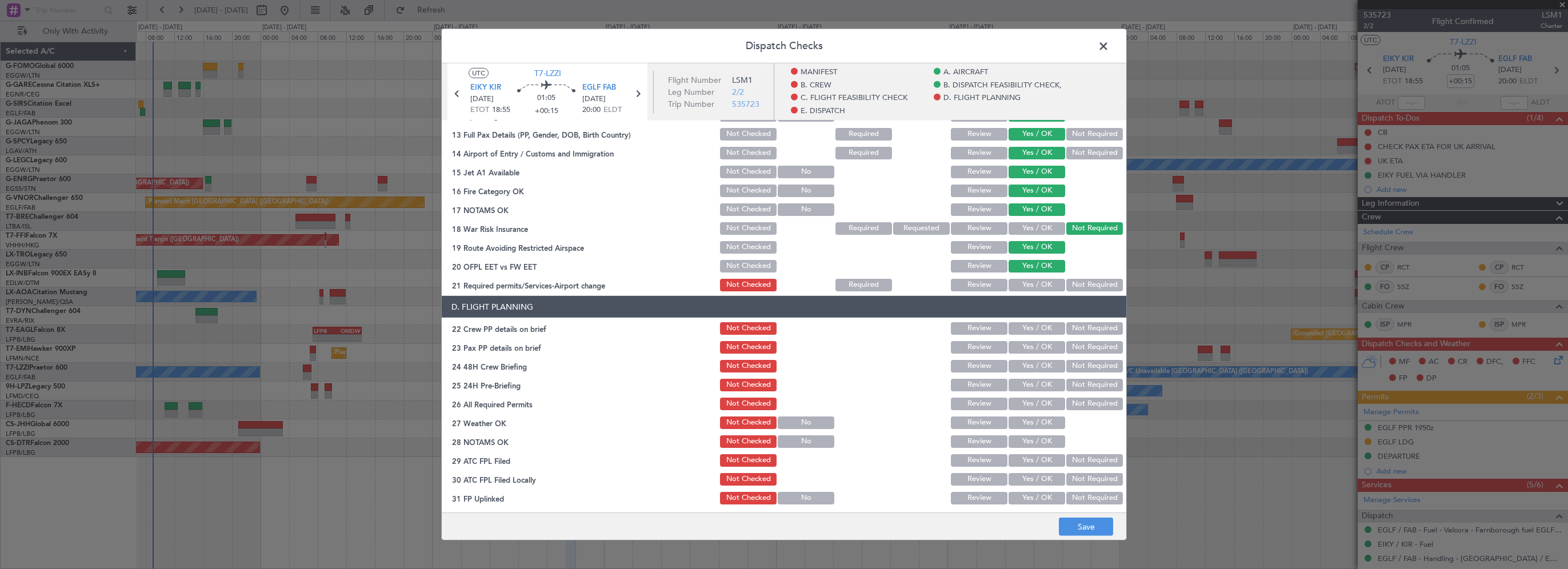
click at [1032, 288] on button "Yes / OK" at bounding box center [1037, 285] width 57 height 13
click at [1022, 326] on button "Yes / OK" at bounding box center [1037, 328] width 57 height 13
click at [1020, 347] on button "Yes / OK" at bounding box center [1037, 347] width 57 height 13
click at [1018, 372] on button "Yes / OK" at bounding box center [1037, 366] width 57 height 13
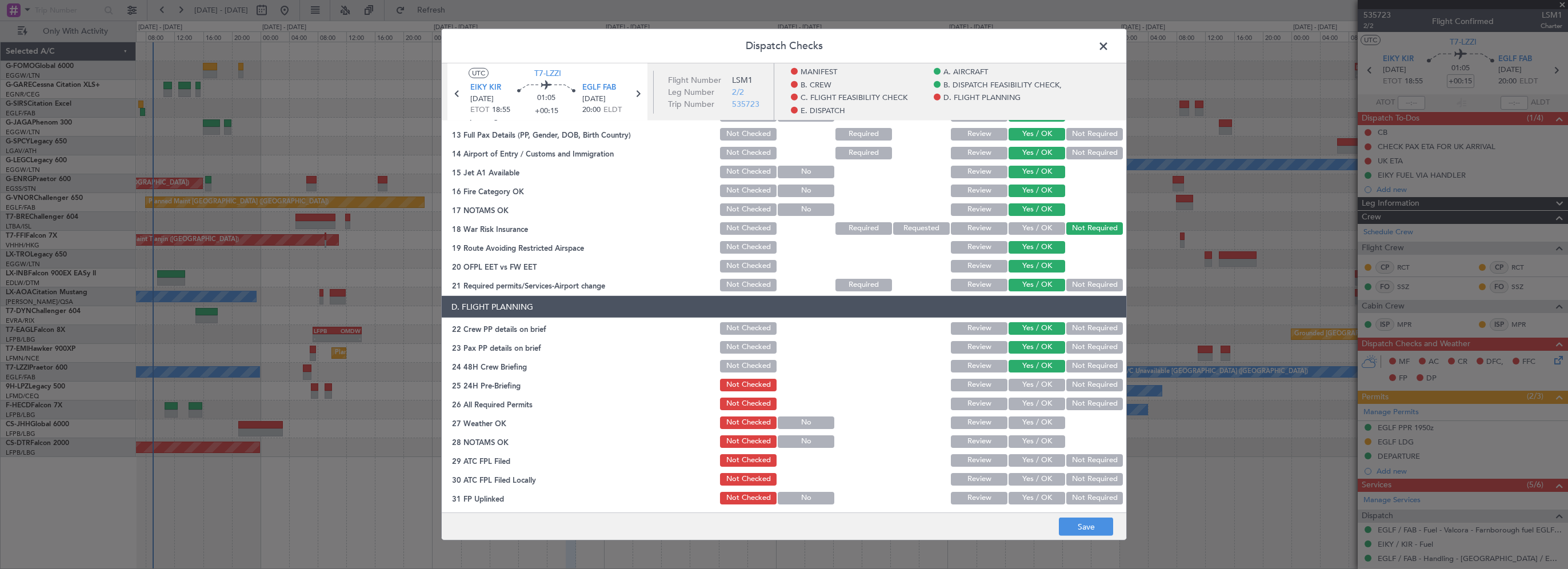
drag, startPoint x: 1079, startPoint y: 389, endPoint x: 1041, endPoint y: 361, distance: 47.2
click at [1077, 389] on button "Not Required" at bounding box center [1094, 385] width 57 height 13
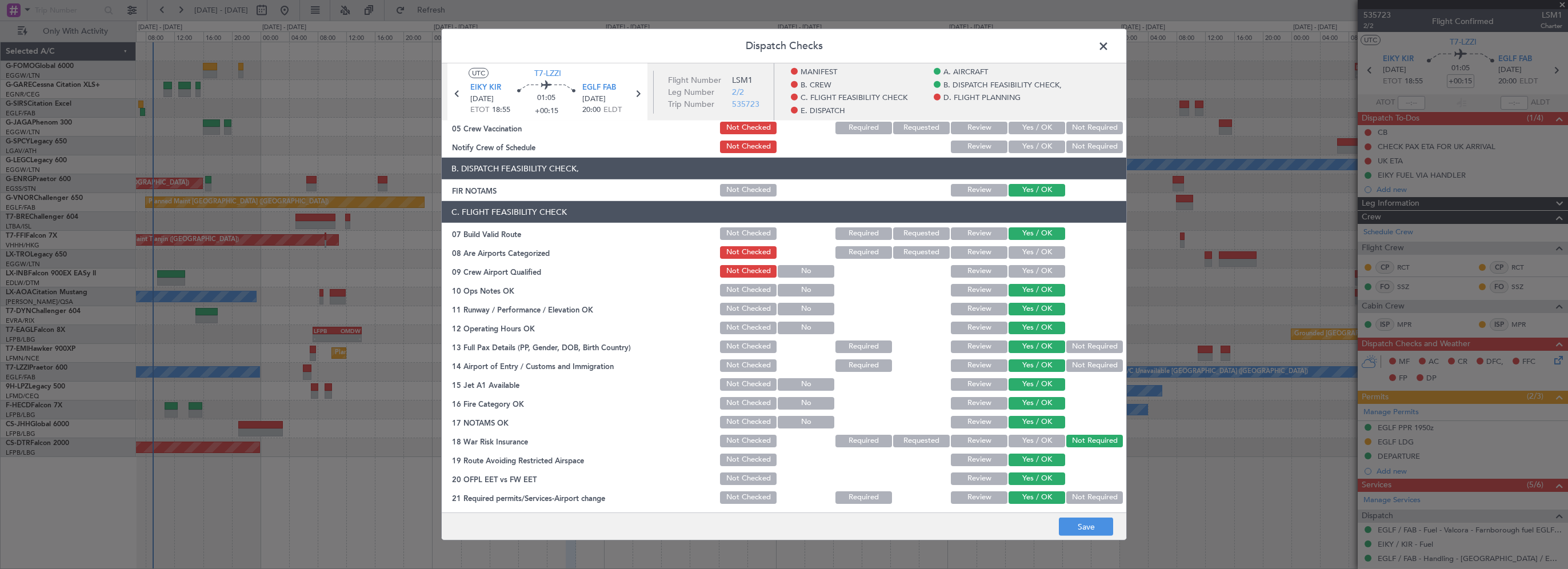
scroll to position [286, 0]
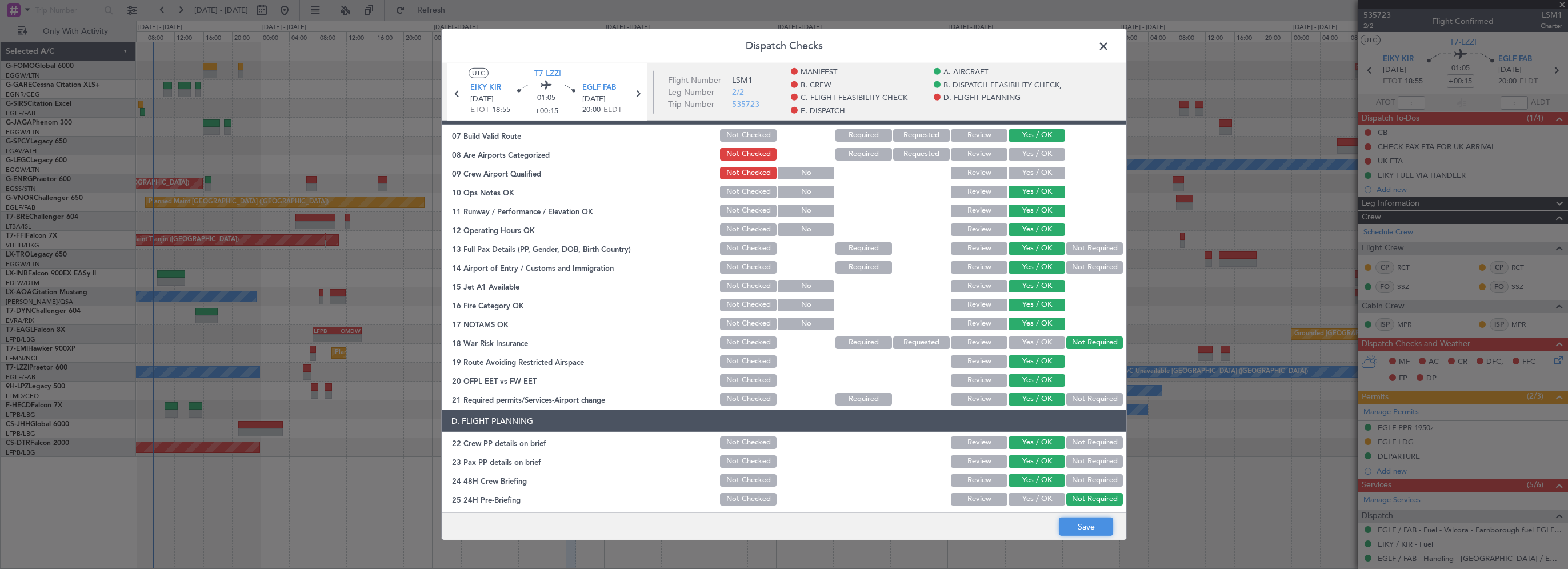
click at [1091, 518] on button "Save" at bounding box center [1086, 527] width 54 height 18
click at [1109, 48] on span at bounding box center [1109, 49] width 0 height 23
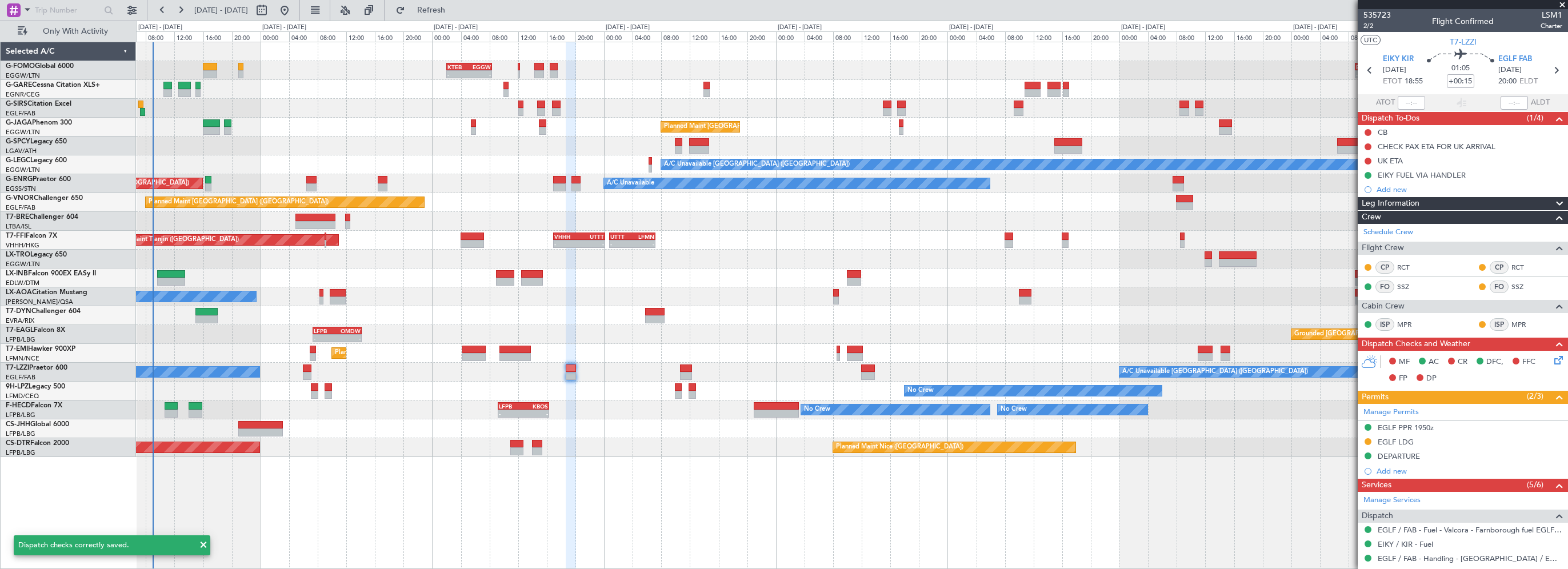
click at [329, 465] on div "- - KTEB 02:00 Z EGGW 08:25 Z - - EGGW 09:00 Z KTEB 16:20 Z Unplanned Maint [GE…" at bounding box center [852, 304] width 1432 height 527
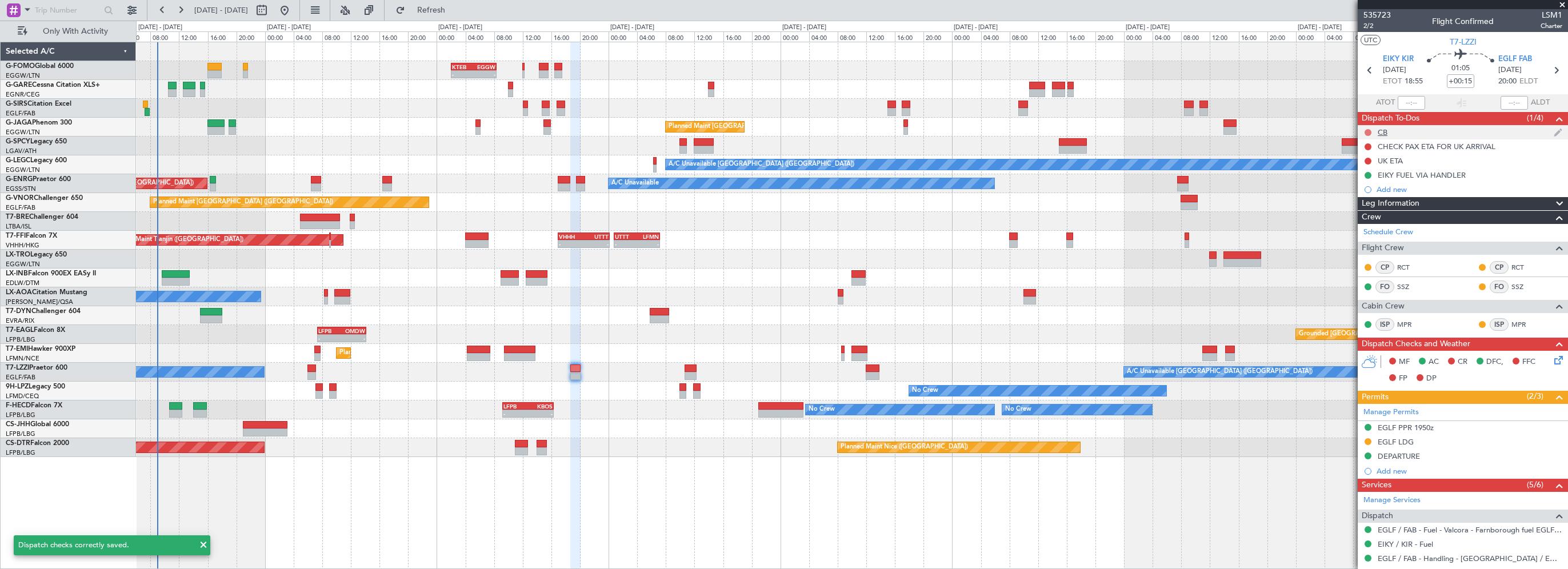
click at [1365, 130] on button at bounding box center [1368, 133] width 7 height 7
click at [1370, 182] on span "Completed" at bounding box center [1374, 182] width 38 height 11
click at [1553, 201] on span at bounding box center [1560, 204] width 14 height 14
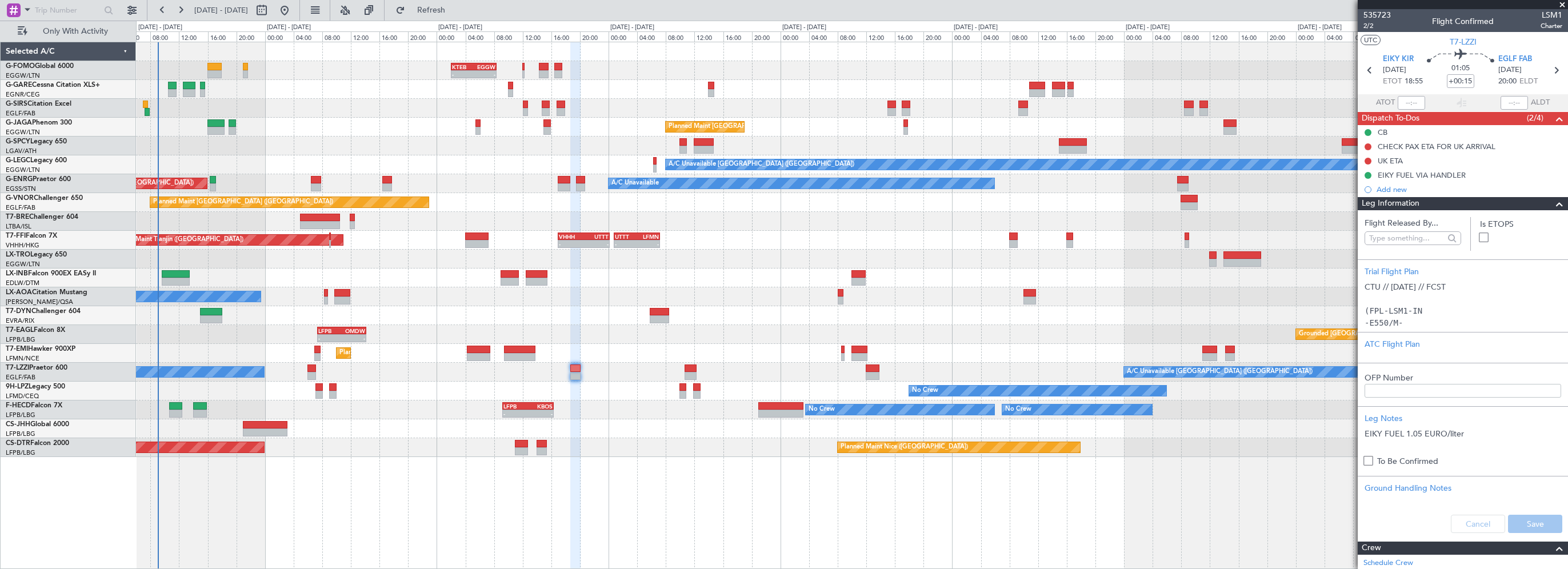
click at [1553, 201] on span at bounding box center [1560, 204] width 14 height 14
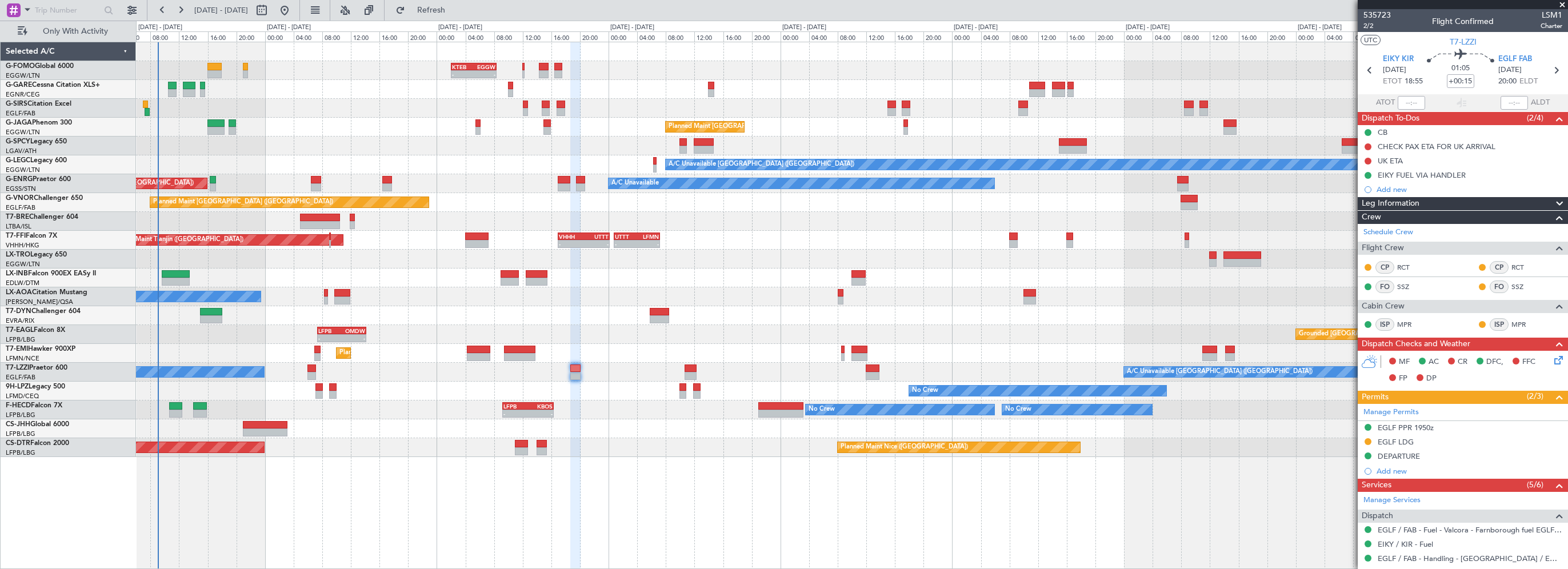
click at [1560, 4] on span at bounding box center [1562, 5] width 11 height 11
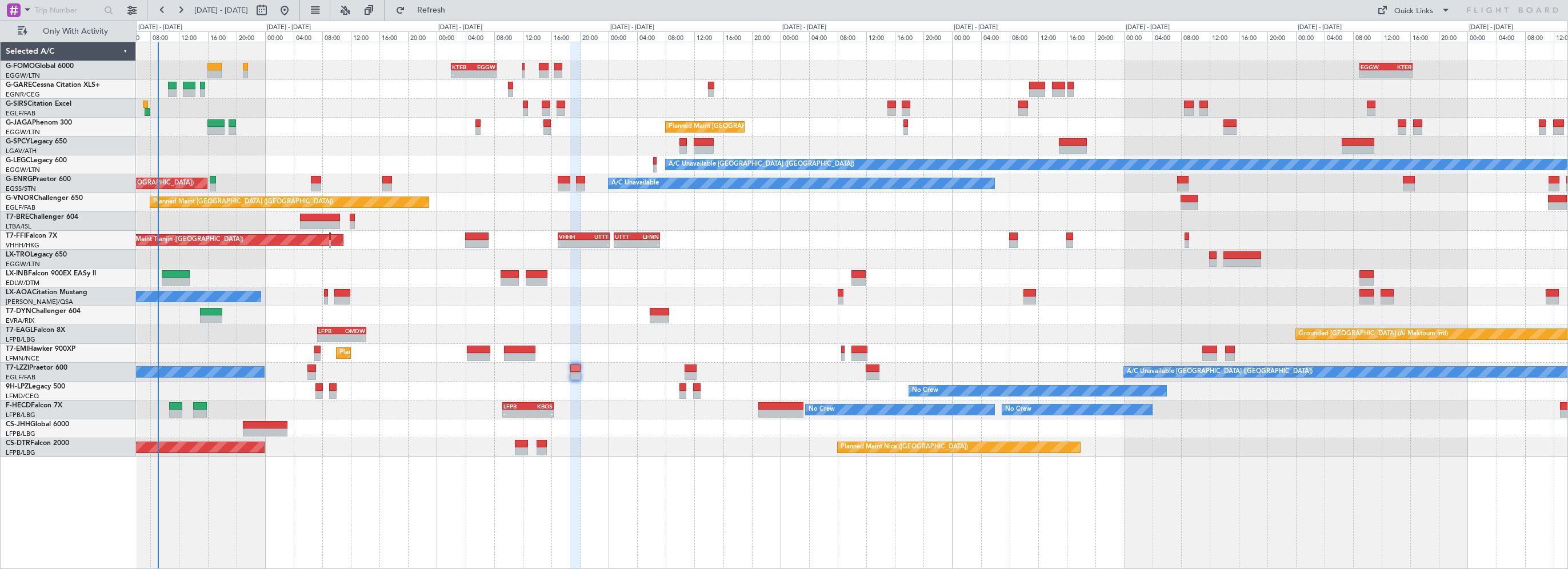
type input "0"
click at [454, 11] on span "Refresh" at bounding box center [431, 10] width 48 height 8
click at [615, 453] on div "AOG Maint Sofia Planned Maint Nice (Côte d'Azur Airport)" at bounding box center [851, 447] width 1431 height 19
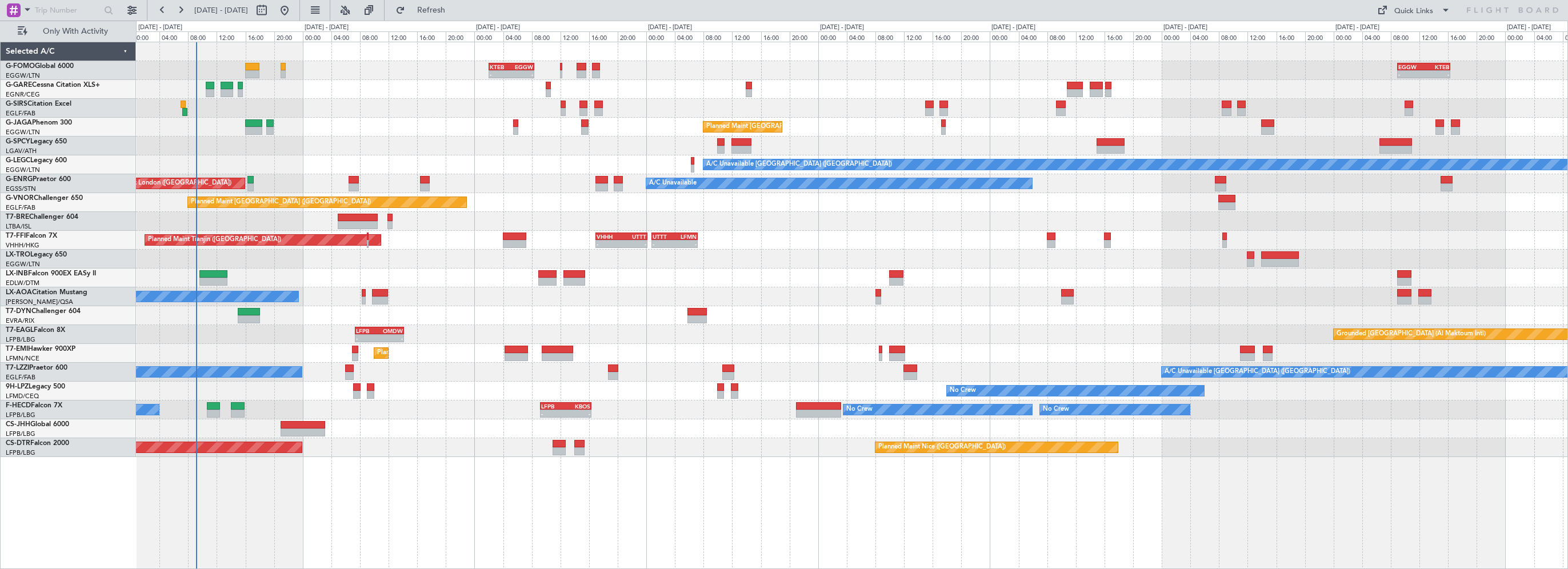
click at [649, 546] on div "- - KTEB 02:00 Z EGGW 08:25 Z - - EGGW 09:00 Z KTEB 16:20 Z Unplanned Maint [GE…" at bounding box center [852, 304] width 1432 height 527
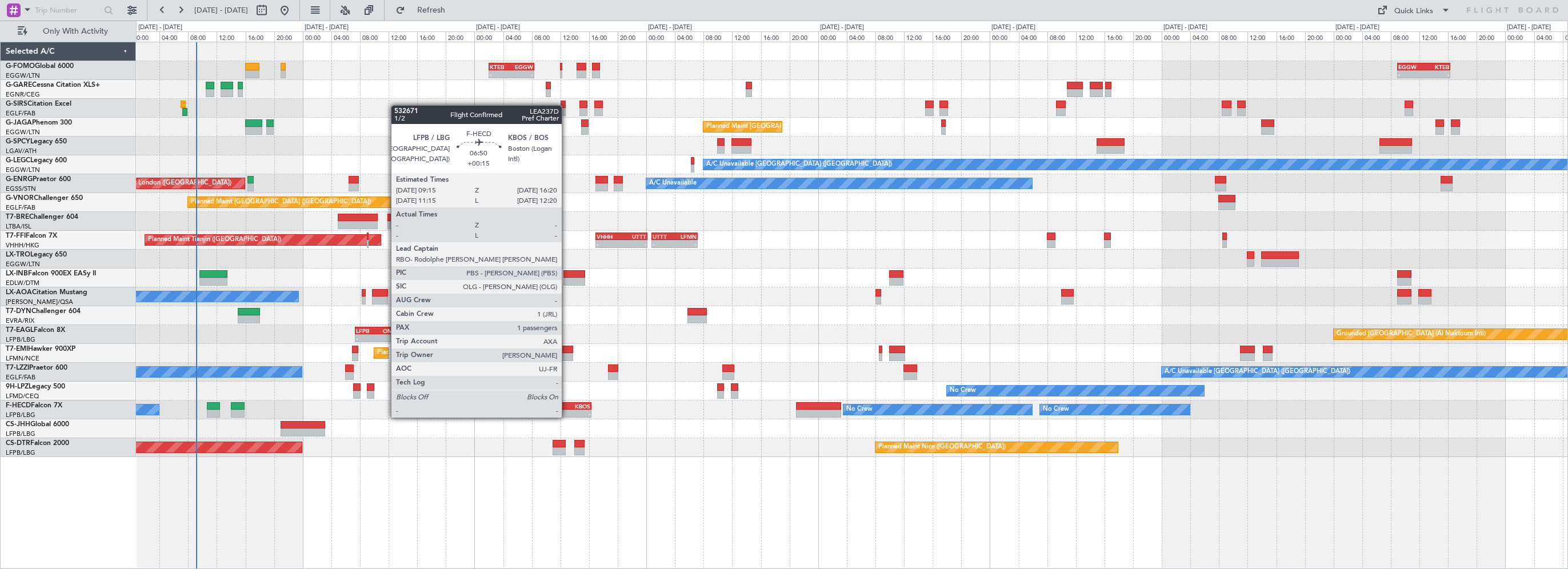
click at [567, 407] on div "KBOS" at bounding box center [578, 406] width 25 height 7
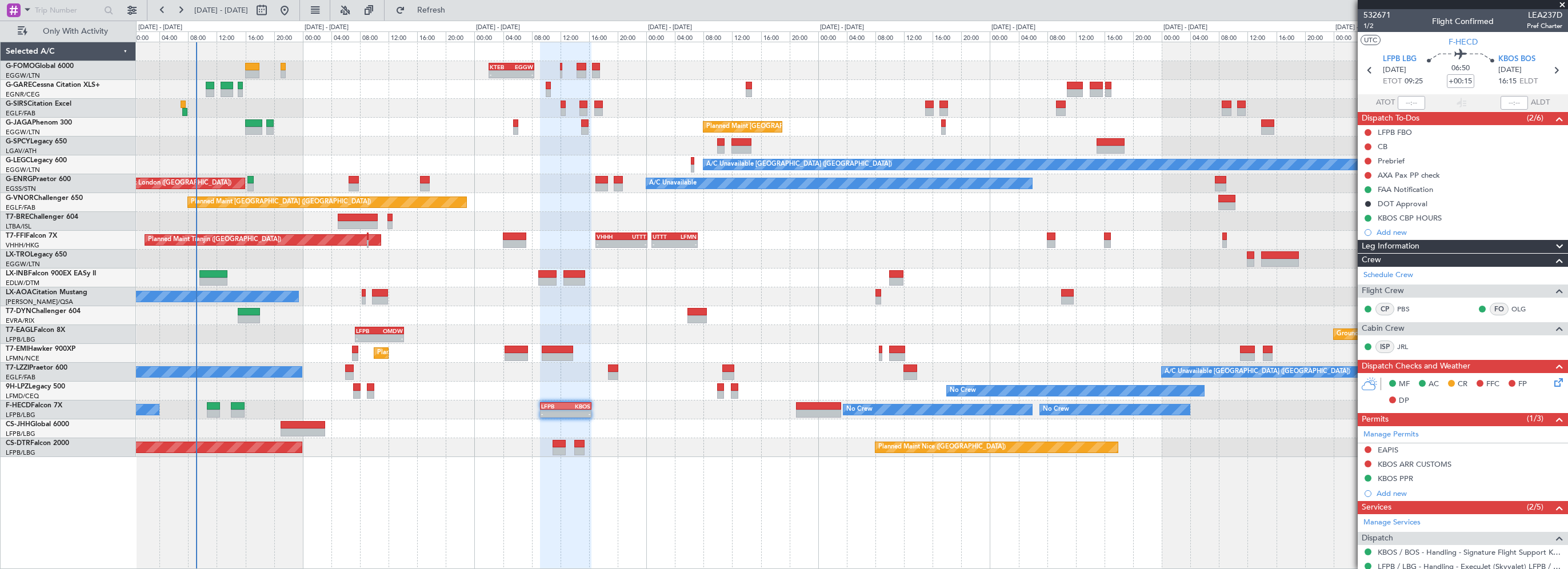
click at [1395, 248] on mat-tooltip-component "KBOS CBP HOURS" at bounding box center [1410, 237] width 75 height 30
click at [1448, 250] on div "Leg Information" at bounding box center [1463, 246] width 211 height 13
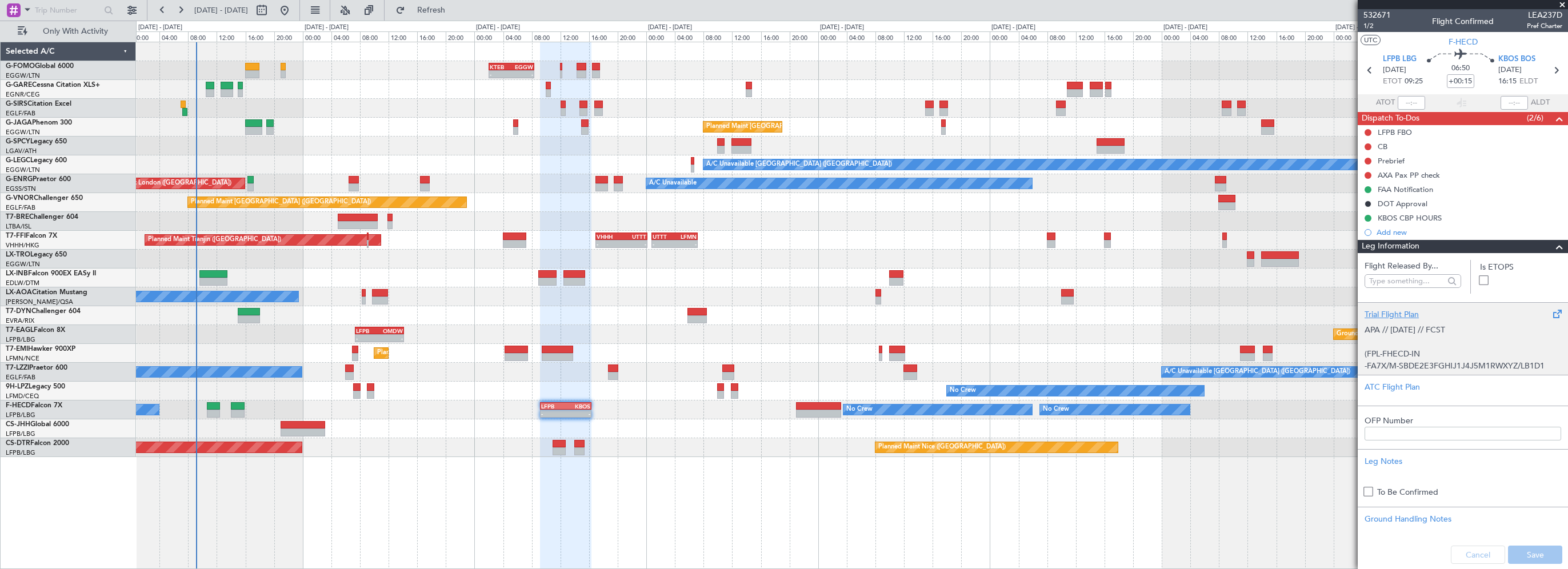
click at [1392, 314] on div "Trial Flight Plan" at bounding box center [1463, 314] width 197 height 12
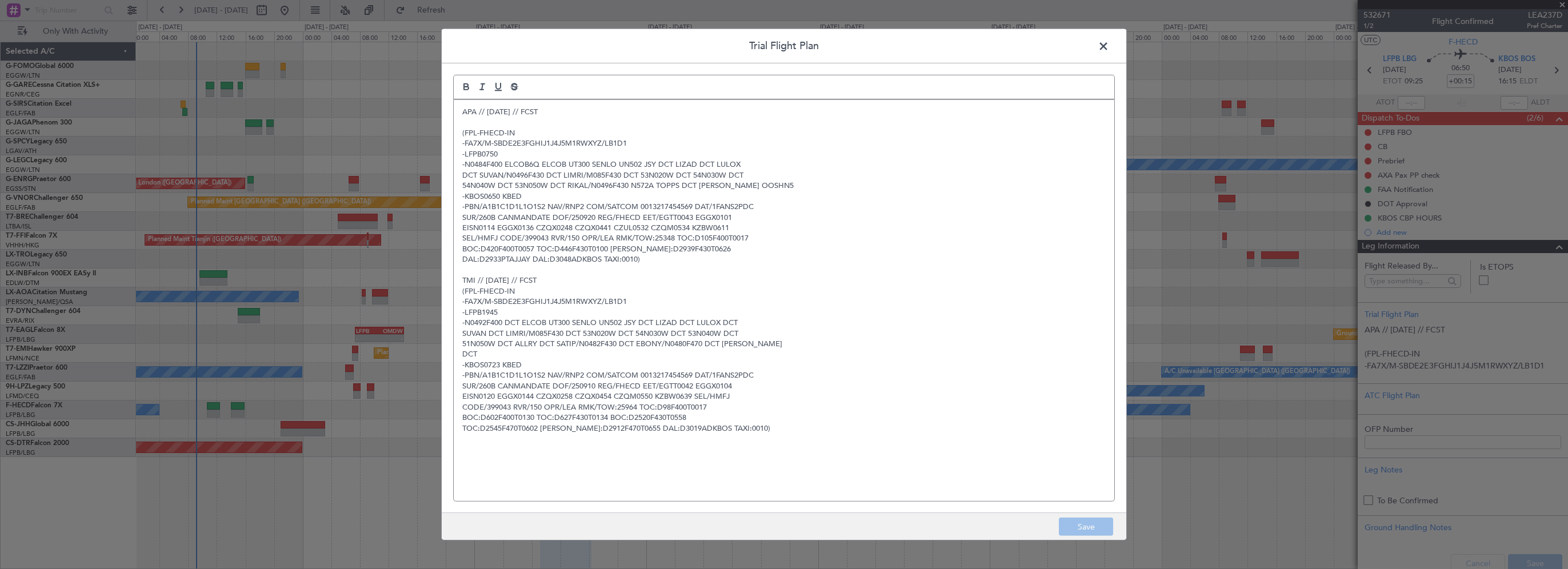
click at [1109, 48] on span at bounding box center [1109, 49] width 0 height 23
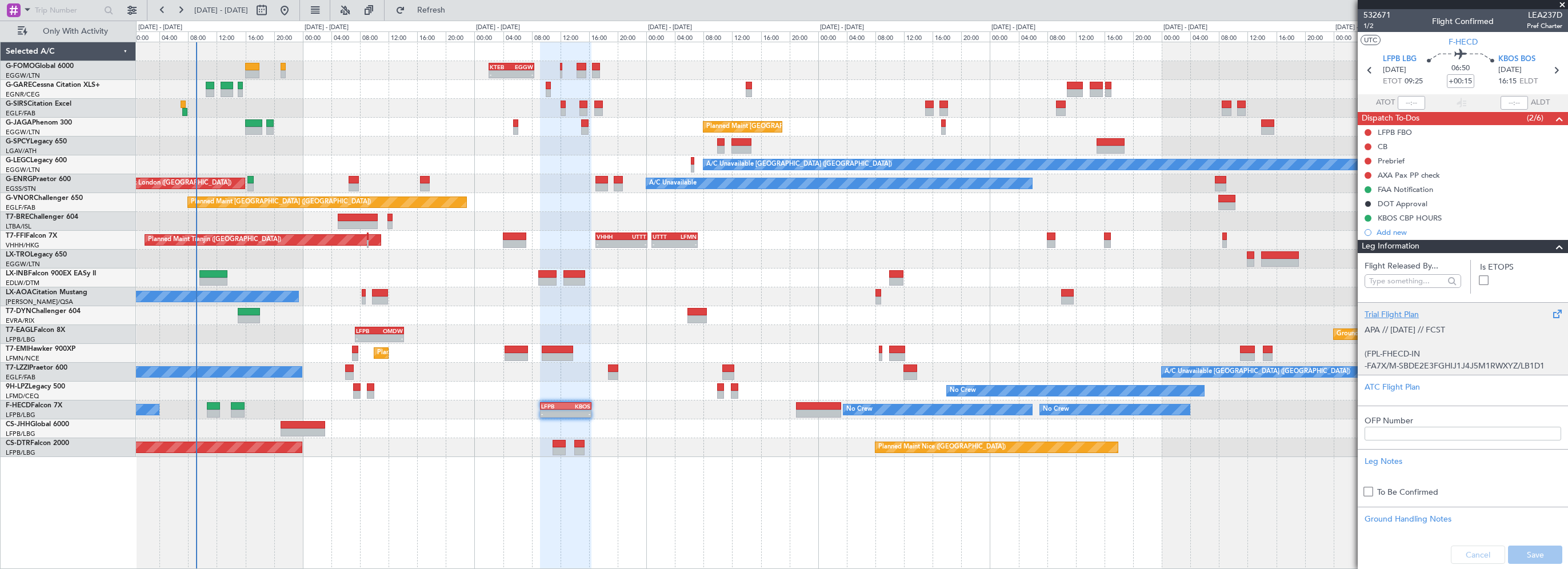
click at [1384, 311] on div "Trial Flight Plan" at bounding box center [1463, 314] width 197 height 12
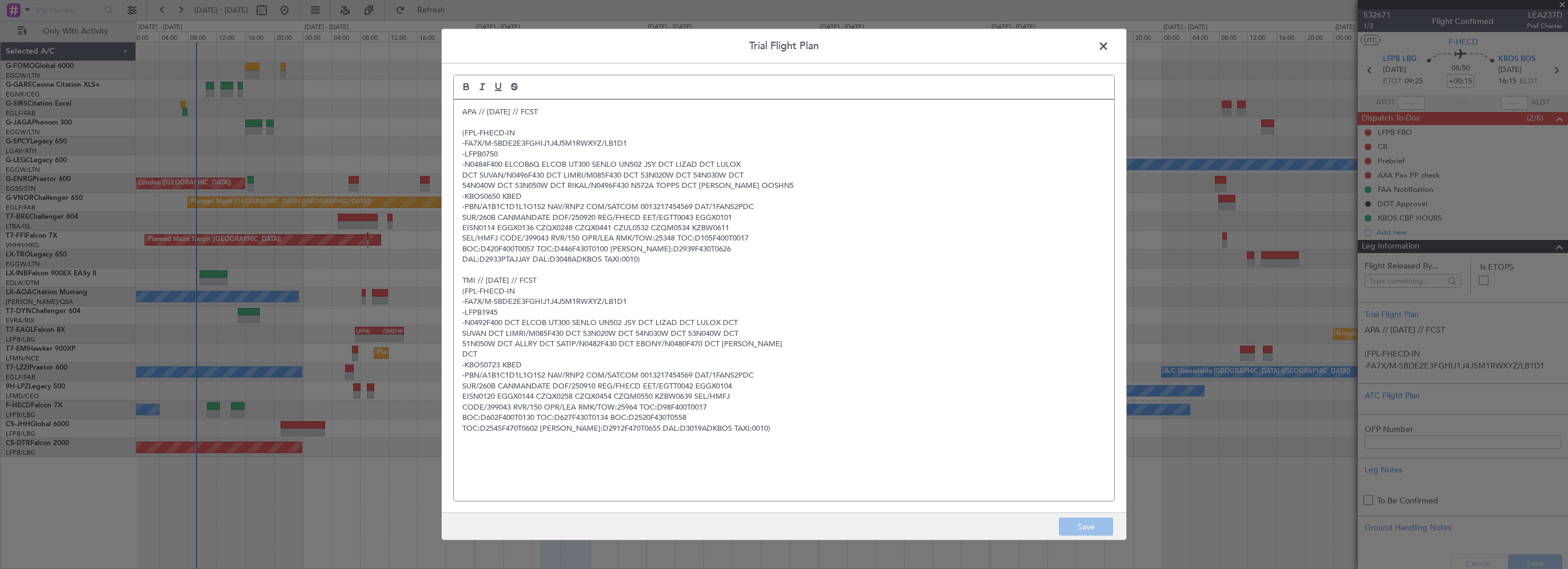
drag, startPoint x: 837, startPoint y: 275, endPoint x: 658, endPoint y: 288, distance: 179.5
click at [837, 275] on p "TMI // 10SEP // FCST" at bounding box center [784, 280] width 644 height 11
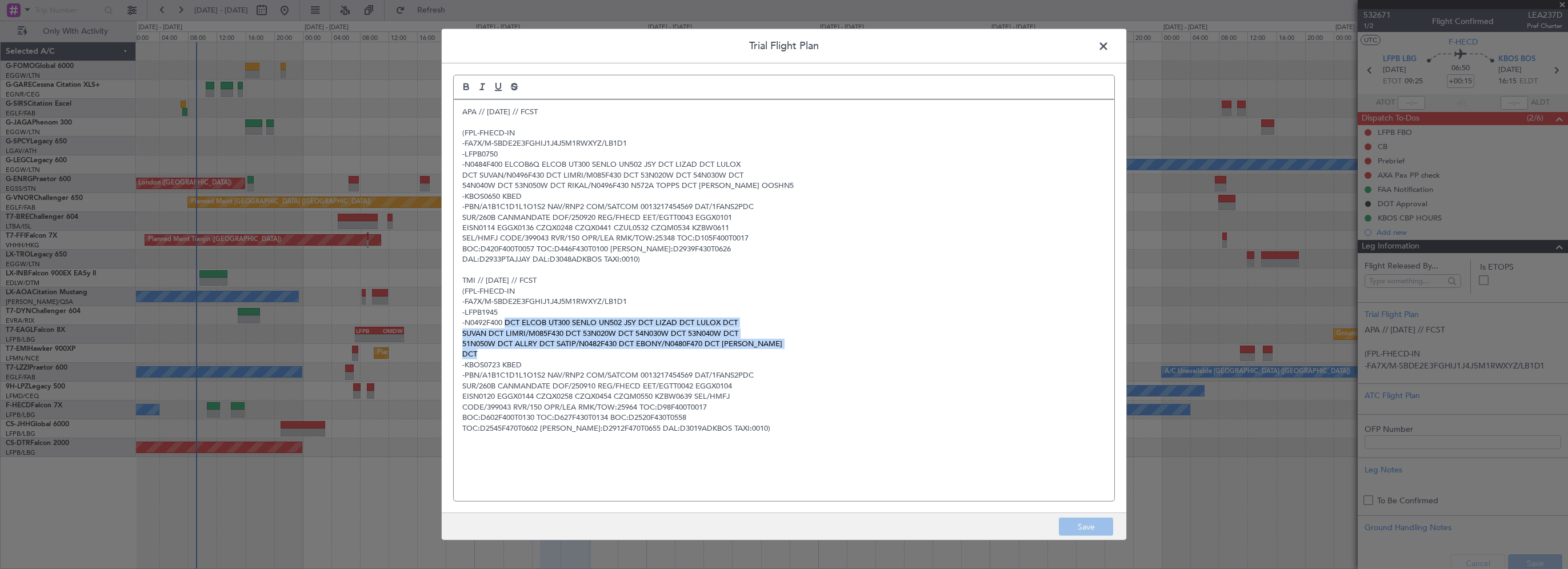
drag, startPoint x: 505, startPoint y: 323, endPoint x: 762, endPoint y: 354, distance: 258.9
click at [762, 354] on div "APA // 19SEP // FCST (FPL-FHECD-IN -FA7X/M-SBDE2E3FGHIJ1J4J5M1RWXYZ/LB1D1 -LFPB…" at bounding box center [783, 300] width 660 height 401
copy div "DCT ELCOB UT300 SENLO UN502 JSY DCT LIZAD DCT LULOX DCT SUVAN DCT LIMRI/M085F43…"
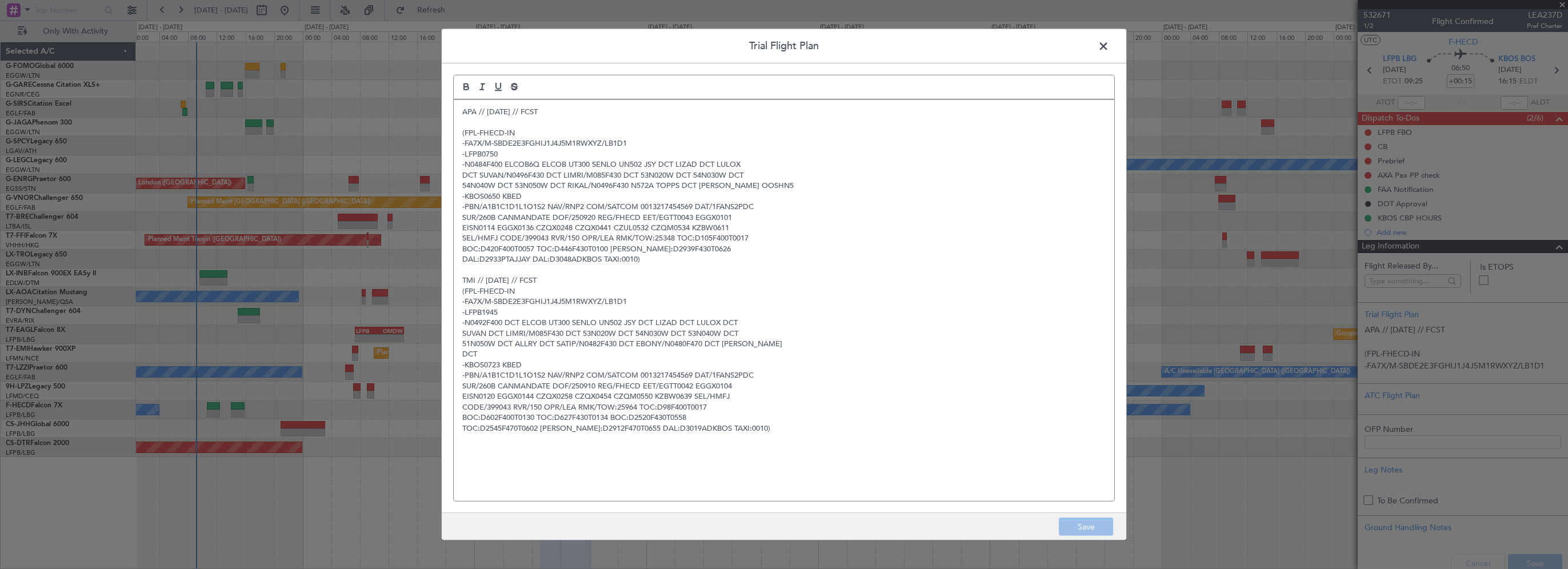
click at [1109, 48] on span at bounding box center [1109, 49] width 0 height 23
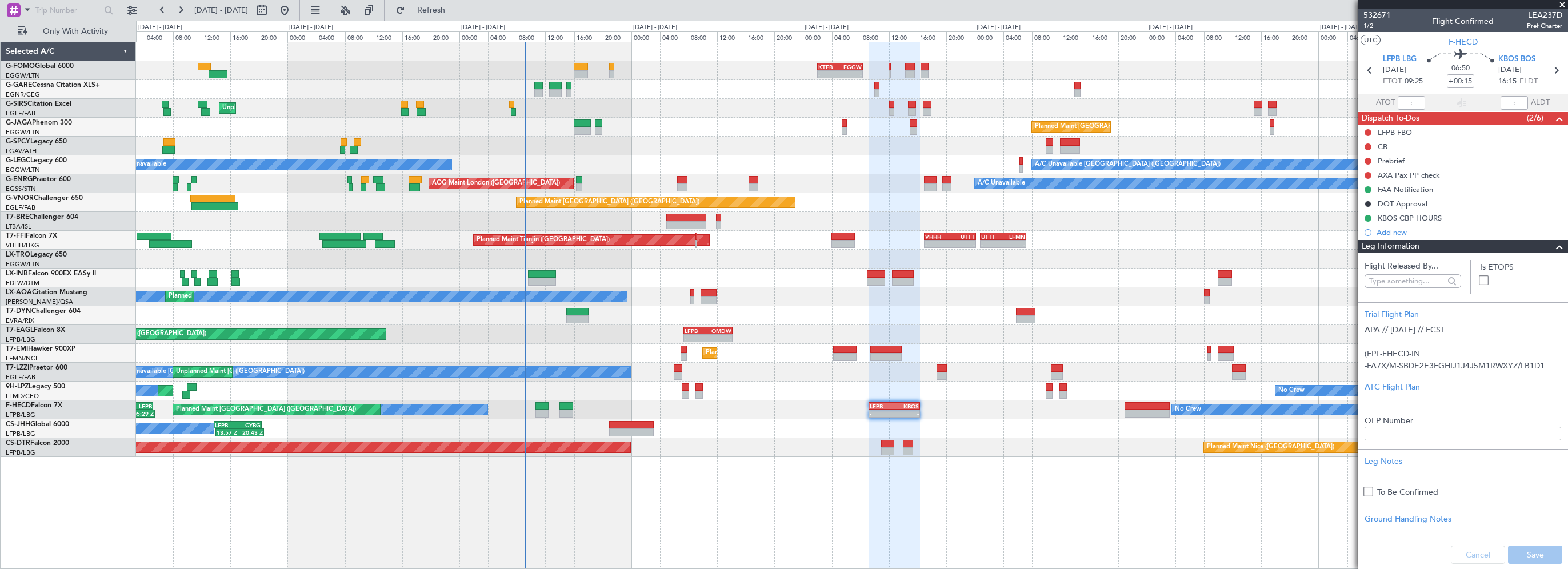
click at [755, 493] on div "- - KTEB 02:00 Z EGGW 08:25 Z - - EGGW 09:00 Z KTEB 16:20 Z Unplanned Maint Lon…" at bounding box center [852, 304] width 1432 height 527
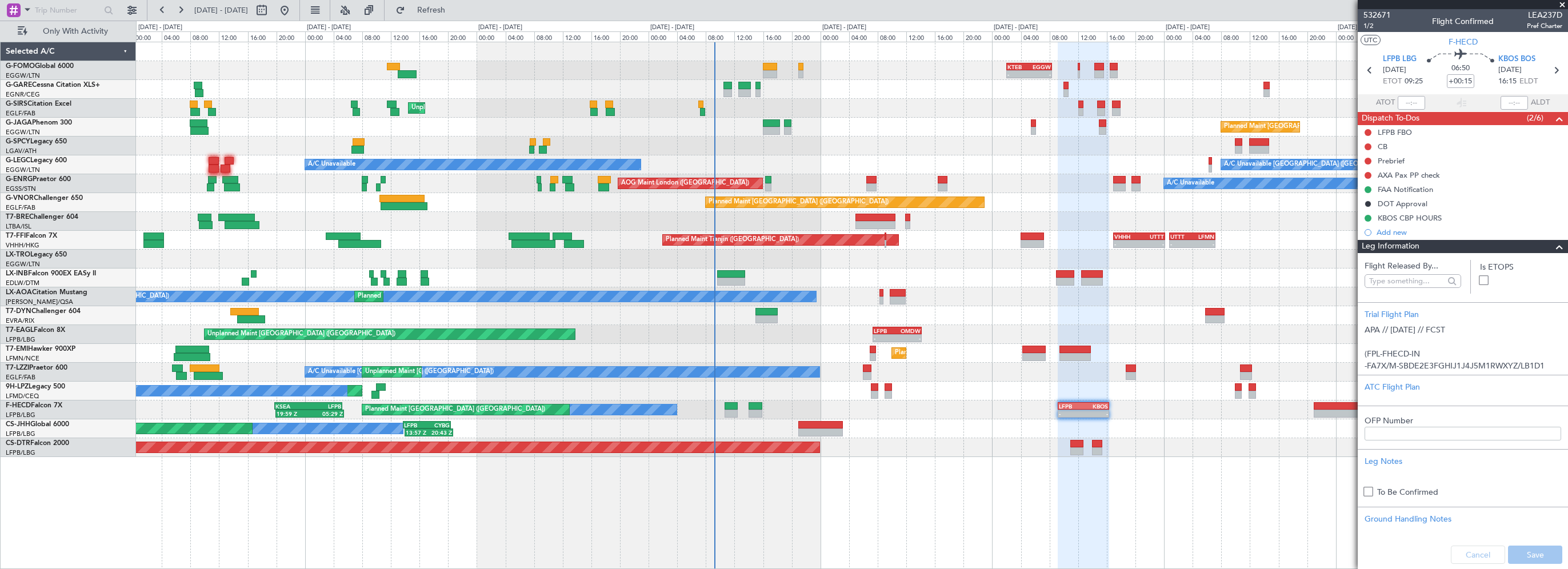
click at [437, 509] on div "- - KTEB 02:00 Z EGGW 08:25 Z - - EGGW 09:00 Z KTEB 16:20 Z Unplanned Maint Lon…" at bounding box center [852, 304] width 1432 height 527
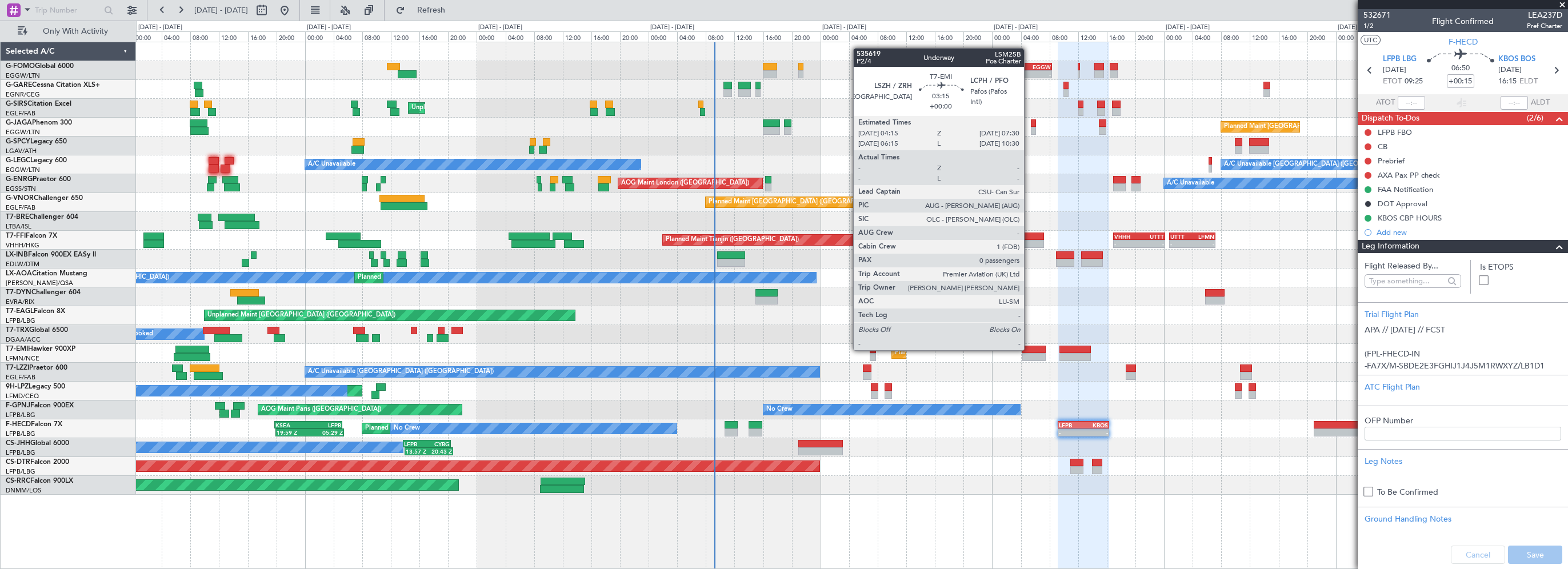
click at [1029, 349] on div at bounding box center [1033, 349] width 23 height 8
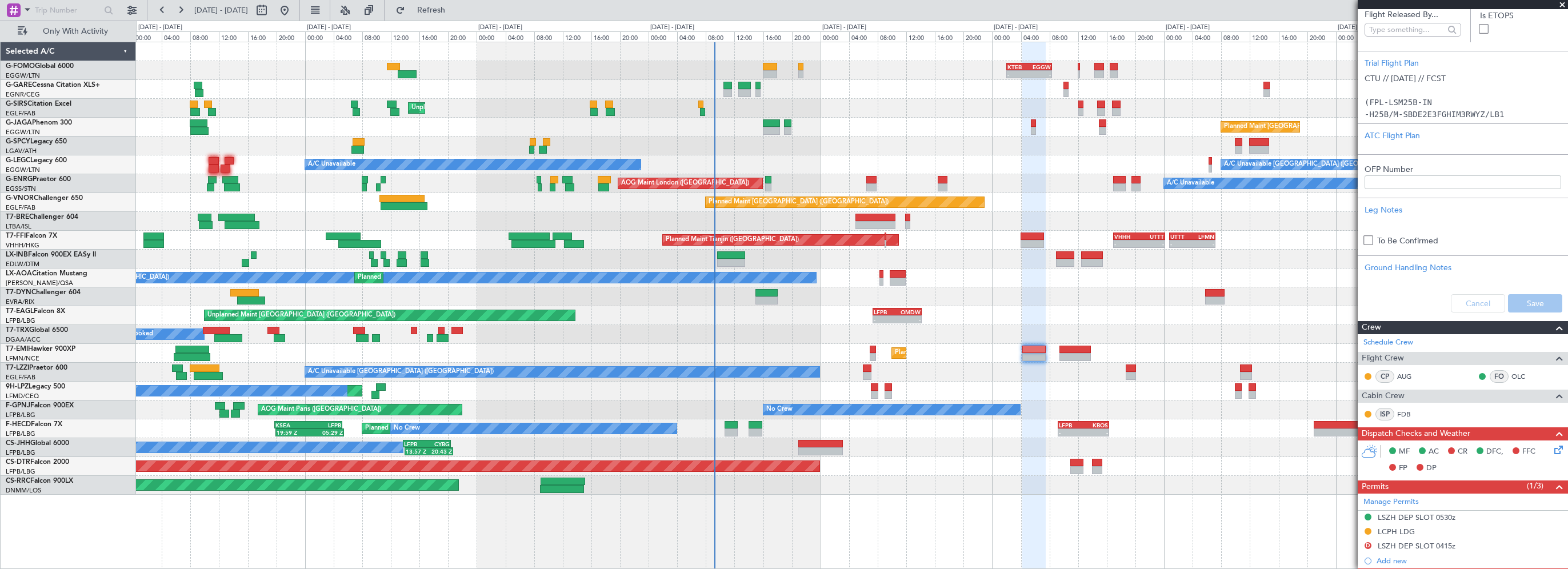
scroll to position [342, 0]
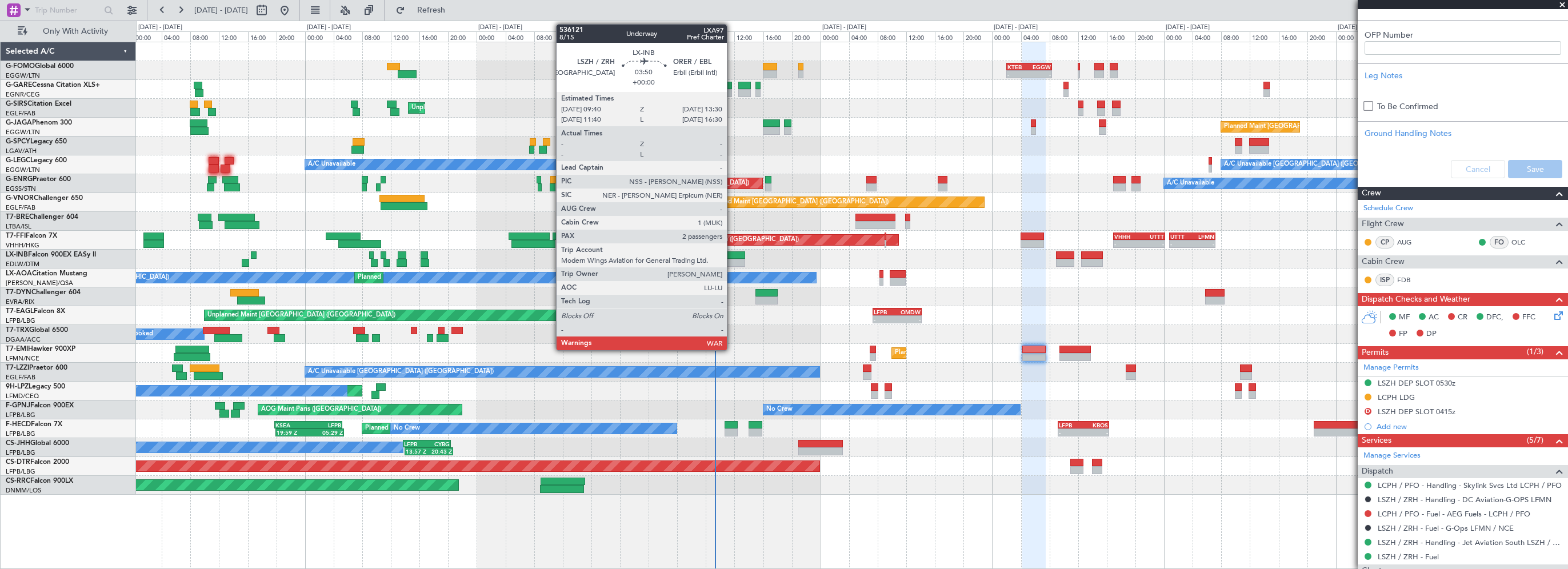
click at [732, 259] on div at bounding box center [731, 262] width 28 height 8
type input "2"
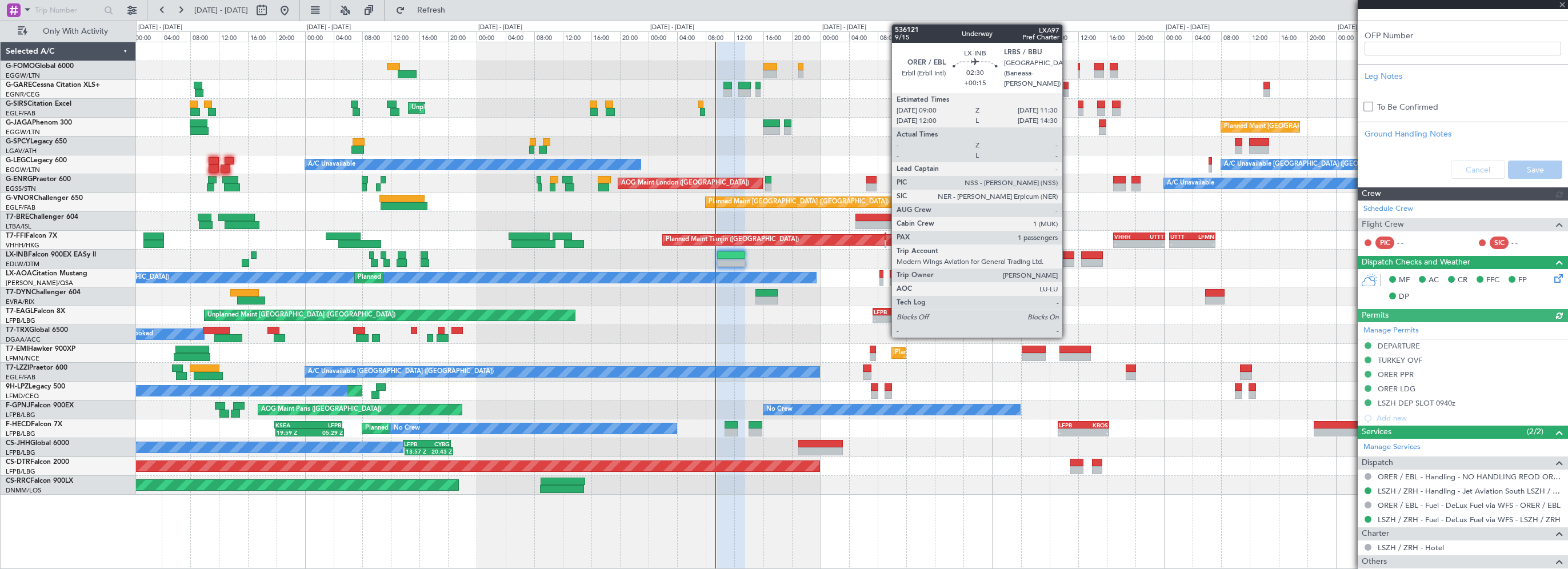
scroll to position [420, 0]
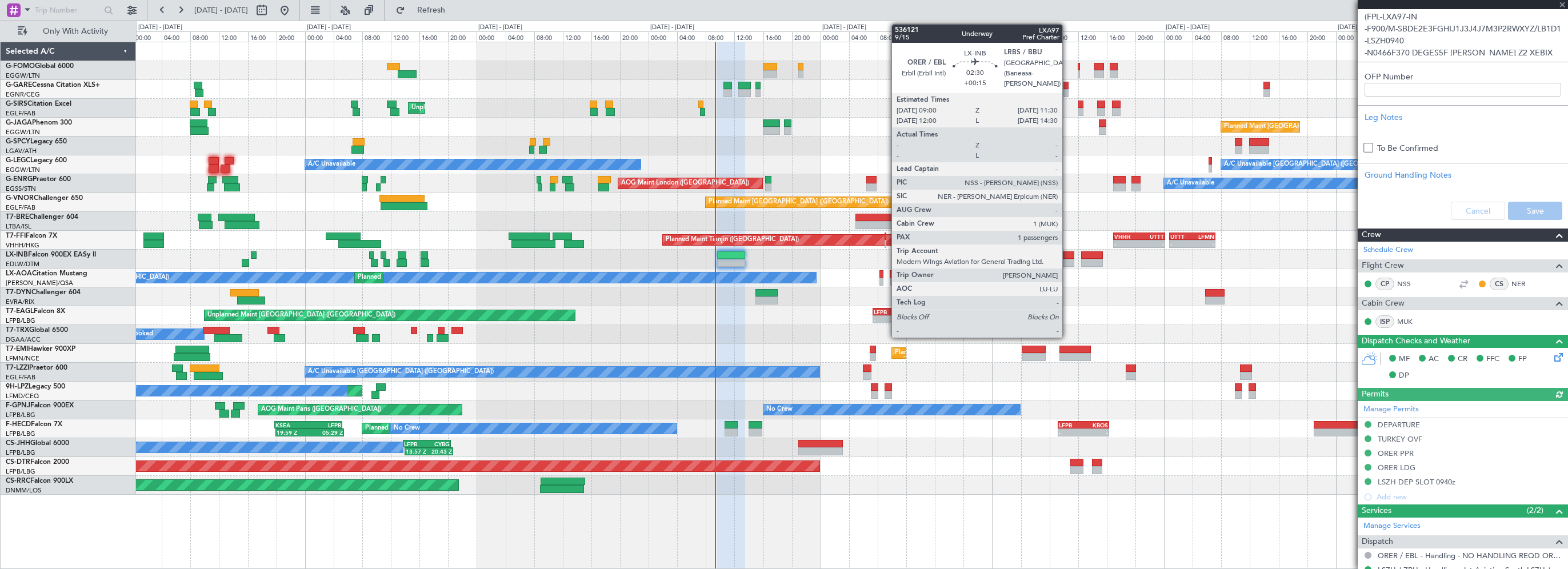
click at [1068, 253] on div at bounding box center [1065, 255] width 18 height 8
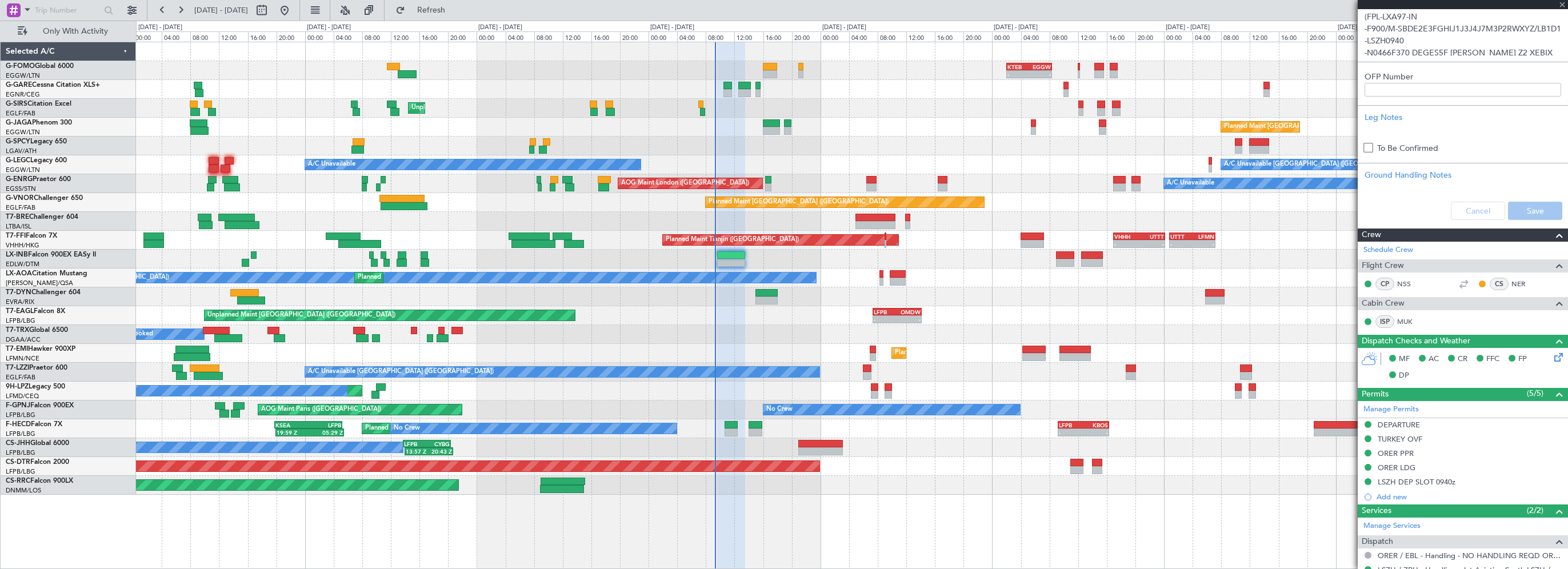
type input "+00:15"
type input "1"
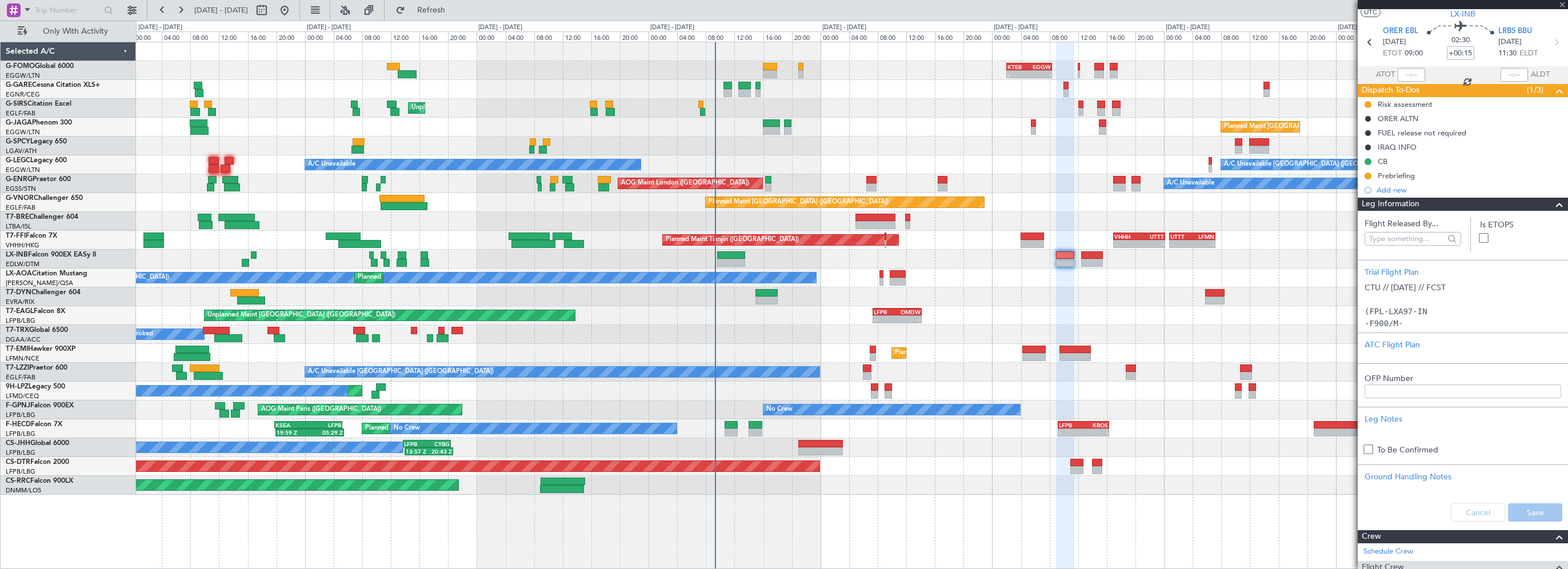
scroll to position [0, 0]
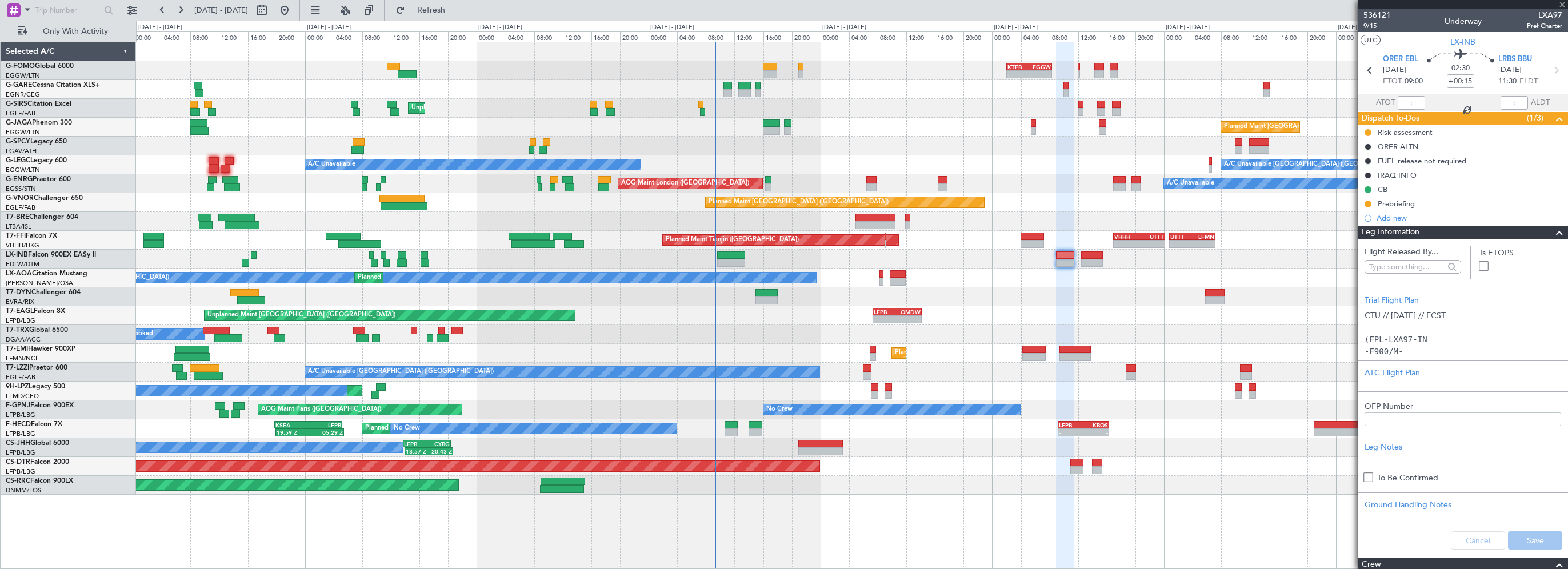
click at [1553, 230] on span at bounding box center [1560, 233] width 14 height 14
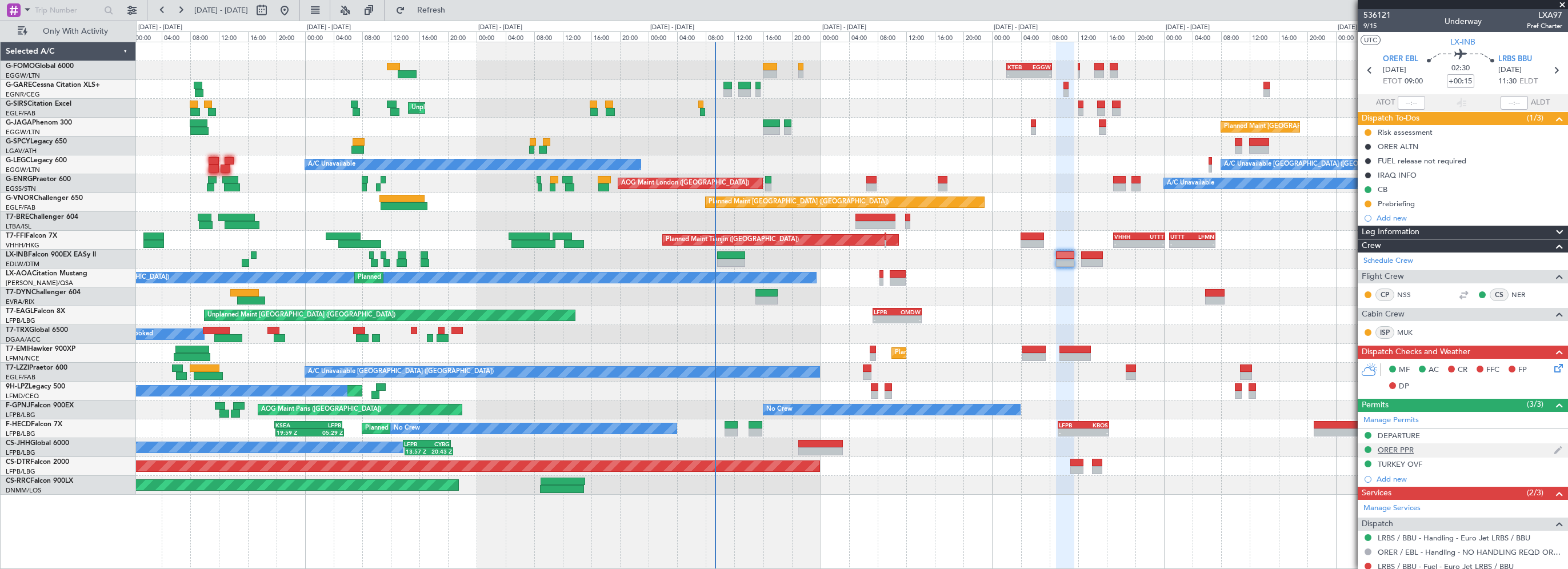
click at [1401, 450] on div "ORER PPR" at bounding box center [1395, 450] width 36 height 10
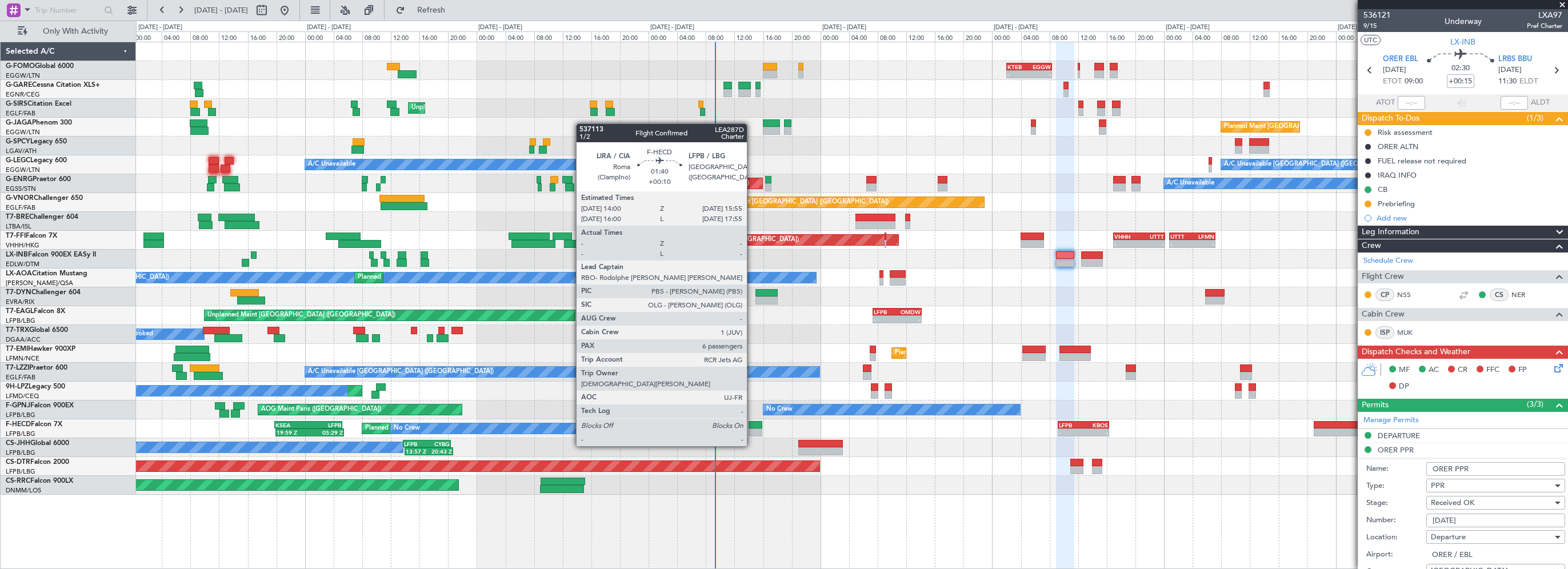
click at [752, 424] on div at bounding box center [756, 424] width 14 height 8
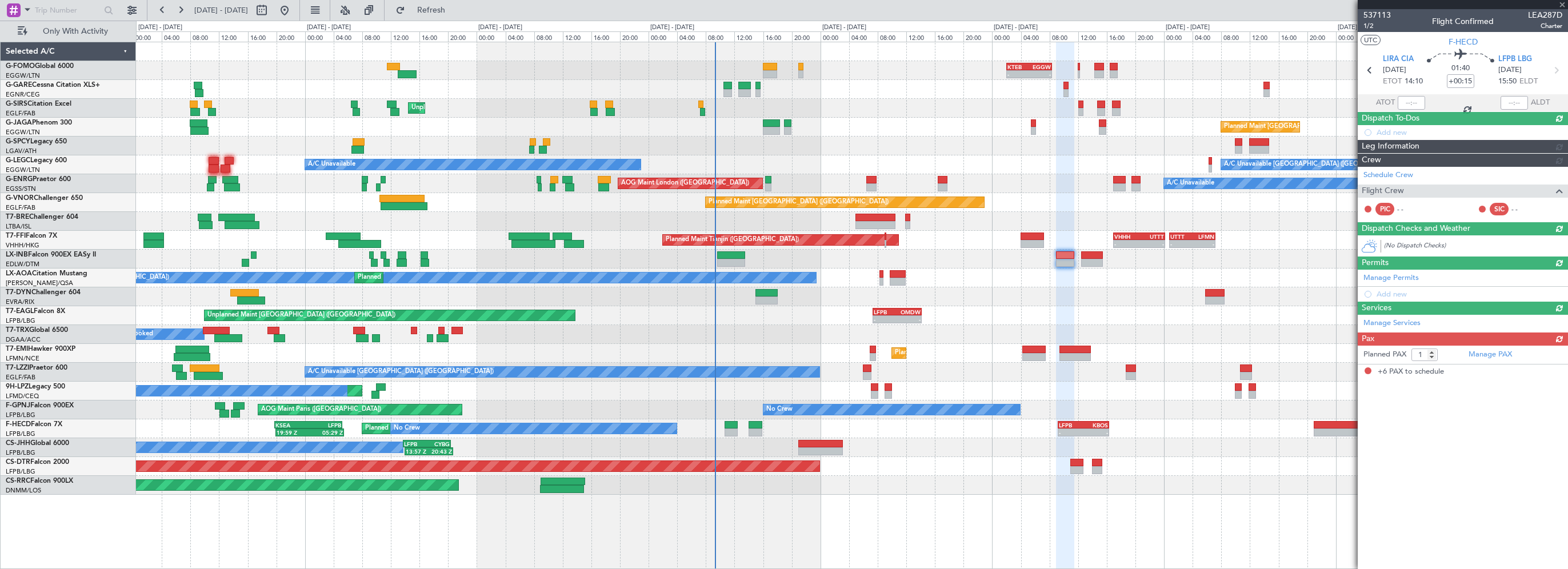
type input "+00:10"
type input "6"
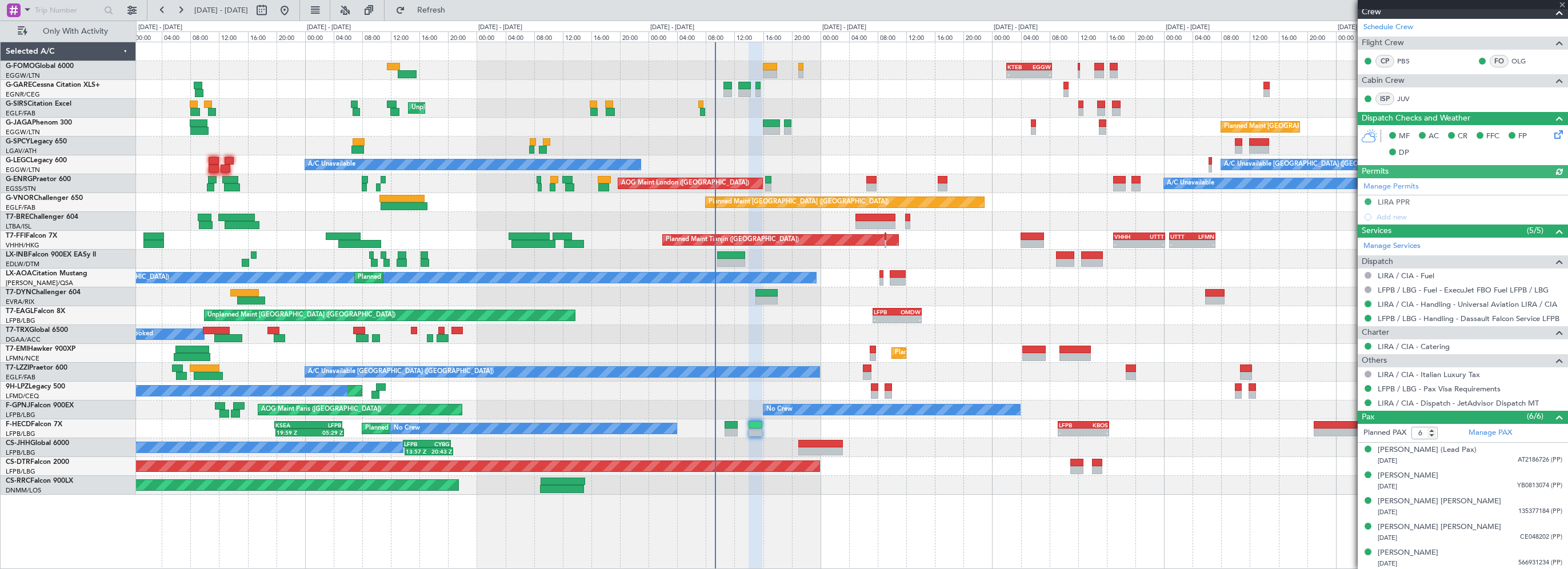
scroll to position [231, 0]
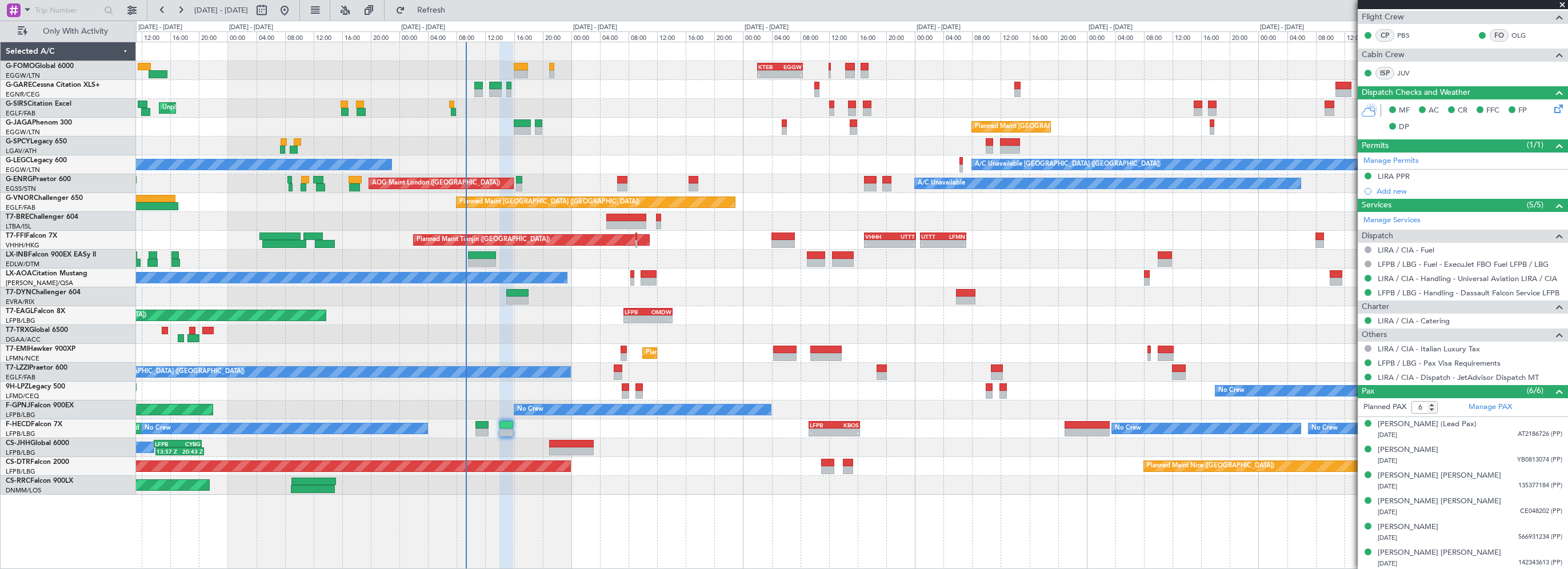
click at [945, 429] on div "Planned Maint Paris (Le Bourget) No Crew Planned Maint Paris (Le Bourget) No Cr…" at bounding box center [851, 429] width 1431 height 19
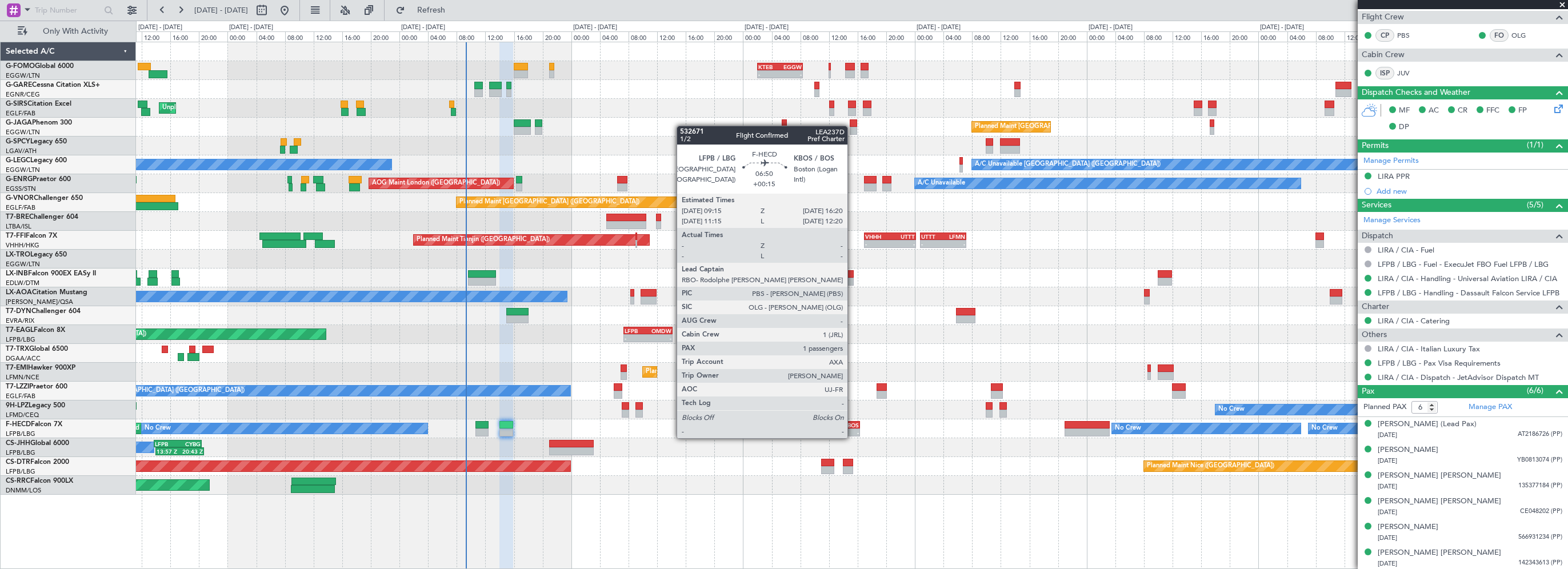
click at [853, 427] on div "KBOS" at bounding box center [846, 425] width 25 height 7
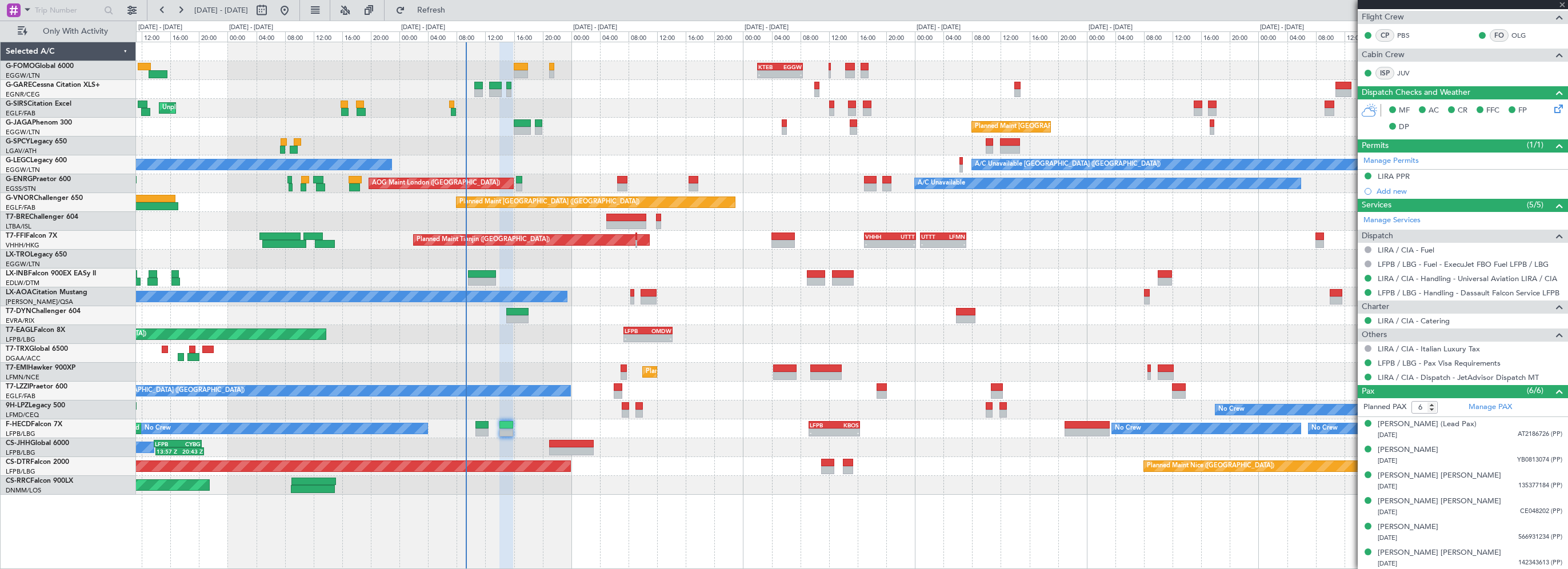
type input "+00:15"
type input "1"
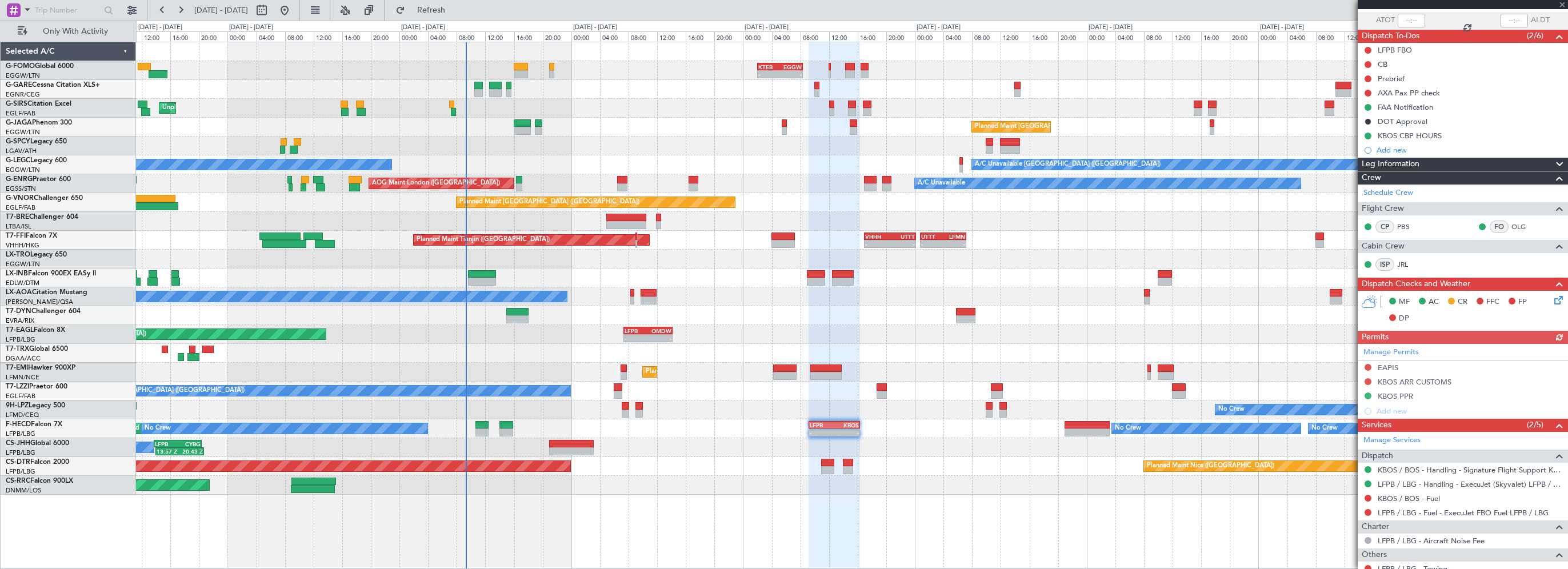
scroll to position [173, 0]
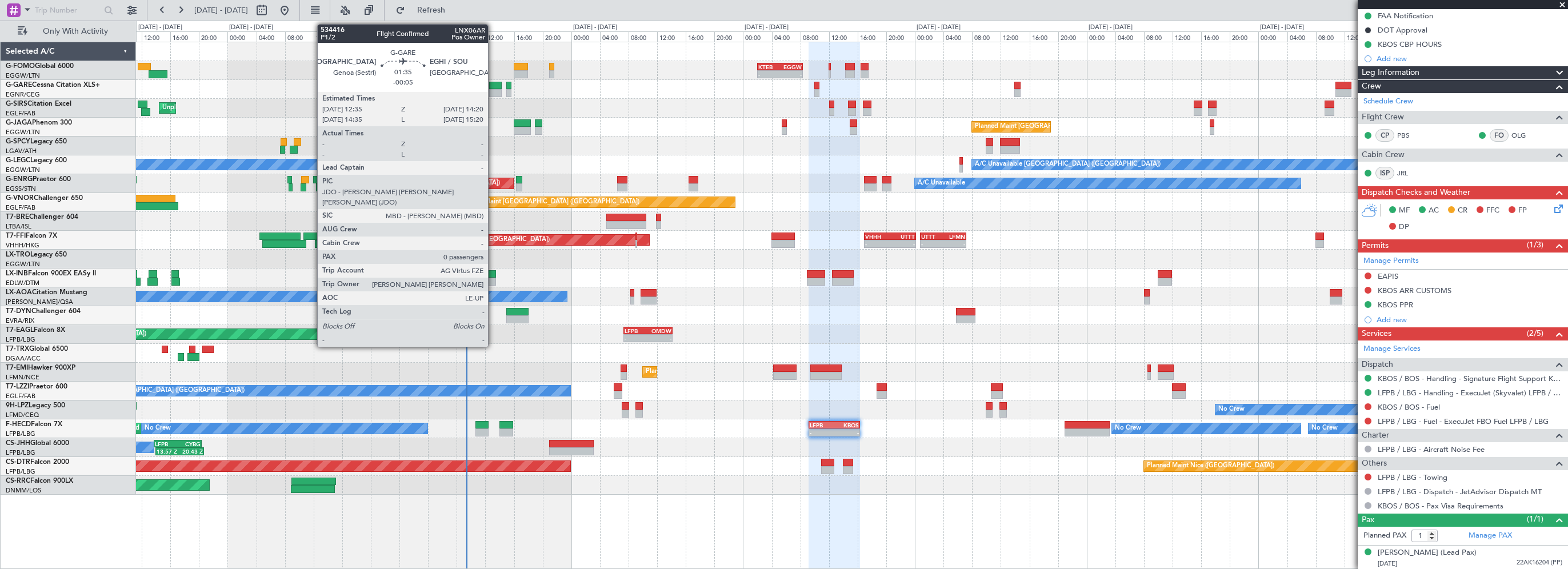
click at [493, 84] on div at bounding box center [496, 85] width 13 height 8
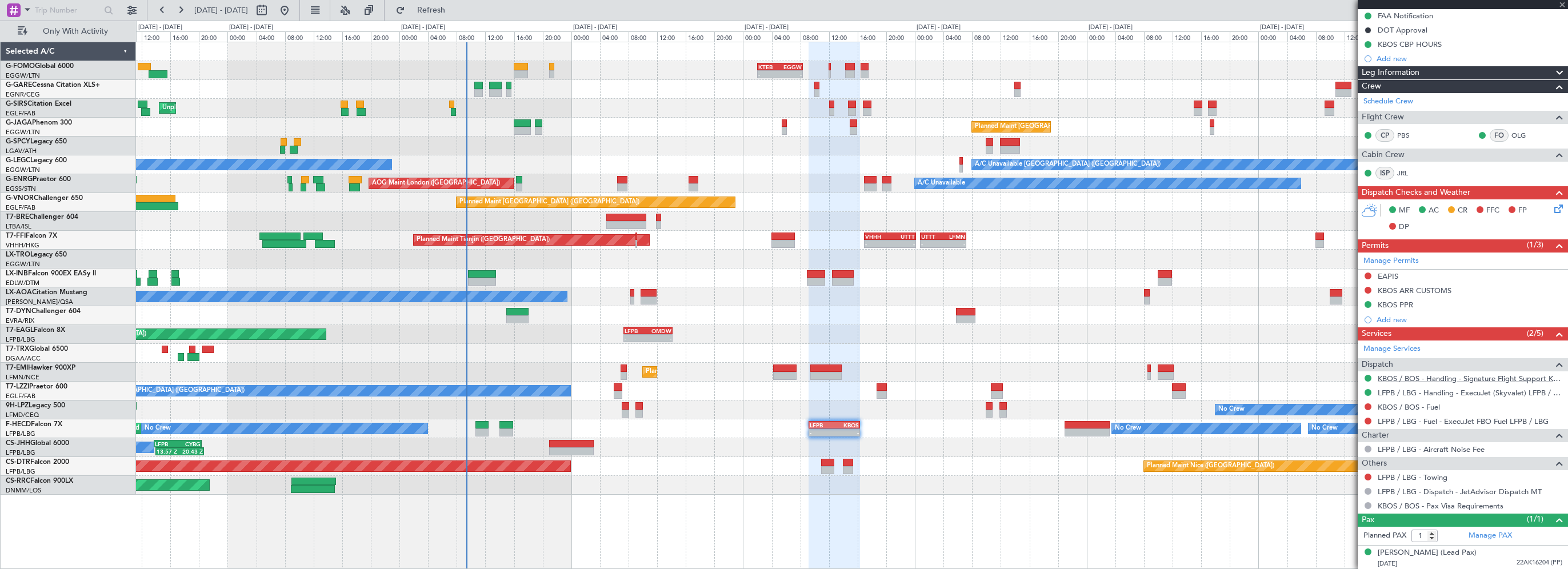
type input "-00:05"
type input "0"
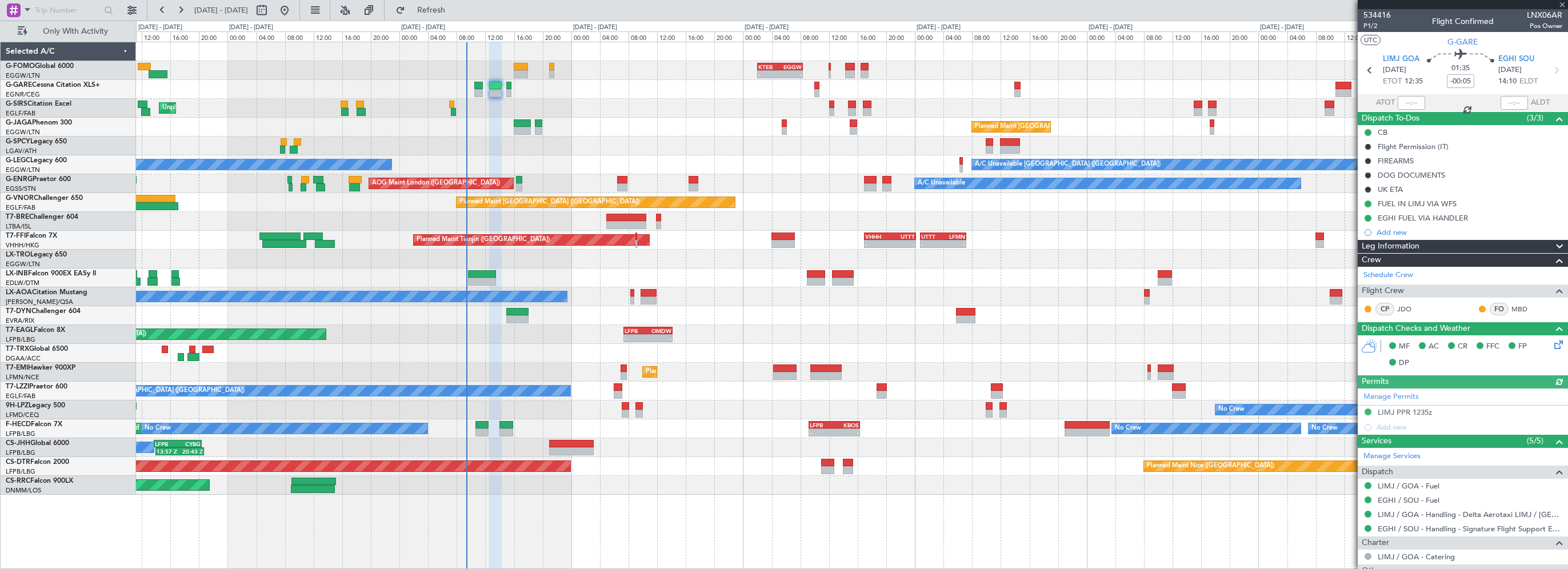
click at [1439, 248] on div "Leg Information" at bounding box center [1463, 246] width 211 height 13
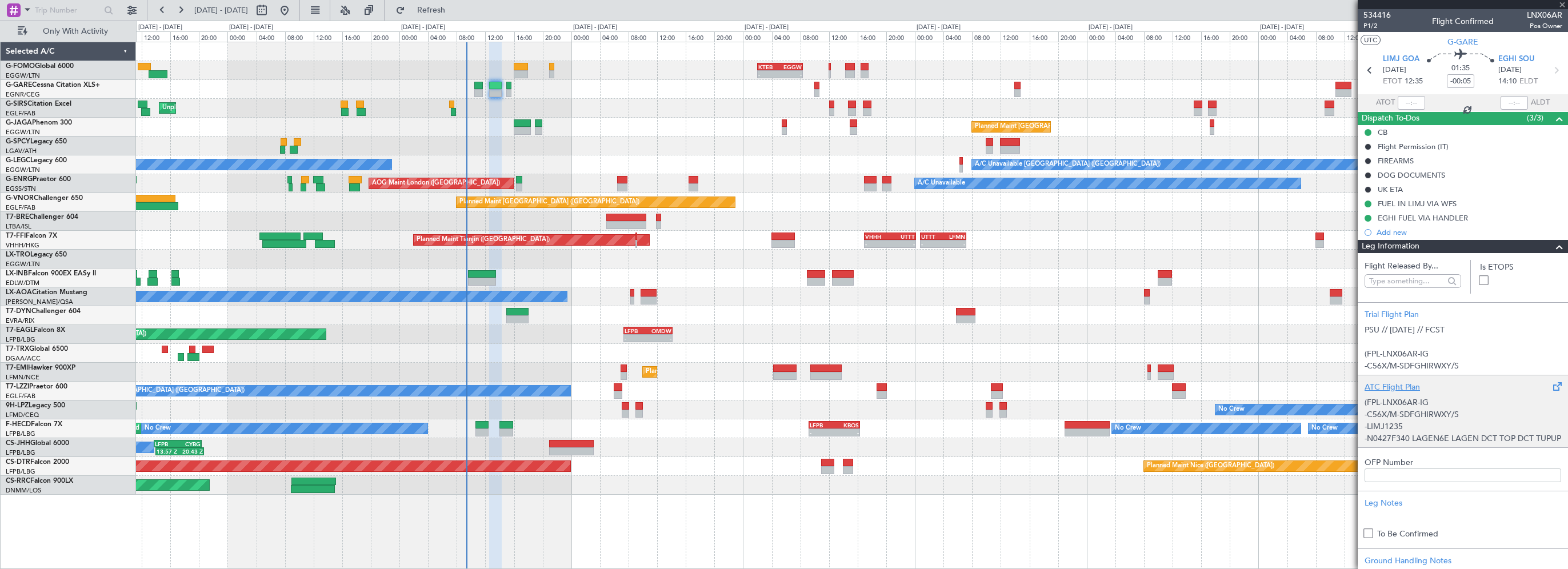
click at [1395, 381] on div "ATC Flight Plan" at bounding box center [1463, 387] width 197 height 12
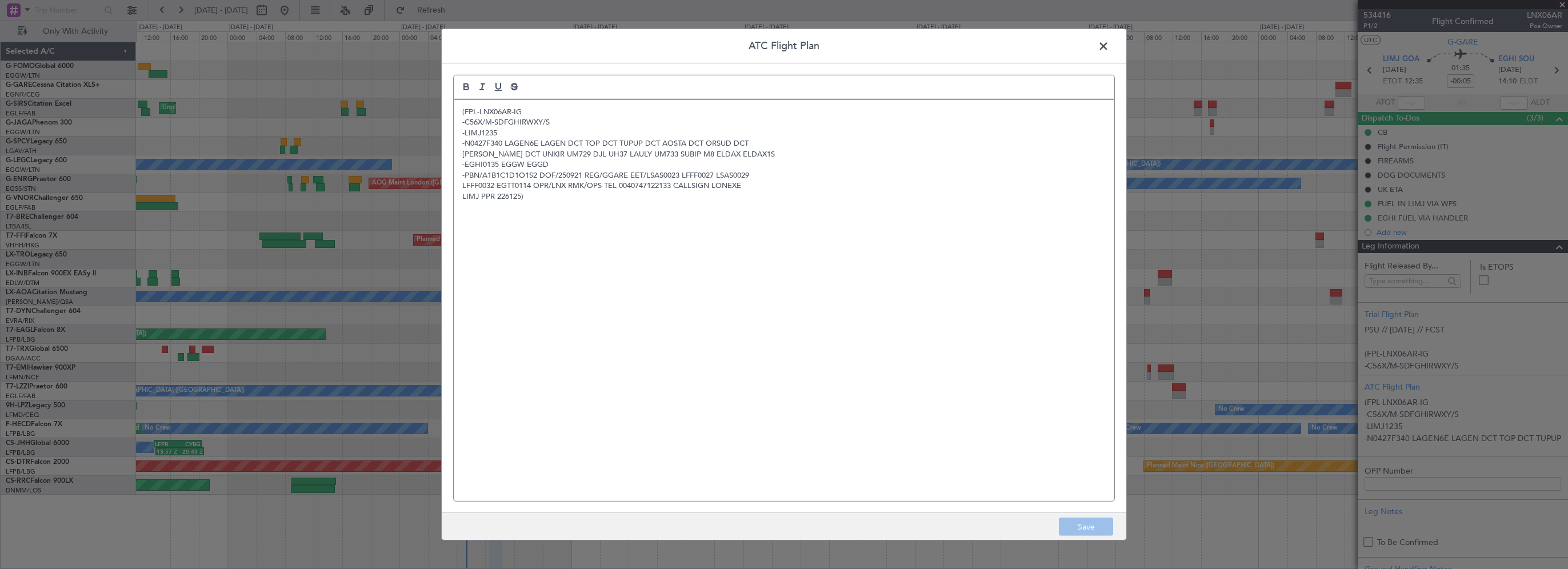
click at [632, 274] on div "(FPL-LNX06AR-IG -C56X/M-SDFGHIRWXY/S -LIMJ1235 -N0427F340 LAGEN6E LAGEN DCT TOP…" at bounding box center [783, 300] width 660 height 401
click at [1109, 50] on span at bounding box center [1109, 49] width 0 height 23
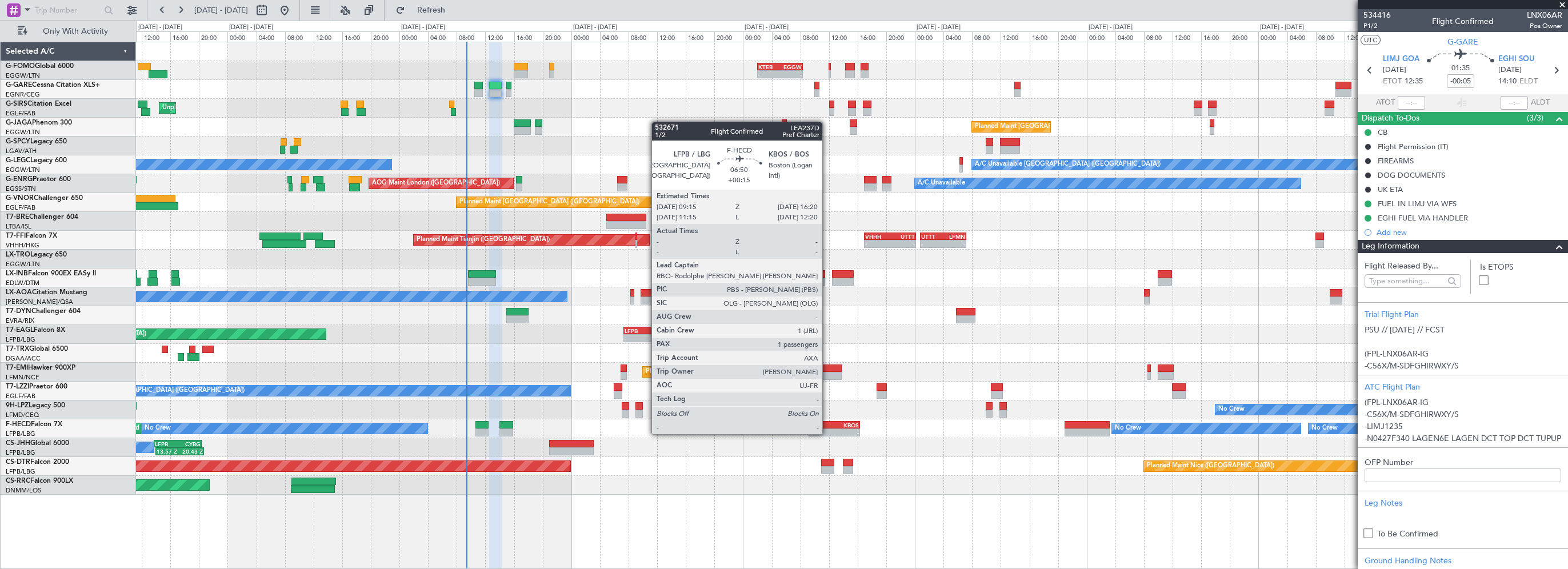
click at [827, 423] on div "LFPB" at bounding box center [822, 425] width 25 height 7
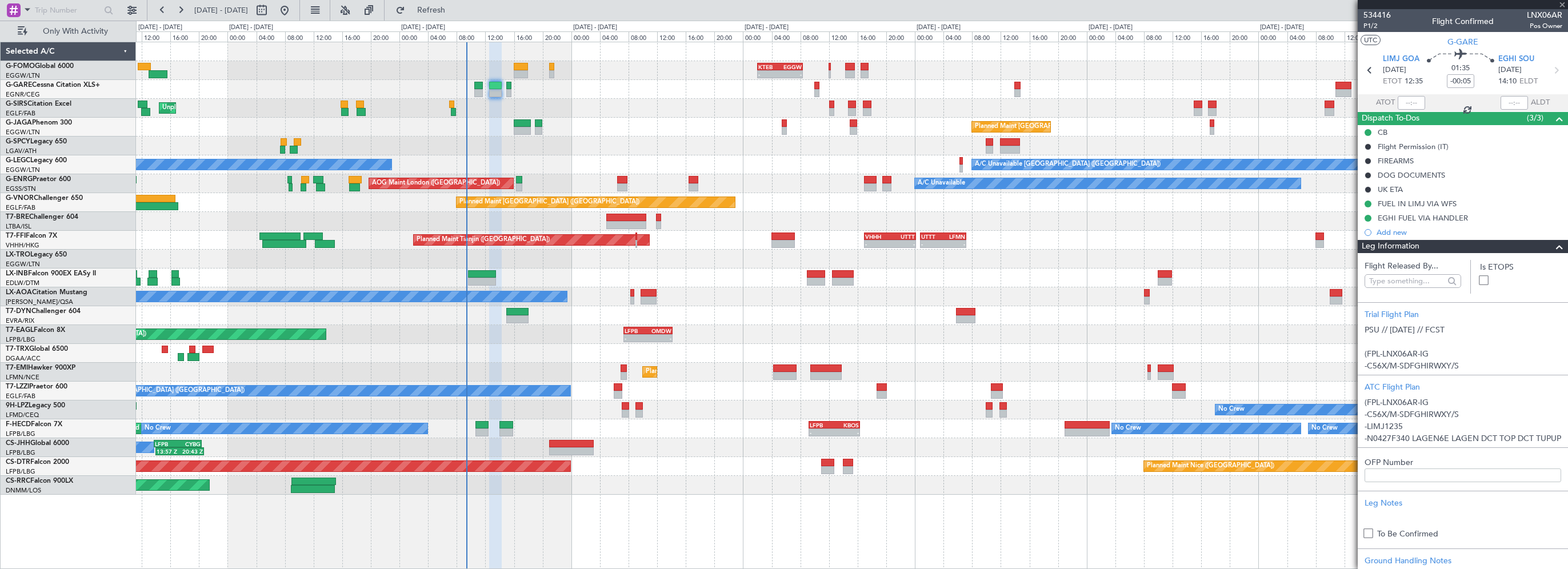
click at [1548, 253] on div "Flight Released By... Is ETOPS Trial Flight Plan PSU // 20SEP // FCST (FPL-LNX0…" at bounding box center [1463, 434] width 211 height 361
type input "+00:15"
type input "1"
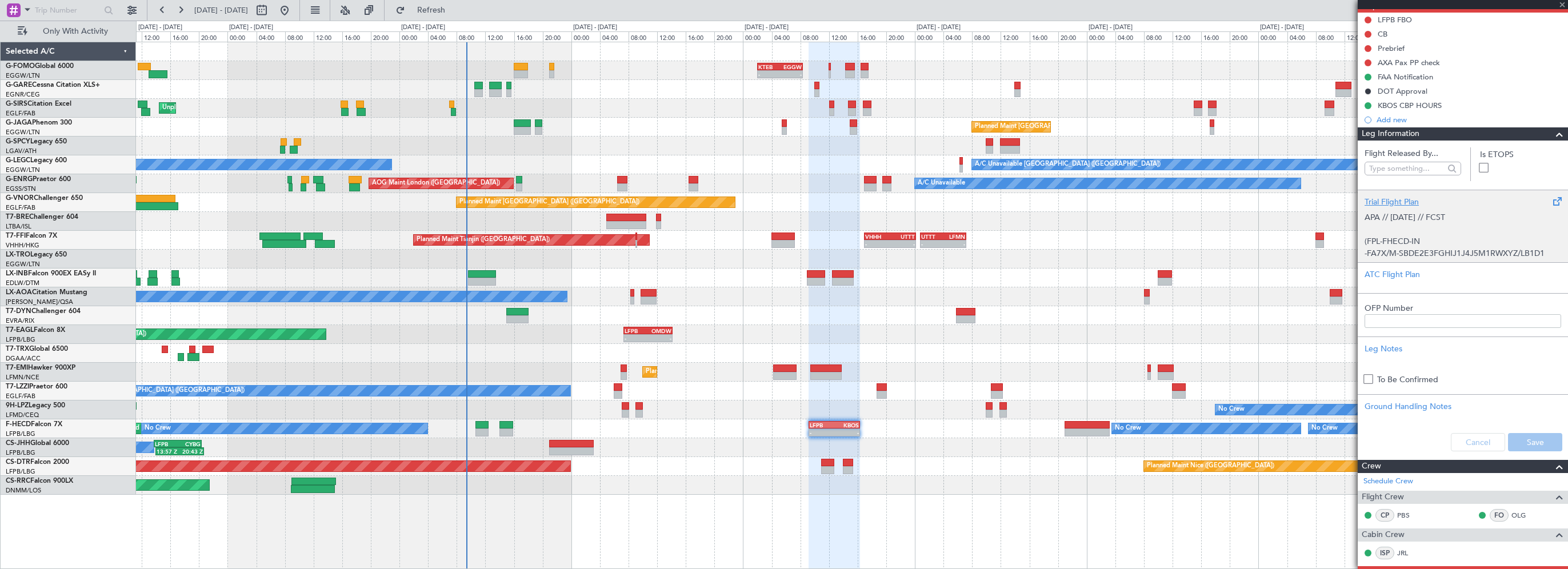
scroll to position [57, 0]
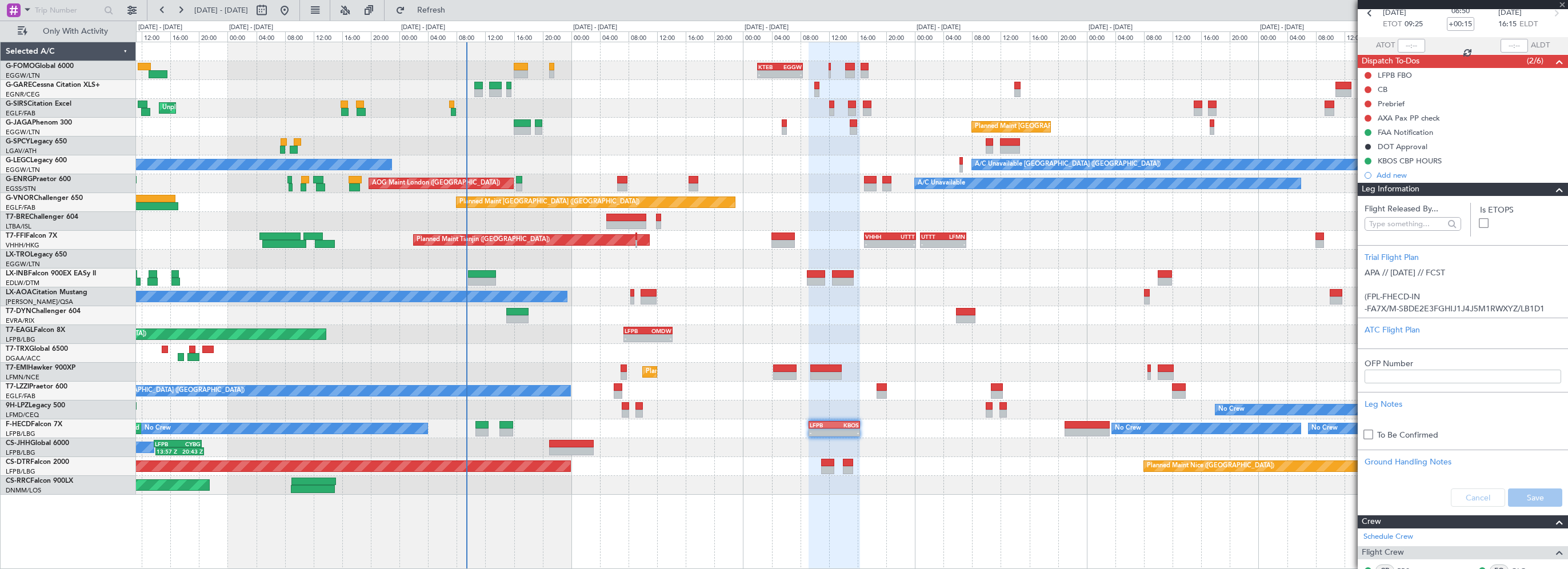
click at [1470, 493] on div "Cancel Save" at bounding box center [1463, 497] width 211 height 34
click at [1553, 189] on span at bounding box center [1560, 190] width 14 height 14
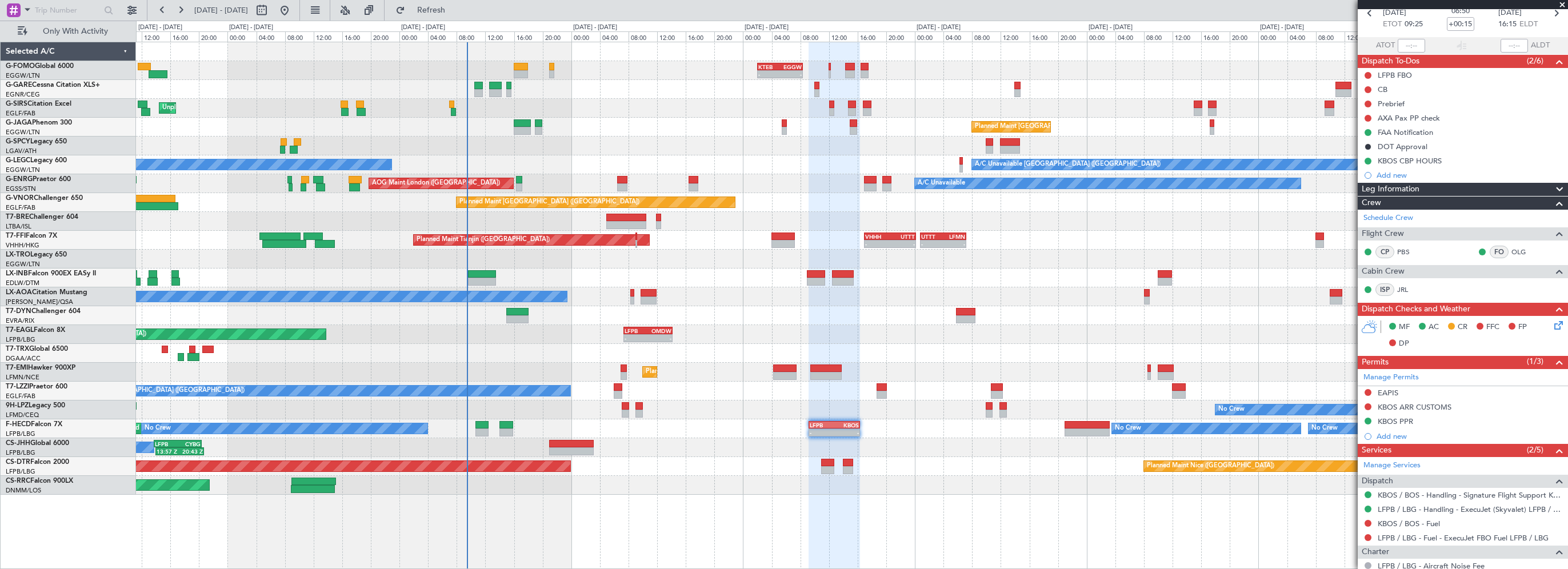
scroll to position [173, 0]
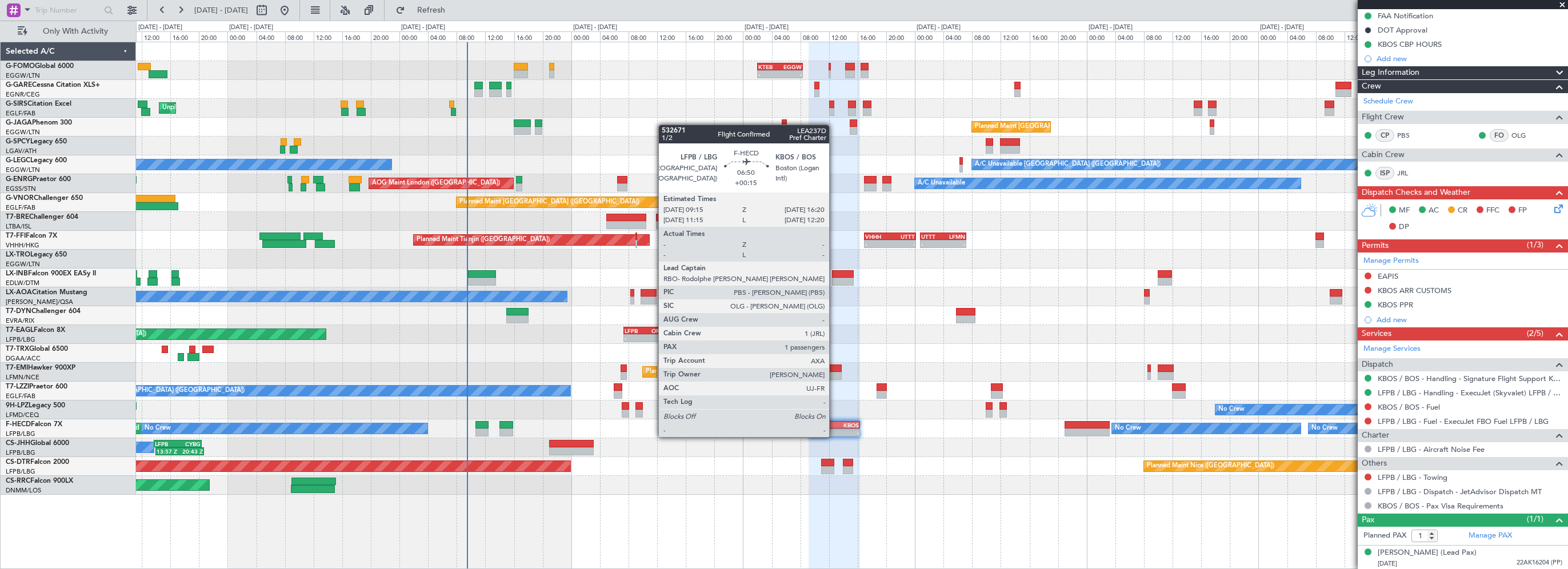
click at [835, 426] on div "KBOS" at bounding box center [846, 425] width 25 height 7
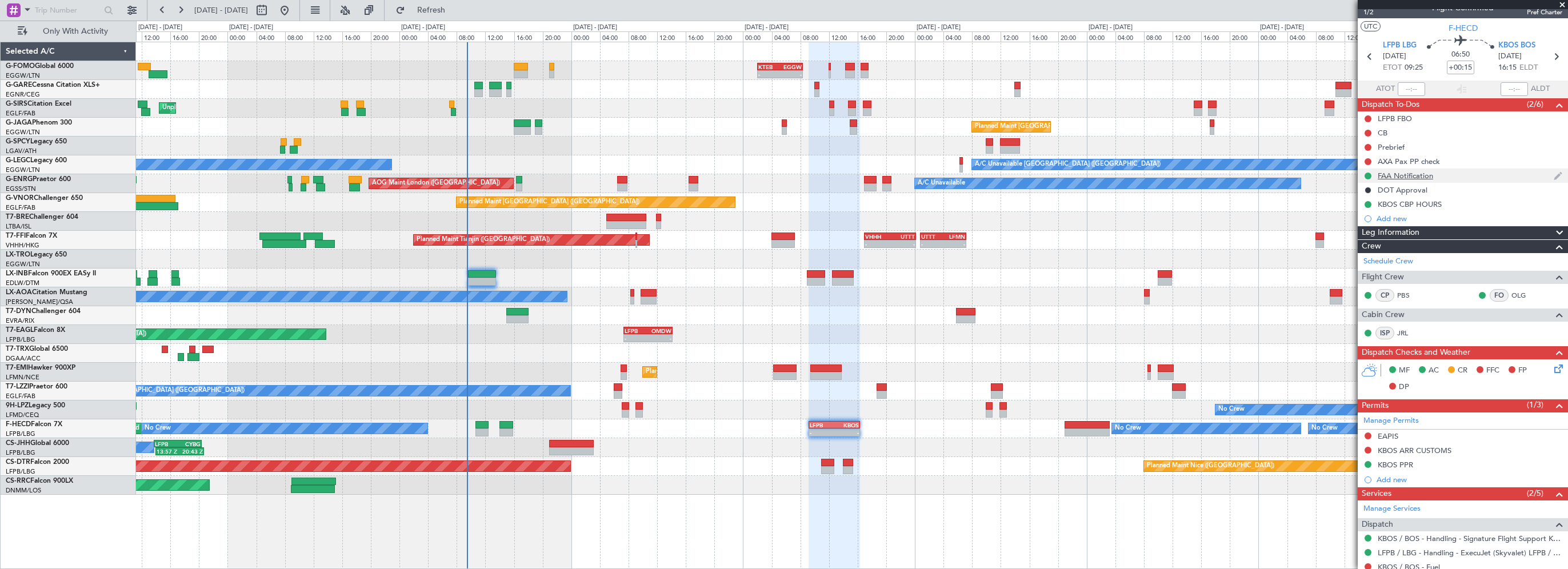
scroll to position [0, 0]
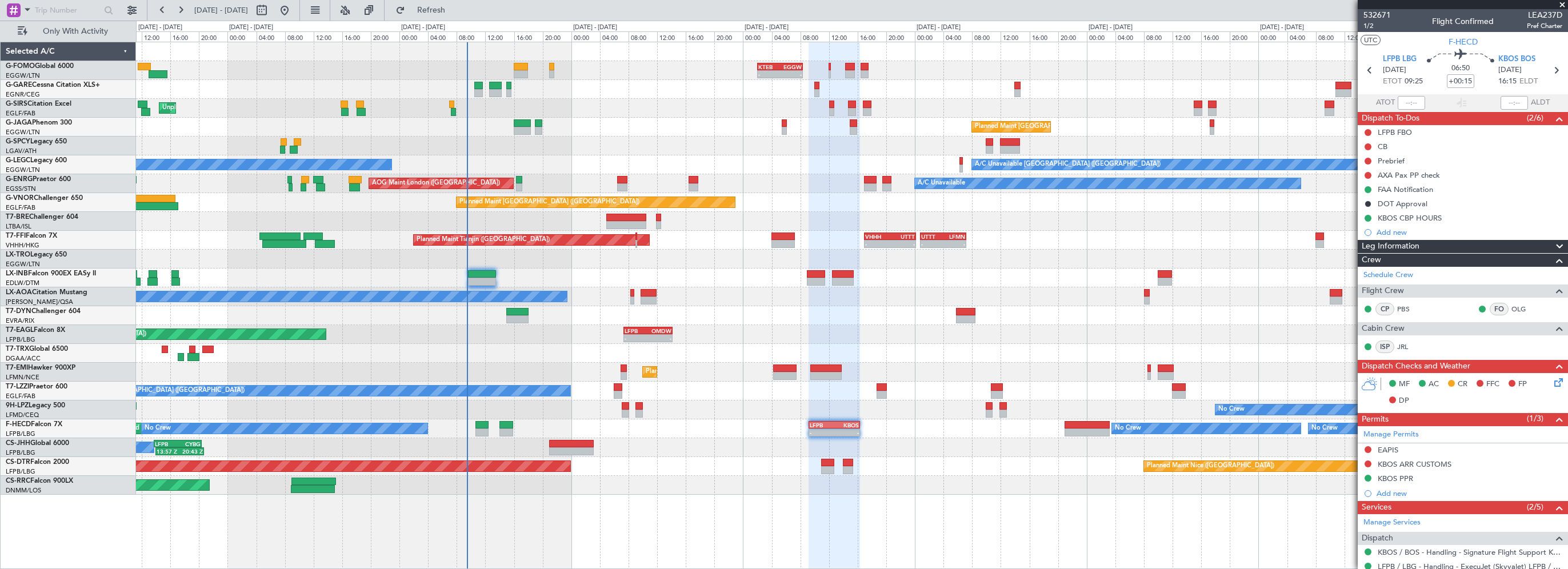
click at [1437, 246] on div "Leg Information" at bounding box center [1463, 246] width 211 height 13
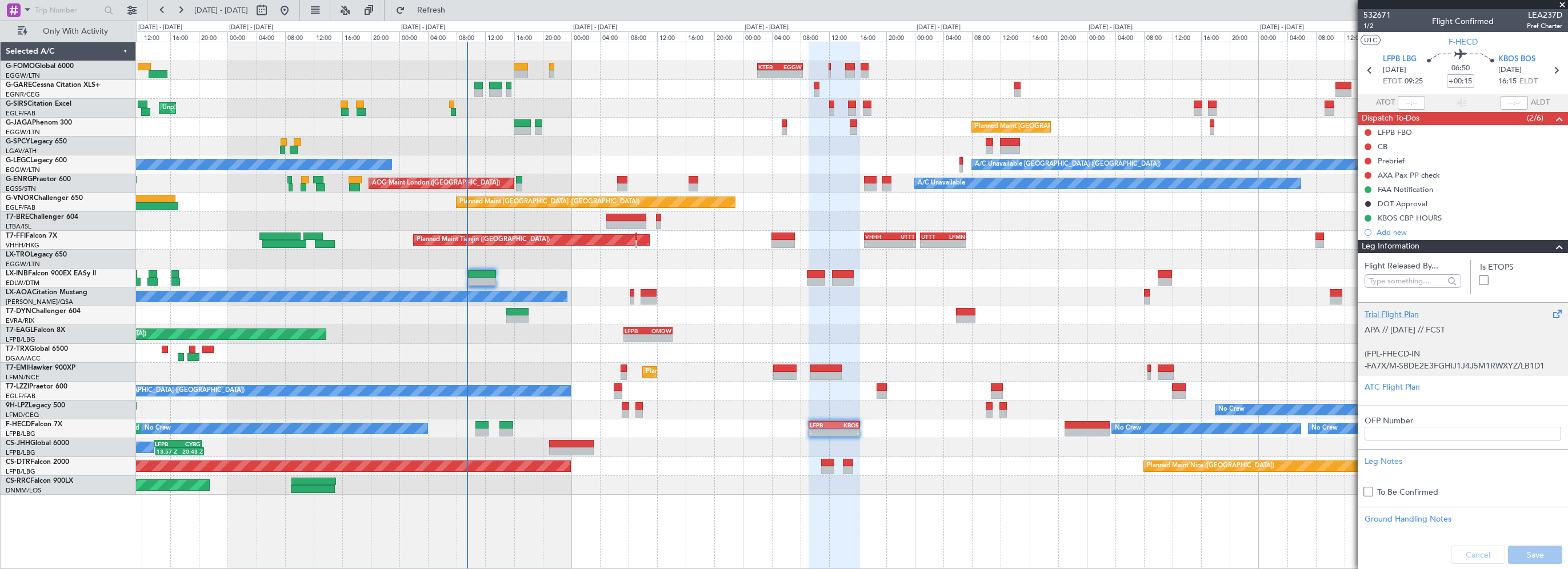
click at [1393, 315] on div "Trial Flight Plan" at bounding box center [1463, 314] width 197 height 12
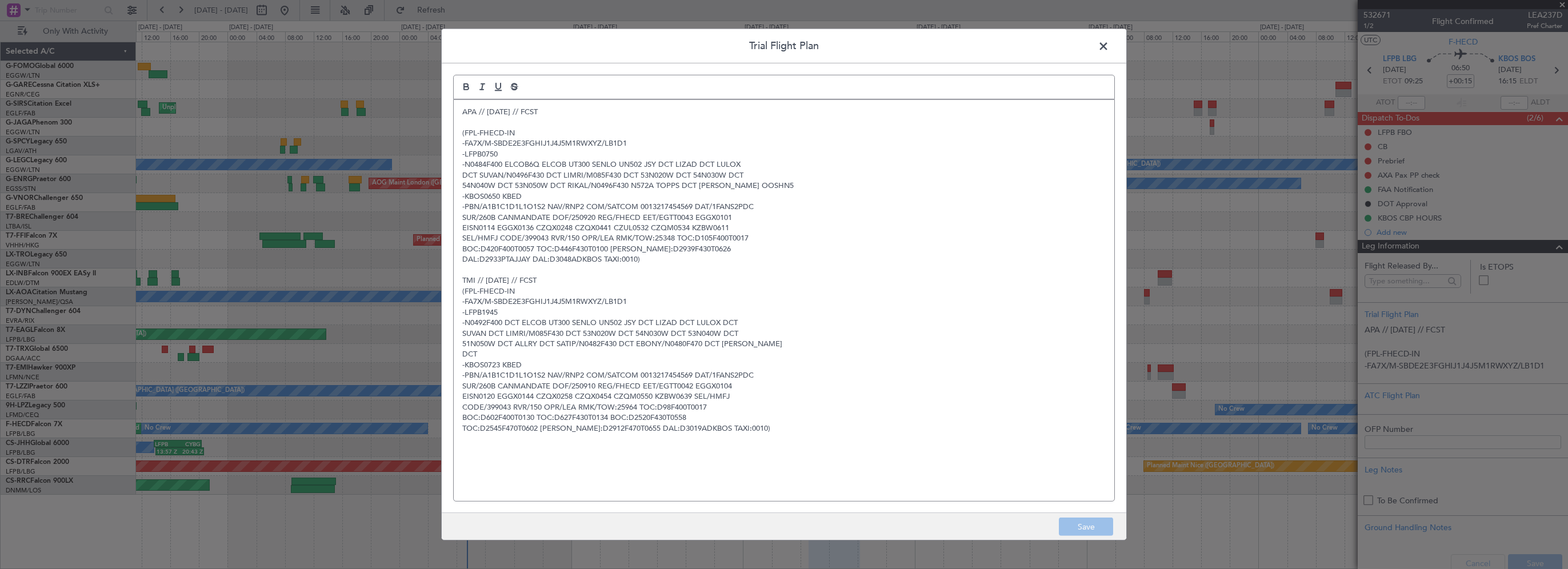
click at [453, 107] on div "APA // 19SEP // FCST (FPL-FHECD-IN -FA7X/M-SBDE2E3FGHIJ1J4J5M1RWXYZ/LB1D1 -LFPB…" at bounding box center [783, 300] width 660 height 401
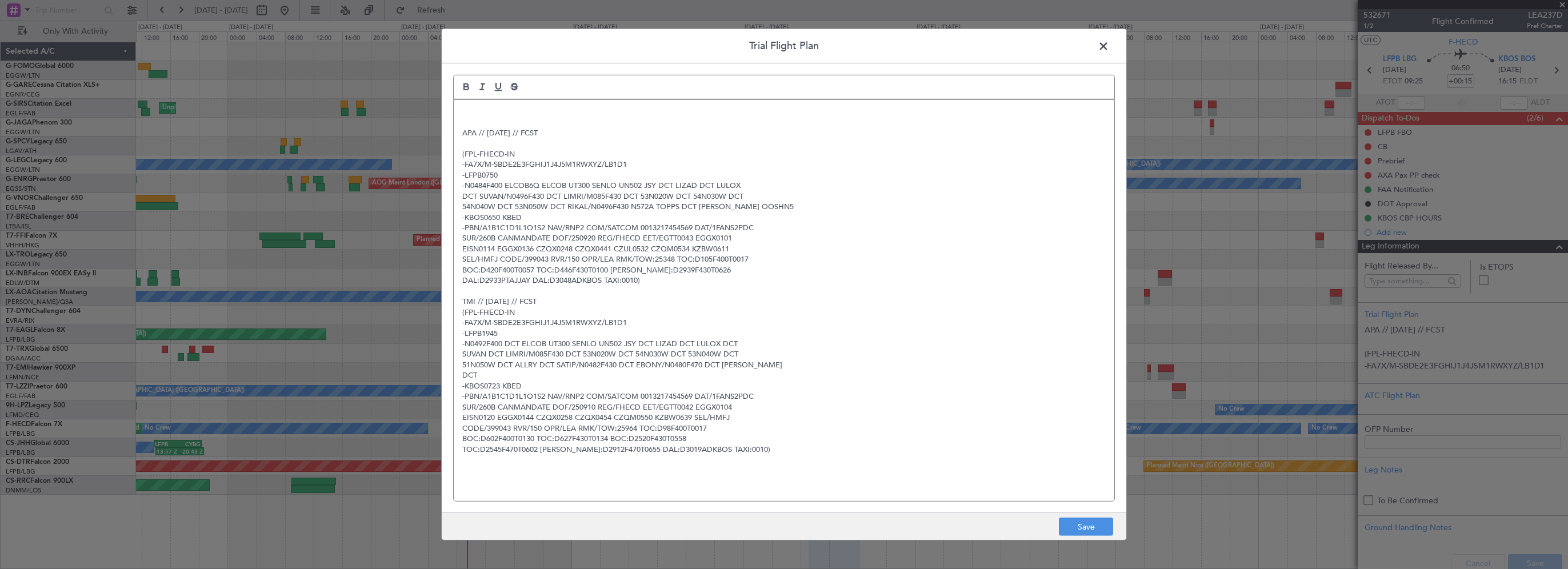
click at [469, 103] on div "APA // 19SEP // FCST (FPL-FHECD-IN -FA7X/M-SBDE2E3FGHIJ1J4J5M1RWXYZ/LB1D1 -LFPB…" at bounding box center [783, 300] width 660 height 401
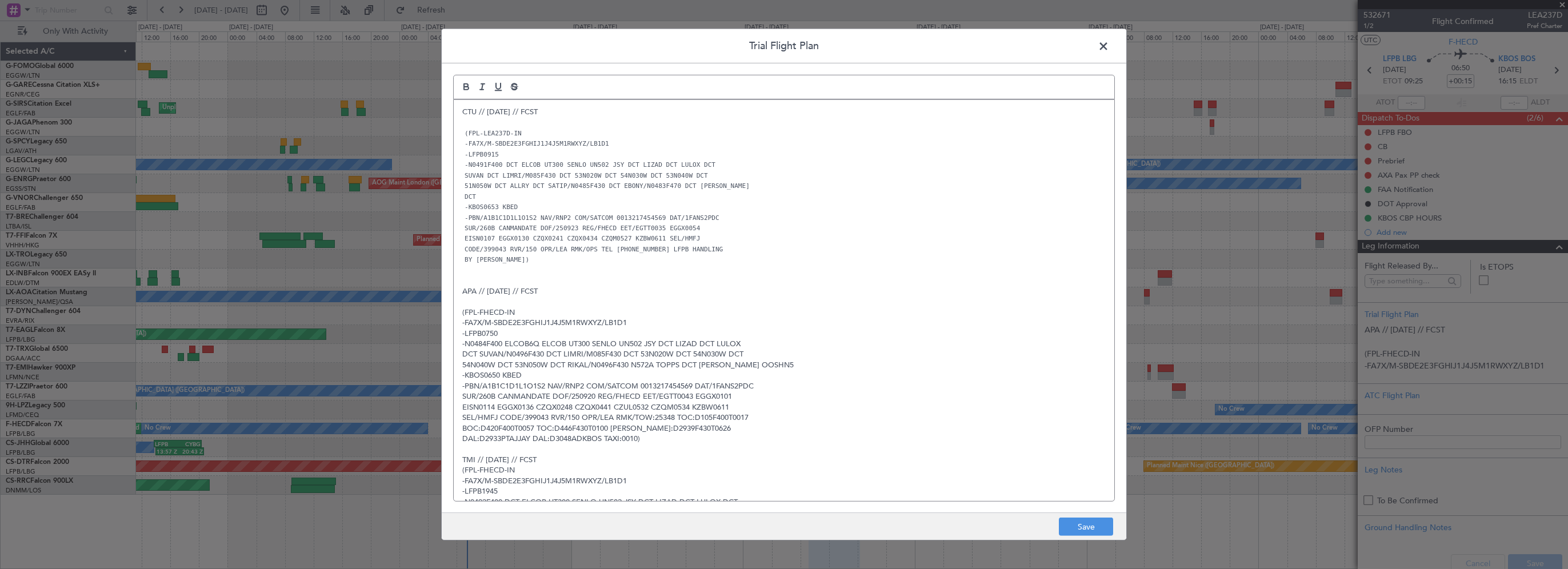
click at [748, 265] on p at bounding box center [784, 270] width 644 height 11
drag, startPoint x: 841, startPoint y: 189, endPoint x: 987, endPoint y: 199, distance: 146.3
click at [841, 191] on p "DCT" at bounding box center [784, 196] width 644 height 11
click at [878, 204] on p "-KBOS0653 KBED" at bounding box center [784, 206] width 644 height 11
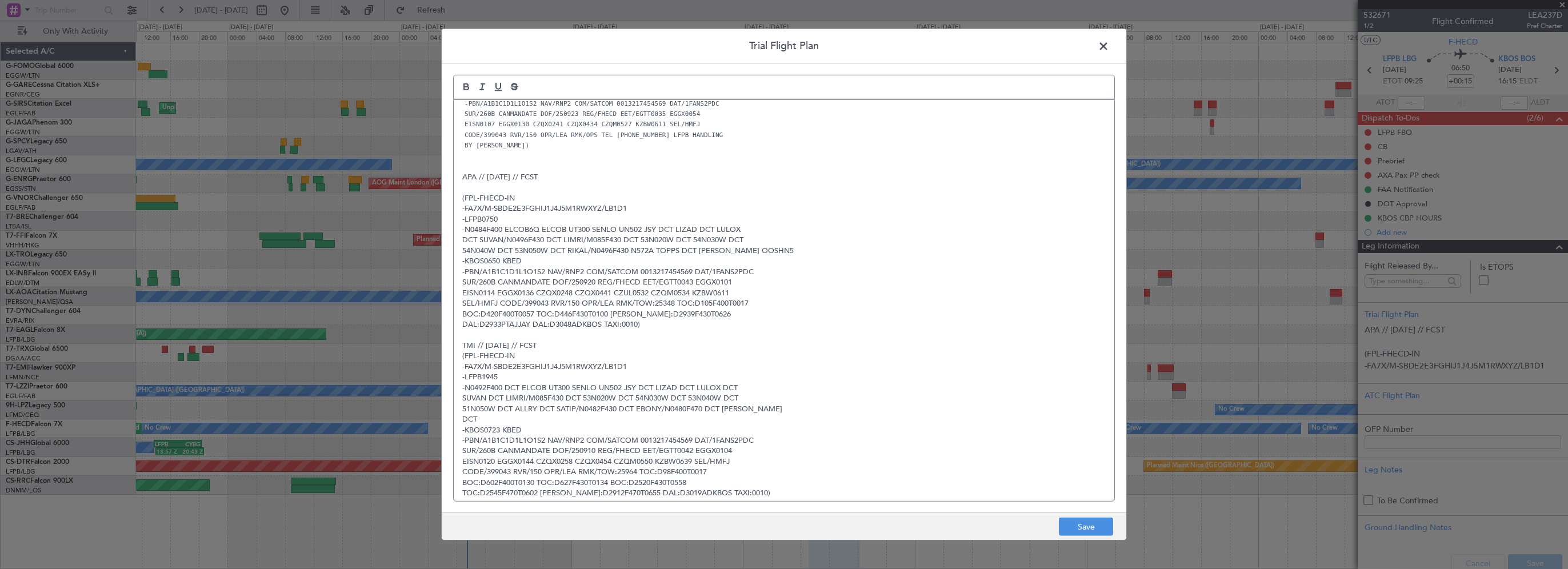
scroll to position [118, 0]
click at [1109, 48] on span at bounding box center [1109, 49] width 0 height 23
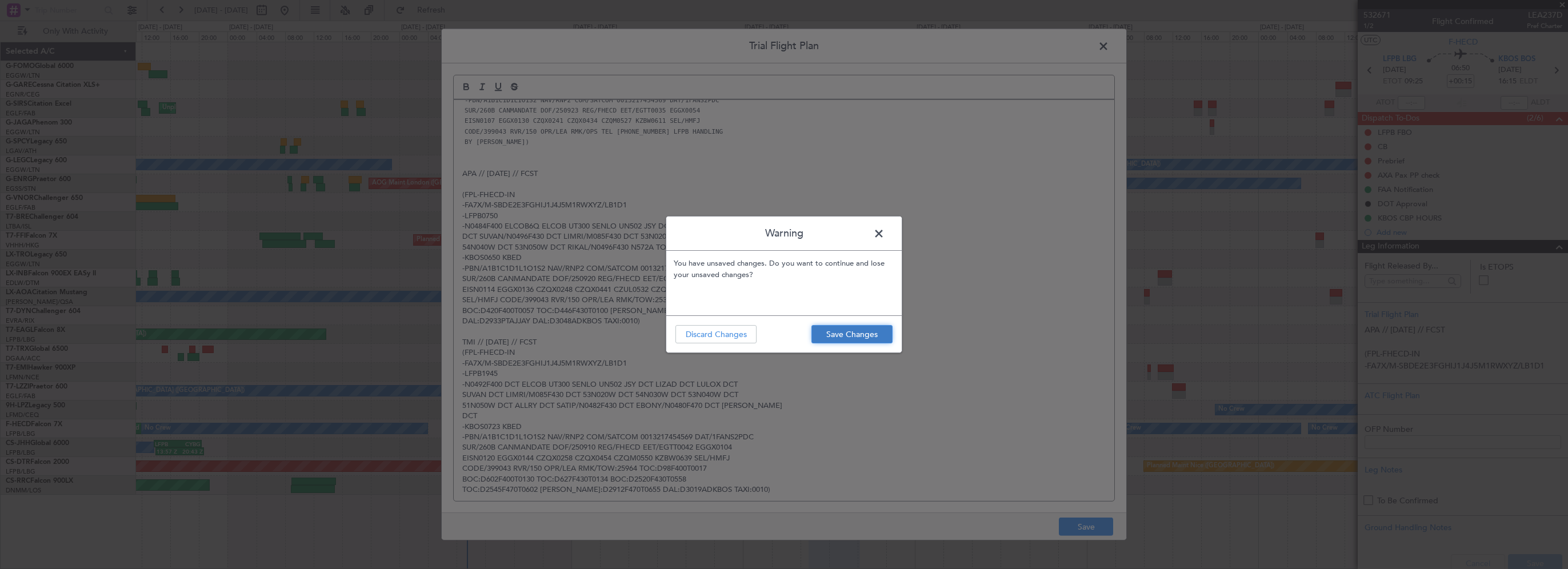
click at [854, 337] on button "Save Changes" at bounding box center [852, 334] width 81 height 18
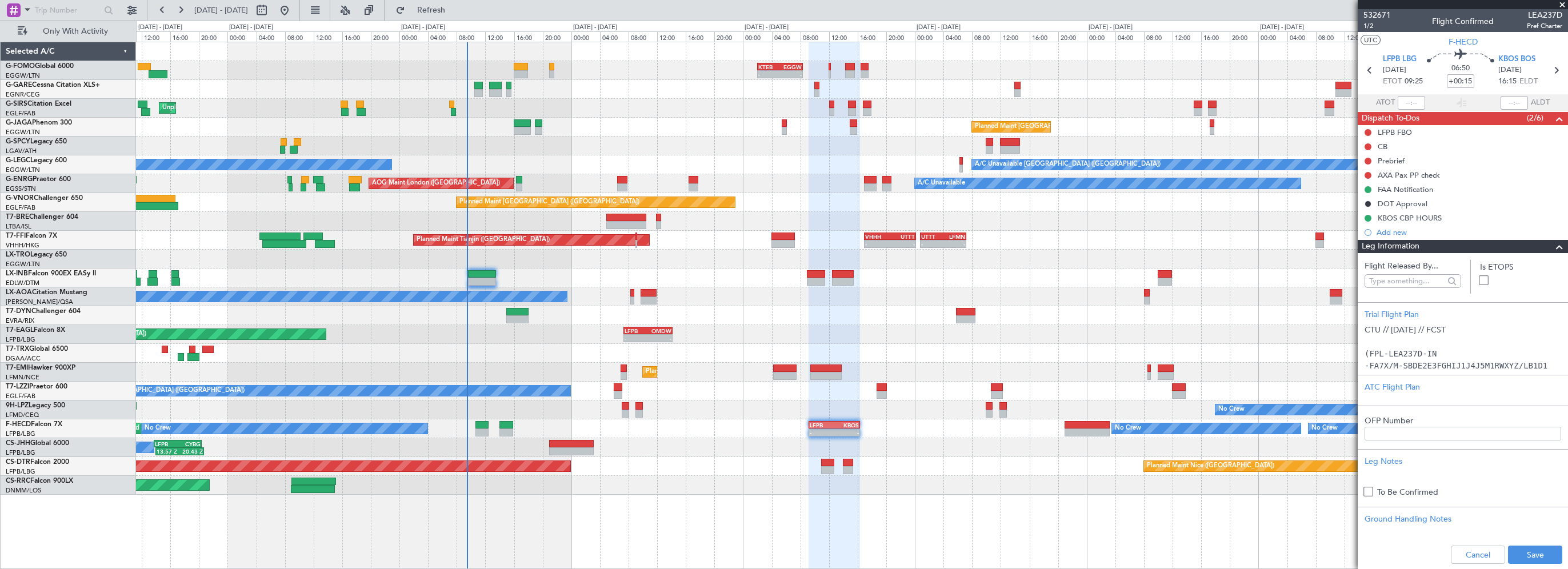
click at [1553, 245] on span at bounding box center [1560, 247] width 14 height 14
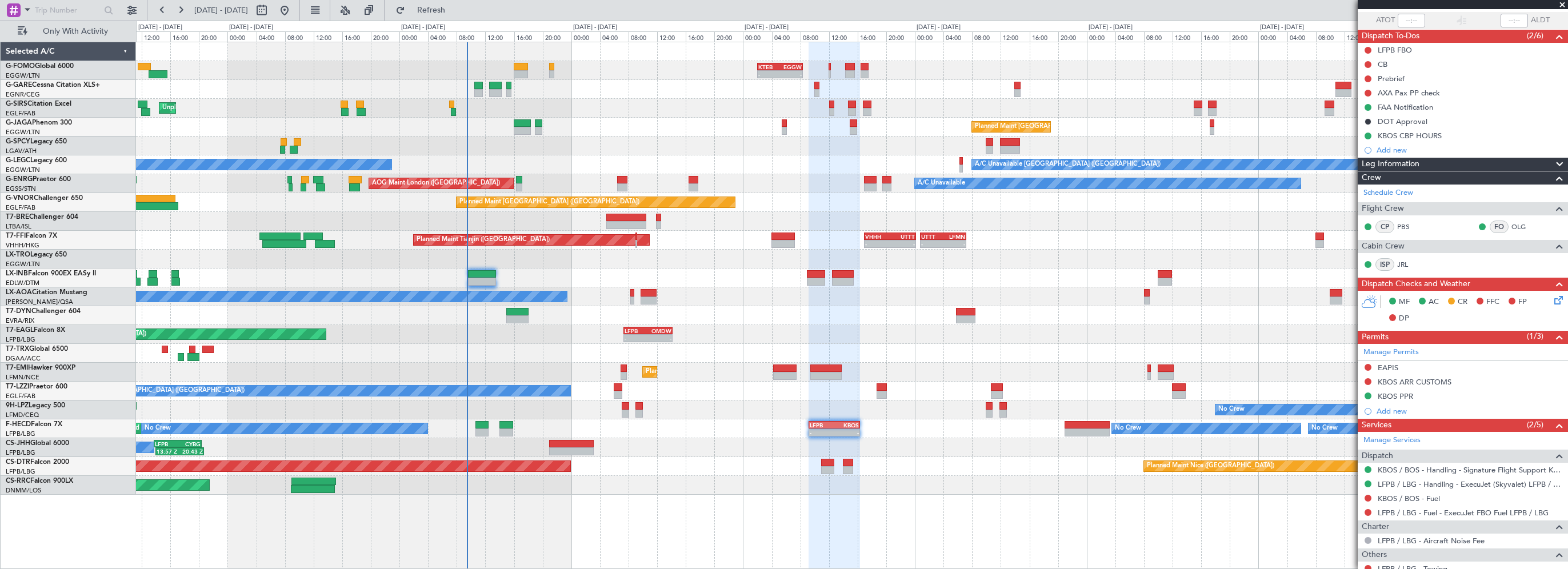
scroll to position [173, 0]
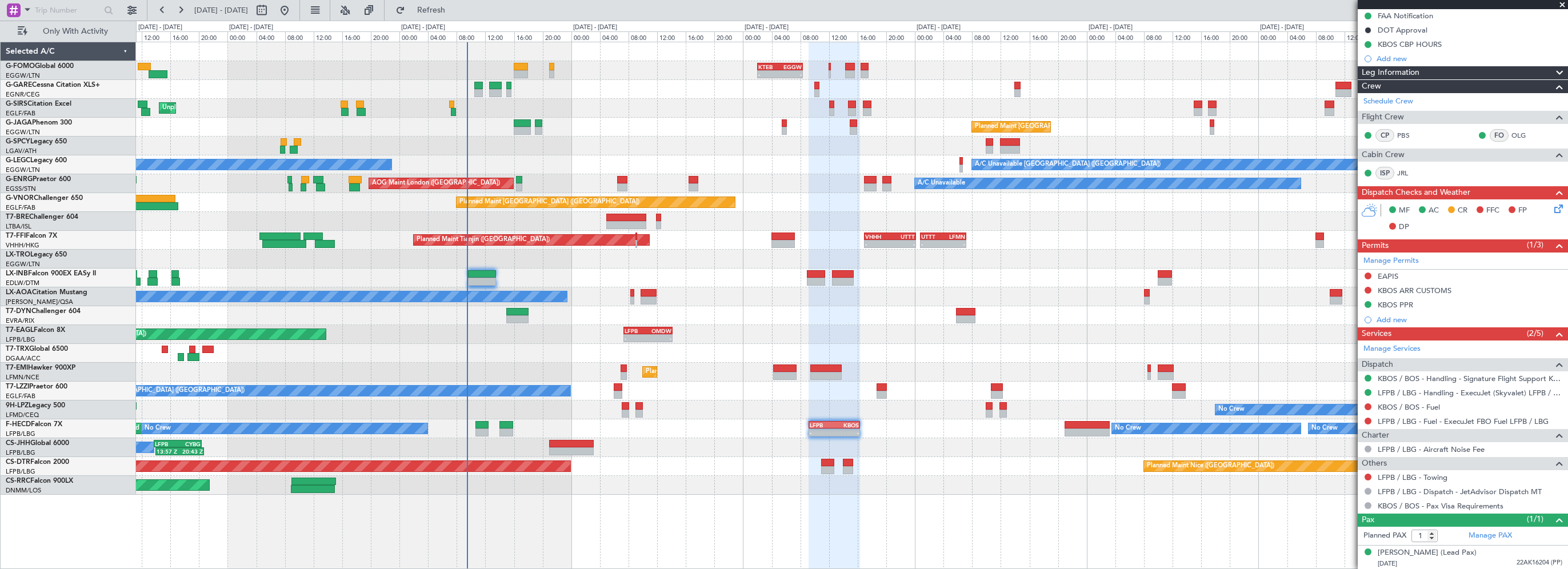
click at [1499, 69] on div "Leg Information" at bounding box center [1463, 72] width 211 height 13
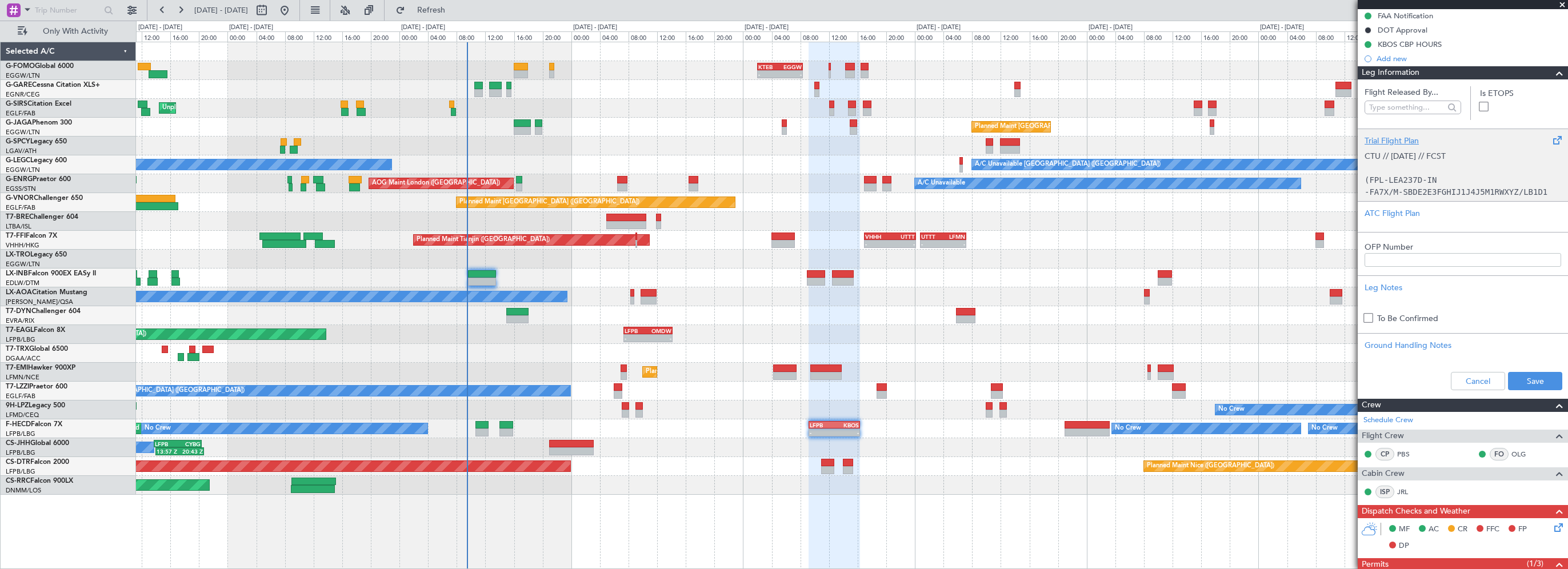
click at [1381, 145] on div "Trial Flight Plan" at bounding box center [1463, 140] width 197 height 12
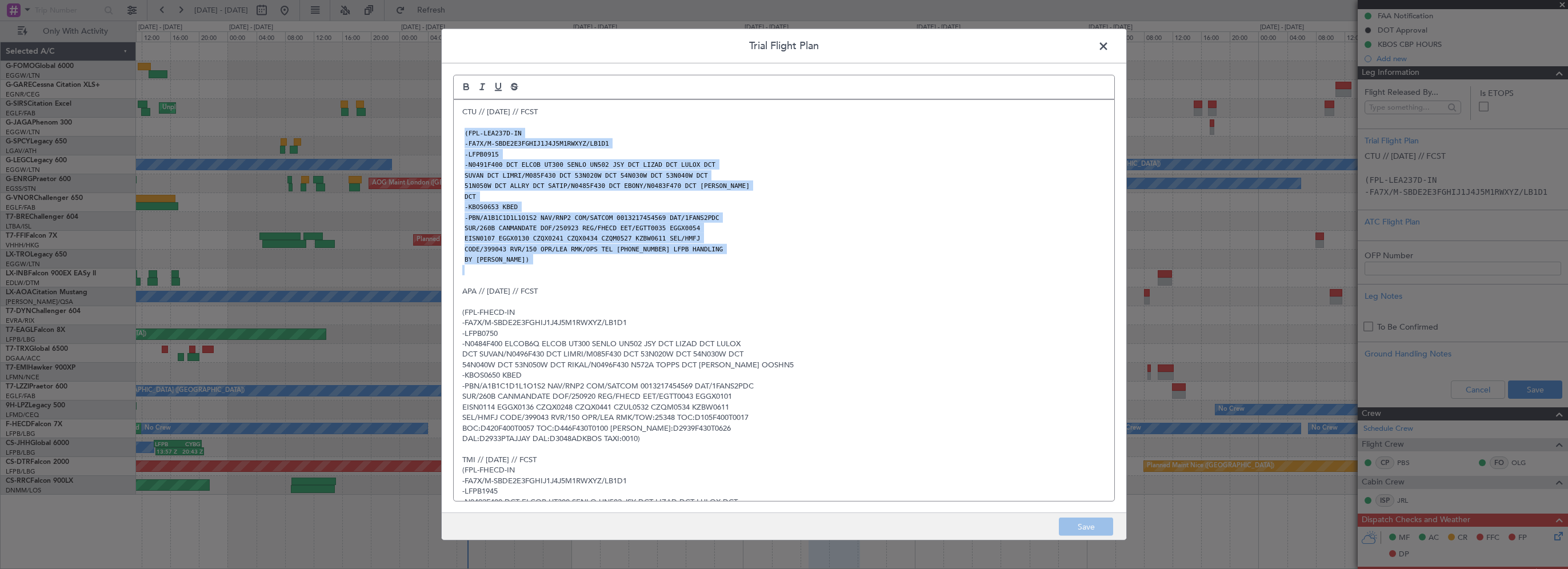
drag, startPoint x: 549, startPoint y: 267, endPoint x: 457, endPoint y: 132, distance: 163.4
click at [457, 132] on div "CTU // 21SEP // FCST (FPL-LEA237D-IN -FA7X/M-SBDE2E3FGHIJ1J4J5M1RWXYZ/LB1D1 -LF…" at bounding box center [783, 300] width 660 height 401
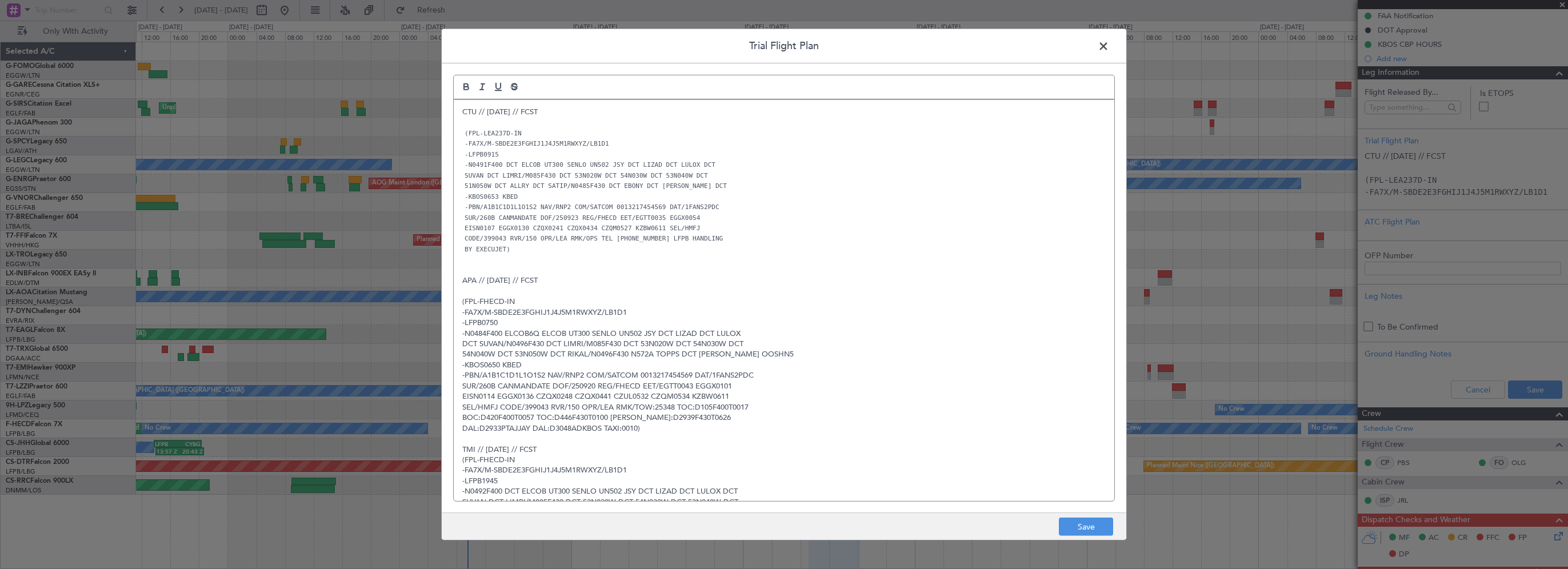
scroll to position [0, 0]
drag, startPoint x: 459, startPoint y: 132, endPoint x: 824, endPoint y: 281, distance: 394.2
click at [824, 281] on p "APA // [DATE] // FCST" at bounding box center [784, 280] width 644 height 11
click at [1111, 530] on button "Save" at bounding box center [1086, 527] width 54 height 18
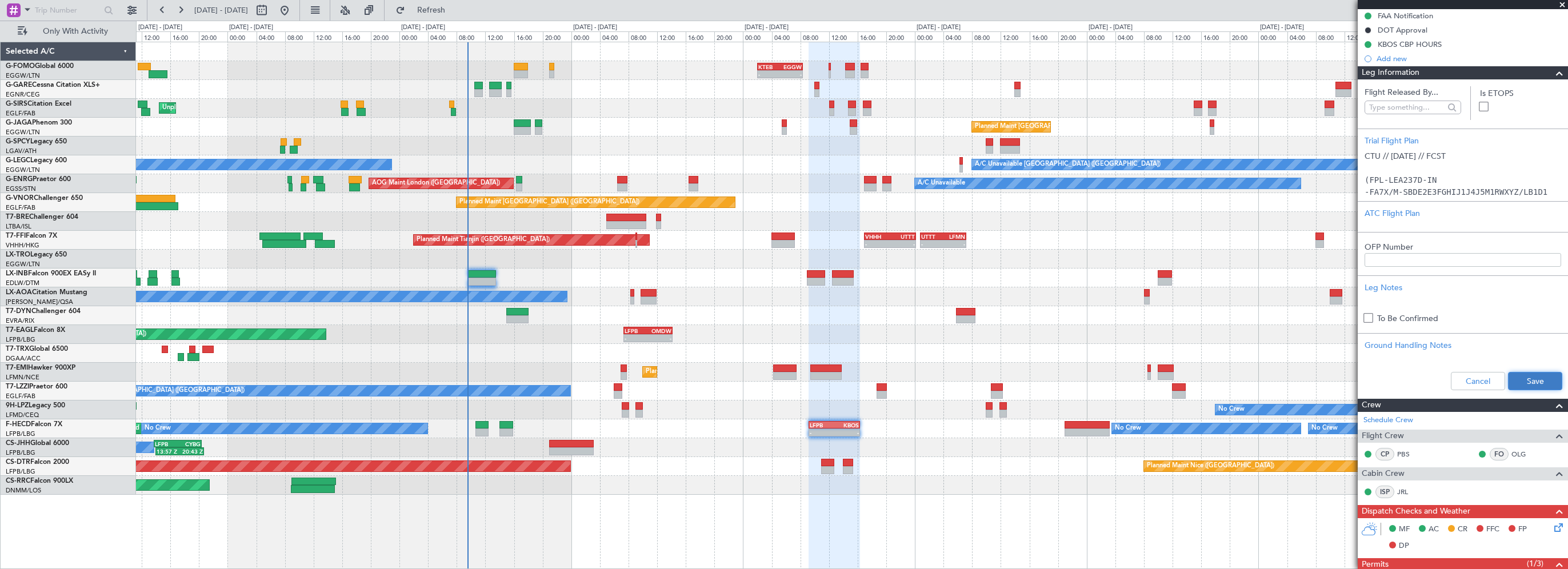
click at [1517, 386] on button "Save" at bounding box center [1535, 381] width 54 height 18
drag, startPoint x: 1522, startPoint y: 72, endPoint x: 1541, endPoint y: 82, distance: 21.5
click at [1523, 72] on div "Leg Information" at bounding box center [1463, 72] width 211 height 13
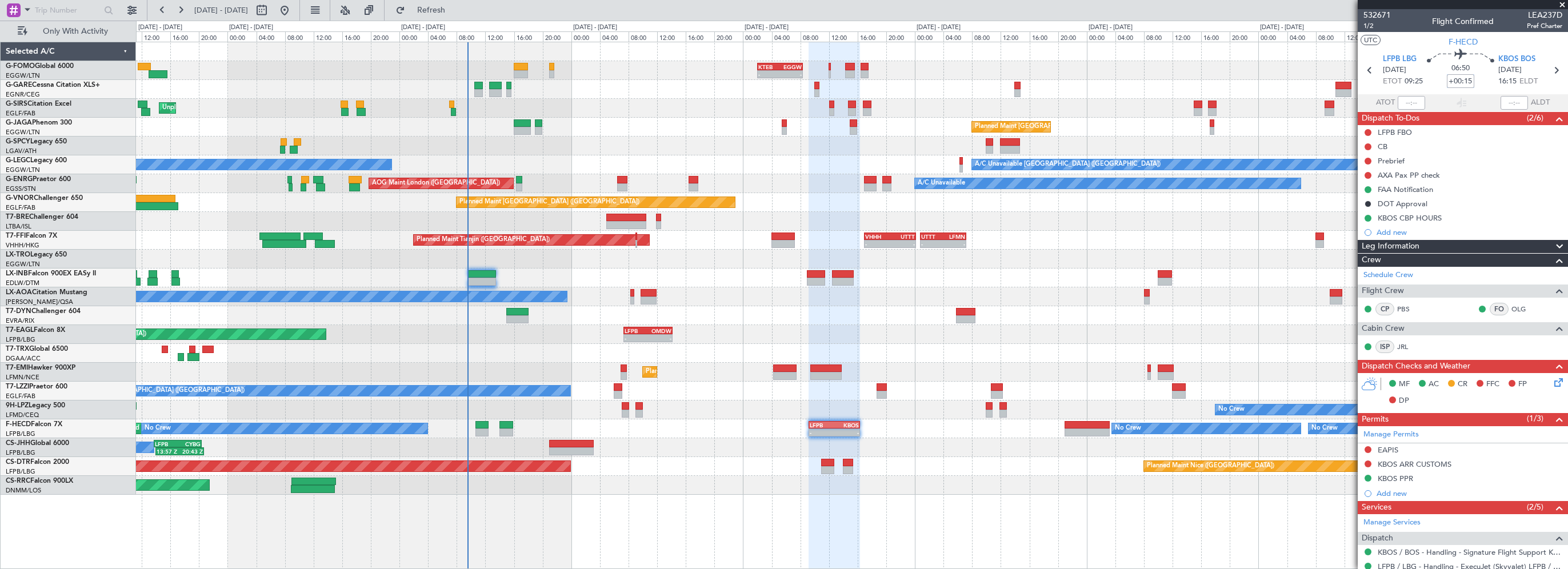
click at [1464, 79] on input "+00:15" at bounding box center [1460, 81] width 27 height 14
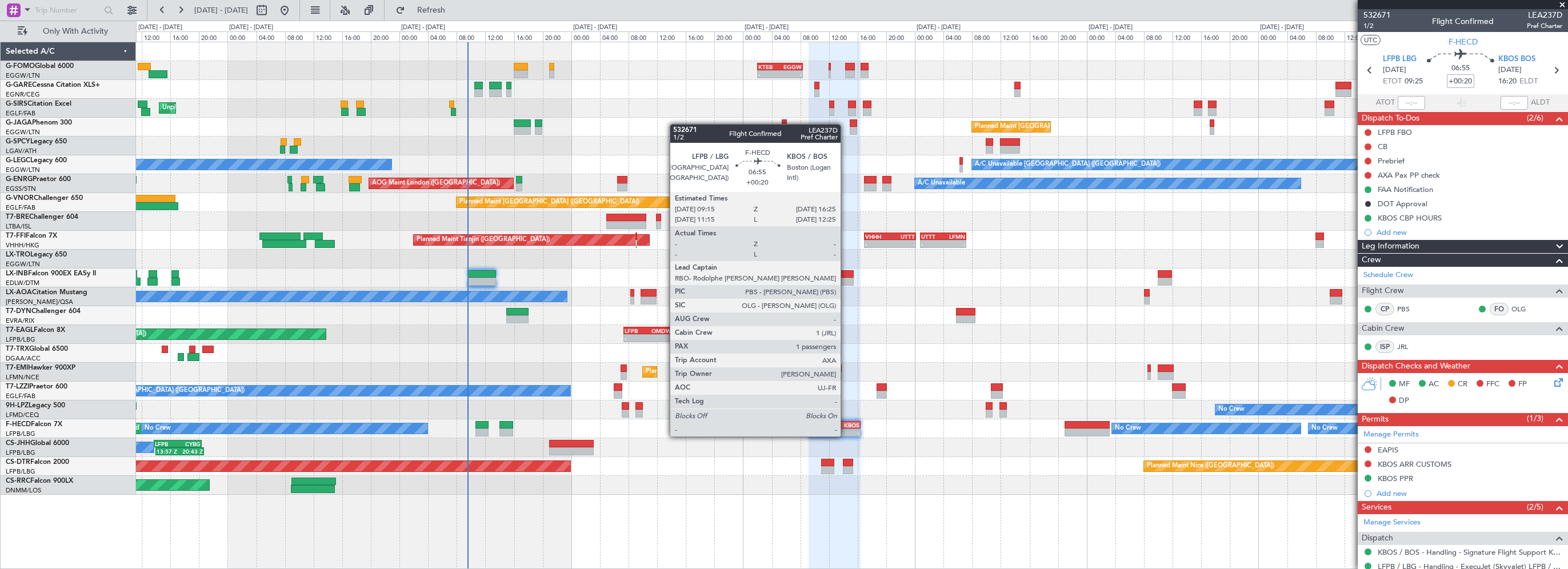
click at [846, 425] on div "KBOS" at bounding box center [846, 425] width 25 height 7
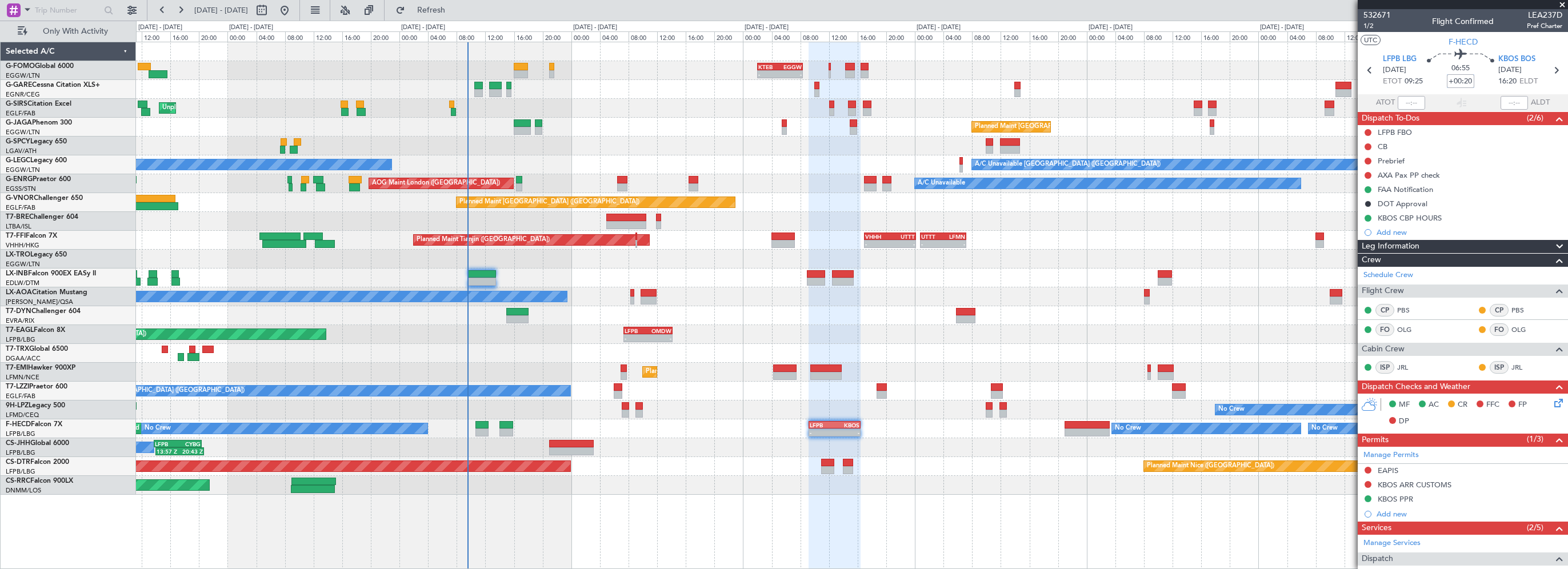
click at [1021, 533] on div "- - KTEB 02:00 Z EGGW 08:25 Z - - EGGW 09:00 Z KTEB 16:20 Z Unplanned Maint [GE…" at bounding box center [852, 304] width 1432 height 527
click at [951, 478] on div "Planned Maint [GEOGRAPHIC_DATA] ([GEOGRAPHIC_DATA])" at bounding box center [851, 485] width 1431 height 19
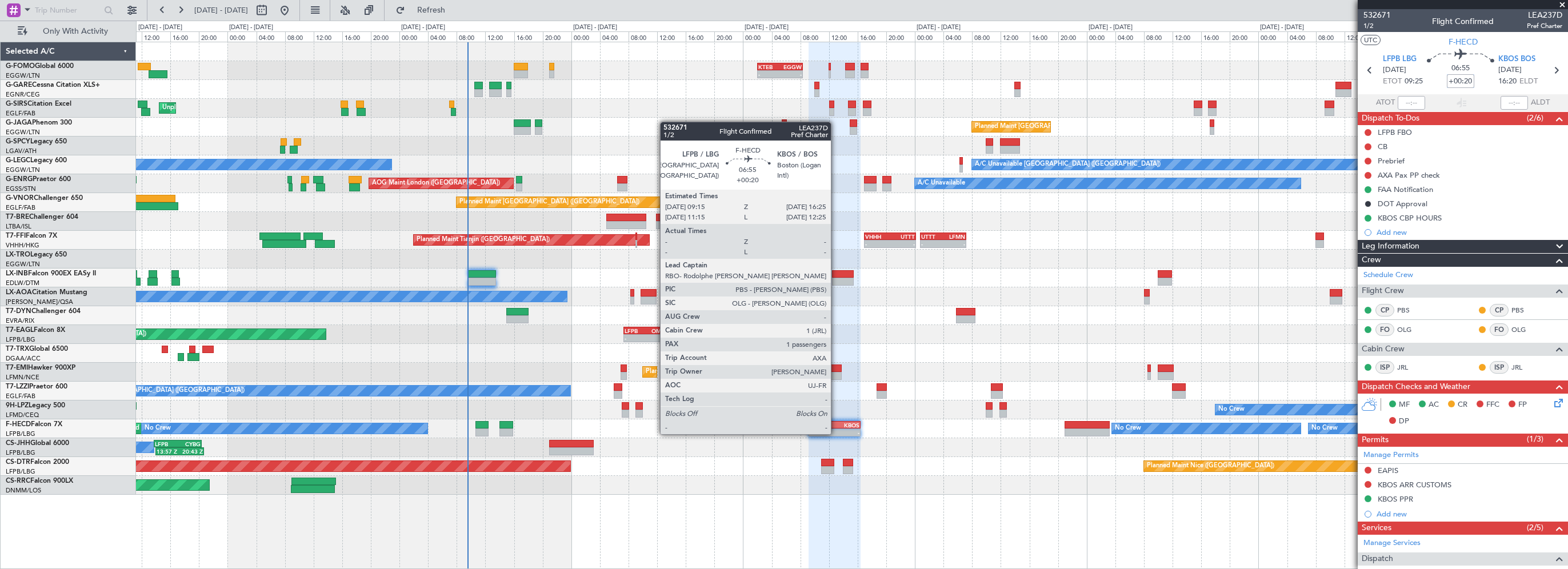
click at [836, 422] on div "KBOS" at bounding box center [846, 425] width 25 height 7
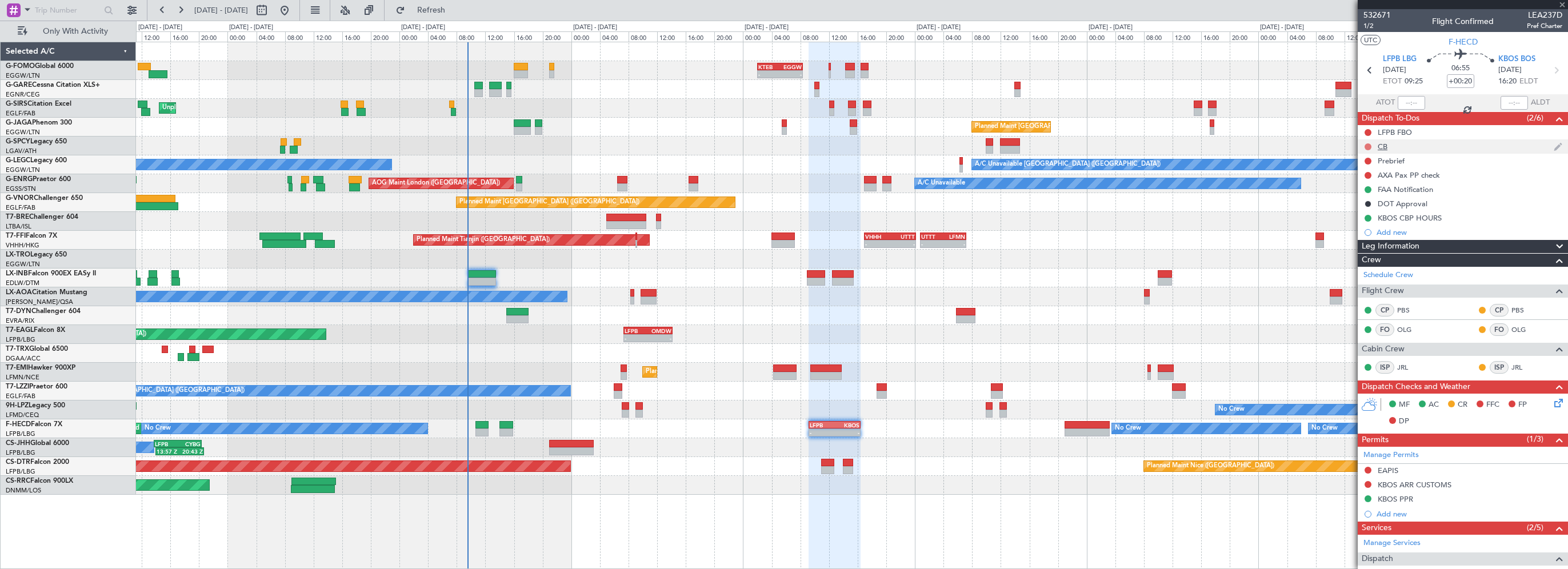
click at [1369, 146] on button at bounding box center [1368, 147] width 7 height 7
click at [1376, 195] on span "Completed" at bounding box center [1374, 197] width 38 height 11
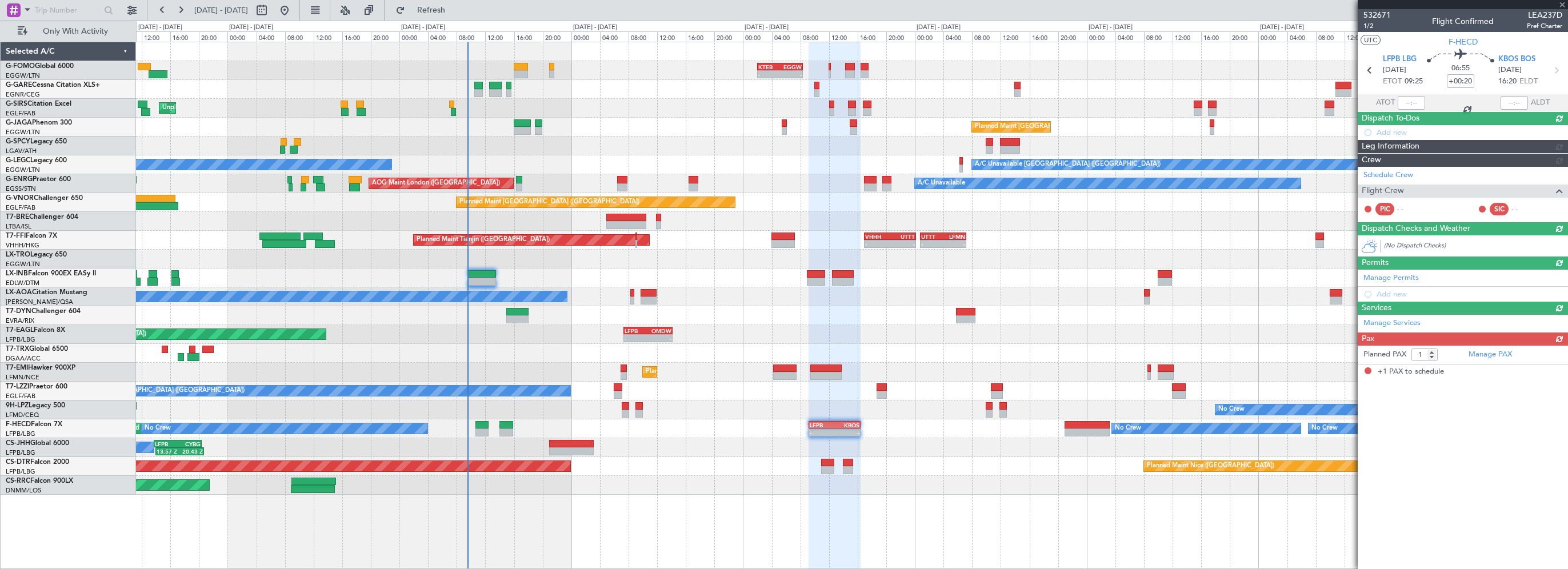
click at [1369, 161] on div "532671 1/2 Flight Confirmed LEA237D Pref Charter UTC F-HECD LFPB LBG 23/09/2025…" at bounding box center [1463, 194] width 211 height 370
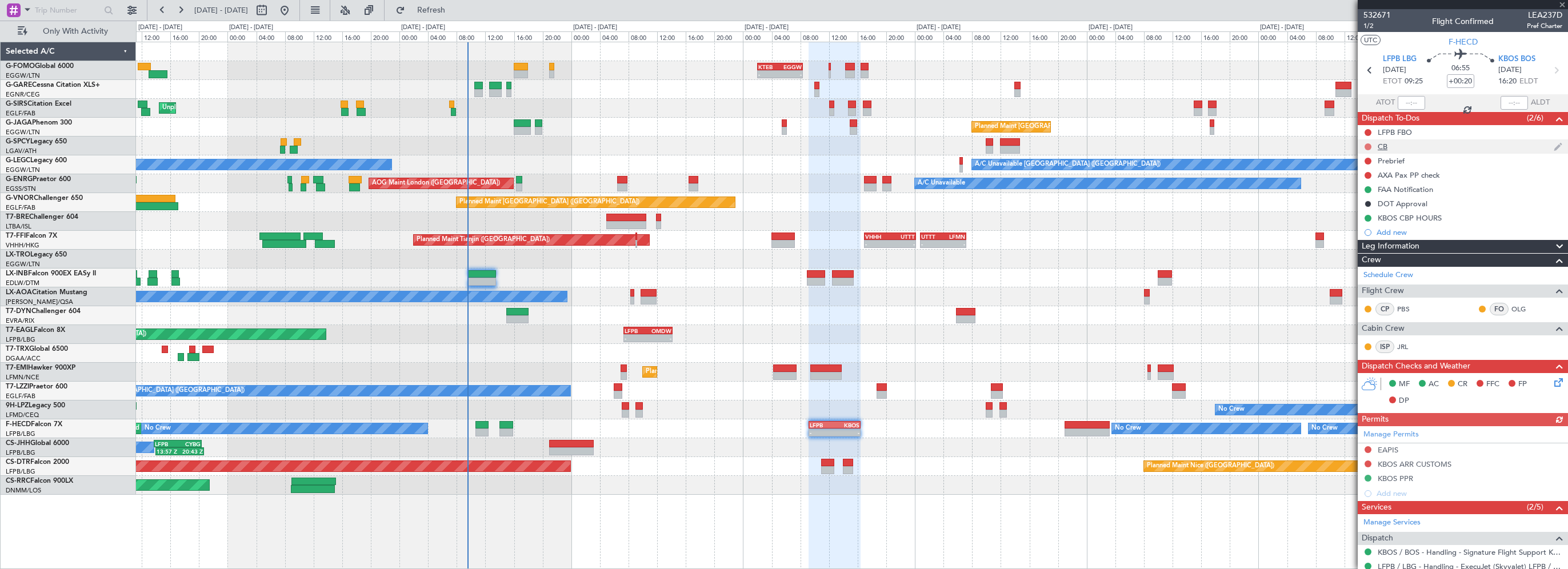
click at [1370, 146] on button at bounding box center [1368, 147] width 7 height 7
click at [1363, 202] on span "Completed" at bounding box center [1374, 197] width 38 height 11
click at [1367, 159] on button at bounding box center [1368, 161] width 7 height 7
click at [1367, 195] on span "In Progress" at bounding box center [1374, 194] width 39 height 11
click at [1552, 382] on icon at bounding box center [1556, 380] width 9 height 9
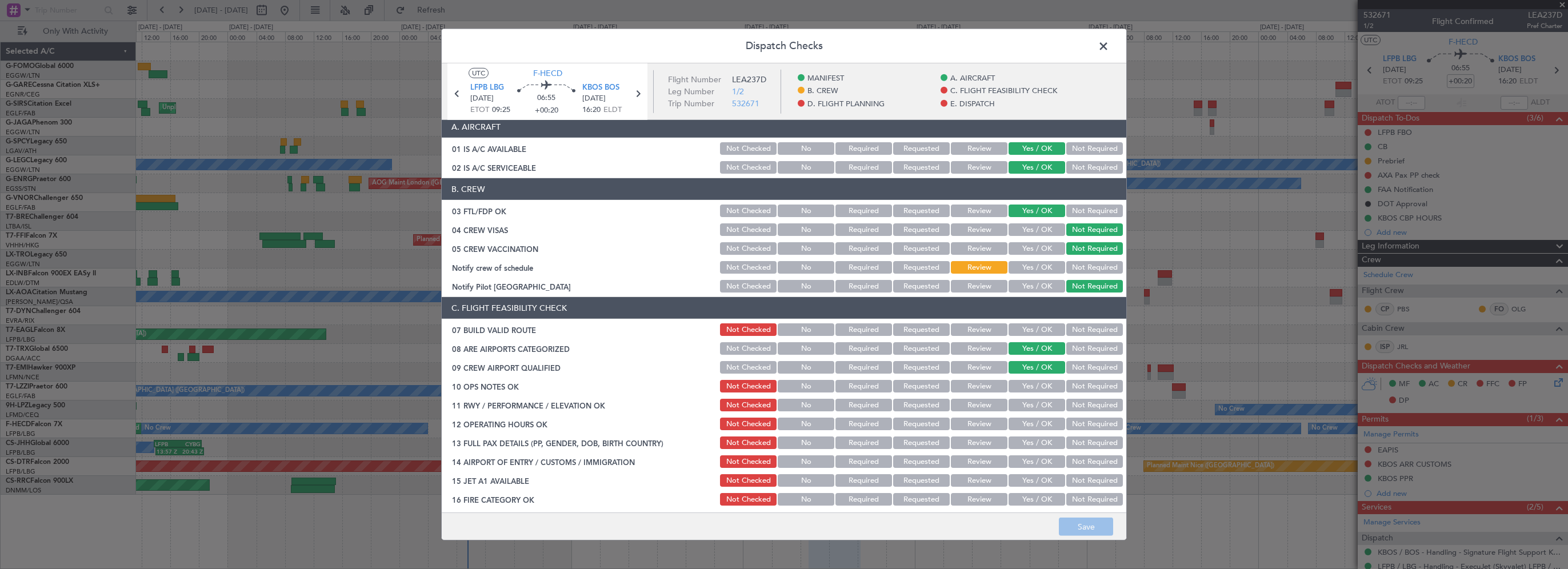
scroll to position [114, 0]
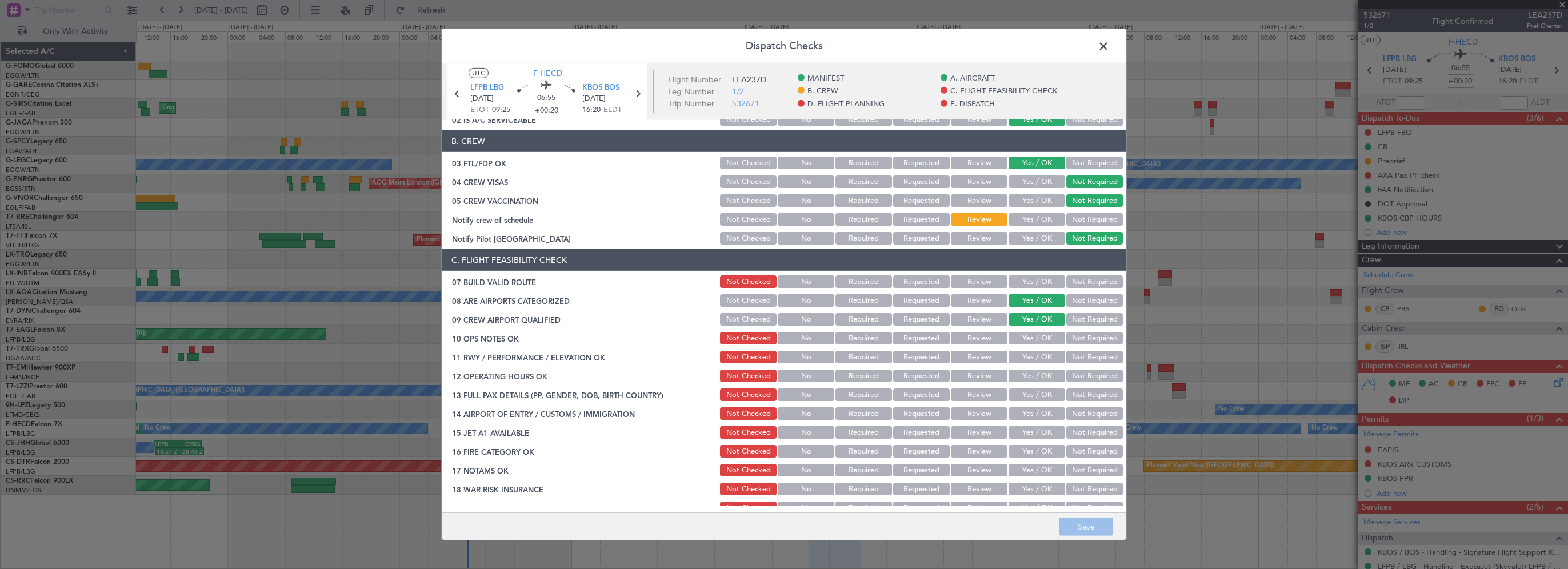
click at [1031, 281] on button "Yes / OK" at bounding box center [1037, 281] width 57 height 13
click at [1047, 333] on button "Yes / OK" at bounding box center [1037, 338] width 57 height 13
click at [1025, 362] on button "Yes / OK" at bounding box center [1037, 357] width 57 height 13
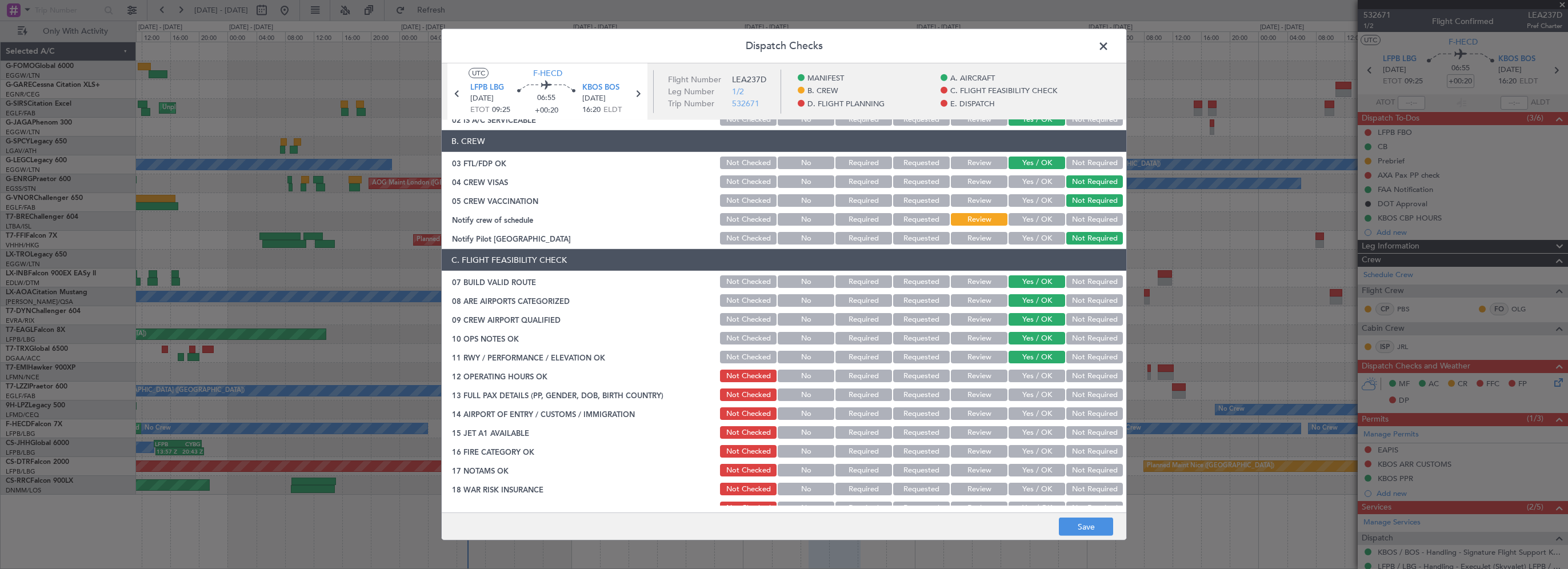
click at [1025, 370] on button "Yes / OK" at bounding box center [1037, 376] width 57 height 13
click at [1021, 398] on button "Yes / OK" at bounding box center [1037, 395] width 57 height 13
click at [1023, 413] on button "Yes / OK" at bounding box center [1037, 413] width 57 height 13
click at [1019, 431] on button "Yes / OK" at bounding box center [1037, 432] width 57 height 13
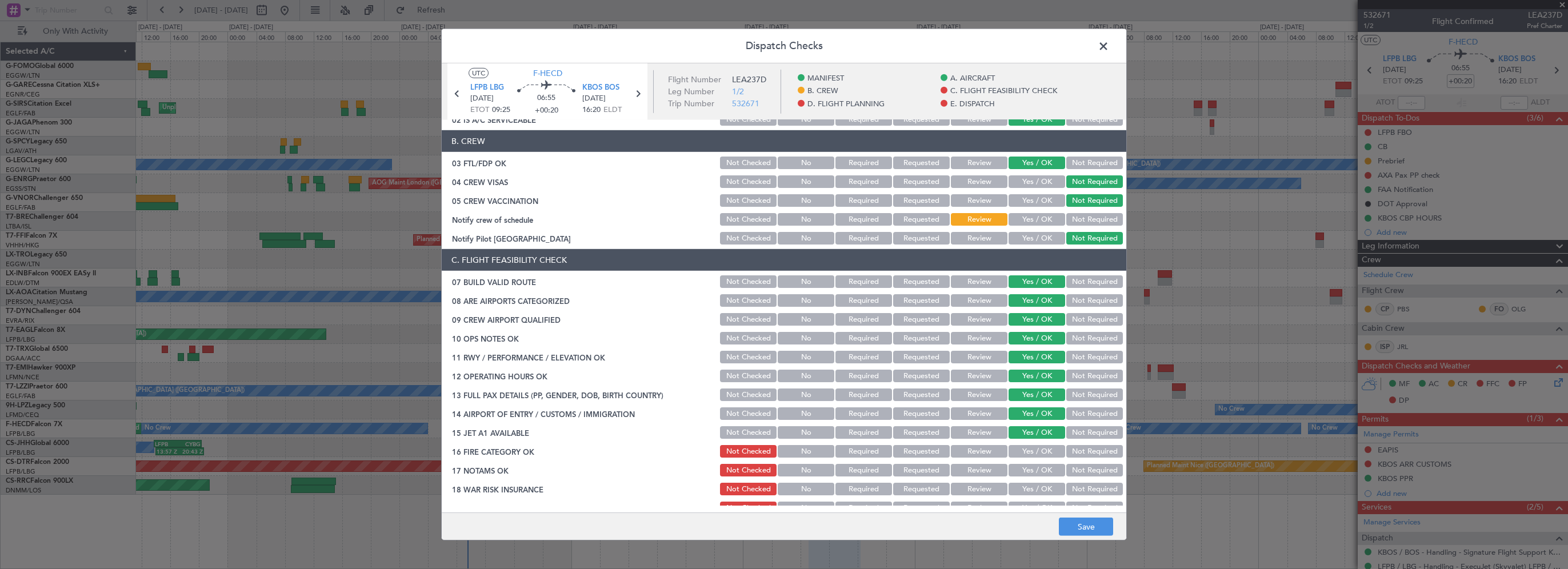
click at [1020, 449] on button "Yes / OK" at bounding box center [1037, 451] width 57 height 13
click at [1022, 474] on button "Yes / OK" at bounding box center [1037, 470] width 57 height 13
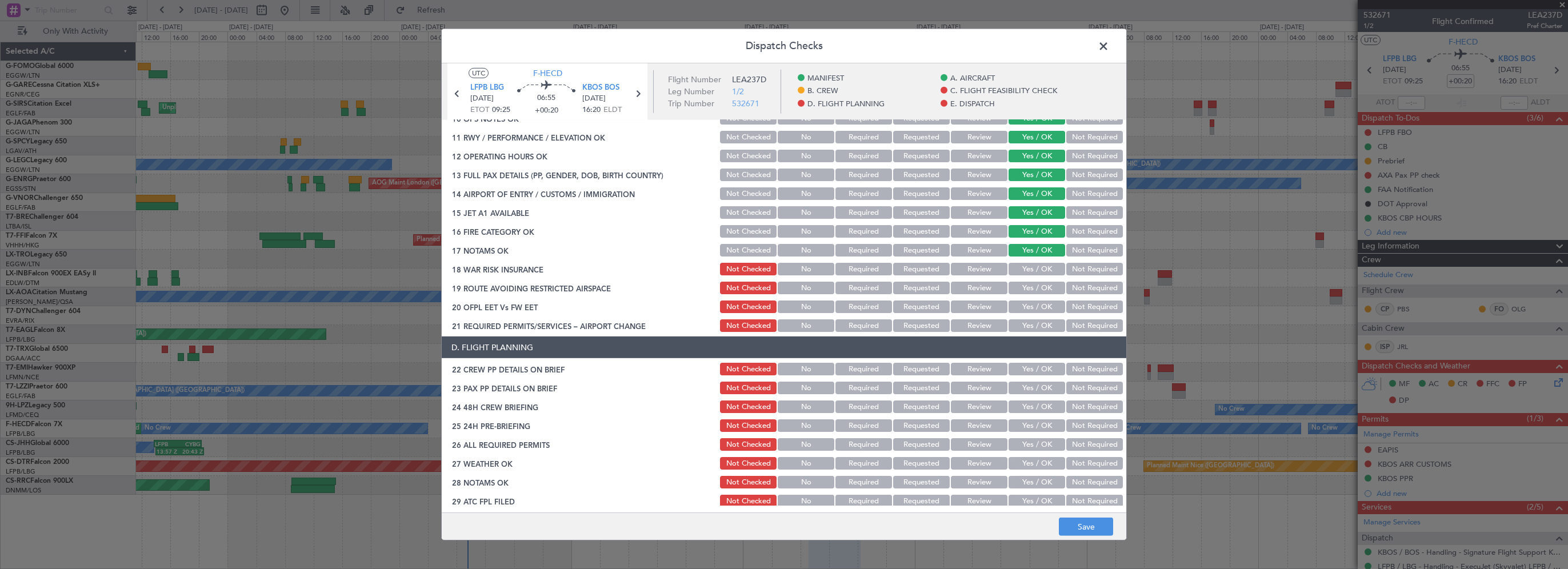
scroll to position [342, 0]
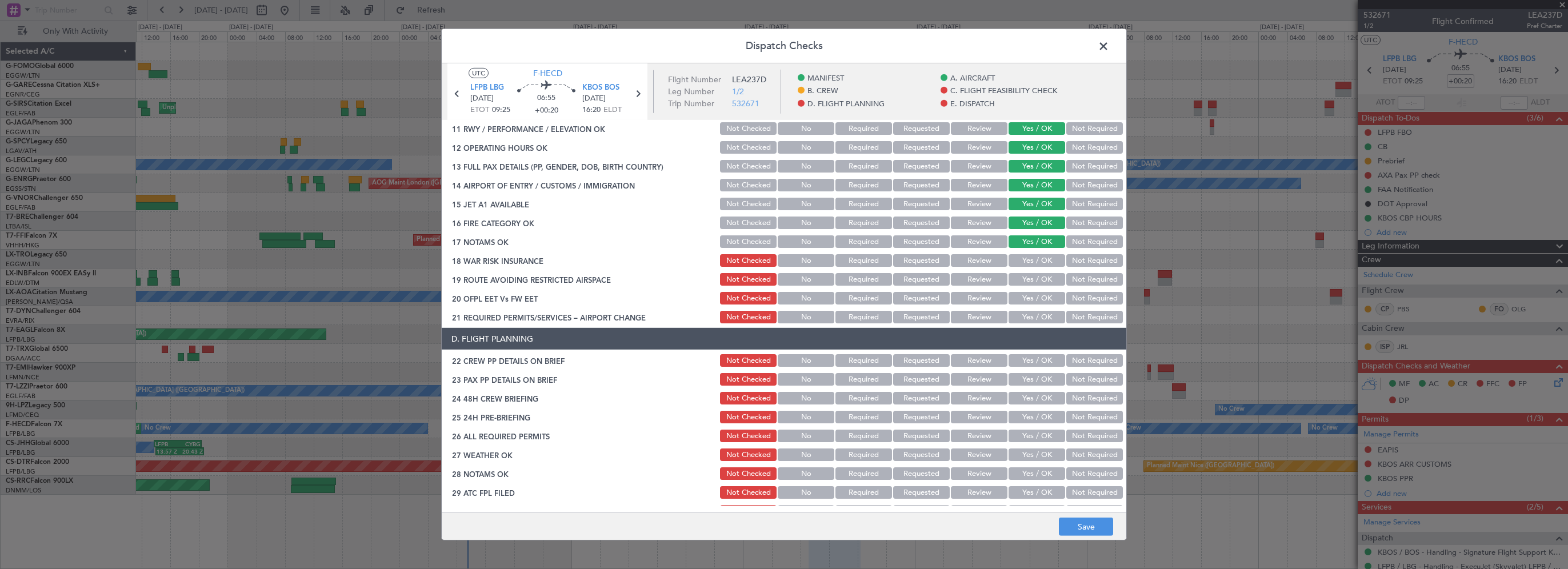
click at [1082, 260] on button "Not Required" at bounding box center [1094, 260] width 57 height 13
click at [1034, 279] on button "Yes / OK" at bounding box center [1037, 279] width 57 height 13
click at [1029, 297] on button "Yes / OK" at bounding box center [1037, 298] width 57 height 13
click at [1026, 318] on button "Yes / OK" at bounding box center [1037, 317] width 57 height 13
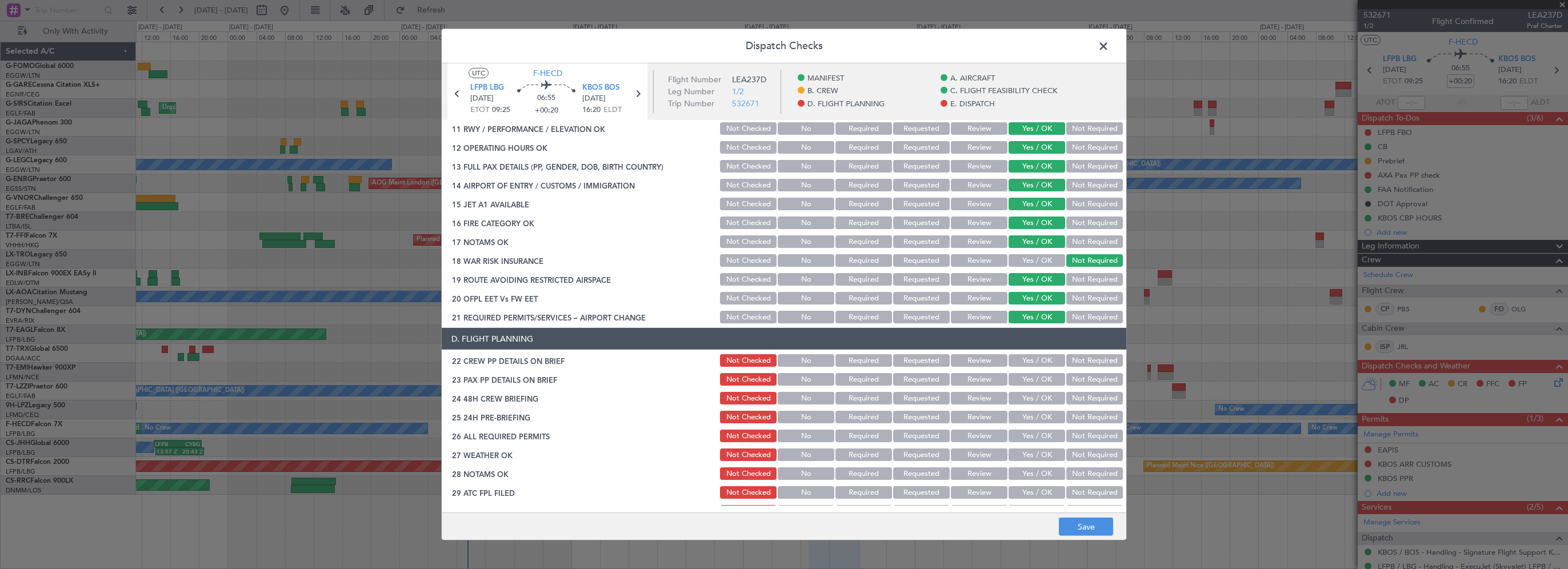
click at [1030, 358] on button "Yes / OK" at bounding box center [1037, 361] width 57 height 13
drag, startPoint x: 1027, startPoint y: 375, endPoint x: 1028, endPoint y: 394, distance: 19.0
click at [1027, 377] on button "Yes / OK" at bounding box center [1037, 380] width 57 height 13
drag, startPoint x: 1028, startPoint y: 394, endPoint x: 1040, endPoint y: 408, distance: 18.4
click at [1028, 394] on button "Yes / OK" at bounding box center [1037, 399] width 57 height 13
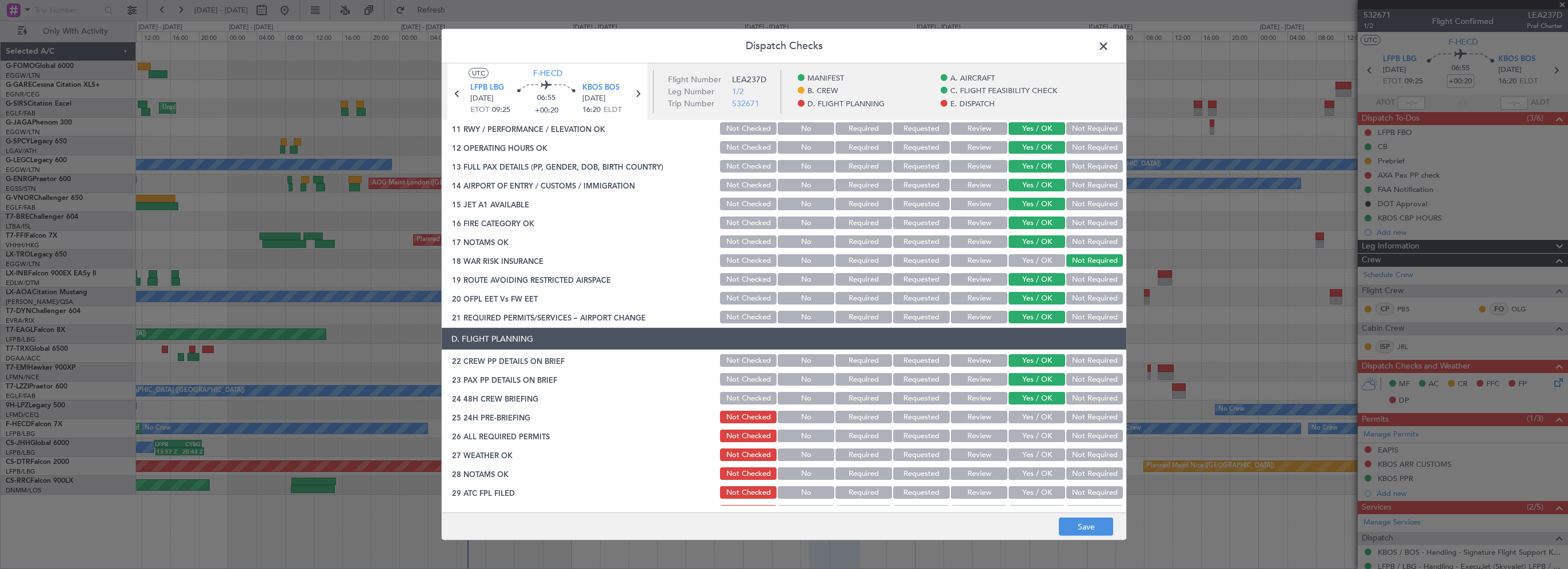
click at [1070, 419] on button "Not Required" at bounding box center [1094, 417] width 57 height 13
click at [1084, 529] on button "Save" at bounding box center [1086, 527] width 54 height 18
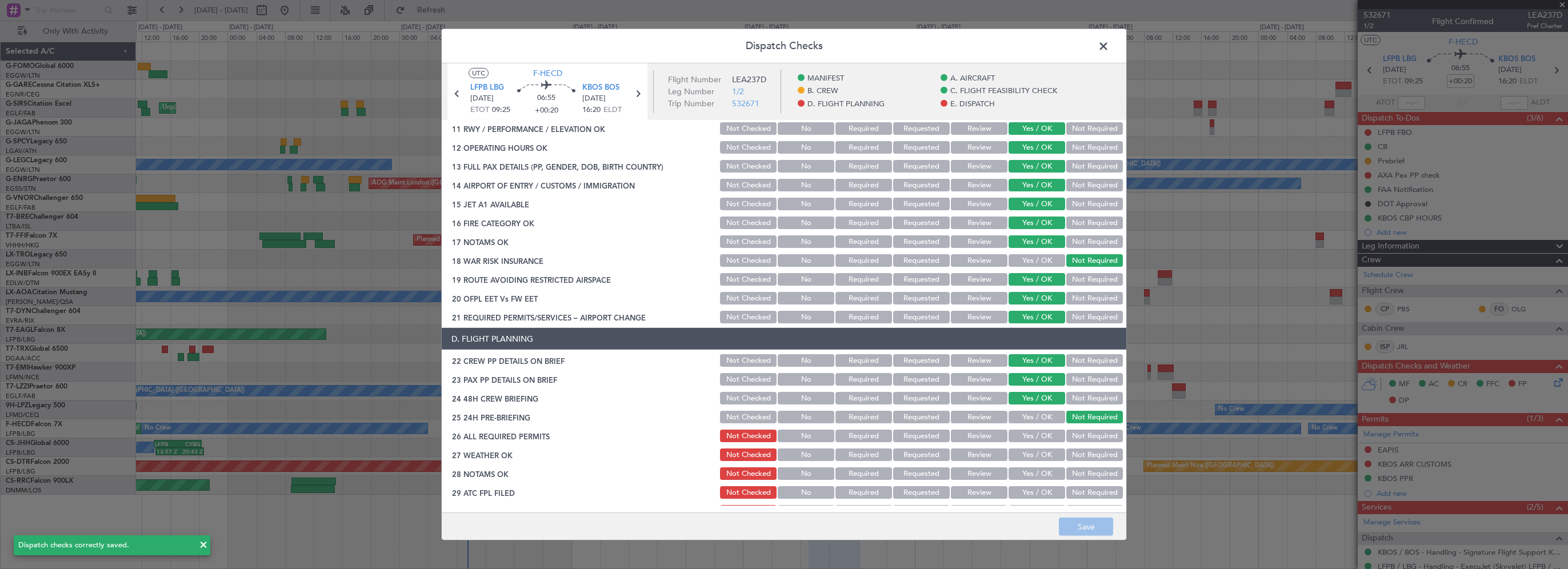
click at [1109, 48] on span at bounding box center [1109, 49] width 0 height 23
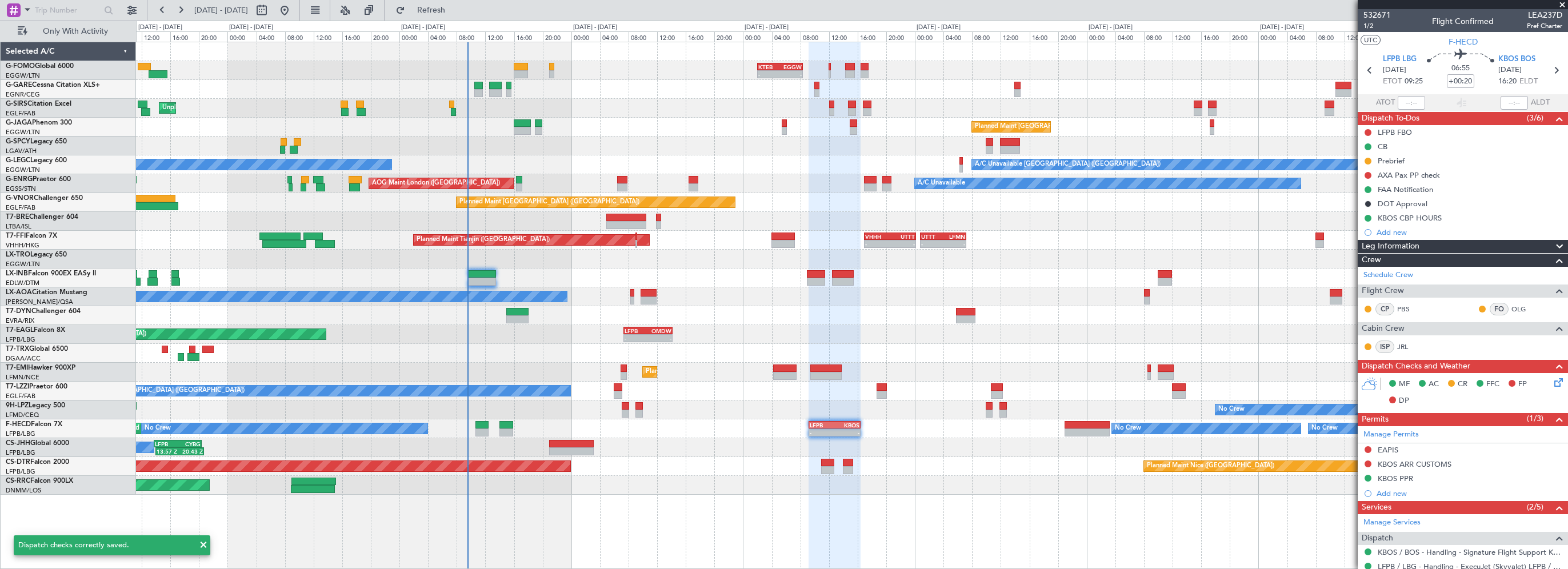
click at [715, 359] on div "A/C Booked A/C Booked" at bounding box center [851, 353] width 1431 height 19
click at [719, 476] on div "Planned Maint [GEOGRAPHIC_DATA] ([GEOGRAPHIC_DATA])" at bounding box center [851, 485] width 1431 height 19
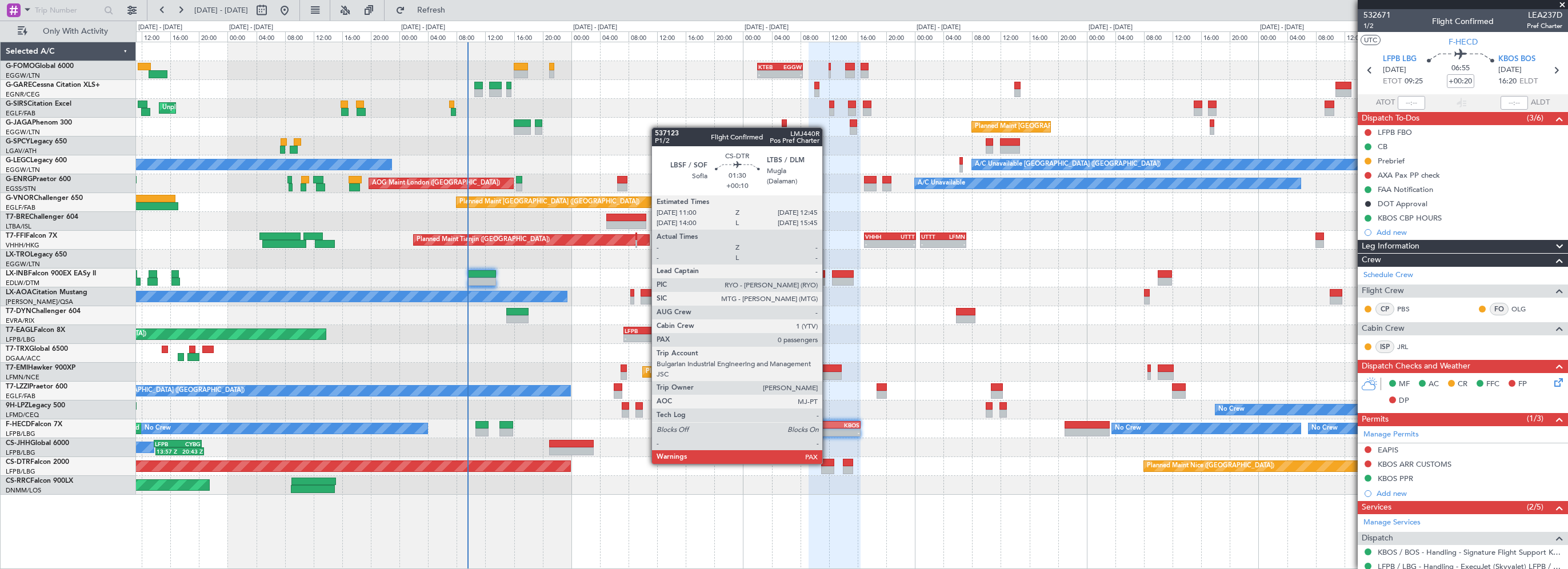
click at [828, 462] on div at bounding box center [828, 462] width 13 height 8
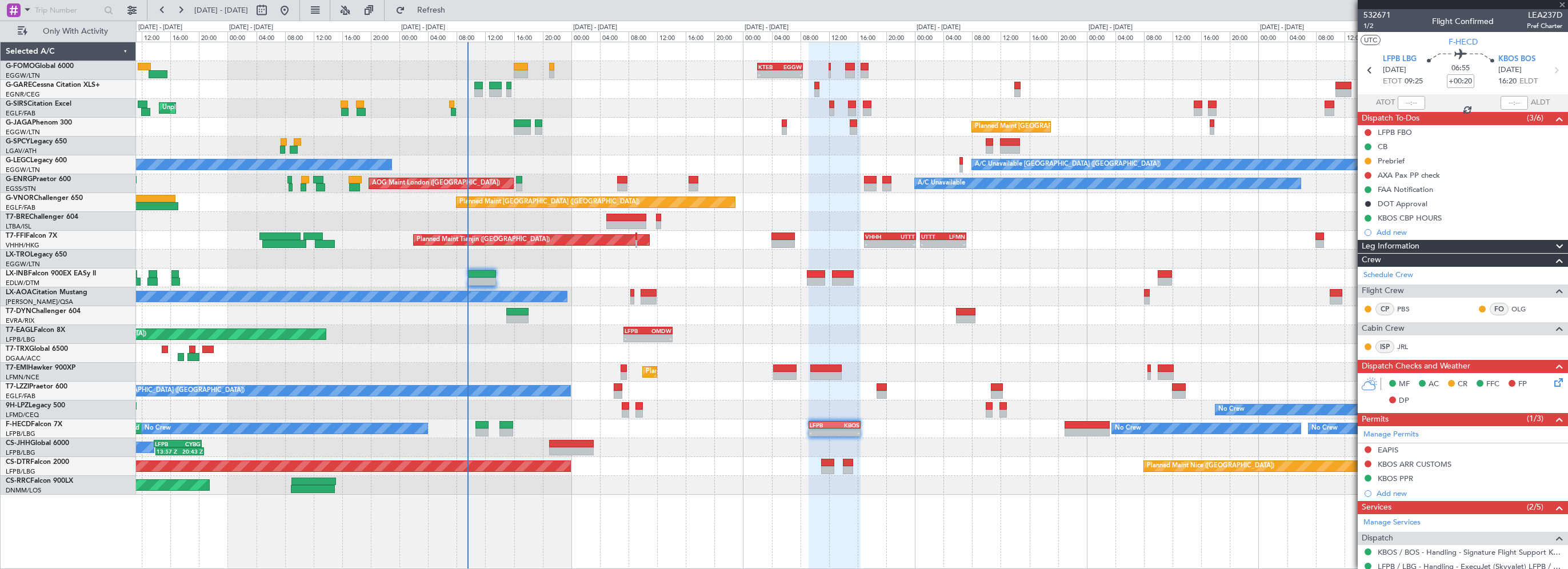
type input "+00:10"
type input "0"
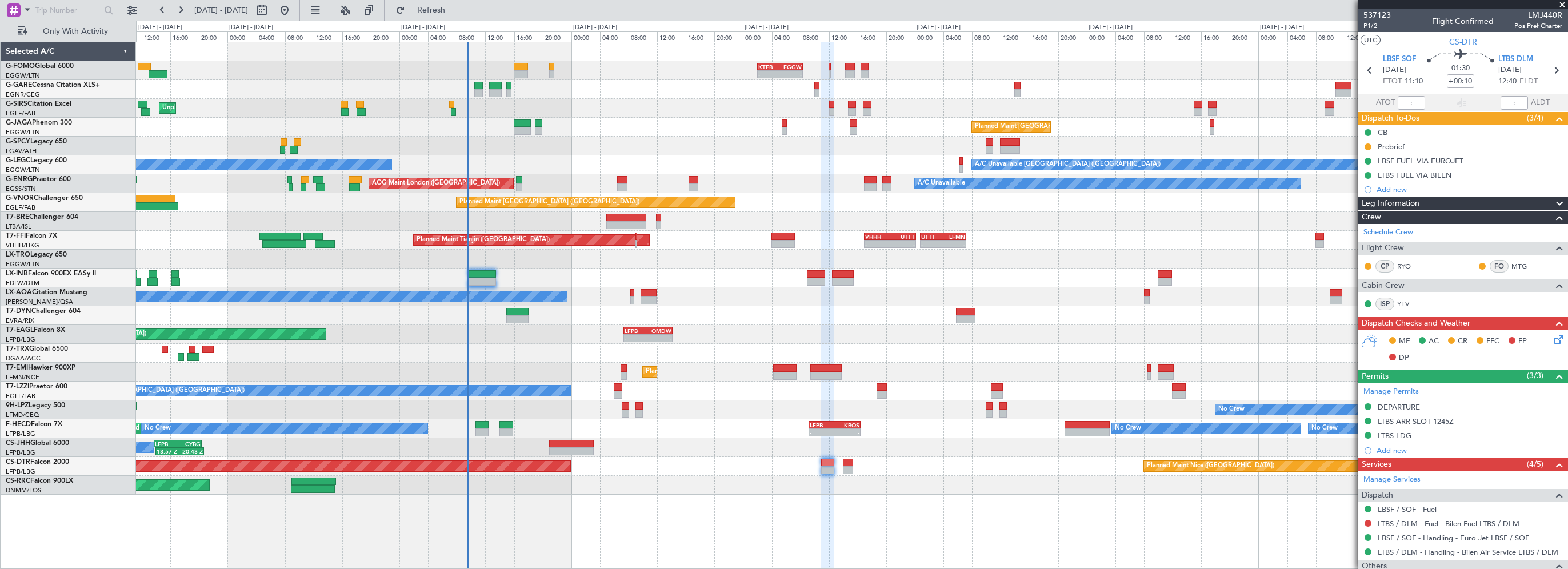
click at [905, 529] on div "- - KTEB 02:00 Z EGGW 08:25 Z - - EGGW 09:00 Z KTEB 16:20 Z Unplanned Maint [GE…" at bounding box center [852, 304] width 1432 height 527
click at [1370, 66] on icon at bounding box center [1369, 70] width 15 height 15
type input "+00:15"
type input "15:15"
type input "17:01"
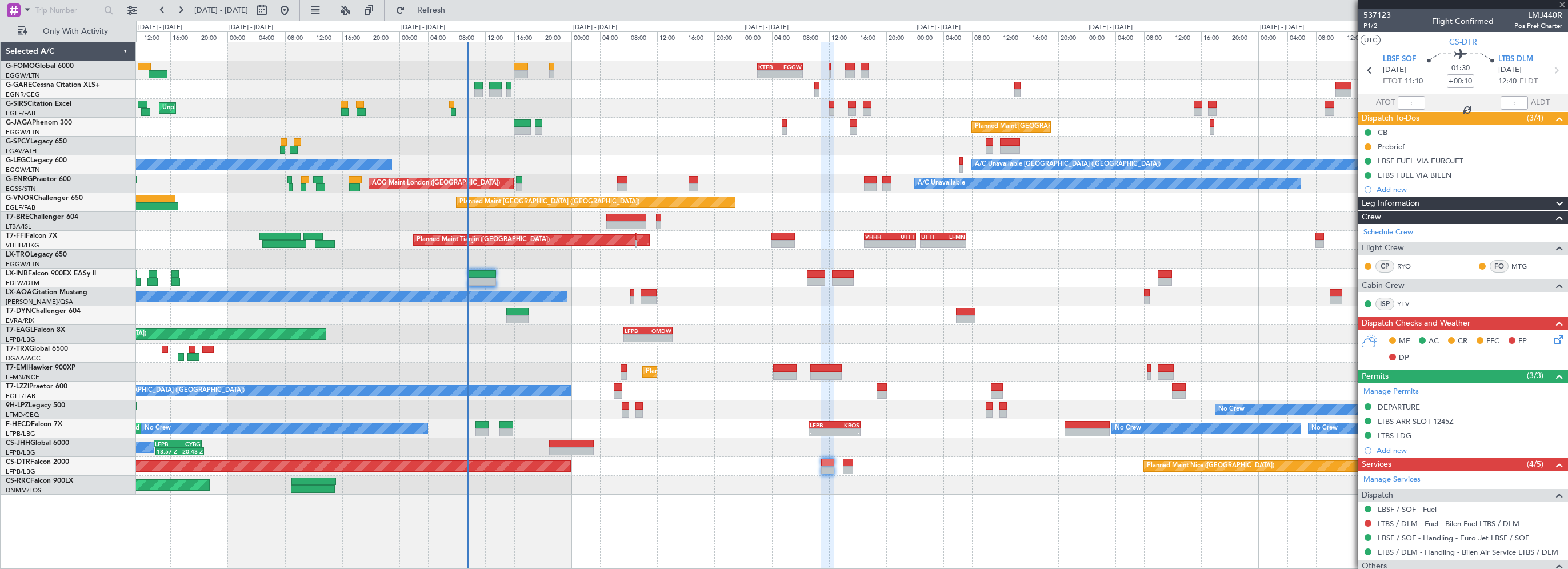
type input "1"
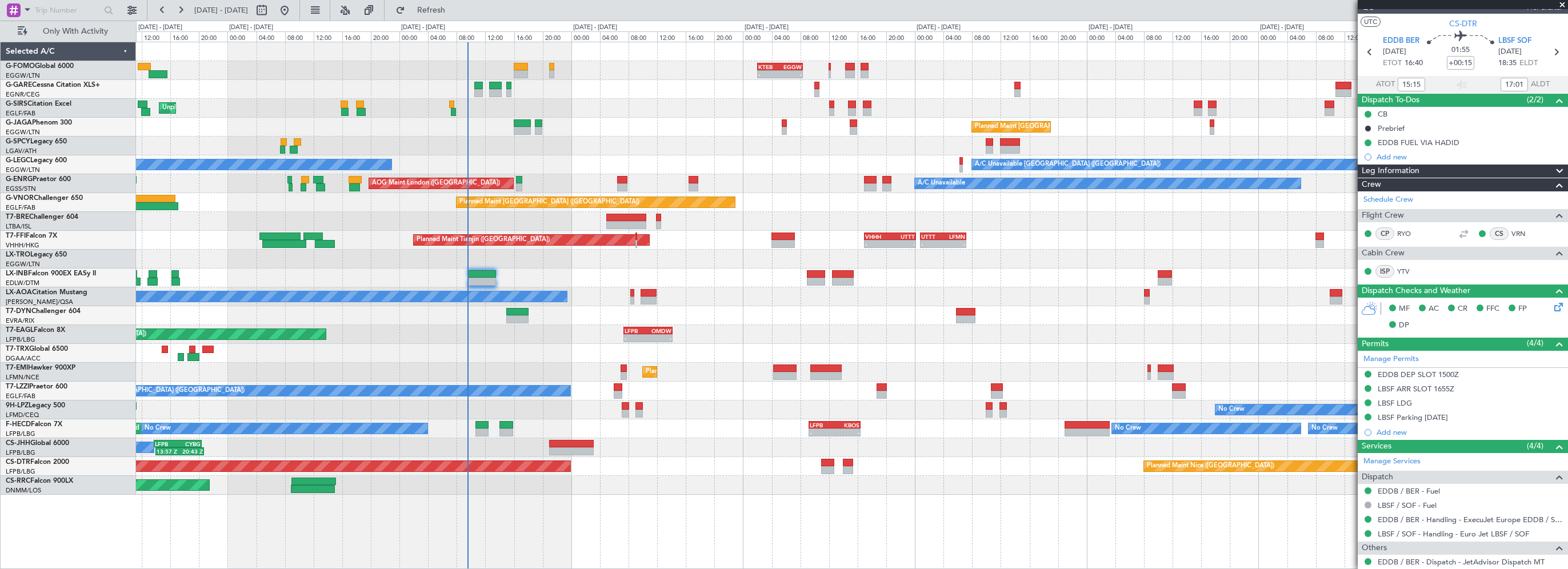
scroll to position [0, 0]
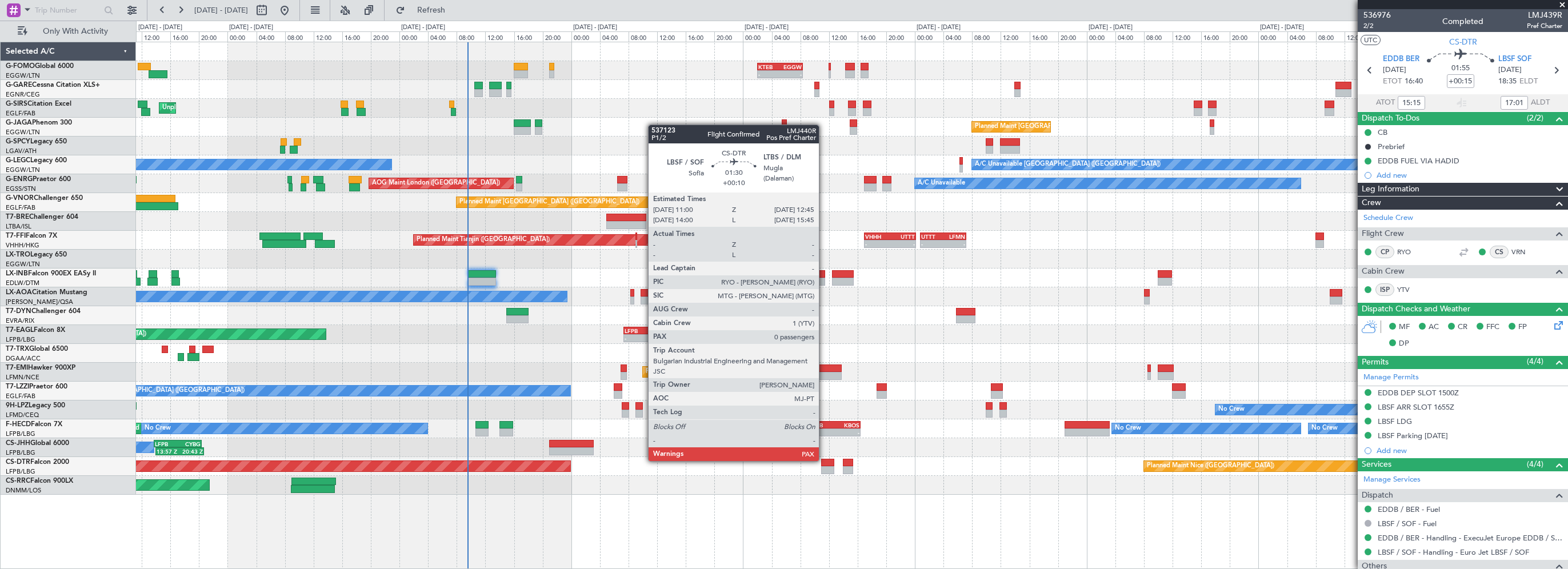
click at [824, 460] on div at bounding box center [828, 462] width 13 height 8
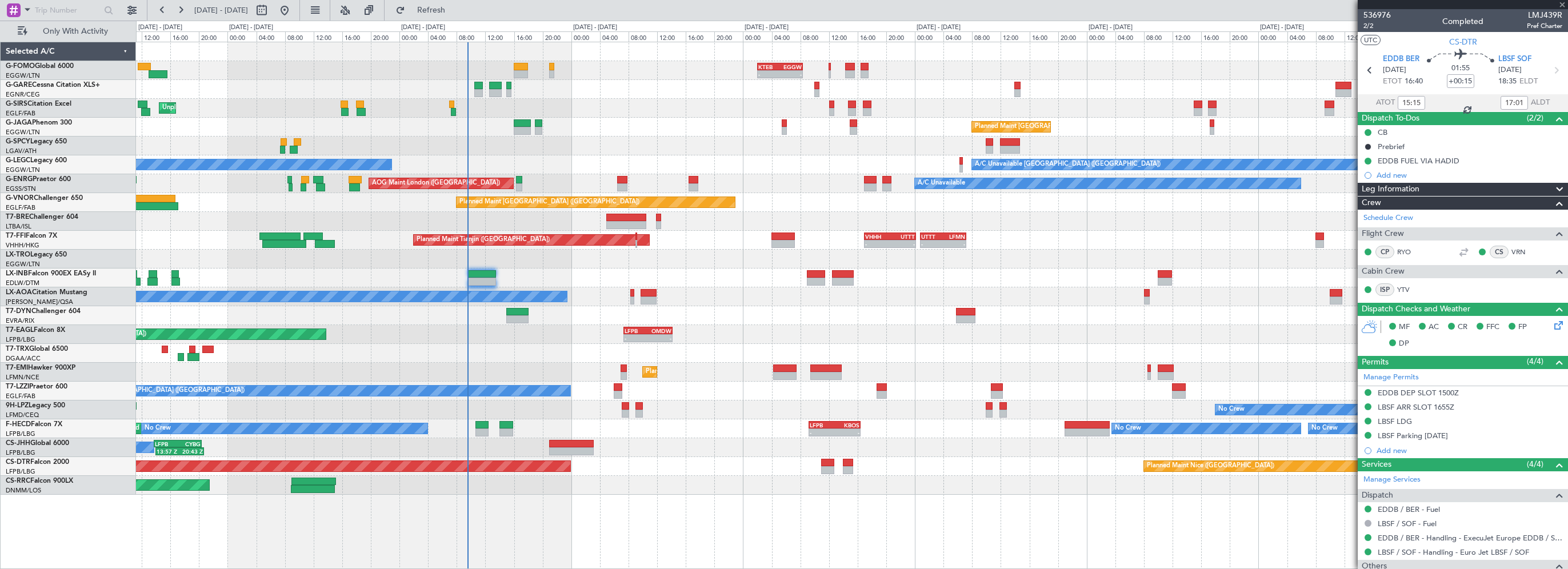
type input "+00:10"
type input "0"
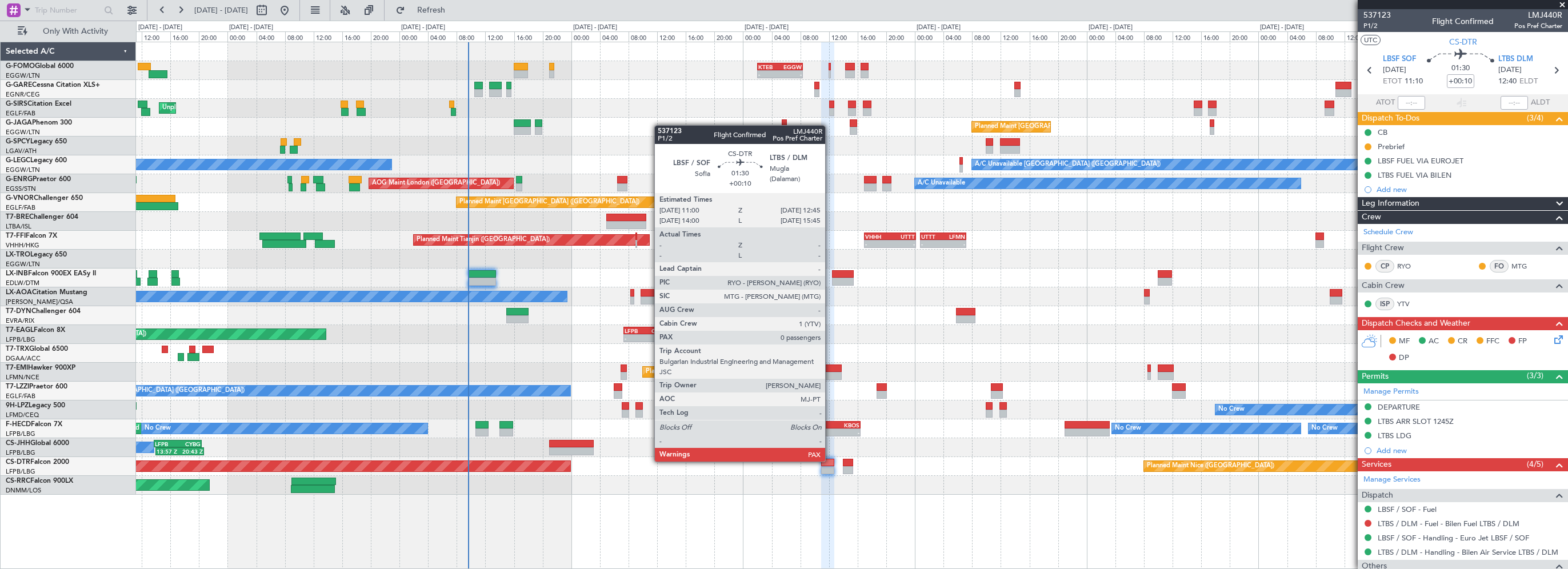
click at [830, 460] on div at bounding box center [828, 462] width 13 height 8
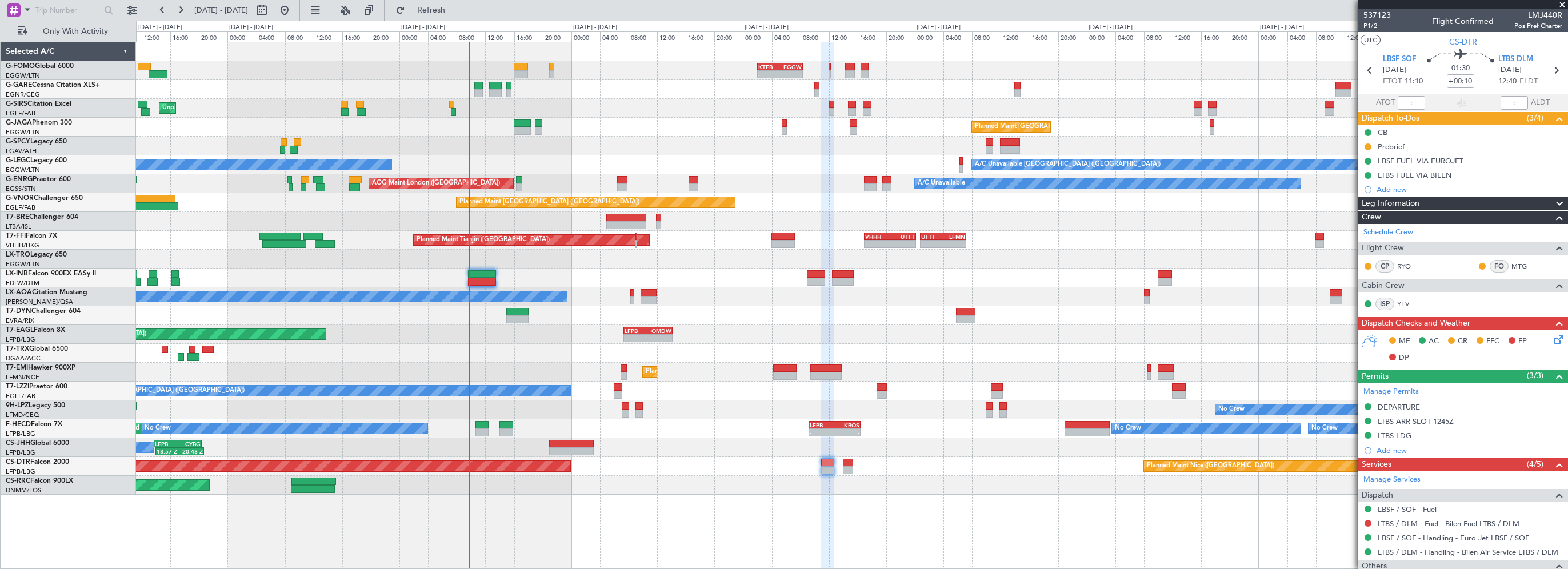
click at [1436, 203] on div "Leg Information" at bounding box center [1463, 203] width 211 height 13
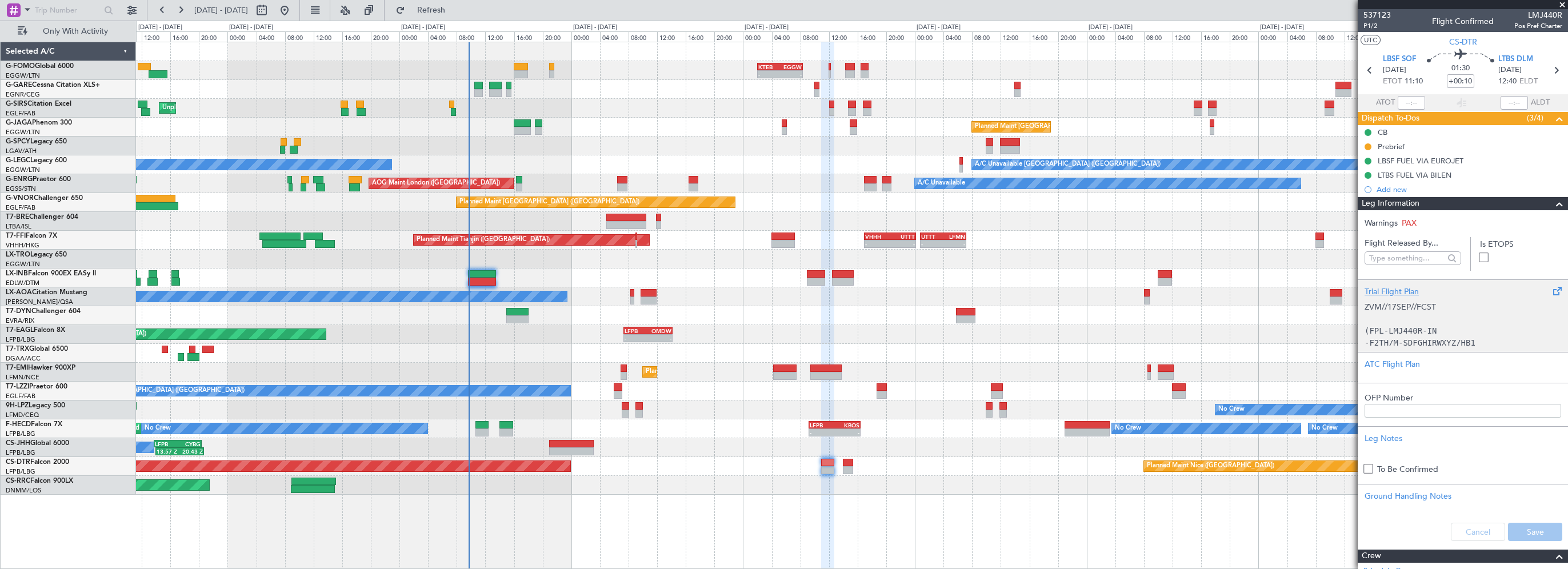
click at [1404, 291] on div "Trial Flight Plan" at bounding box center [1463, 291] width 197 height 12
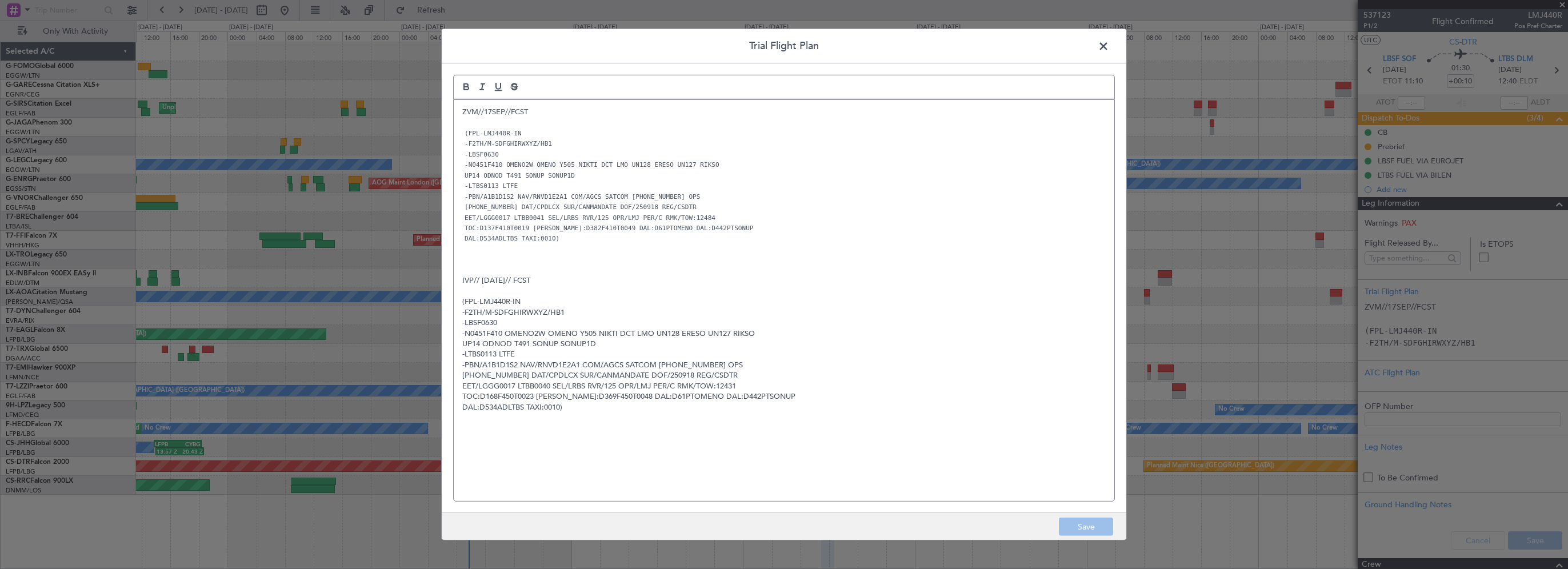
click at [853, 413] on div "ZVM//17SEP//FCST (FPL-LMJ440R-IN -F2TH/M-SDFGHIRWXYZ/HB1 -LBSF0630 -N0451F410 O…" at bounding box center [783, 300] width 660 height 401
click at [455, 110] on div "ZVM//17SEP//FCST (FPL-LMJ440R-IN -F2TH/M-SDFGHIRWXYZ/HB1 -LBSF0630 -N0451F410 O…" at bounding box center [783, 300] width 660 height 401
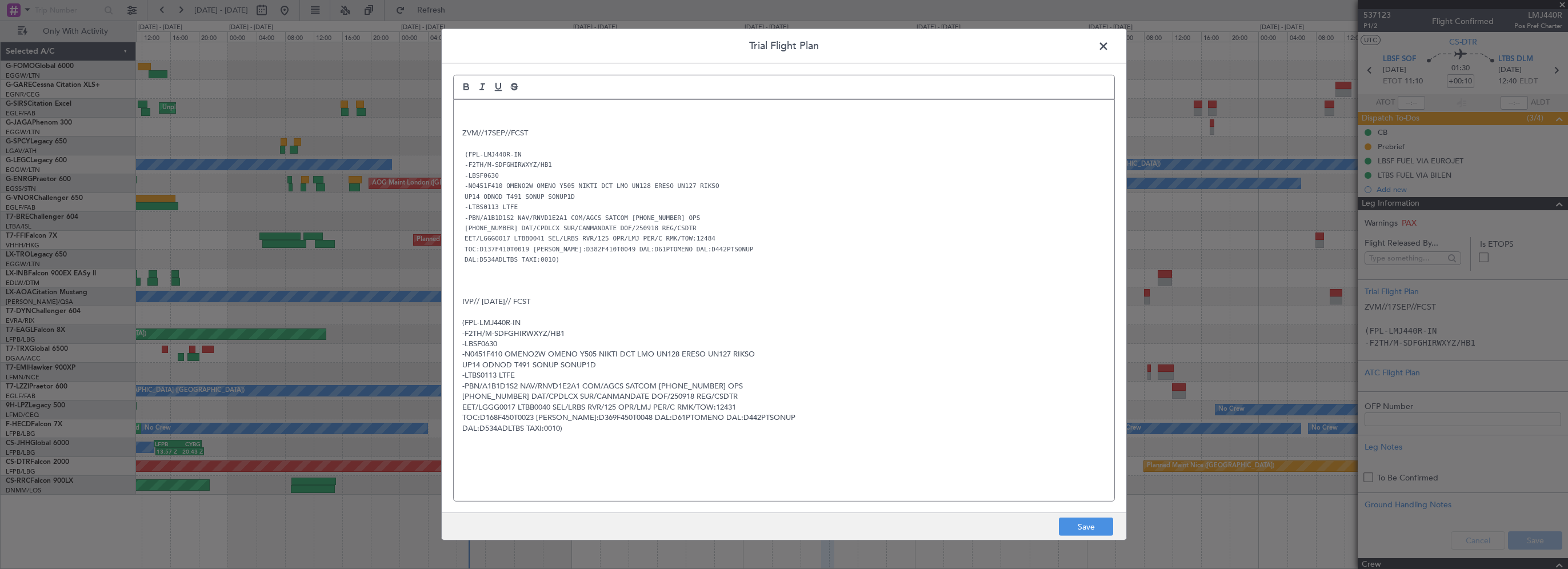
click at [491, 107] on p at bounding box center [784, 112] width 644 height 11
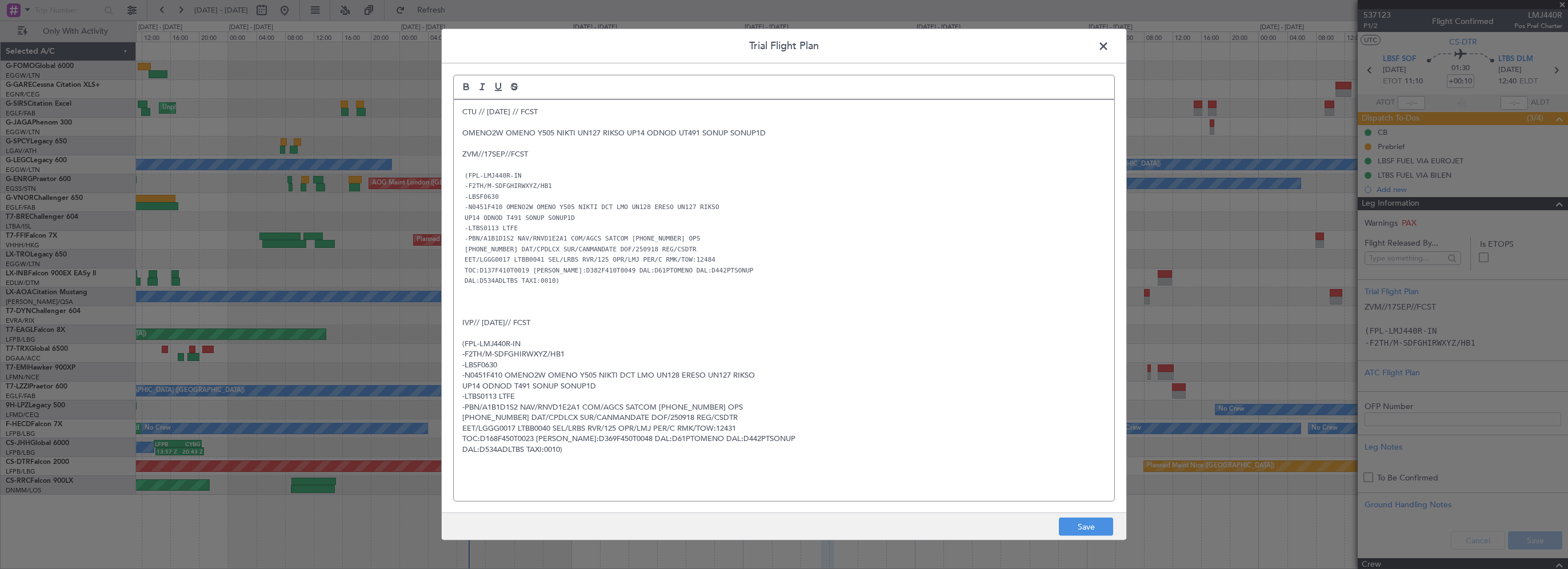
click at [543, 152] on p "ZVM//17SEP//FCST" at bounding box center [784, 154] width 644 height 11
drag, startPoint x: 766, startPoint y: 130, endPoint x: 463, endPoint y: 133, distance: 303.0
click at [463, 133] on p "OMENO2W OMENO Y505 NIKTI UN127 RIKSO UP14 ODNOD UT491 SONUP SONUP1D" at bounding box center [784, 133] width 644 height 11
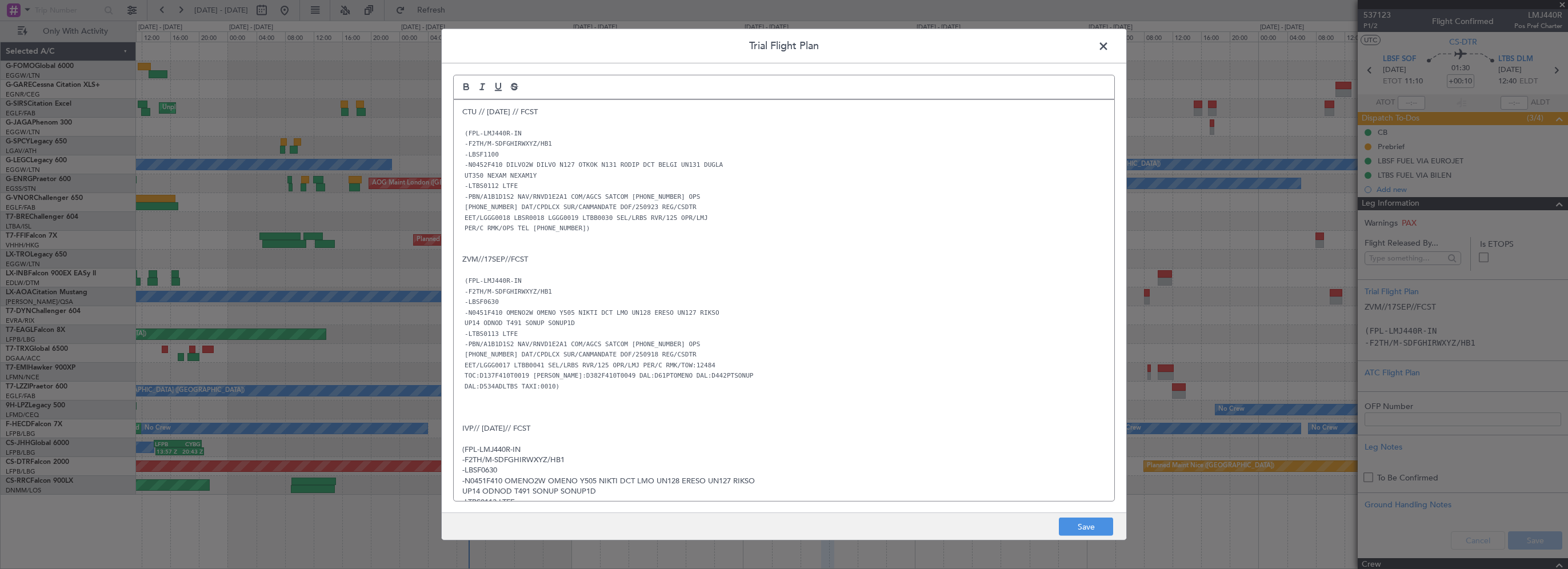
click at [892, 246] on p at bounding box center [784, 249] width 644 height 11
drag, startPoint x: 593, startPoint y: 324, endPoint x: 503, endPoint y: 311, distance: 90.9
click at [503, 311] on div "CTU // 21SEP // FCST (FPL-LMJ440R-IN -F2TH/M-SDFGHIRWXYZ/HB1 -LBSF1100 -N0452F4…" at bounding box center [783, 300] width 660 height 401
copy div "OMENO2W OMENO Y505 NIKTI DCT LMO UN128 ERESO UN127 RIKSO UP14 ODNOD T491 SONUP …"
drag, startPoint x: 744, startPoint y: 269, endPoint x: 719, endPoint y: 260, distance: 26.6
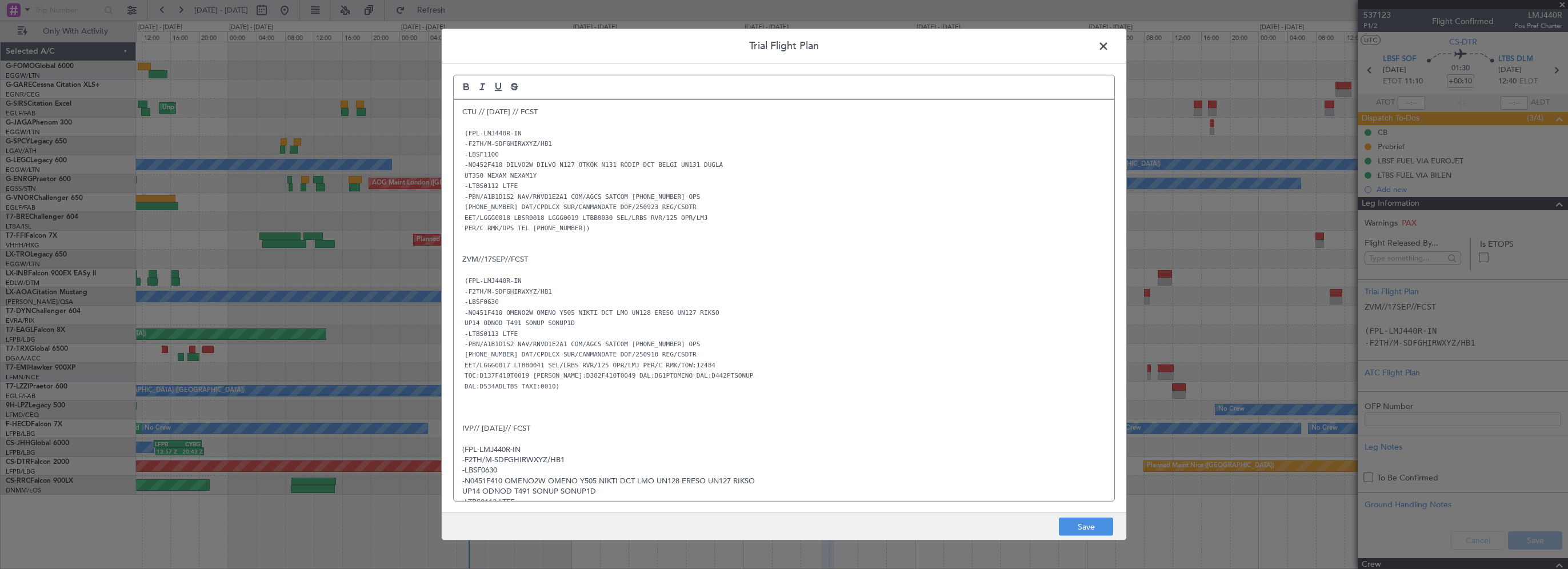
click at [744, 269] on p at bounding box center [784, 270] width 644 height 11
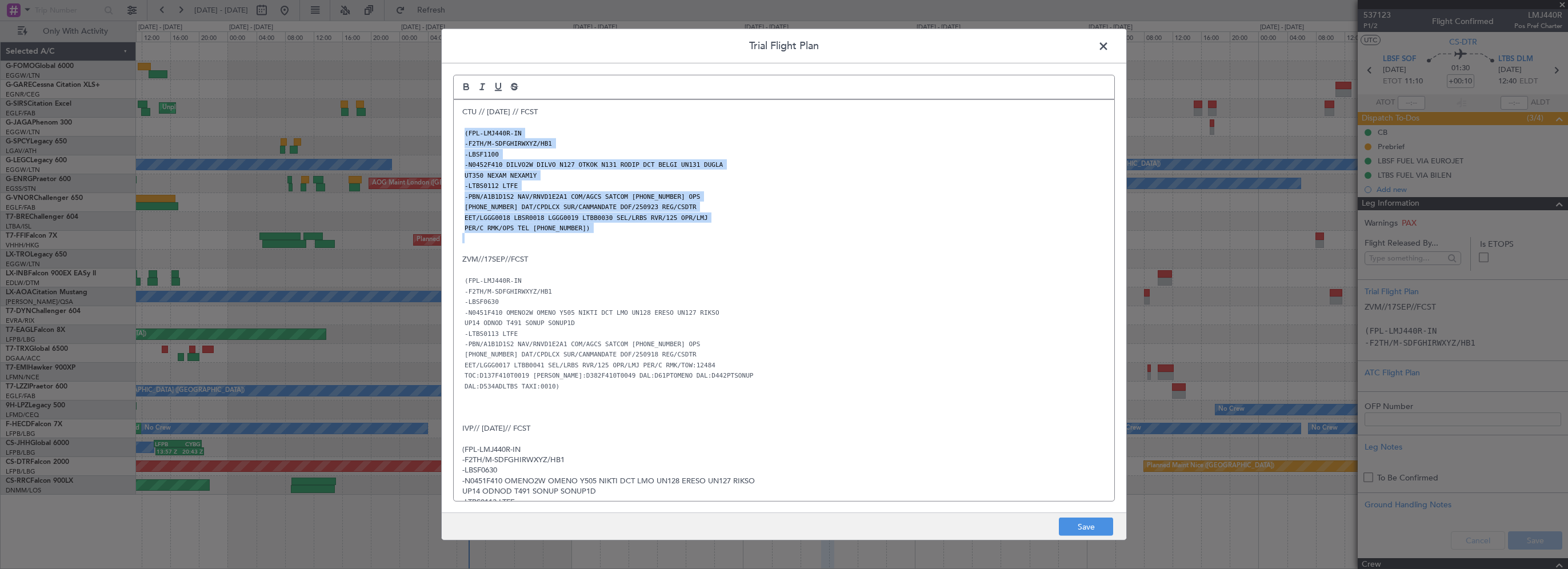
drag, startPoint x: 599, startPoint y: 235, endPoint x: 458, endPoint y: 130, distance: 175.8
click at [458, 130] on div "CTU // 21SEP // FCST (FPL-LMJ440R-IN -F2TH/M-SDFGHIRWXYZ/HB1 -LBSF1100 -N0452F4…" at bounding box center [783, 300] width 660 height 401
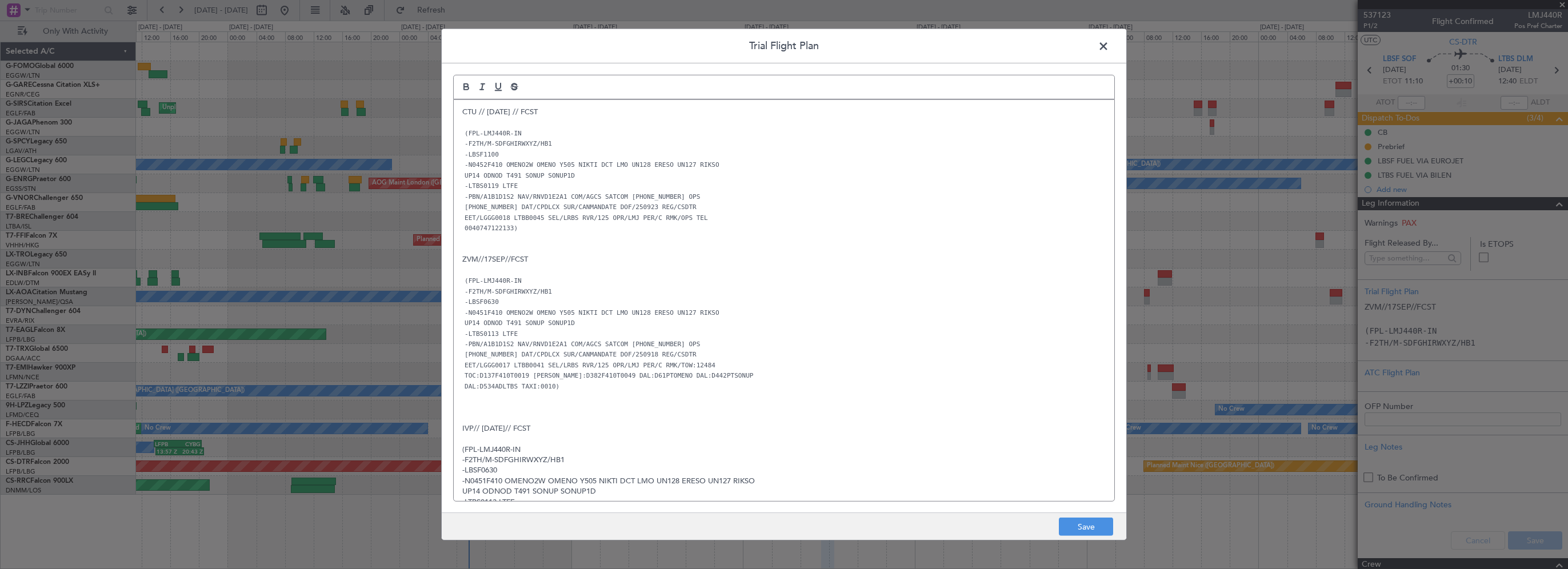
drag, startPoint x: 634, startPoint y: 177, endPoint x: 848, endPoint y: 232, distance: 221.0
click at [848, 232] on p "0040747122133)" at bounding box center [784, 228] width 644 height 11
click at [1103, 523] on button "Save" at bounding box center [1086, 527] width 54 height 18
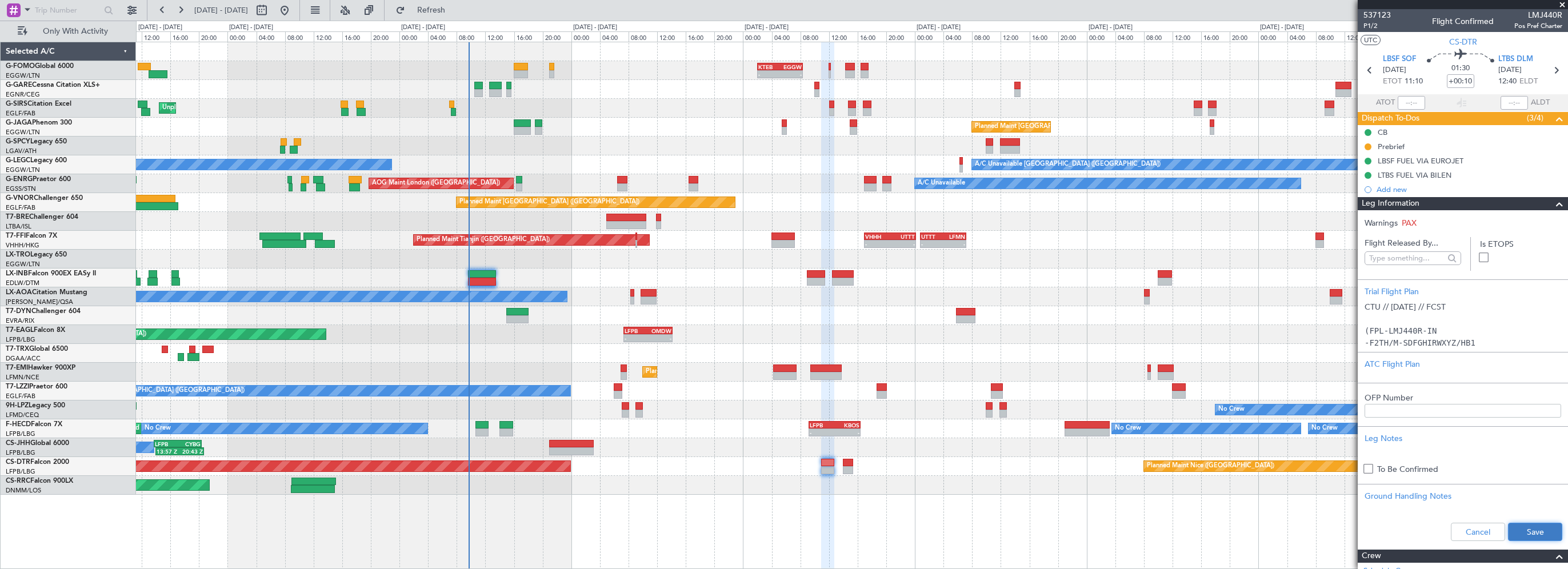
click at [1539, 527] on button "Save" at bounding box center [1535, 532] width 54 height 18
click at [1464, 79] on mat-tooltip-component "Flight Time" at bounding box center [1457, 89] width 53 height 30
click at [1456, 81] on input "+00:10" at bounding box center [1460, 81] width 27 height 14
type input "+00:00"
click at [1553, 207] on span at bounding box center [1560, 204] width 14 height 14
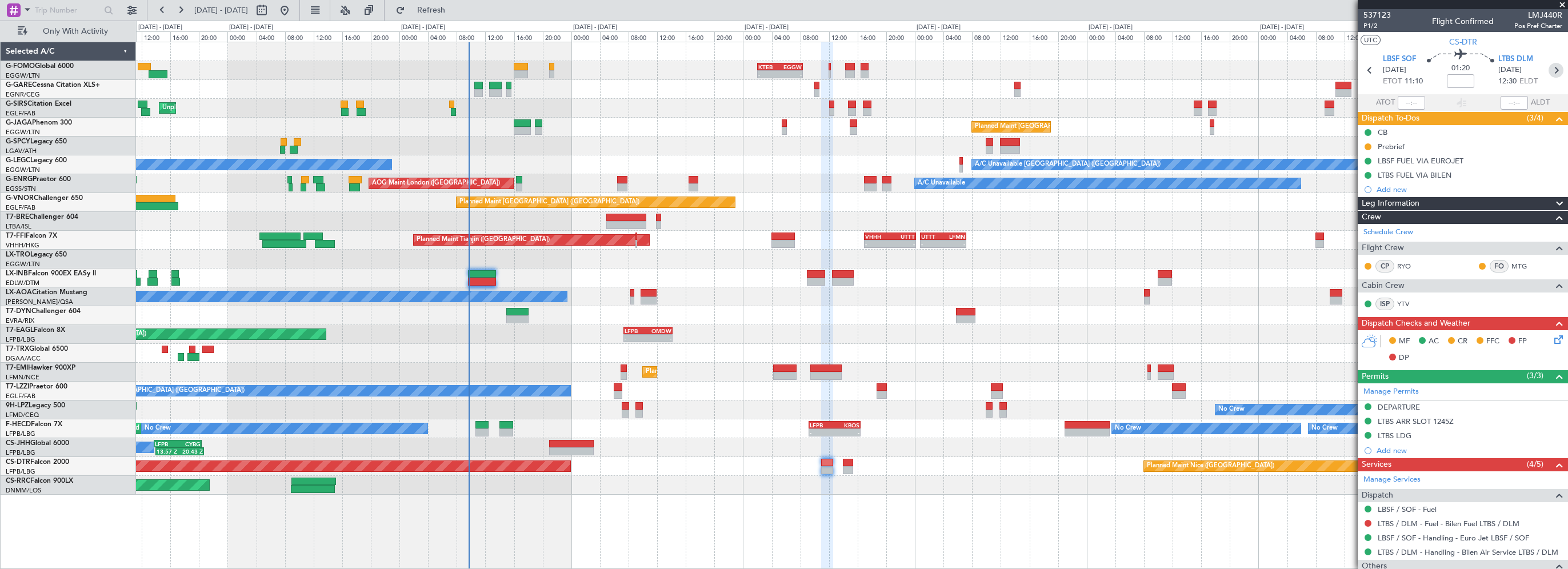
click at [1550, 69] on icon at bounding box center [1555, 70] width 15 height 15
type input "2"
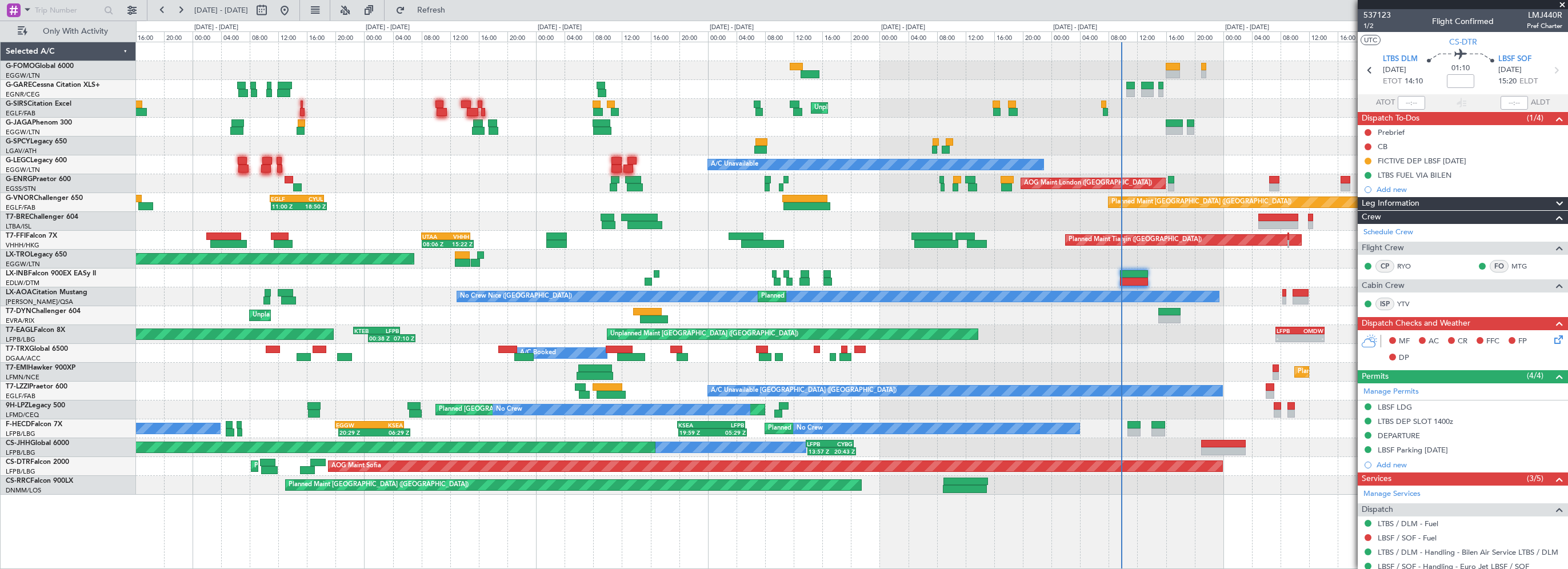
click at [1072, 502] on div "- - KTEB 02:00 Z EGGW 08:25 Z OLBA 11:00 Z KTEB 22:45 Z 10:50 Z 22:30 Z Unplann…" at bounding box center [852, 304] width 1432 height 527
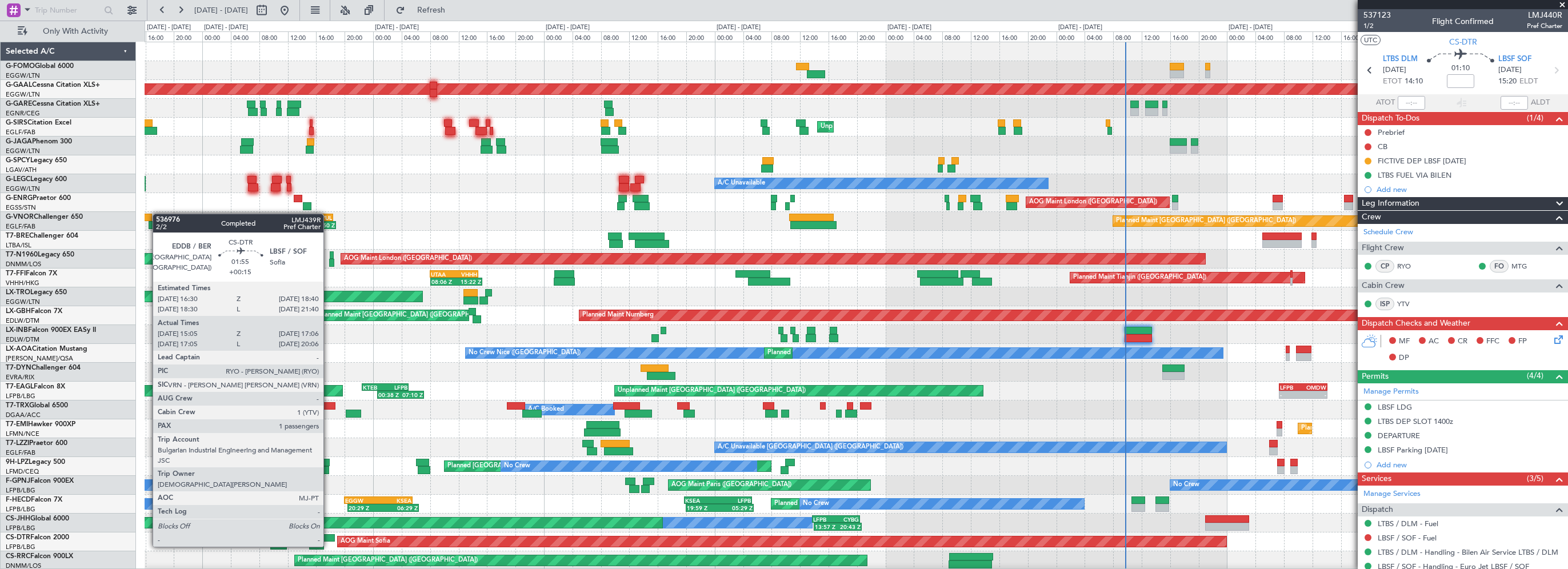
click at [328, 535] on div at bounding box center [327, 537] width 15 height 8
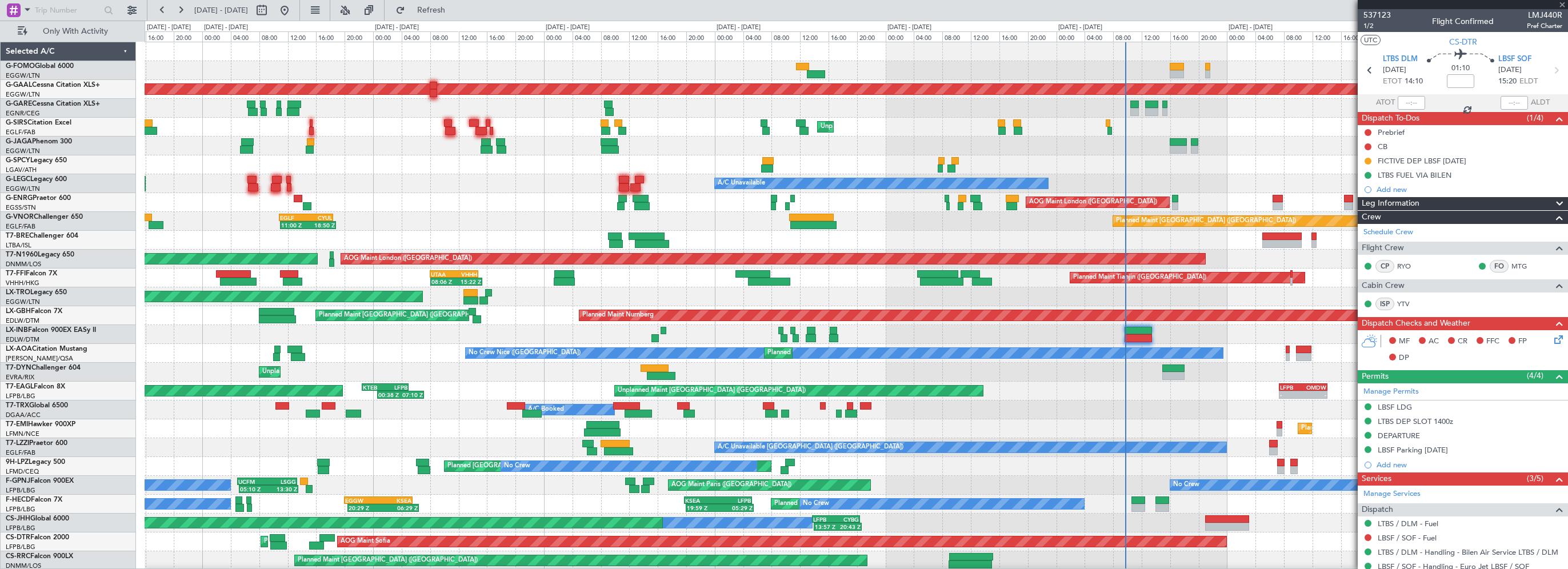
type input "+00:15"
type input "15:15"
type input "17:01"
type input "1"
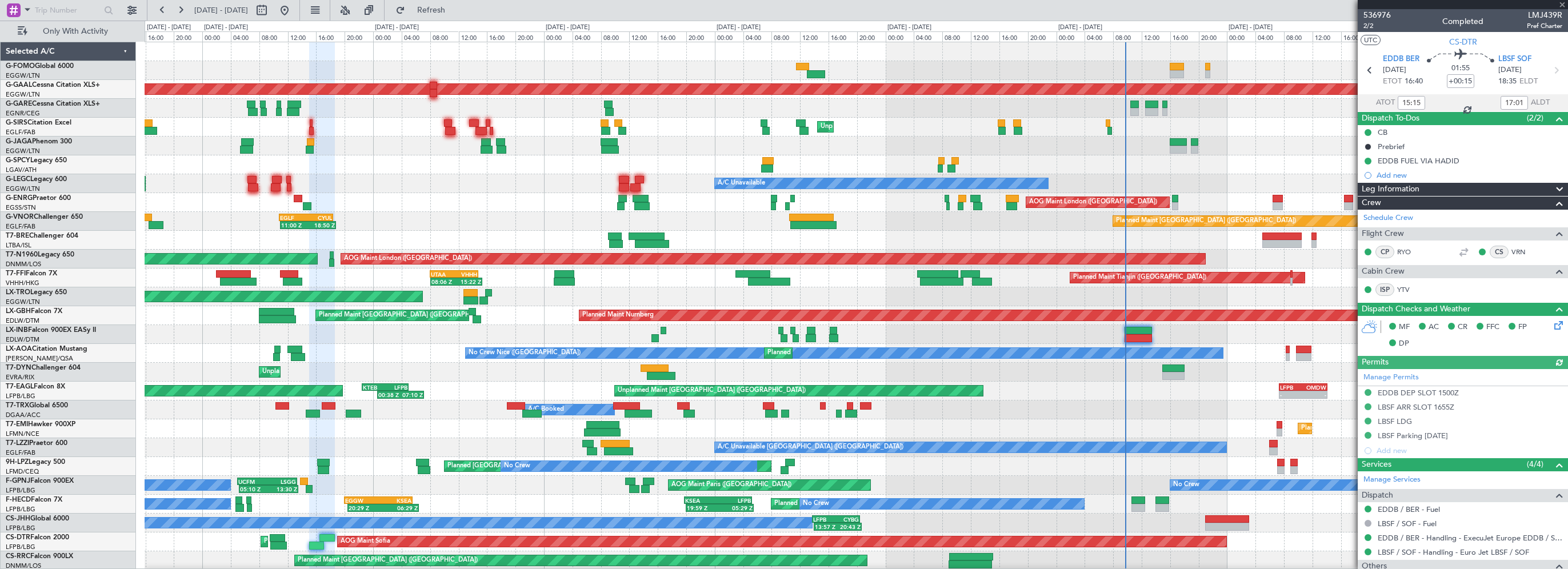
click at [1447, 192] on div "Leg Information" at bounding box center [1463, 189] width 211 height 13
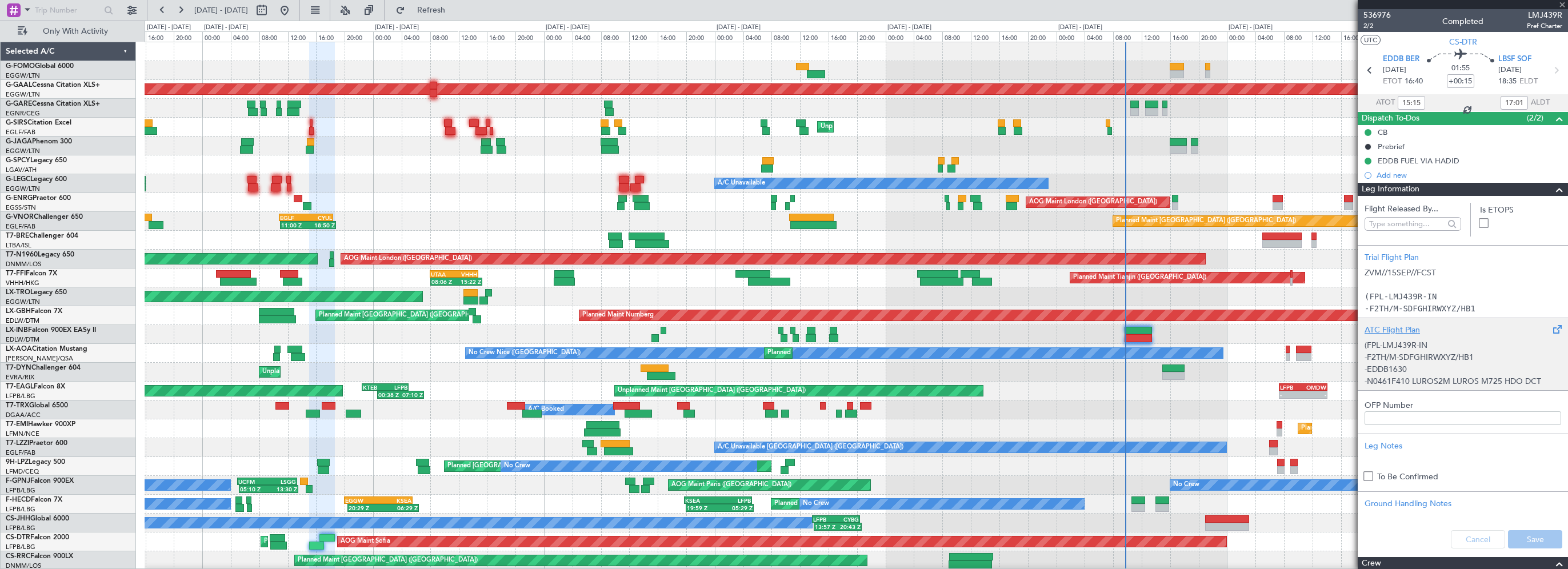
click at [1394, 327] on div "ATC Flight Plan" at bounding box center [1463, 330] width 197 height 12
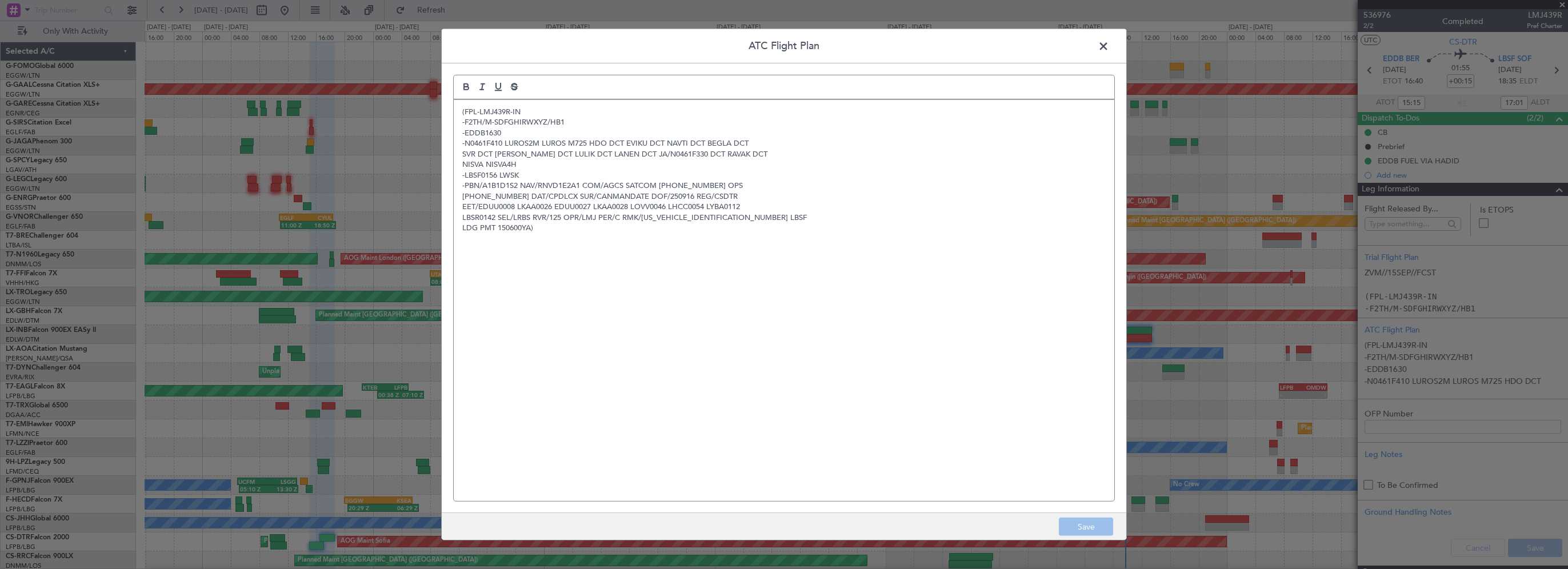
drag, startPoint x: 703, startPoint y: 304, endPoint x: 651, endPoint y: 260, distance: 68.1
click at [703, 304] on div "(FPL-LMJ439R-IN -F2TH/M-SDFGHIRWXYZ/HB1 -EDDB1630 -N0461F410 LUROS2M LUROS M725…" at bounding box center [783, 300] width 660 height 401
click at [1109, 46] on span at bounding box center [1109, 49] width 0 height 23
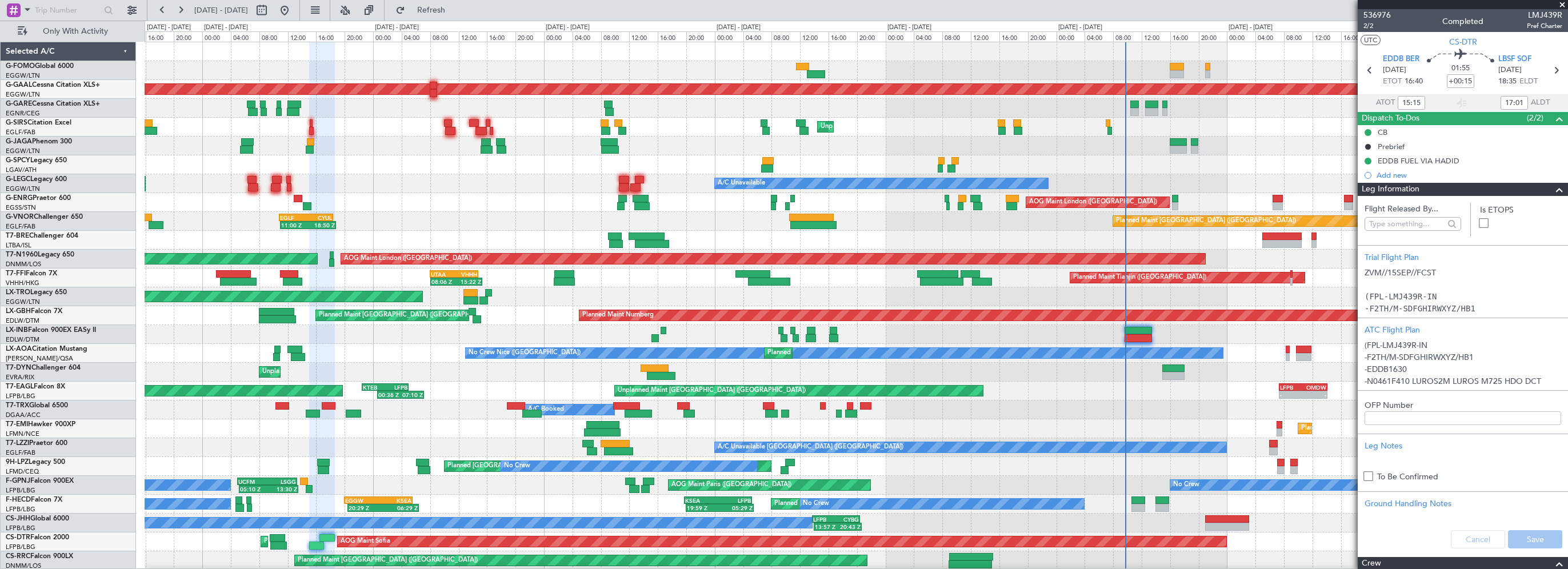
click at [1553, 187] on span at bounding box center [1560, 190] width 14 height 14
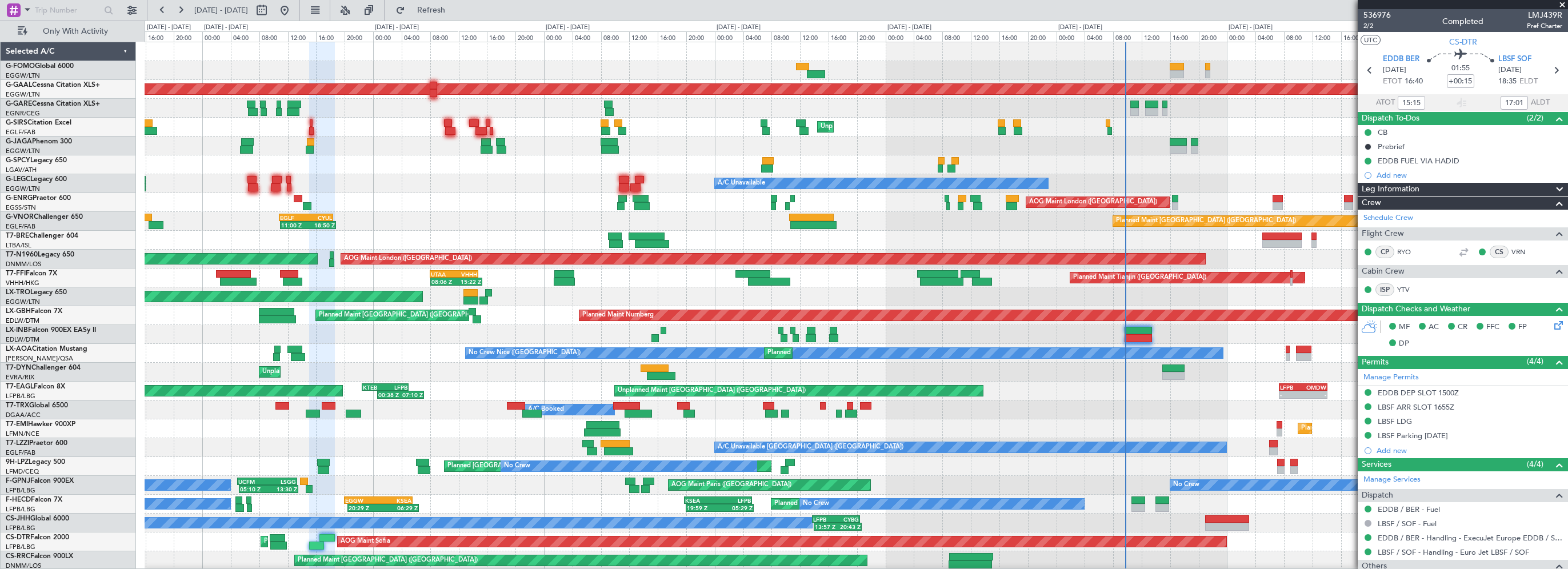
drag, startPoint x: 1393, startPoint y: 380, endPoint x: 1225, endPoint y: 386, distance: 168.1
click at [1258, 382] on fb-app "15 Sep 2025 - 23 Sep 2025 Refresh Quick Links Only With Activity - - KTEB 02:00…" at bounding box center [784, 288] width 1568 height 561
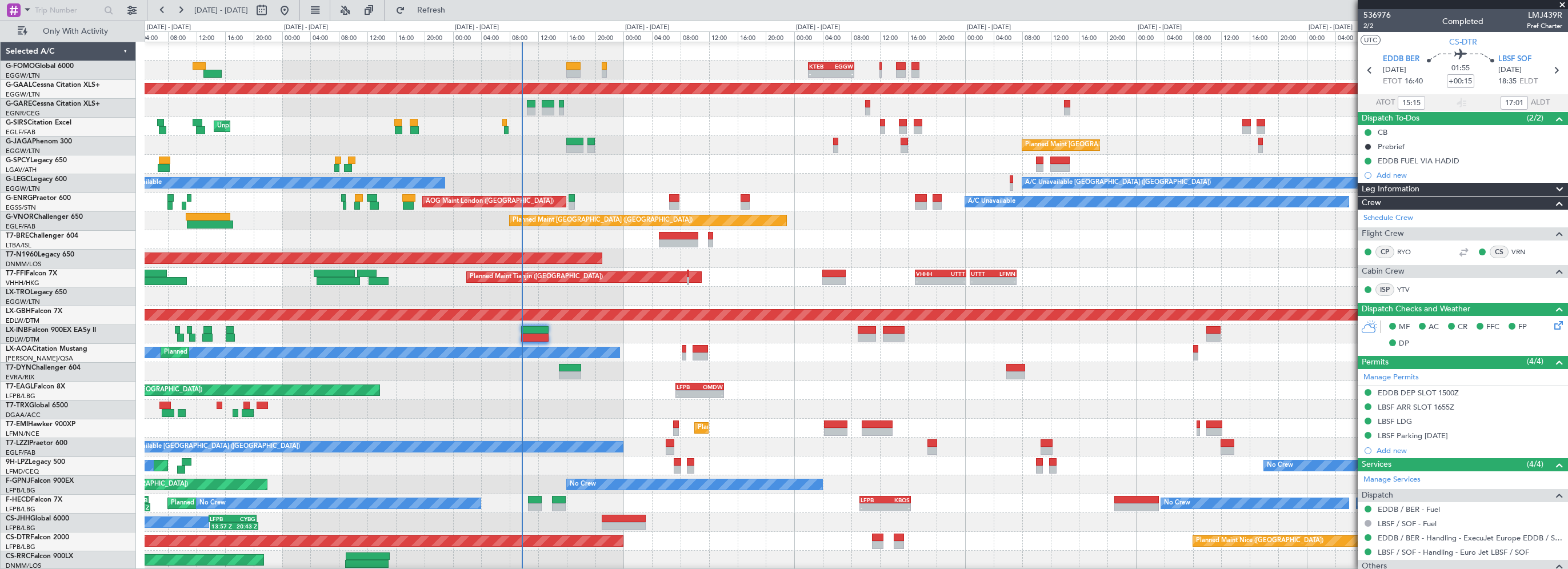
click at [599, 380] on div "- - KTEB 02:00 Z EGGW 08:25 Z - - EGGW 09:00 Z KTEB 16:20 Z Planned Maint Dusse…" at bounding box center [856, 305] width 1423 height 528
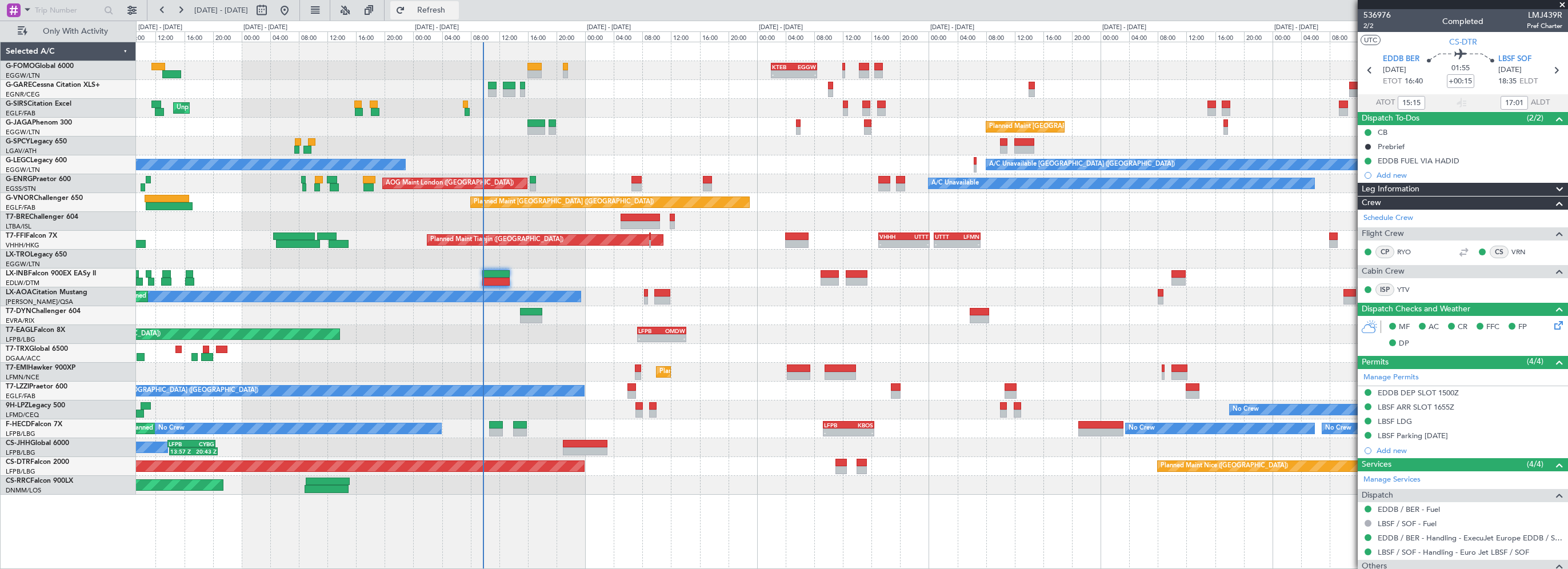
click at [451, 8] on span "Refresh" at bounding box center [431, 10] width 48 height 8
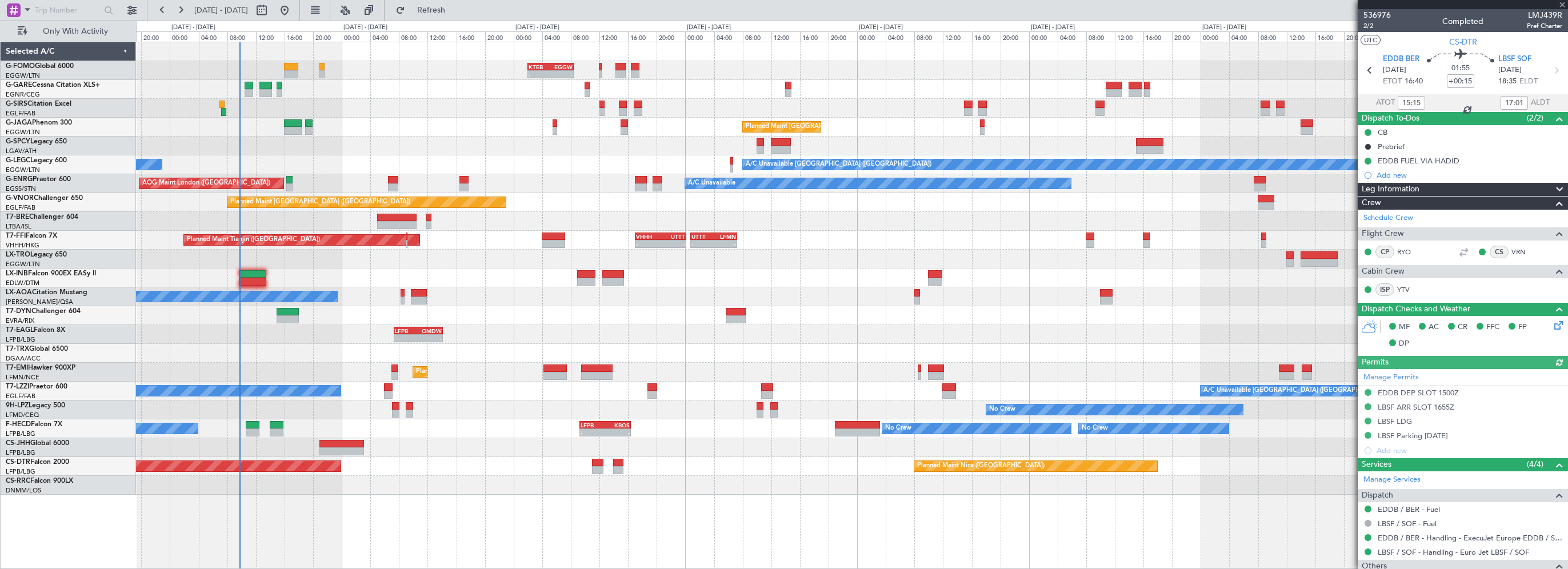
click at [594, 507] on div "- - KTEB 02:00 Z EGGW 08:25 Z - - EGGW 09:00 Z KTEB 16:20 Z Unplanned Maint [GE…" at bounding box center [852, 304] width 1432 height 527
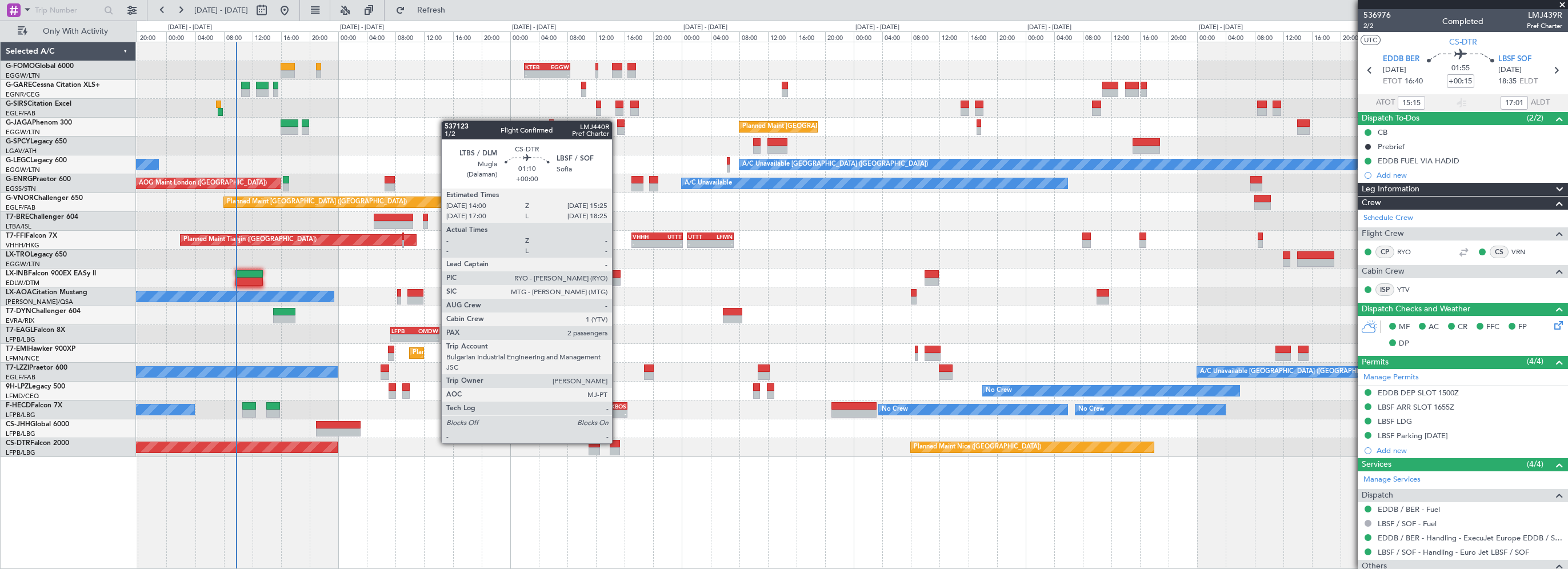
click at [616, 442] on div at bounding box center [615, 443] width 11 height 8
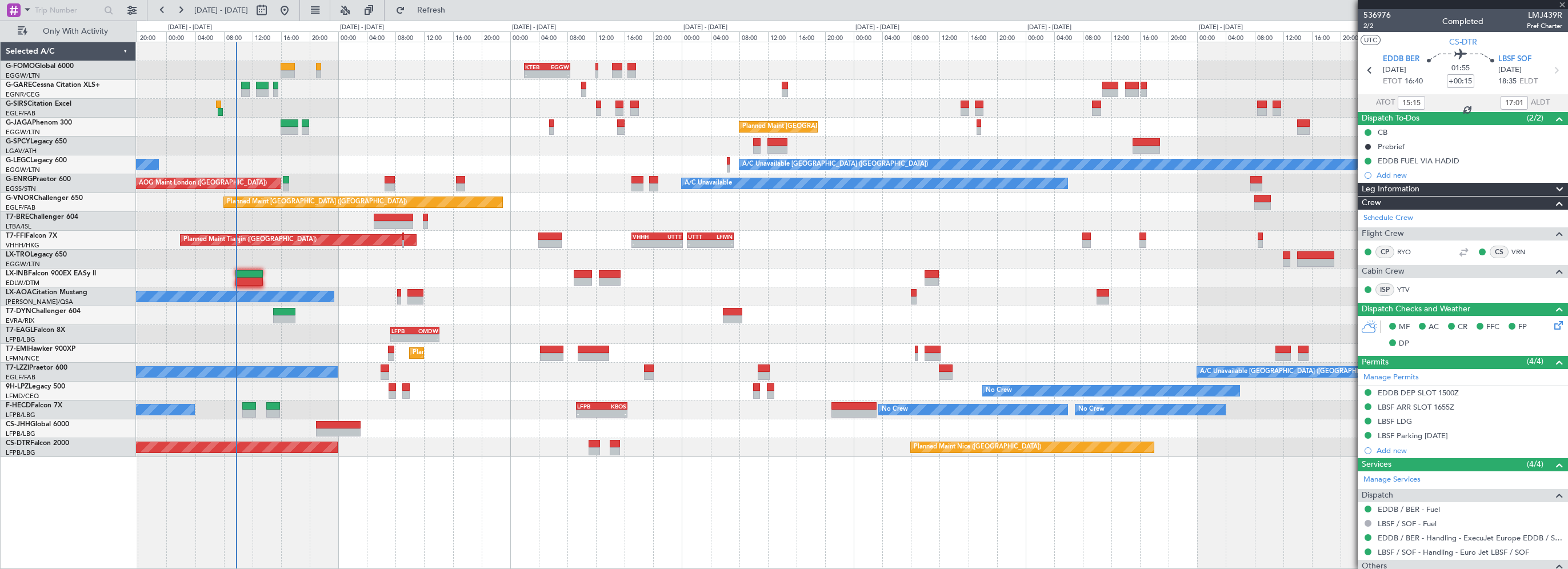
type input "2"
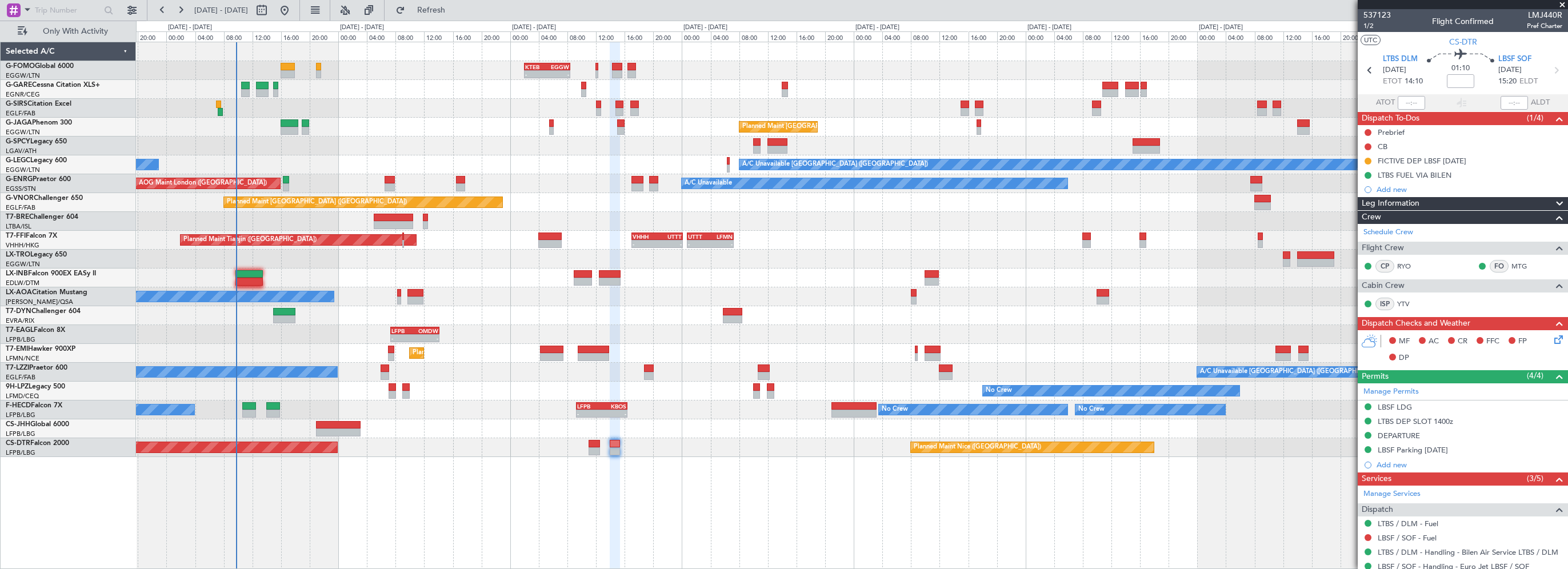
scroll to position [114, 0]
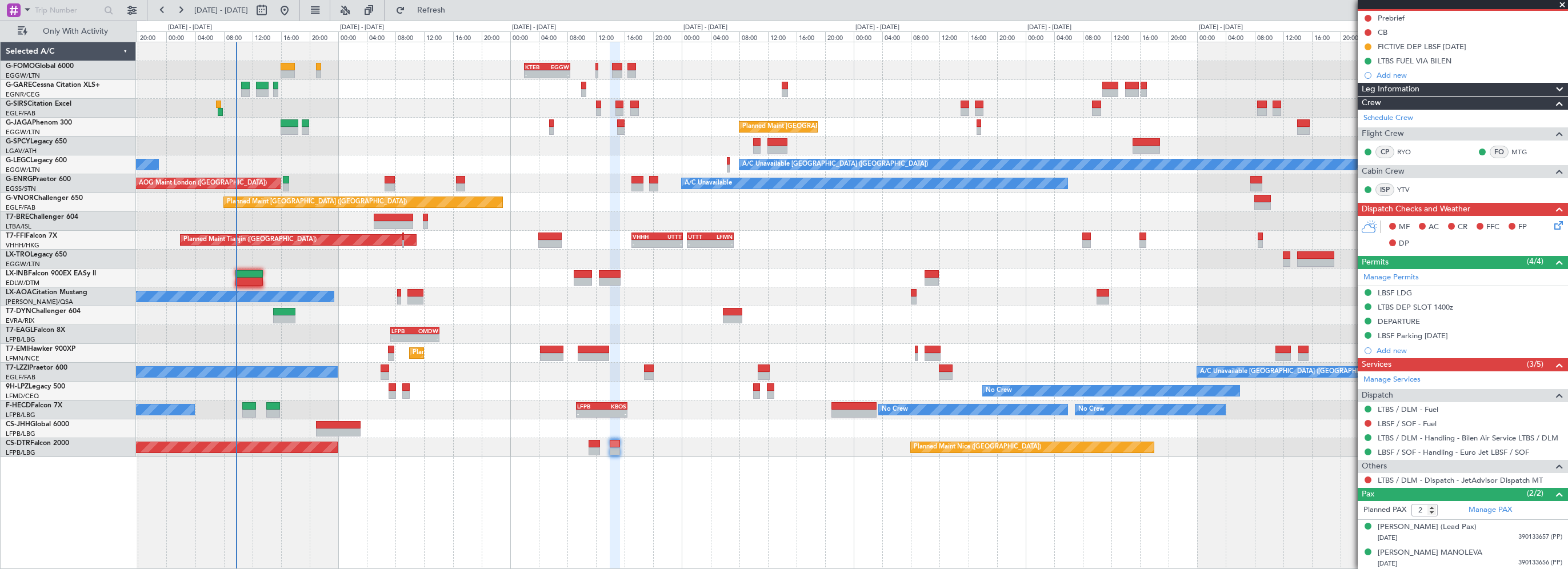
click at [1417, 84] on span "Leg Information" at bounding box center [1390, 89] width 58 height 13
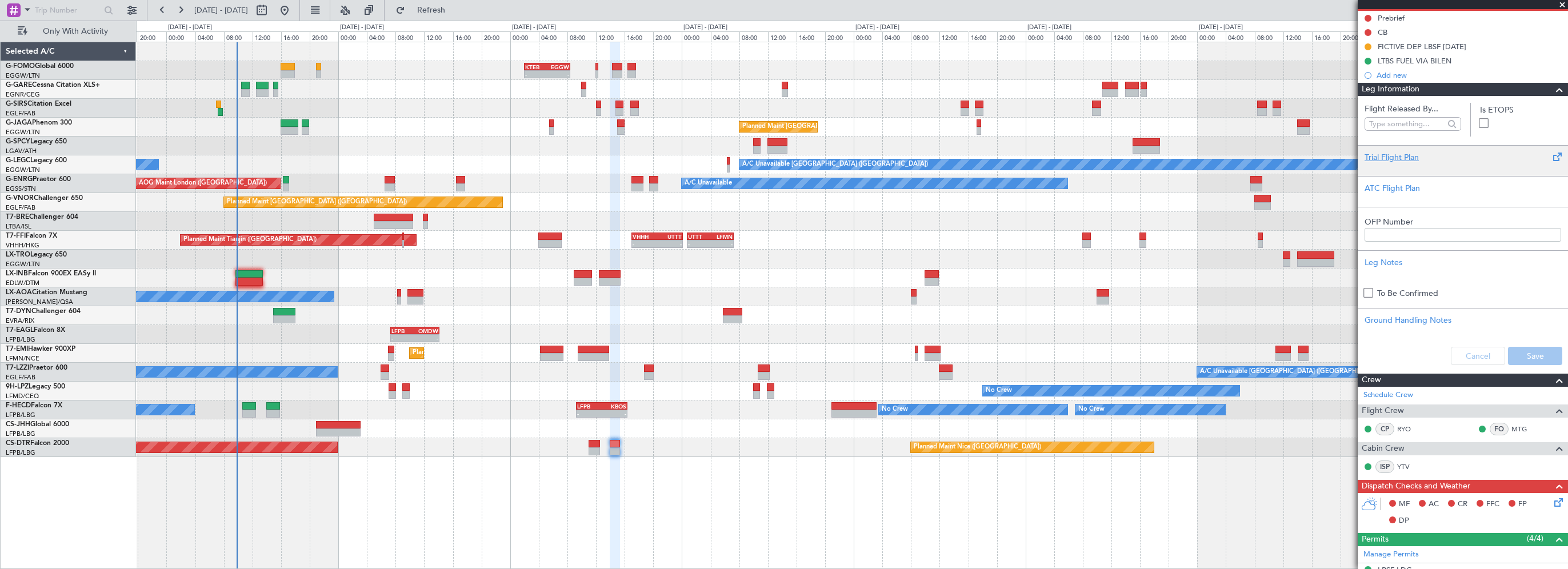
click at [1379, 158] on div "Trial Flight Plan" at bounding box center [1463, 157] width 197 height 12
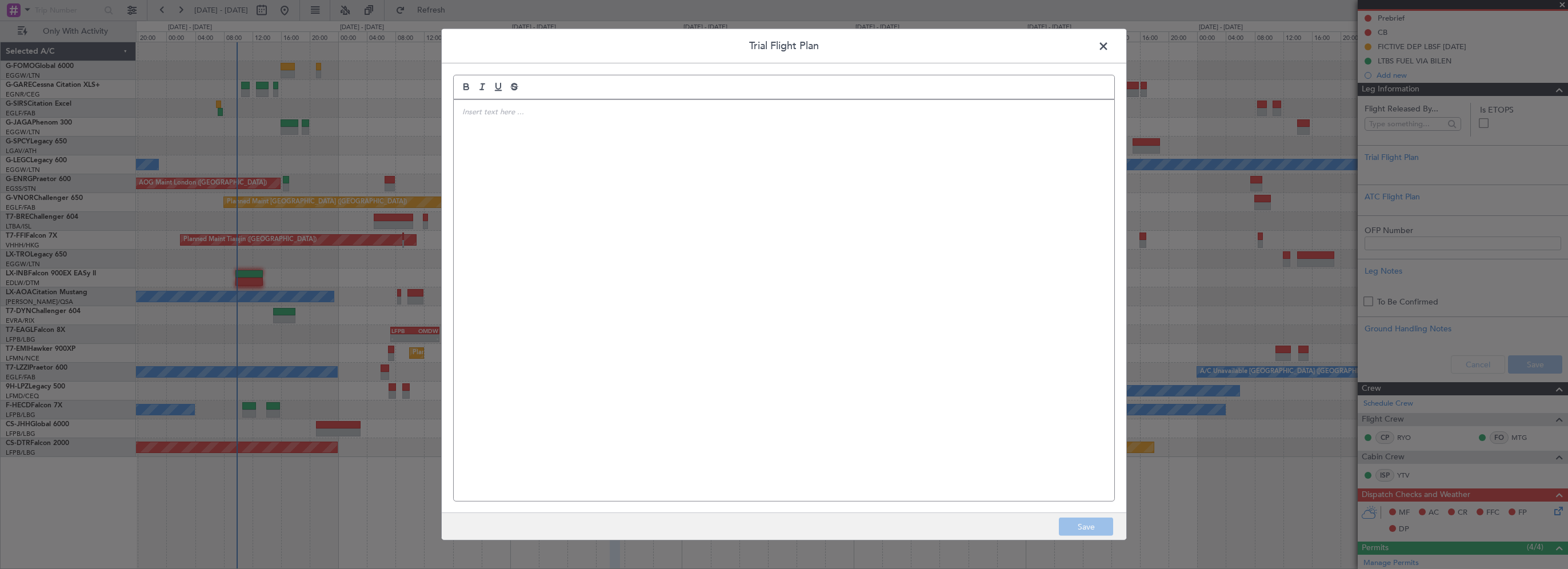
click at [1065, 175] on div at bounding box center [783, 300] width 660 height 401
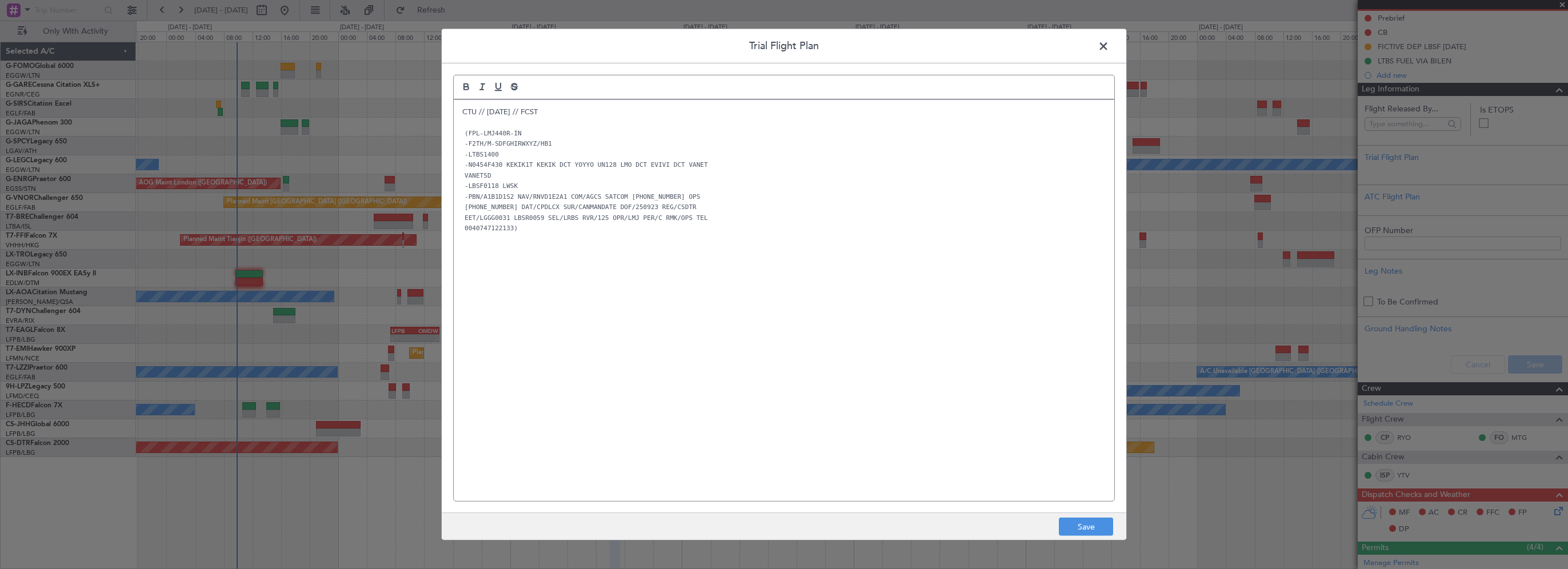
scroll to position [0, 0]
click at [844, 336] on div "CTU // [DATE] // FCST (FPL-LMJ440R-IN -F2TH/M-SDFGHIRWXYZ/HB1 -LTBS1400 -N0454F…" at bounding box center [783, 300] width 660 height 401
click at [1079, 521] on button "Save" at bounding box center [1086, 527] width 54 height 18
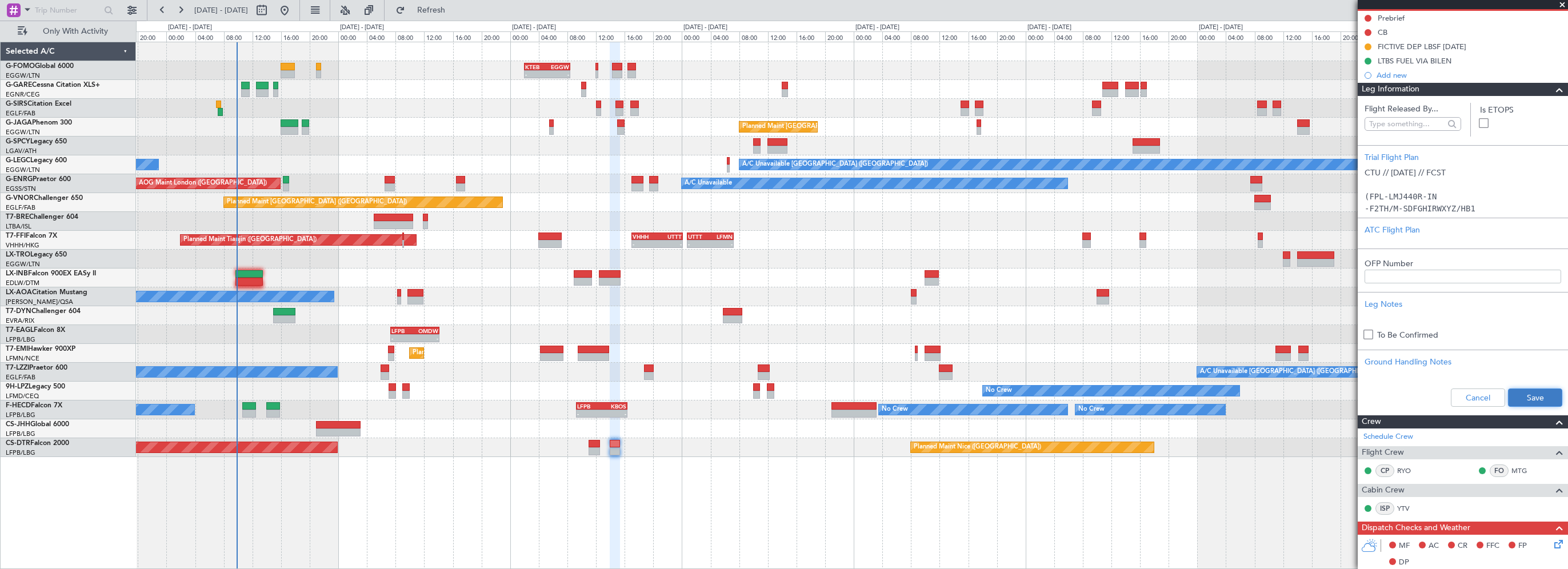
click at [1539, 391] on button "Save" at bounding box center [1535, 398] width 54 height 18
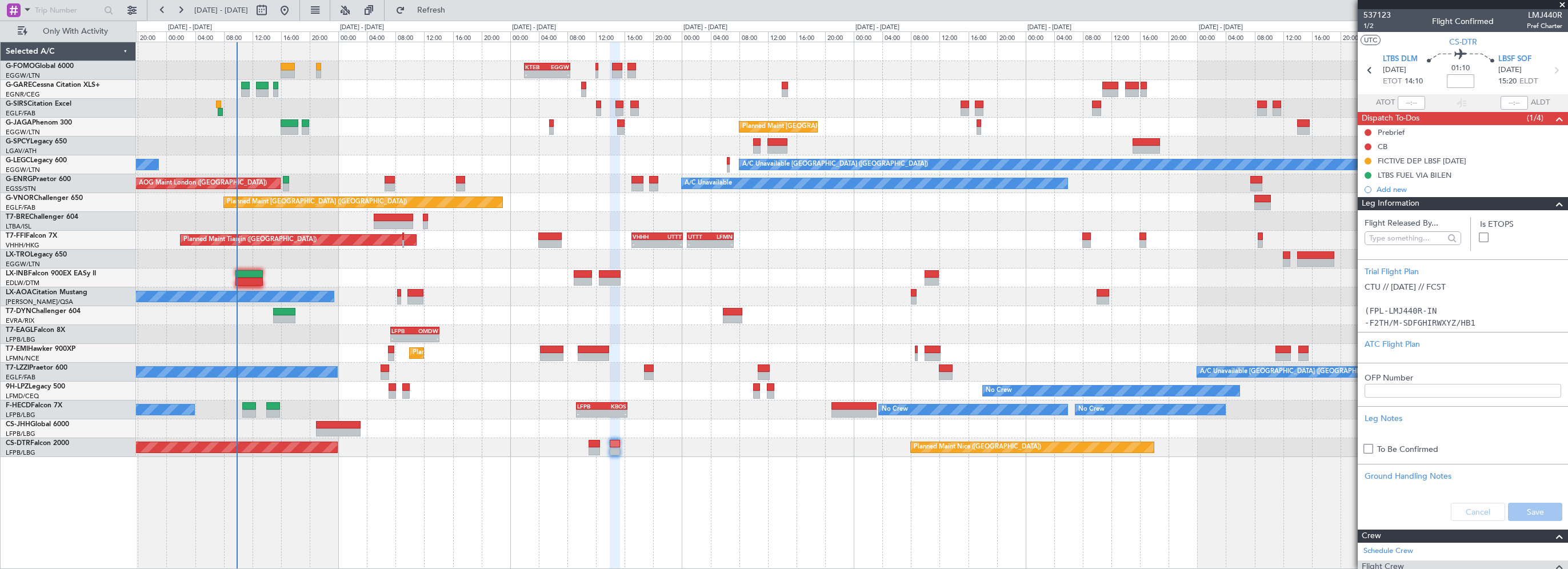
drag, startPoint x: 1463, startPoint y: 78, endPoint x: 1566, endPoint y: 78, distance: 103.0
click at [1463, 79] on input at bounding box center [1460, 81] width 27 height 14
type input "+00:10"
click at [1553, 199] on span at bounding box center [1560, 204] width 14 height 14
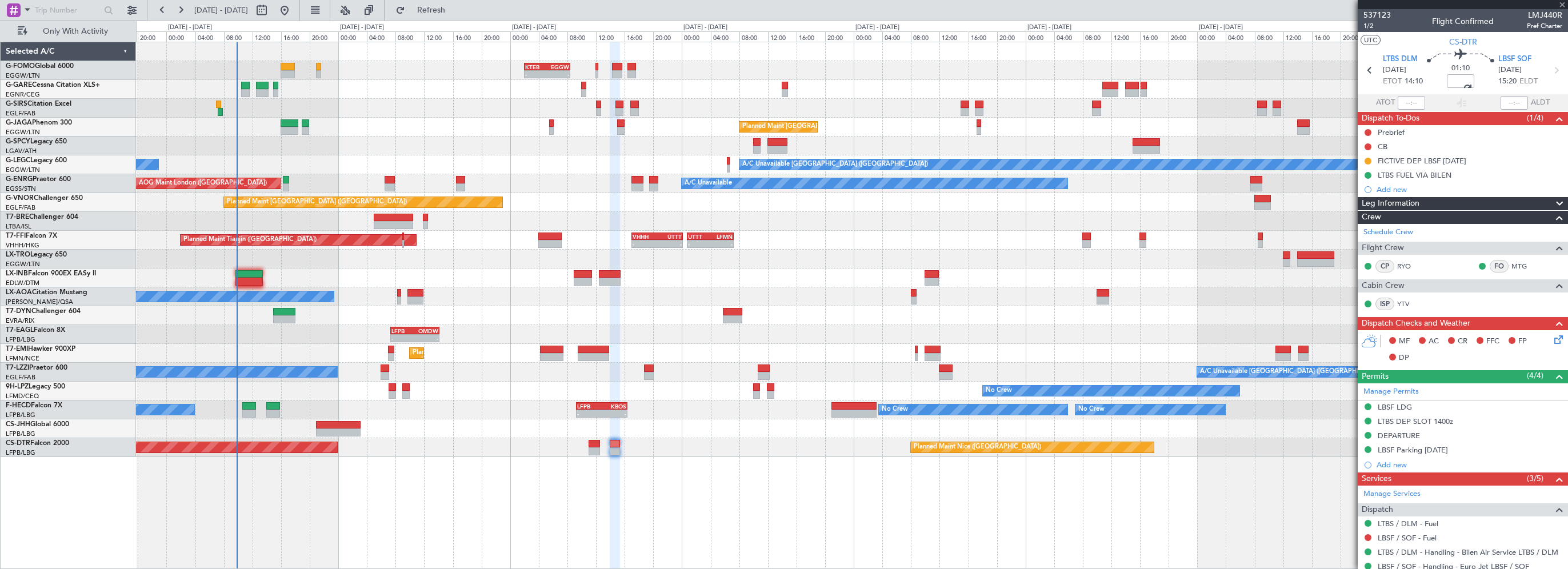
click at [1206, 464] on div "- - KTEB 02:00 Z EGGW 08:25 Z - - EGGW 09:00 Z KTEB 16:20 Z Unplanned Maint [GE…" at bounding box center [852, 304] width 1432 height 527
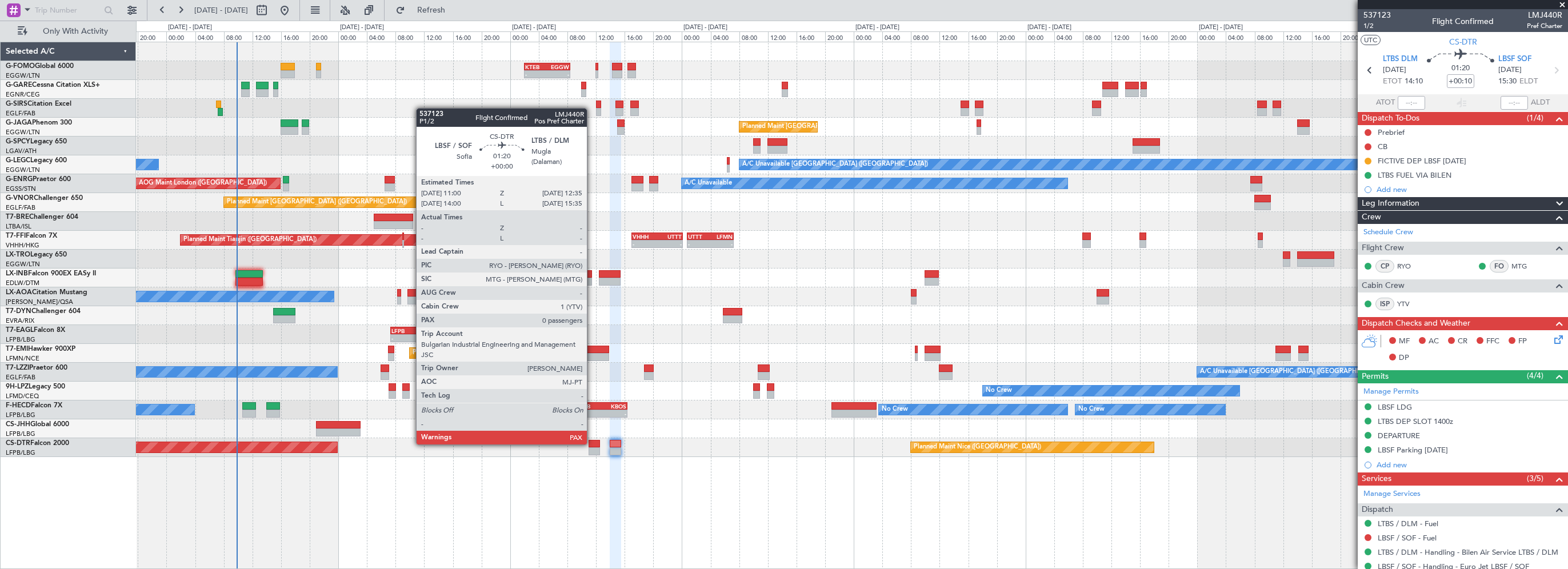
click at [592, 443] on div at bounding box center [594, 443] width 11 height 8
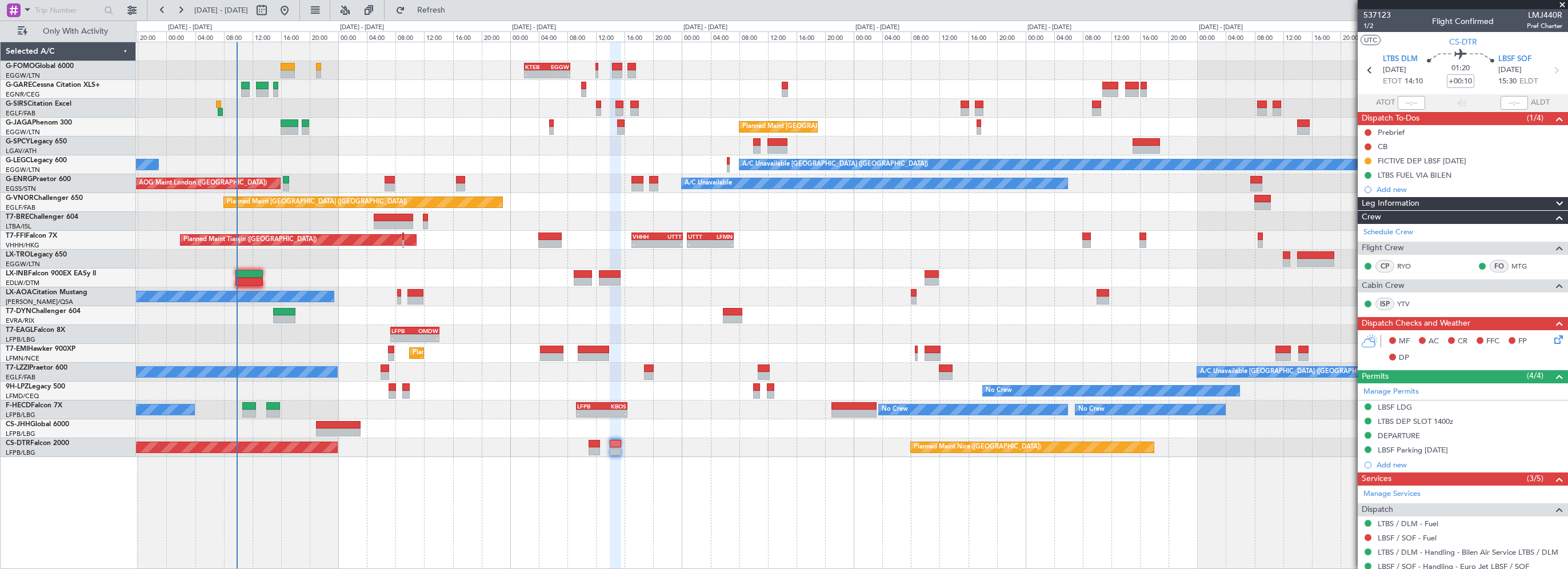
click at [1552, 340] on icon at bounding box center [1556, 337] width 9 height 9
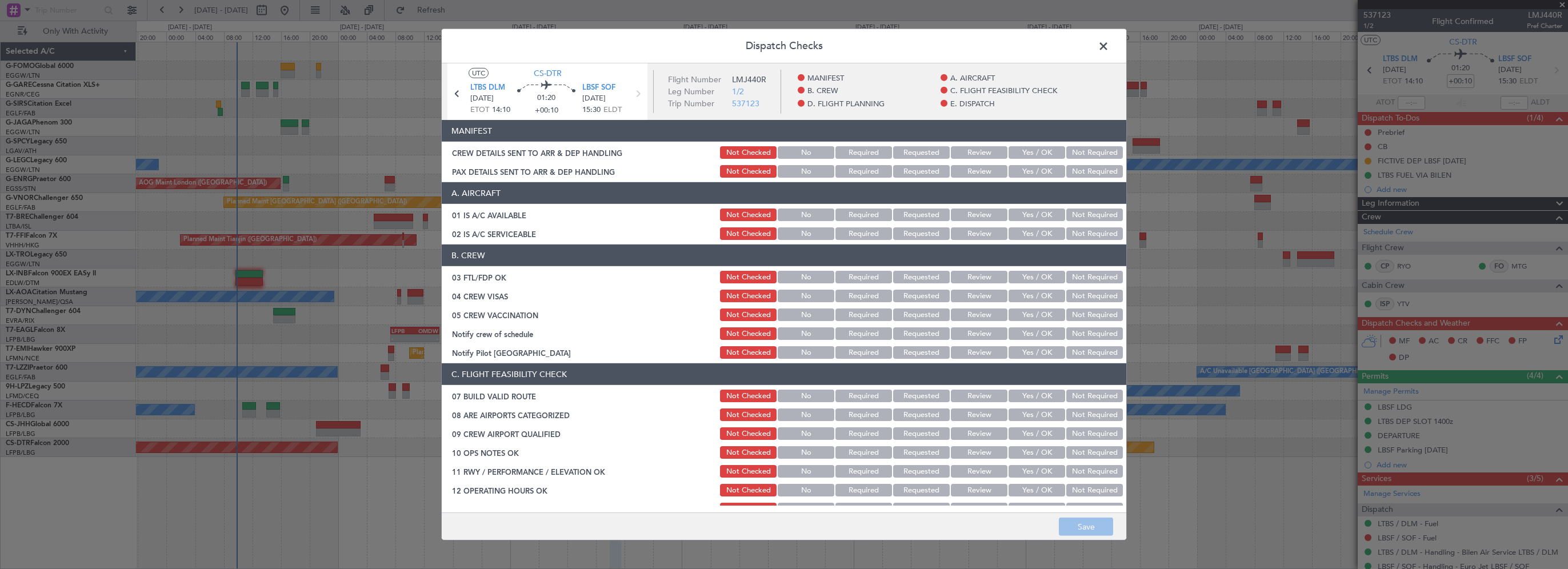
drag, startPoint x: 1028, startPoint y: 208, endPoint x: 1023, endPoint y: 229, distance: 21.6
click at [1028, 210] on button "Yes / OK" at bounding box center [1037, 215] width 57 height 13
click at [1023, 229] on button "Yes / OK" at bounding box center [1037, 234] width 57 height 13
click at [1031, 393] on button "Yes / OK" at bounding box center [1037, 396] width 57 height 13
click at [1027, 450] on button "Yes / OK" at bounding box center [1037, 453] width 57 height 13
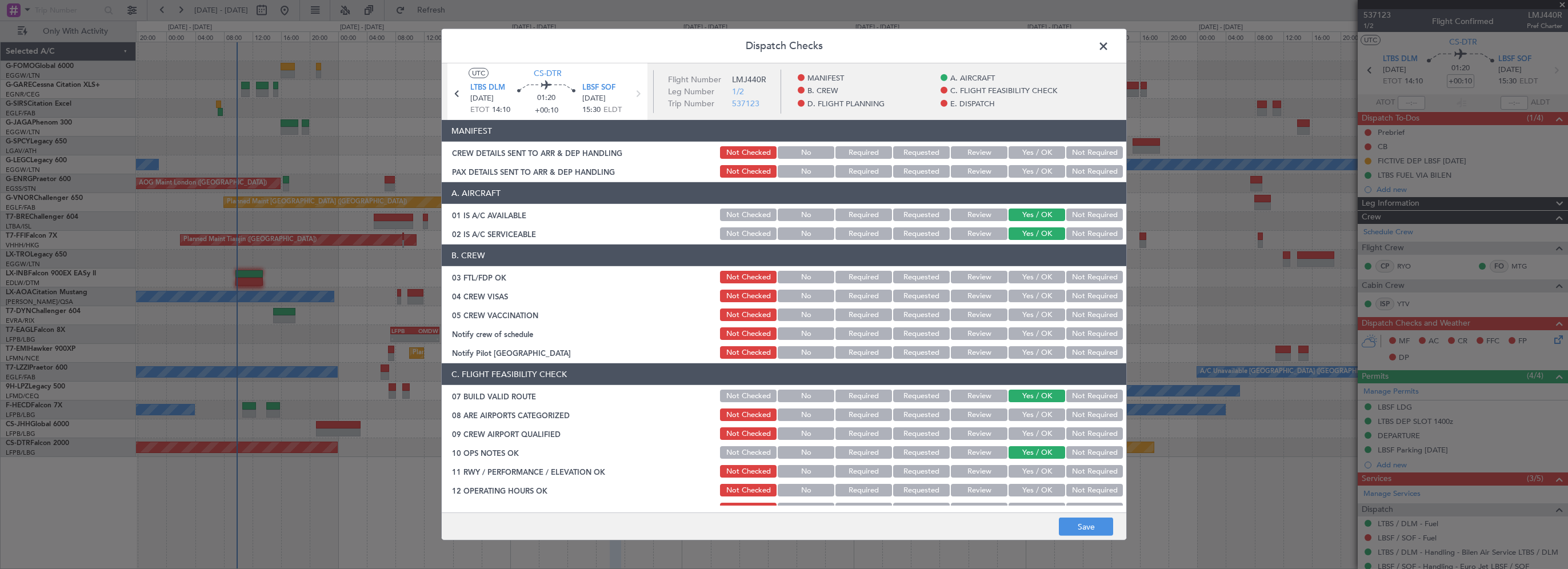
drag, startPoint x: 1023, startPoint y: 468, endPoint x: 1023, endPoint y: 475, distance: 7.0
click at [1023, 471] on button "Yes / OK" at bounding box center [1037, 471] width 57 height 13
click at [1021, 487] on button "Yes / OK" at bounding box center [1037, 490] width 57 height 13
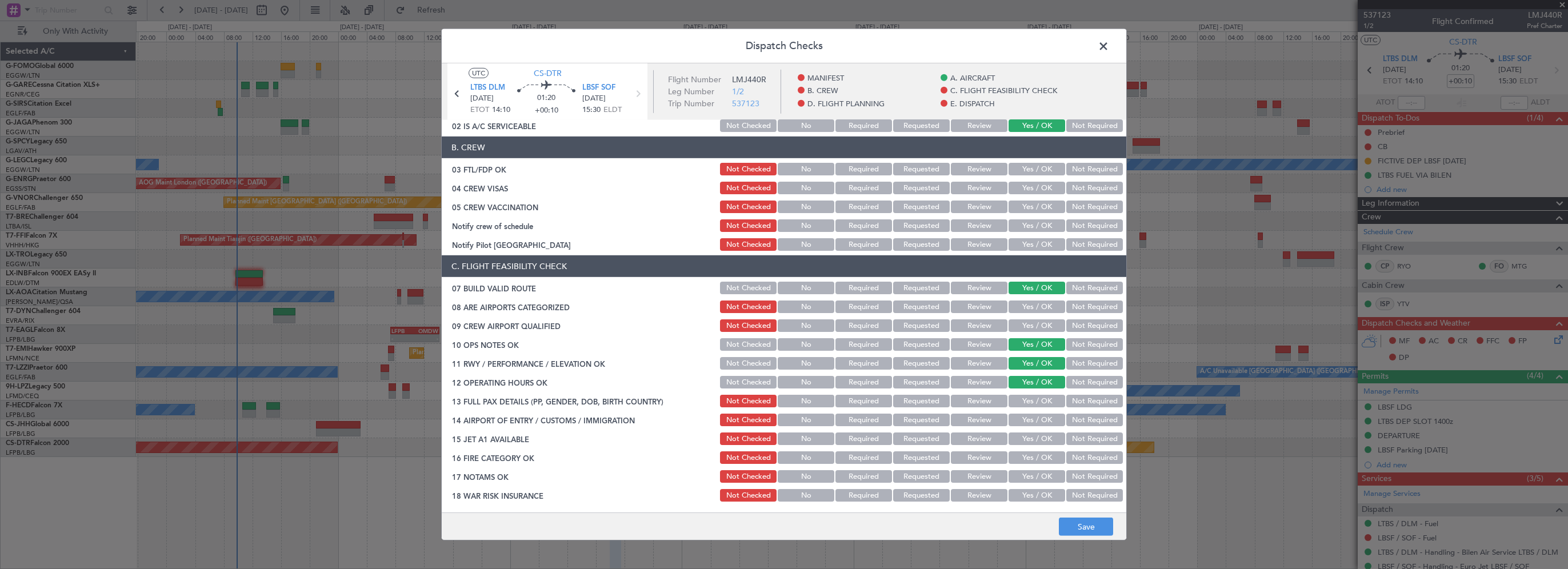
scroll to position [171, 0]
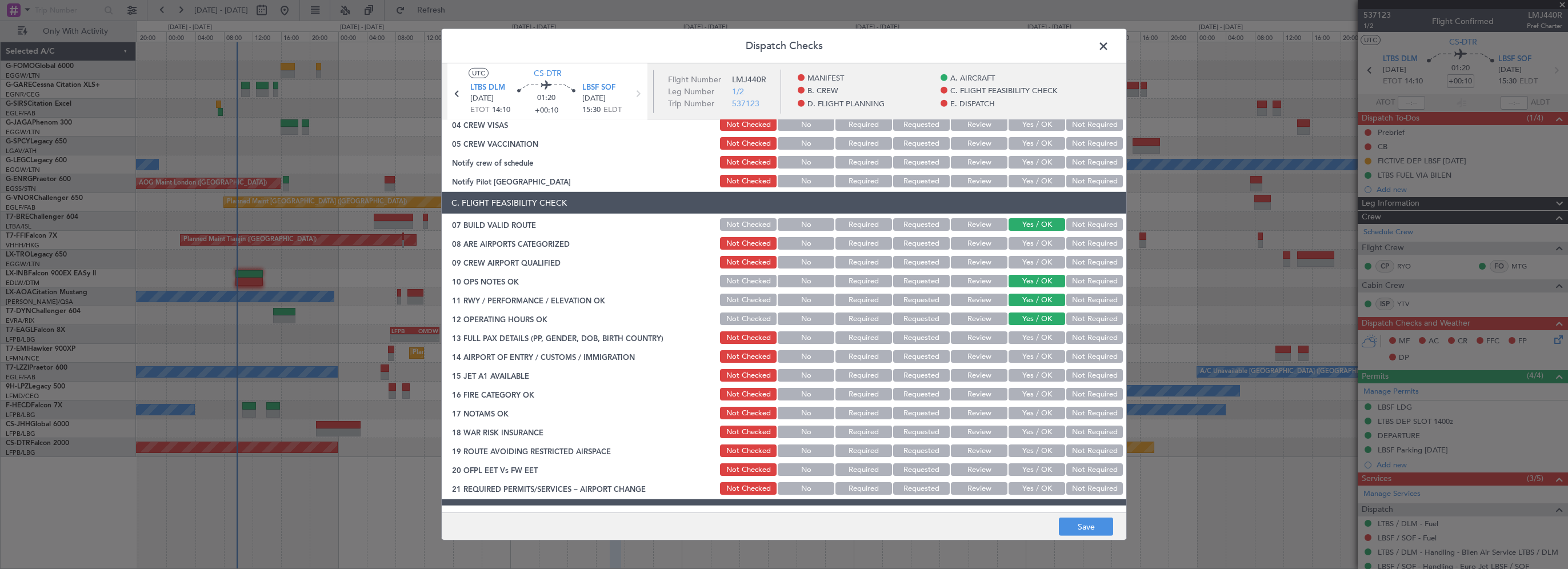
click at [1035, 334] on button "Yes / OK" at bounding box center [1037, 337] width 57 height 13
click at [1022, 356] on button "Yes / OK" at bounding box center [1037, 356] width 57 height 13
click at [1023, 377] on button "Yes / OK" at bounding box center [1037, 375] width 57 height 13
click at [1024, 394] on button "Yes / OK" at bounding box center [1037, 394] width 57 height 13
click at [1029, 414] on button "Yes / OK" at bounding box center [1037, 413] width 57 height 13
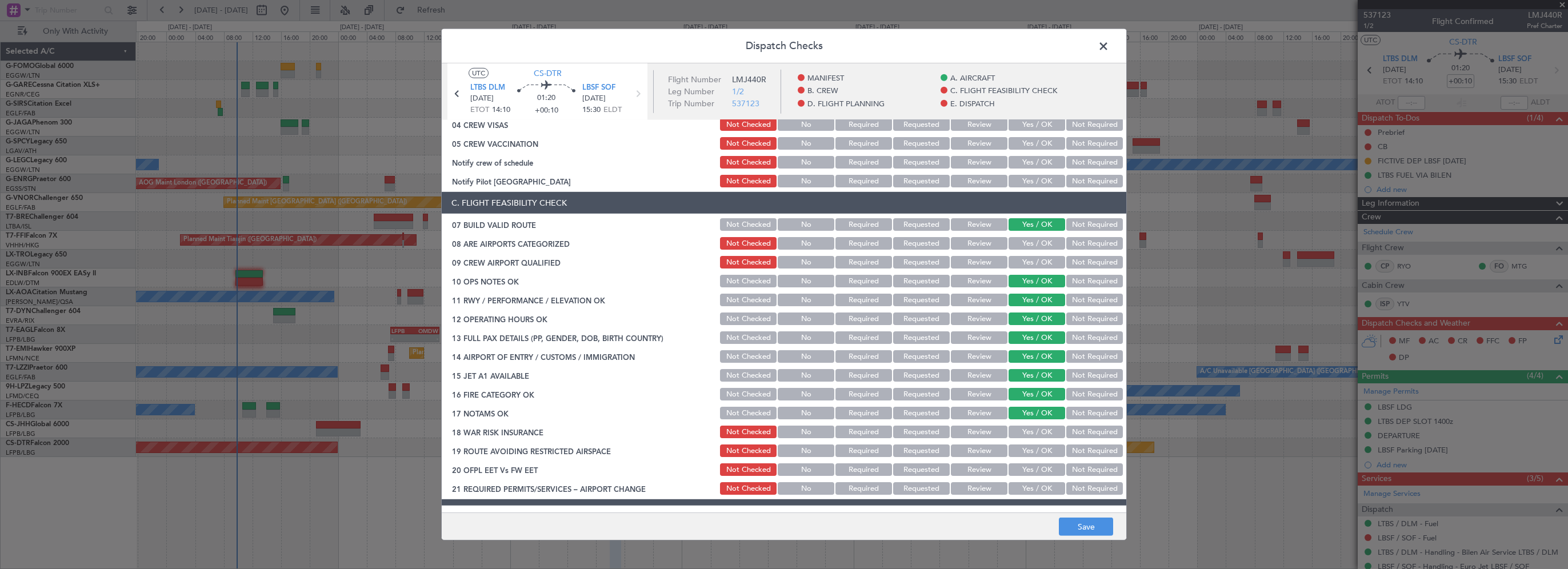
click at [1090, 439] on div "Not Required" at bounding box center [1094, 431] width 58 height 16
drag, startPoint x: 1084, startPoint y: 431, endPoint x: 1059, endPoint y: 436, distance: 25.5
click at [1082, 431] on button "Not Required" at bounding box center [1094, 432] width 57 height 13
click at [1026, 450] on button "Yes / OK" at bounding box center [1037, 450] width 57 height 13
drag, startPoint x: 1032, startPoint y: 469, endPoint x: 1026, endPoint y: 490, distance: 21.8
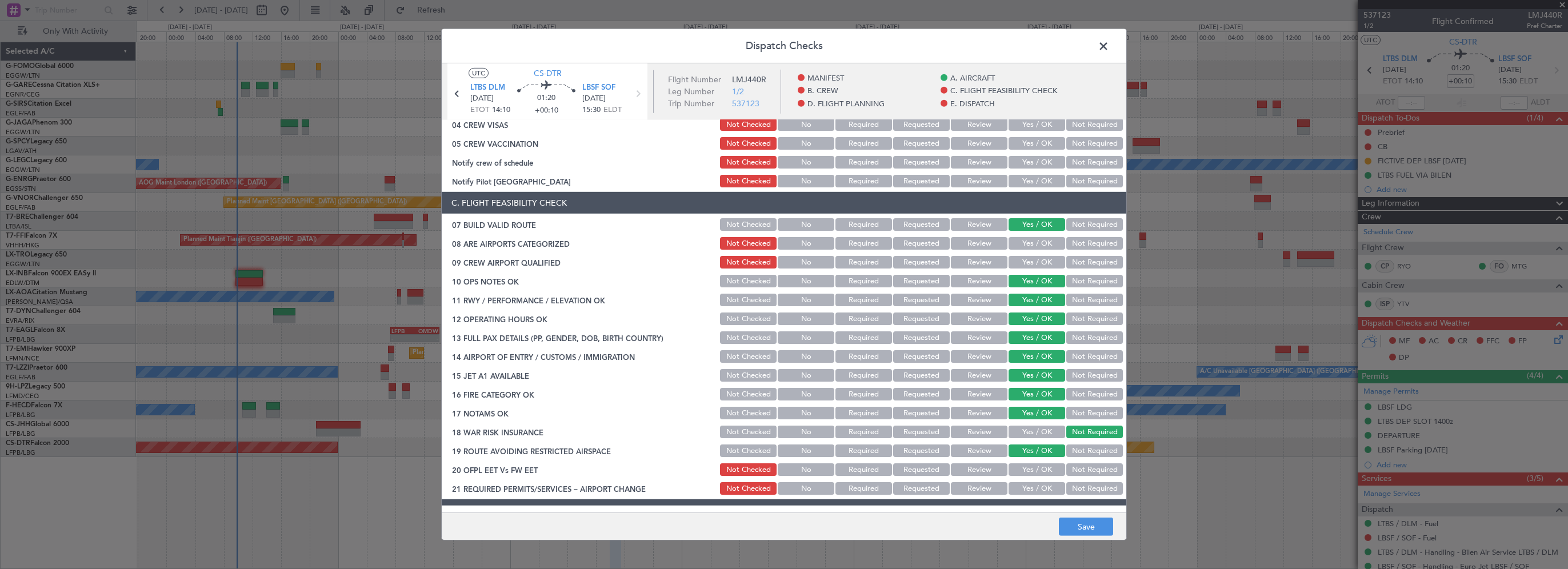
click at [1032, 470] on button "Yes / OK" at bounding box center [1037, 469] width 57 height 13
click at [1026, 491] on button "Yes / OK" at bounding box center [1037, 488] width 57 height 13
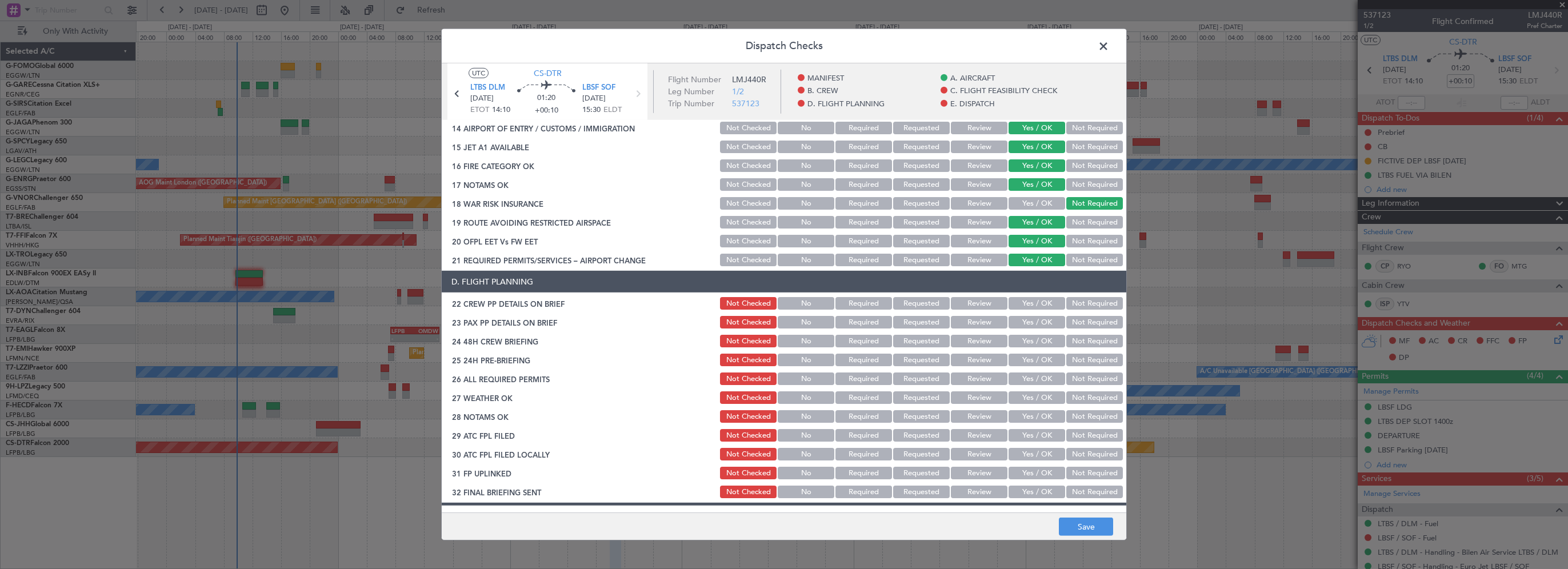
click at [1025, 303] on button "Yes / OK" at bounding box center [1037, 303] width 57 height 13
click at [1020, 324] on button "Yes / OK" at bounding box center [1037, 322] width 57 height 13
click at [1021, 342] on button "Yes / OK" at bounding box center [1037, 341] width 57 height 13
click at [1086, 357] on button "Not Required" at bounding box center [1094, 360] width 57 height 13
click at [1087, 521] on button "Save" at bounding box center [1086, 527] width 54 height 18
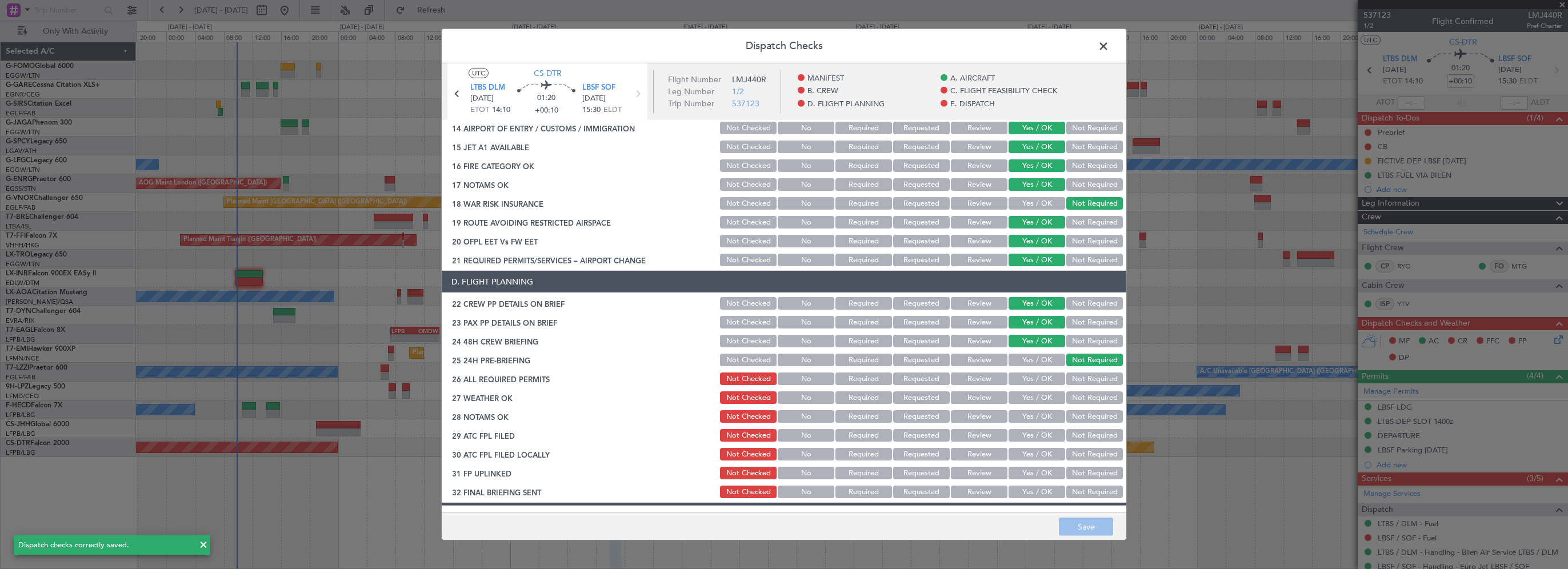
click at [1109, 46] on span at bounding box center [1109, 49] width 0 height 23
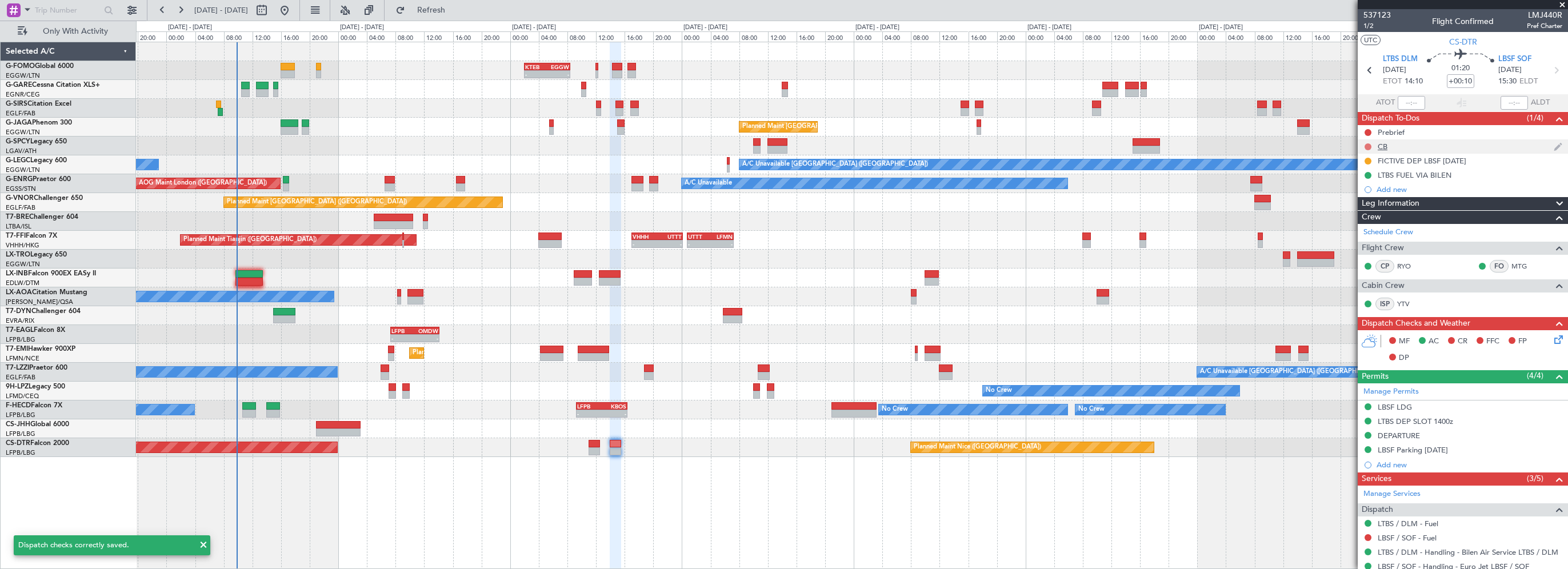
click at [1367, 145] on button at bounding box center [1368, 147] width 7 height 7
drag, startPoint x: 1362, startPoint y: 198, endPoint x: 1370, endPoint y: 158, distance: 40.8
click at [1362, 196] on span "Completed" at bounding box center [1374, 197] width 38 height 11
click at [1367, 129] on button at bounding box center [1368, 133] width 7 height 7
click at [1355, 166] on span "In Progress" at bounding box center [1374, 166] width 39 height 11
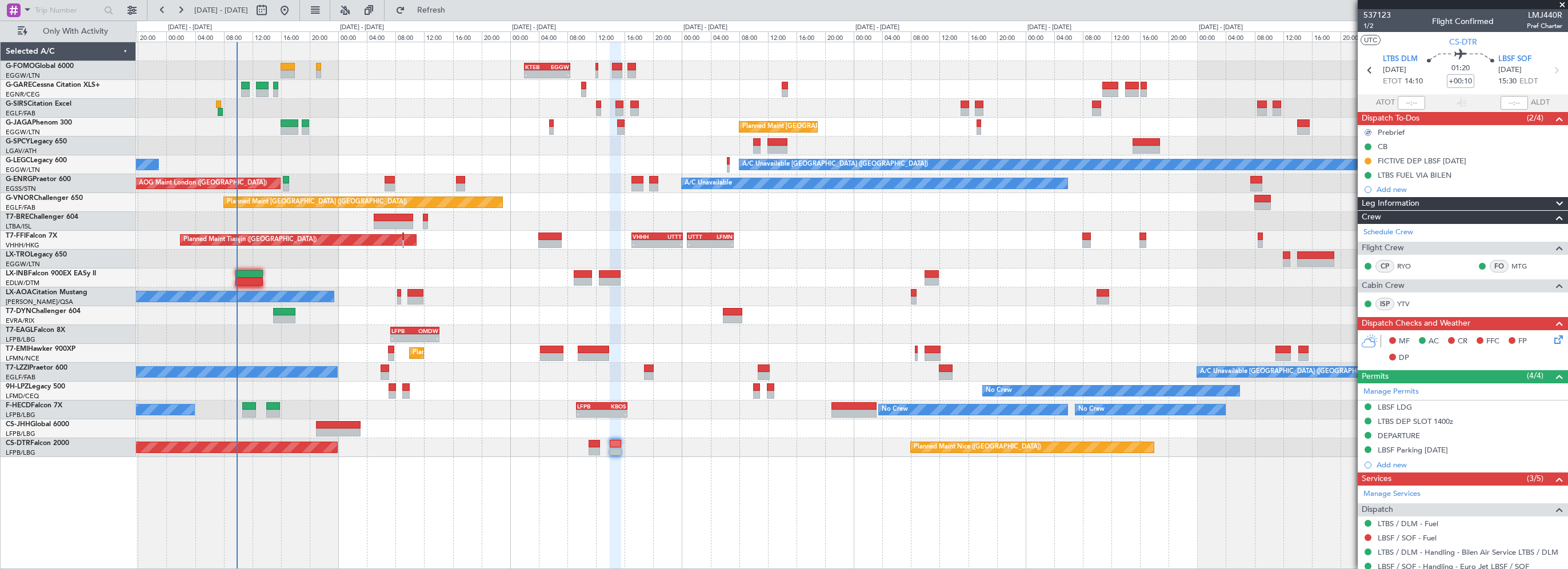
click at [1552, 342] on icon at bounding box center [1556, 337] width 9 height 9
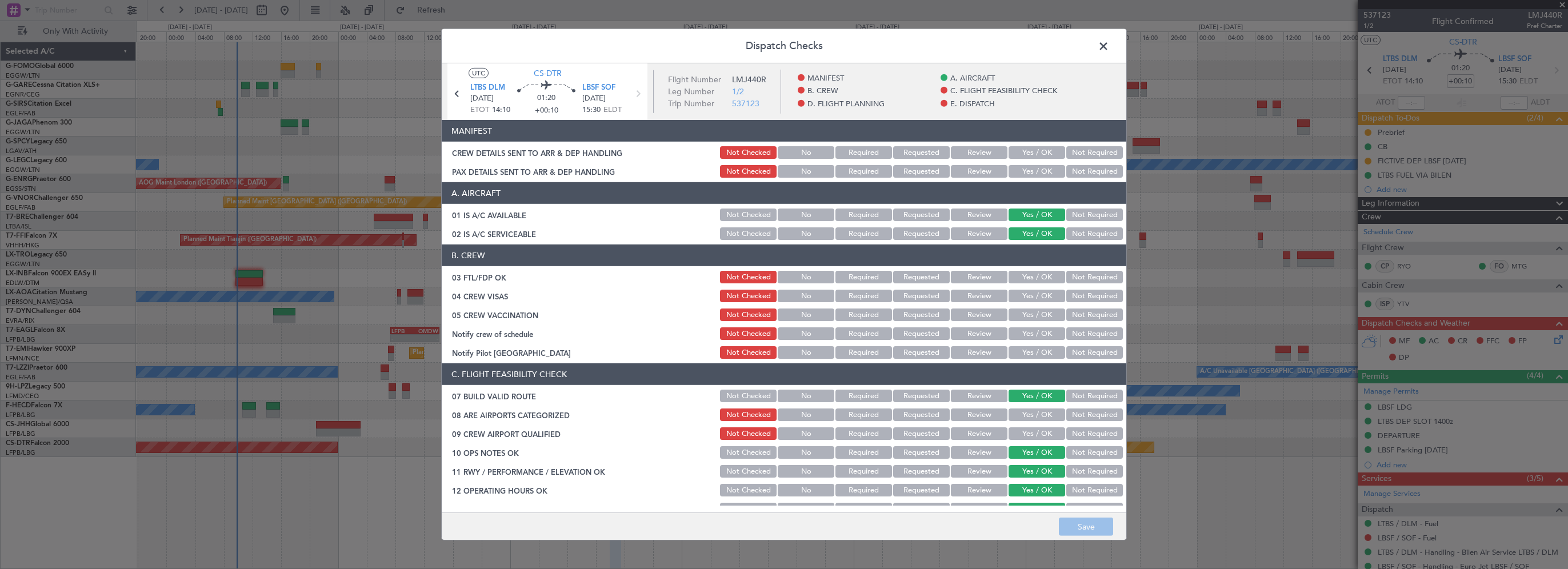
click at [1109, 46] on span at bounding box center [1109, 49] width 0 height 23
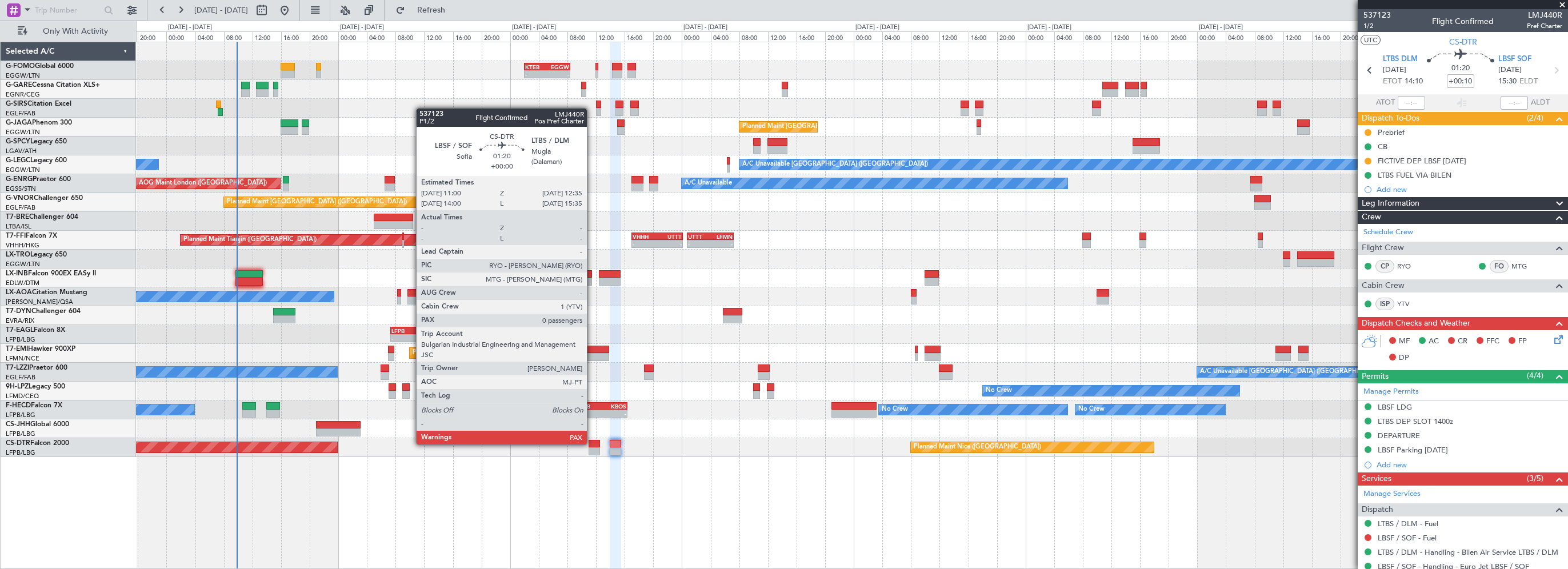
click at [592, 443] on div at bounding box center [594, 443] width 11 height 8
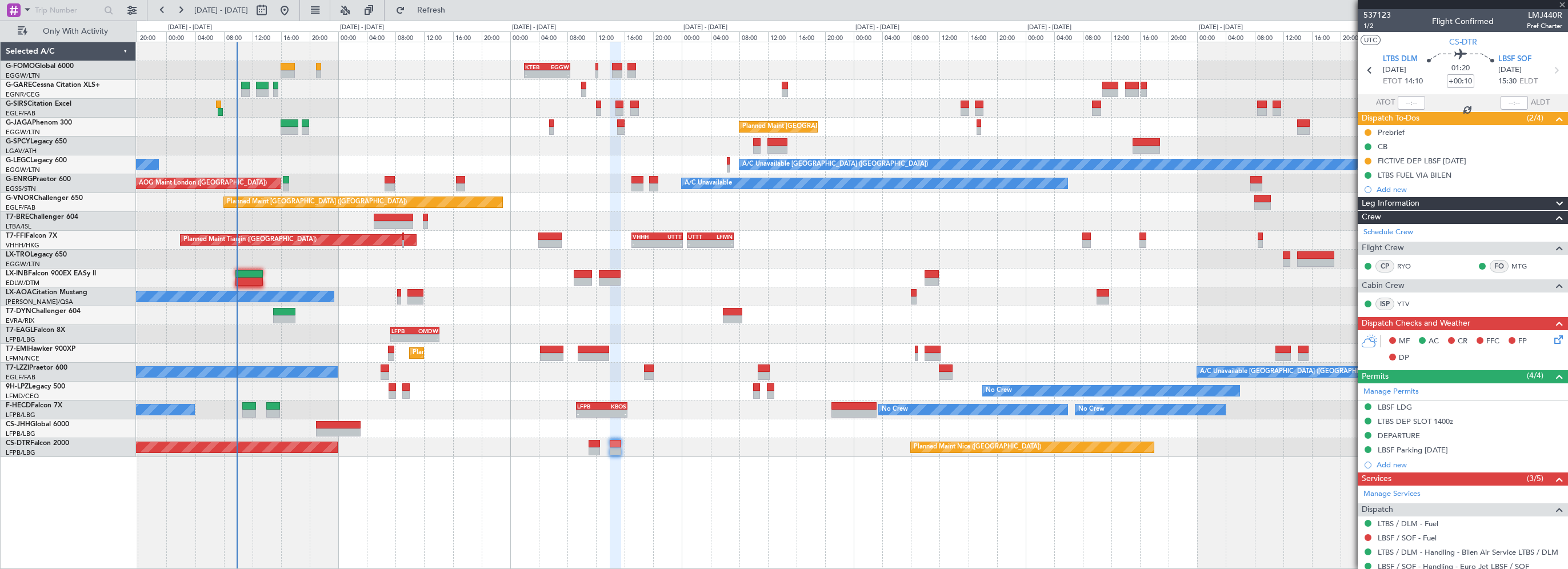
type input "0"
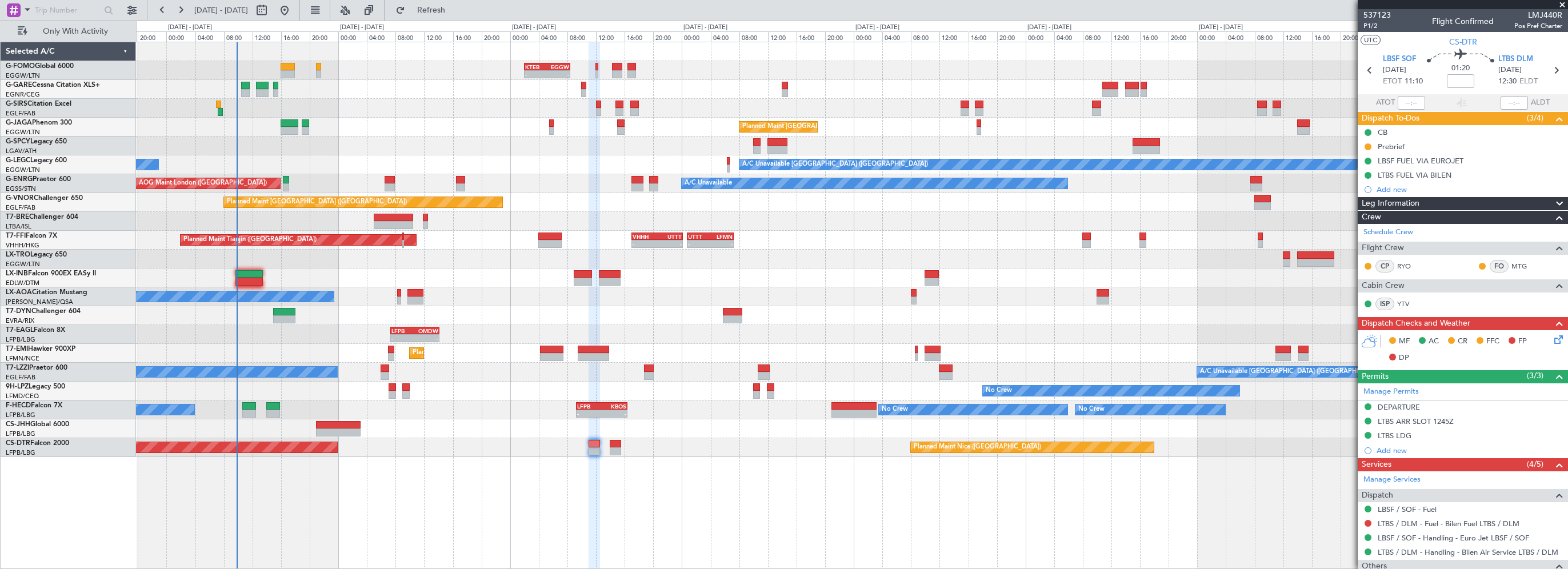
drag, startPoint x: 1554, startPoint y: 347, endPoint x: 1549, endPoint y: 342, distance: 7.1
click at [1553, 346] on div "MF AC CR FFC FP DP" at bounding box center [1463, 350] width 211 height 39
click at [1552, 340] on icon at bounding box center [1556, 337] width 9 height 9
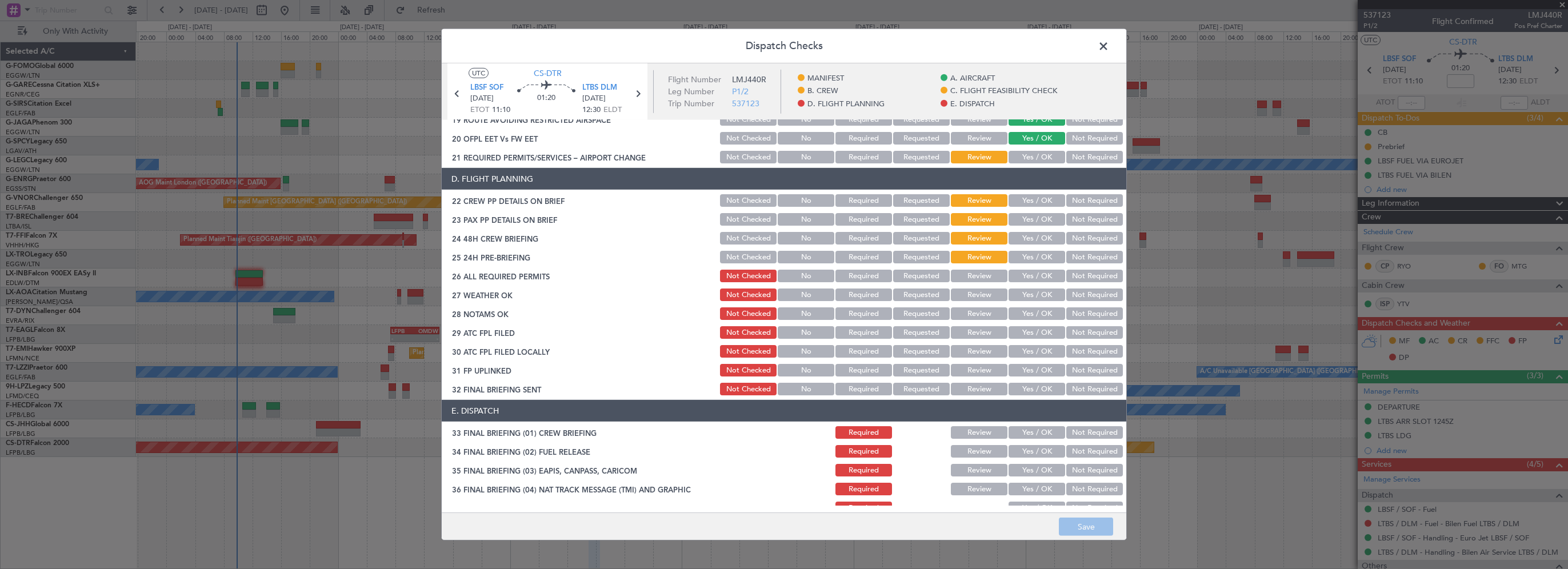
scroll to position [571, 0]
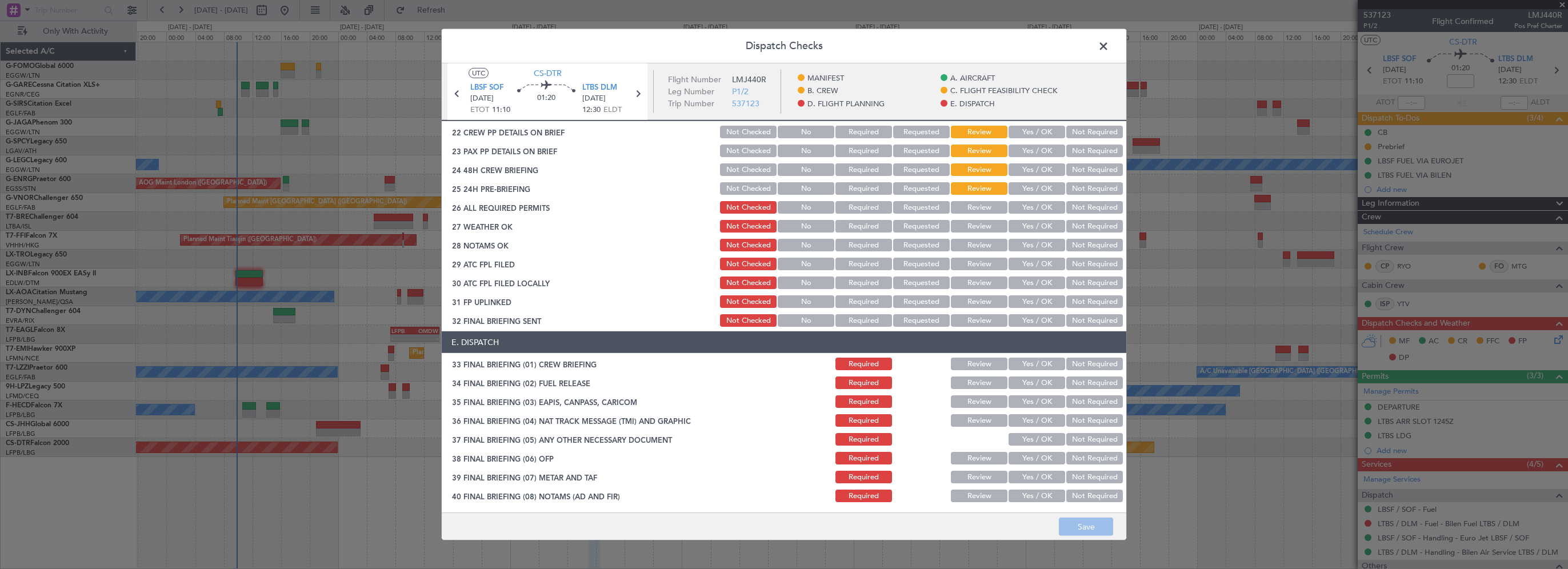
click at [1086, 524] on footer "Save" at bounding box center [783, 526] width 684 height 27
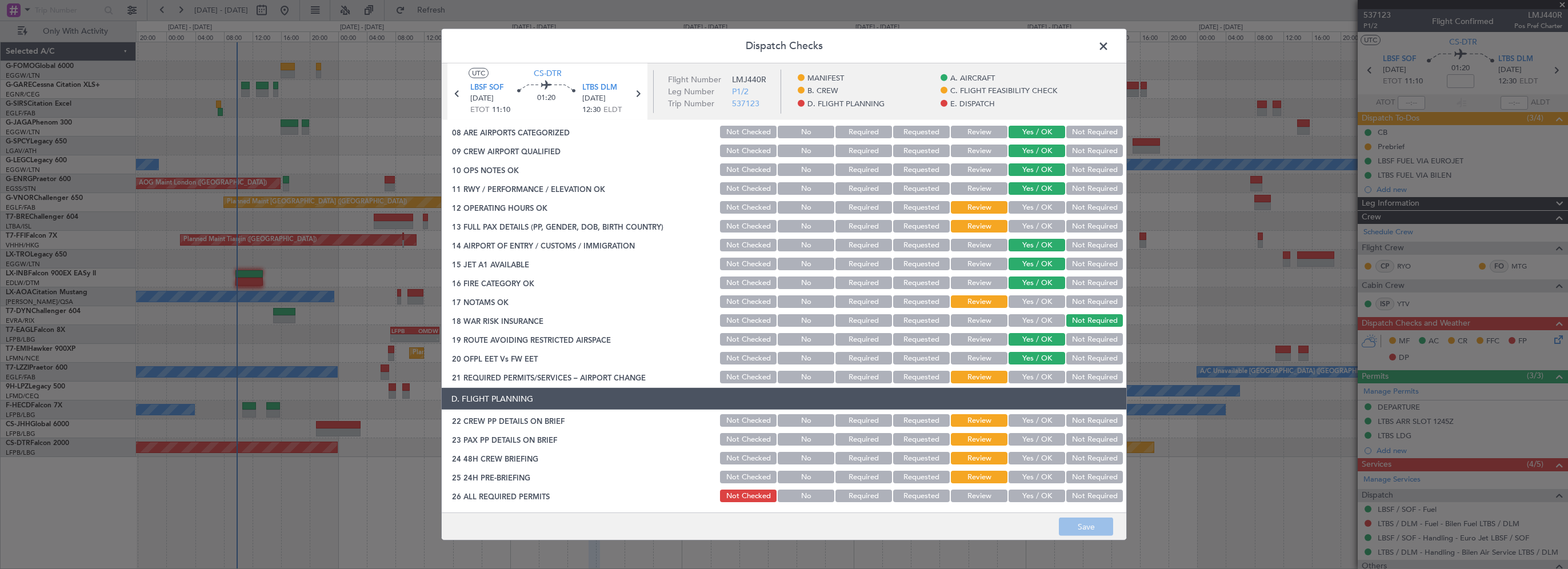
scroll to position [229, 0]
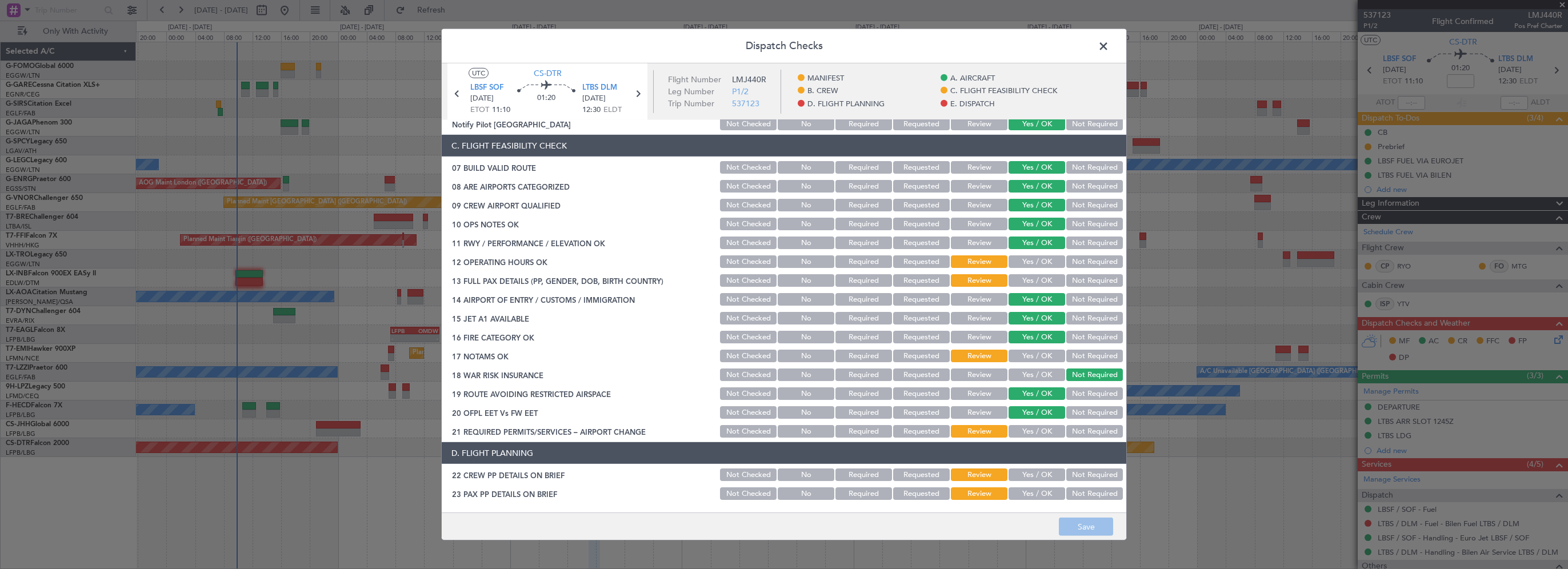
click at [1027, 265] on button "Yes / OK" at bounding box center [1037, 262] width 57 height 13
click at [1028, 289] on section "C. FLIGHT FEASIBILITY CHECK 07 BUILD VALID ROUTE Not Checked No Required Reques…" at bounding box center [783, 287] width 684 height 304
click at [1032, 276] on button "Yes / OK" at bounding box center [1037, 281] width 57 height 13
click at [1037, 353] on button "Yes / OK" at bounding box center [1037, 356] width 57 height 13
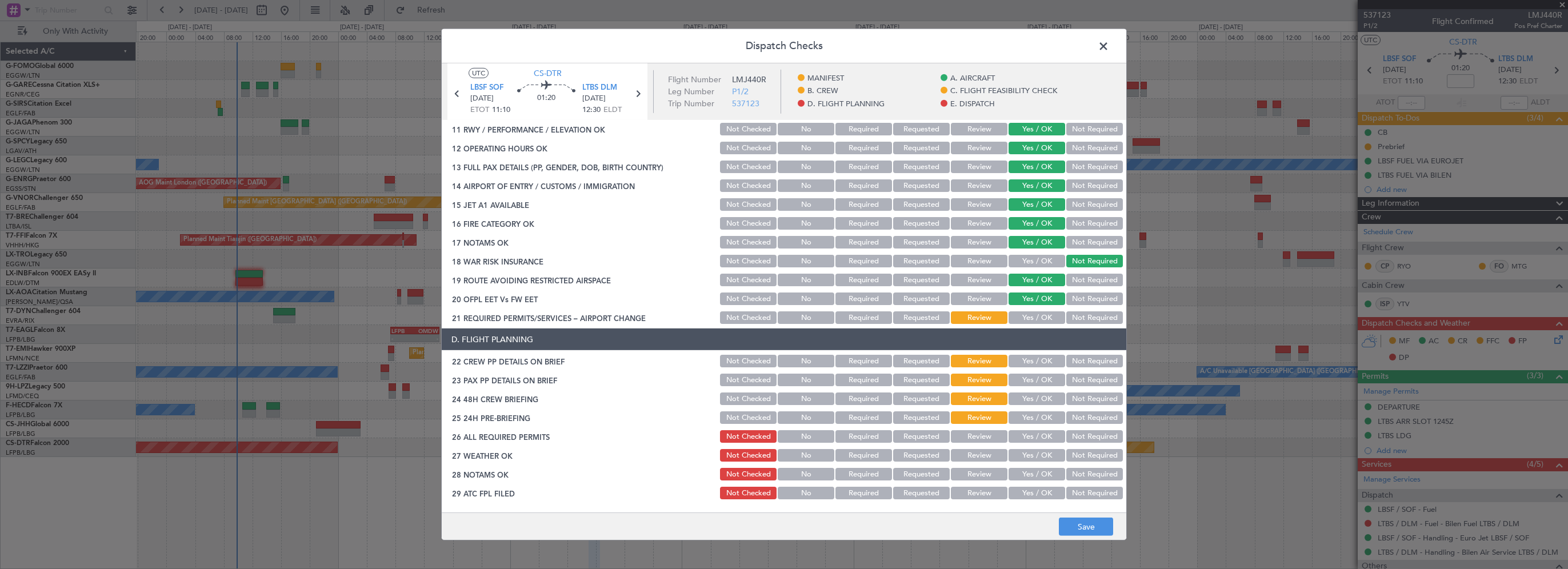
scroll to position [342, 0]
click at [1035, 319] on button "Yes / OK" at bounding box center [1037, 317] width 57 height 13
click at [1035, 358] on button "Yes / OK" at bounding box center [1037, 361] width 57 height 13
click at [1028, 380] on button "Yes / OK" at bounding box center [1037, 380] width 57 height 13
click at [1077, 401] on button "Not Required" at bounding box center [1094, 399] width 57 height 13
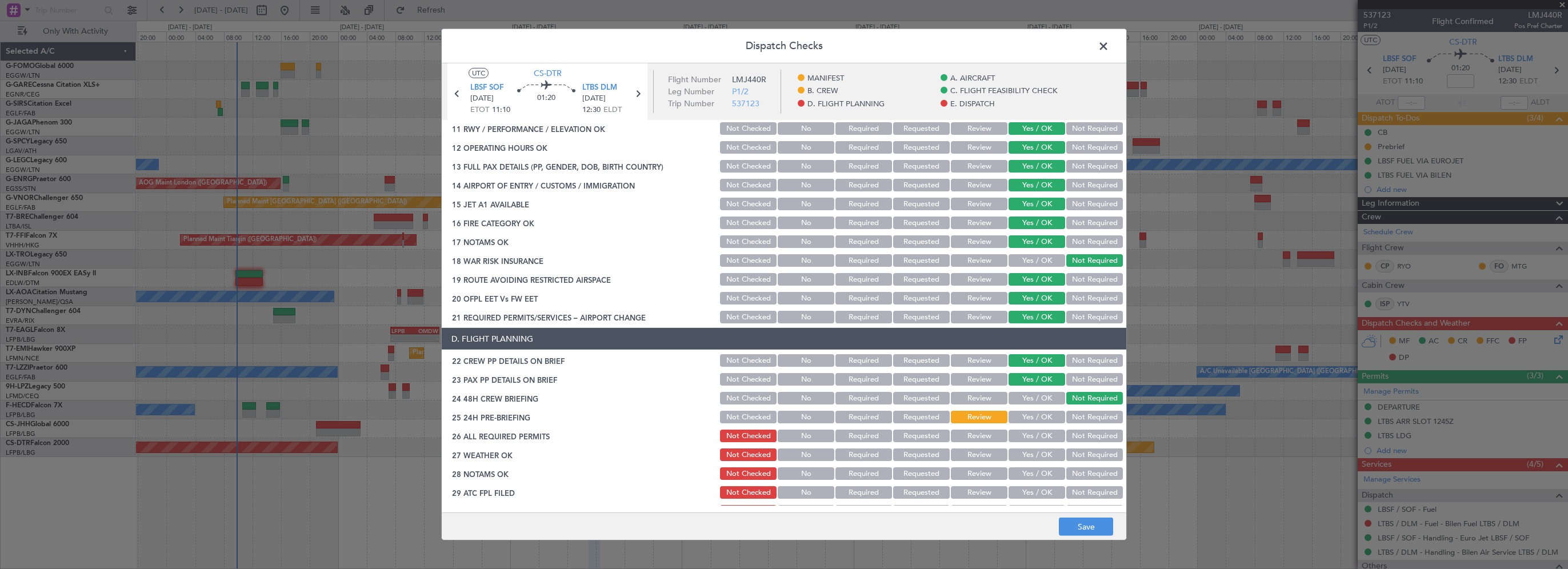
click at [1050, 414] on button "Yes / OK" at bounding box center [1037, 417] width 57 height 13
drag, startPoint x: 759, startPoint y: 415, endPoint x: 816, endPoint y: 424, distance: 57.7
click at [759, 415] on button "Not Checked" at bounding box center [748, 417] width 57 height 13
click at [1106, 527] on button "Save" at bounding box center [1086, 527] width 54 height 18
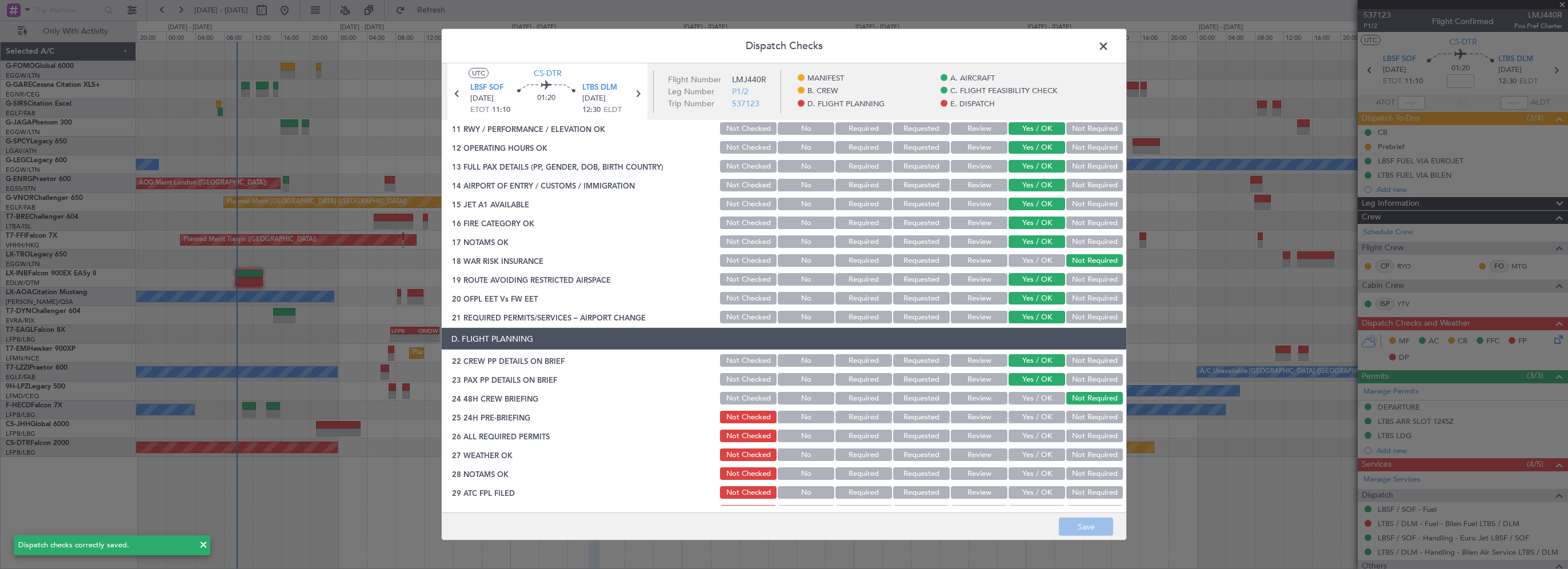
click at [1109, 46] on span at bounding box center [1109, 49] width 0 height 23
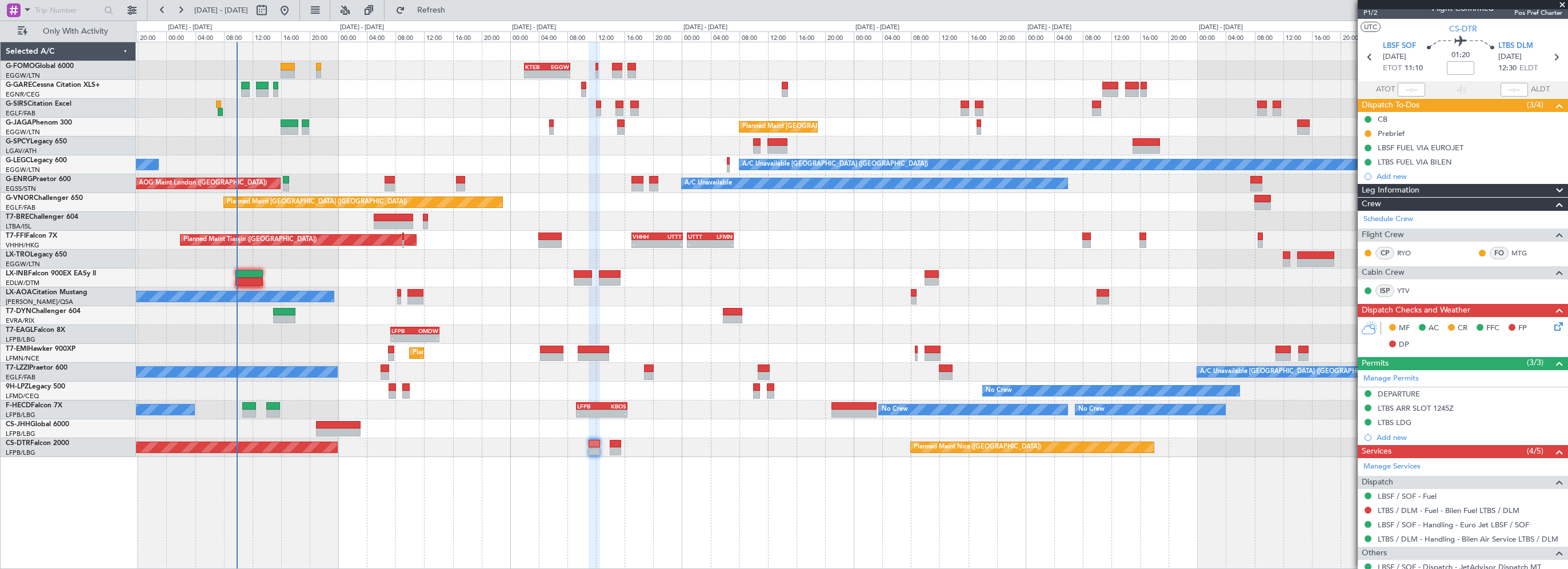
scroll to position [0, 0]
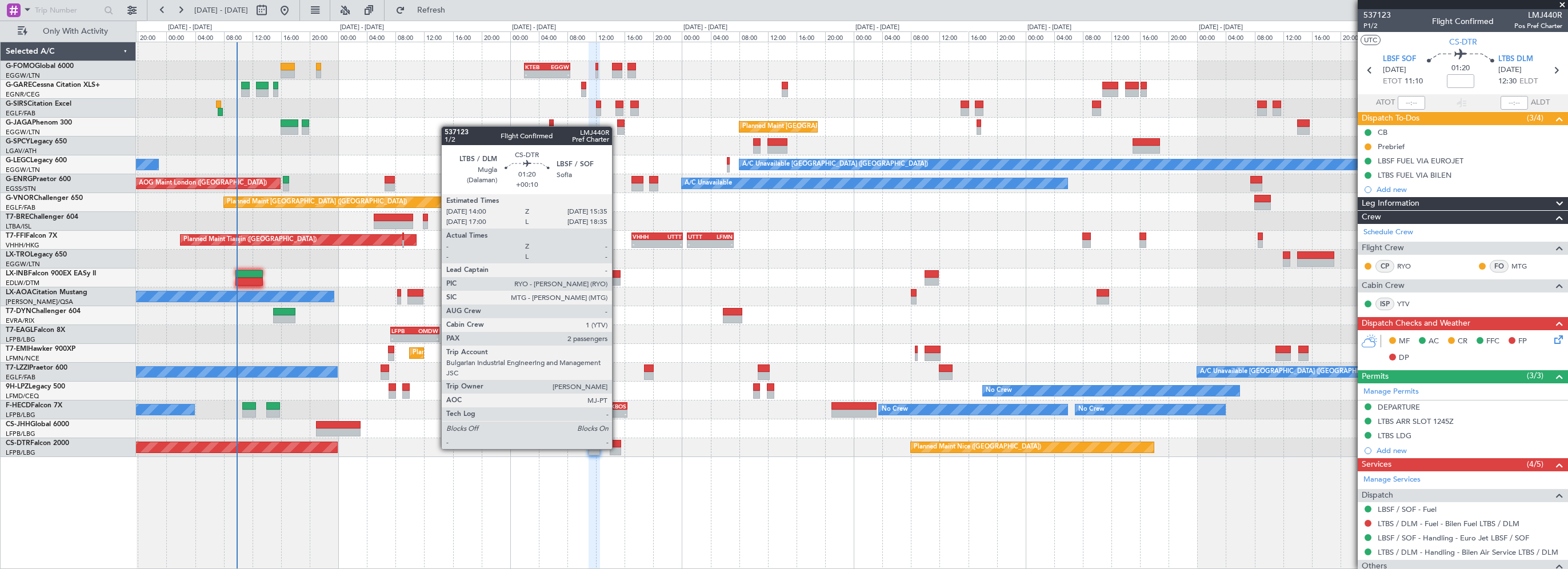
click at [617, 446] on div "AOG Maint Sofia [GEOGRAPHIC_DATA] ([GEOGRAPHIC_DATA])" at bounding box center [851, 447] width 1431 height 19
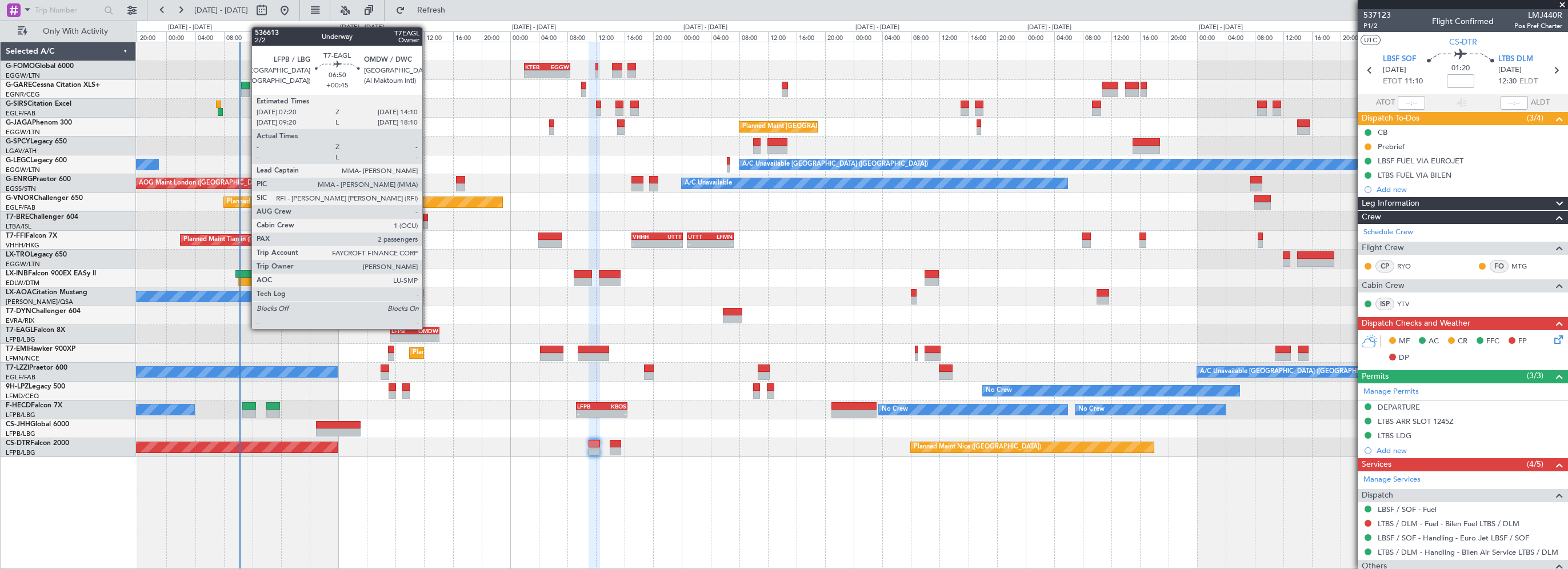
click at [427, 328] on div "OMDW" at bounding box center [426, 331] width 23 height 7
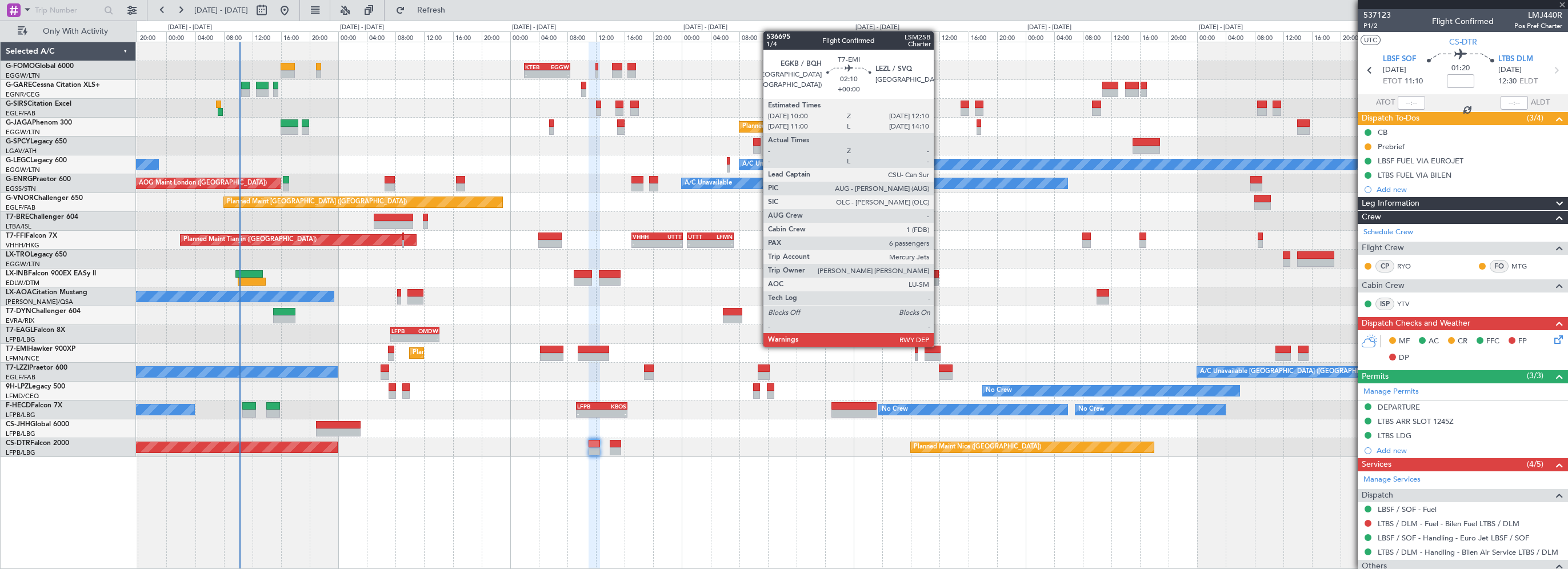
type input "+00:45"
type input "2"
